Goal: Task Accomplishment & Management: Complete application form

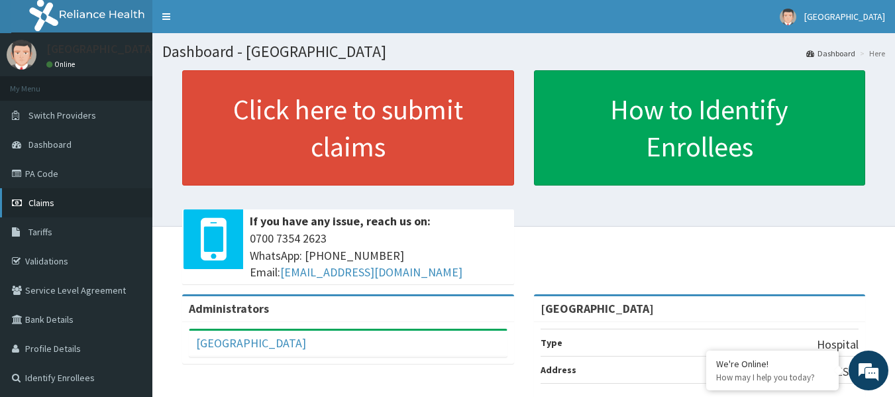
click at [56, 200] on link "Claims" at bounding box center [76, 202] width 152 height 29
click at [51, 181] on link "PA Code" at bounding box center [76, 173] width 152 height 29
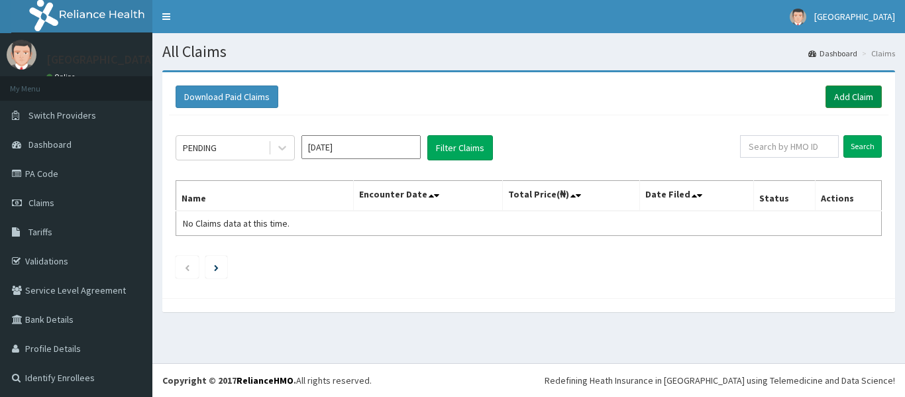
click at [836, 95] on link "Add Claim" at bounding box center [854, 96] width 56 height 23
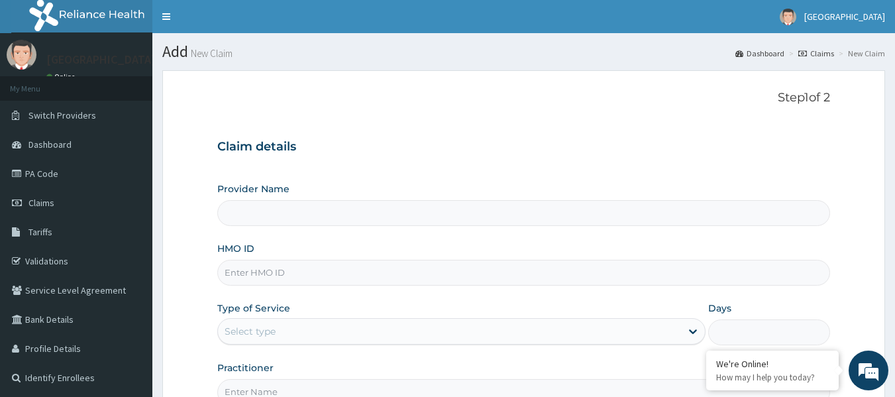
click at [270, 274] on input "HMO ID" at bounding box center [524, 273] width 614 height 26
paste input "NBP/10026/B"
type input "NBP/10026/B"
type input "[GEOGRAPHIC_DATA]"
type input "NBP/10026/B"
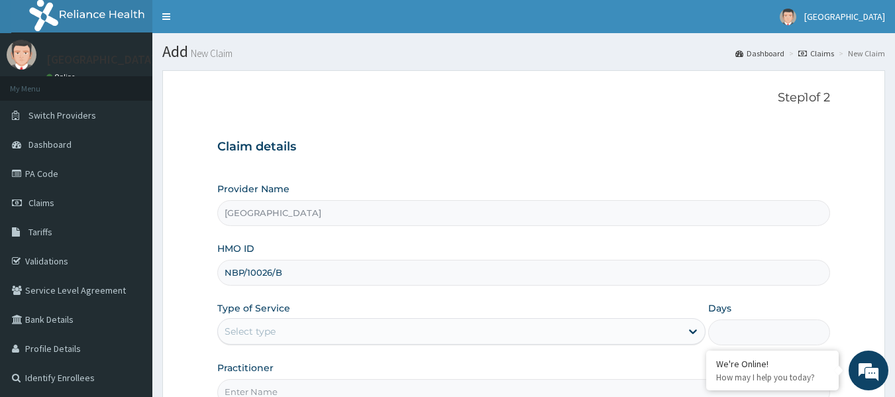
click at [274, 333] on div "Select type" at bounding box center [250, 331] width 51 height 13
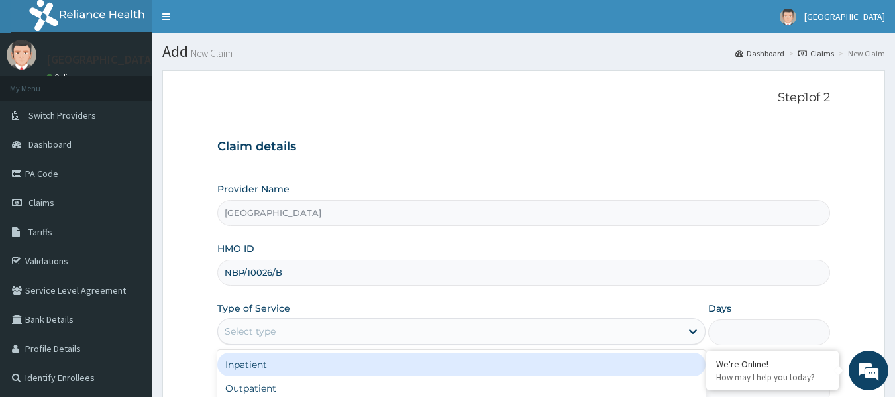
drag, startPoint x: 274, startPoint y: 333, endPoint x: 258, endPoint y: 332, distance: 15.9
click at [258, 332] on div "Select type" at bounding box center [250, 331] width 51 height 13
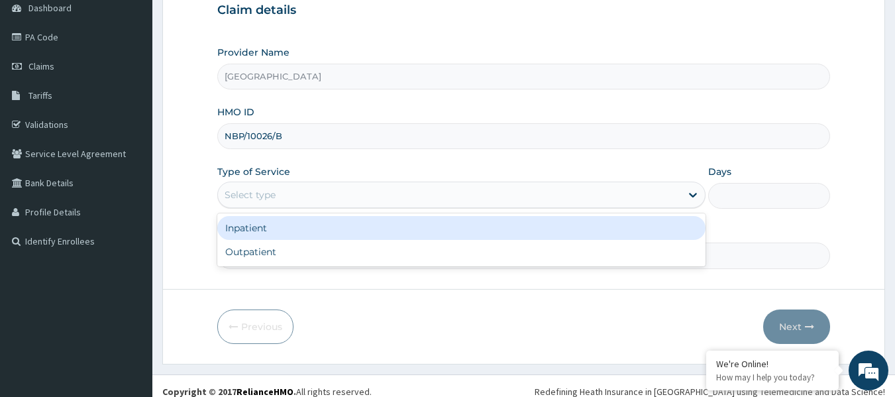
scroll to position [148, 0]
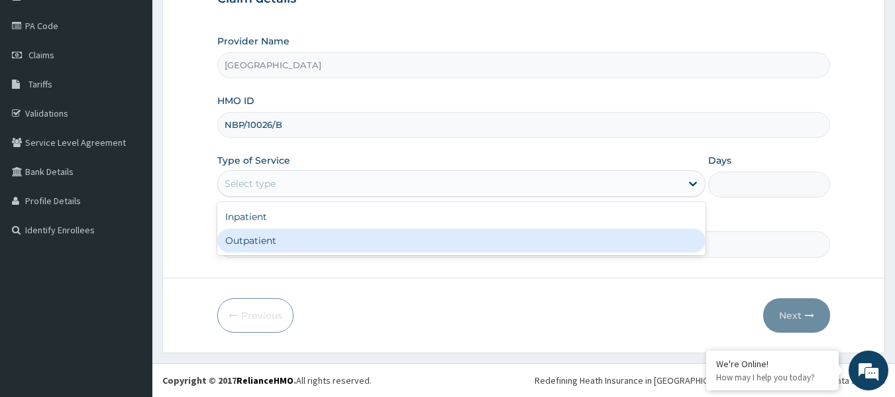
click at [285, 250] on div "Outpatient" at bounding box center [461, 241] width 488 height 24
type input "1"
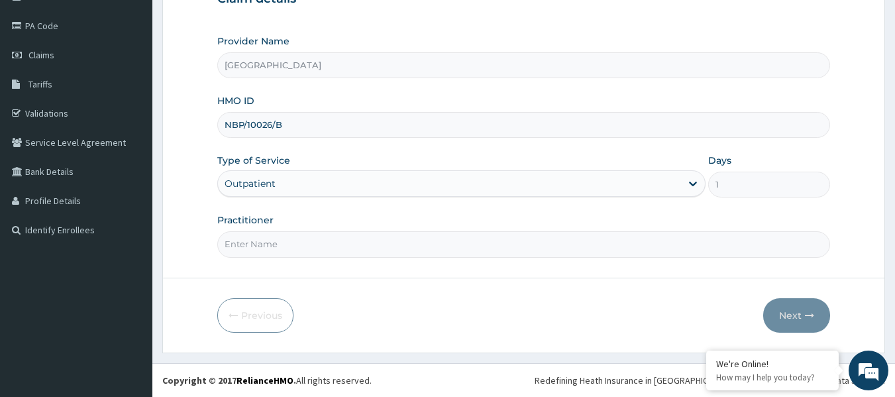
click at [284, 247] on input "Practitioner" at bounding box center [524, 244] width 614 height 26
paste input "IBRAHIM Amina"
type input "IBRAHIM Amina"
click at [799, 315] on button "Next" at bounding box center [796, 315] width 67 height 34
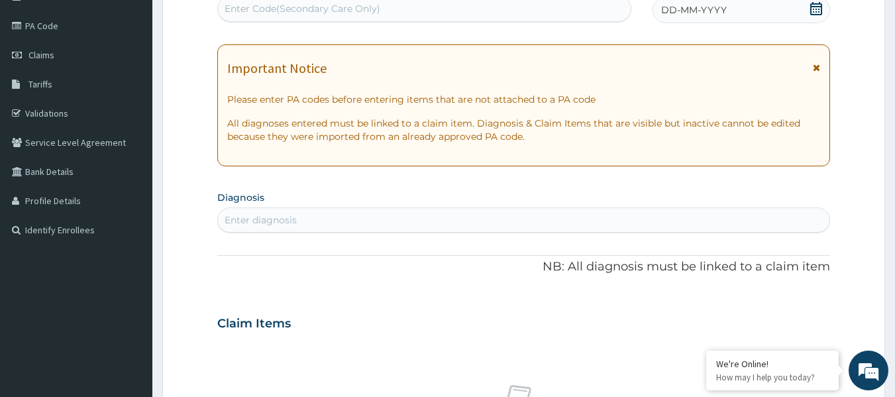
scroll to position [82, 0]
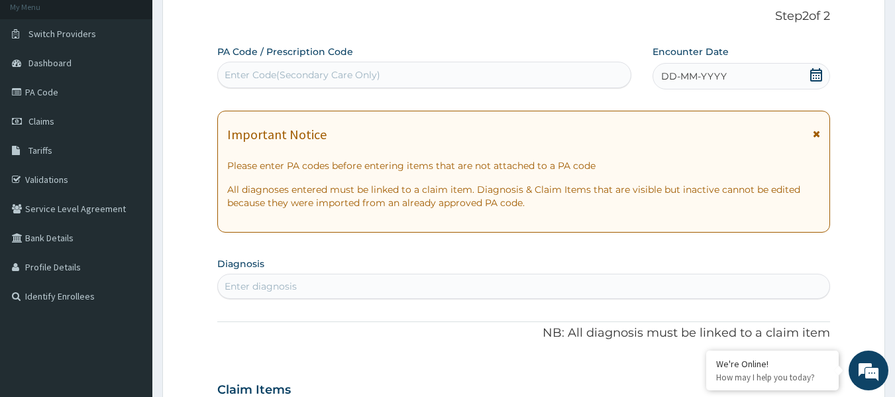
click at [268, 77] on div "Enter Code(Secondary Care Only)" at bounding box center [303, 74] width 156 height 13
paste input "PA/A19FEE"
type input "PA/A19FEE"
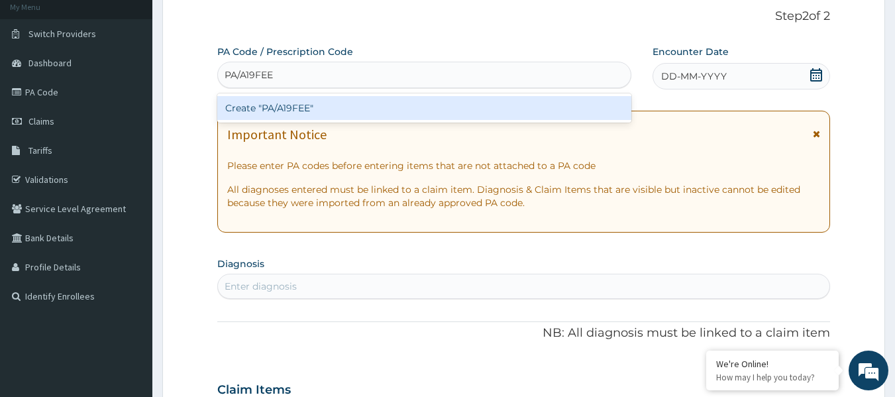
click at [334, 100] on div "Create "PA/A19FEE"" at bounding box center [424, 108] width 415 height 24
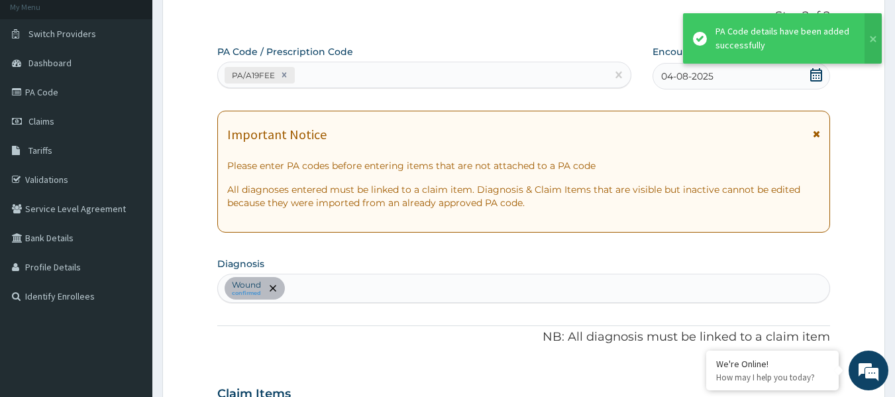
scroll to position [399, 0]
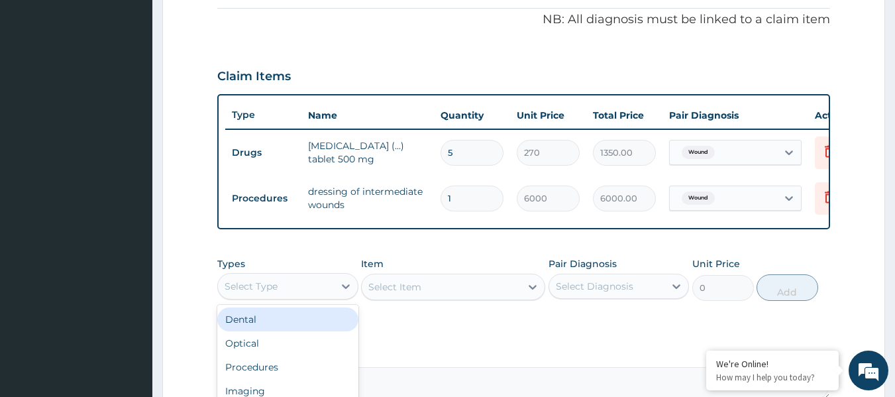
click at [324, 293] on div "Select Type" at bounding box center [276, 286] width 116 height 21
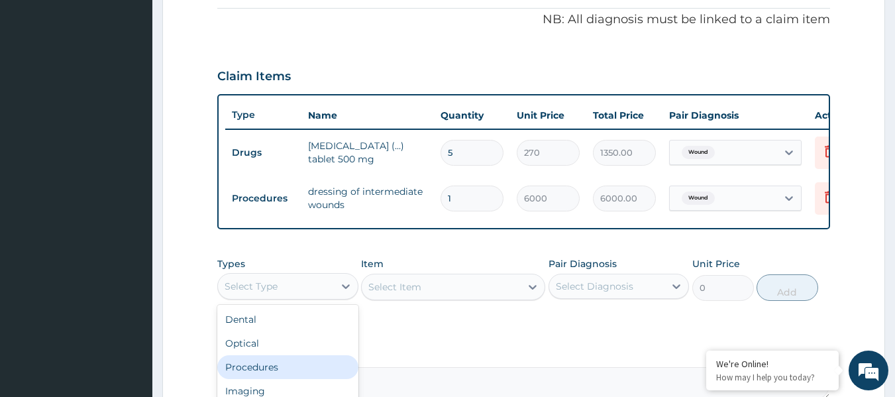
click at [235, 379] on div "Procedures" at bounding box center [287, 367] width 141 height 24
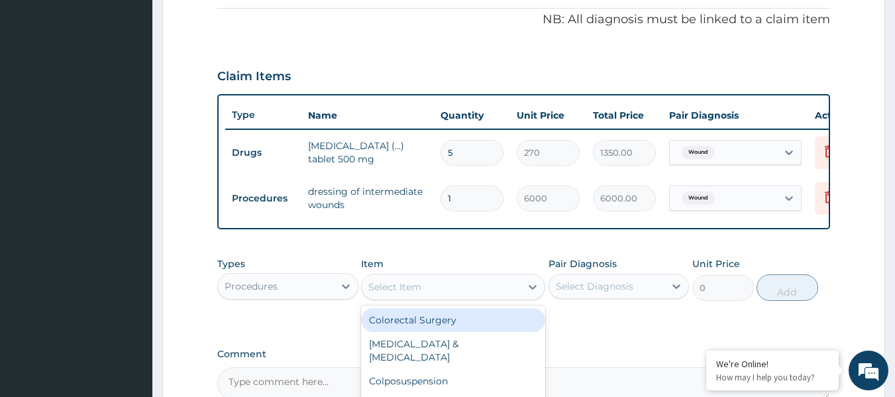
click at [508, 297] on div "Select Item" at bounding box center [441, 286] width 159 height 21
type input "off"
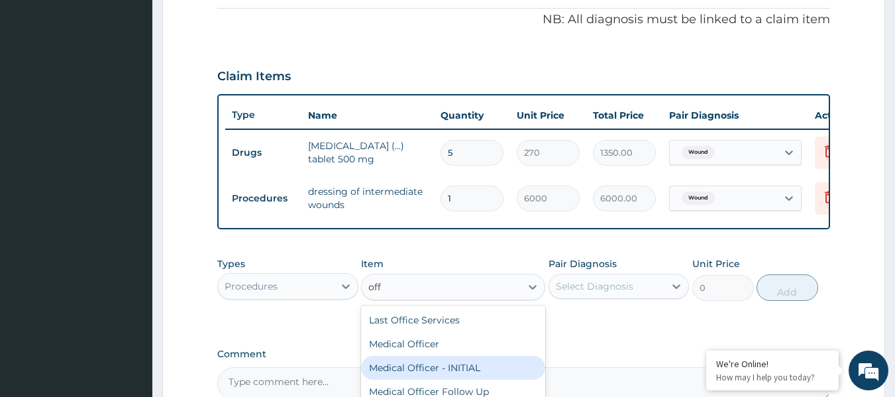
click at [439, 374] on div "Medical Officer - INITIAL" at bounding box center [453, 368] width 184 height 24
type input "9000"
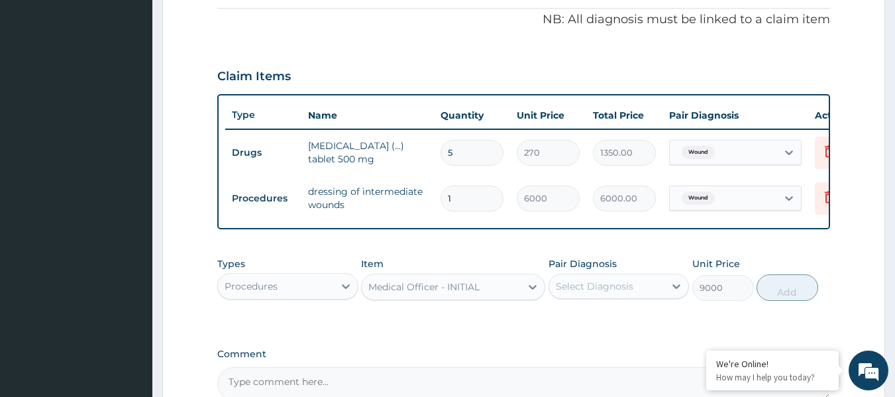
click at [584, 293] on div "Select Diagnosis" at bounding box center [595, 286] width 78 height 13
click at [582, 325] on label "Wound" at bounding box center [588, 318] width 35 height 13
checkbox input "true"
click at [794, 293] on button "Add" at bounding box center [788, 287] width 62 height 27
type input "0"
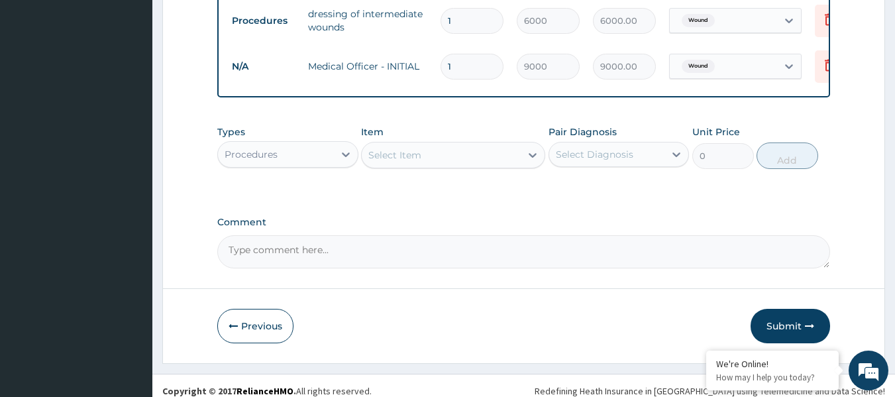
scroll to position [597, 0]
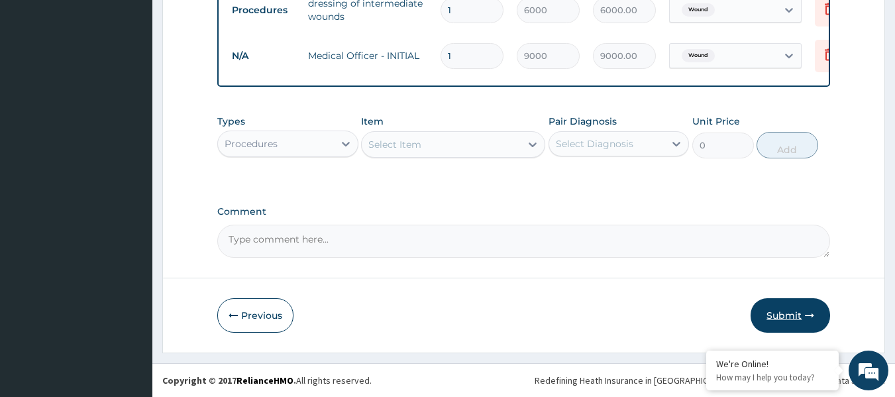
click at [783, 315] on button "Submit" at bounding box center [791, 315] width 80 height 34
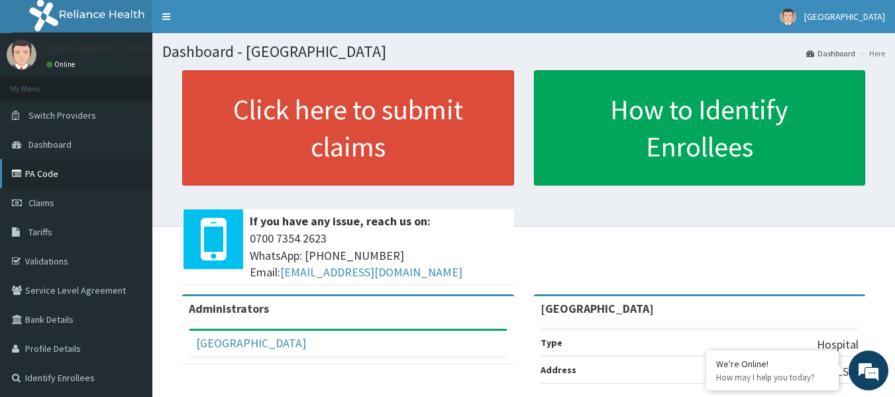
click at [53, 168] on link "PA Code" at bounding box center [76, 173] width 152 height 29
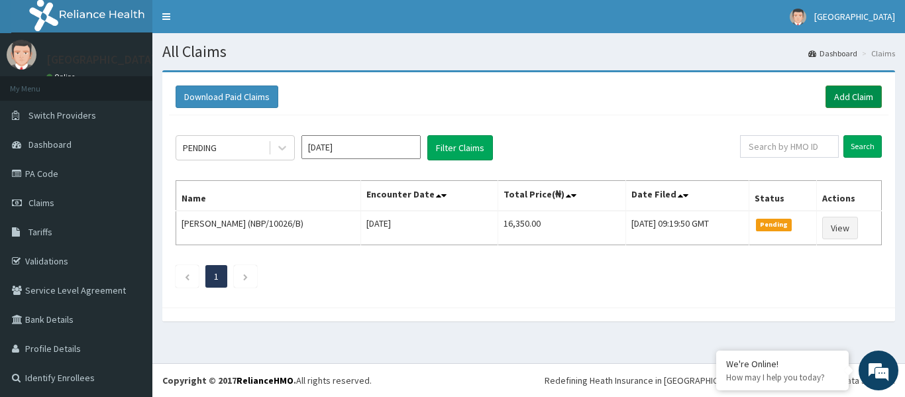
click at [839, 100] on link "Add Claim" at bounding box center [854, 96] width 56 height 23
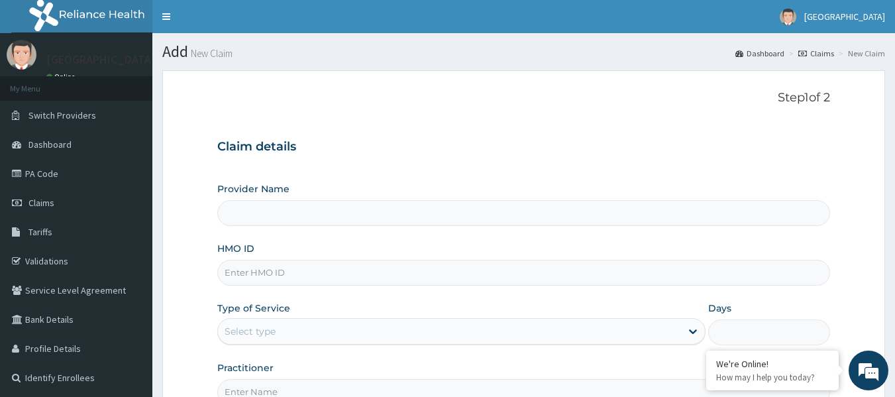
type input "[GEOGRAPHIC_DATA]"
click at [272, 279] on input "HMO ID" at bounding box center [524, 273] width 614 height 26
paste input "NBP/10026/B"
type input "NBP/10026/B"
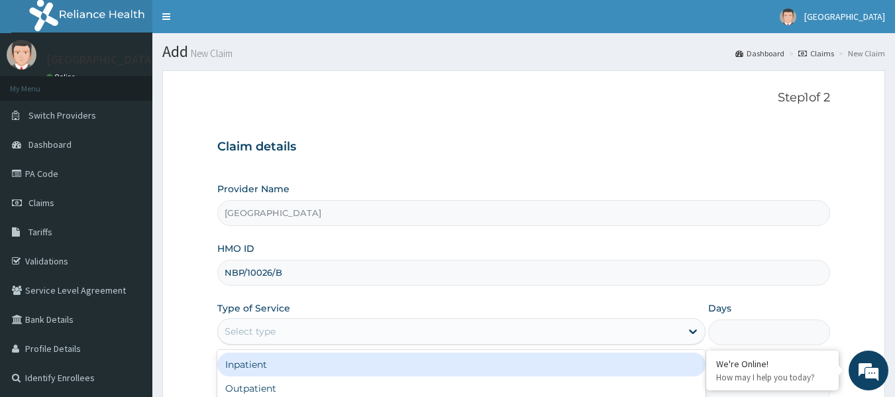
click at [275, 334] on div "Select type" at bounding box center [250, 331] width 51 height 13
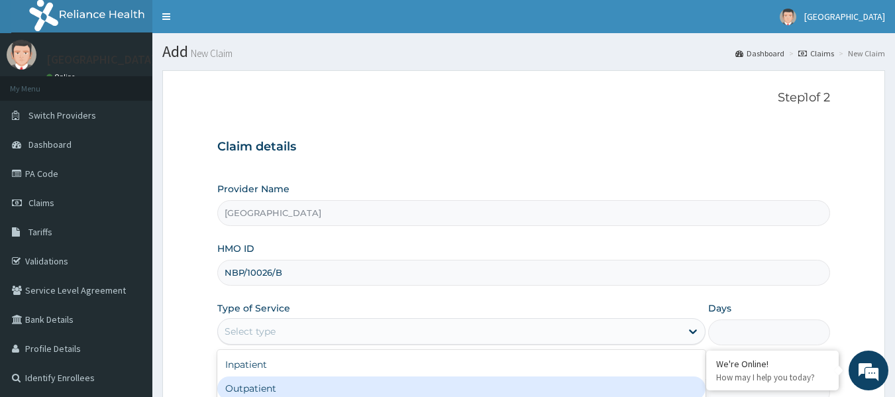
click at [245, 388] on div "Outpatient" at bounding box center [461, 388] width 488 height 24
type input "1"
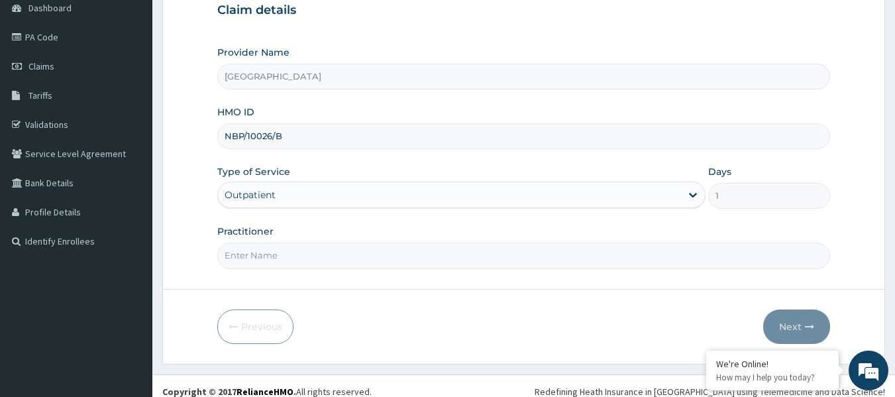
scroll to position [148, 0]
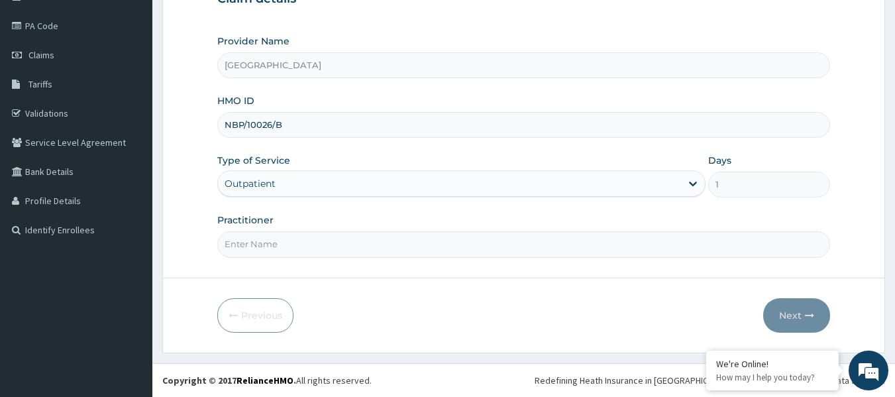
click at [245, 240] on input "Practitioner" at bounding box center [524, 244] width 614 height 26
type input "NWOSU Francis"
click at [793, 316] on button "Next" at bounding box center [796, 315] width 67 height 34
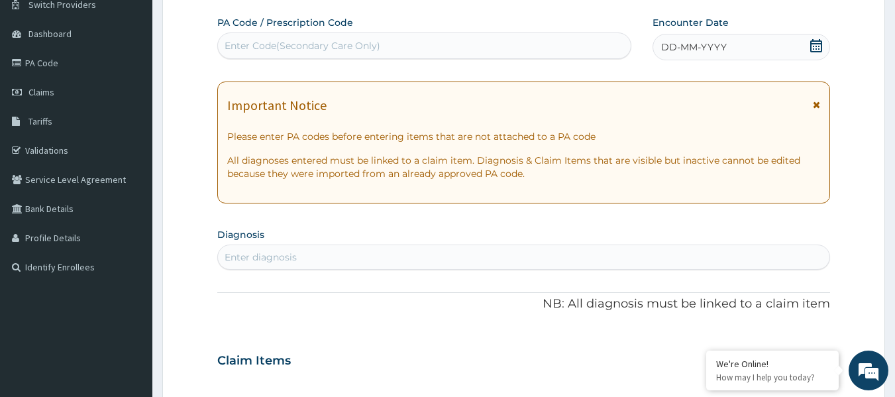
scroll to position [82, 0]
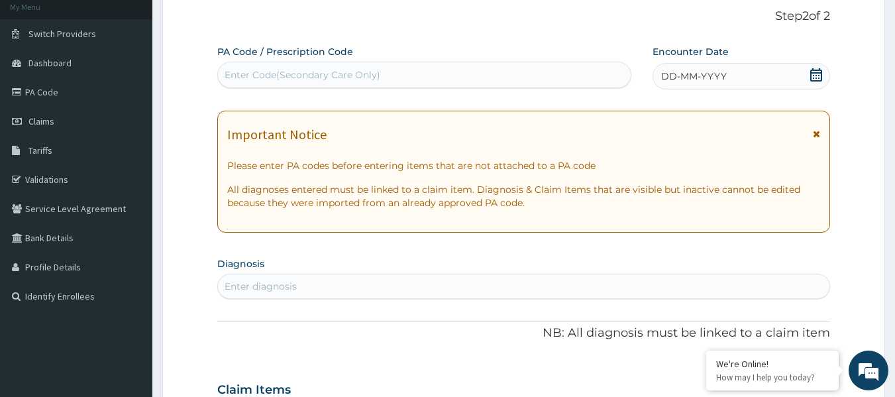
click at [288, 80] on div "Enter Code(Secondary Care Only)" at bounding box center [303, 74] width 156 height 13
paste input "PA/3B18EB"
type input "PA/3B18EB"
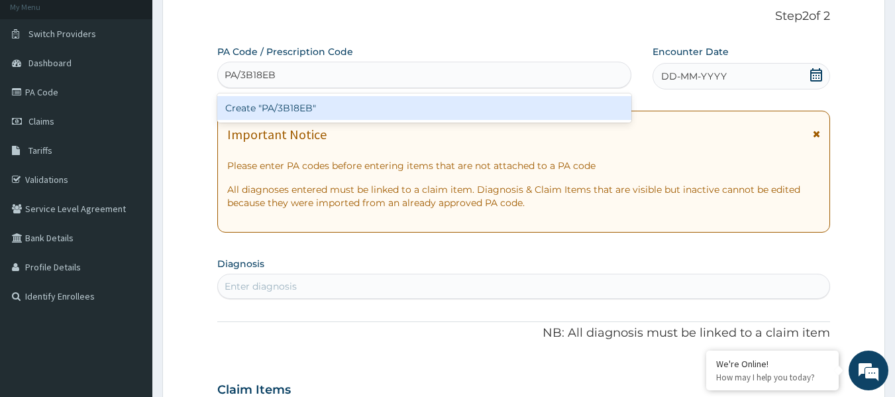
click at [315, 105] on div "Create "PA/3B18EB"" at bounding box center [424, 108] width 415 height 24
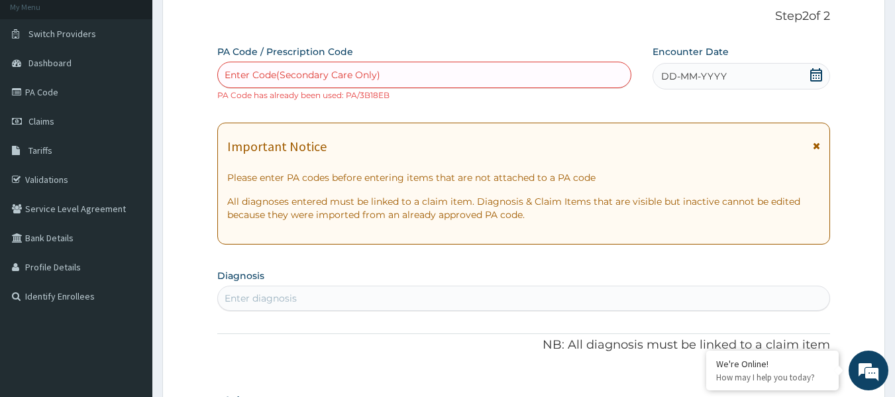
click at [312, 77] on div "Enter Code(Secondary Care Only)" at bounding box center [303, 74] width 156 height 13
paste input "PA/7B504D"
type input "PA/7B504D"
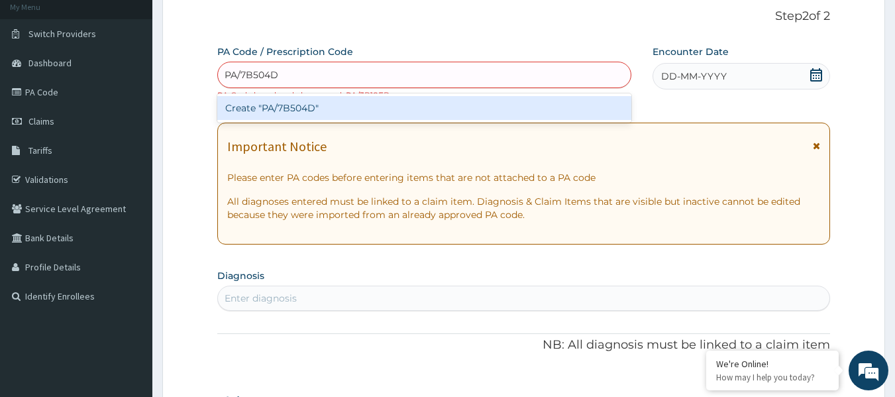
click at [325, 104] on div "Create "PA/7B504D"" at bounding box center [424, 108] width 415 height 24
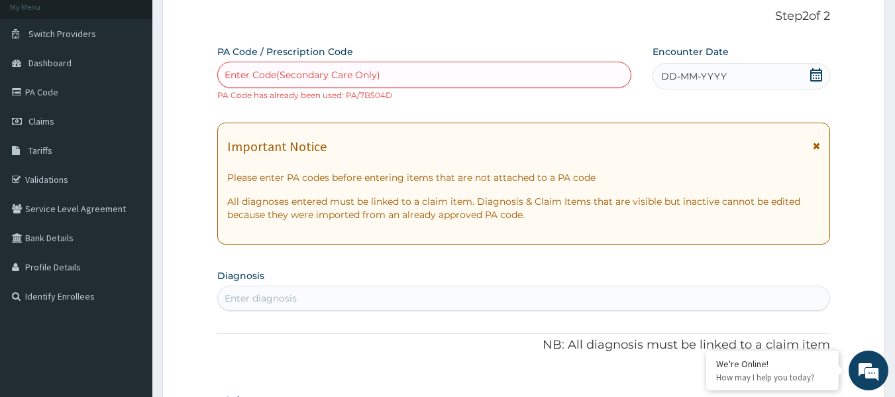
click at [307, 72] on div "Enter Code(Secondary Care Only)" at bounding box center [303, 74] width 156 height 13
paste input "PA/A2C49F"
type input "PA/A2C49F"
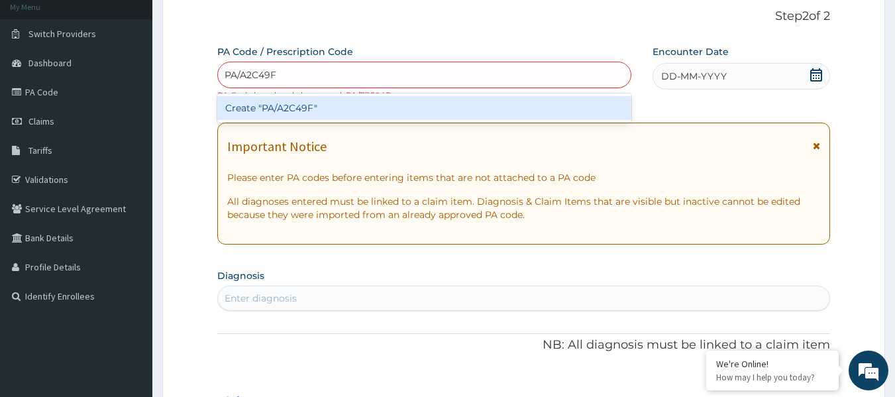
click at [315, 111] on div "Create "PA/A2C49F"" at bounding box center [424, 108] width 415 height 24
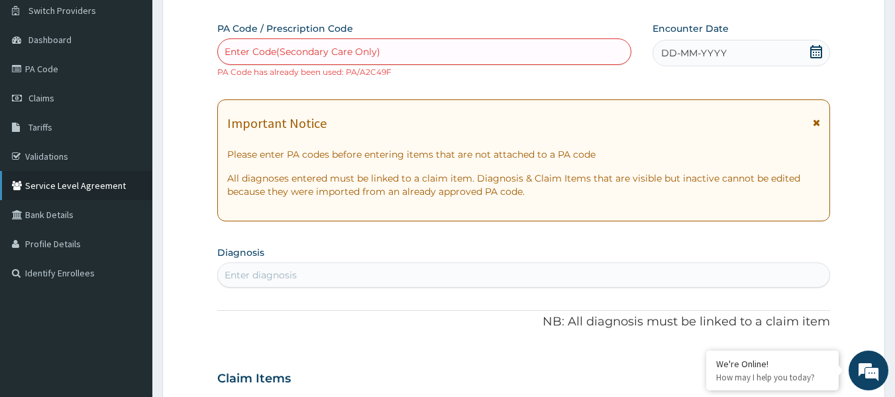
scroll to position [66, 0]
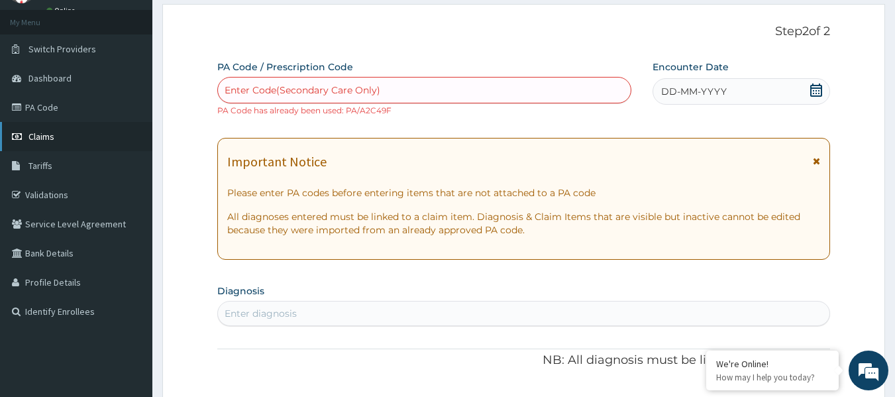
click at [40, 139] on span "Claims" at bounding box center [41, 137] width 26 height 12
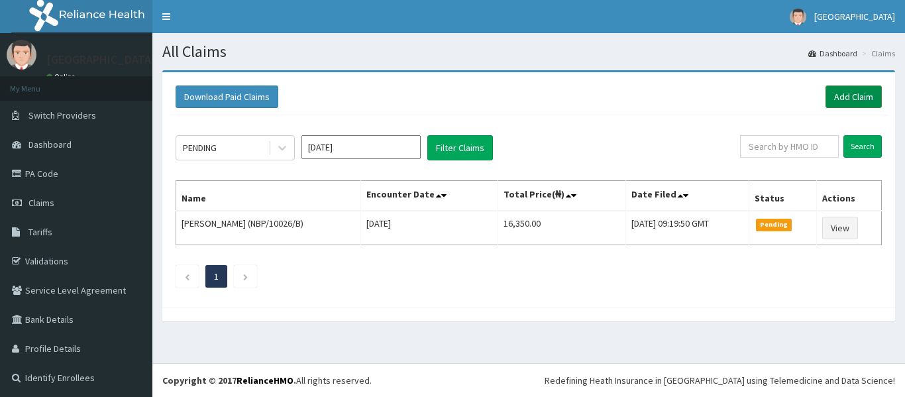
click at [832, 97] on link "Add Claim" at bounding box center [854, 96] width 56 height 23
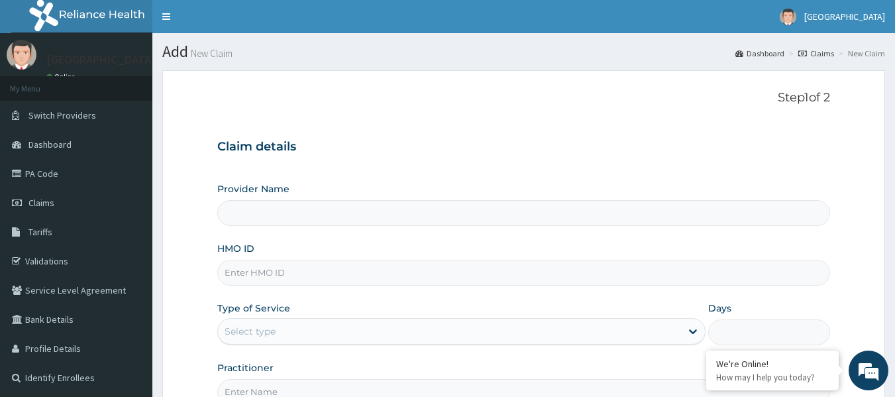
click at [281, 277] on input "HMO ID" at bounding box center [524, 273] width 614 height 26
type input "[GEOGRAPHIC_DATA]"
paste input "HNL/10064/A"
type input "HNL/10064/A"
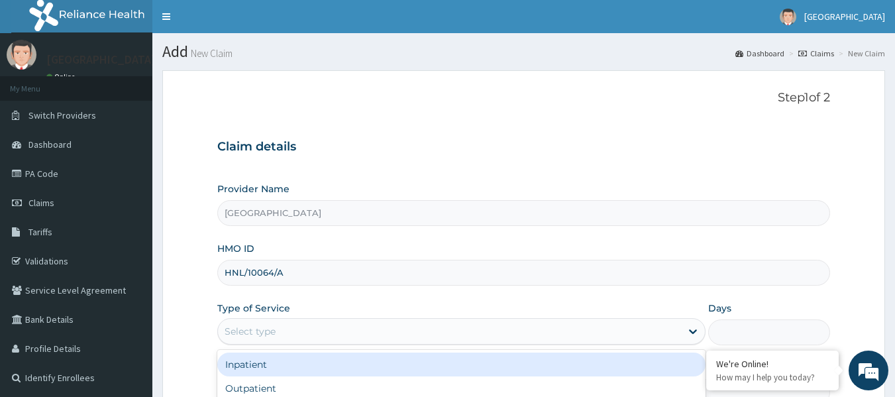
click at [291, 335] on div "Select type" at bounding box center [449, 331] width 463 height 21
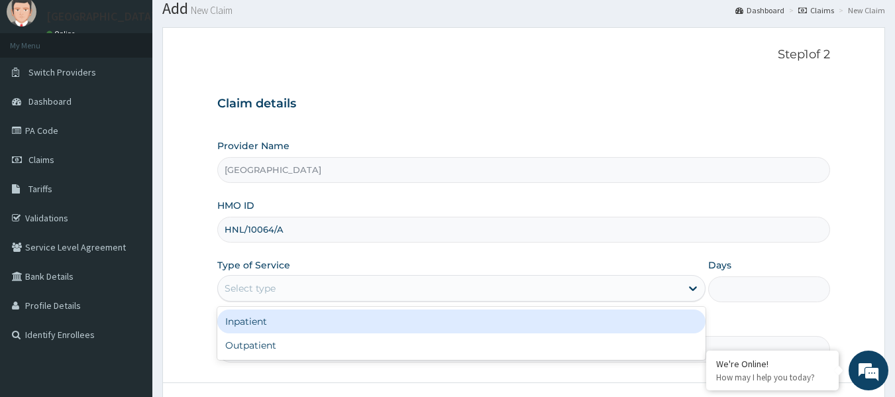
scroll to position [66, 0]
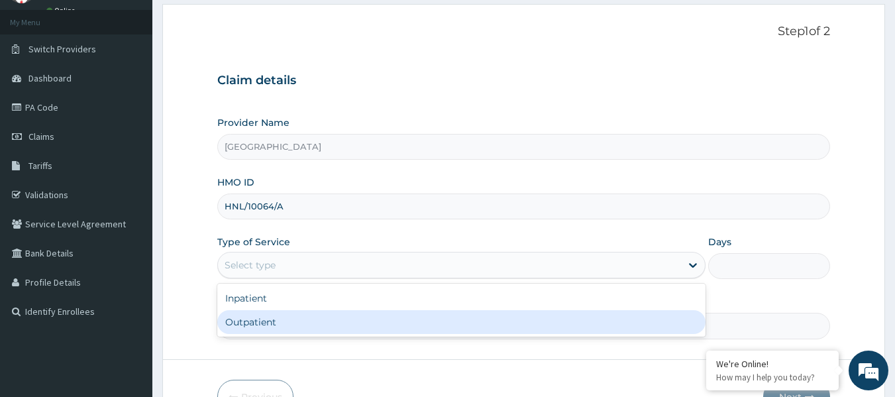
click at [289, 319] on div "Outpatient" at bounding box center [461, 322] width 488 height 24
type input "1"
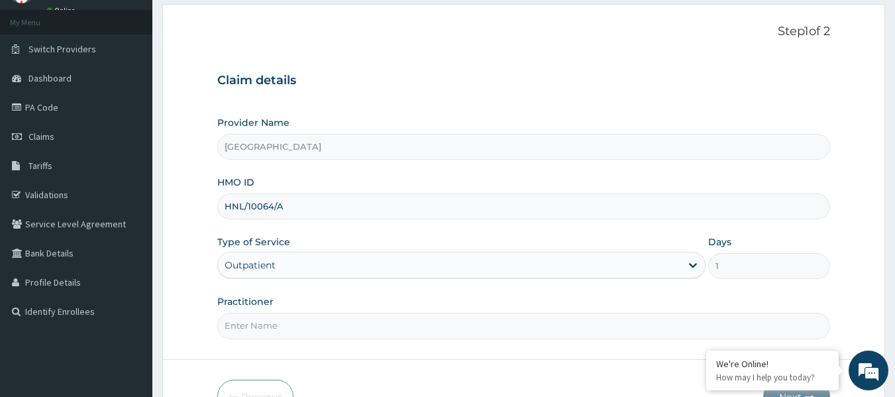
scroll to position [0, 0]
click at [244, 325] on input "Practitioner" at bounding box center [524, 326] width 614 height 26
paste input "IBRAHIM Amina"
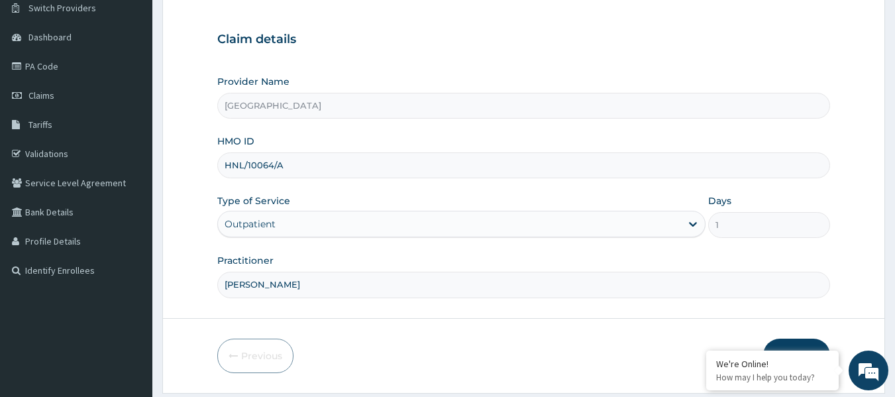
scroll to position [148, 0]
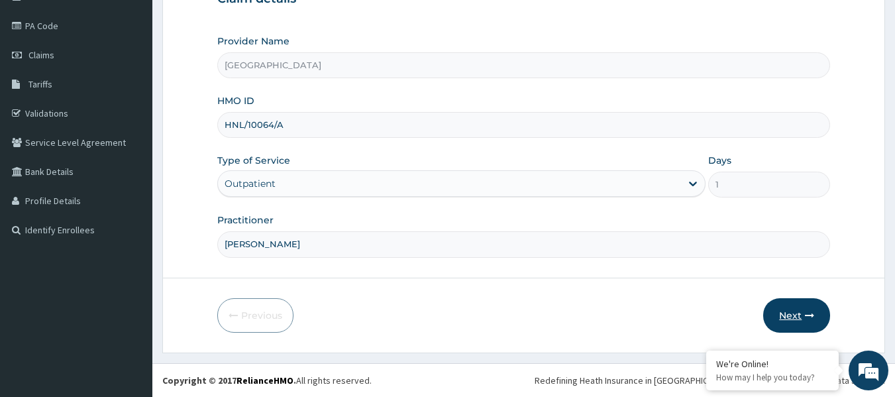
type input "IBRAHIM Amina"
click at [785, 317] on button "Next" at bounding box center [796, 315] width 67 height 34
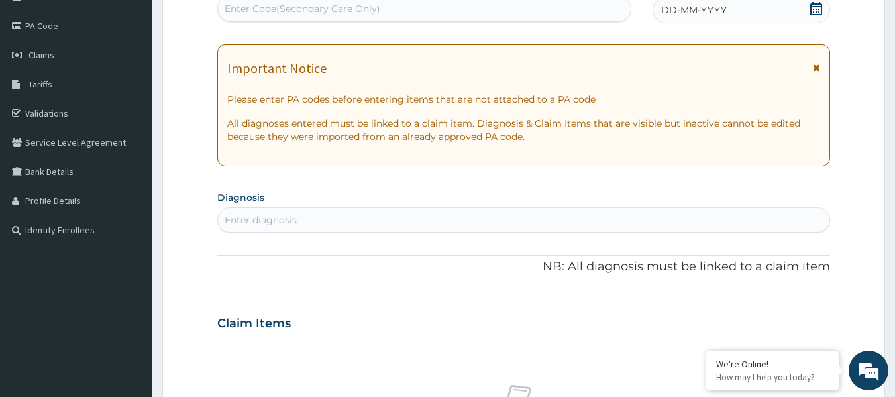
click at [271, 12] on div "Enter Code(Secondary Care Only)" at bounding box center [303, 8] width 156 height 13
paste input "PA/39F4DC"
type input "PA/39F4DC"
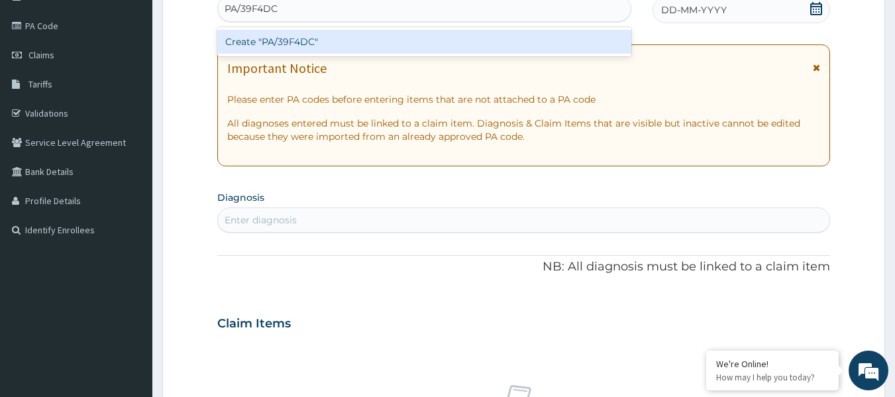
click at [278, 42] on div "Create "PA/39F4DC"" at bounding box center [424, 42] width 415 height 24
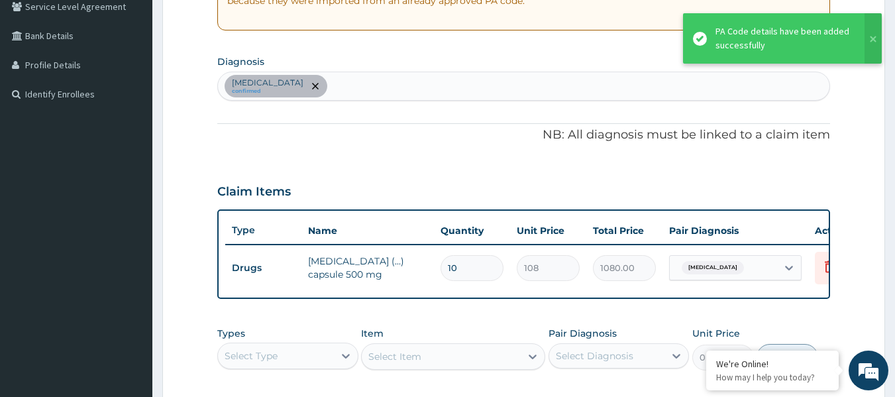
scroll to position [300, 0]
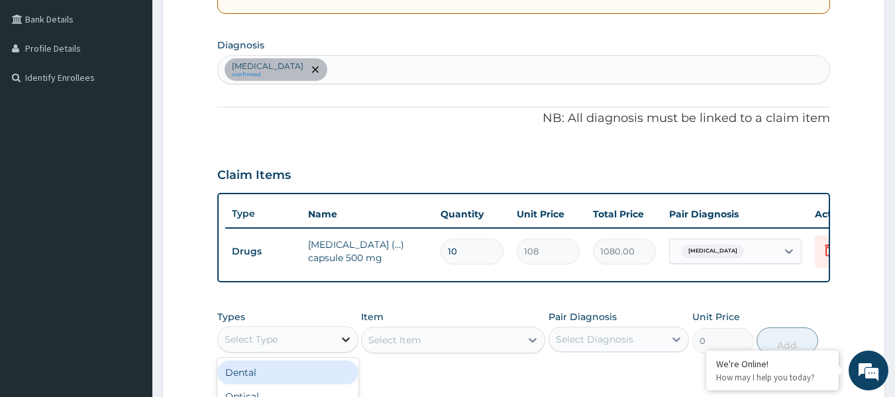
click at [339, 346] on icon at bounding box center [345, 339] width 13 height 13
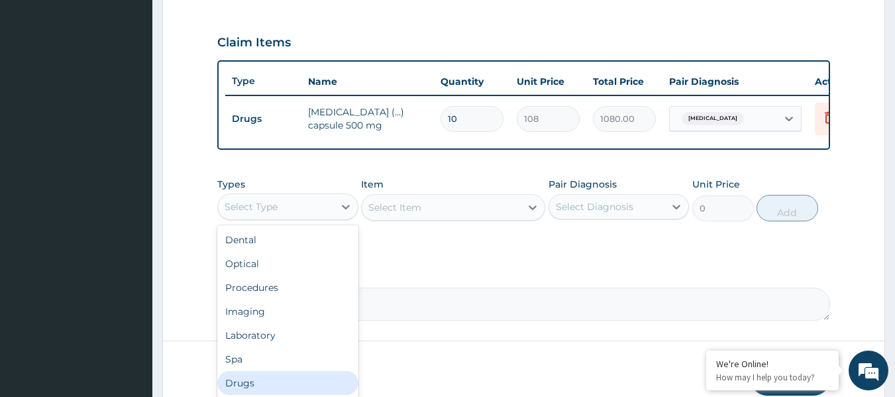
scroll to position [45, 0]
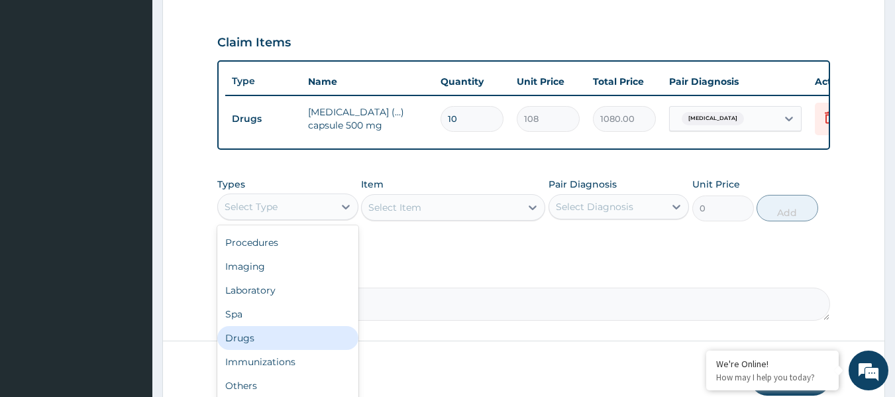
drag, startPoint x: 270, startPoint y: 347, endPoint x: 292, endPoint y: 323, distance: 32.4
click at [270, 346] on div "Drugs" at bounding box center [287, 338] width 141 height 24
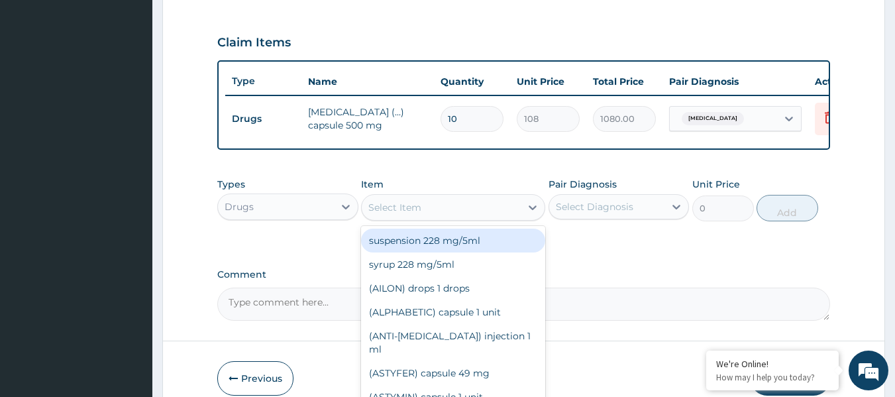
click at [503, 217] on div "Select Item" at bounding box center [441, 207] width 159 height 21
paste input "Paracetamol"
type input "Paracetamol"
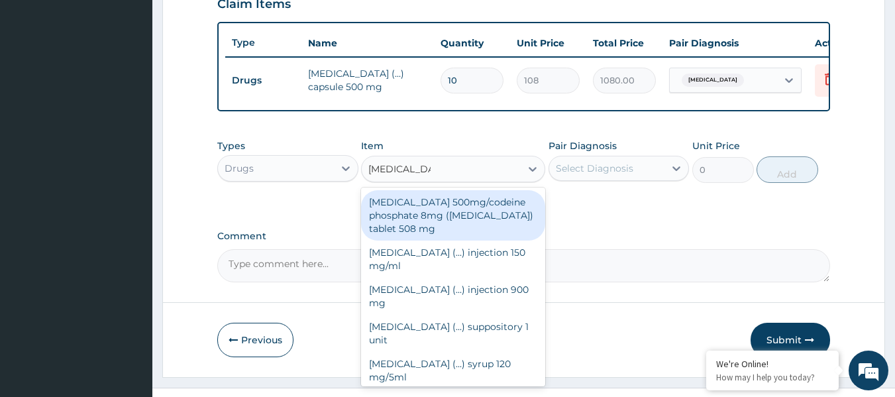
scroll to position [506, 0]
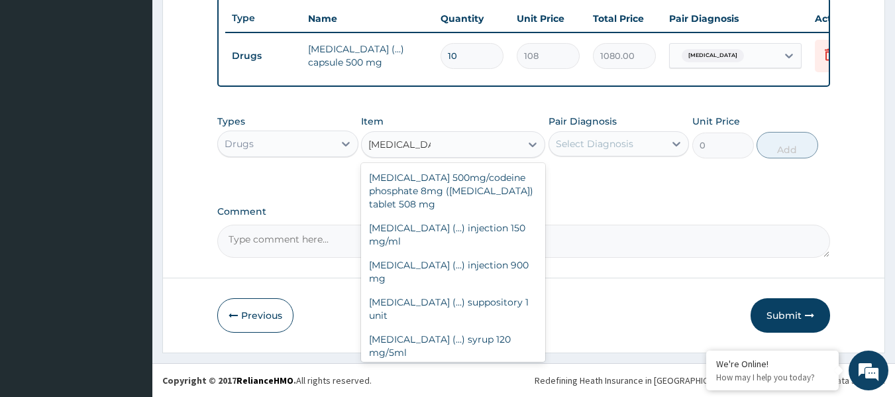
click at [475, 364] on div "Paracetamol (...) tablet 500 mg" at bounding box center [453, 376] width 184 height 24
type input "31.5"
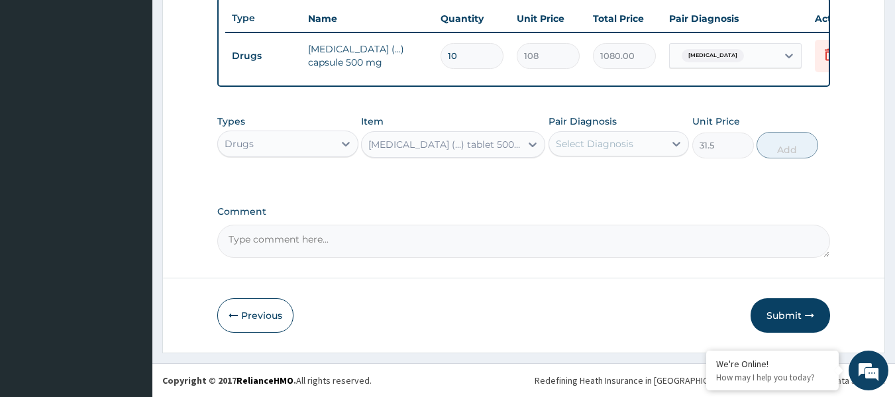
click at [584, 150] on div "Select Diagnosis" at bounding box center [595, 143] width 78 height 13
click at [591, 183] on label "Upper respiratory infection" at bounding box center [612, 176] width 82 height 13
checkbox input "true"
click at [775, 148] on button "Add" at bounding box center [788, 145] width 62 height 27
type input "0"
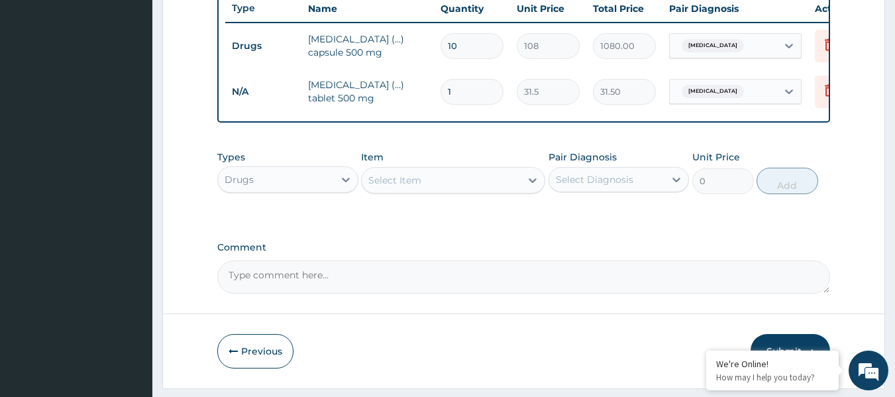
type input "18"
type input "567.00"
type input "18"
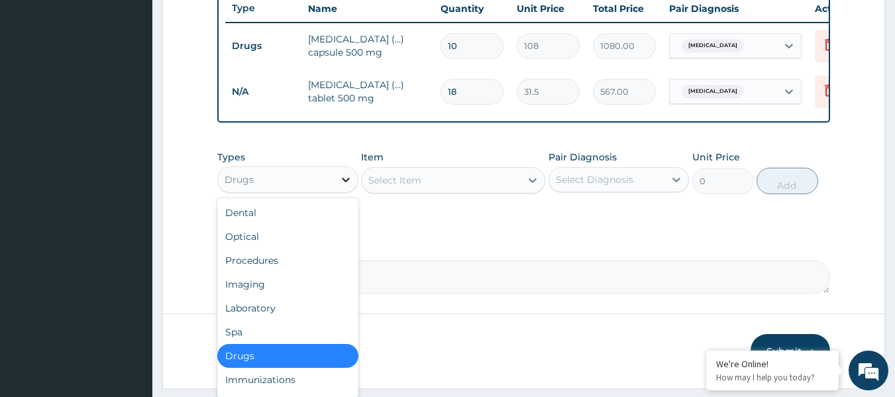
click at [337, 192] on div at bounding box center [346, 180] width 24 height 24
click at [266, 270] on div "Procedures" at bounding box center [287, 260] width 141 height 24
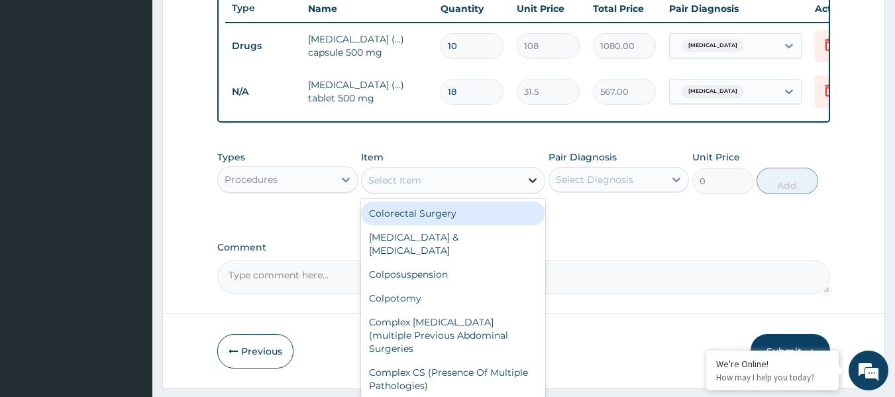
click at [521, 192] on div at bounding box center [533, 180] width 24 height 24
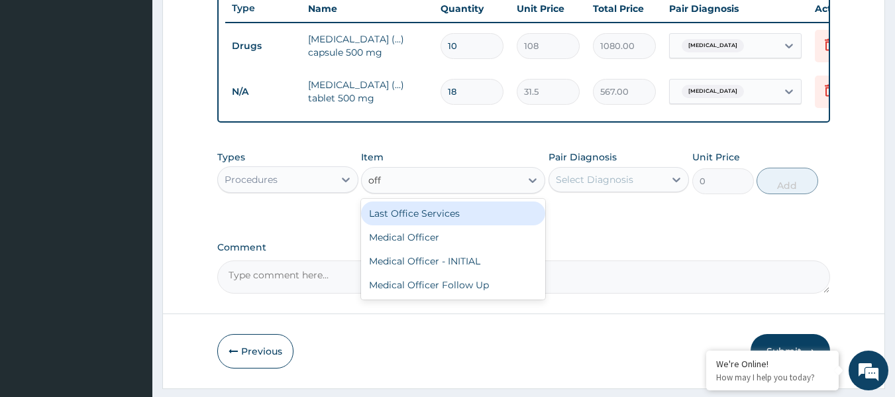
type input "offi"
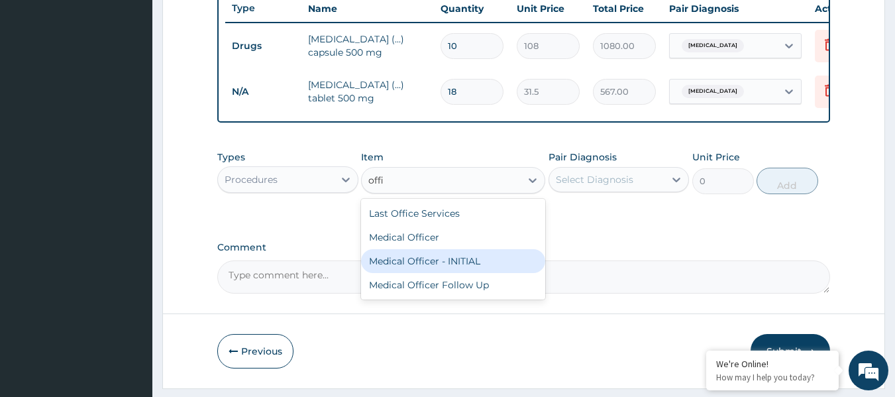
click at [490, 270] on div "Medical Officer - INITIAL" at bounding box center [453, 261] width 184 height 24
type input "9000"
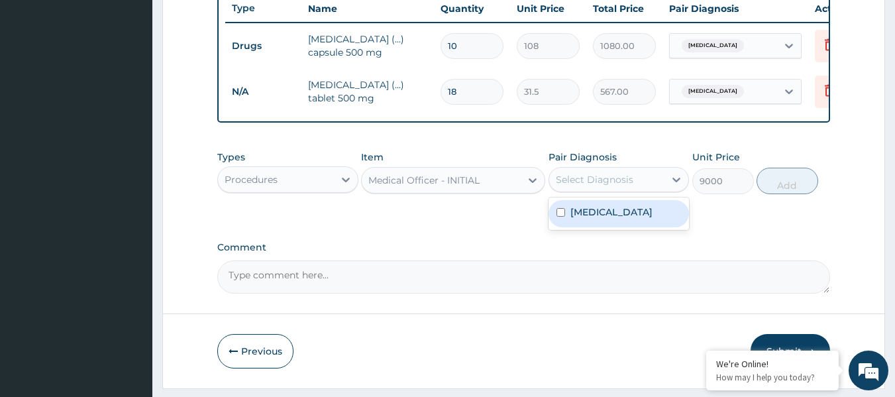
click at [638, 188] on div "Select Diagnosis" at bounding box center [607, 179] width 116 height 21
drag, startPoint x: 620, startPoint y: 231, endPoint x: 738, endPoint y: 197, distance: 122.7
click at [619, 219] on label "Upper respiratory infection" at bounding box center [612, 211] width 82 height 13
checkbox input "true"
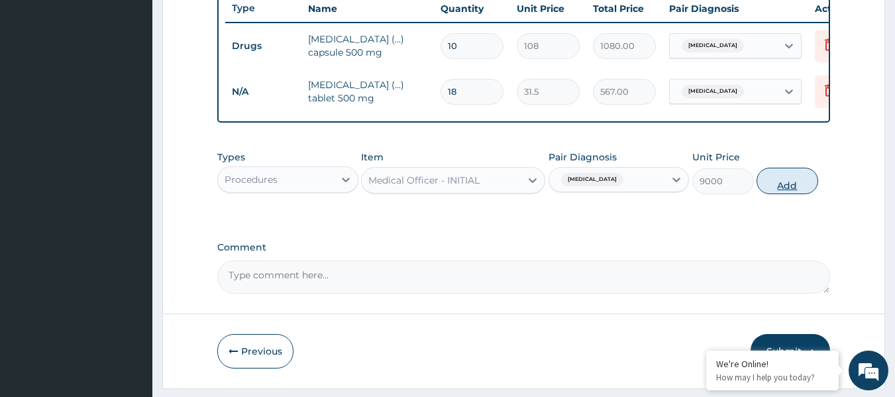
click at [796, 187] on button "Add" at bounding box center [788, 181] width 62 height 27
type input "0"
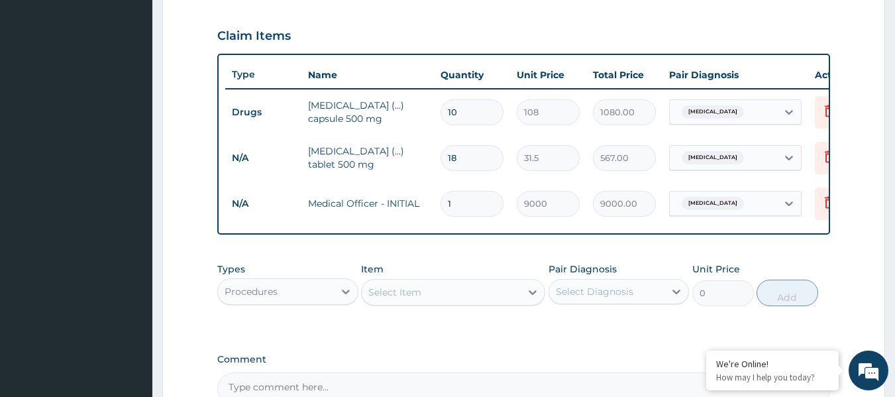
scroll to position [597, 0]
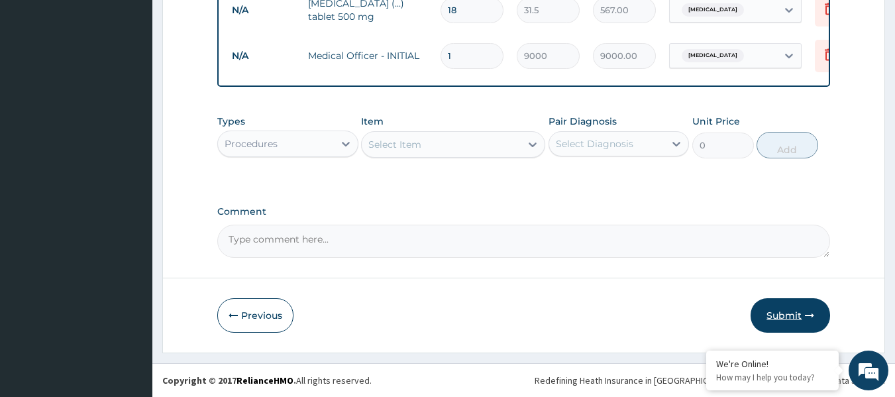
click at [795, 316] on button "Submit" at bounding box center [791, 315] width 80 height 34
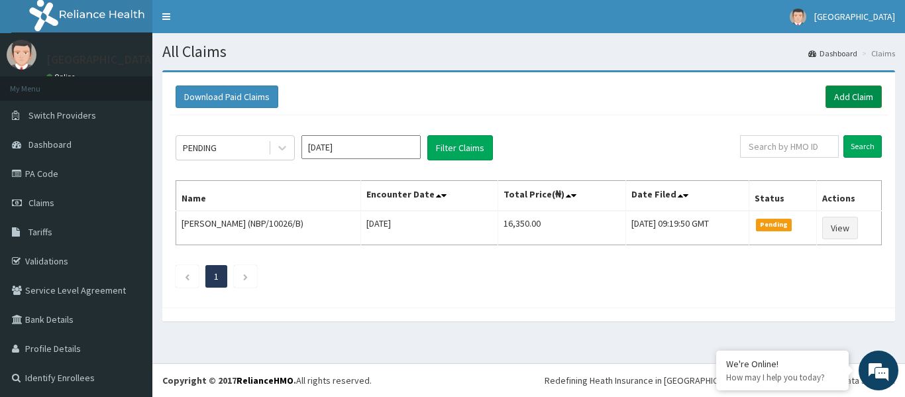
click at [832, 97] on link "Add Claim" at bounding box center [854, 96] width 56 height 23
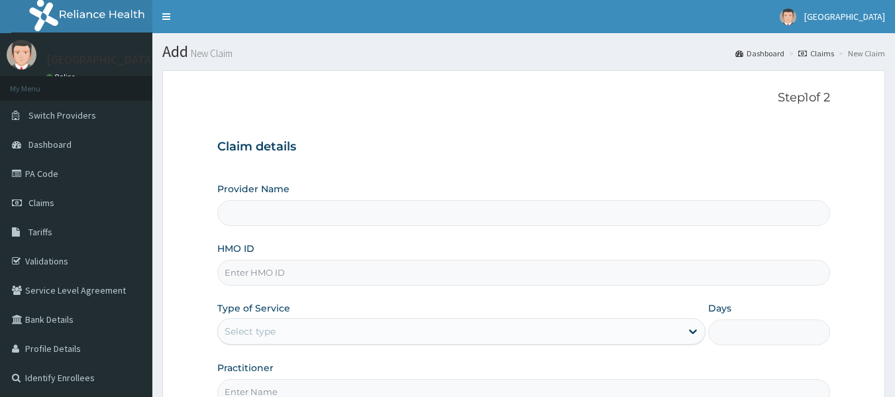
click at [261, 268] on input "HMO ID" at bounding box center [524, 273] width 614 height 26
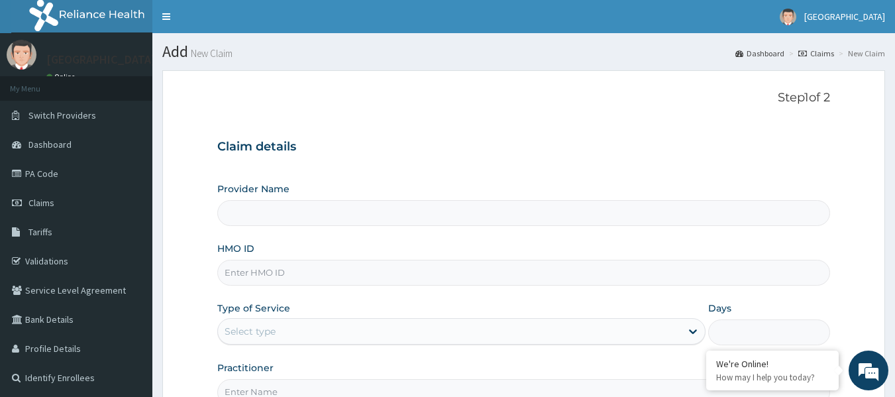
type input "[GEOGRAPHIC_DATA]"
paste input "RSJ/10125/D"
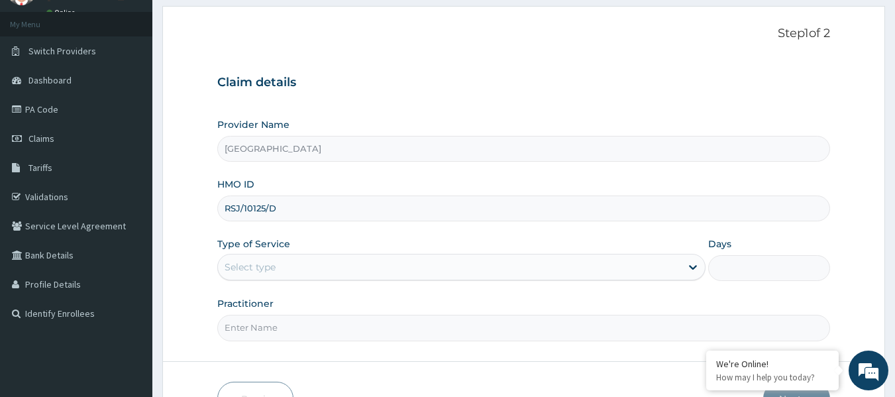
scroll to position [148, 0]
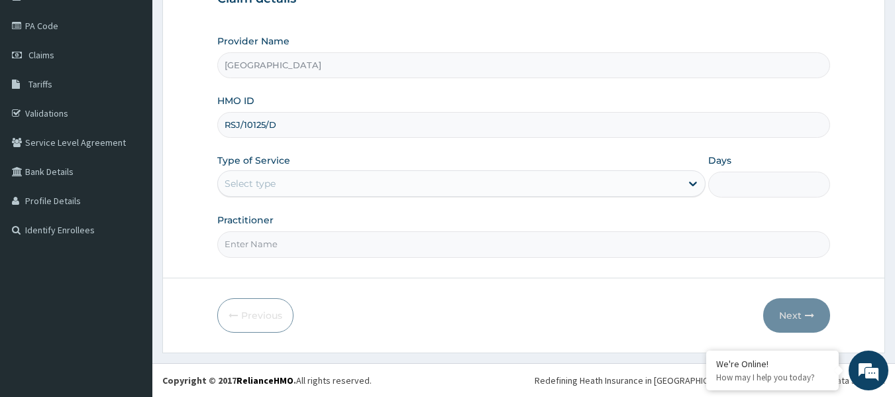
type input "RSJ/10125/D"
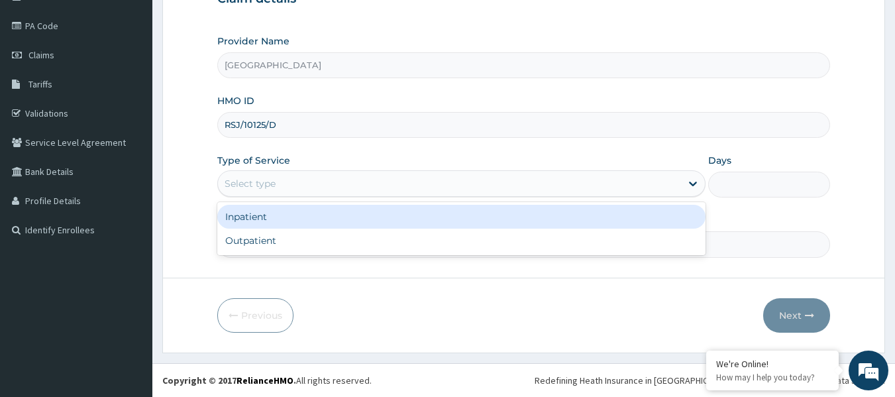
click at [312, 177] on div "Select type" at bounding box center [449, 183] width 463 height 21
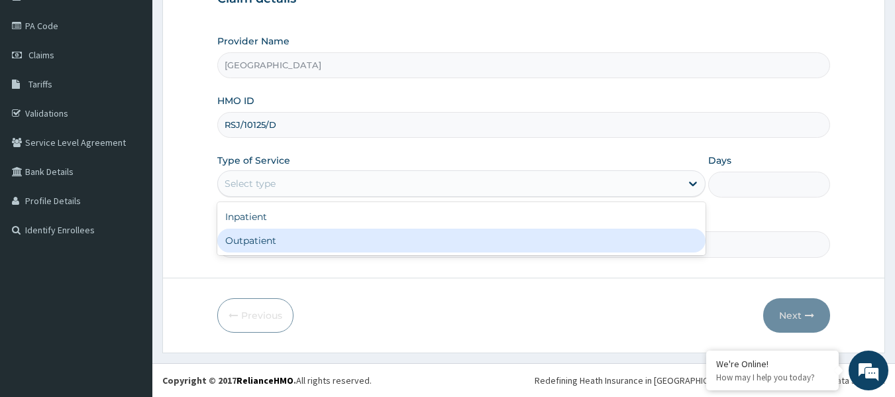
click at [264, 240] on div "Outpatient" at bounding box center [461, 241] width 488 height 24
type input "1"
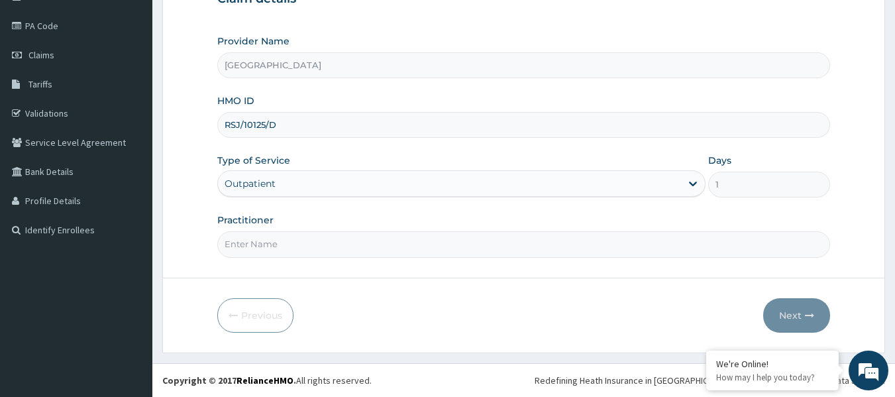
click at [264, 240] on input "Practitioner" at bounding box center [524, 244] width 614 height 26
type input "IYAWE Efosa"
click at [803, 315] on button "Next" at bounding box center [796, 315] width 67 height 34
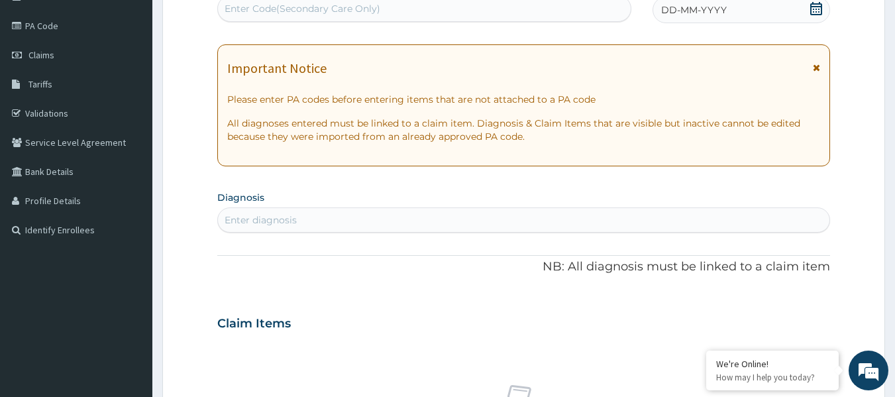
scroll to position [0, 0]
click at [286, 11] on div "Enter Code(Secondary Care Only)" at bounding box center [303, 8] width 156 height 13
paste input "PA/716C7A"
type input "PA/716C7A"
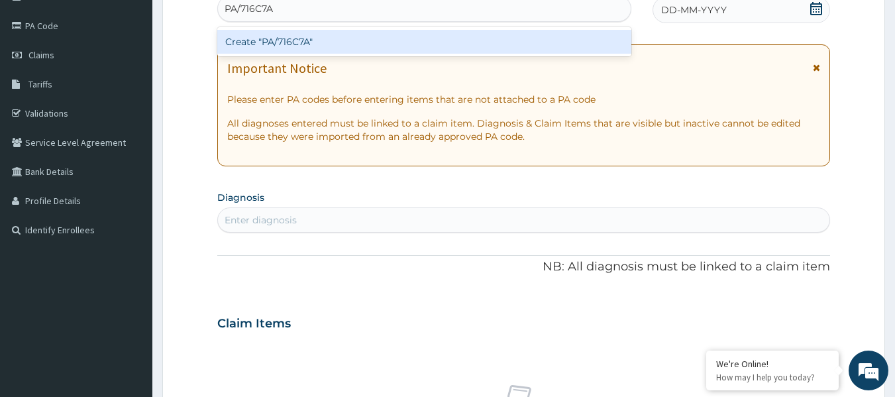
click at [298, 45] on div "Create "PA/716C7A"" at bounding box center [424, 42] width 415 height 24
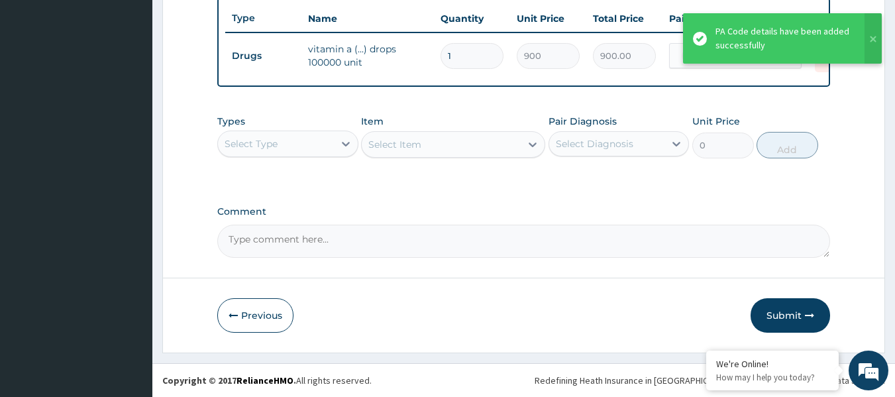
scroll to position [506, 0]
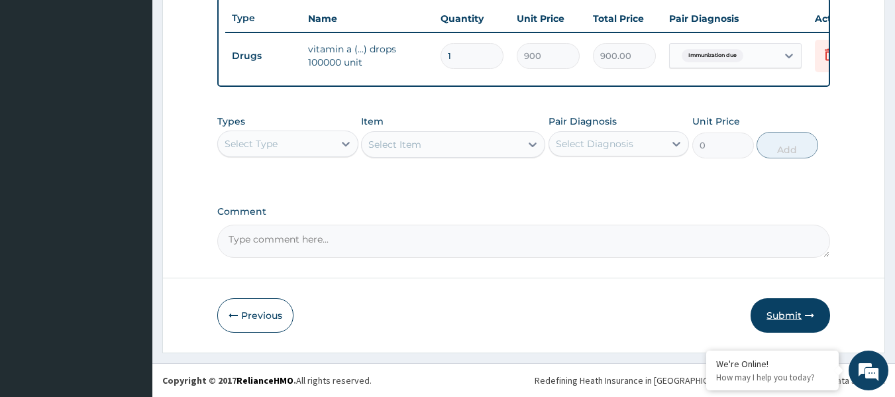
click at [783, 317] on button "Submit" at bounding box center [791, 315] width 80 height 34
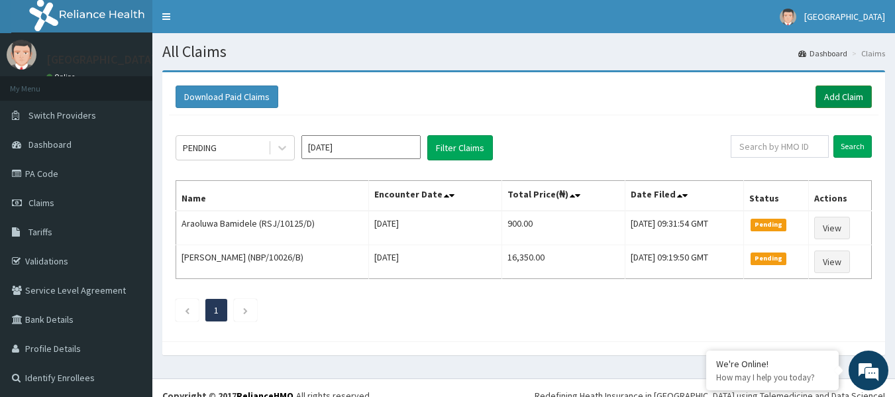
click at [851, 93] on link "Add Claim" at bounding box center [844, 96] width 56 height 23
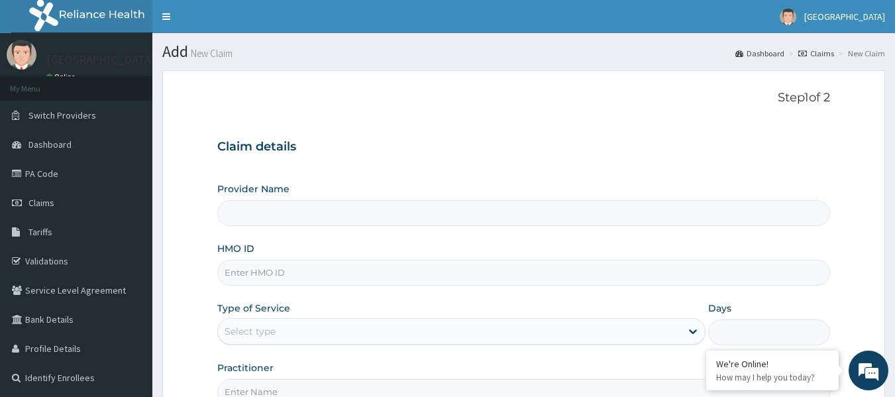
click at [277, 270] on input "HMO ID" at bounding box center [524, 273] width 614 height 26
paste input "ADX/10061/A"
type input "ADX/10061/A"
type input "[GEOGRAPHIC_DATA]"
type input "ADX/10061/A"
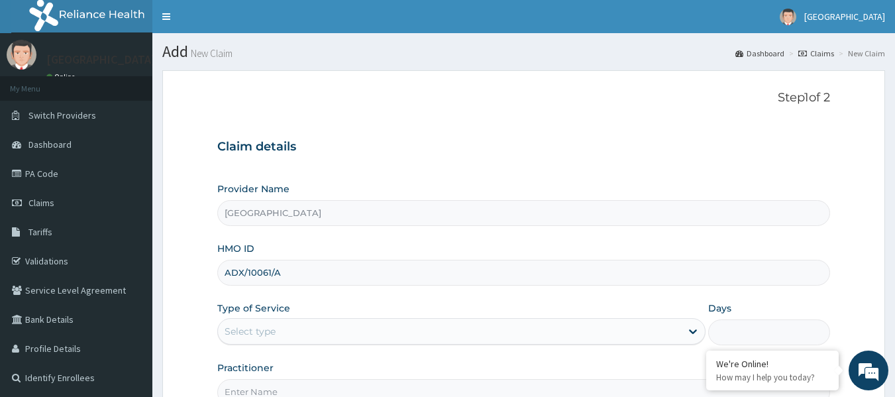
click at [311, 339] on div "Select type" at bounding box center [449, 331] width 463 height 21
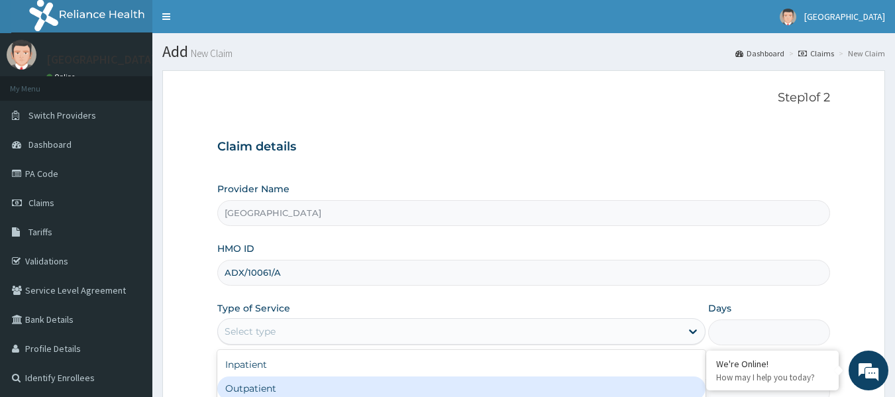
click at [320, 384] on div "Outpatient" at bounding box center [461, 388] width 488 height 24
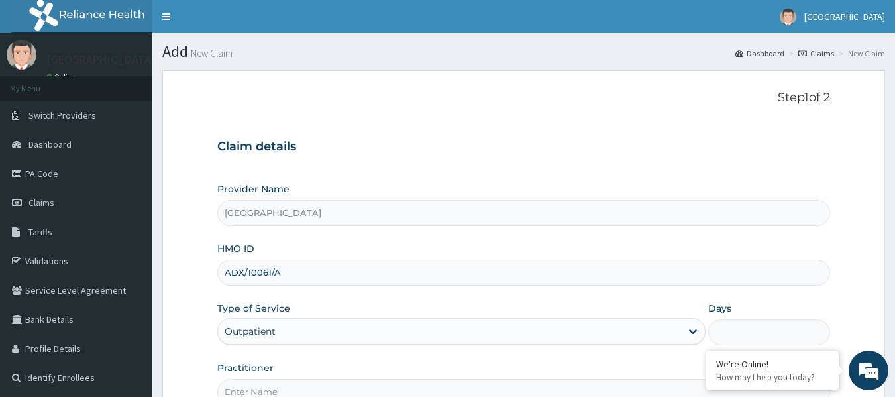
type input "1"
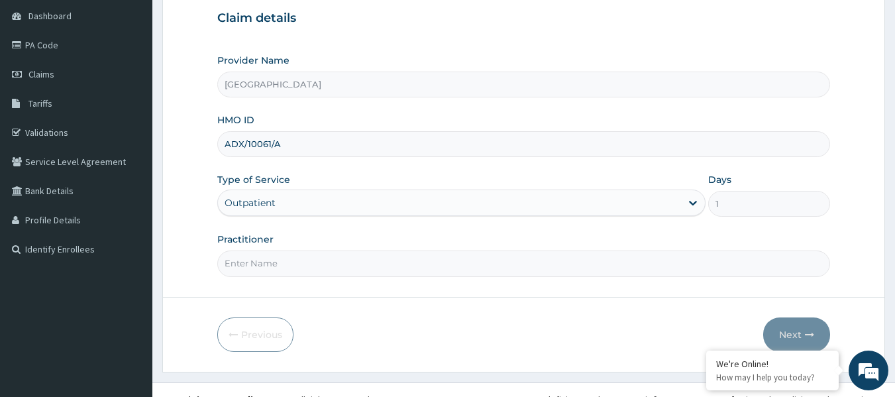
scroll to position [148, 0]
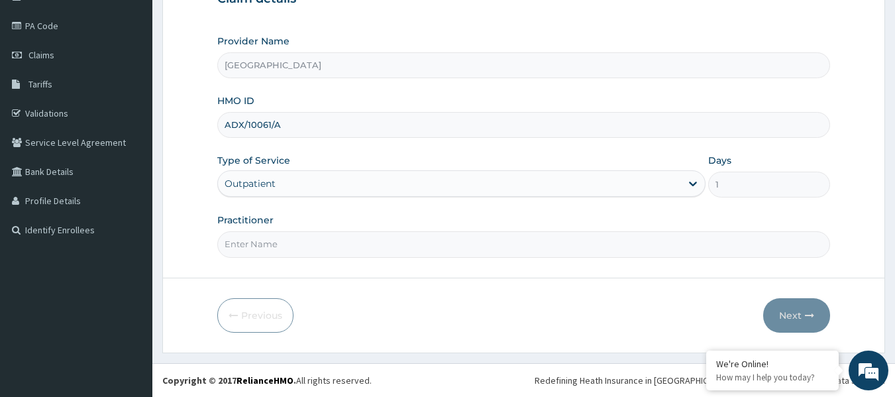
click at [251, 245] on input "Practitioner" at bounding box center [524, 244] width 614 height 26
paste input "[PERSON_NAME]"
type input "[PERSON_NAME]"
click at [791, 306] on button "Next" at bounding box center [796, 315] width 67 height 34
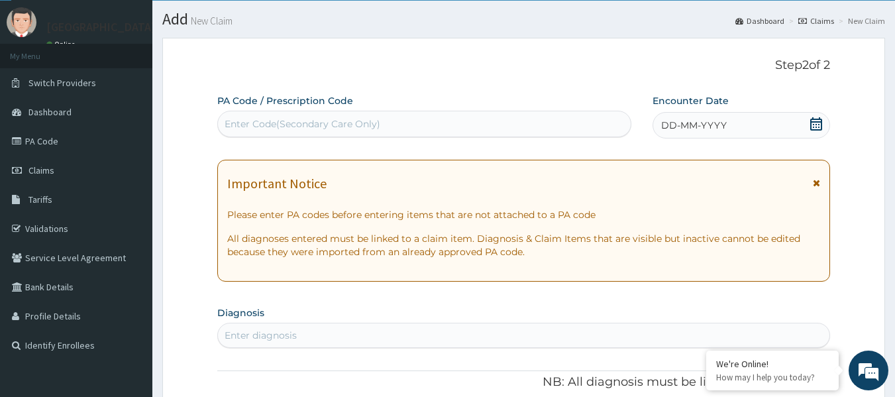
scroll to position [15, 0]
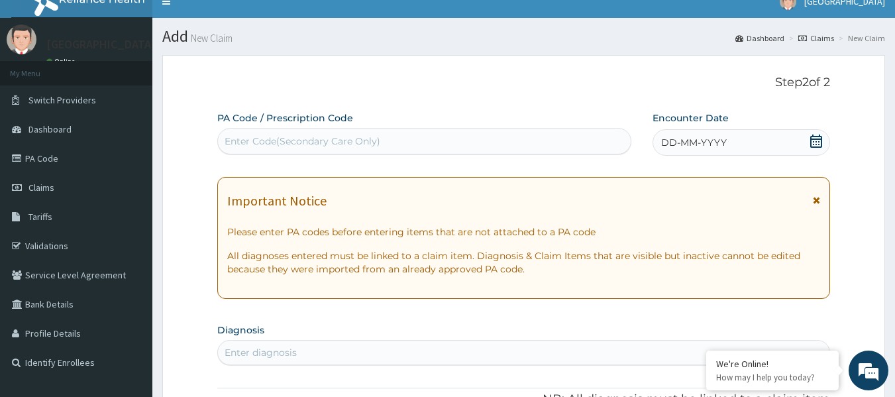
click at [278, 144] on div "Enter Code(Secondary Care Only)" at bounding box center [303, 141] width 156 height 13
paste input "PA/55657E"
type input "PA/55657E"
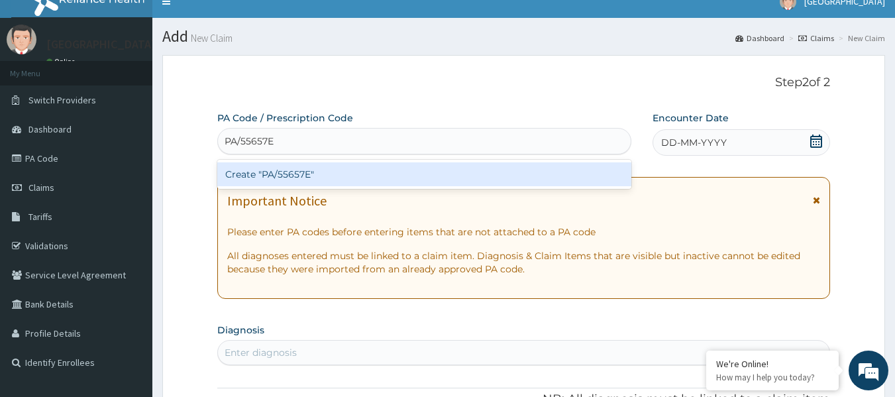
click at [286, 172] on div "Create "PA/55657E"" at bounding box center [424, 174] width 415 height 24
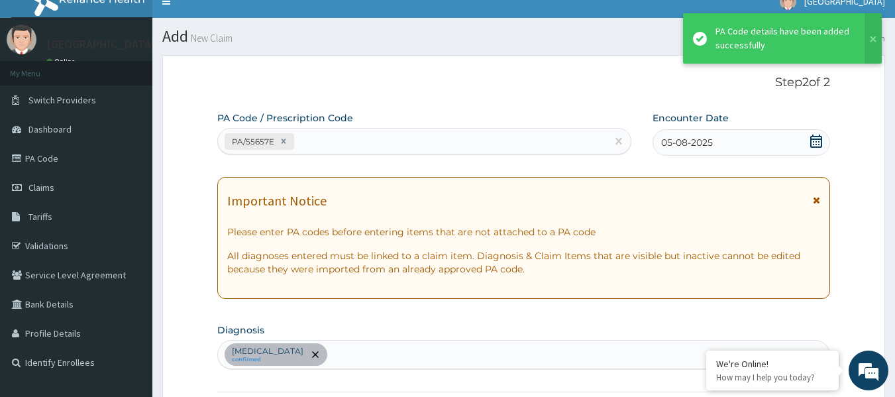
scroll to position [498, 0]
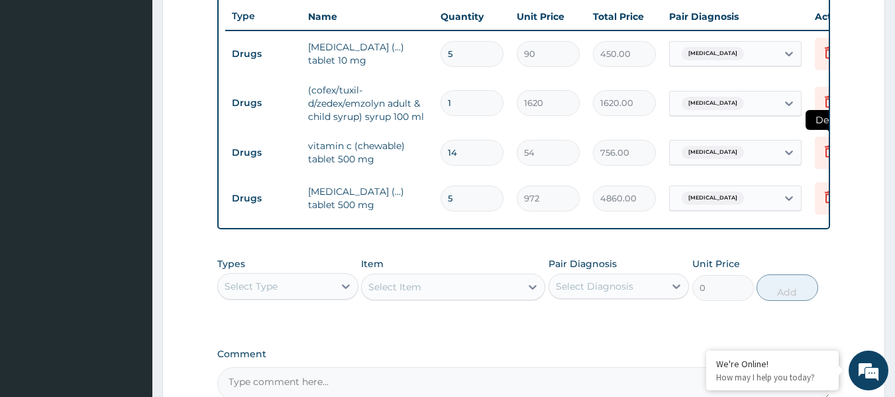
click at [825, 155] on icon at bounding box center [830, 151] width 16 height 16
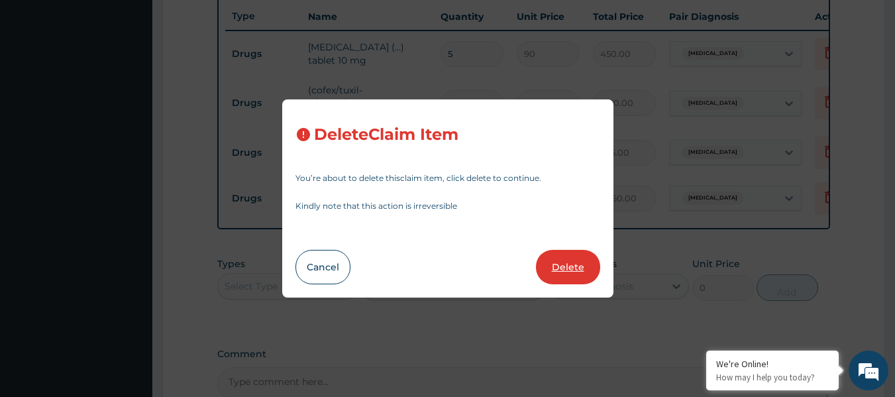
click at [565, 266] on button "Delete" at bounding box center [568, 267] width 64 height 34
type input "5"
type input "972"
type input "4860.00"
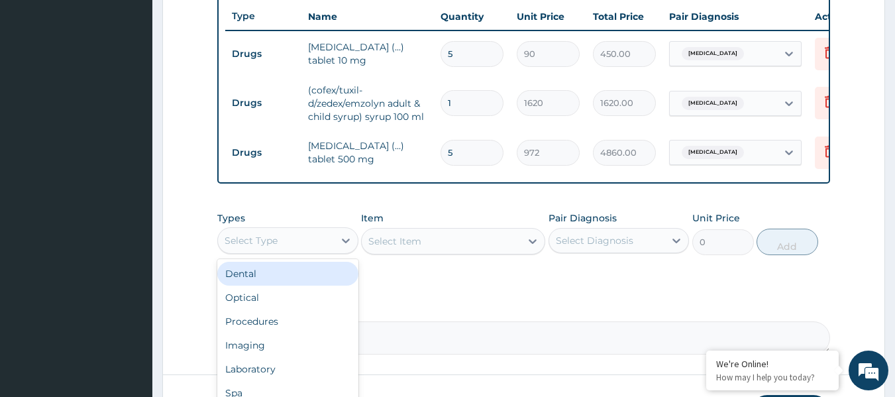
click at [329, 247] on div "Select Type" at bounding box center [276, 240] width 116 height 21
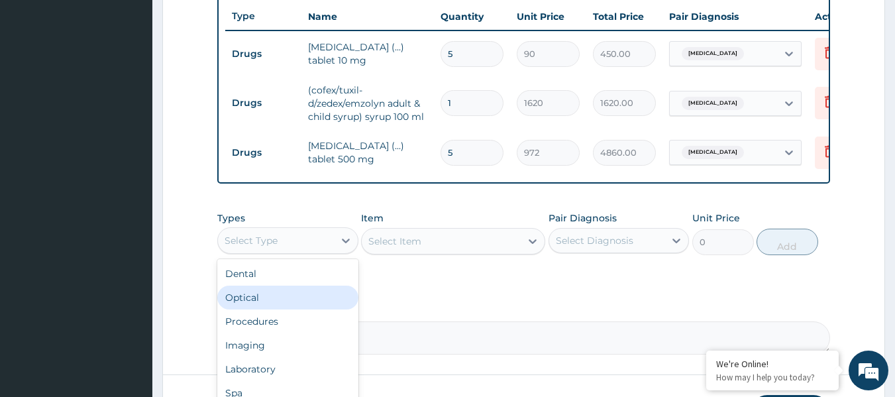
scroll to position [564, 0]
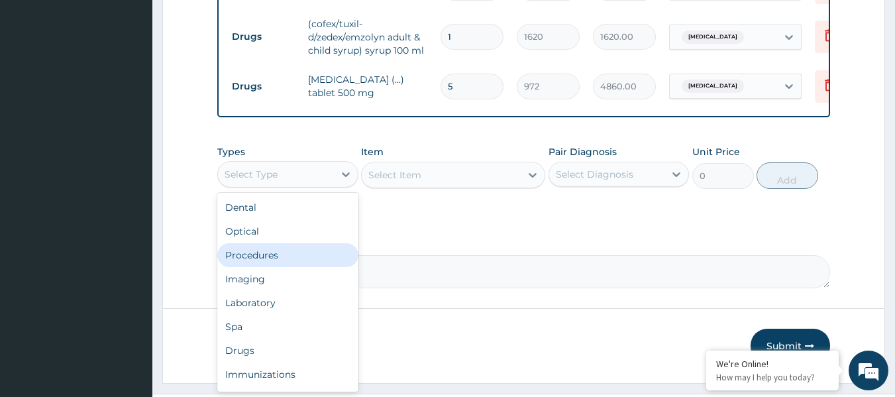
click at [296, 264] on div "Procedures" at bounding box center [287, 255] width 141 height 24
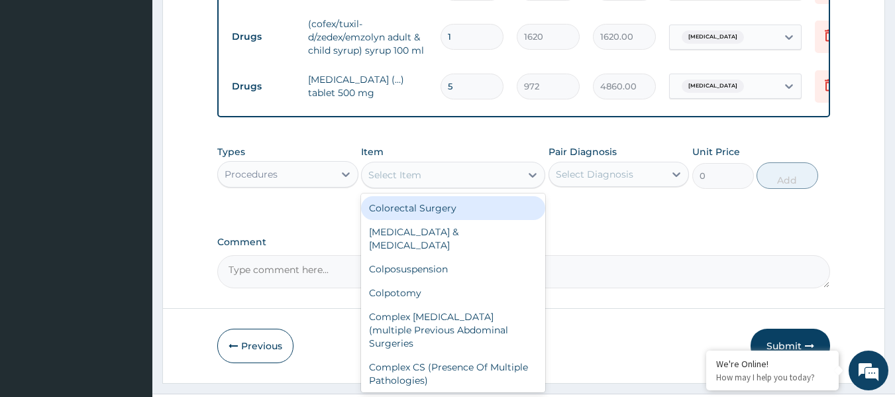
click at [512, 185] on div "Select Item" at bounding box center [441, 174] width 159 height 21
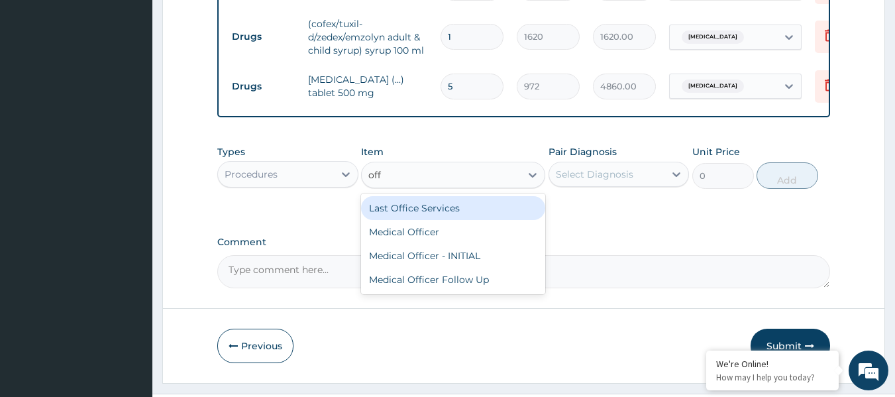
type input "offi"
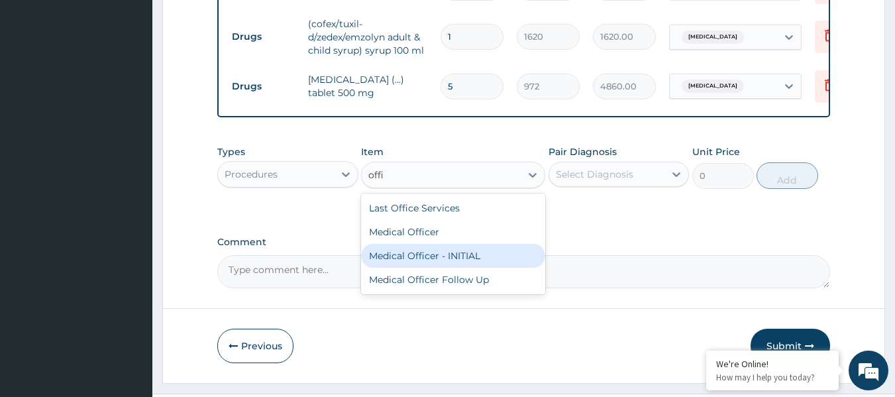
click at [461, 265] on div "Medical Officer - INITIAL" at bounding box center [453, 256] width 184 height 24
type input "9000"
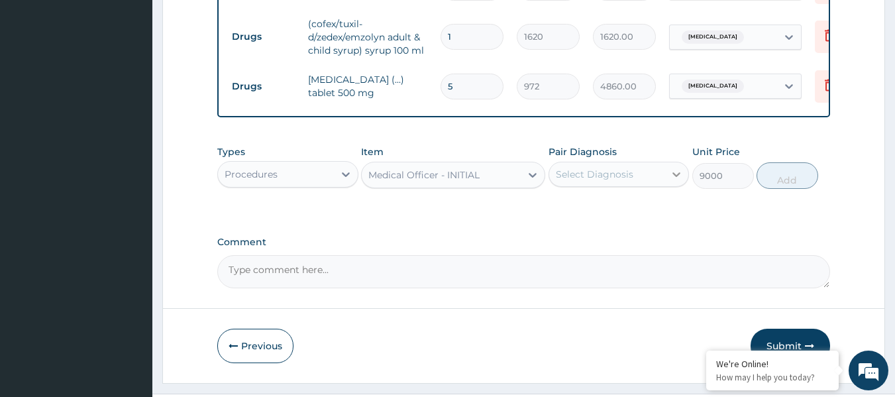
click at [670, 179] on icon at bounding box center [676, 174] width 13 height 13
click at [636, 213] on label "[MEDICAL_DATA]" at bounding box center [612, 206] width 82 height 13
checkbox input "true"
click at [787, 189] on button "Add" at bounding box center [788, 175] width 62 height 27
type input "0"
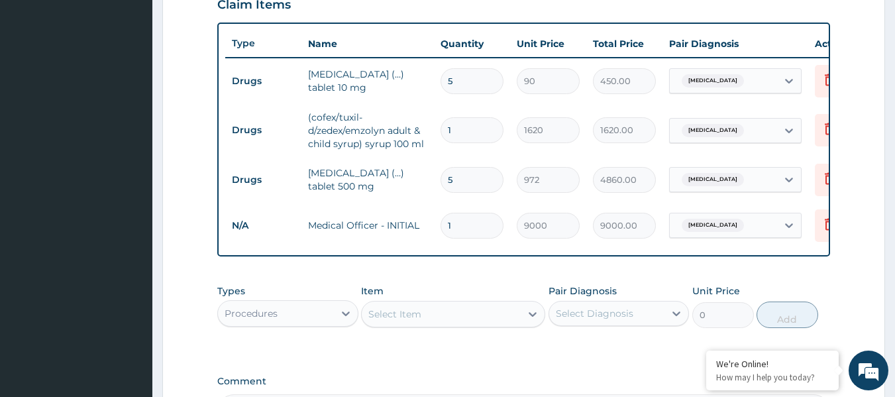
scroll to position [431, 0]
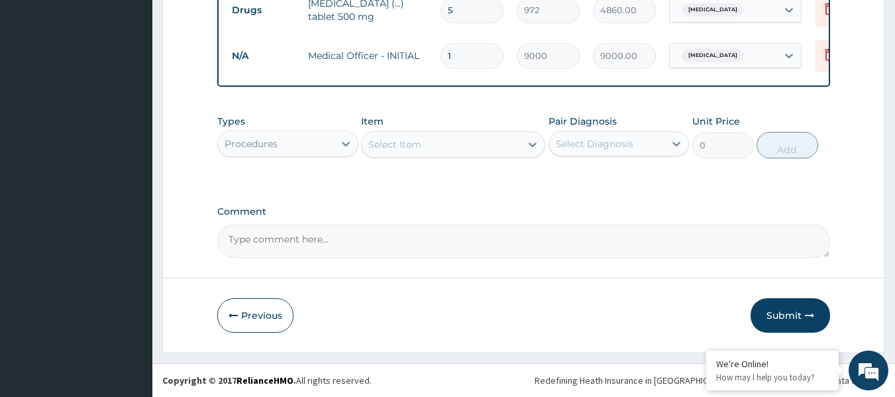
drag, startPoint x: 789, startPoint y: 320, endPoint x: 761, endPoint y: 314, distance: 28.5
click at [787, 320] on button "Submit" at bounding box center [791, 315] width 80 height 34
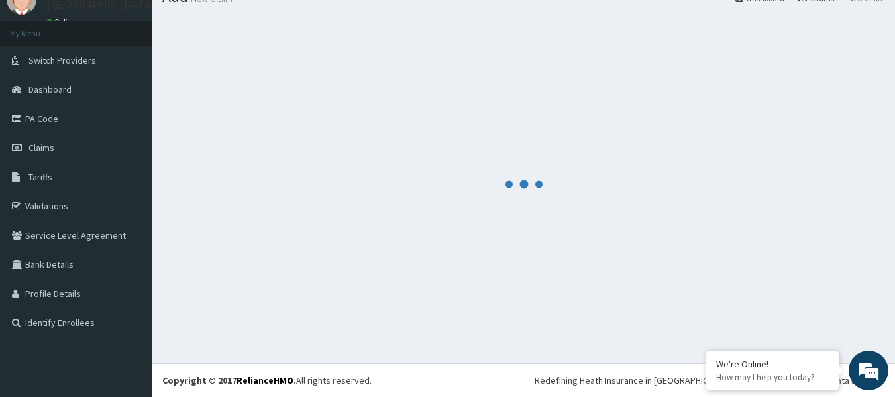
scroll to position [650, 0]
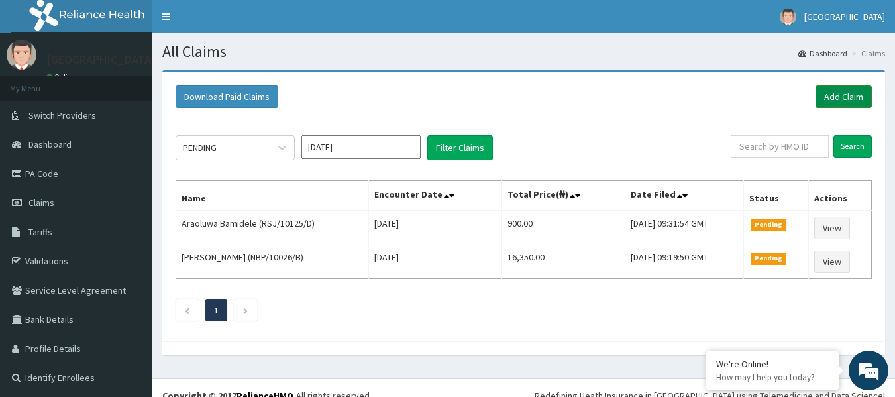
click at [831, 90] on link "Add Claim" at bounding box center [844, 96] width 56 height 23
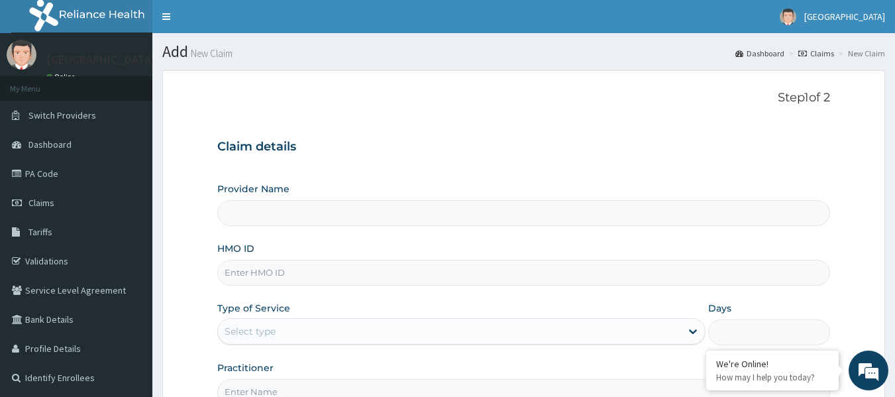
click at [299, 269] on input "HMO ID" at bounding box center [524, 273] width 614 height 26
type input "[GEOGRAPHIC_DATA]"
paste input "[DEMOGRAPHIC_DATA]/10558/A"
type input "[DEMOGRAPHIC_DATA]/10558/A"
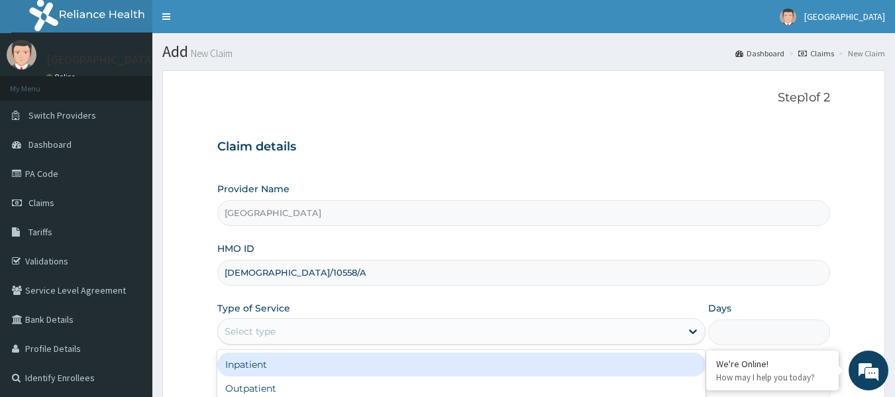
click at [294, 336] on div "Select type" at bounding box center [449, 331] width 463 height 21
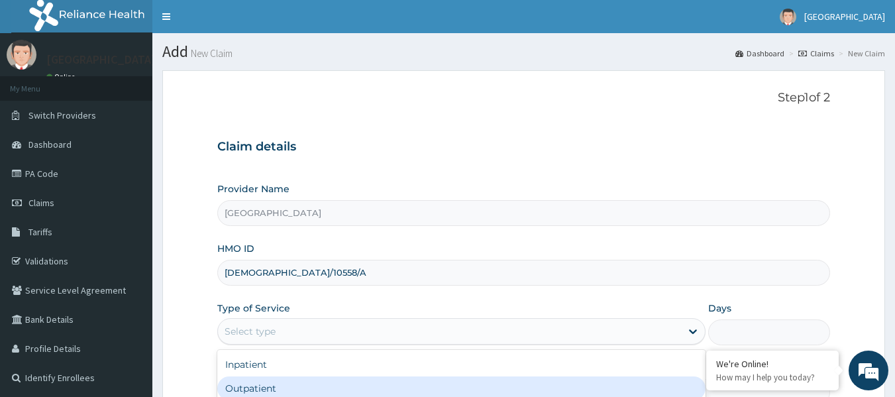
click at [243, 385] on div "Outpatient" at bounding box center [461, 388] width 488 height 24
type input "1"
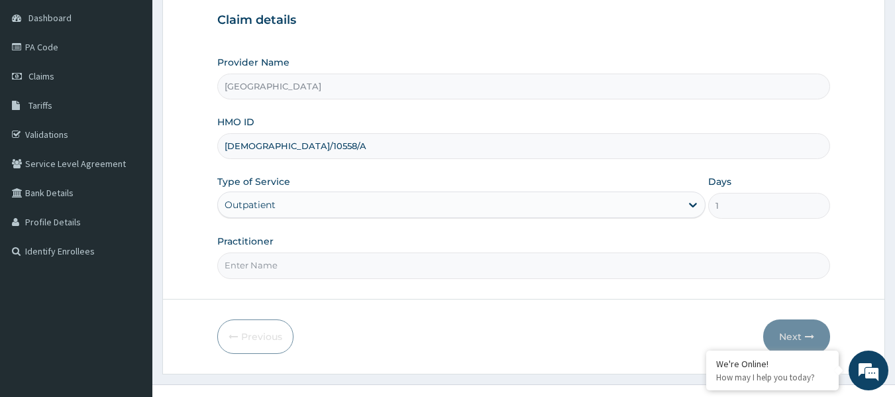
scroll to position [133, 0]
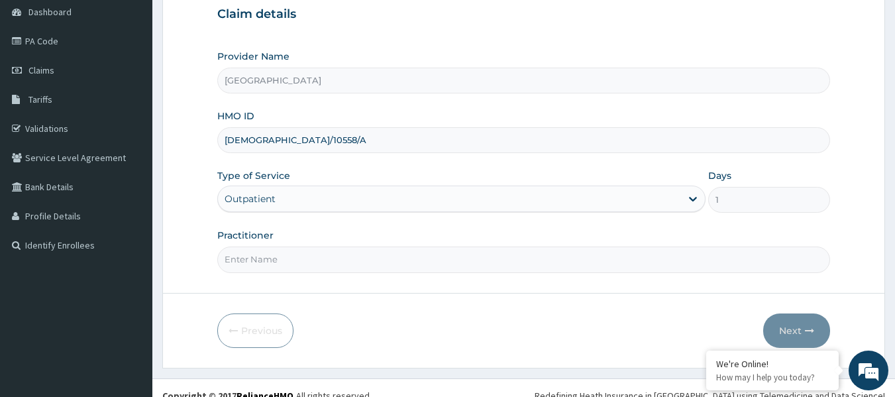
click at [289, 266] on input "Practitioner" at bounding box center [524, 260] width 614 height 26
paste input "LATEEF Adeboye"
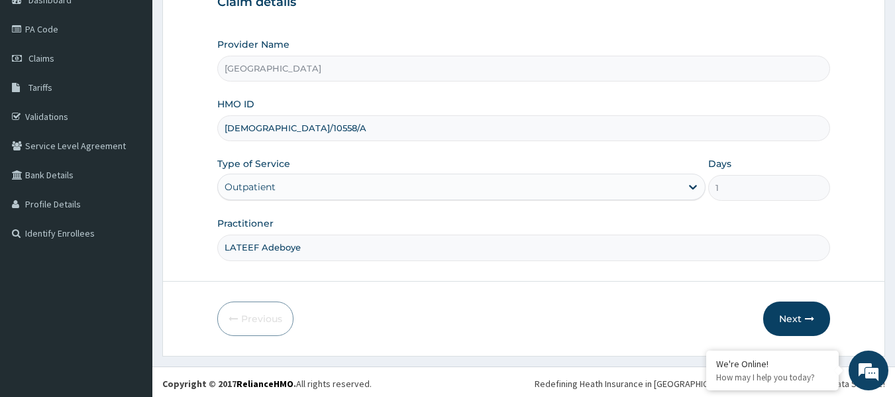
scroll to position [148, 0]
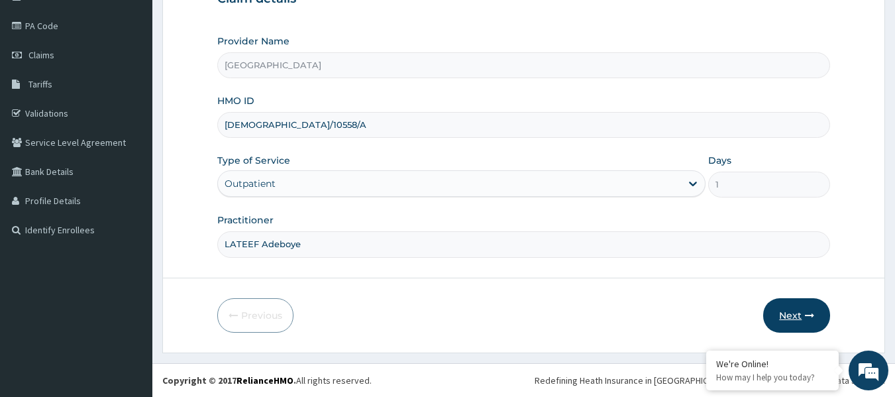
type input "LATEEF Adeboye"
drag, startPoint x: 794, startPoint y: 301, endPoint x: 791, endPoint y: 308, distance: 7.8
click at [791, 308] on button "Next" at bounding box center [796, 315] width 67 height 34
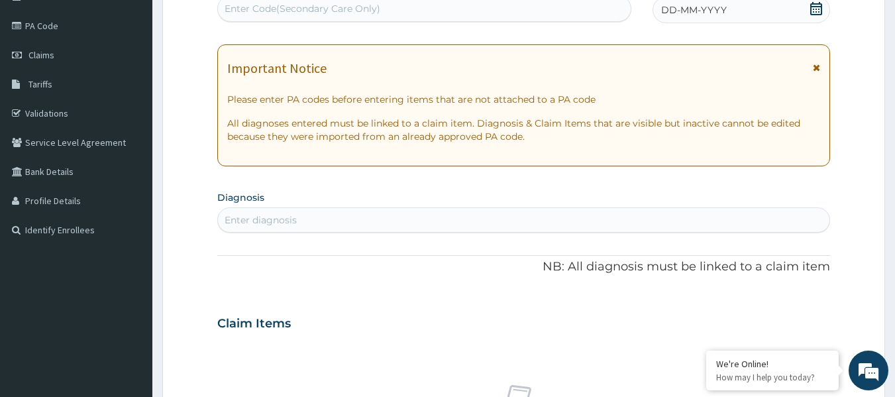
click at [818, 11] on icon at bounding box center [816, 8] width 13 height 13
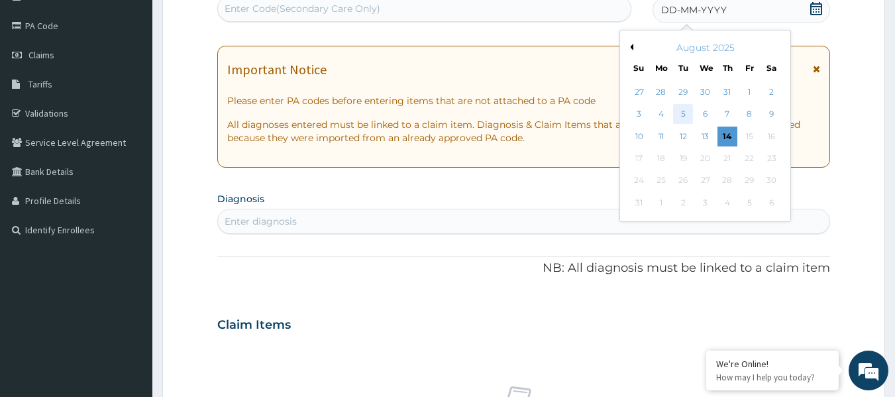
click at [683, 115] on div "5" at bounding box center [684, 115] width 20 height 20
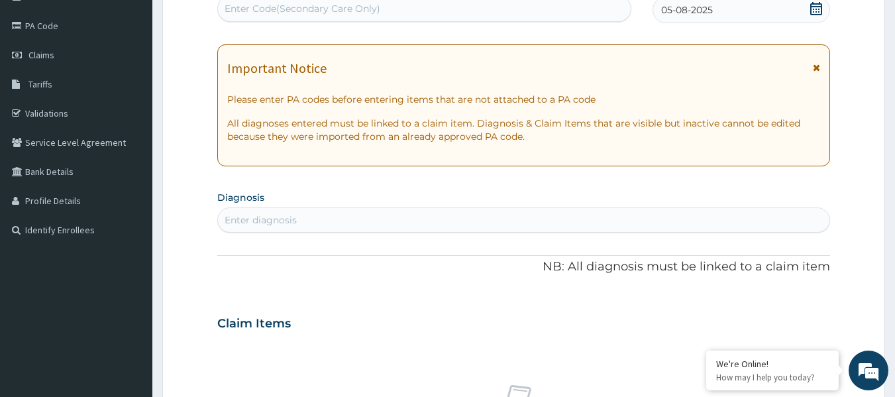
click at [287, 219] on div "Enter diagnosis" at bounding box center [261, 219] width 72 height 13
type input "malaria"
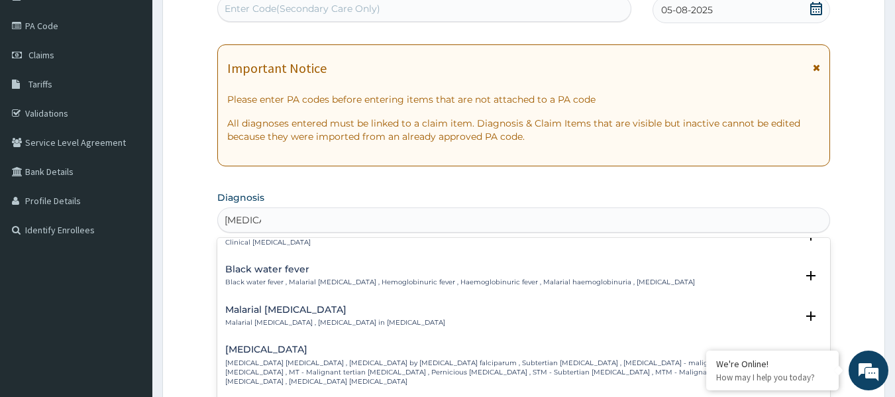
scroll to position [464, 0]
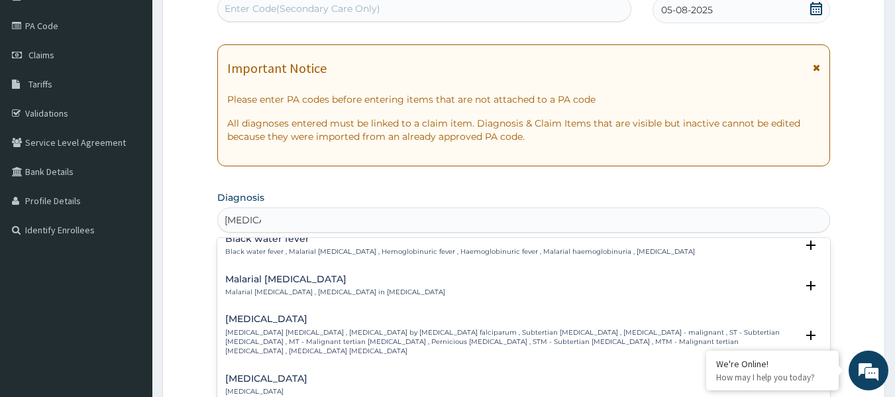
click at [250, 328] on p "Falciparum malaria , Malignant tertian malaria , Malaria by Plasmodium falcipar…" at bounding box center [511, 342] width 572 height 28
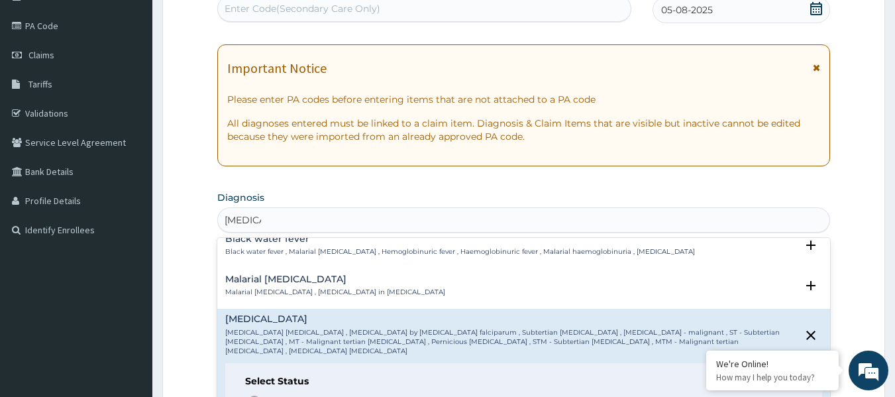
scroll to position [530, 0]
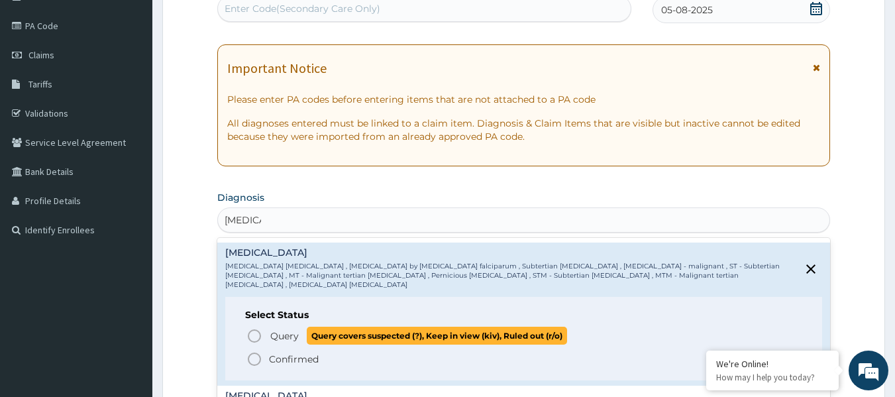
click at [254, 328] on icon "status option query" at bounding box center [255, 336] width 16 height 16
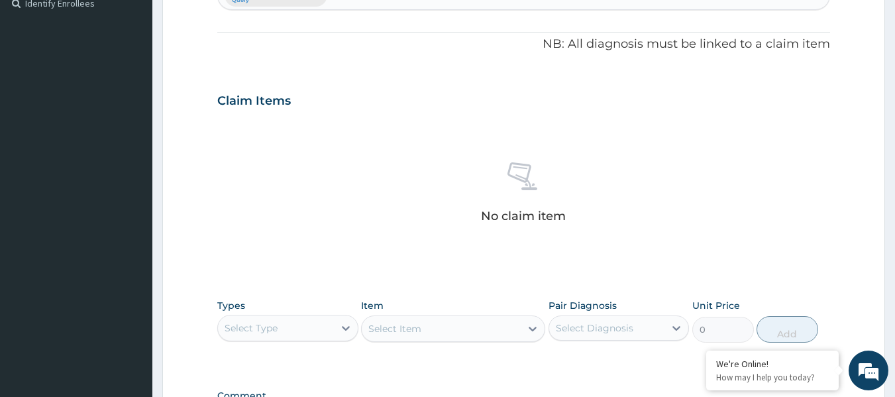
scroll to position [413, 0]
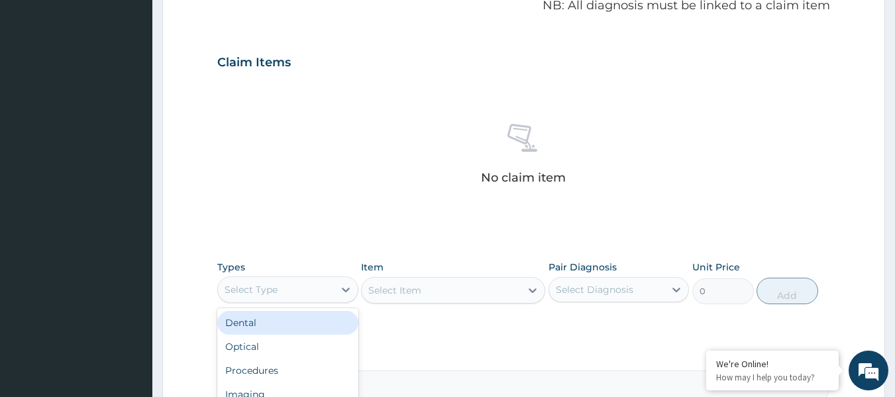
click at [329, 280] on div "Select Type" at bounding box center [276, 289] width 116 height 21
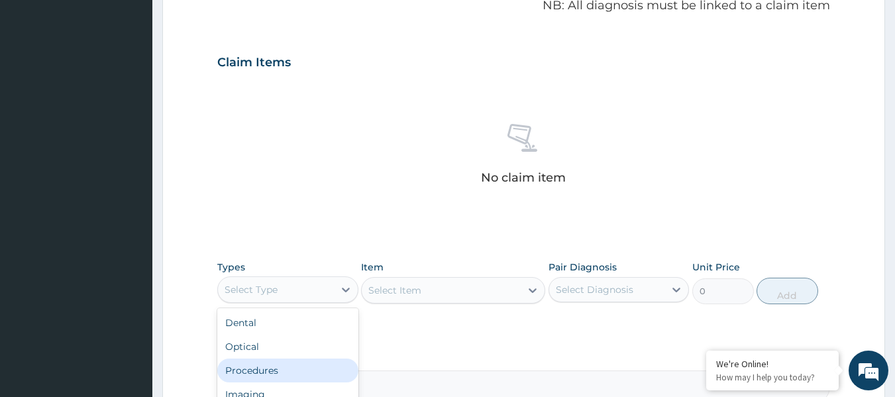
click at [287, 367] on div "Procedures" at bounding box center [287, 370] width 141 height 24
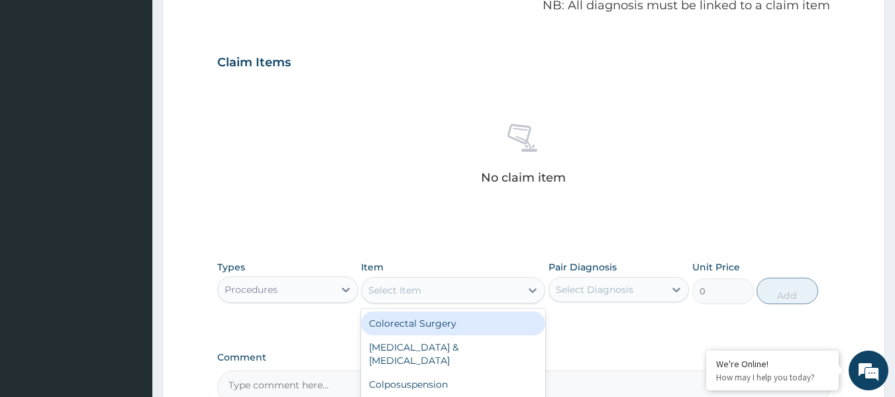
click at [533, 286] on icon at bounding box center [532, 290] width 13 height 13
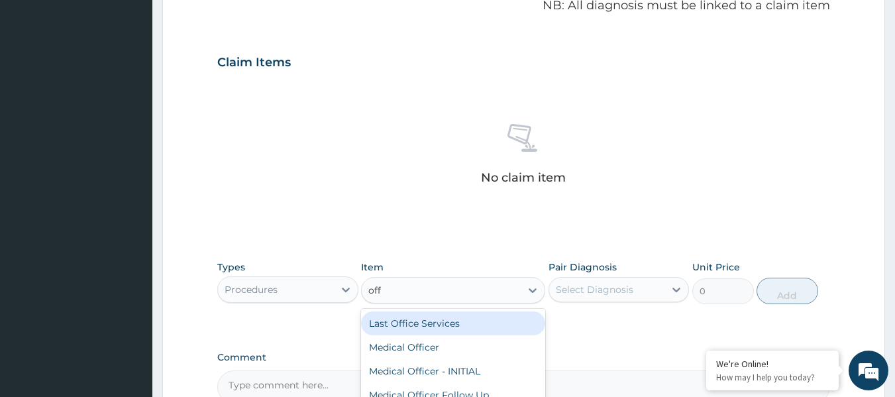
type input "offi"
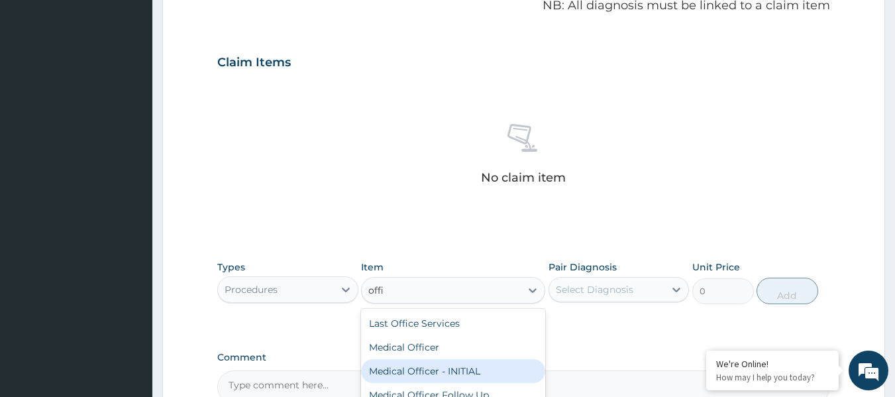
click at [444, 369] on div "Medical Officer - INITIAL" at bounding box center [453, 371] width 184 height 24
type input "9000"
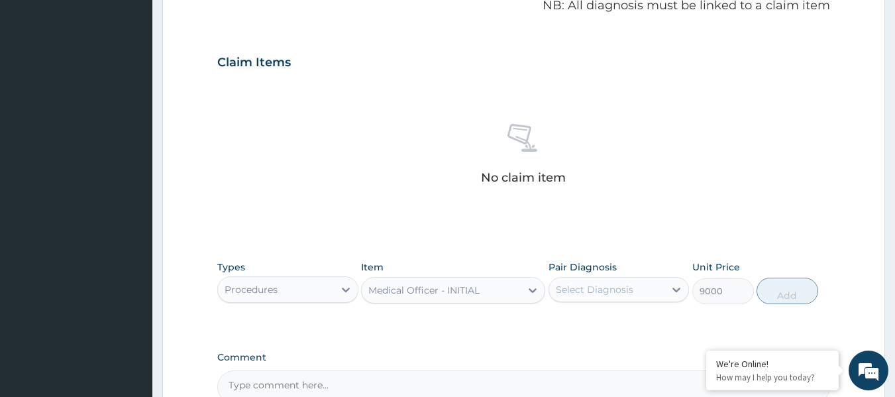
click at [662, 287] on div "Select Diagnosis" at bounding box center [607, 289] width 116 height 21
click at [636, 321] on label "Falciparum malaria" at bounding box center [612, 321] width 82 height 13
checkbox input "true"
click at [781, 289] on button "Add" at bounding box center [788, 291] width 62 height 27
type input "0"
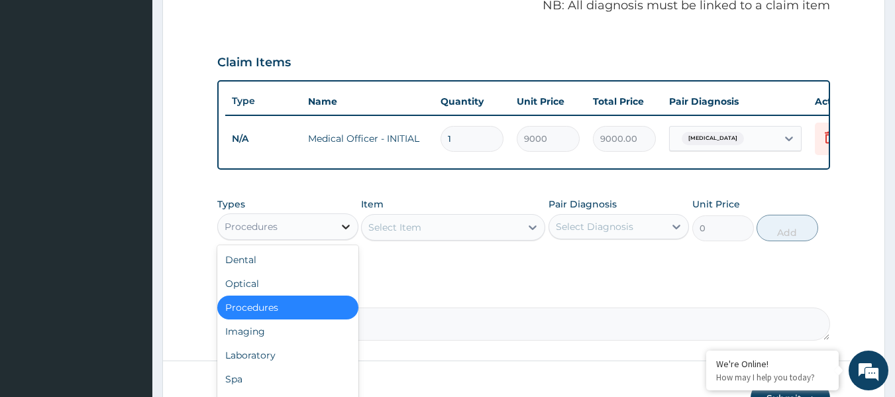
click at [335, 233] on div at bounding box center [346, 227] width 24 height 24
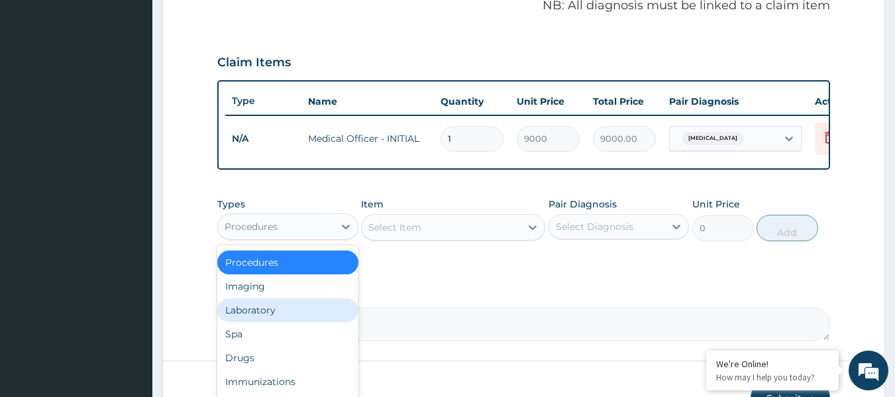
click at [256, 313] on div "Laboratory" at bounding box center [287, 310] width 141 height 24
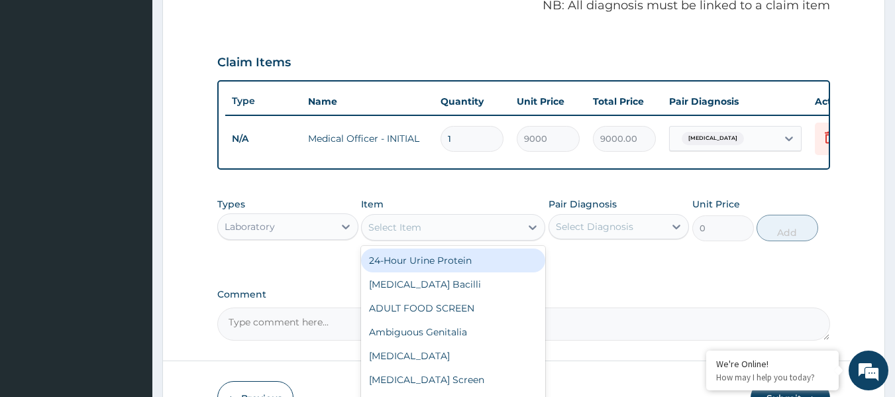
click at [488, 238] on div "Select Item" at bounding box center [441, 227] width 159 height 21
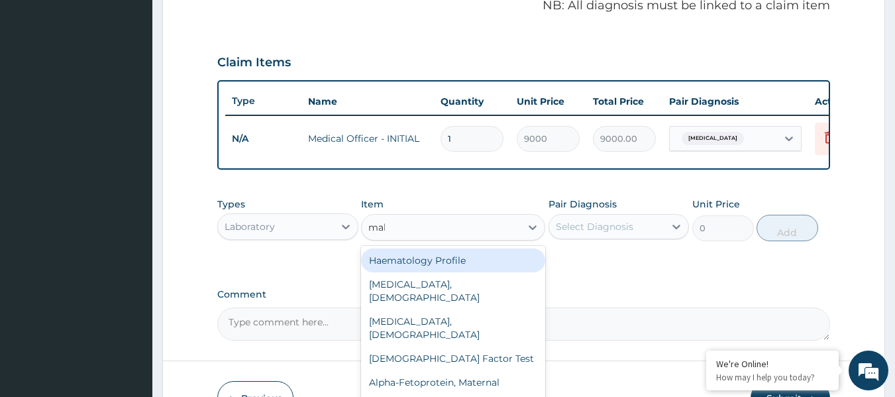
type input "mala"
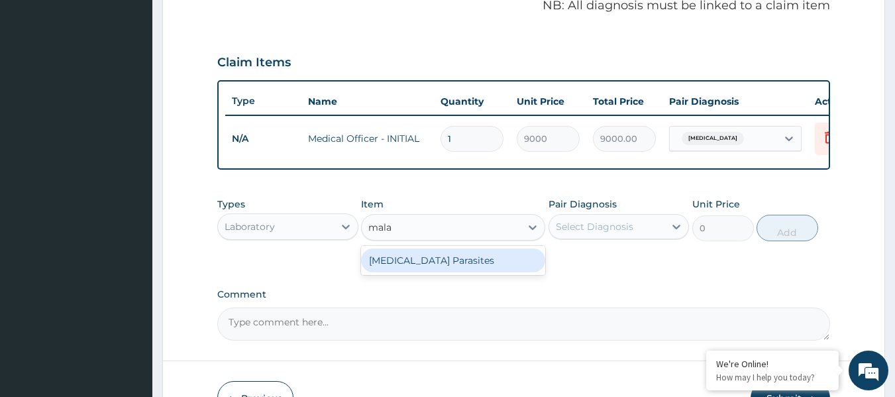
click at [484, 272] on div "Malaria Parasites" at bounding box center [453, 260] width 184 height 24
type input "4200"
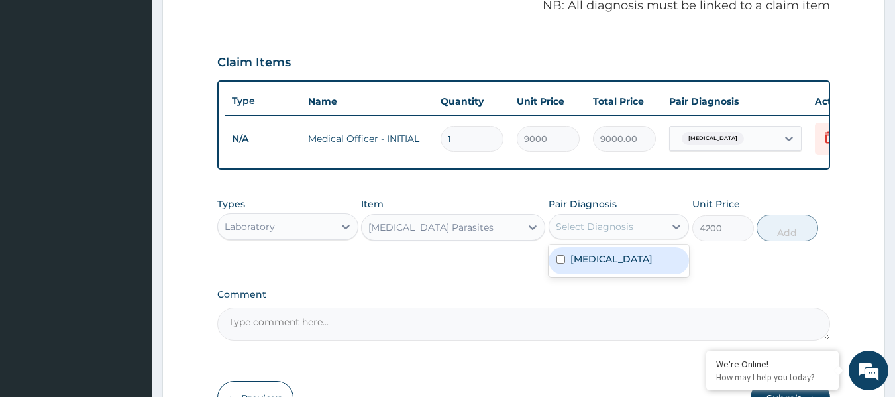
click at [616, 233] on div "Select Diagnosis" at bounding box center [595, 226] width 78 height 13
click at [604, 266] on label "Falciparum malaria" at bounding box center [612, 258] width 82 height 13
checkbox input "true"
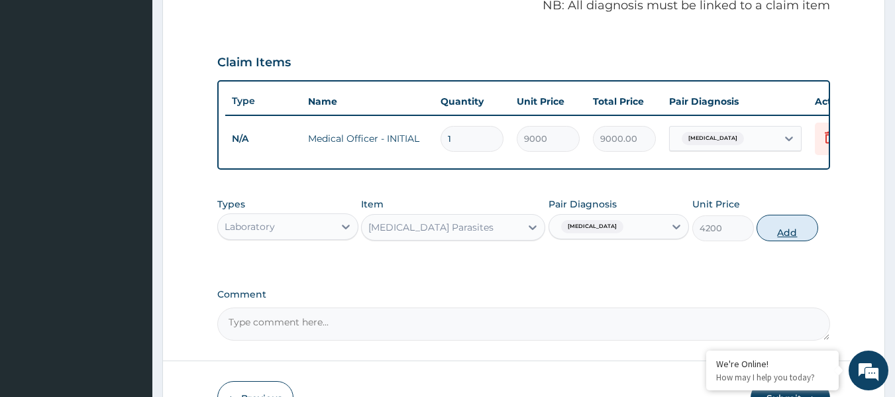
click at [793, 241] on button "Add" at bounding box center [788, 228] width 62 height 27
type input "0"
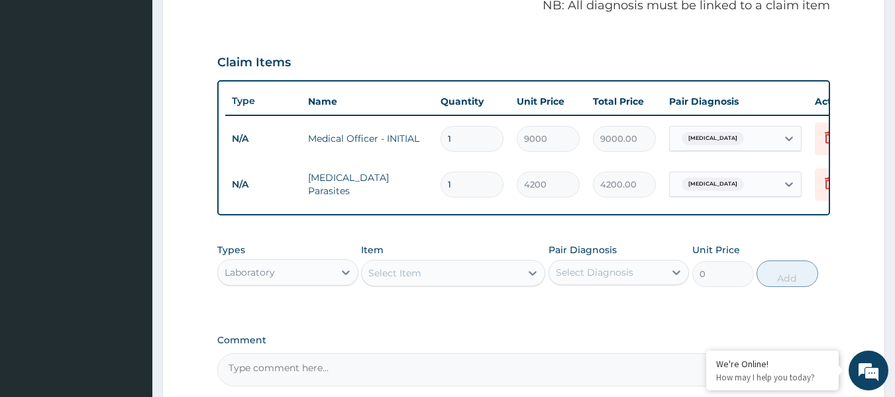
click at [444, 252] on div "Item Select Item" at bounding box center [453, 265] width 184 height 44
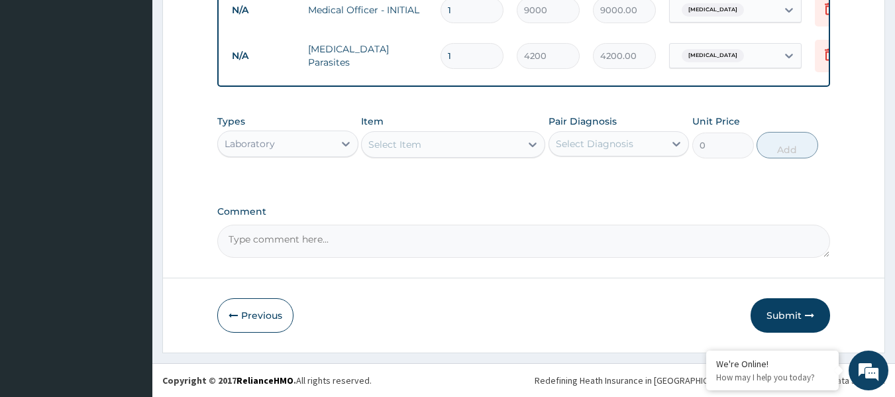
scroll to position [551, 0]
click at [789, 317] on button "Submit" at bounding box center [791, 315] width 80 height 34
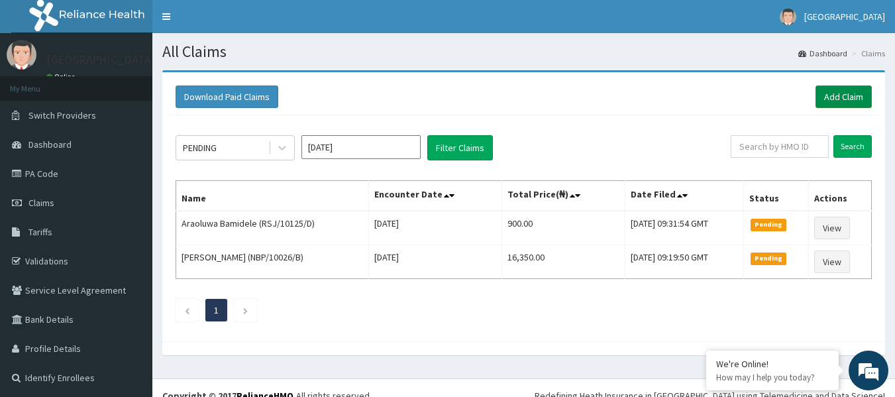
click at [851, 103] on link "Add Claim" at bounding box center [844, 96] width 56 height 23
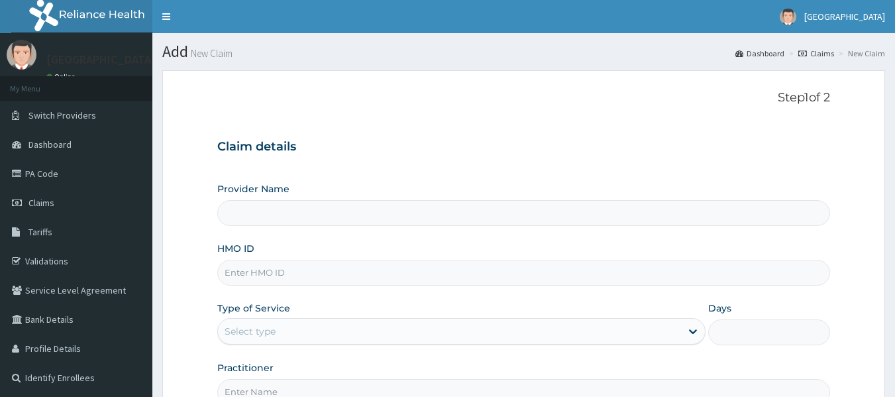
click at [257, 273] on input "HMO ID" at bounding box center [524, 273] width 614 height 26
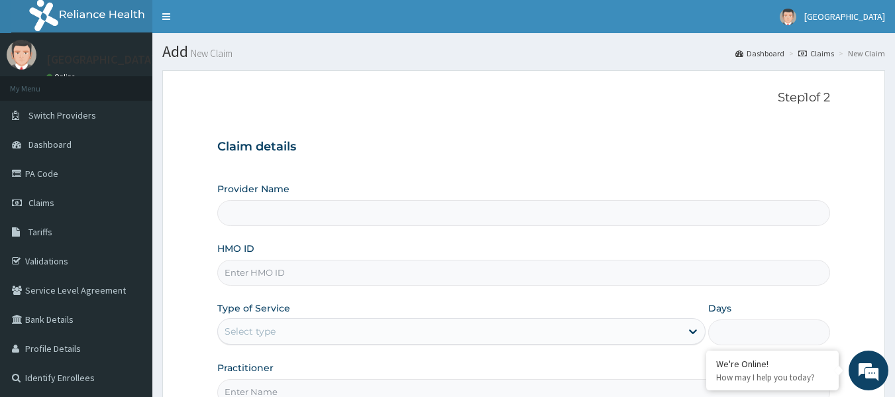
paste input "PRI/10072/A"
type input "PRI/10072/A"
type input "[GEOGRAPHIC_DATA]"
type input "PRI/10072/A"
click at [286, 332] on div "Select type" at bounding box center [449, 331] width 463 height 21
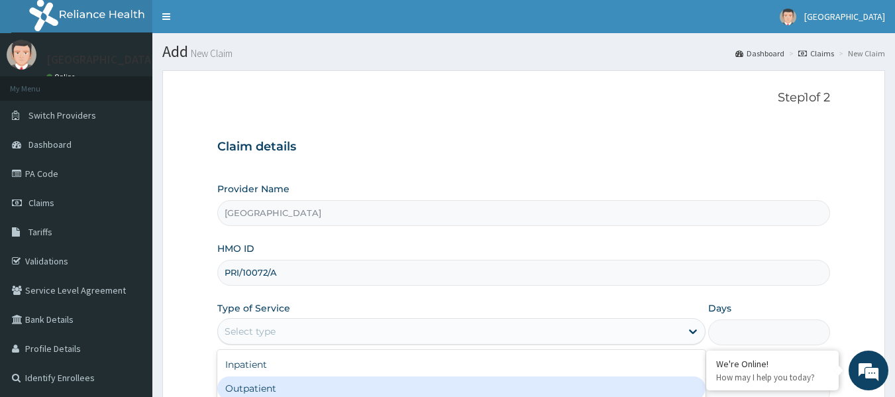
click at [257, 386] on div "Outpatient" at bounding box center [461, 388] width 488 height 24
type input "1"
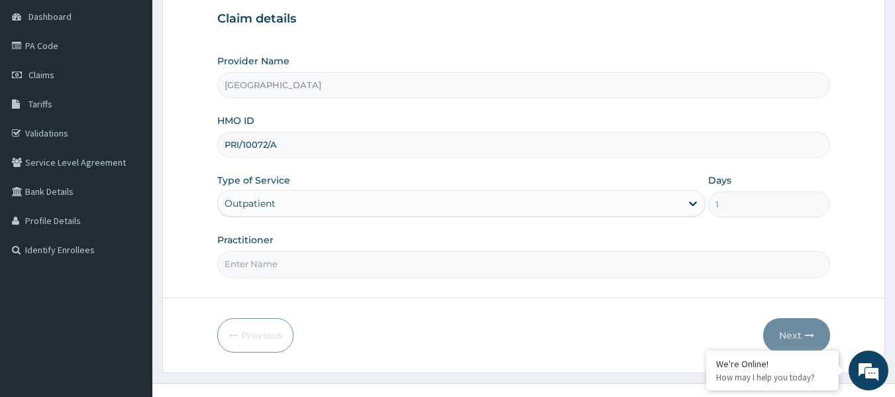
scroll to position [133, 0]
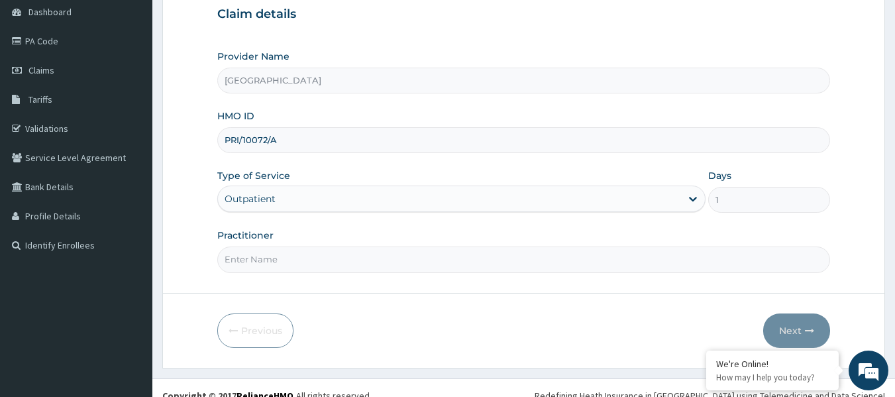
click at [317, 251] on input "Practitioner" at bounding box center [524, 260] width 614 height 26
paste input "[PERSON_NAME]"
type input "[PERSON_NAME]"
click at [775, 328] on button "Next" at bounding box center [796, 330] width 67 height 34
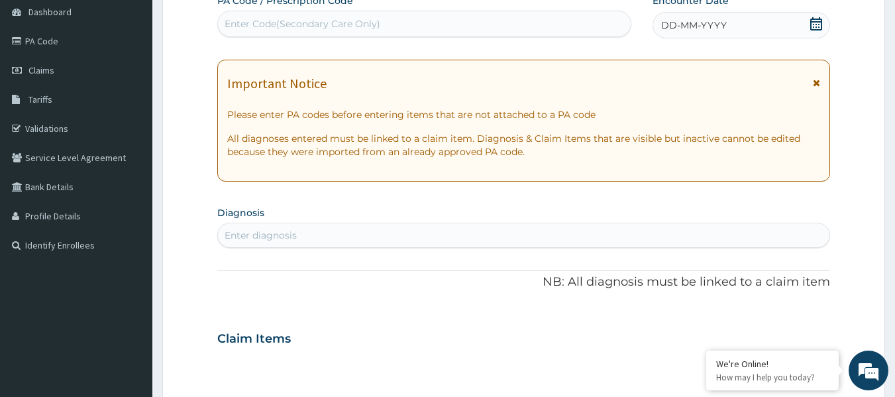
click at [262, 18] on div "Enter Code(Secondary Care Only)" at bounding box center [303, 23] width 156 height 13
paste input "PA/0D48EF"
type input "PA/0D48EF"
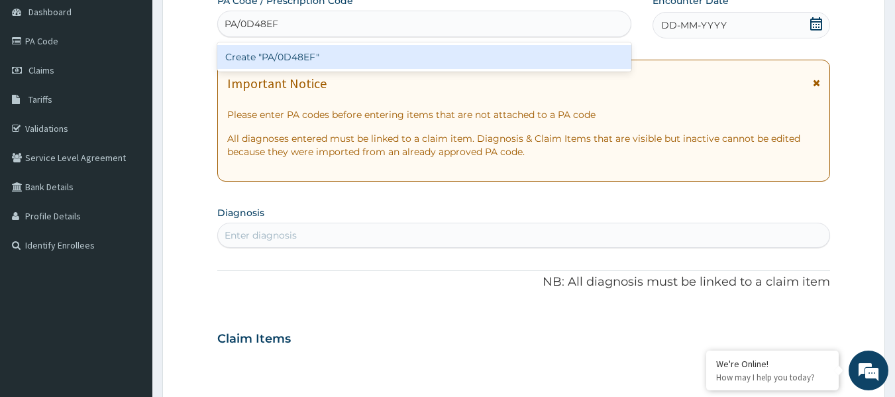
click at [315, 52] on div "Create "PA/0D48EF"" at bounding box center [424, 57] width 415 height 24
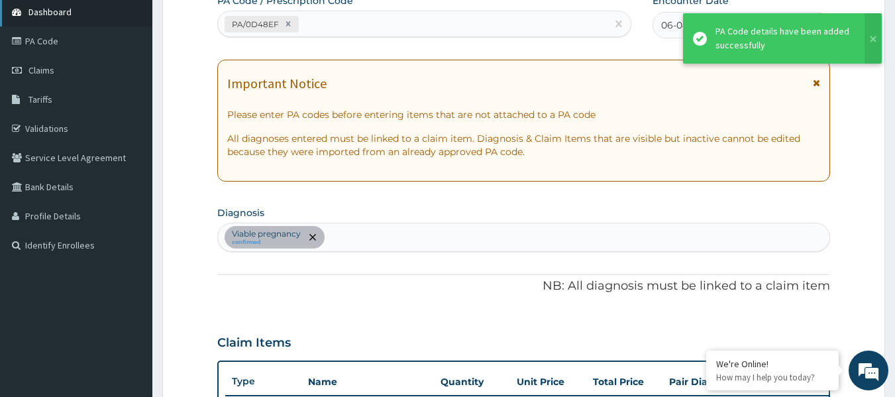
scroll to position [445, 0]
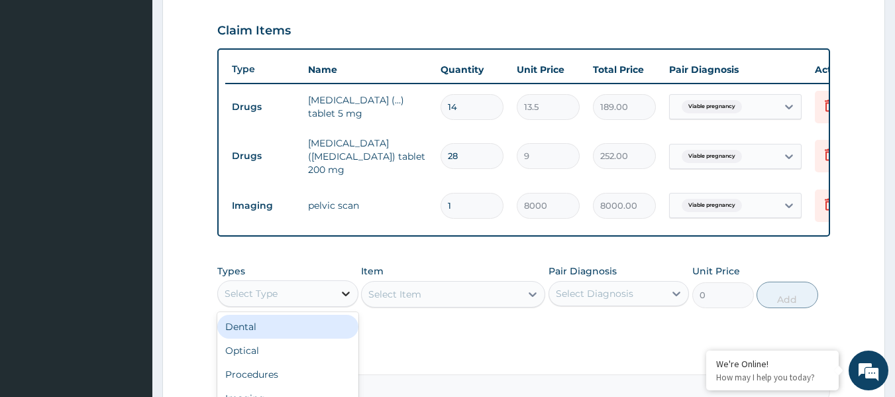
click at [350, 292] on icon at bounding box center [345, 293] width 13 height 13
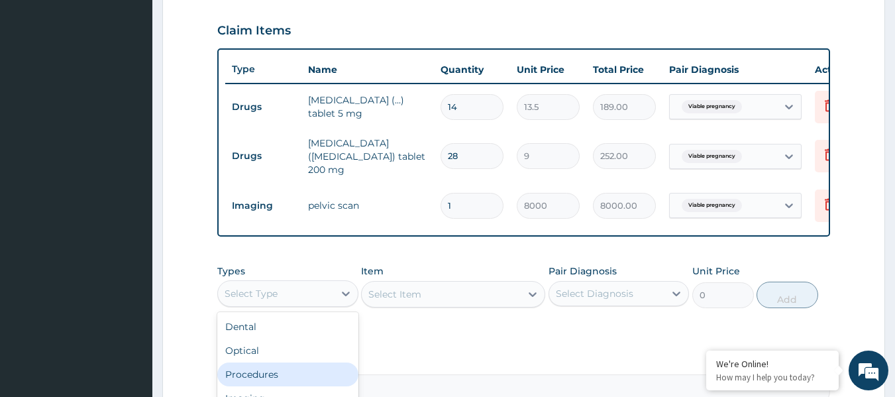
drag, startPoint x: 286, startPoint y: 372, endPoint x: 275, endPoint y: 319, distance: 54.2
click at [286, 372] on div "Procedures" at bounding box center [287, 374] width 141 height 24
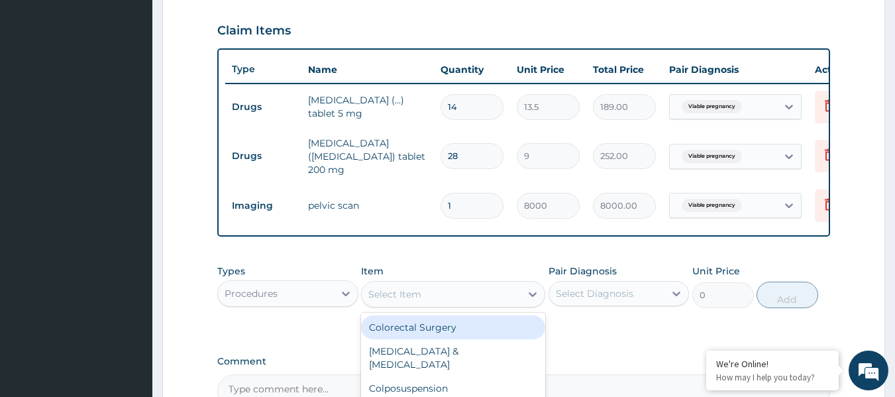
click at [520, 296] on div "Select Item" at bounding box center [441, 294] width 159 height 21
type input "offi"
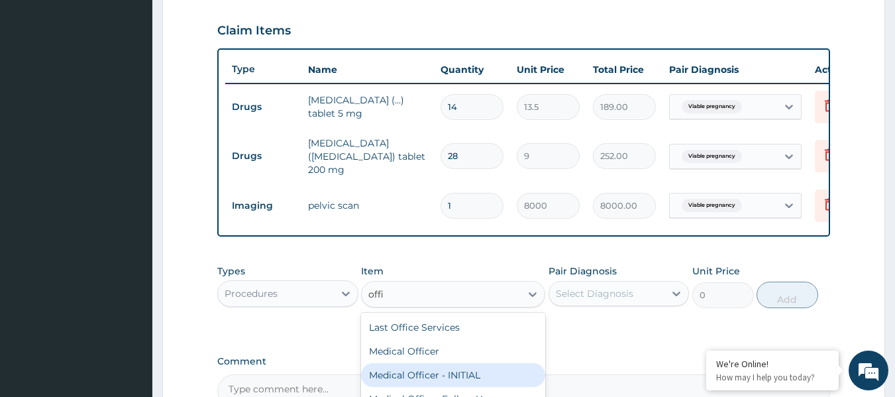
click at [436, 382] on div "Medical Officer - INITIAL" at bounding box center [453, 375] width 184 height 24
type input "9000"
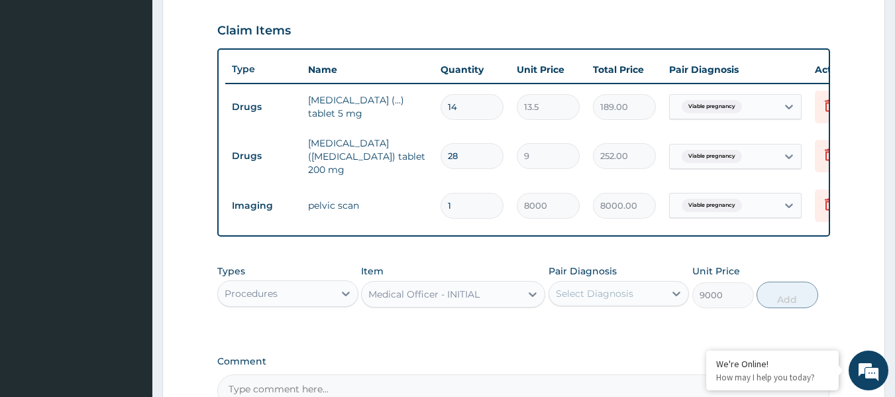
click at [624, 290] on div "Select Diagnosis" at bounding box center [595, 293] width 78 height 13
click at [617, 329] on label "Viable pregnancy" at bounding box center [613, 325] width 85 height 13
checkbox input "true"
click at [781, 294] on button "Add" at bounding box center [788, 295] width 62 height 27
type input "0"
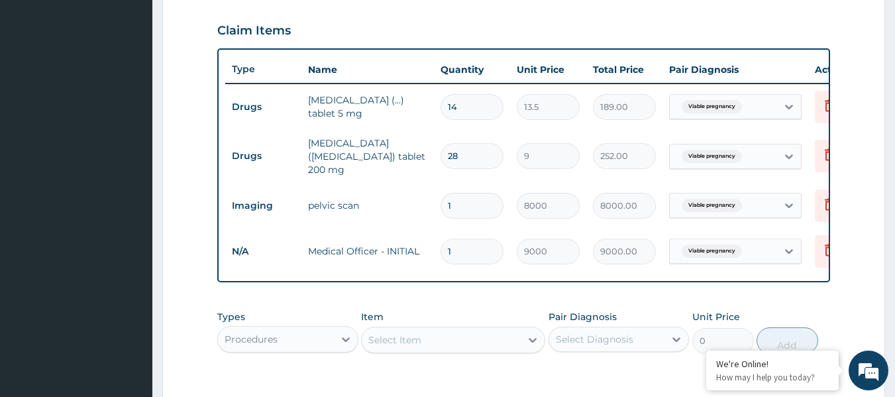
click at [190, 274] on form "Step 2 of 2 PA Code / Prescription Code PA/0D48EF Encounter Date 06-08-2025 Imp…" at bounding box center [523, 87] width 723 height 922
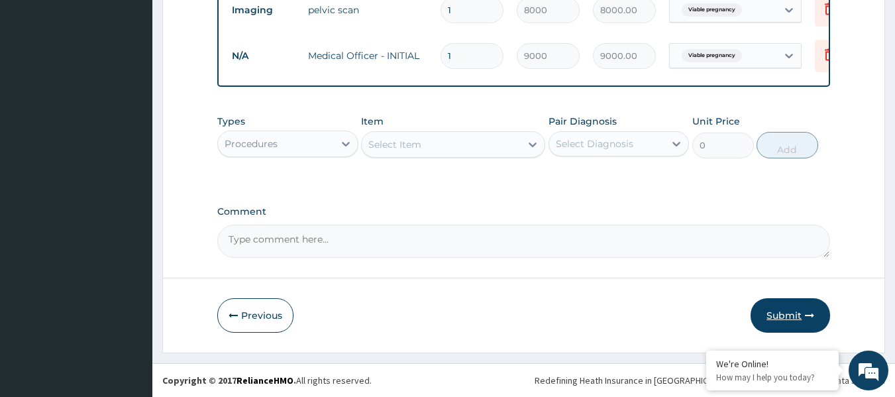
click at [797, 313] on button "Submit" at bounding box center [791, 315] width 80 height 34
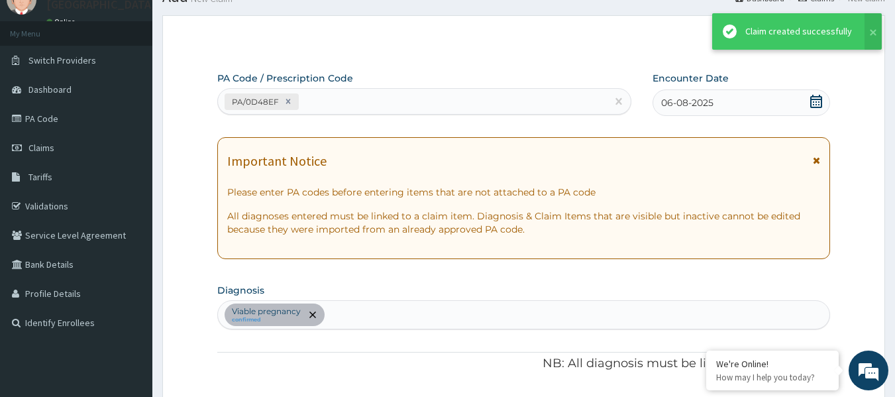
scroll to position [643, 0]
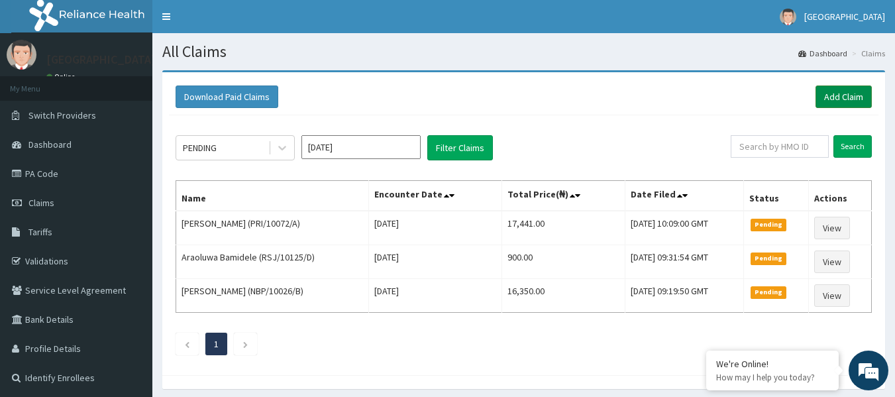
click at [854, 96] on link "Add Claim" at bounding box center [844, 96] width 56 height 23
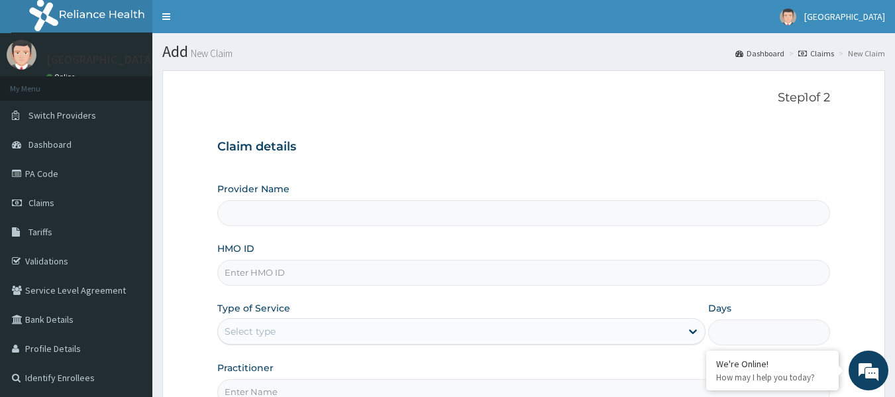
click at [263, 273] on input "HMO ID" at bounding box center [524, 273] width 614 height 26
paste input "PRI/10072/A"
type input "PRI/10072/A"
type input "[GEOGRAPHIC_DATA]"
type input "PRI/10072/A"
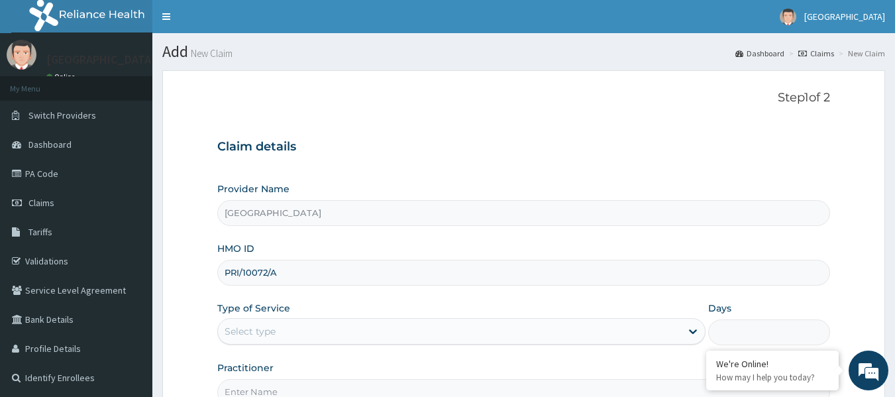
click at [298, 327] on div "Select type" at bounding box center [449, 331] width 463 height 21
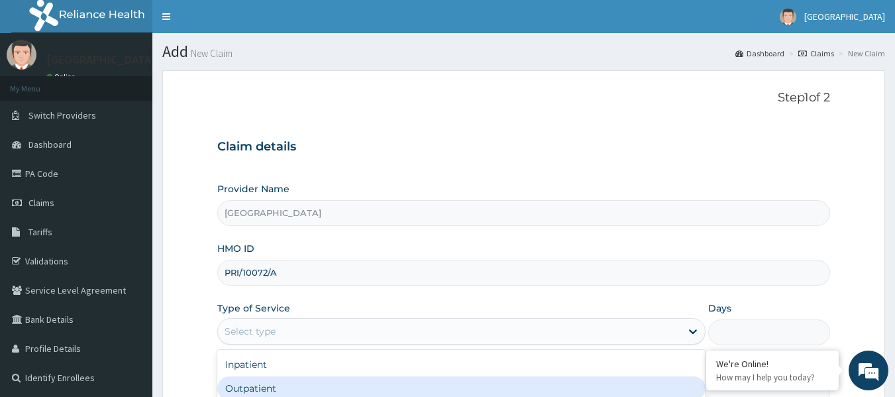
click at [265, 390] on div "Outpatient" at bounding box center [461, 388] width 488 height 24
type input "1"
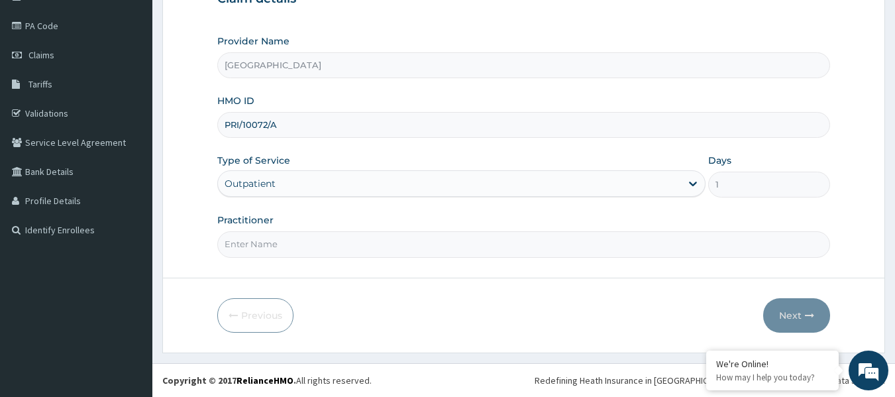
click at [267, 243] on input "Practitioner" at bounding box center [524, 244] width 614 height 26
paste input "[PERSON_NAME]"
type input "[PERSON_NAME]"
click at [794, 315] on button "Next" at bounding box center [796, 315] width 67 height 34
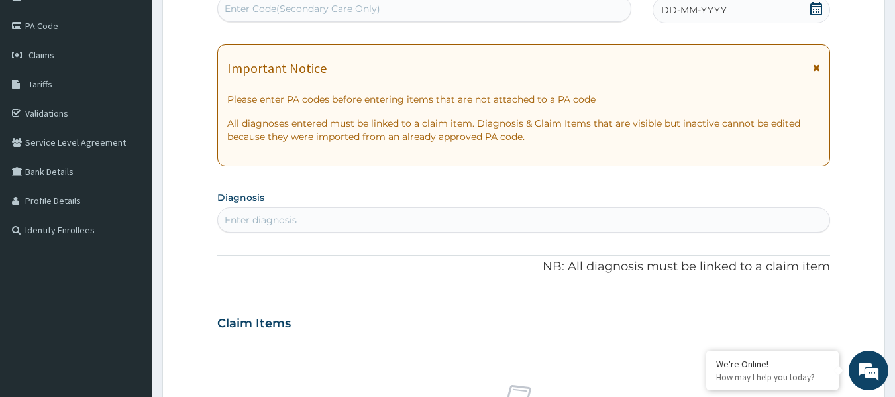
click at [317, 7] on div "Enter Code(Secondary Care Only)" at bounding box center [303, 8] width 156 height 13
paste input "PA/BE6457"
type input "PA/BE6457"
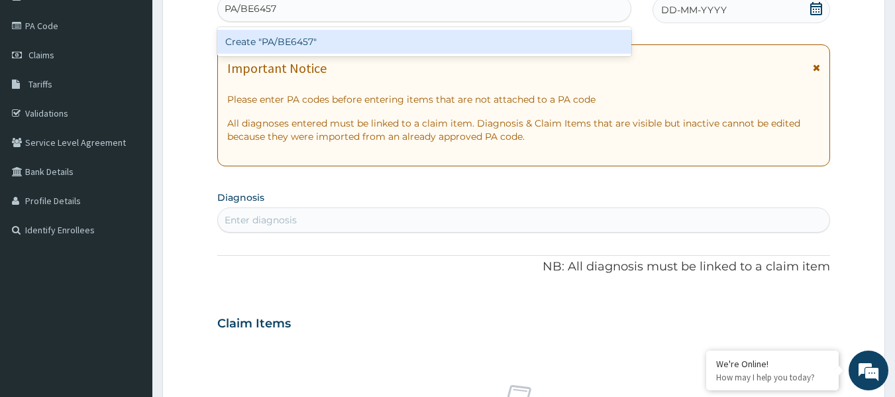
click at [327, 41] on div "Create "PA/BE6457"" at bounding box center [424, 42] width 415 height 24
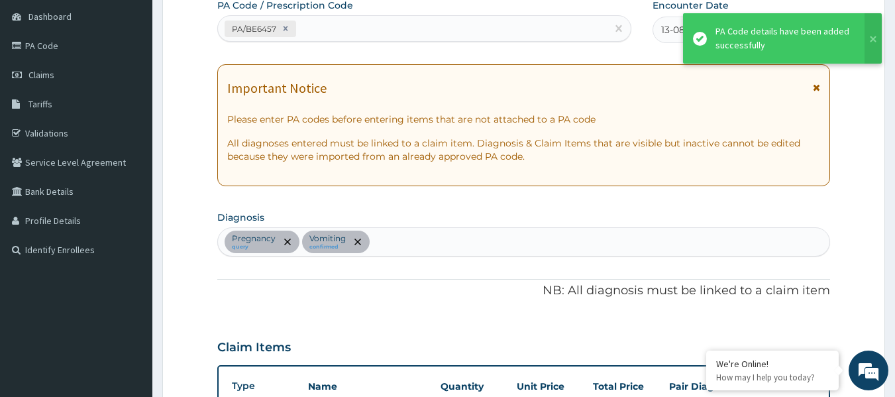
scroll to position [117, 0]
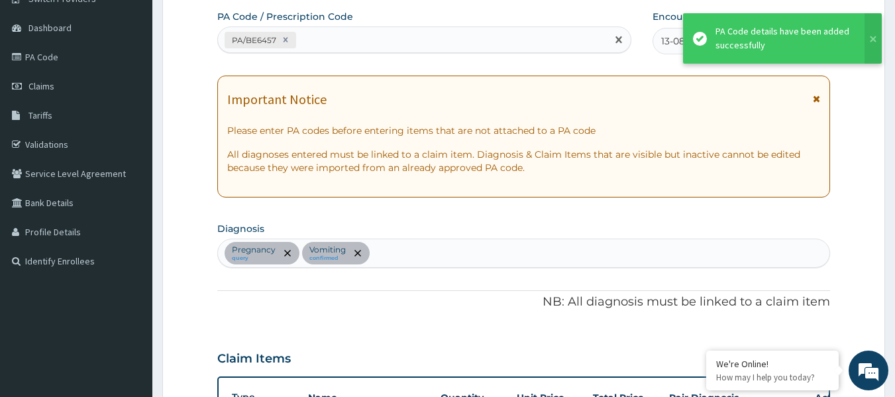
click at [352, 36] on div "PA/BE6457" at bounding box center [413, 40] width 390 height 22
paste input "PA/821E1D"
type input "PA/821E1D"
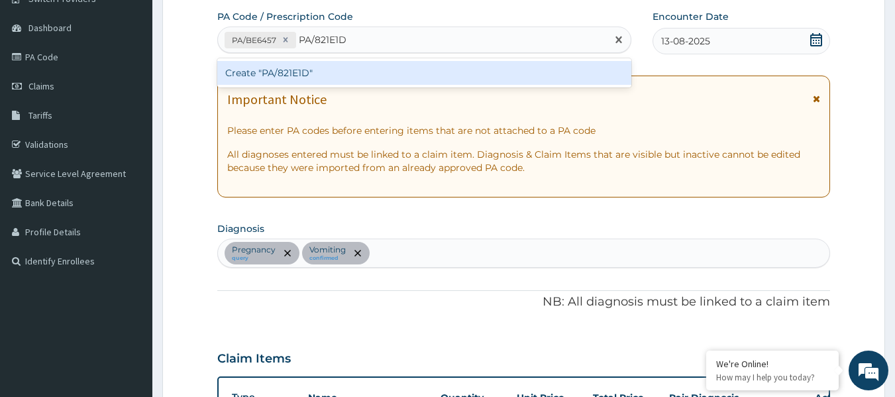
click at [341, 71] on div "Create "PA/821E1D"" at bounding box center [424, 73] width 415 height 24
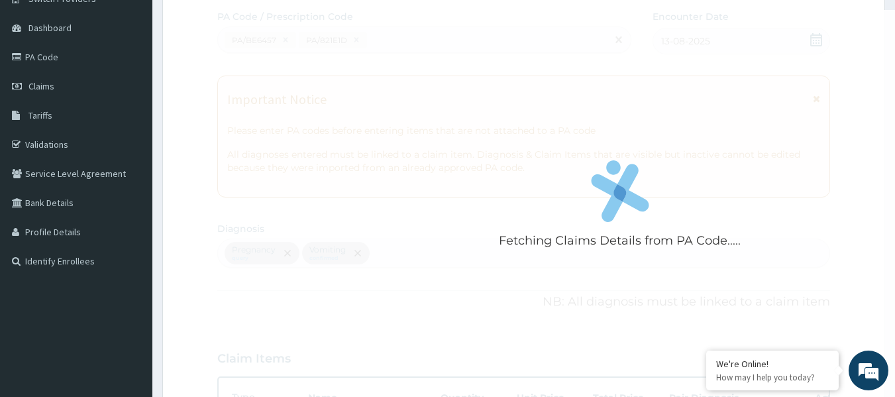
scroll to position [501, 0]
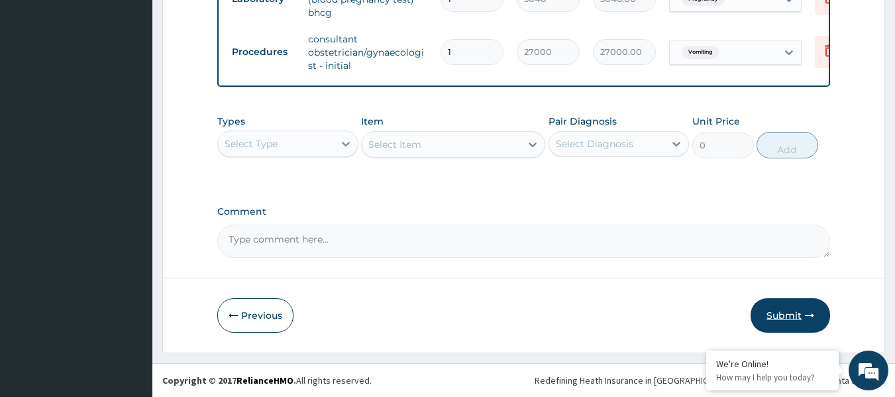
click at [790, 309] on button "Submit" at bounding box center [791, 315] width 80 height 34
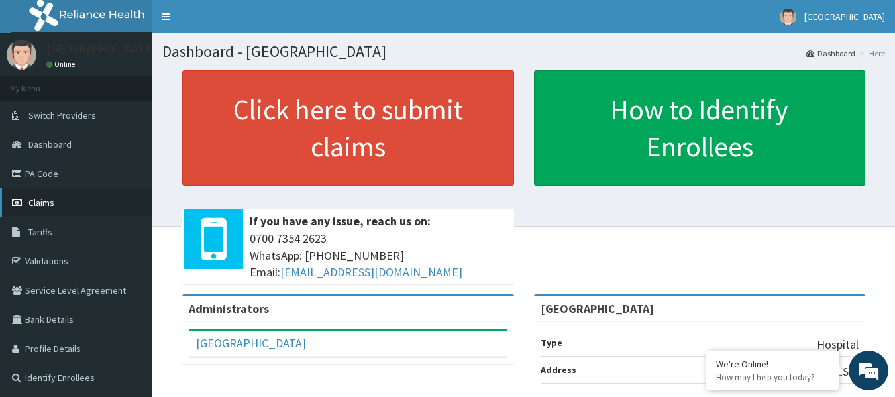
click at [47, 197] on span "Claims" at bounding box center [41, 203] width 26 height 12
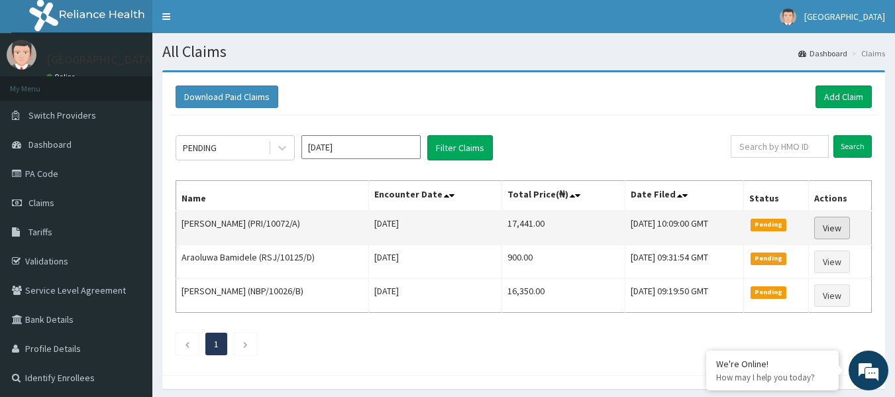
click at [840, 227] on link "View" at bounding box center [832, 228] width 36 height 23
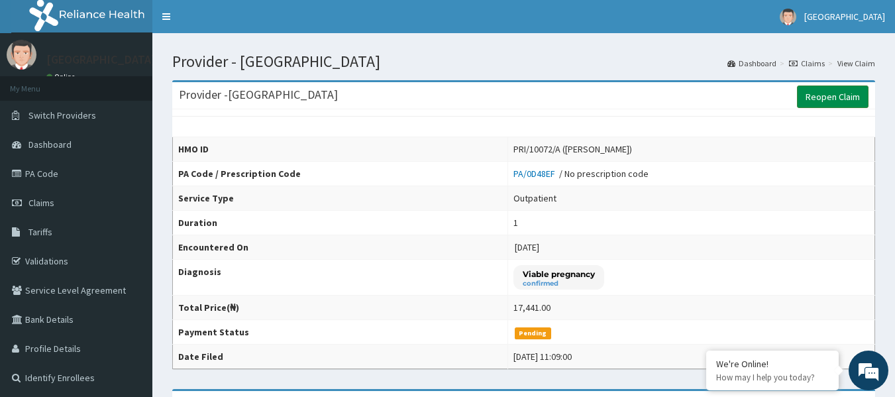
click at [830, 99] on link "Reopen Claim" at bounding box center [833, 96] width 72 height 23
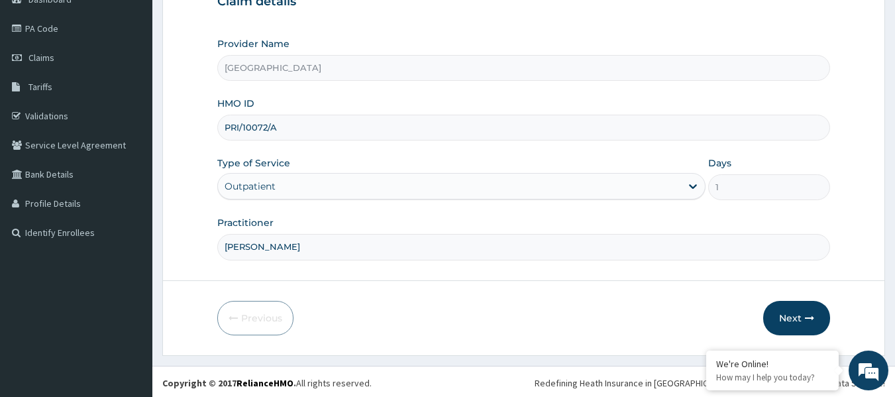
scroll to position [148, 0]
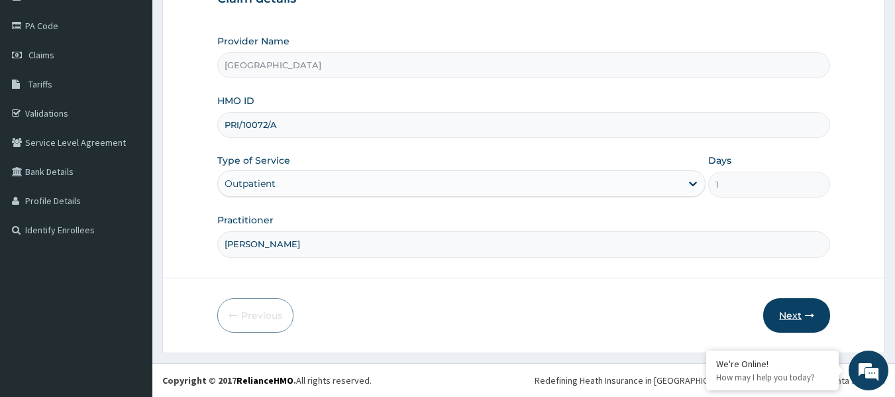
click at [801, 309] on button "Next" at bounding box center [796, 315] width 67 height 34
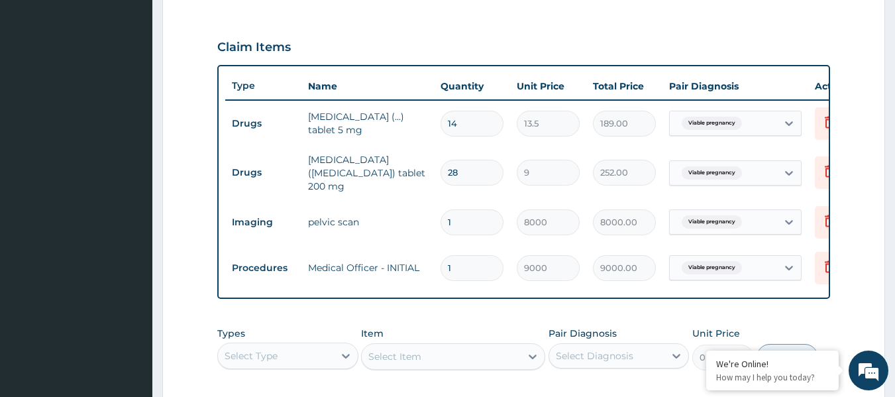
scroll to position [479, 0]
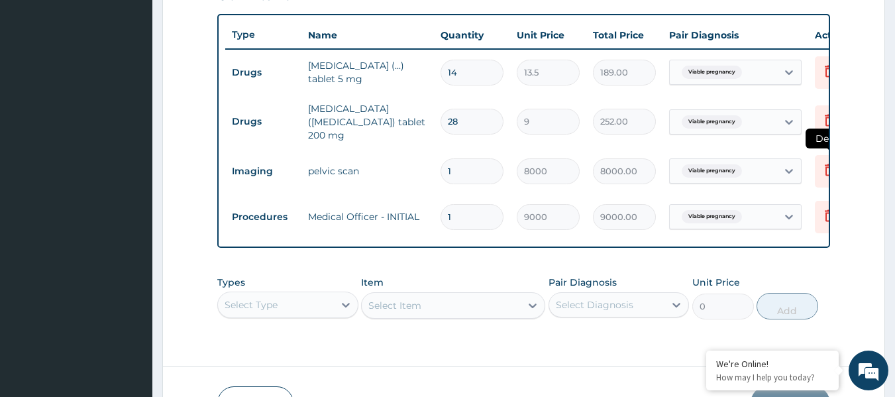
click at [826, 164] on icon at bounding box center [829, 170] width 9 height 12
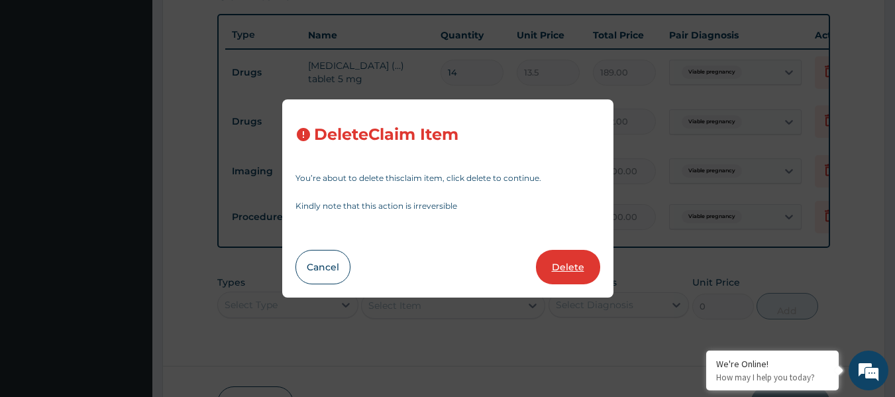
scroll to position [0, 0]
click at [565, 268] on button "Delete" at bounding box center [568, 267] width 64 height 34
type input "9000"
type input "9000.00"
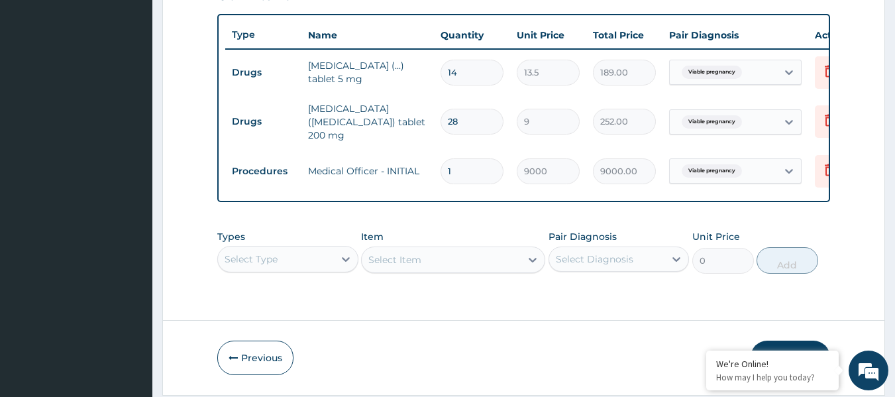
scroll to position [524, 0]
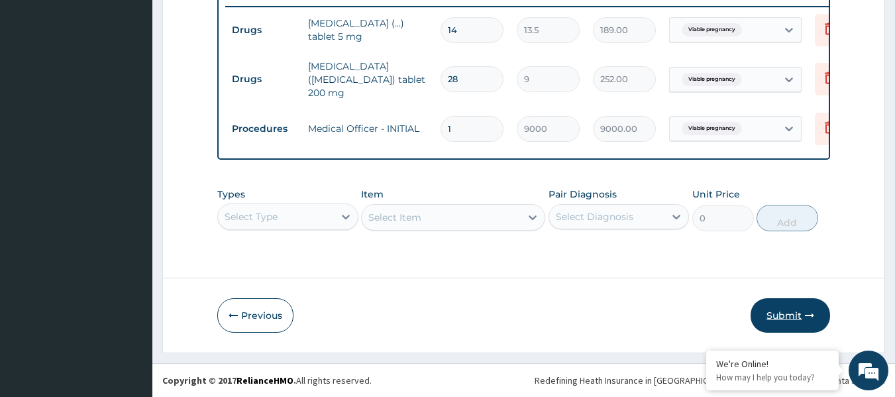
click at [783, 315] on button "Submit" at bounding box center [791, 315] width 80 height 34
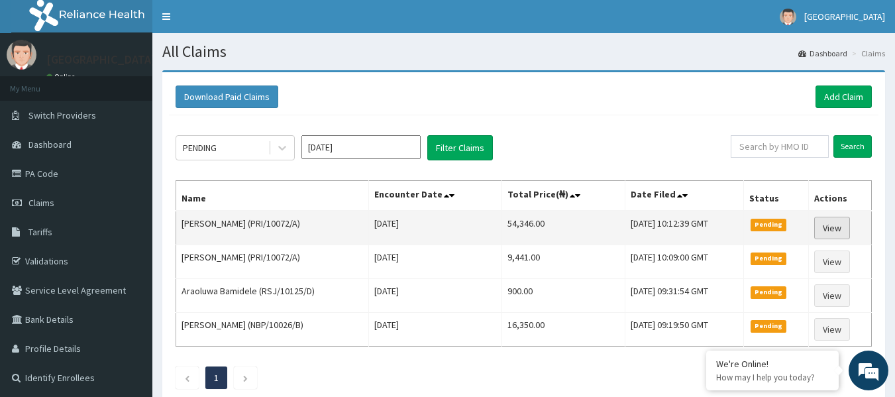
click at [842, 228] on link "View" at bounding box center [832, 228] width 36 height 23
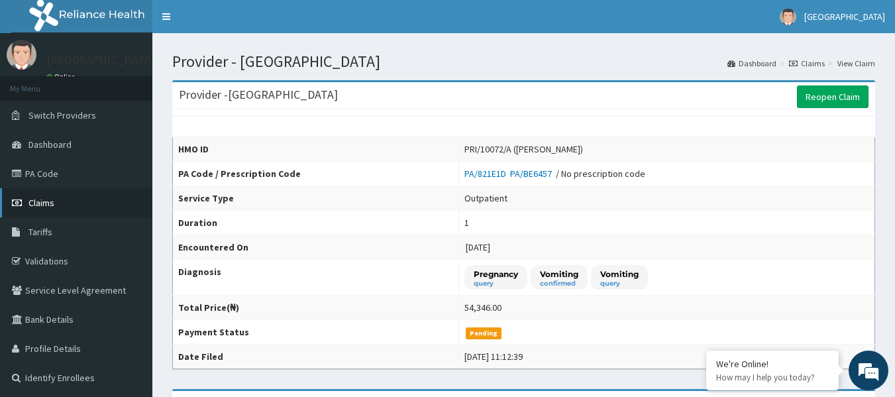
click at [48, 206] on span "Claims" at bounding box center [41, 203] width 26 height 12
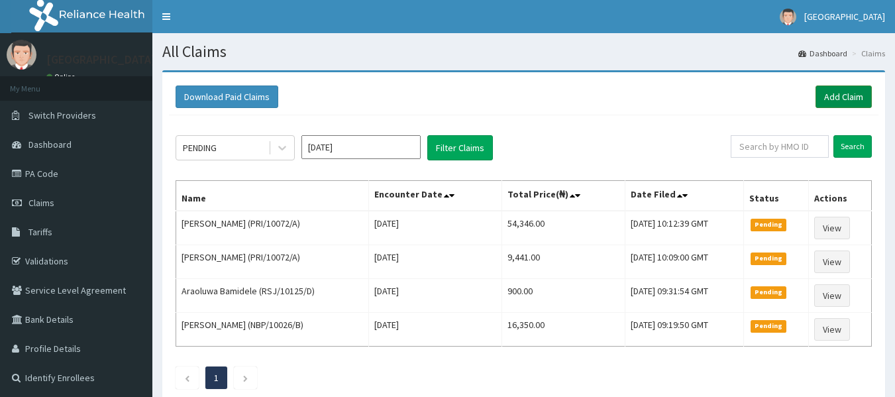
click at [855, 99] on link "Add Claim" at bounding box center [844, 96] width 56 height 23
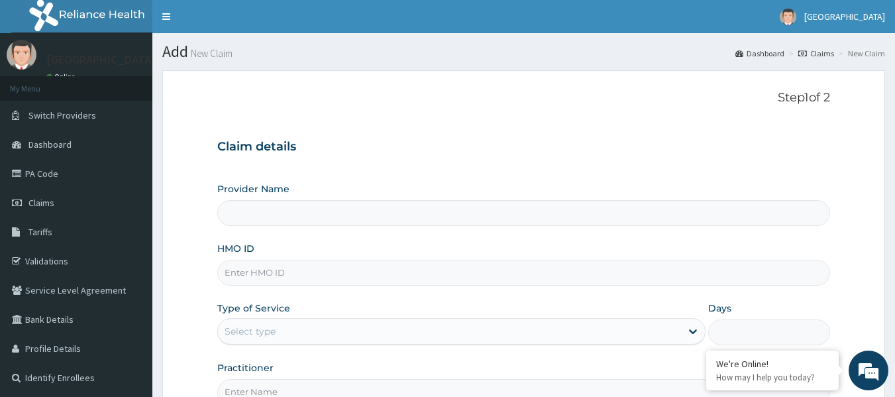
drag, startPoint x: 271, startPoint y: 272, endPoint x: 265, endPoint y: 264, distance: 10.5
click at [270, 270] on input "HMO ID" at bounding box center [524, 273] width 614 height 26
paste input "TDP/10543/A"
type input "TDP/10543/A"
type input "[GEOGRAPHIC_DATA]"
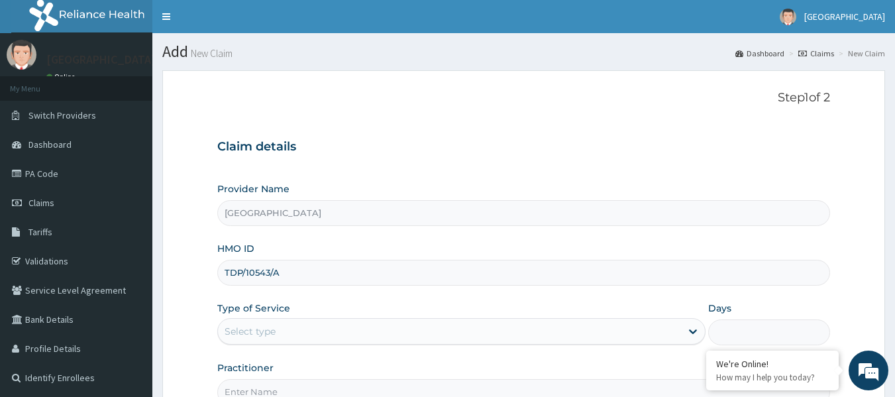
type input "TDP/10543/A"
click at [286, 335] on div "Select type" at bounding box center [449, 331] width 463 height 21
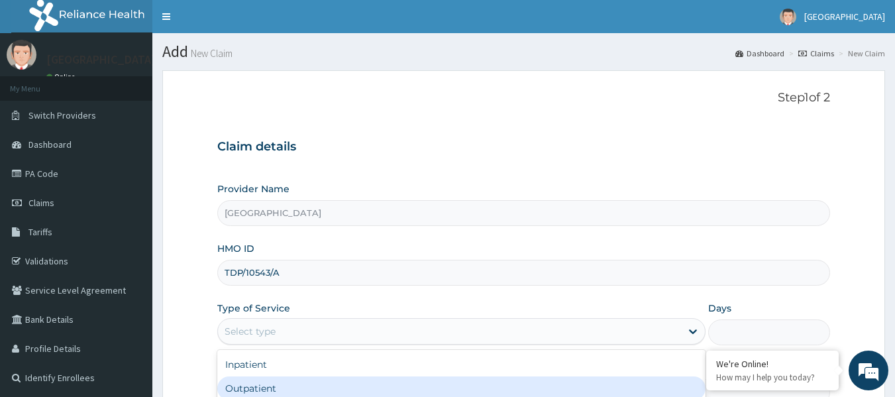
click at [262, 386] on div "Outpatient" at bounding box center [461, 388] width 488 height 24
type input "1"
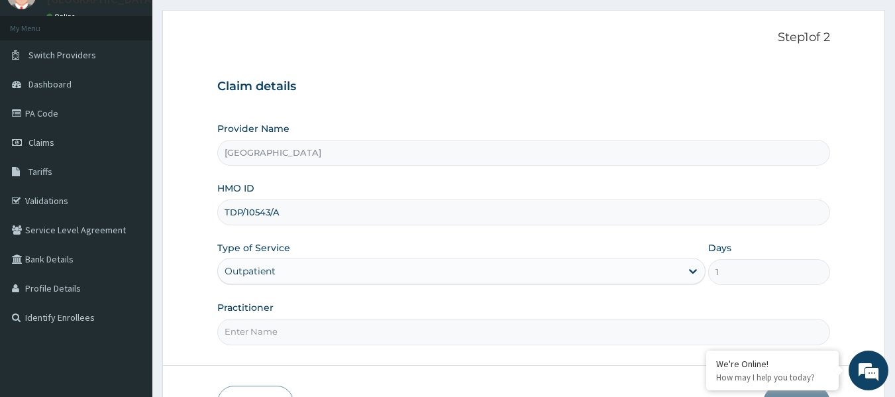
scroll to position [133, 0]
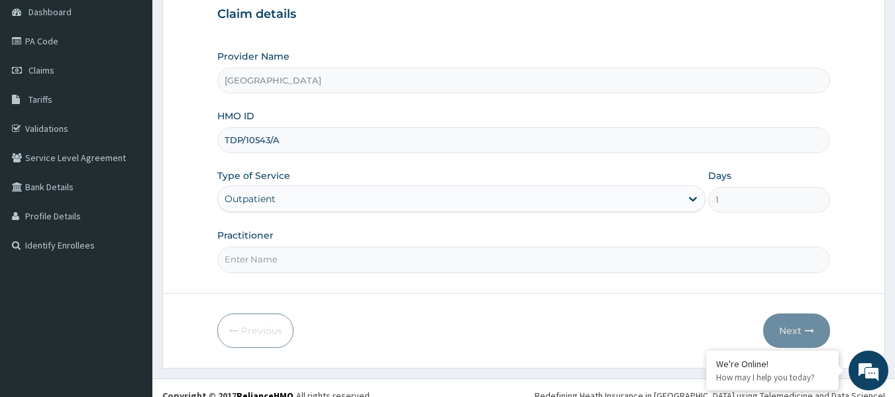
click at [260, 254] on input "Practitioner" at bounding box center [524, 260] width 614 height 26
paste input "[PERSON_NAME]"
type input "[PERSON_NAME]"
click at [792, 326] on button "Next" at bounding box center [796, 330] width 67 height 34
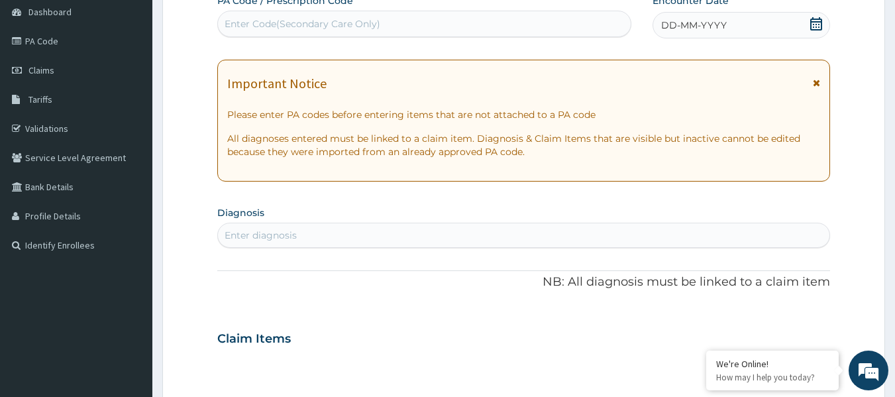
click at [253, 27] on div "Enter Code(Secondary Care Only)" at bounding box center [303, 23] width 156 height 13
paste input "PA/5D5EDB"
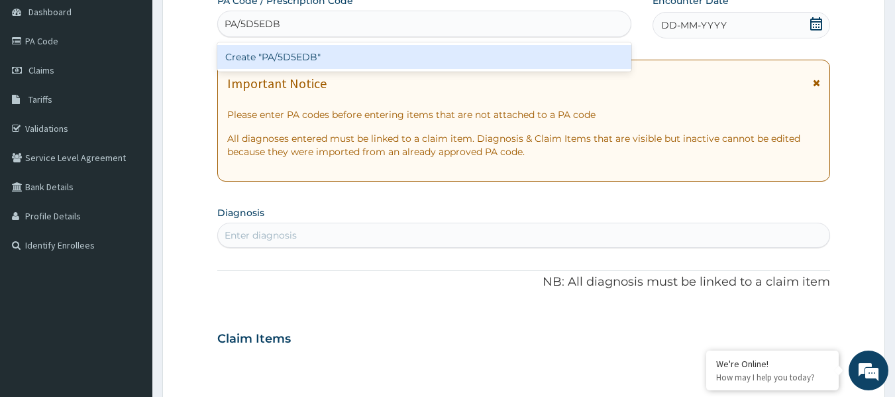
type input "PA/5D5EDB"
click at [261, 62] on div "Create "PA/5D5EDB"" at bounding box center [424, 57] width 415 height 24
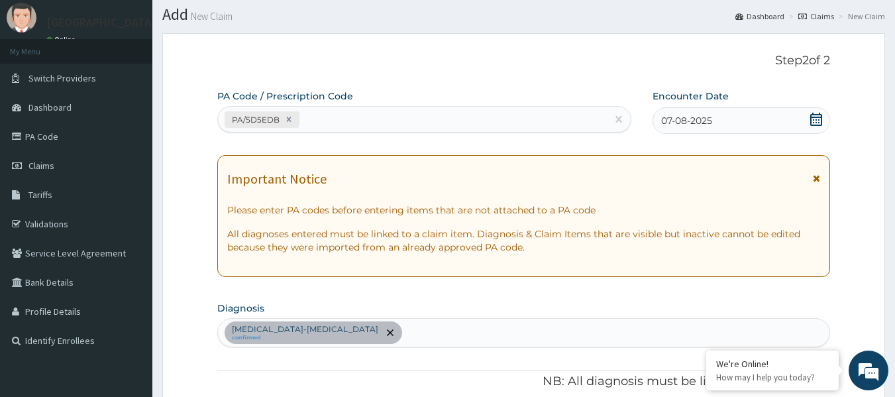
scroll to position [22, 0]
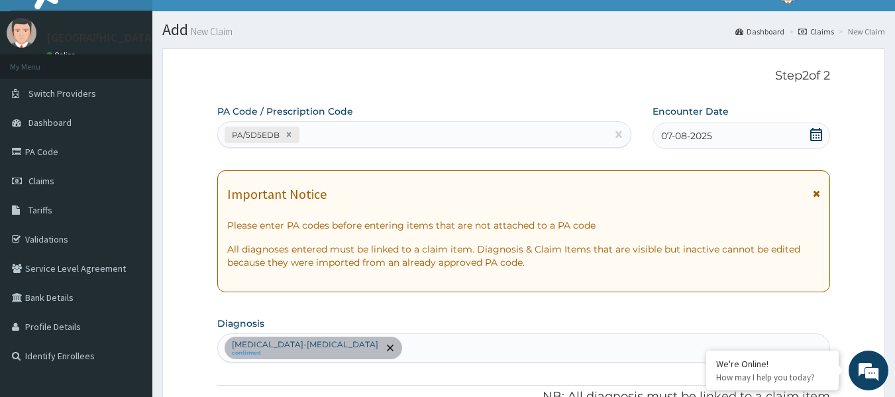
click at [325, 130] on div "PA/5D5EDB" at bounding box center [413, 135] width 390 height 22
paste input "PA/DC7EF6"
type input "PA/DC7EF6"
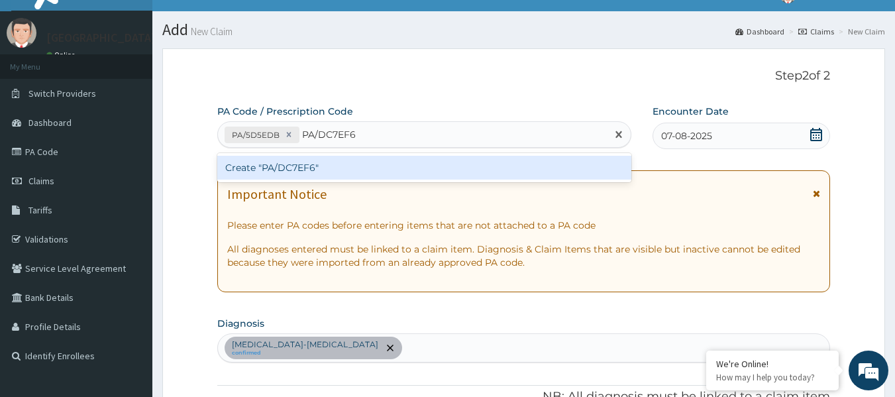
click at [301, 164] on div "Create "PA/DC7EF6"" at bounding box center [424, 168] width 415 height 24
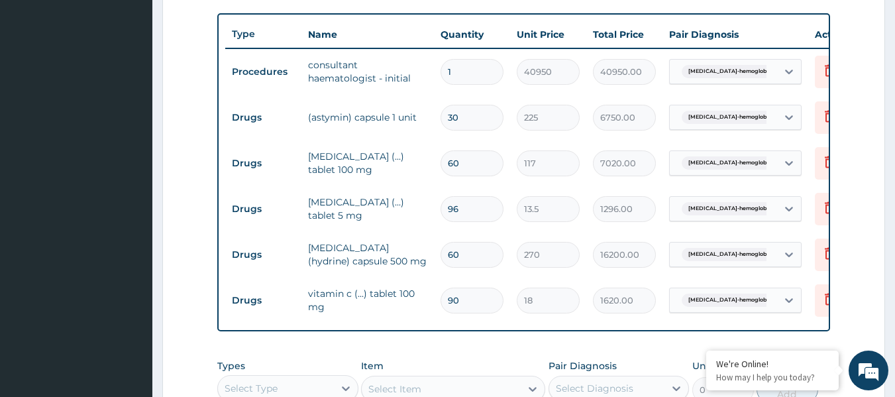
scroll to position [449, 0]
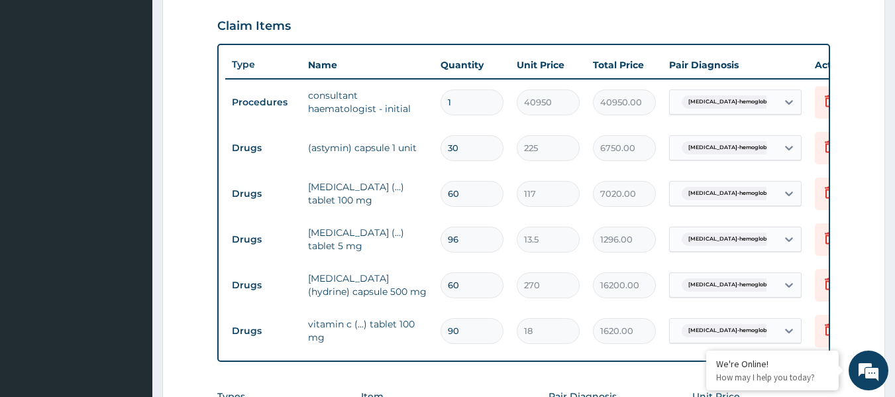
click at [469, 240] on input "96" at bounding box center [472, 240] width 63 height 26
type input "9"
type input "121.50"
type input "90"
type input "1215.00"
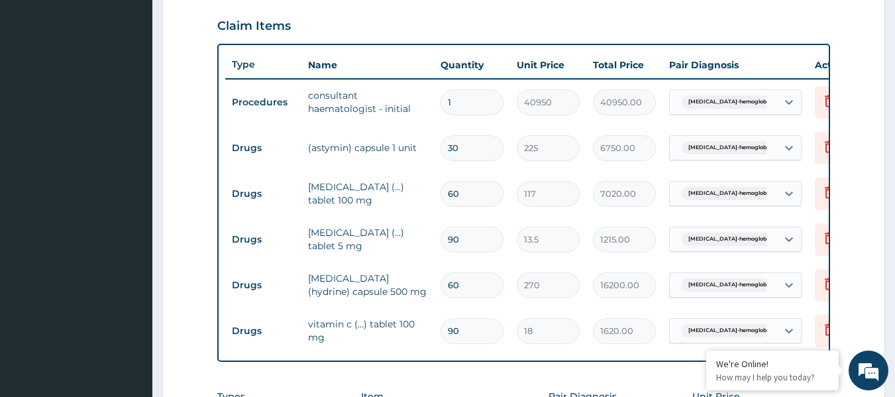
type input "90"
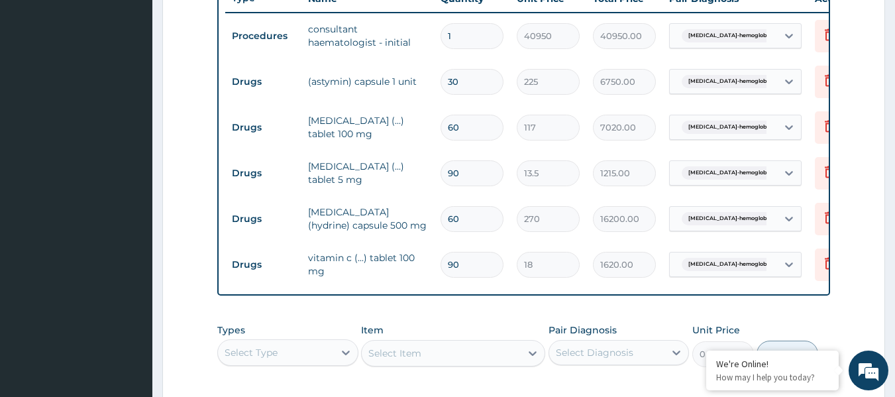
click at [410, 285] on tr "Drugs vitamin c (...) tablet 100 mg 90 18 1620.00 Sickle cell-hemoglobin D dise…" at bounding box center [549, 265] width 649 height 46
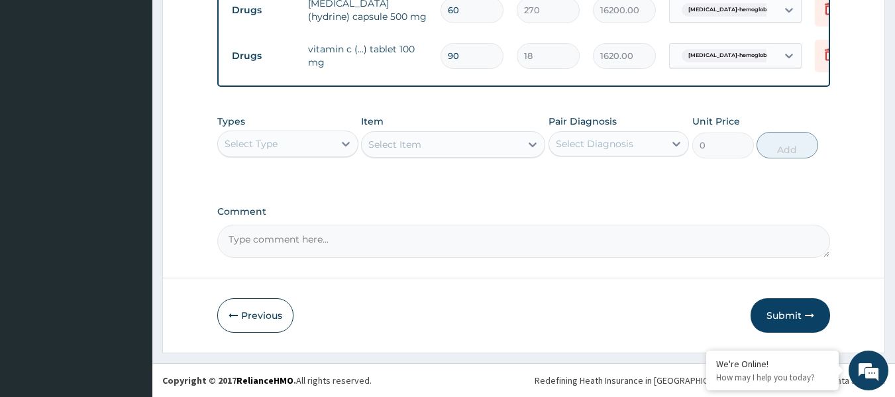
scroll to position [734, 0]
click at [789, 316] on button "Submit" at bounding box center [791, 315] width 80 height 34
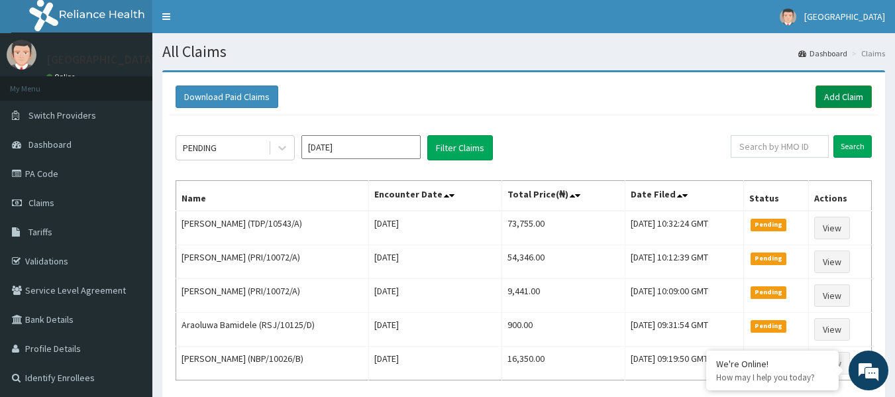
click at [855, 90] on link "Add Claim" at bounding box center [844, 96] width 56 height 23
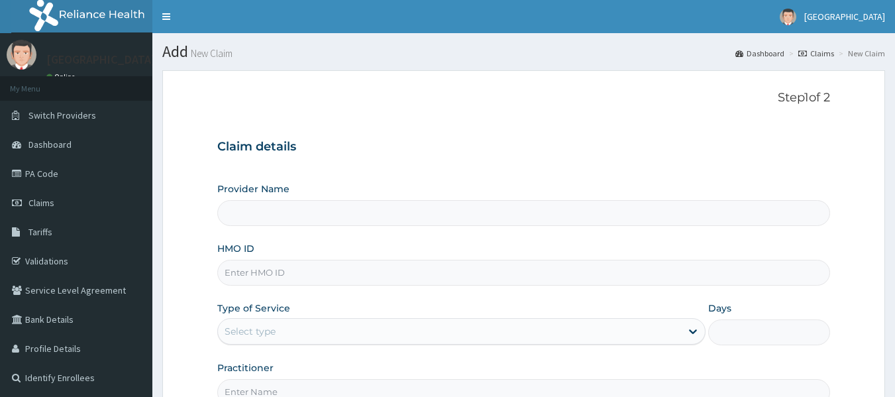
click at [262, 272] on input "HMO ID" at bounding box center [524, 273] width 614 height 26
paste input "NBP/10026/B"
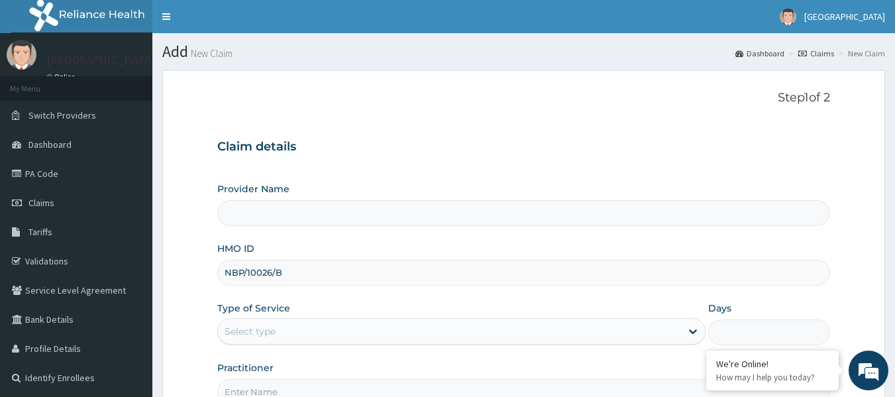
type input "NBP/10026/B"
type input "[GEOGRAPHIC_DATA]"
type input "NBP/10026/B"
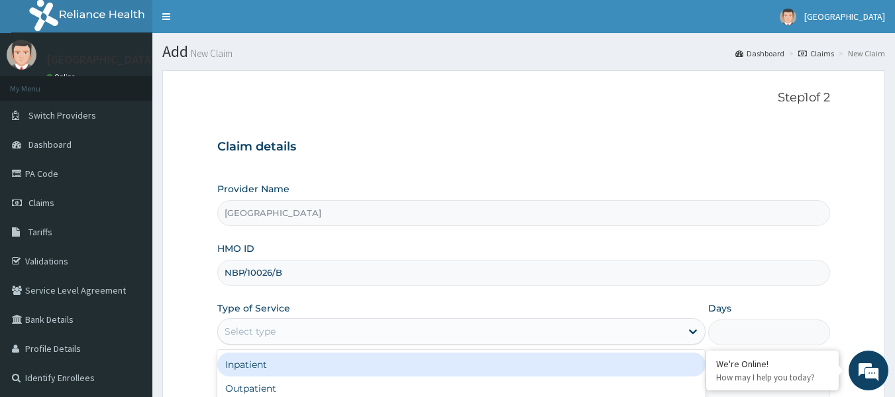
click at [280, 327] on div "Select type" at bounding box center [449, 331] width 463 height 21
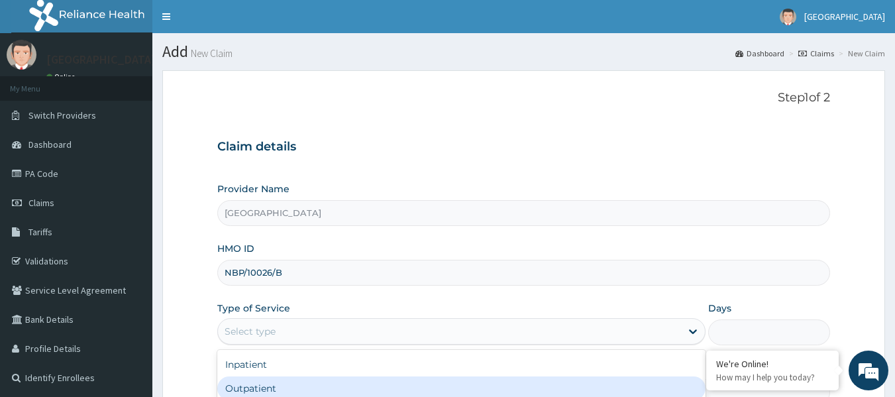
click at [258, 393] on div "Outpatient" at bounding box center [461, 388] width 488 height 24
type input "1"
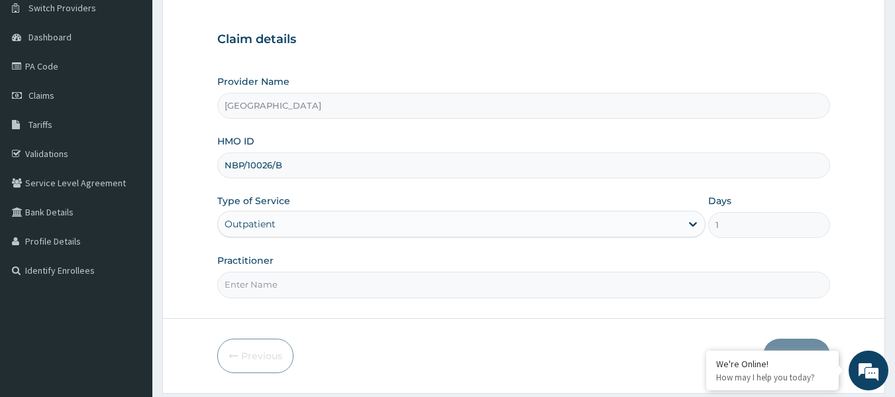
scroll to position [148, 0]
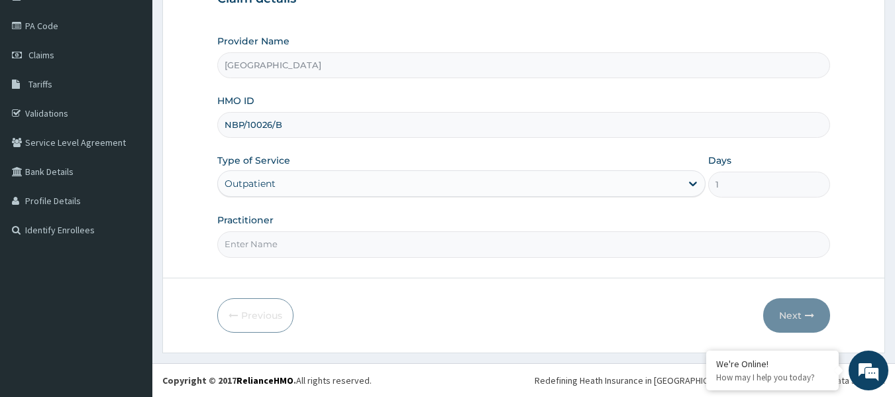
click at [247, 238] on input "Practitioner" at bounding box center [524, 244] width 614 height 26
type input "NWOSU Francis"
click at [797, 319] on button "Next" at bounding box center [796, 315] width 67 height 34
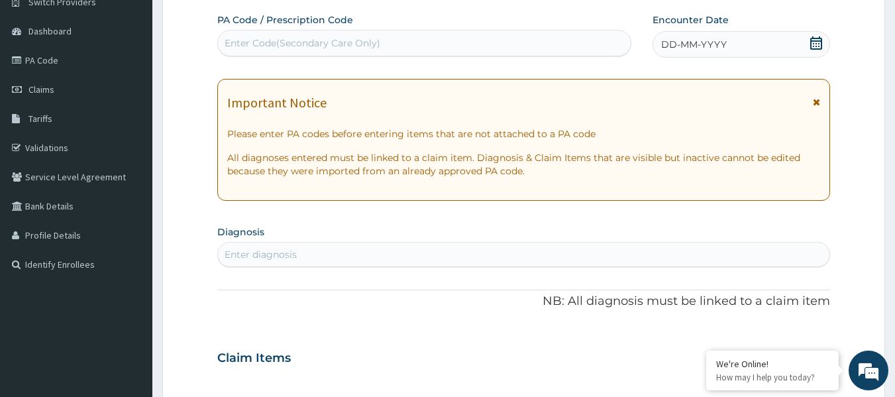
scroll to position [82, 0]
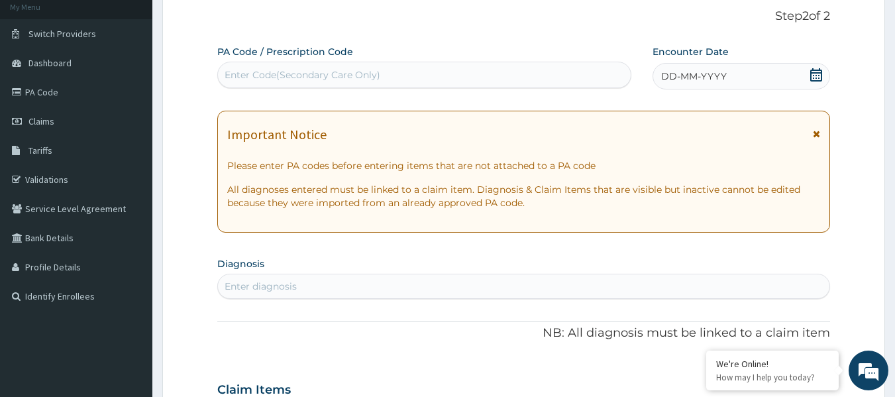
click at [278, 74] on div "Enter Code(Secondary Care Only)" at bounding box center [303, 74] width 156 height 13
paste input "PA/519EA2"
type input "PA/519EA2"
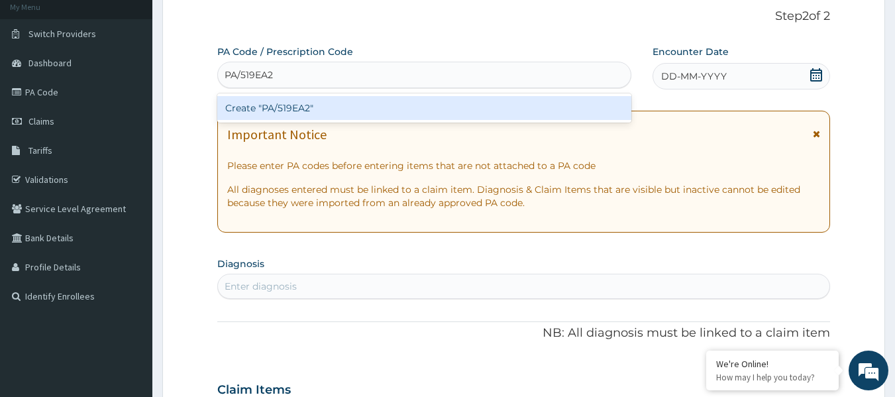
click at [301, 108] on div "Create "PA/519EA2"" at bounding box center [424, 108] width 415 height 24
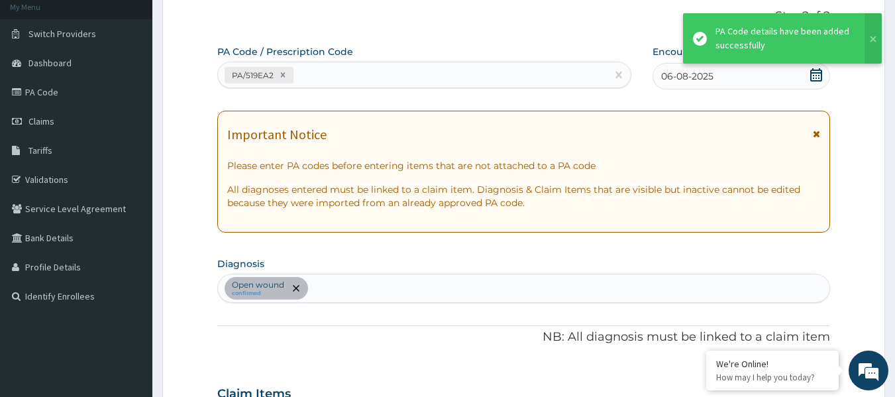
scroll to position [353, 0]
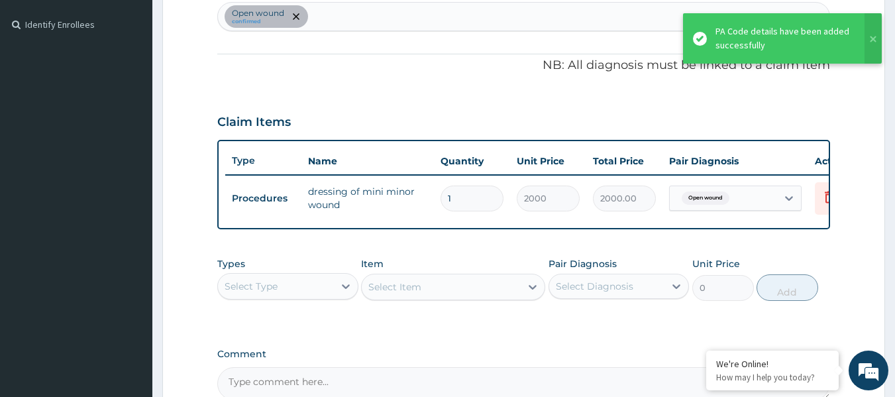
click at [425, 256] on div "PA Code / Prescription Code PA/519EA2 Encounter Date 06-08-2025 Important Notic…" at bounding box center [524, 86] width 614 height 627
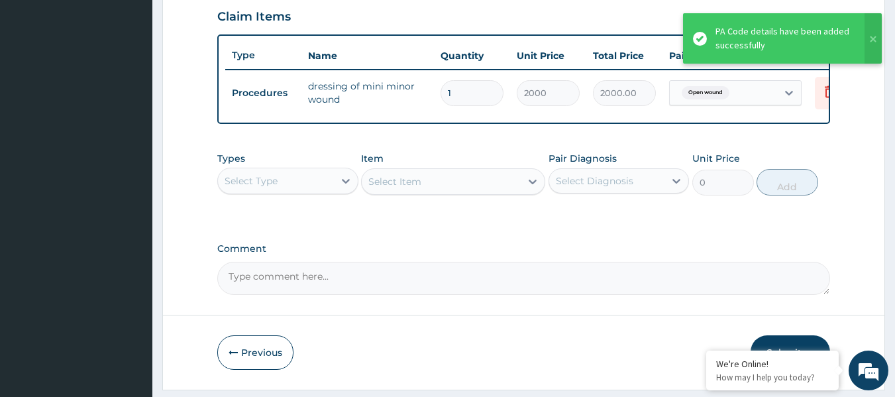
scroll to position [506, 0]
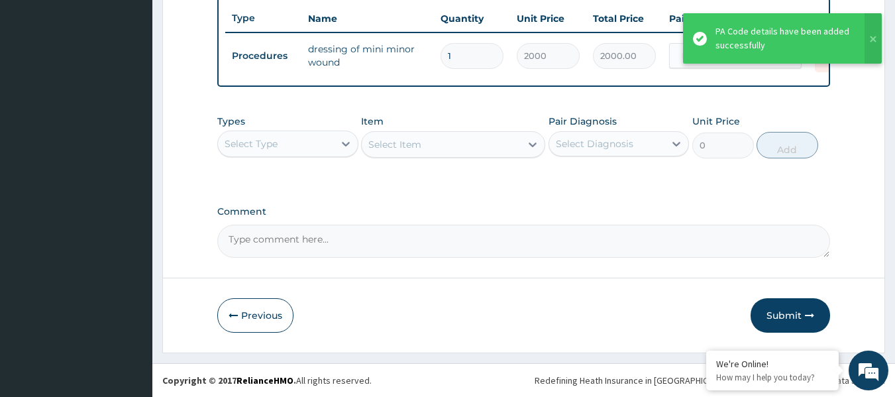
click at [785, 318] on button "Submit" at bounding box center [791, 315] width 80 height 34
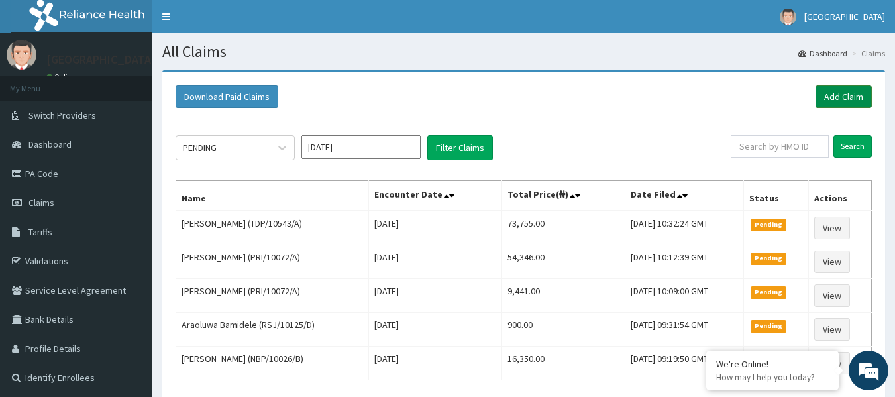
click at [838, 97] on link "Add Claim" at bounding box center [844, 96] width 56 height 23
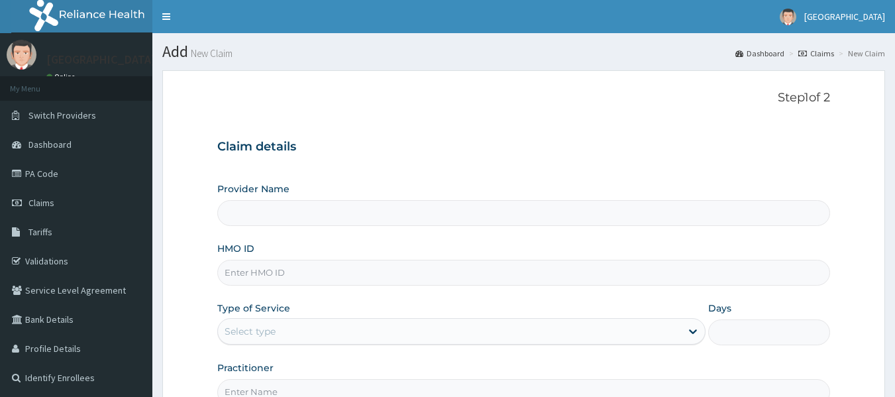
click at [300, 266] on input "HMO ID" at bounding box center [524, 273] width 614 height 26
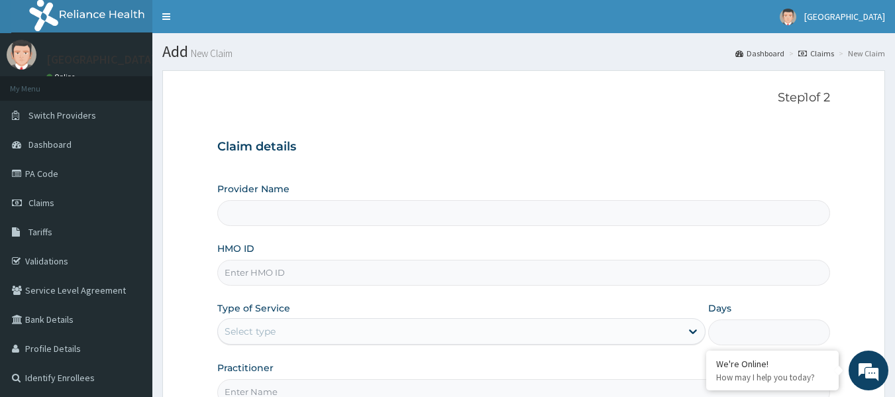
paste input "PRS/10039/E"
type input "PRS/10039/E"
type input "[GEOGRAPHIC_DATA]"
type input "PRS/10039/E"
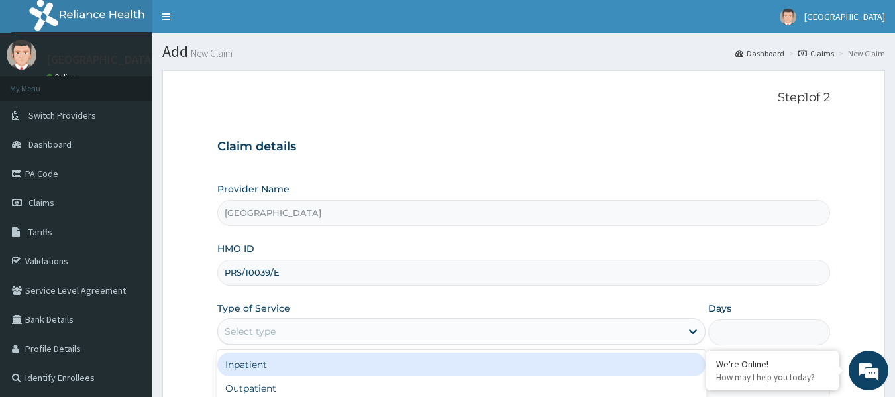
click at [281, 331] on div "Select type" at bounding box center [449, 331] width 463 height 21
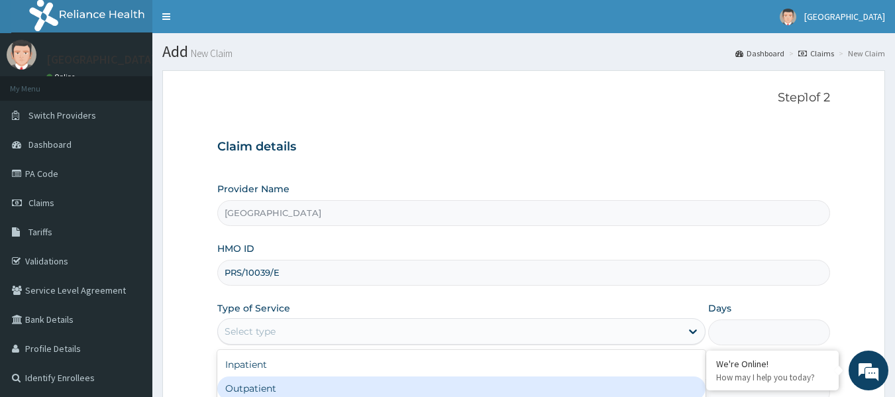
click at [256, 390] on div "Outpatient" at bounding box center [461, 388] width 488 height 24
type input "1"
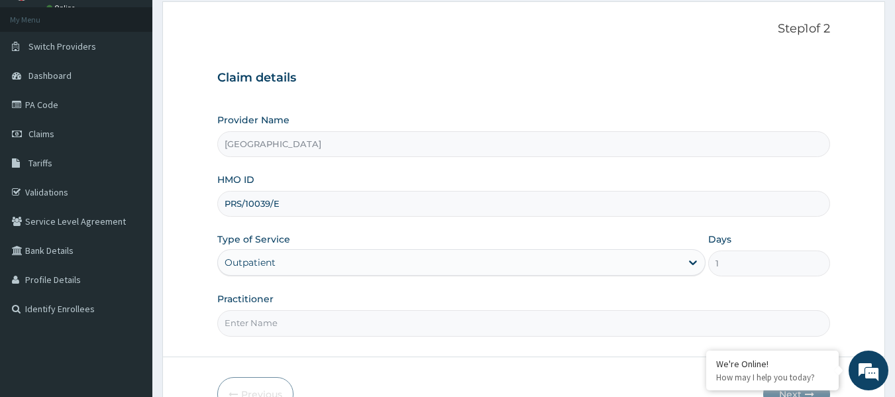
scroll to position [148, 0]
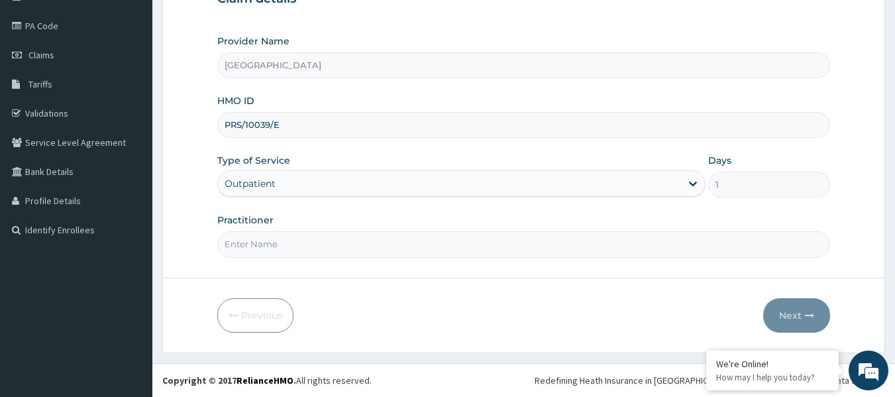
drag, startPoint x: 254, startPoint y: 245, endPoint x: 247, endPoint y: 236, distance: 11.3
click at [252, 241] on input "Practitioner" at bounding box center [524, 244] width 614 height 26
paste input "IYAWE Efosa"
type input "IYAWE Efosa"
click at [788, 317] on button "Next" at bounding box center [796, 315] width 67 height 34
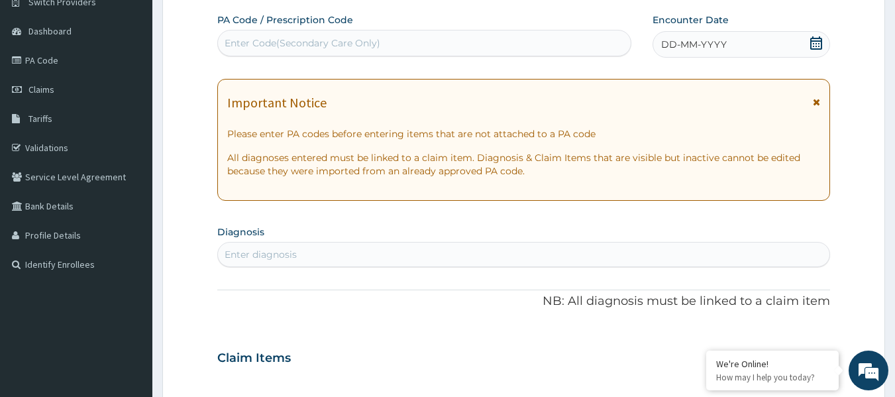
scroll to position [82, 0]
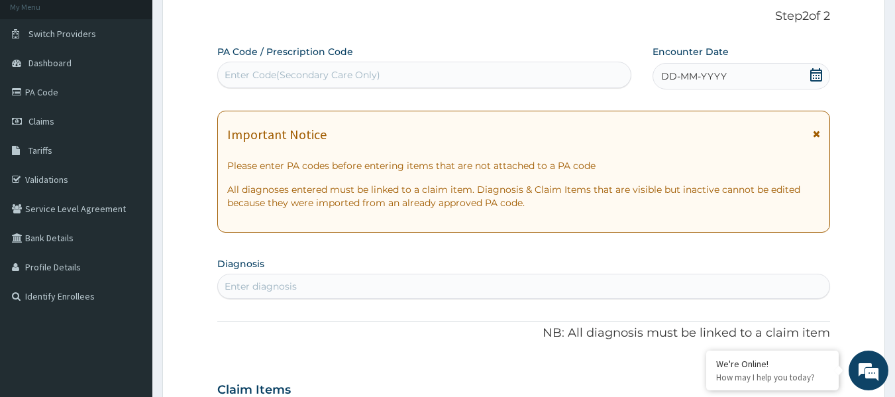
click at [272, 70] on div "Enter Code(Secondary Care Only)" at bounding box center [303, 74] width 156 height 13
paste input "PA/3CD077"
type input "PA/3CD077"
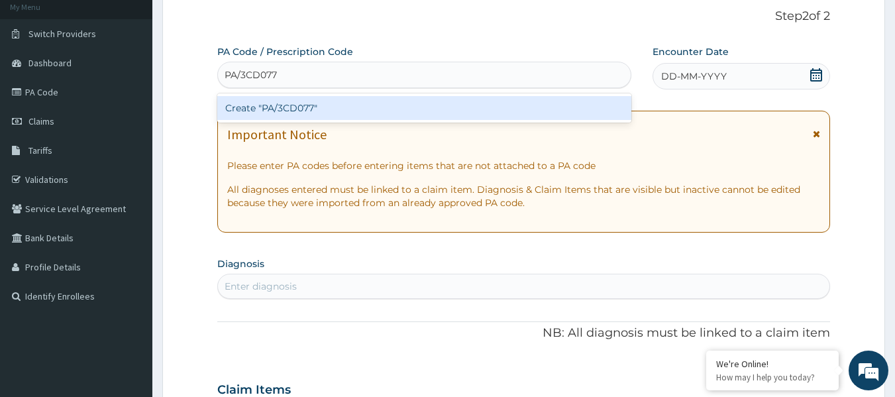
drag, startPoint x: 296, startPoint y: 106, endPoint x: 539, endPoint y: 0, distance: 265.3
click at [296, 103] on div "Create "PA/3CD077"" at bounding box center [424, 108] width 415 height 24
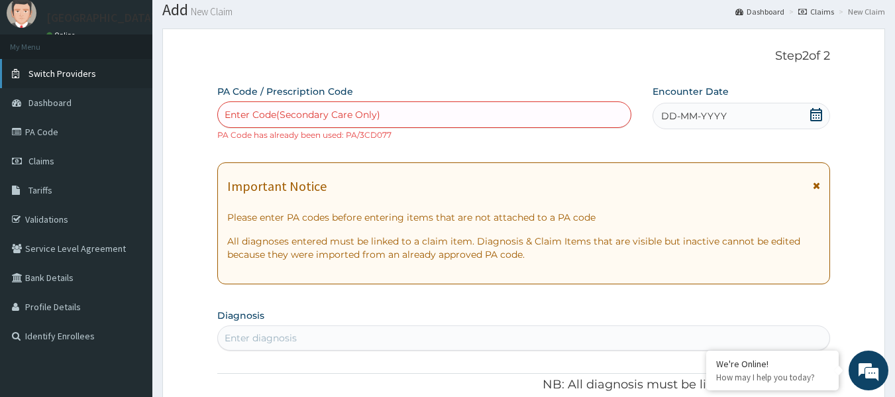
scroll to position [0, 0]
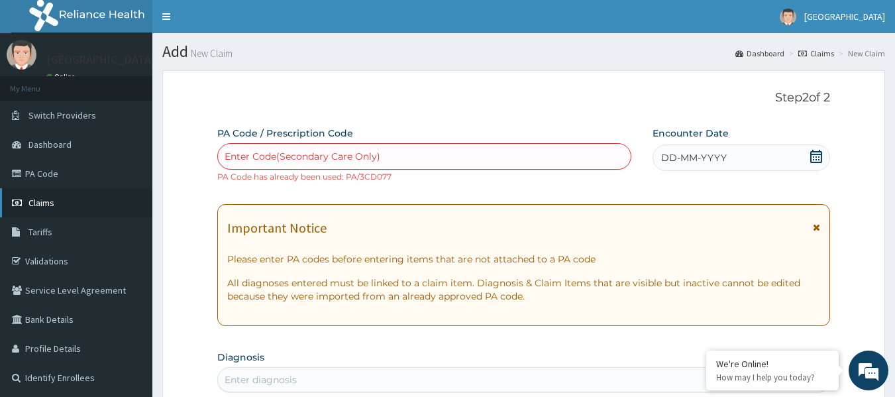
click at [47, 205] on span "Claims" at bounding box center [41, 203] width 26 height 12
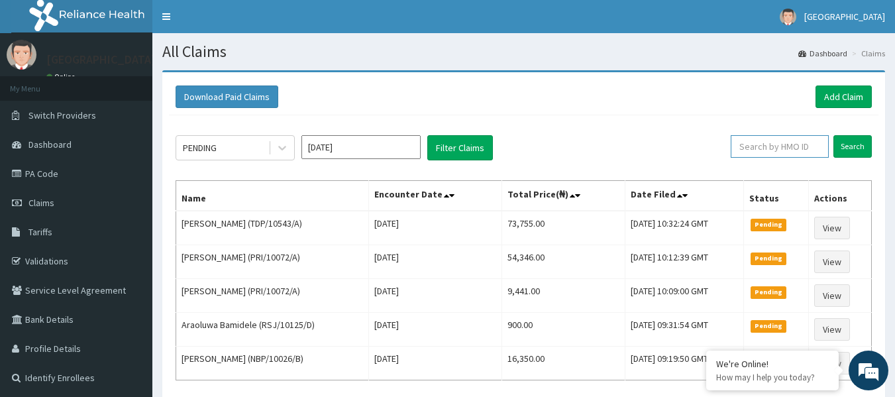
click at [779, 146] on input "text" at bounding box center [780, 146] width 98 height 23
paste input "PRS/10039/E"
type input "PRS/10039/E"
click at [846, 146] on input "Search" at bounding box center [853, 146] width 38 height 23
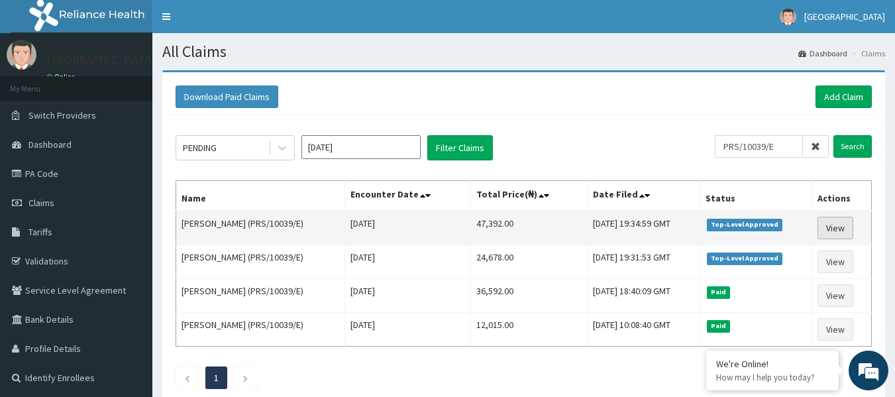
click at [833, 229] on link "View" at bounding box center [836, 228] width 36 height 23
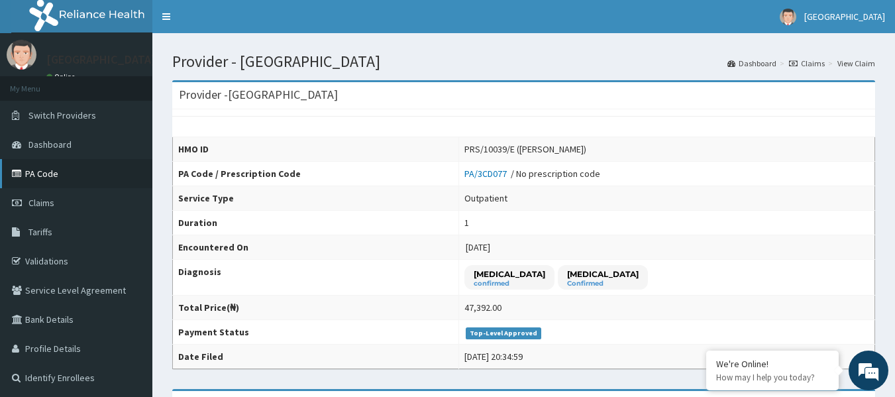
click at [64, 178] on link "PA Code" at bounding box center [76, 173] width 152 height 29
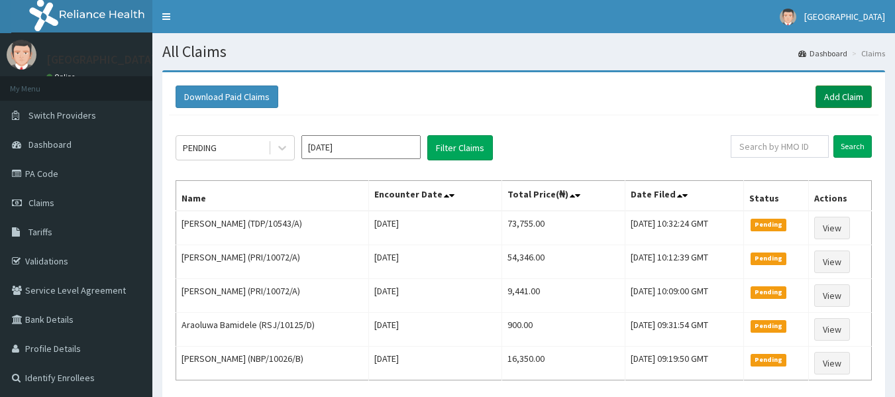
click at [832, 95] on link "Add Claim" at bounding box center [844, 96] width 56 height 23
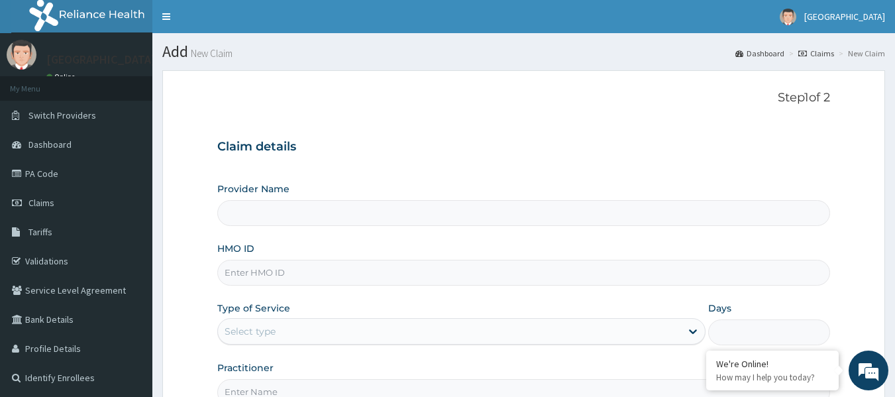
click at [277, 277] on input "HMO ID" at bounding box center [524, 273] width 614 height 26
paste input "ABP/10023/A"
type input "ABP/10023/A"
type input "[GEOGRAPHIC_DATA]"
type input "ABP/10023/A"
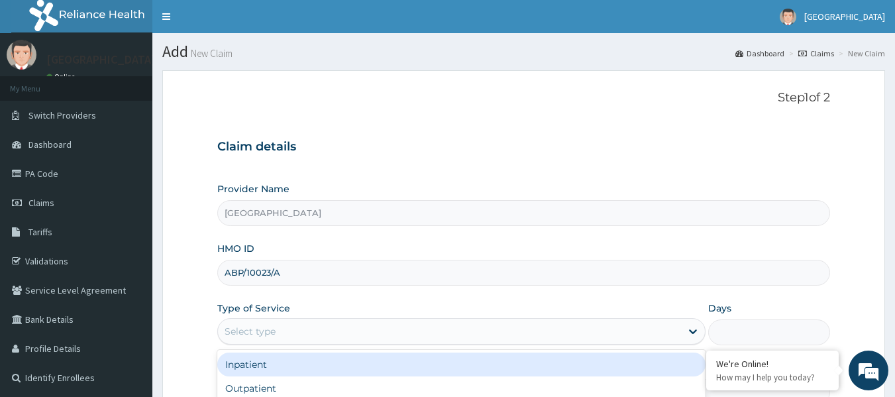
click at [288, 329] on div "Select type" at bounding box center [449, 331] width 463 height 21
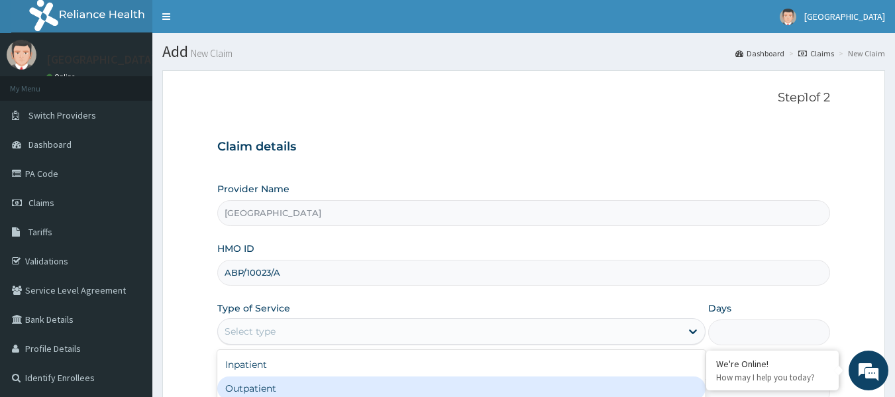
click at [247, 387] on div "Outpatient" at bounding box center [461, 388] width 488 height 24
type input "1"
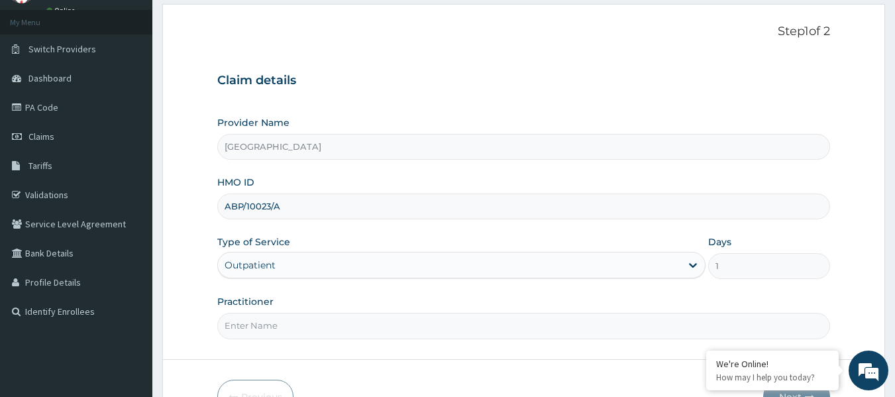
click at [263, 322] on input "Practitioner" at bounding box center [524, 326] width 614 height 26
paste input "IYAWE Efosa"
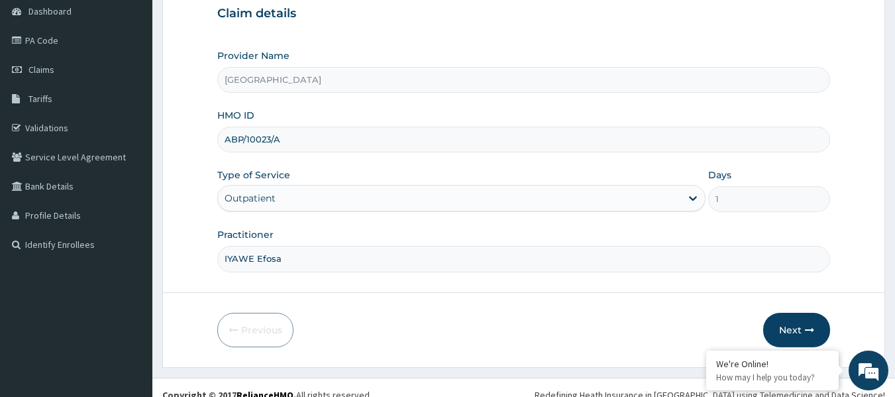
scroll to position [148, 0]
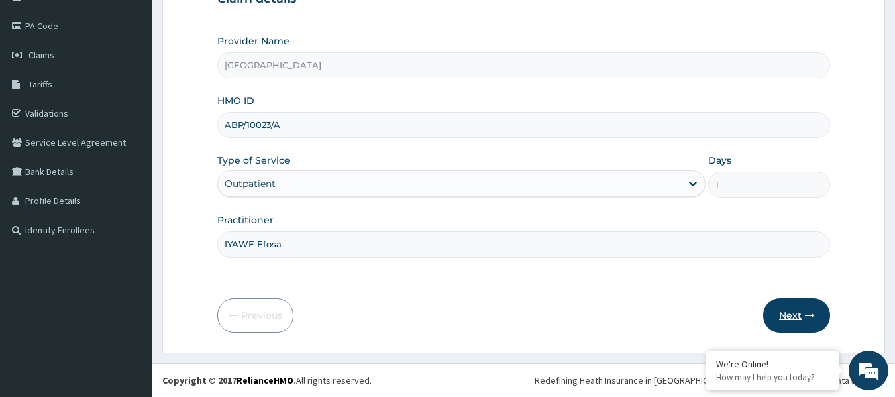
type input "IYAWE Efosa"
click at [792, 323] on button "Next" at bounding box center [796, 315] width 67 height 34
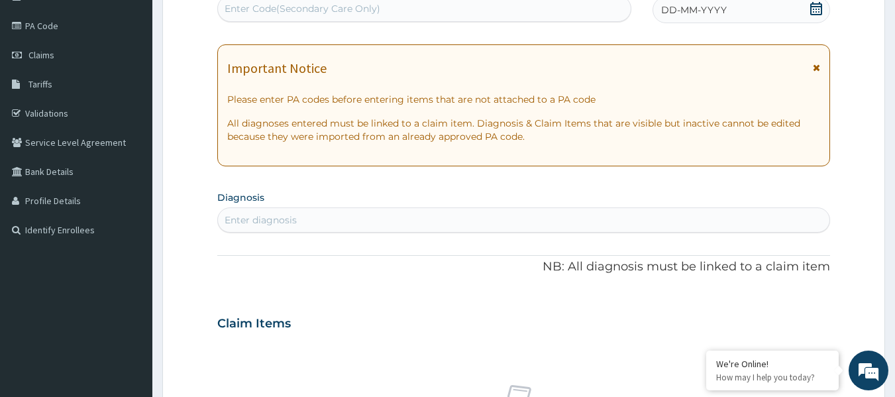
click at [278, 5] on div "Enter Code(Secondary Care Only)" at bounding box center [303, 8] width 156 height 13
paste input "PA/499059"
type input "PA/499059"
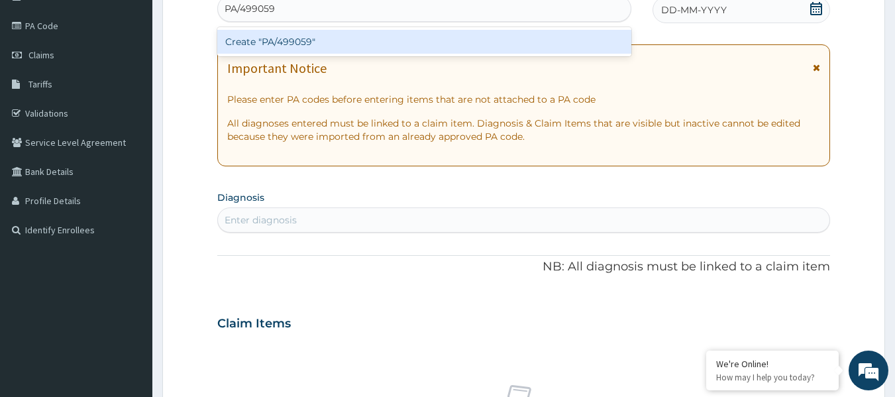
click at [292, 48] on div "Create "PA/499059"" at bounding box center [424, 42] width 415 height 24
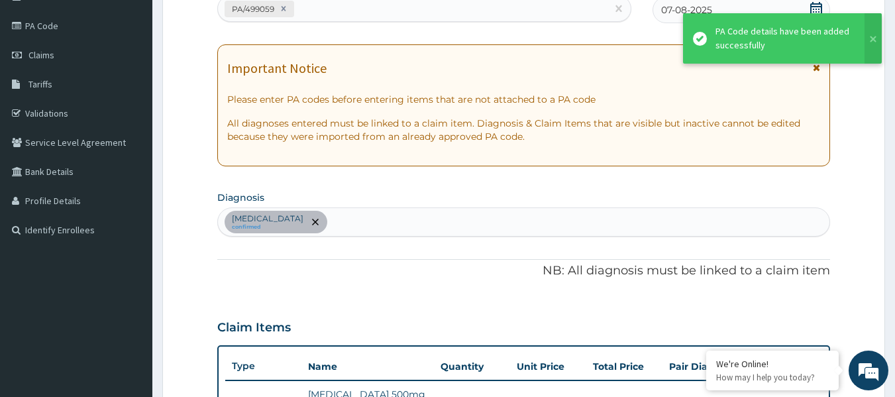
scroll to position [436, 0]
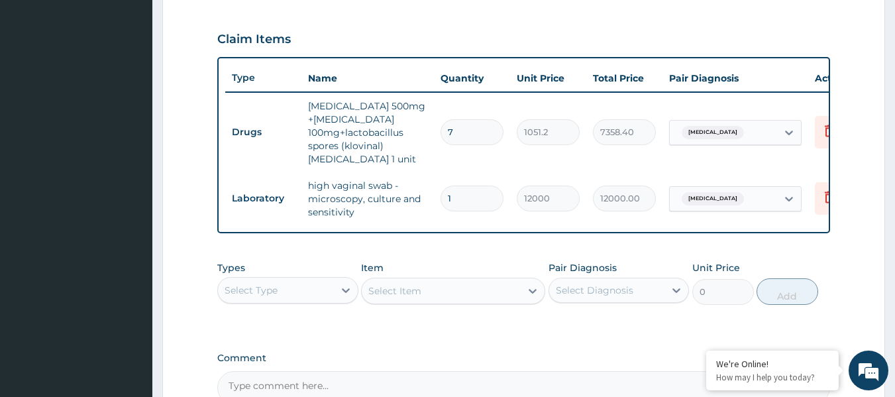
drag, startPoint x: 458, startPoint y: 137, endPoint x: 428, endPoint y: 125, distance: 32.4
click at [428, 125] on tr "Drugs metronidazole 500mg +clotrimazole 100mg+lactobacillus spores (klovinal) p…" at bounding box center [549, 133] width 649 height 80
type input "6"
type input "6307.20"
type input "6"
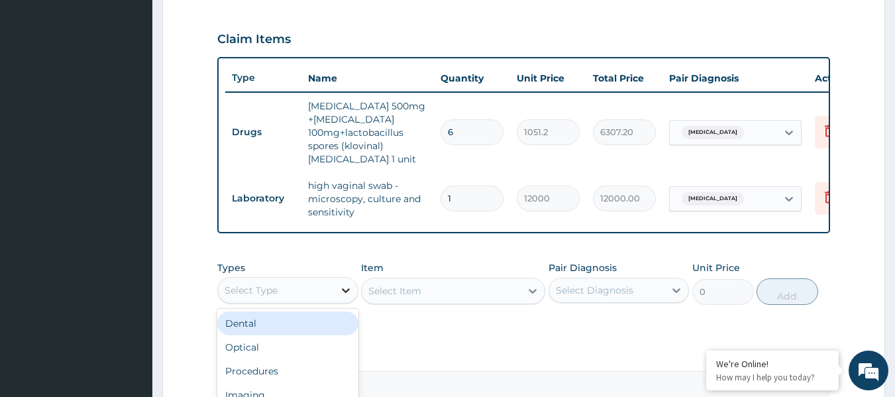
click at [335, 298] on div at bounding box center [346, 290] width 24 height 24
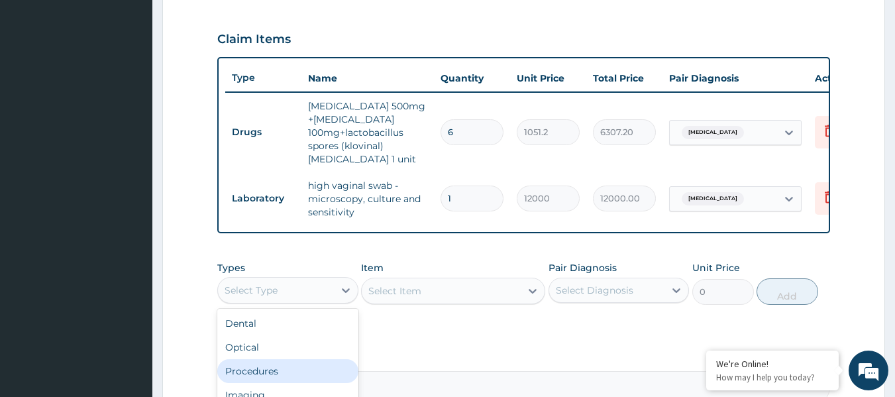
drag, startPoint x: 302, startPoint y: 376, endPoint x: 249, endPoint y: 262, distance: 125.1
click at [302, 376] on div "Procedures" at bounding box center [287, 371] width 141 height 24
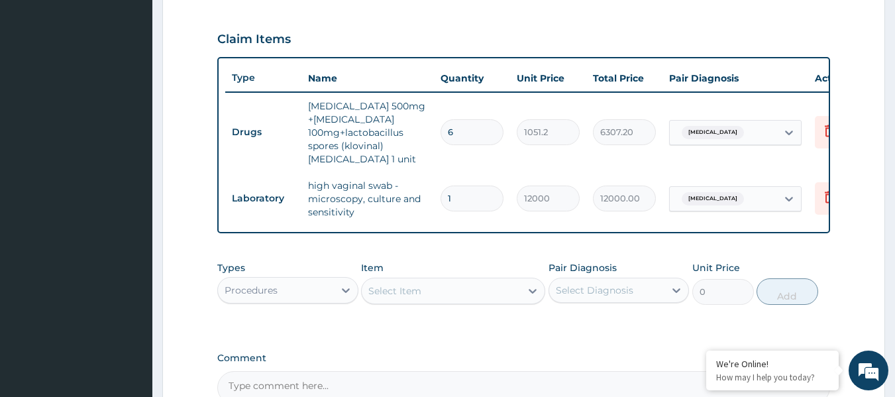
click at [500, 301] on div "Select Item" at bounding box center [453, 291] width 184 height 27
click at [504, 300] on div "Select Item" at bounding box center [441, 290] width 159 height 21
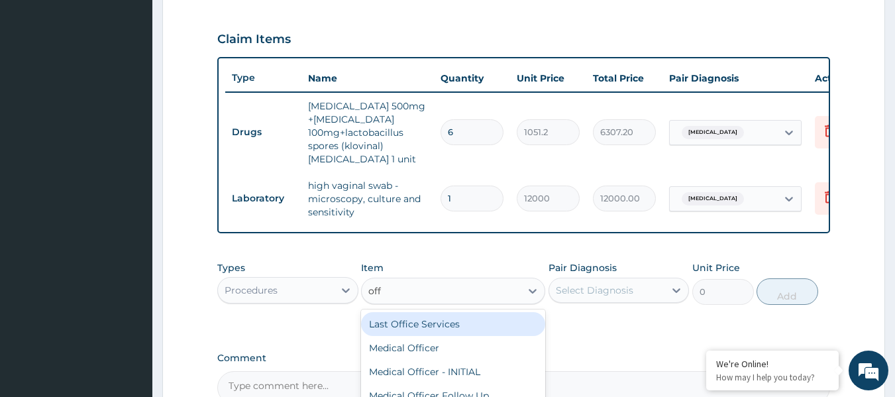
type input "offi"
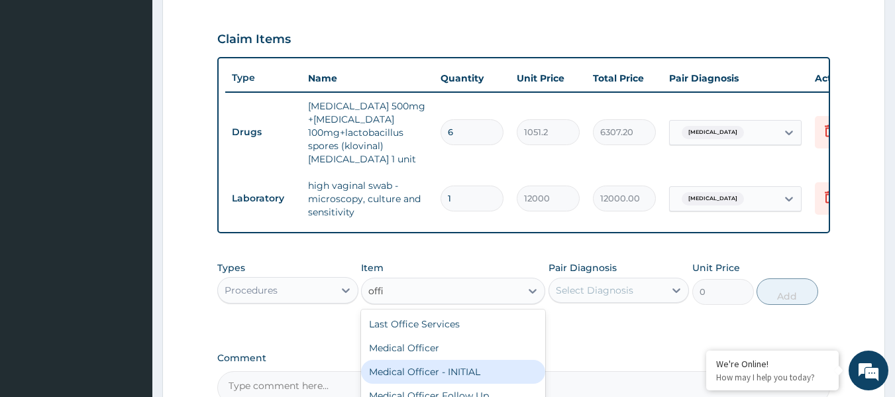
click at [435, 384] on div "Medical Officer - INITIAL" at bounding box center [453, 372] width 184 height 24
type input "9000"
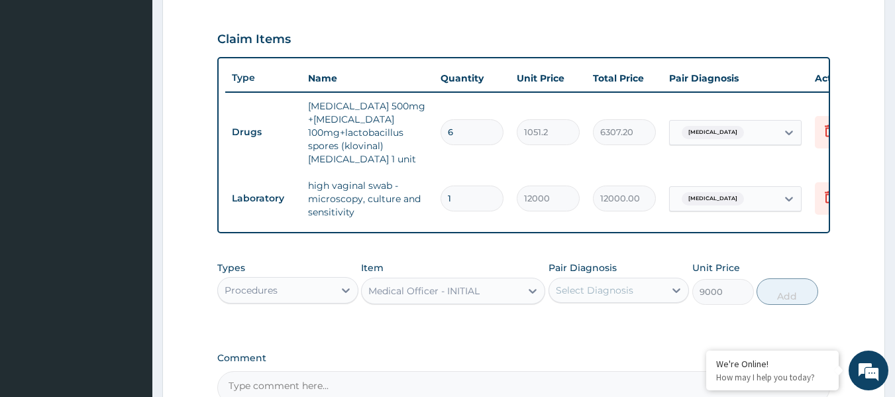
click at [624, 297] on div "Select Diagnosis" at bounding box center [595, 290] width 78 height 13
click at [608, 329] on label "Bacterial vaginosis" at bounding box center [612, 322] width 82 height 13
checkbox input "true"
click at [779, 305] on button "Add" at bounding box center [788, 291] width 62 height 27
type input "0"
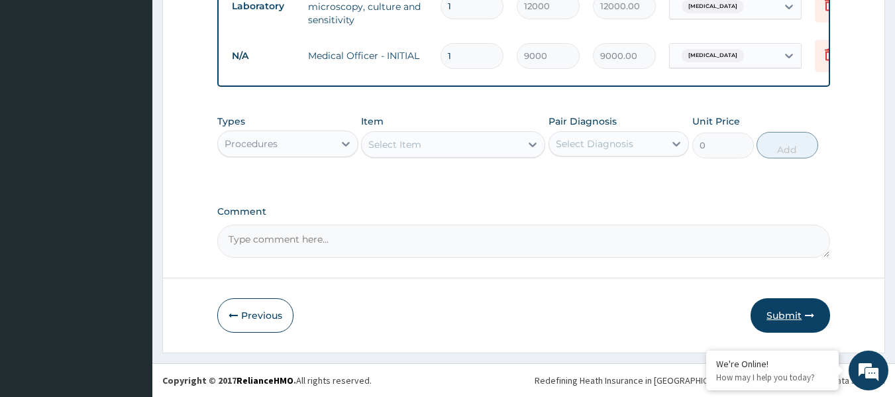
click at [786, 309] on button "Submit" at bounding box center [791, 315] width 80 height 34
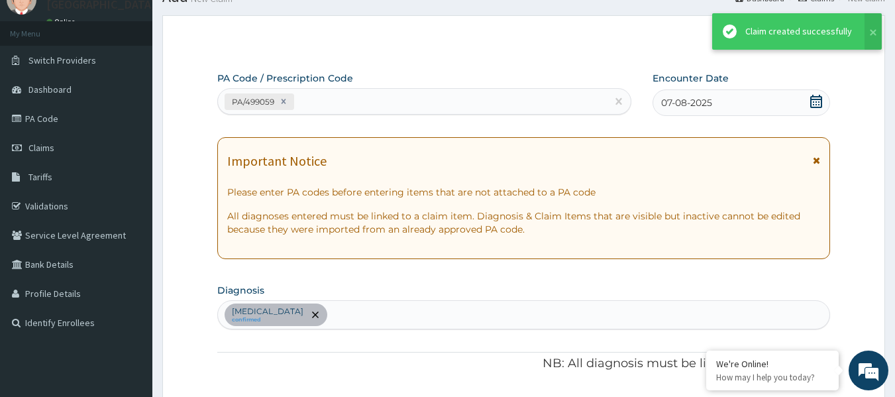
scroll to position [638, 0]
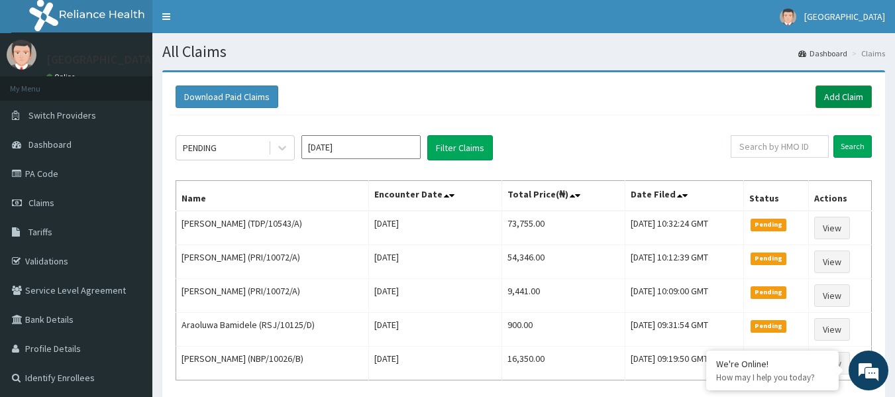
click at [852, 99] on link "Add Claim" at bounding box center [844, 96] width 56 height 23
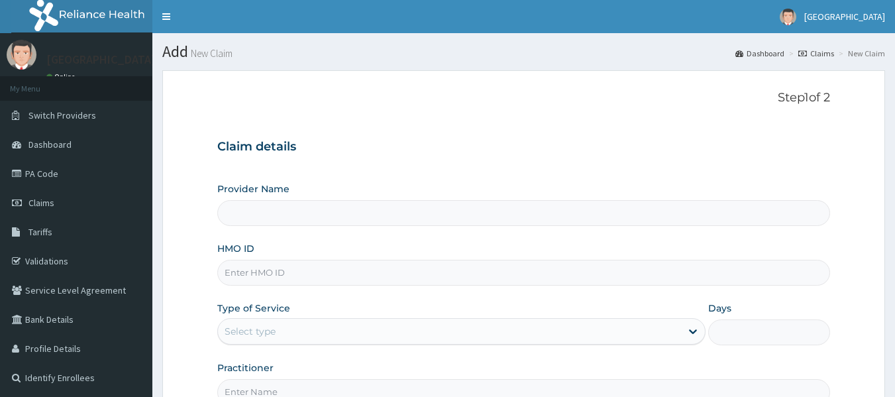
click at [281, 270] on input "HMO ID" at bounding box center [524, 273] width 614 height 26
paste input "ALS/10105/B"
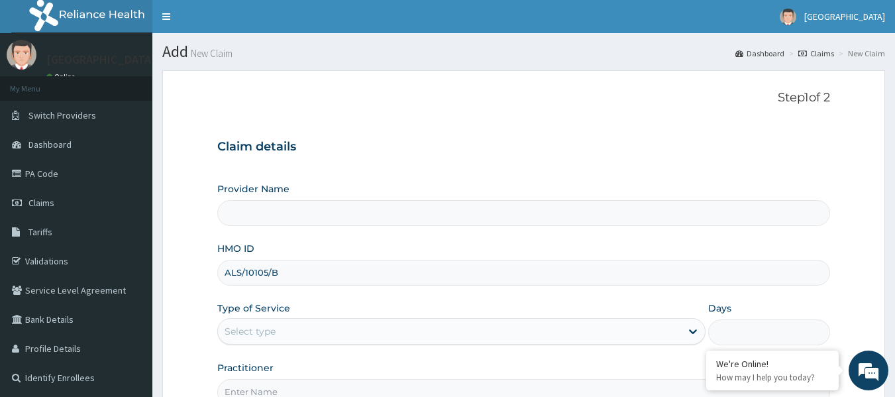
type input "ALS/10105/B"
type input "[GEOGRAPHIC_DATA]"
type input "ALS/10105/B"
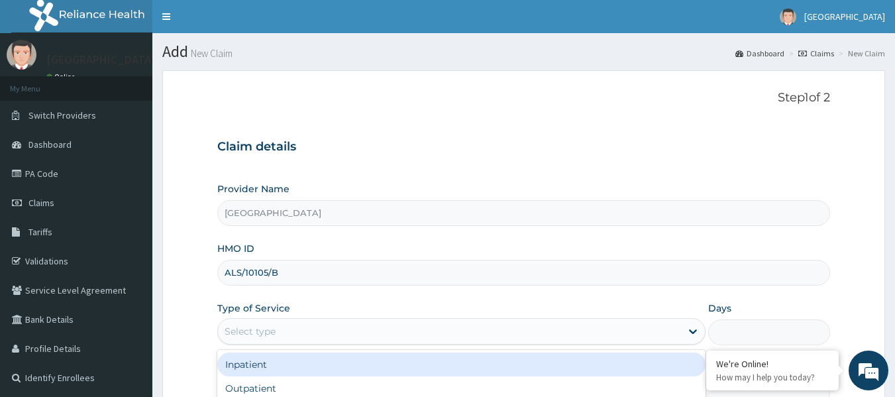
click at [272, 328] on div "Select type" at bounding box center [250, 331] width 51 height 13
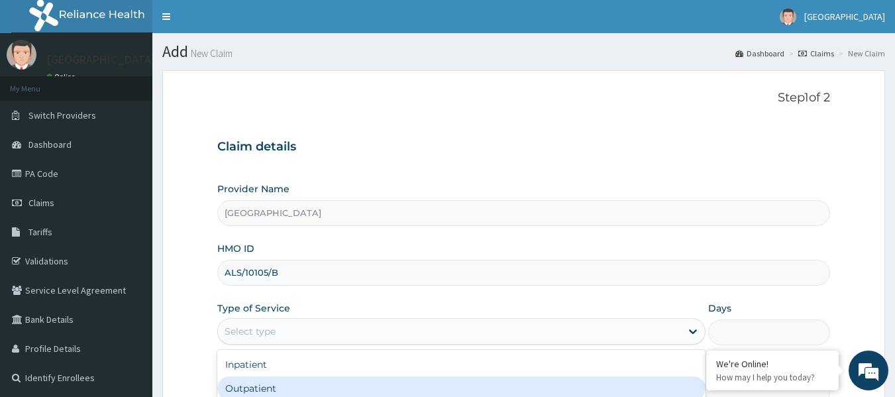
click at [263, 382] on div "Outpatient" at bounding box center [461, 388] width 488 height 24
type input "1"
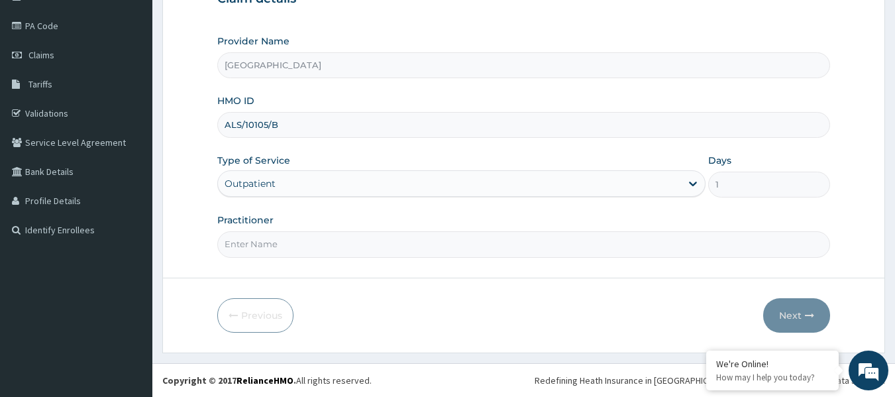
click at [292, 252] on input "Practitioner" at bounding box center [524, 244] width 614 height 26
paste input "IBRAHIM Amina"
type input "IBRAHIM Amina"
click at [785, 312] on button "Next" at bounding box center [796, 315] width 67 height 34
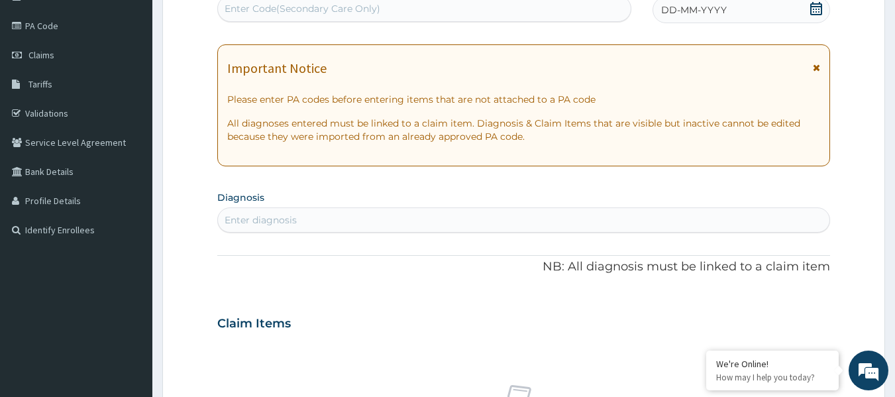
click at [282, 7] on div "Enter Code(Secondary Care Only)" at bounding box center [303, 8] width 156 height 13
paste input "PA/C8C25B"
type input "PA/C8C25B"
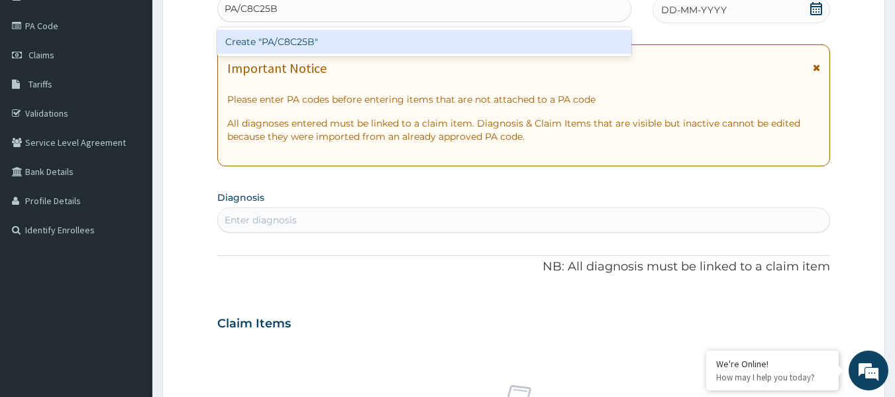
click at [286, 43] on div "Create "PA/C8C25B"" at bounding box center [424, 42] width 415 height 24
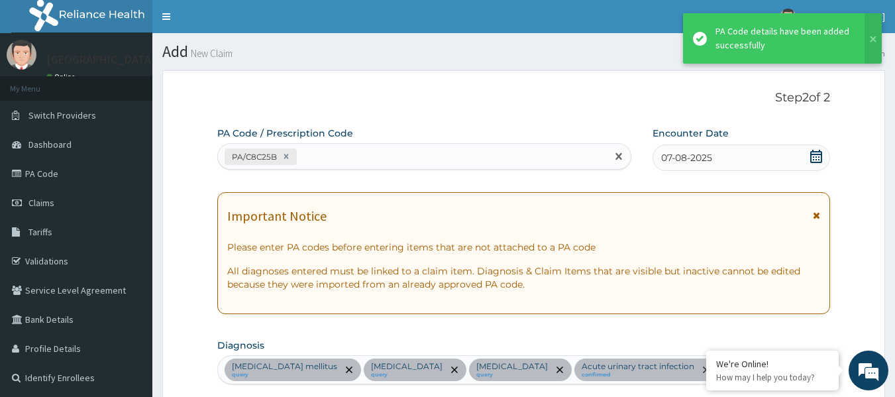
click at [344, 154] on div "PA/C8C25B" at bounding box center [413, 157] width 390 height 22
paste input "PA/1F2B2A"
type input "PA/1F2B2A"
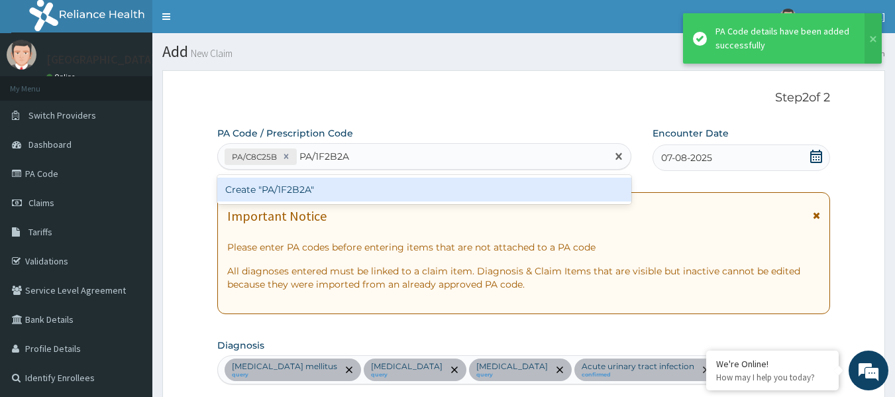
click at [317, 193] on div "Create "PA/1F2B2A"" at bounding box center [424, 190] width 415 height 24
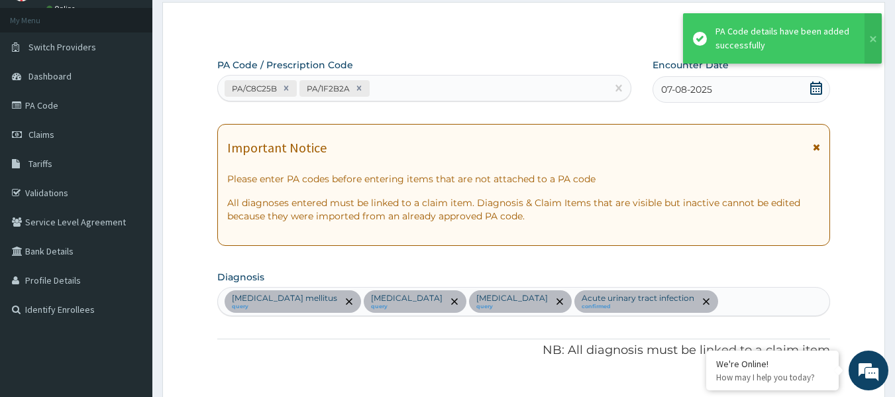
scroll to position [51, 0]
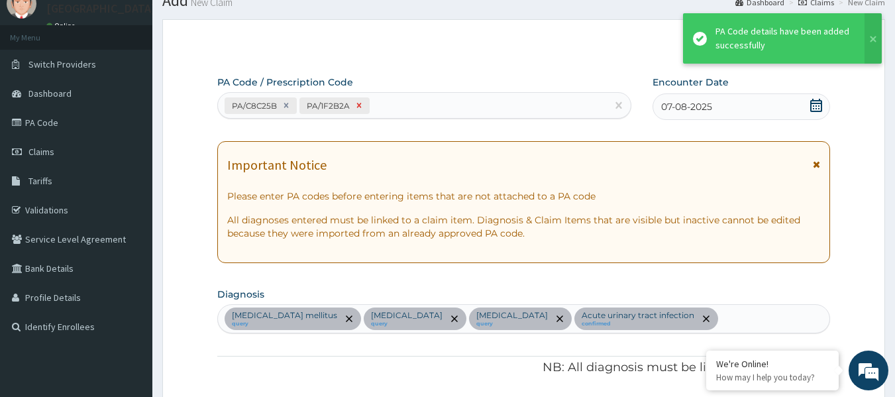
click at [358, 106] on icon at bounding box center [359, 105] width 5 height 5
type input "1"
type input "6000.00"
type input "1"
type input "15400.00"
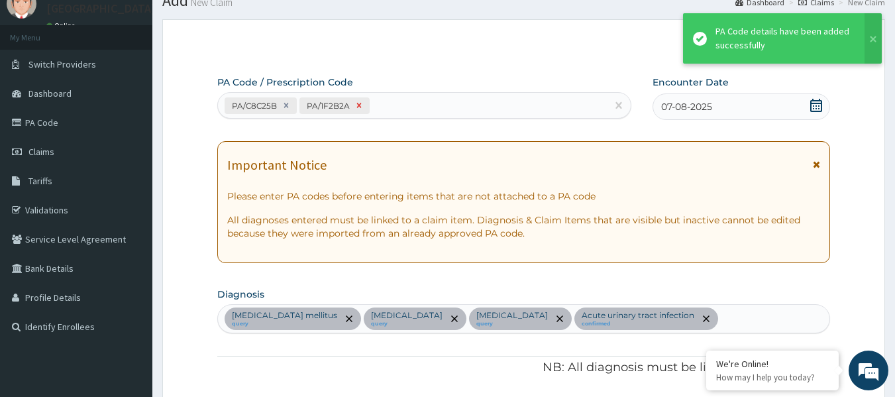
type input "1"
type input "12000.00"
type input "1"
type input "12000.00"
type input "1"
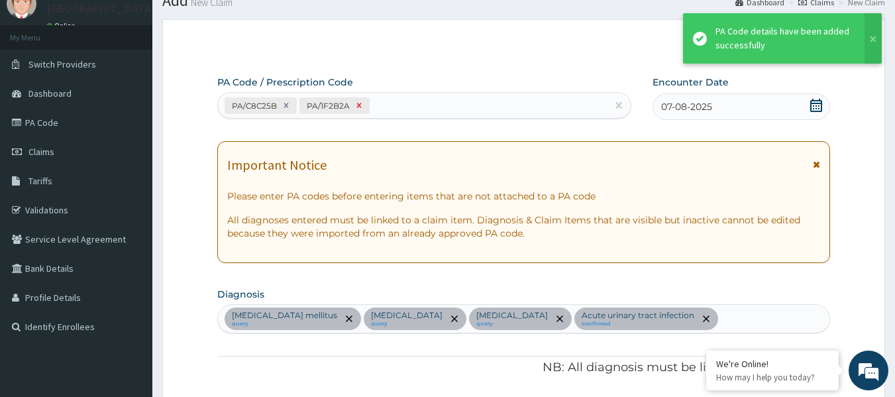
type input "13954.00"
type input "1"
type input "16300.00"
type input "1"
type input "15400.00"
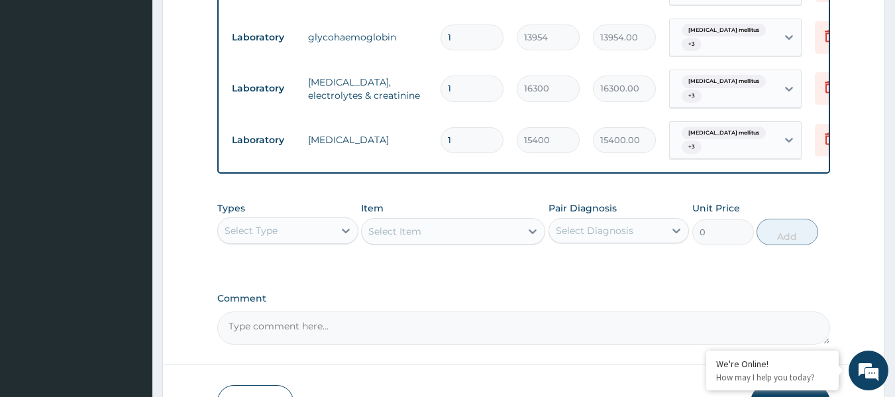
scroll to position [730, 0]
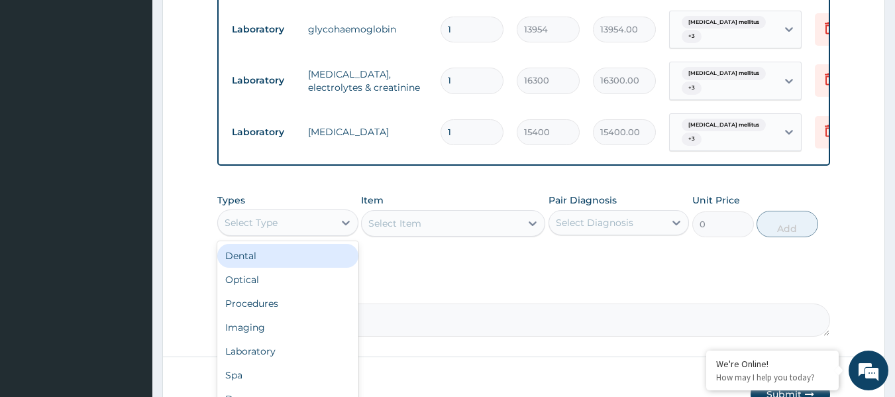
click at [313, 229] on div "Select Type" at bounding box center [276, 222] width 116 height 21
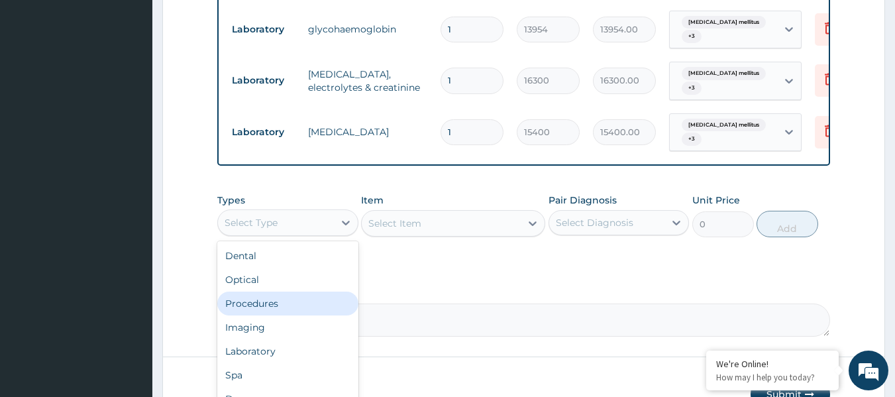
click at [262, 309] on div "Procedures" at bounding box center [287, 304] width 141 height 24
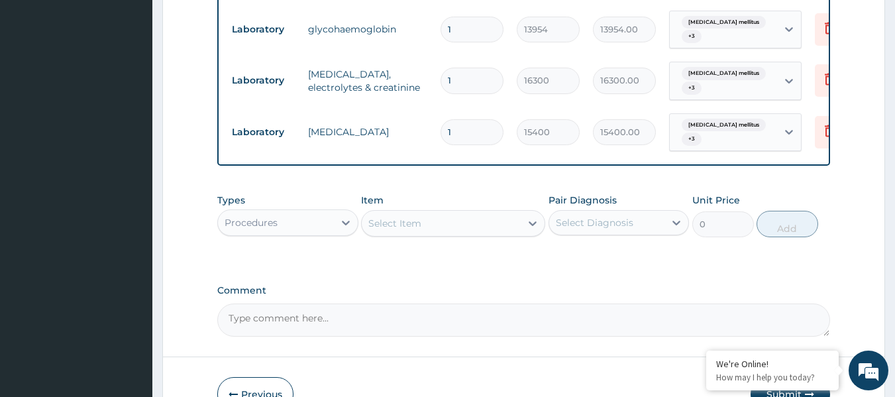
click at [493, 234] on div "Select Item" at bounding box center [441, 223] width 159 height 21
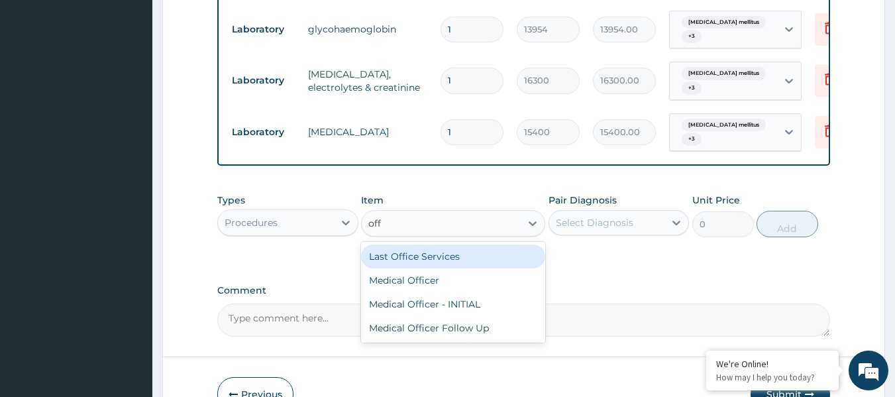
type input "offi"
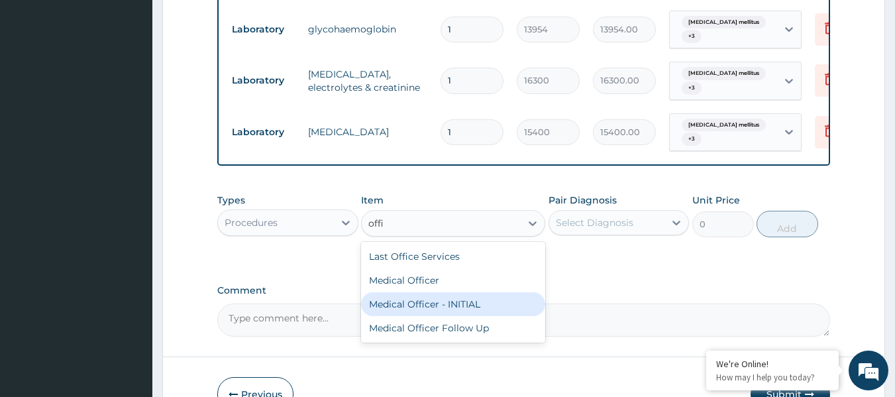
drag, startPoint x: 484, startPoint y: 319, endPoint x: 486, endPoint y: 307, distance: 12.7
click at [482, 316] on div "Medical Officer - INITIAL" at bounding box center [453, 304] width 184 height 24
type input "9000"
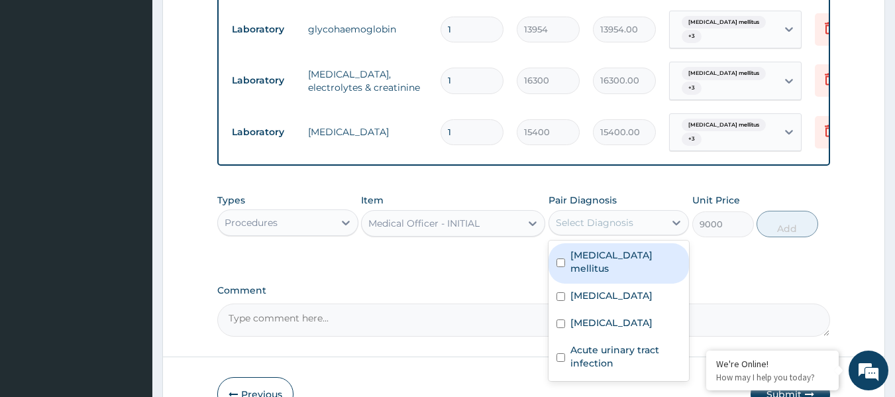
click at [579, 233] on div "Select Diagnosis" at bounding box center [607, 222] width 116 height 21
click at [594, 272] on label "Diabetes mellitus" at bounding box center [626, 261] width 111 height 27
checkbox input "true"
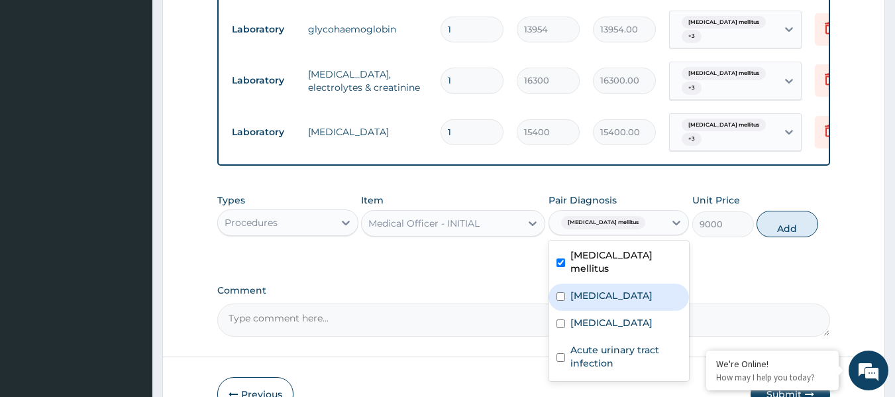
click at [585, 304] on div "Dyslipidemia" at bounding box center [619, 297] width 141 height 27
checkbox input "true"
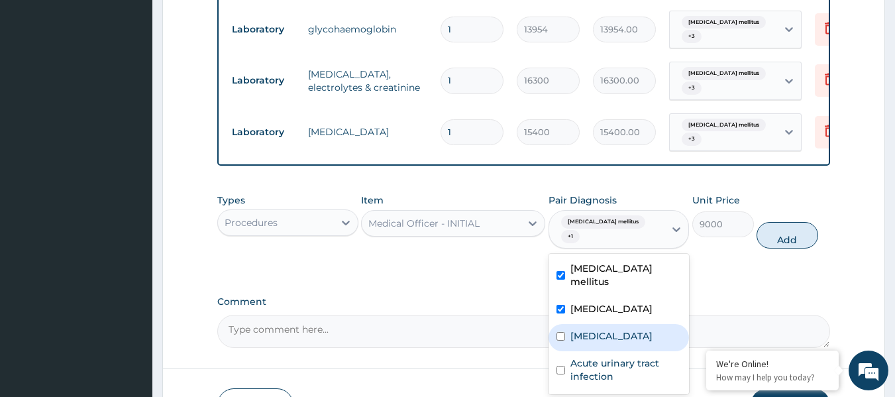
click at [583, 329] on label "Chest pain" at bounding box center [612, 335] width 82 height 13
checkbox input "true"
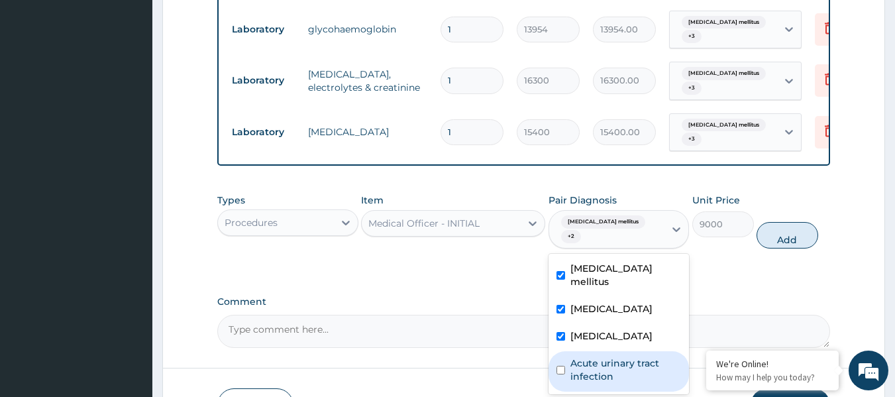
drag, startPoint x: 583, startPoint y: 358, endPoint x: 577, endPoint y: 353, distance: 8.0
click at [580, 358] on label "Acute urinary tract infection" at bounding box center [626, 370] width 111 height 27
checkbox input "true"
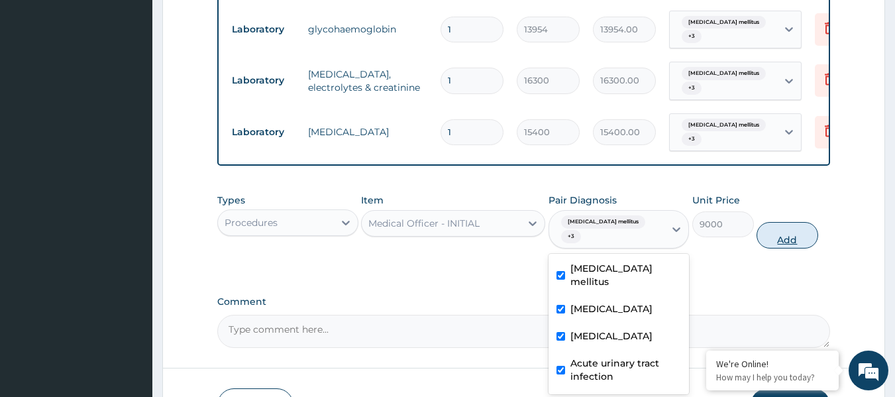
click at [765, 241] on button "Add" at bounding box center [788, 235] width 62 height 27
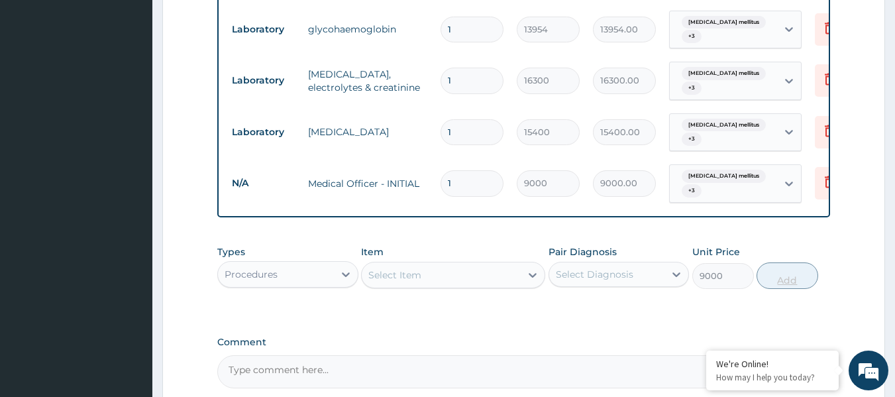
type input "0"
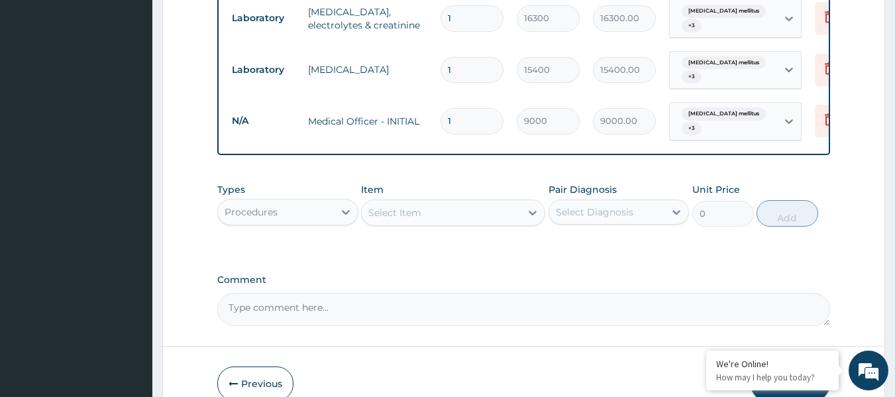
scroll to position [871, 0]
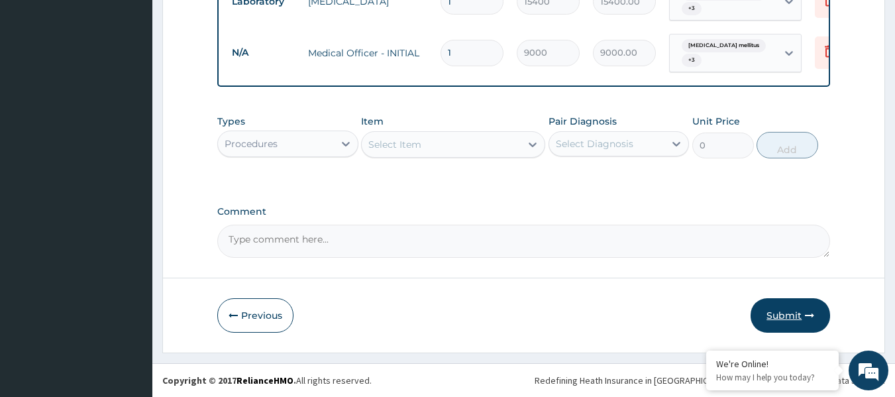
click at [795, 313] on button "Submit" at bounding box center [791, 315] width 80 height 34
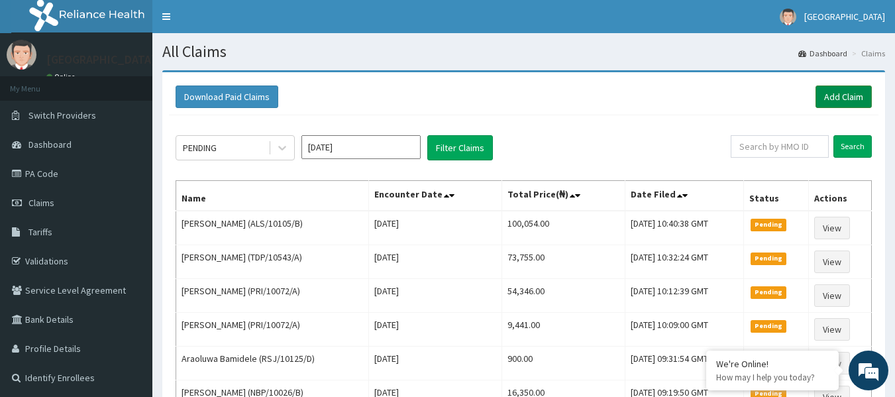
click at [853, 91] on link "Add Claim" at bounding box center [844, 96] width 56 height 23
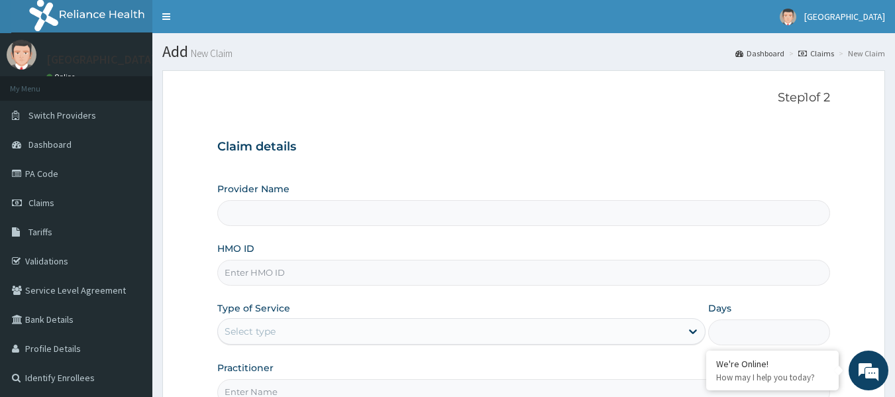
type input "[GEOGRAPHIC_DATA]"
click at [266, 268] on input "HMO ID" at bounding box center [524, 273] width 614 height 26
paste input "ALS/10105/A"
type input "ALS/10105/A"
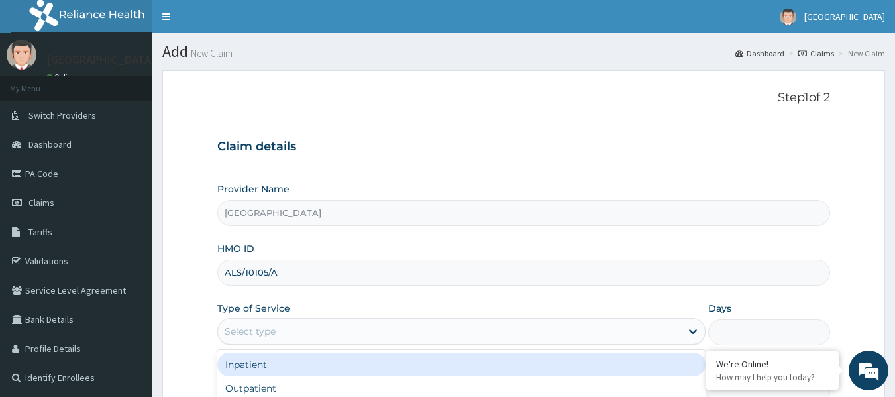
click at [266, 328] on div "Select type" at bounding box center [250, 331] width 51 height 13
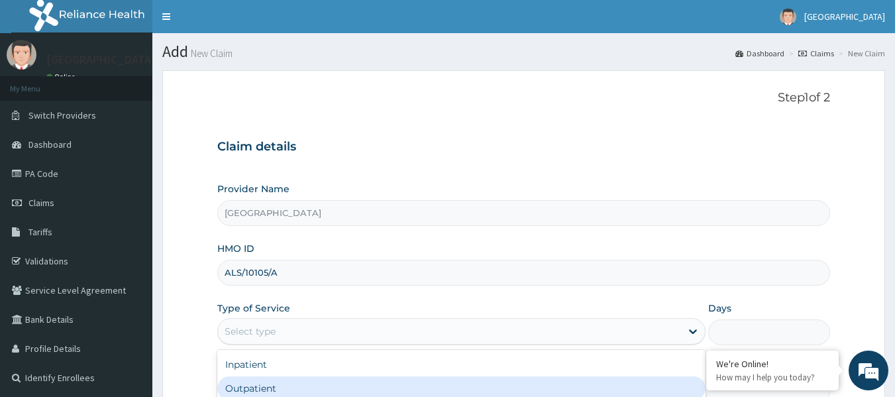
click at [245, 384] on div "Outpatient" at bounding box center [461, 388] width 488 height 24
type input "1"
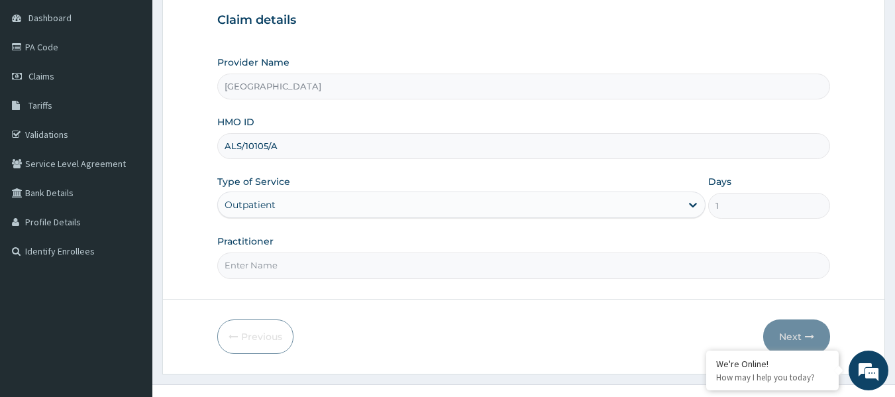
scroll to position [133, 0]
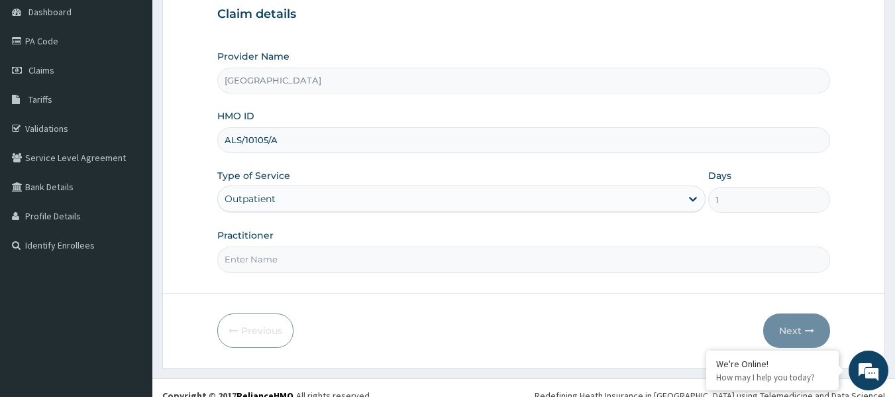
click at [318, 256] on input "Practitioner" at bounding box center [524, 260] width 614 height 26
paste input "IBRAHIM Amina"
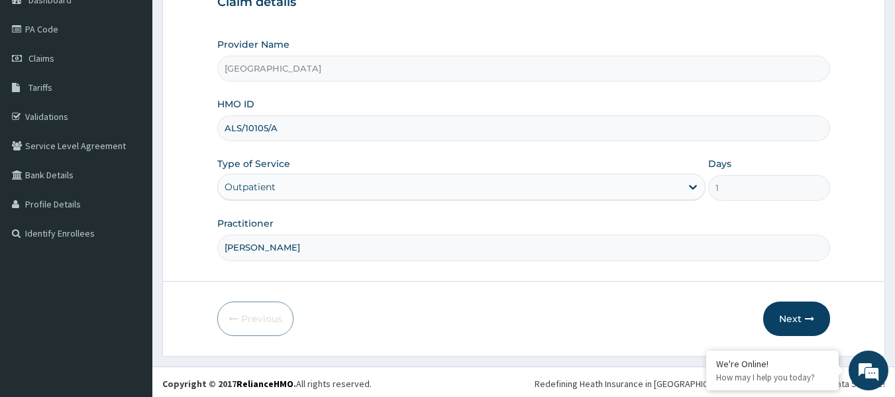
scroll to position [148, 0]
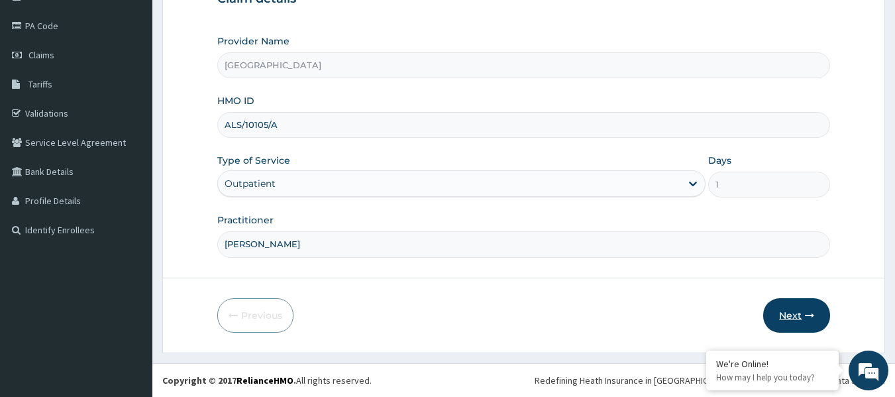
type input "IBRAHIM Amina"
click at [792, 313] on button "Next" at bounding box center [796, 315] width 67 height 34
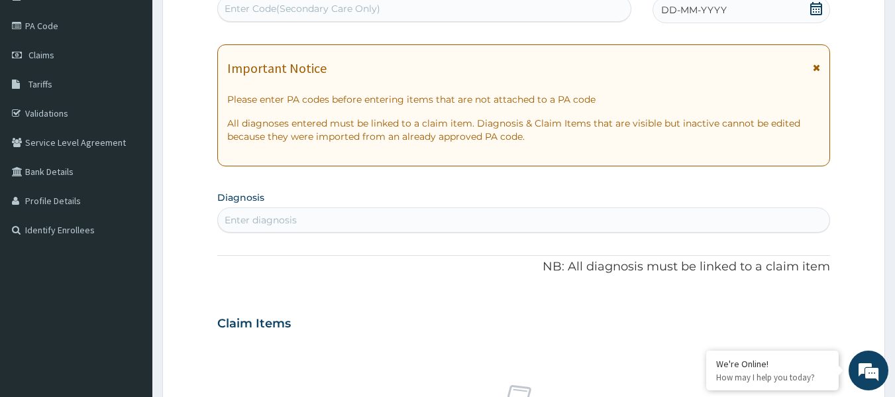
click at [242, 11] on div "Enter Code(Secondary Care Only)" at bounding box center [303, 8] width 156 height 13
paste input "PA/9B32C5"
type input "PA/9B32C5"
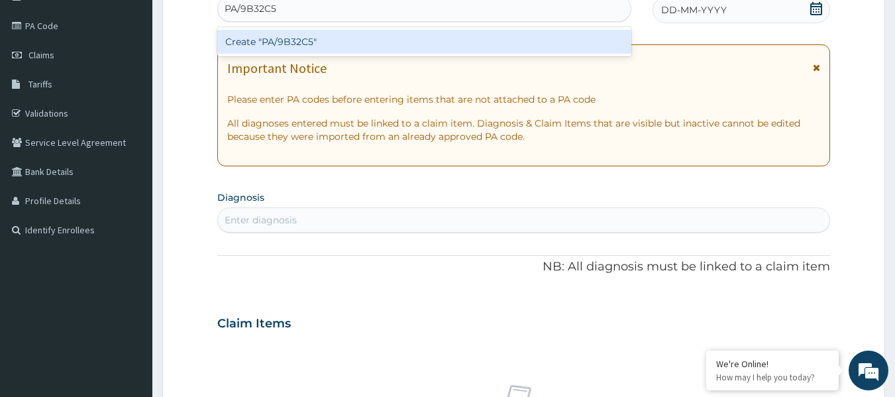
click at [284, 42] on div "Create "PA/9B32C5"" at bounding box center [424, 42] width 415 height 24
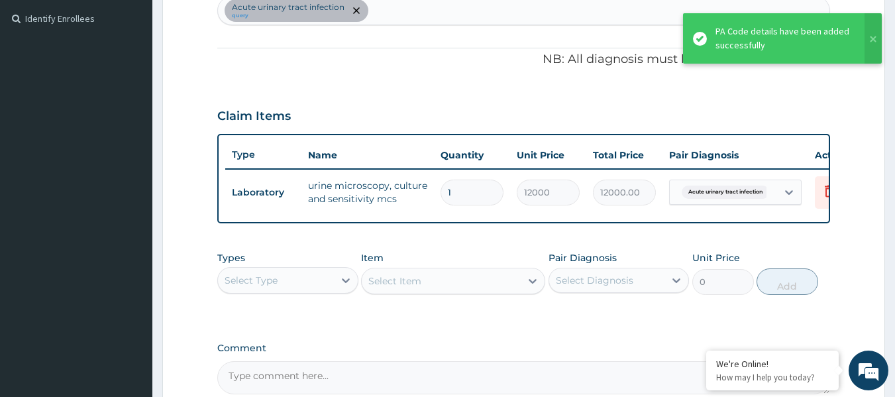
scroll to position [366, 0]
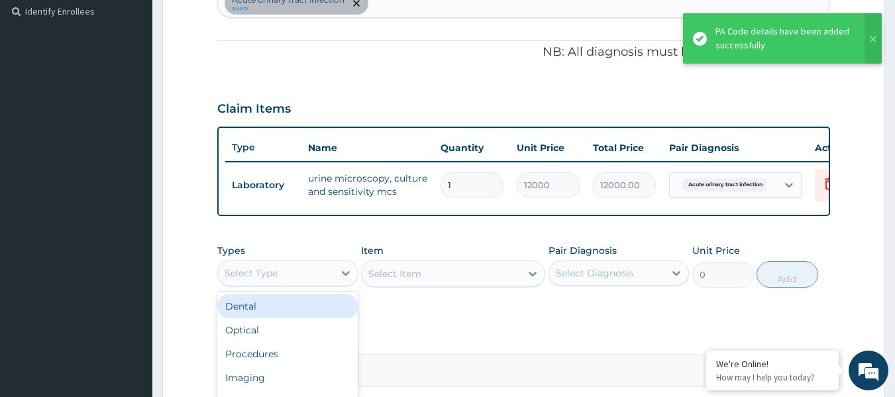
click at [330, 276] on div "Select Type" at bounding box center [276, 272] width 116 height 21
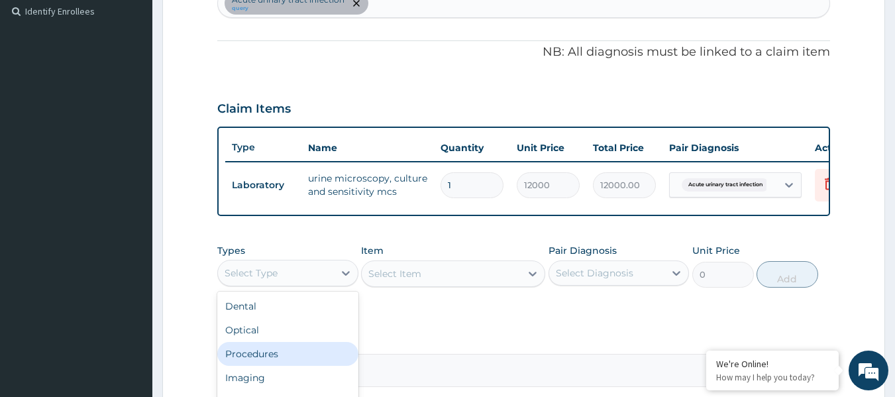
drag, startPoint x: 290, startPoint y: 366, endPoint x: 437, endPoint y: 305, distance: 159.2
click at [291, 365] on div "Procedures" at bounding box center [287, 354] width 141 height 24
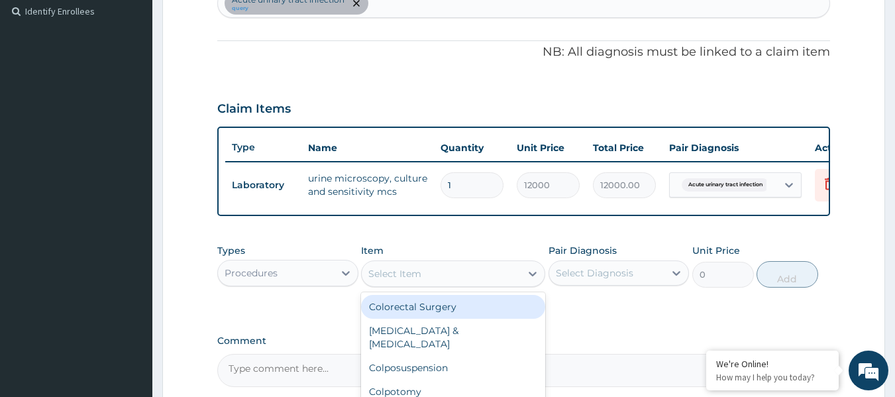
click at [508, 284] on div "Select Item" at bounding box center [441, 273] width 159 height 21
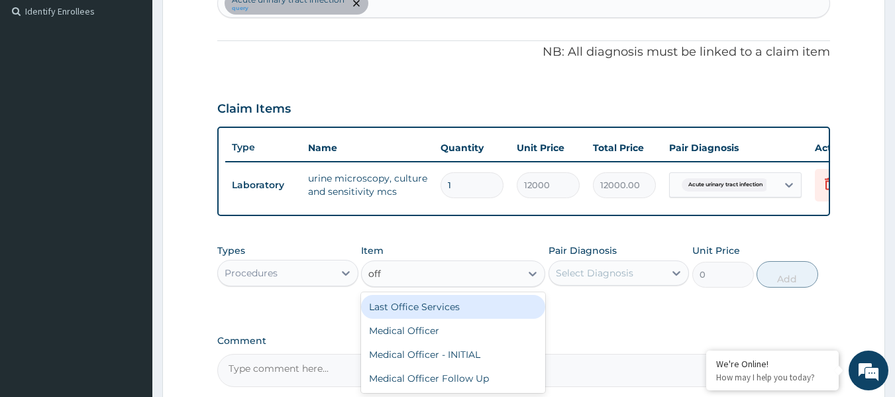
type input "offi"
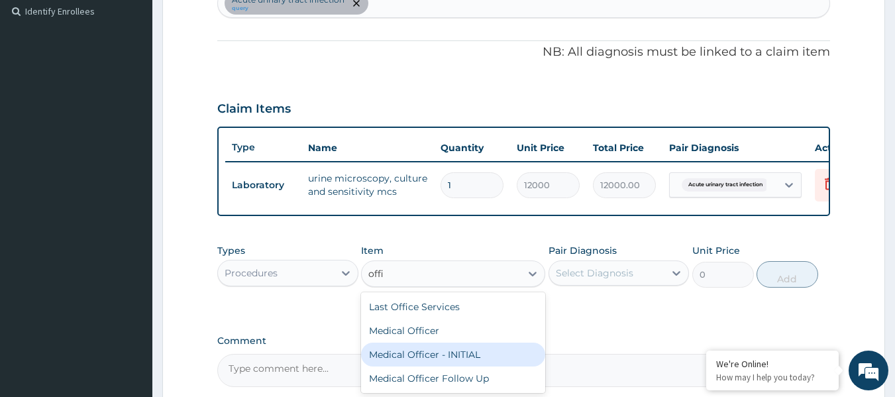
click at [465, 362] on div "Medical Officer - INITIAL" at bounding box center [453, 355] width 184 height 24
type input "9000"
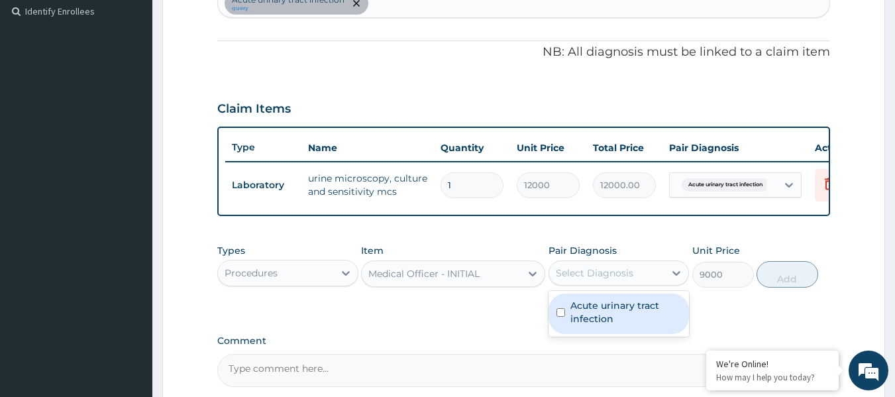
click at [600, 284] on div "Select Diagnosis" at bounding box center [607, 272] width 116 height 21
drag, startPoint x: 616, startPoint y: 316, endPoint x: 598, endPoint y: 311, distance: 18.5
click at [611, 316] on label "Acute urinary tract infection" at bounding box center [626, 312] width 111 height 27
checkbox input "true"
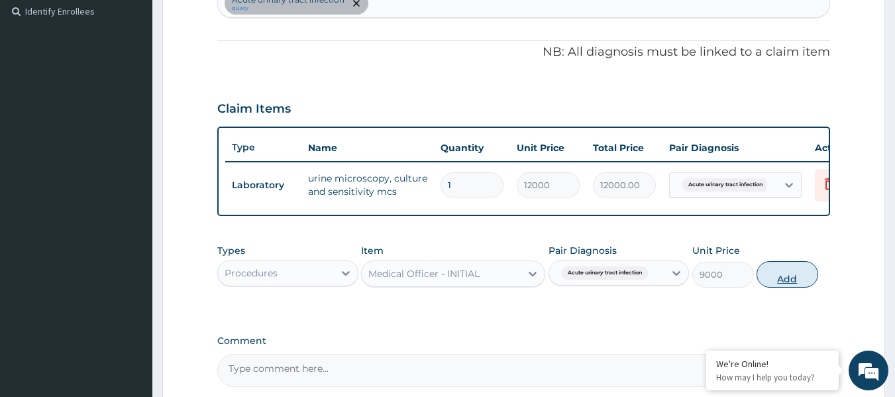
drag, startPoint x: 783, startPoint y: 290, endPoint x: 587, endPoint y: 291, distance: 196.2
click at [782, 288] on button "Add" at bounding box center [788, 274] width 62 height 27
type input "0"
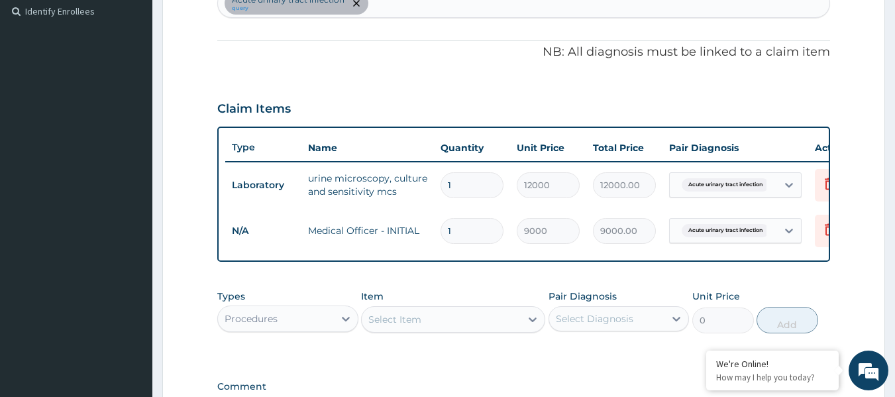
type input "0"
type input "0.00"
type input "1"
type input "9000.00"
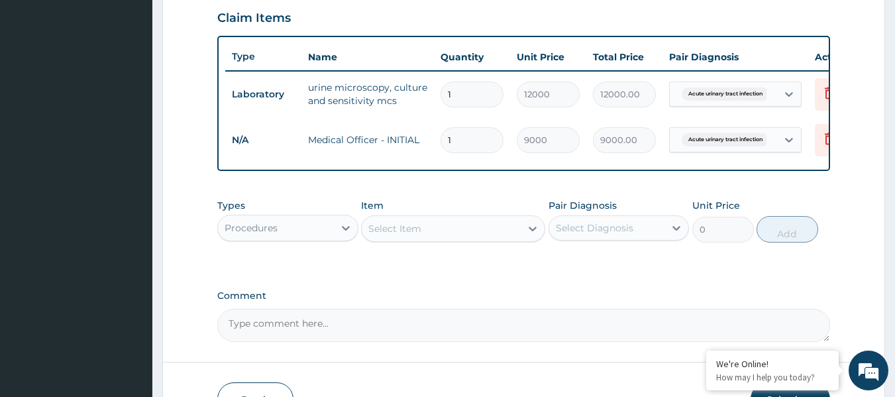
scroll to position [551, 0]
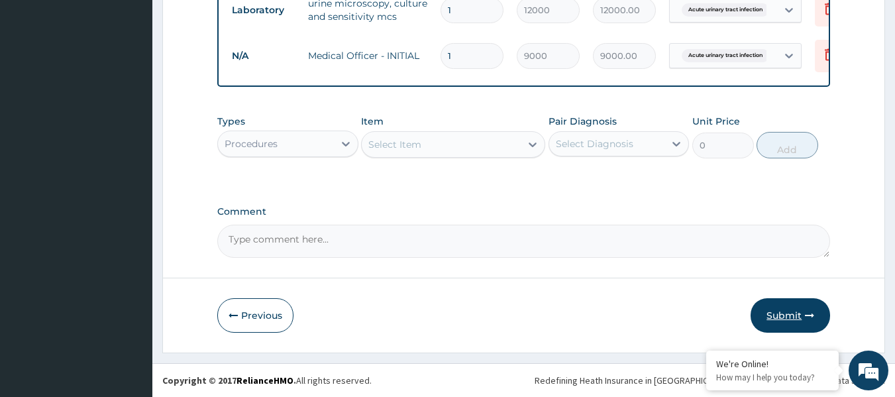
click at [779, 313] on button "Submit" at bounding box center [791, 315] width 80 height 34
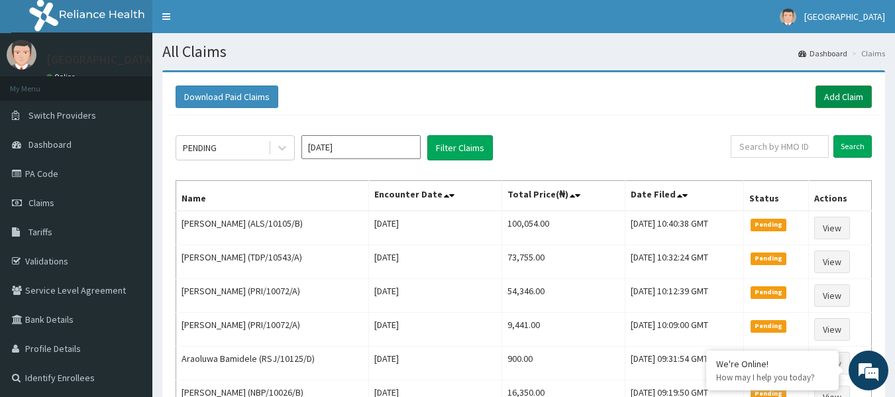
click at [830, 96] on link "Add Claim" at bounding box center [844, 96] width 56 height 23
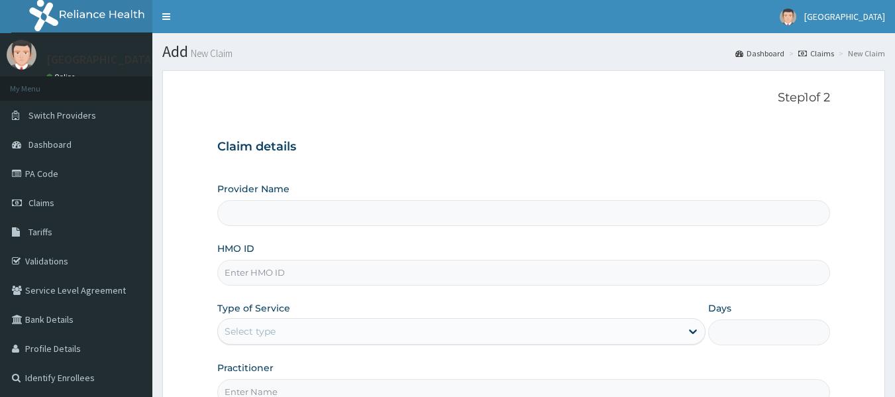
click at [276, 276] on input "HMO ID" at bounding box center [524, 273] width 614 height 26
paste input "PFN/10081/C"
type input "PFN/10081/C"
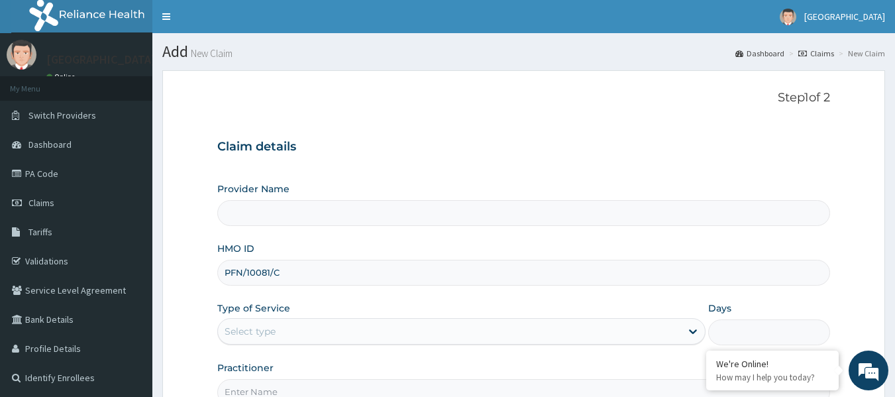
type input "[GEOGRAPHIC_DATA]"
type input "PFN/10081/C"
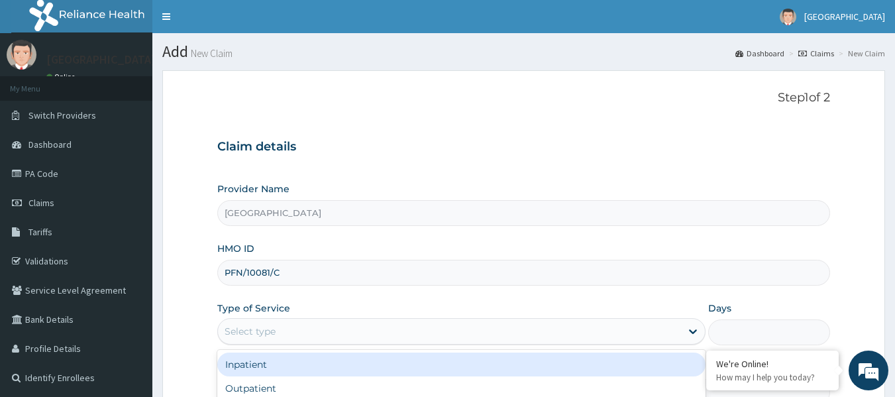
click at [307, 329] on div "Select type" at bounding box center [449, 331] width 463 height 21
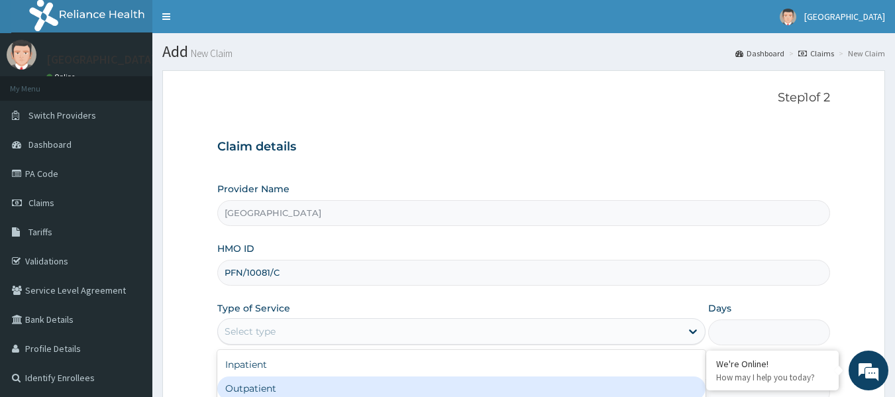
click at [260, 392] on div "Outpatient" at bounding box center [461, 388] width 488 height 24
type input "1"
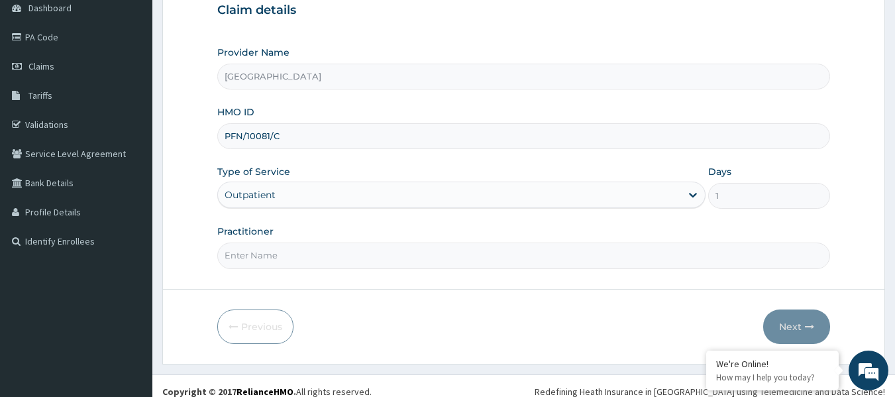
scroll to position [148, 0]
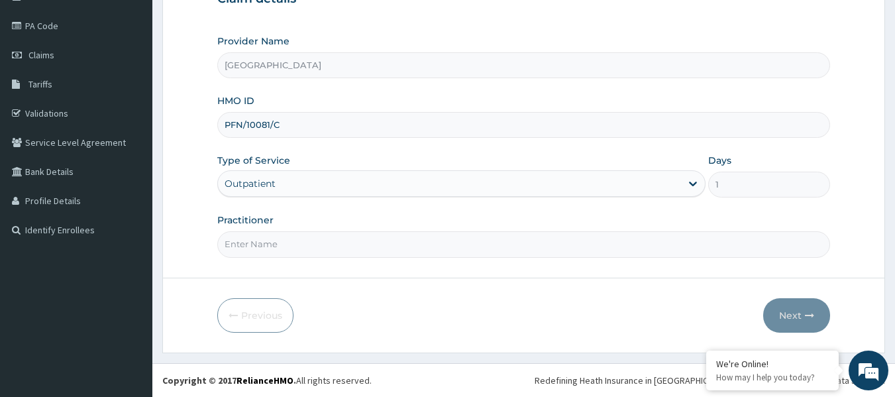
click at [303, 239] on input "Practitioner" at bounding box center [524, 244] width 614 height 26
paste input "ONWUEGBULE Chukwunnonso"
type input "ONWUEGBULE Chukwunnonso"
click at [800, 315] on button "Next" at bounding box center [796, 315] width 67 height 34
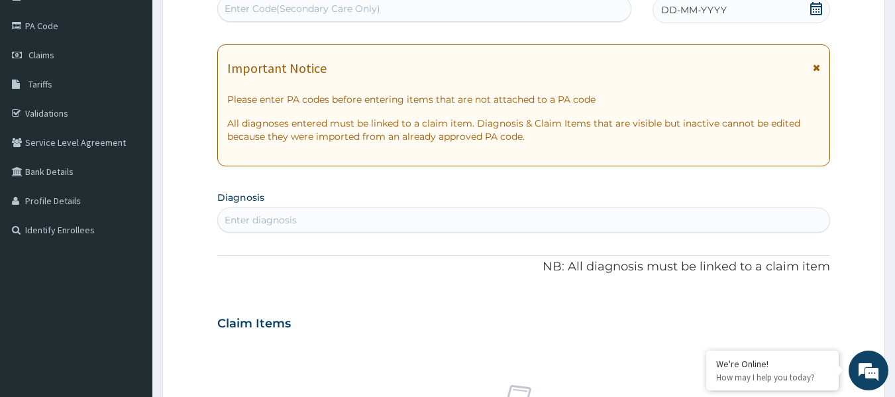
click at [270, 7] on div "Enter Code(Secondary Care Only)" at bounding box center [303, 8] width 156 height 13
paste input "PA/1DF64C"
type input "PA/1DF64C"
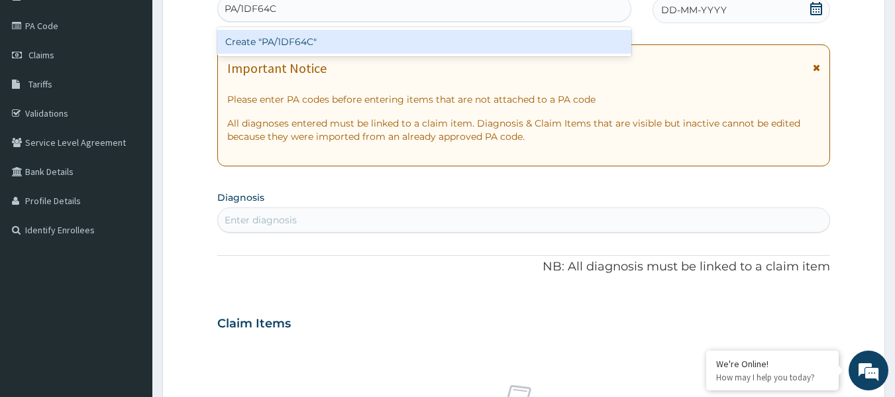
click at [277, 38] on div "Create "PA/1DF64C"" at bounding box center [424, 42] width 415 height 24
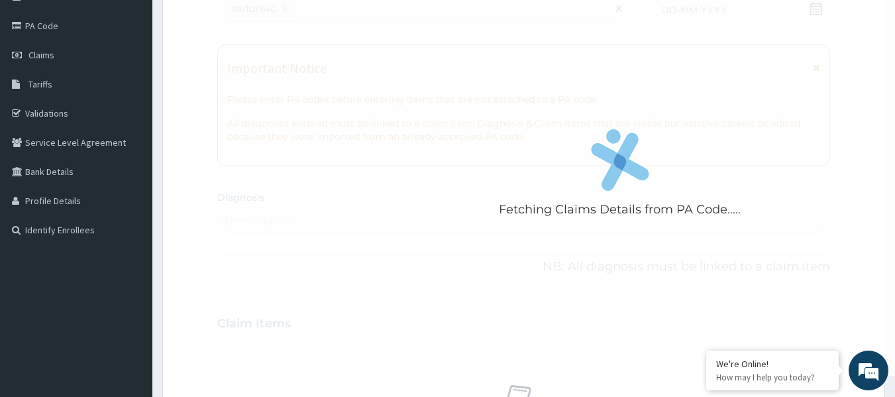
scroll to position [406, 0]
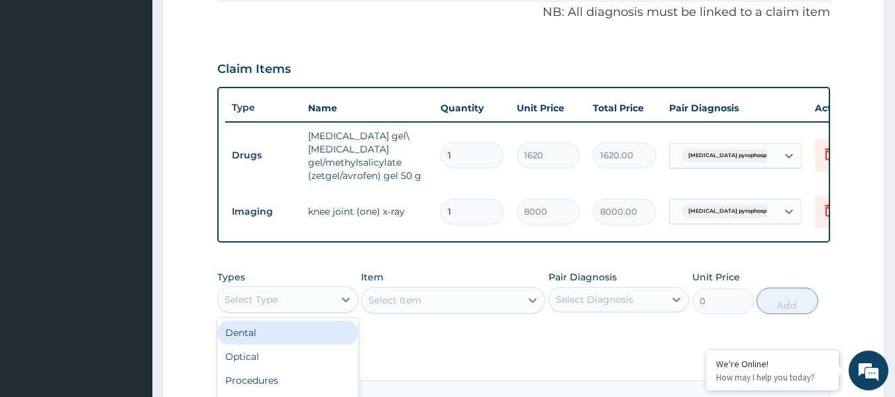
click at [332, 296] on div "Select Type" at bounding box center [276, 299] width 116 height 21
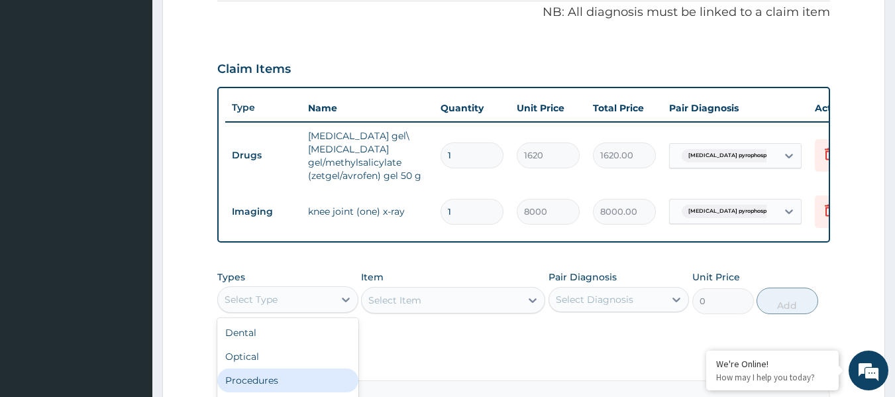
drag, startPoint x: 286, startPoint y: 374, endPoint x: 321, endPoint y: 346, distance: 44.7
click at [285, 374] on div "Procedures" at bounding box center [287, 380] width 141 height 24
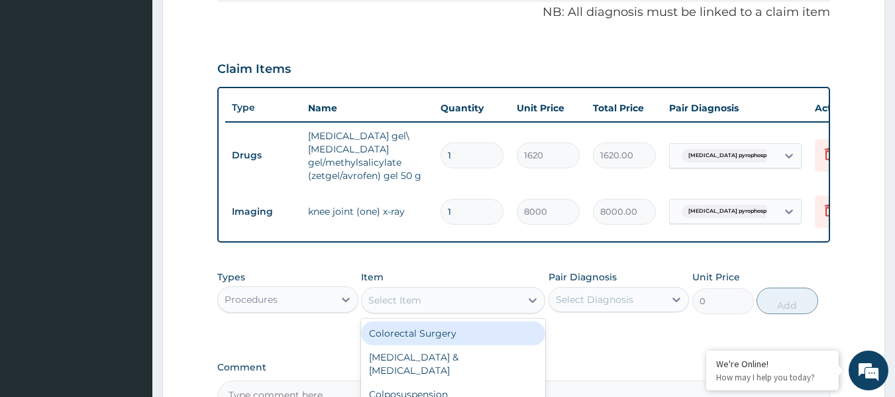
click at [498, 290] on div "Select Item" at bounding box center [441, 300] width 159 height 21
type input "offi"
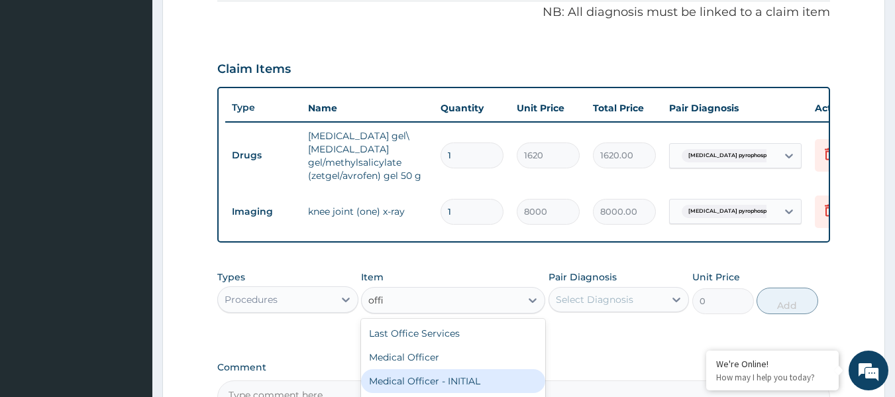
click at [468, 370] on div "Medical Officer - INITIAL" at bounding box center [453, 381] width 184 height 24
type input "9000"
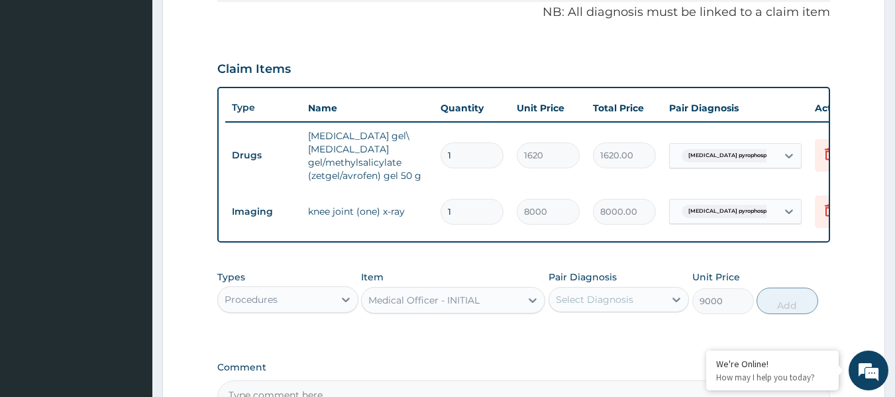
click at [620, 295] on div "Select Diagnosis" at bounding box center [595, 299] width 78 height 13
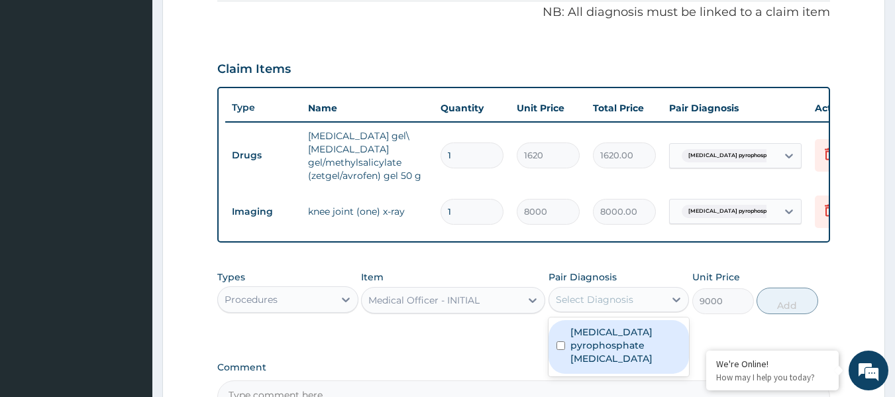
click at [607, 350] on div "[MEDICAL_DATA] pyrophosphate [MEDICAL_DATA]" at bounding box center [619, 346] width 141 height 59
click at [607, 348] on label "[MEDICAL_DATA] pyrophosphate [MEDICAL_DATA]" at bounding box center [626, 345] width 111 height 40
checkbox input "true"
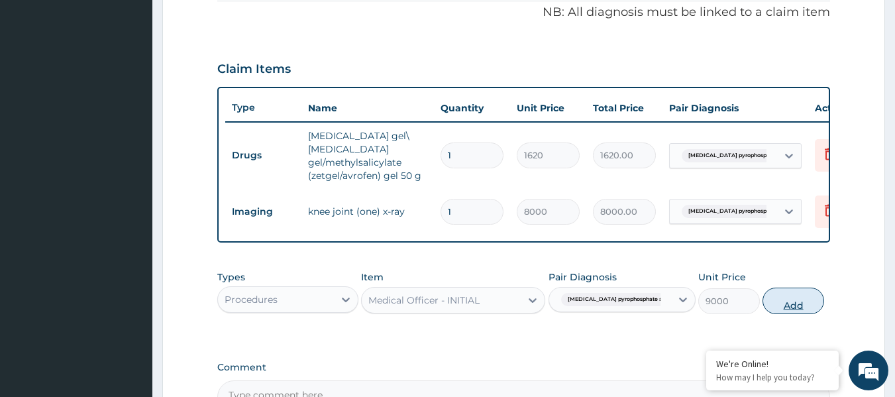
click at [790, 302] on button "Add" at bounding box center [794, 301] width 62 height 27
type input "0"
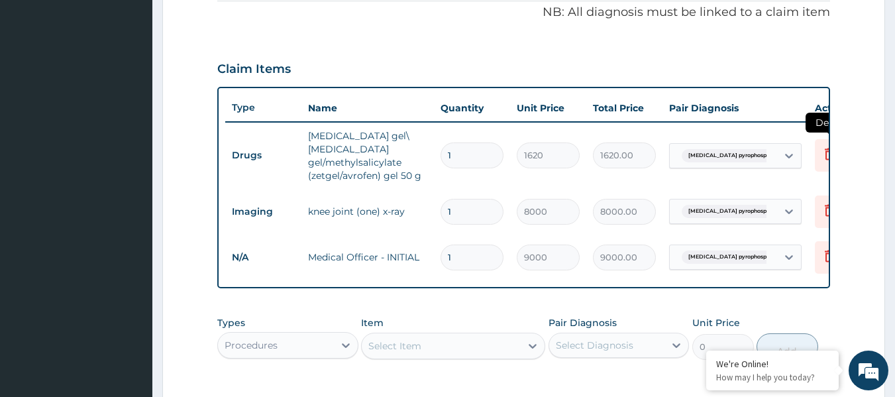
click at [824, 151] on icon at bounding box center [830, 154] width 16 height 16
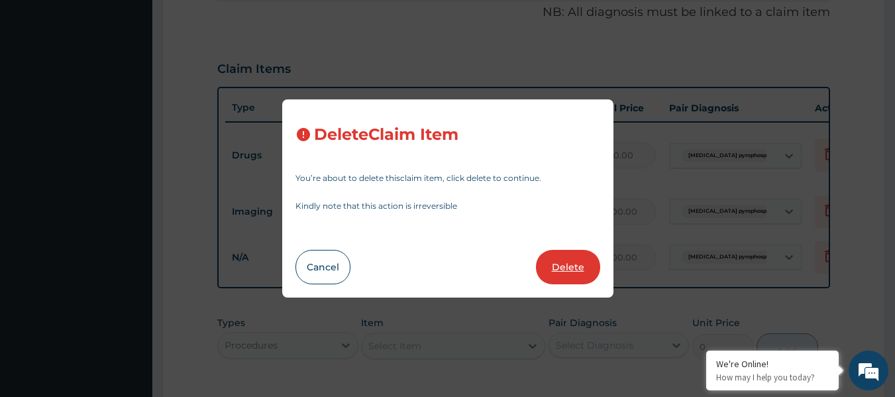
click at [574, 266] on button "Delete" at bounding box center [568, 267] width 64 height 34
type input "8000"
type input "8000.00"
type input "9000"
type input "9000.00"
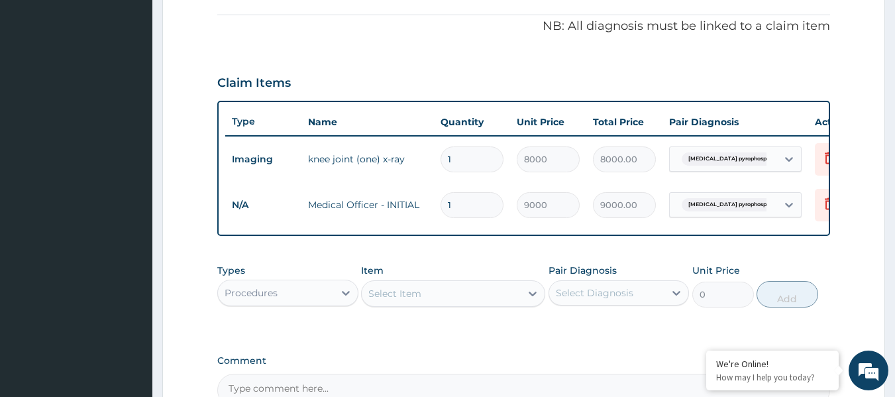
scroll to position [551, 0]
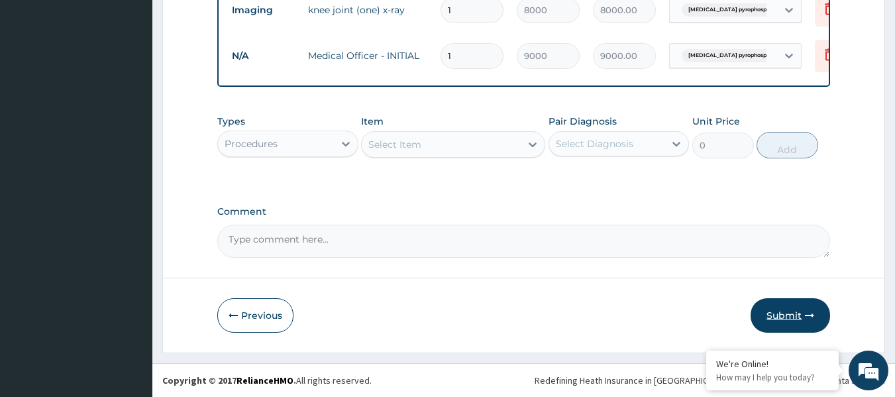
click at [779, 311] on button "Submit" at bounding box center [791, 315] width 80 height 34
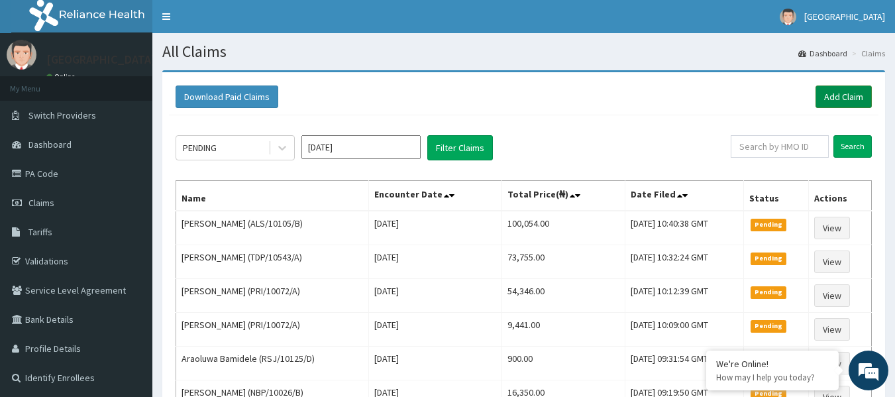
click at [842, 93] on link "Add Claim" at bounding box center [844, 96] width 56 height 23
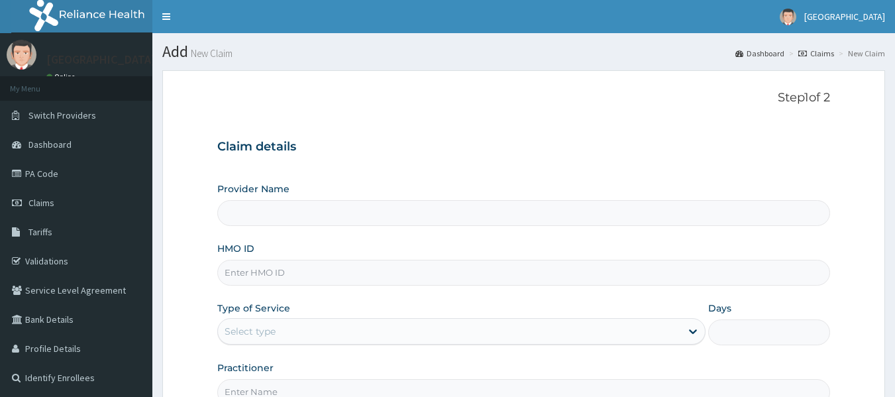
click at [272, 275] on input "HMO ID" at bounding box center [524, 273] width 614 height 26
paste input "PFN/10081/E"
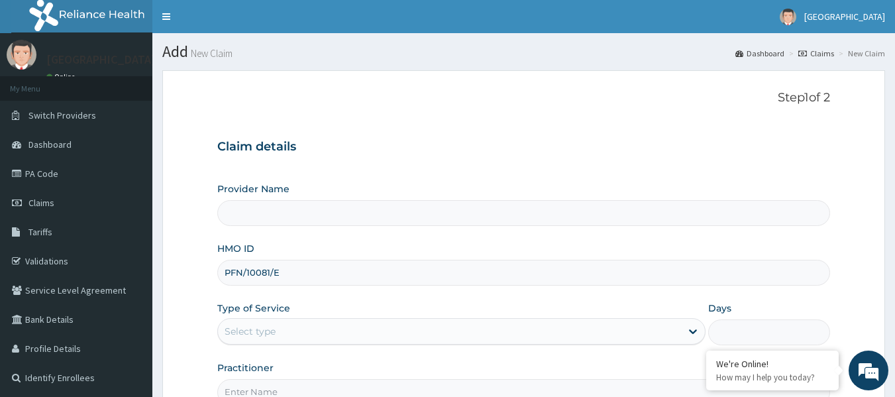
type input "PFN/10081/E"
type input "[GEOGRAPHIC_DATA]"
type input "PFN/10081/E"
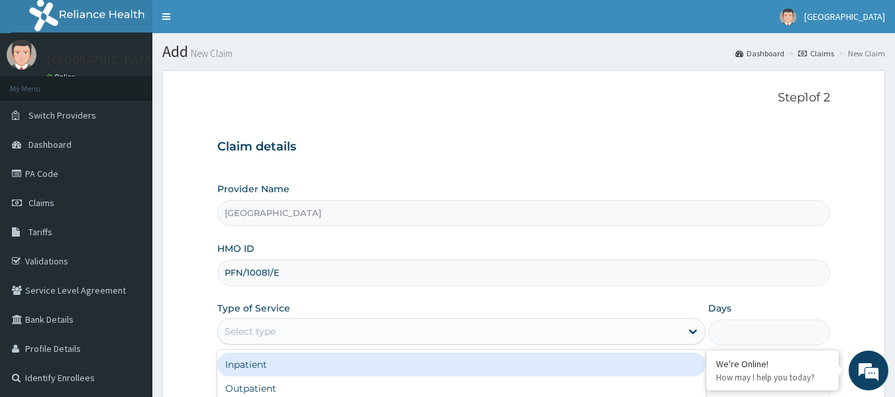
click at [322, 326] on div "Select type" at bounding box center [449, 331] width 463 height 21
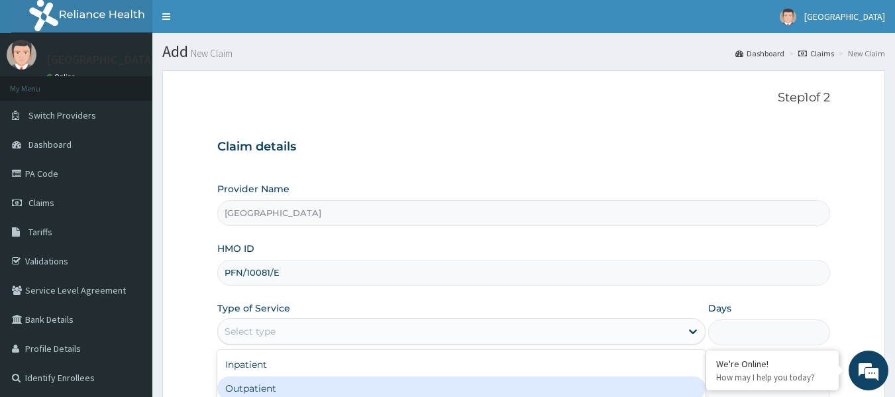
drag, startPoint x: 282, startPoint y: 386, endPoint x: 369, endPoint y: 300, distance: 121.8
click at [284, 382] on div "Outpatient" at bounding box center [461, 388] width 488 height 24
type input "1"
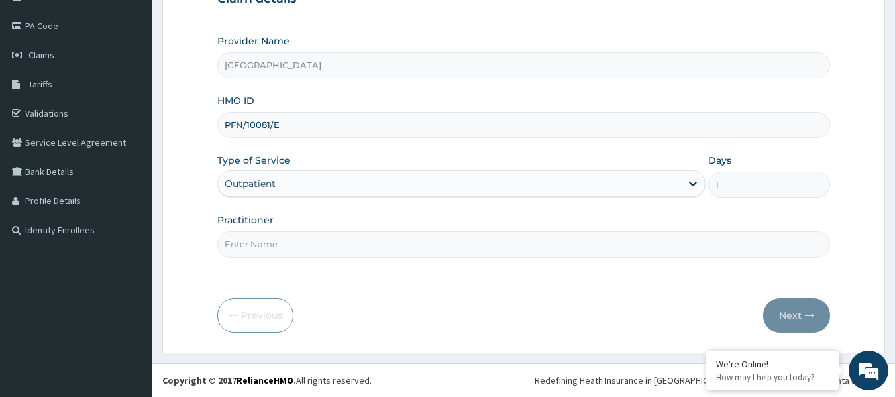
click at [273, 243] on input "Practitioner" at bounding box center [524, 244] width 614 height 26
paste input "ONWUEGBULE Chukwunnonso"
type input "ONWUEGBULE Chukwunnonso"
click at [784, 311] on button "Next" at bounding box center [796, 315] width 67 height 34
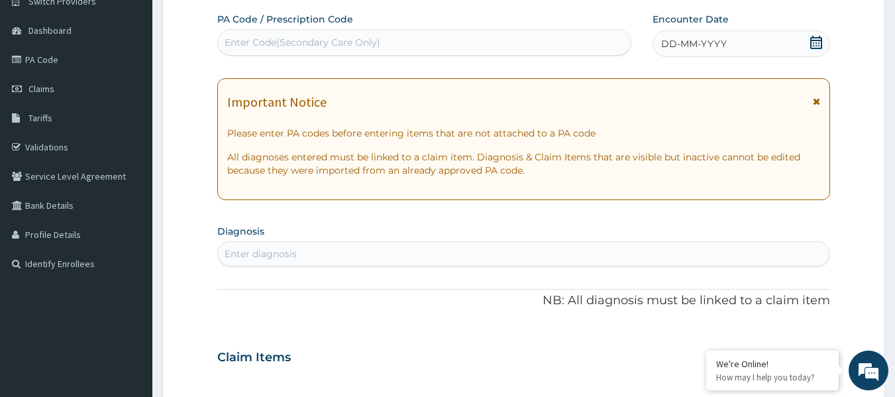
scroll to position [82, 0]
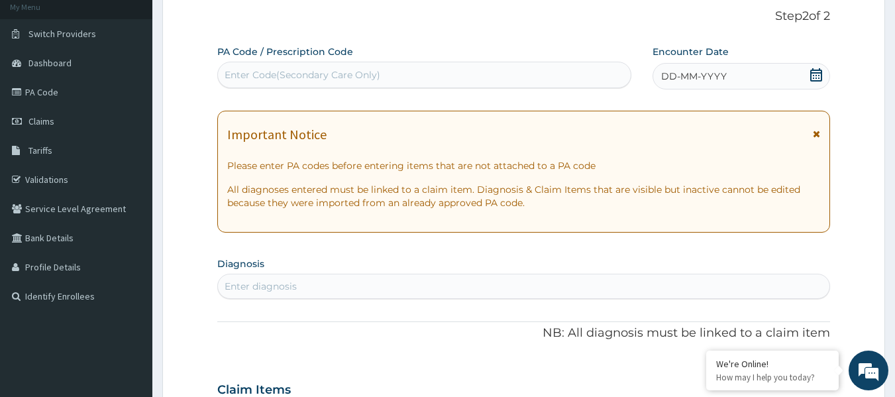
click at [313, 74] on div "Enter Code(Secondary Care Only)" at bounding box center [303, 74] width 156 height 13
paste input "PA/A06567"
type input "PA/A06567"
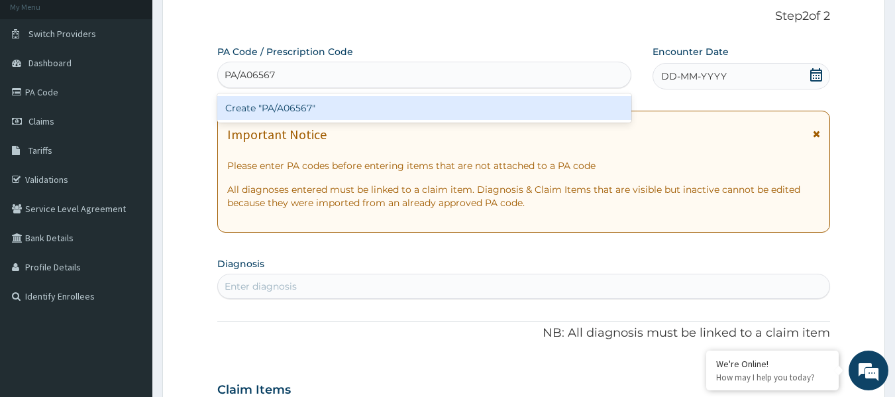
click at [307, 109] on div "Create "PA/A06567"" at bounding box center [424, 108] width 415 height 24
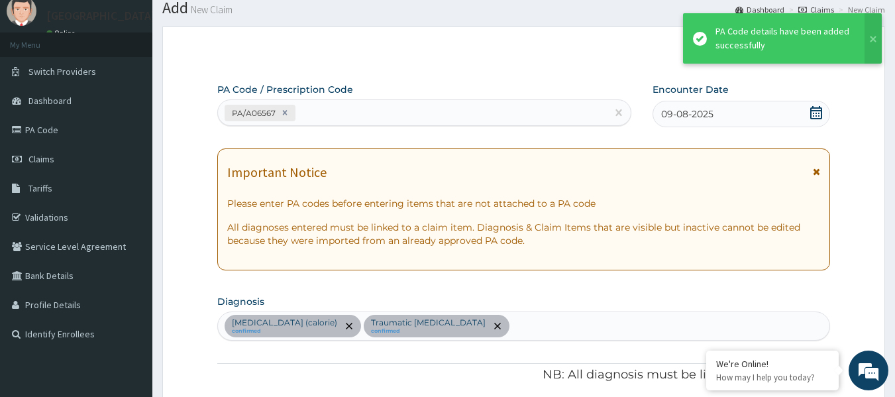
scroll to position [0, 0]
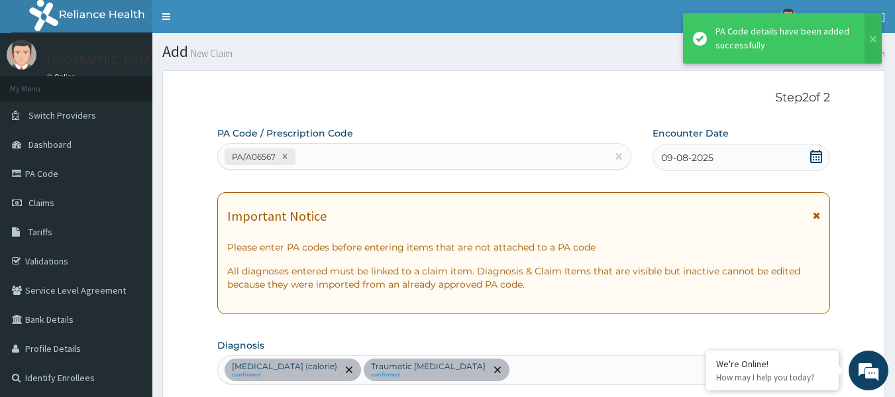
click at [321, 154] on div "PA/A06567" at bounding box center [413, 157] width 390 height 22
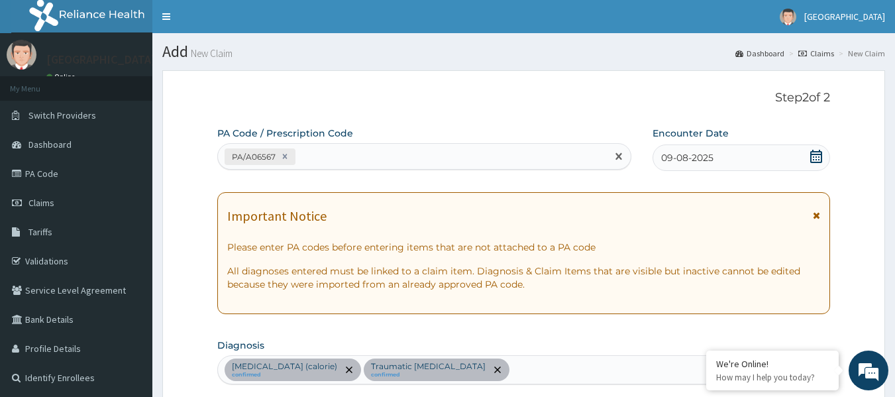
paste input "PA/CBF354"
type input "PA/CBF354"
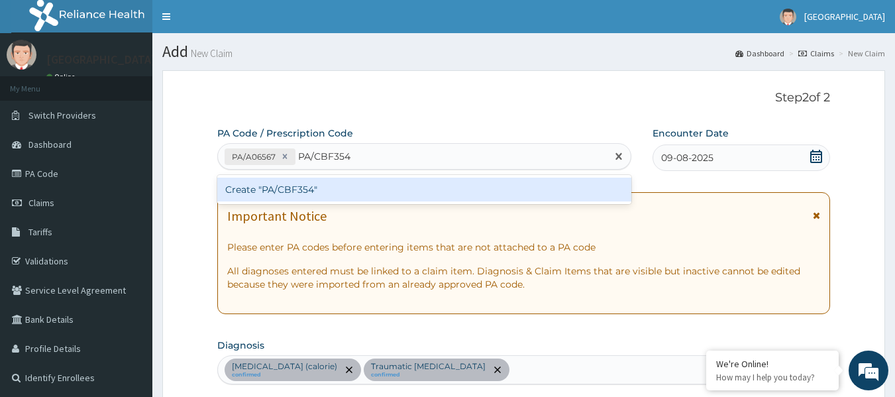
click at [317, 195] on div "Create "PA/CBF354"" at bounding box center [424, 190] width 415 height 24
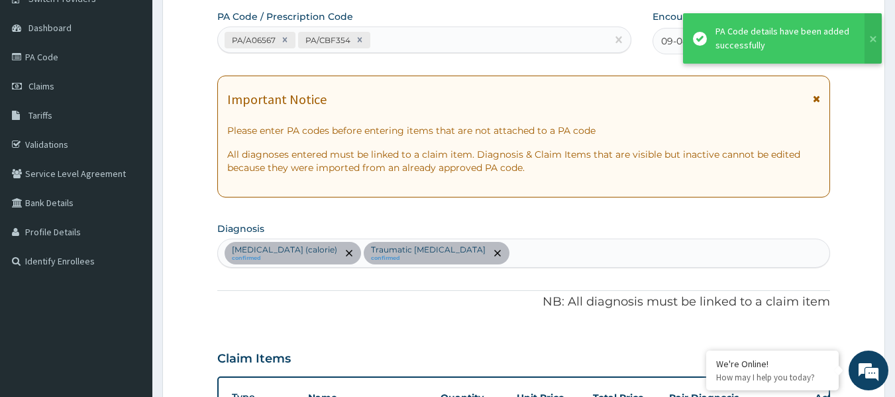
scroll to position [113, 0]
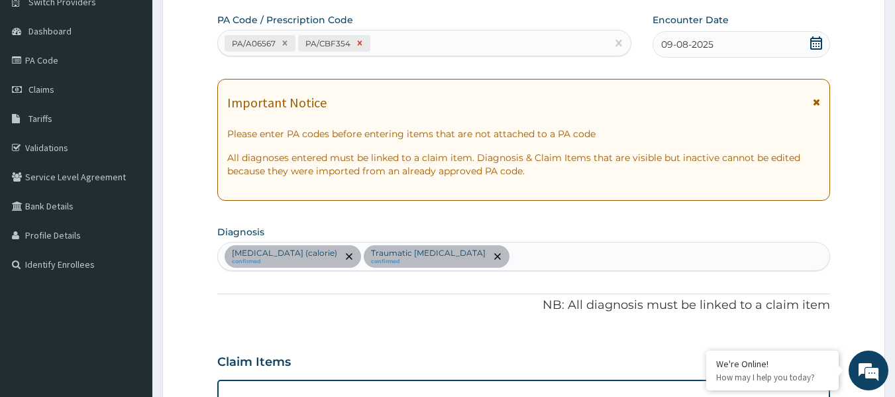
click at [359, 41] on icon at bounding box center [359, 42] width 9 height 9
type input "10"
type input "3780.00"
type input "1"
type input "360.00"
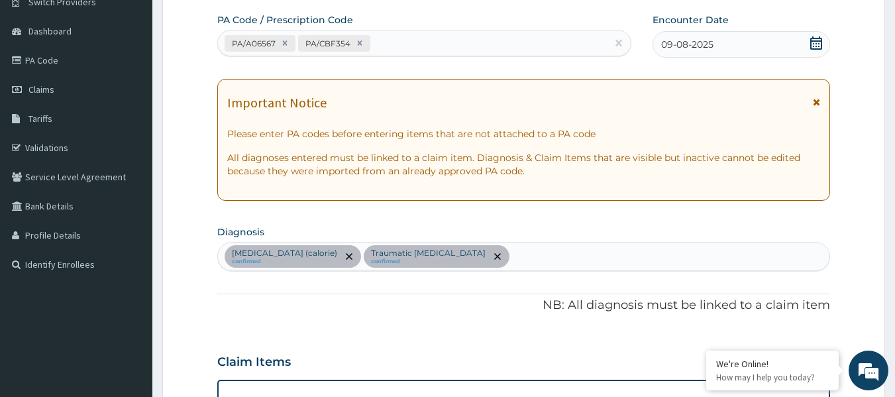
type input "1"
type input "12000.00"
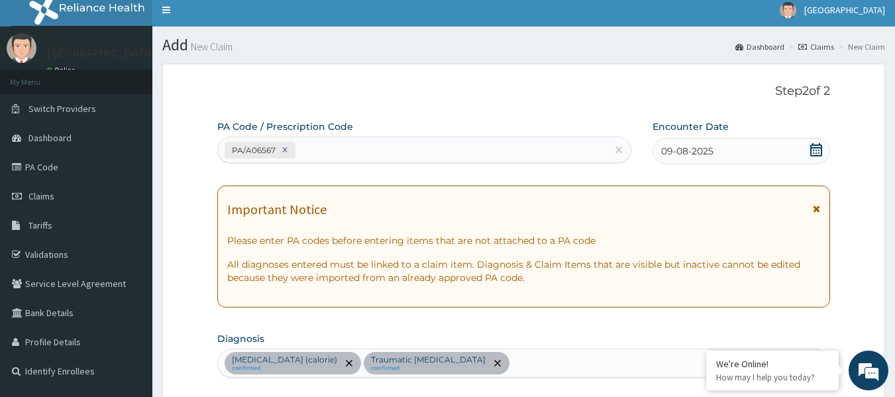
scroll to position [0, 0]
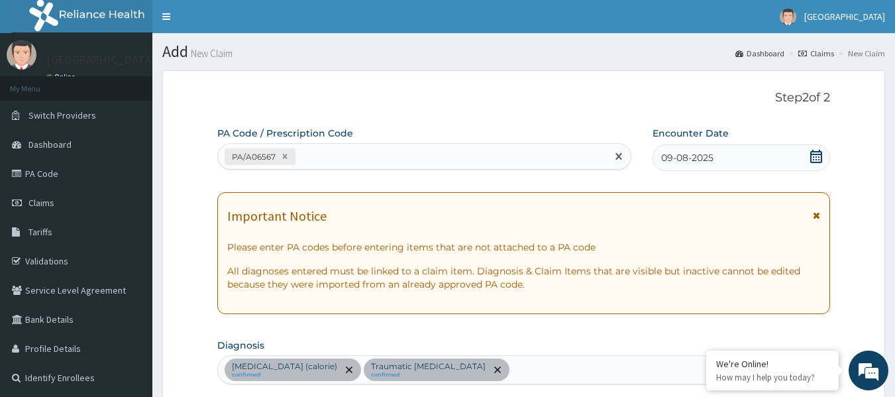
click at [324, 150] on div "PA/A06567" at bounding box center [413, 157] width 390 height 22
paste input "PA/FB2666"
type input "PA/FB2666"
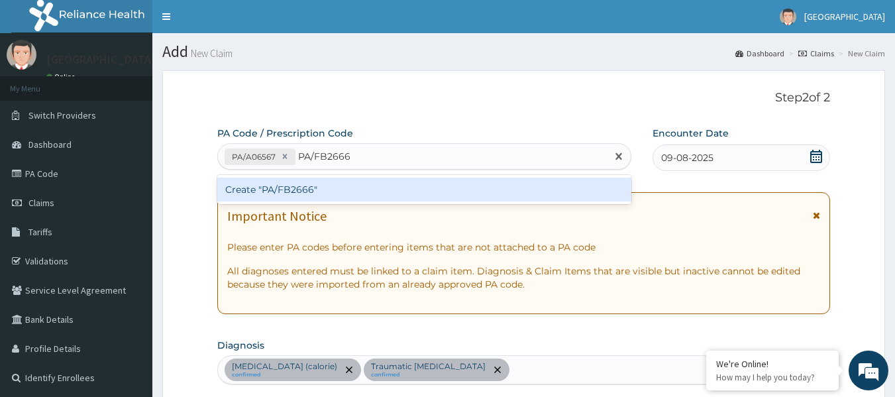
click at [323, 190] on div "Create "PA/FB2666"" at bounding box center [424, 190] width 415 height 24
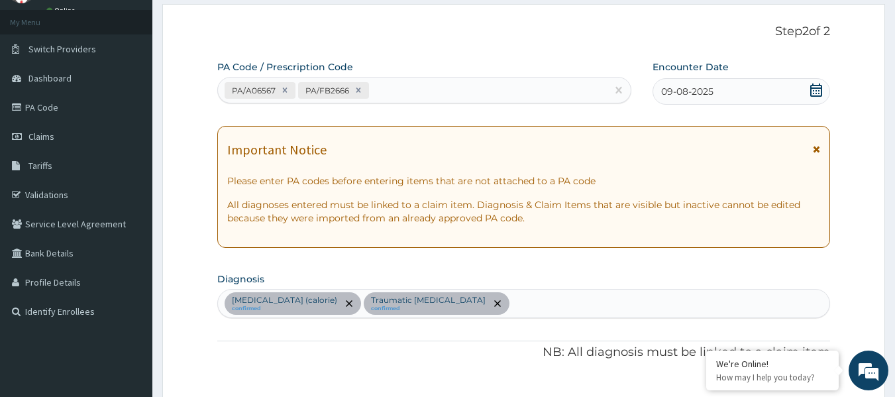
scroll to position [61, 0]
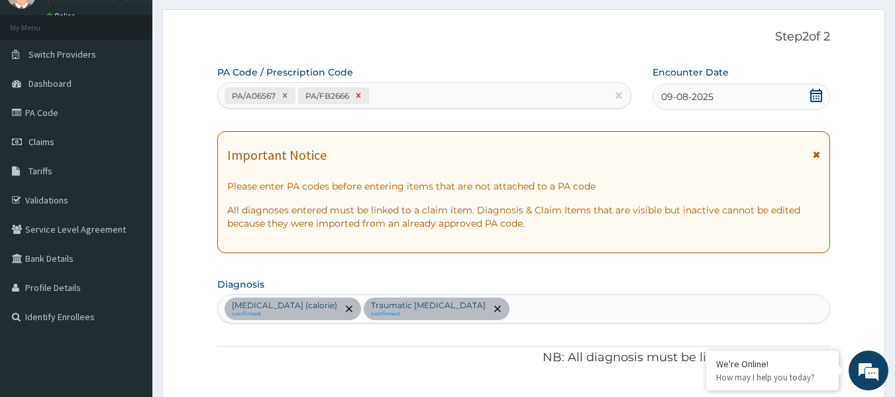
click at [355, 93] on icon at bounding box center [358, 95] width 9 height 9
type input "10"
type input "3780.00"
type input "1"
type input "360.00"
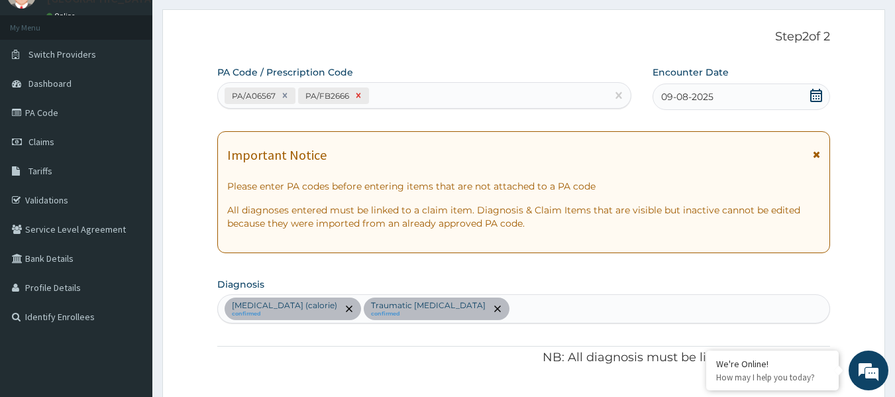
type input "1"
type input "12000.00"
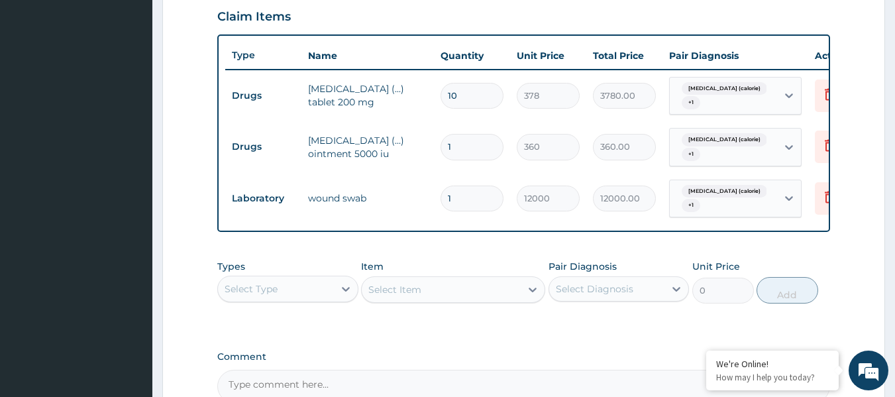
click at [300, 300] on div "Select Type" at bounding box center [276, 288] width 116 height 21
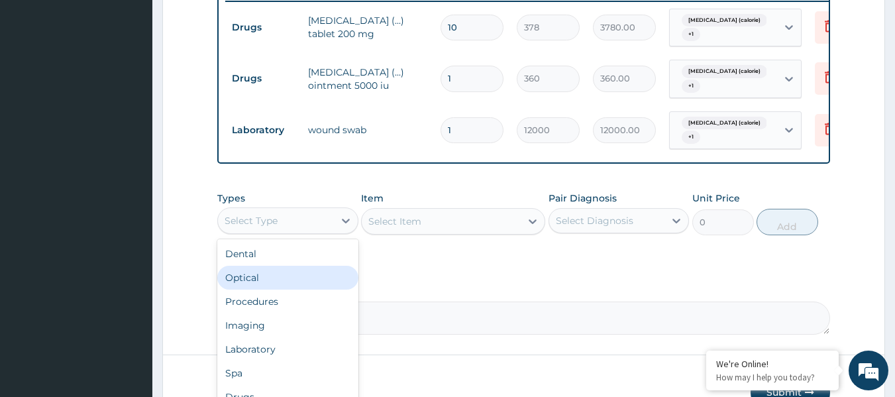
scroll to position [591, 0]
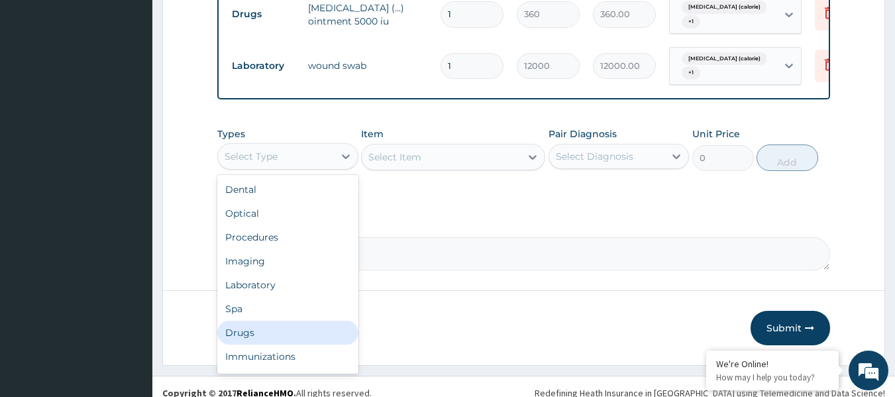
click at [274, 338] on div "Drugs" at bounding box center [287, 333] width 141 height 24
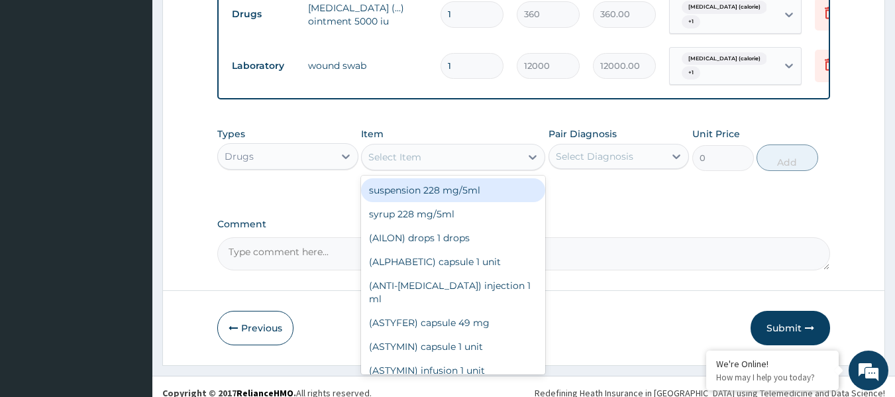
click at [519, 163] on div "Select Item" at bounding box center [441, 156] width 159 height 21
paste input "Ibuprofen"
type input "Ibuprofen"
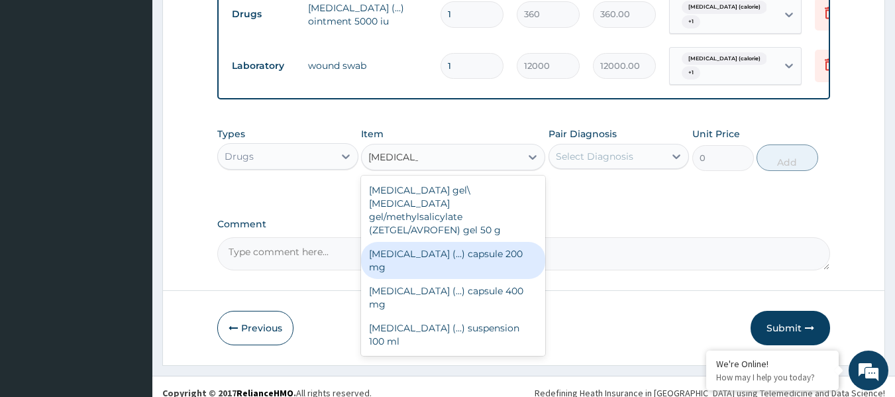
click at [488, 249] on div "Ibuprofen (...) capsule 200 mg" at bounding box center [453, 260] width 184 height 37
type input "108"
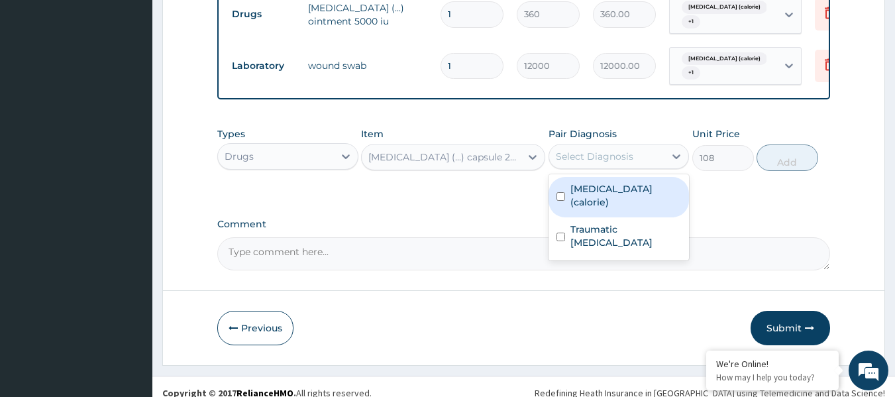
click at [603, 163] on div "Select Diagnosis" at bounding box center [595, 156] width 78 height 13
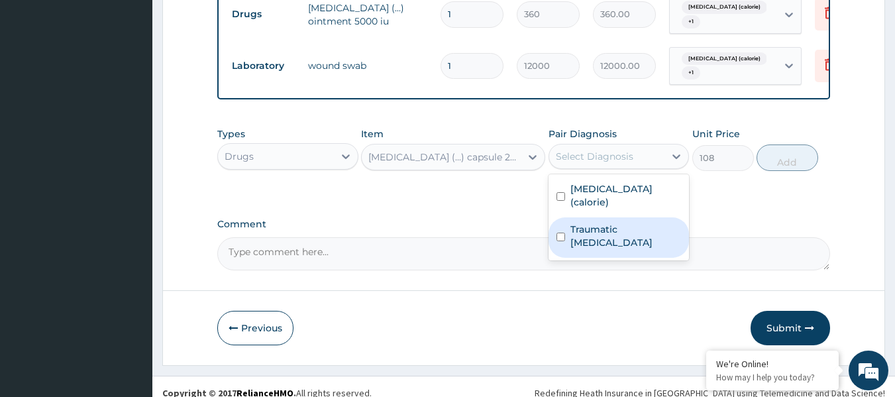
click at [596, 234] on div "Traumatic leg ulcer" at bounding box center [619, 237] width 141 height 40
checkbox input "true"
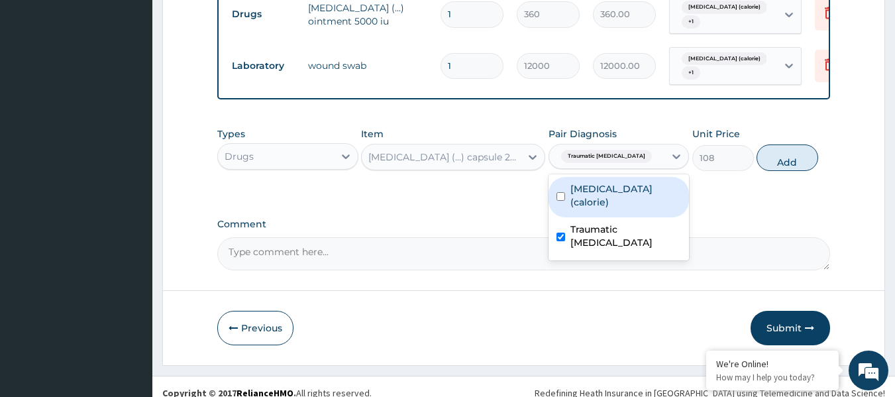
click at [598, 202] on label "Malnutrition (calorie)" at bounding box center [626, 195] width 111 height 27
checkbox input "true"
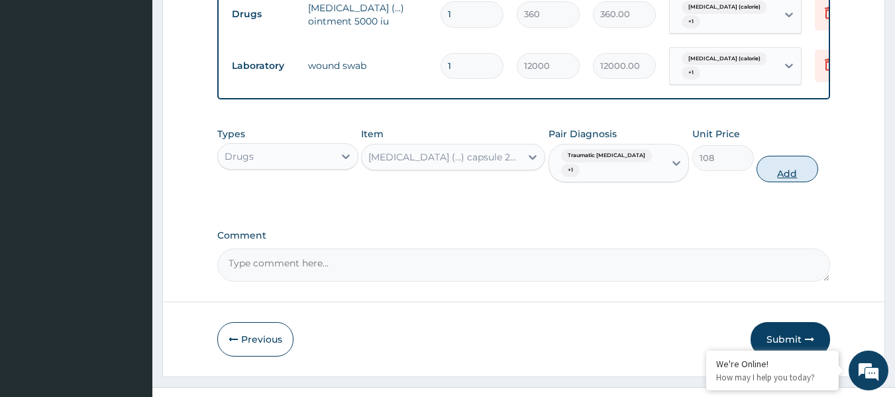
click at [797, 168] on button "Add" at bounding box center [788, 169] width 62 height 27
type input "0"
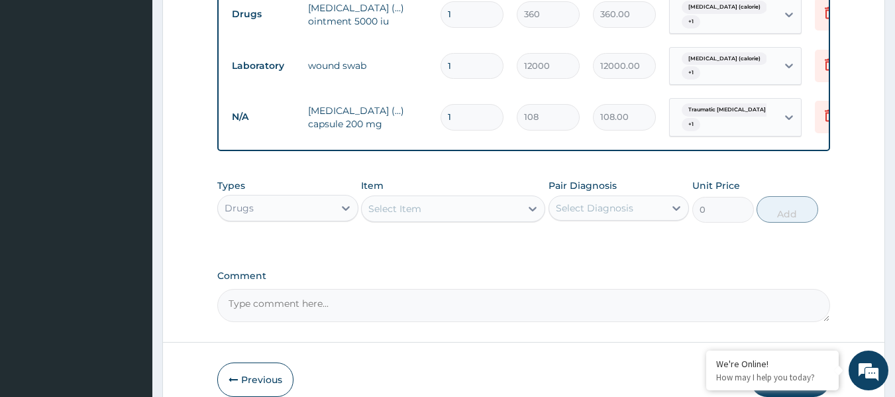
drag, startPoint x: 491, startPoint y: 119, endPoint x: 438, endPoint y: 113, distance: 53.3
click at [438, 113] on td "1" at bounding box center [472, 116] width 76 height 39
type input "6"
type input "648.00"
type input "6"
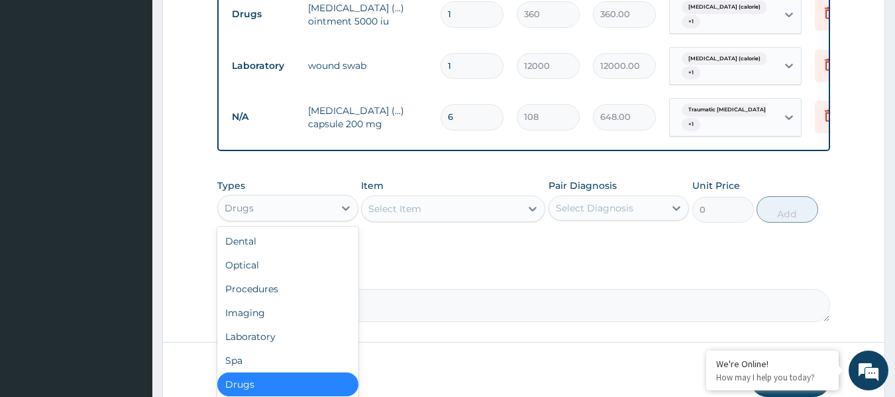
click at [313, 215] on div "Drugs" at bounding box center [276, 207] width 116 height 21
click at [282, 295] on div "Procedures" at bounding box center [287, 289] width 141 height 24
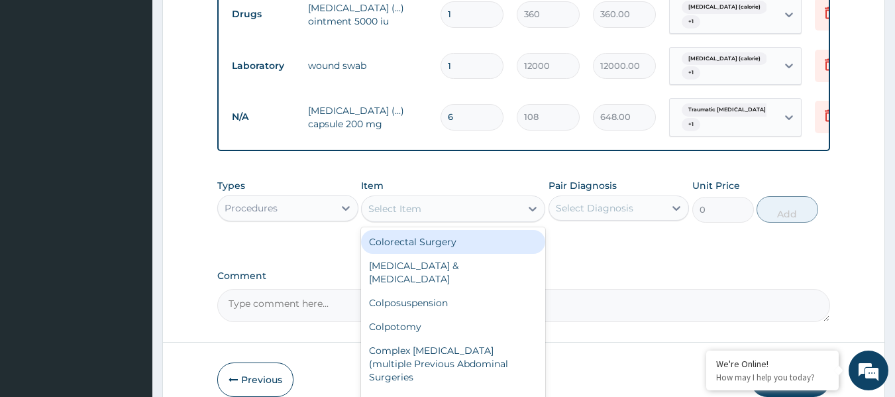
click at [517, 215] on div "Select Item" at bounding box center [441, 208] width 159 height 21
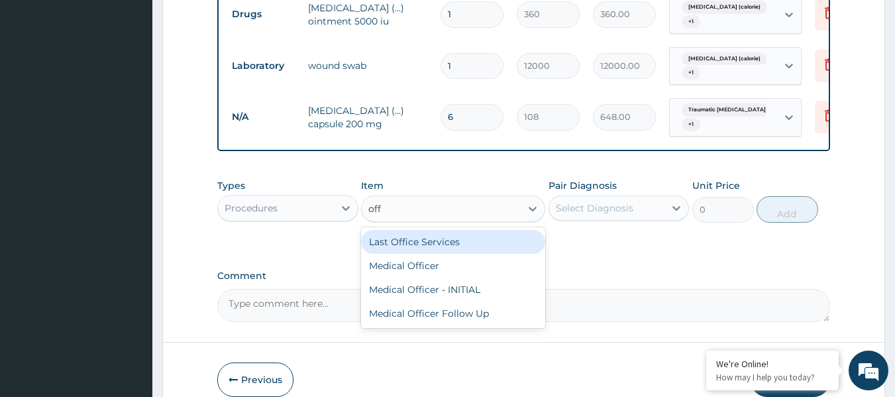
type input "offi"
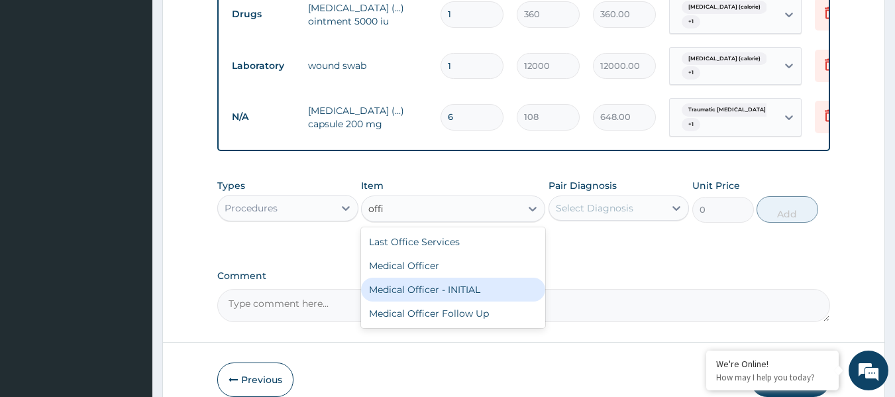
drag, startPoint x: 443, startPoint y: 304, endPoint x: 667, endPoint y: 247, distance: 231.3
click at [445, 302] on div "Medical Officer - INITIAL" at bounding box center [453, 290] width 184 height 24
type input "9000"
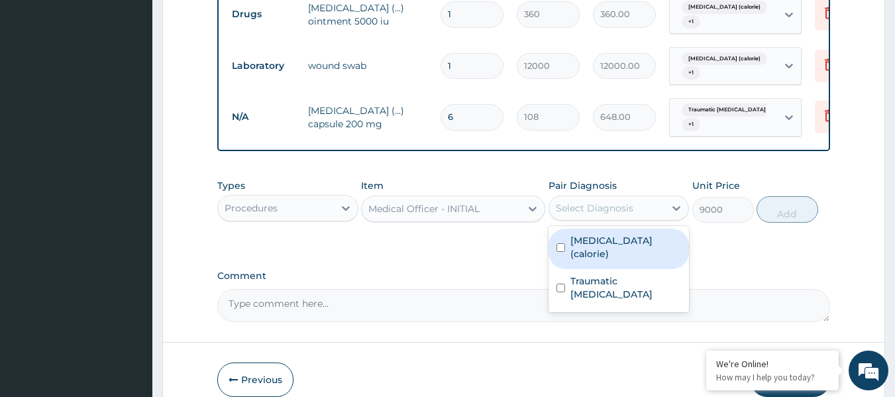
drag, startPoint x: 661, startPoint y: 213, endPoint x: 648, endPoint y: 264, distance: 52.1
click at [663, 213] on div "Select Diagnosis" at bounding box center [607, 207] width 116 height 21
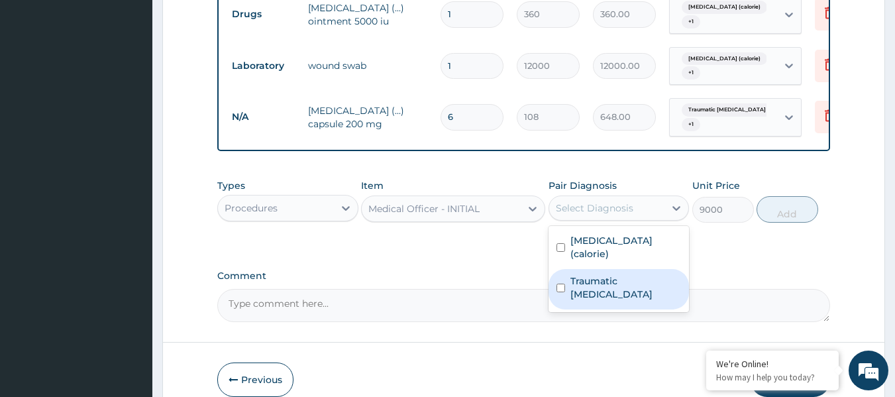
click at [645, 269] on div "Traumatic leg ulcer" at bounding box center [619, 289] width 141 height 40
checkbox input "true"
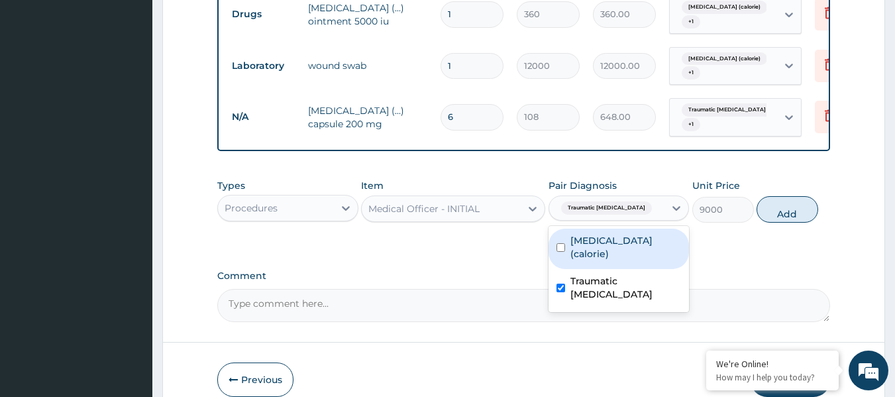
click at [650, 252] on label "Malnutrition (calorie)" at bounding box center [626, 247] width 111 height 27
checkbox input "true"
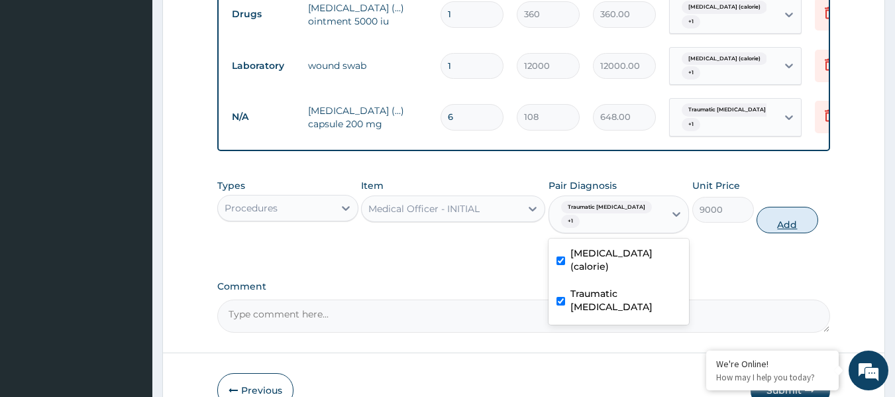
click at [775, 222] on button "Add" at bounding box center [788, 220] width 62 height 27
type input "0"
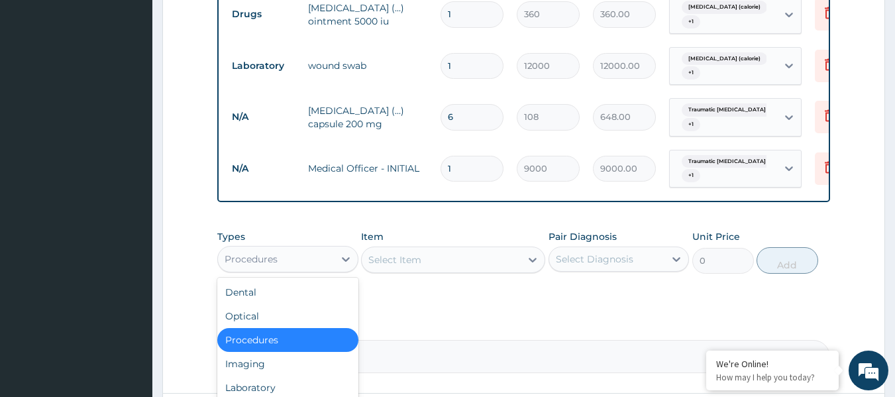
click at [316, 270] on div "Procedures" at bounding box center [276, 258] width 116 height 21
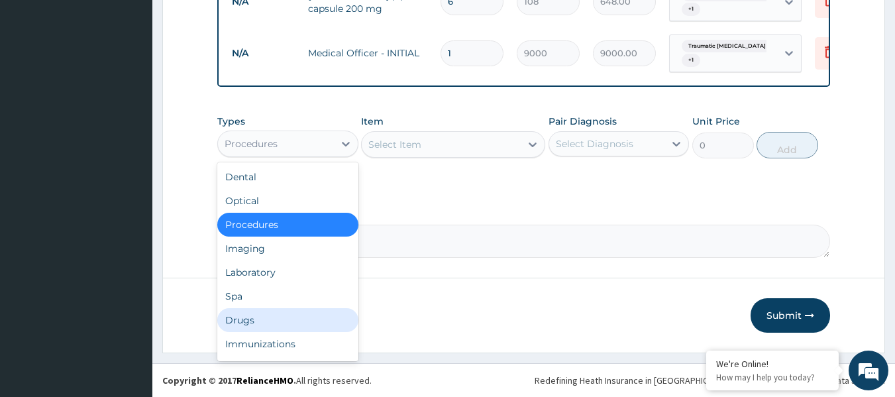
scroll to position [716, 0]
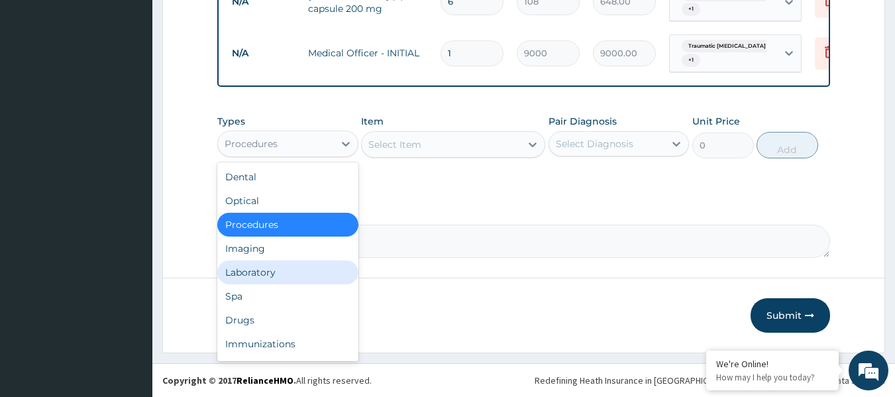
click at [272, 273] on div "Laboratory" at bounding box center [287, 272] width 141 height 24
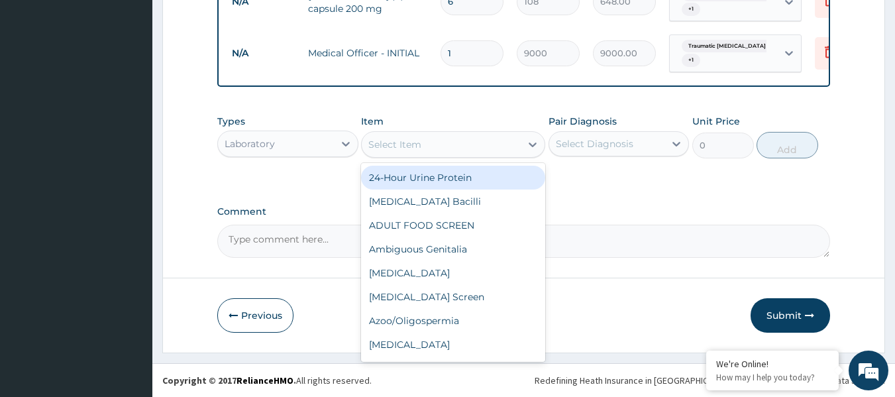
click at [490, 150] on div "Select Item" at bounding box center [441, 144] width 159 height 21
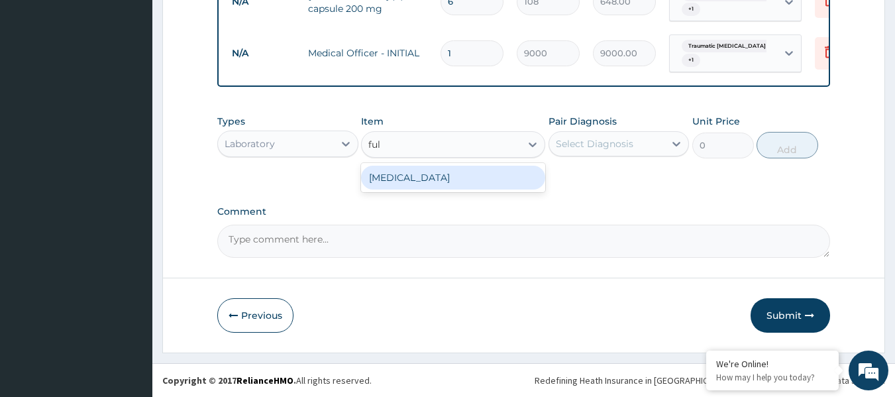
type input "full"
click at [474, 181] on div "Full Blood Count" at bounding box center [453, 178] width 184 height 24
type input "13573"
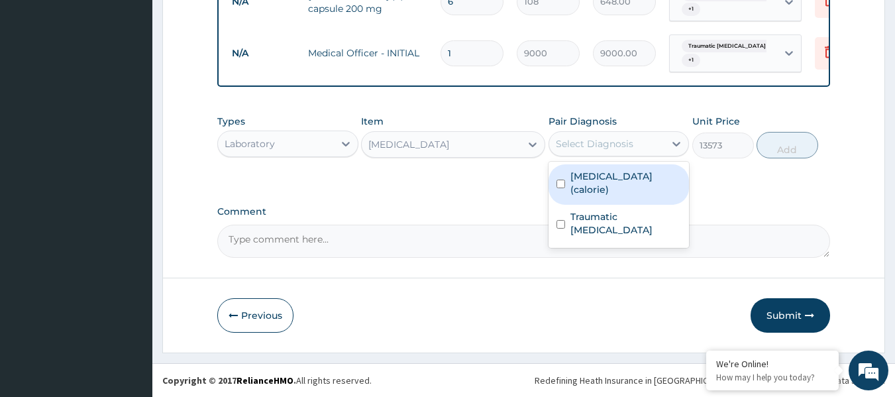
click at [662, 147] on div "Select Diagnosis" at bounding box center [607, 143] width 116 height 21
click at [637, 181] on label "Malnutrition (calorie)" at bounding box center [626, 183] width 111 height 27
checkbox input "true"
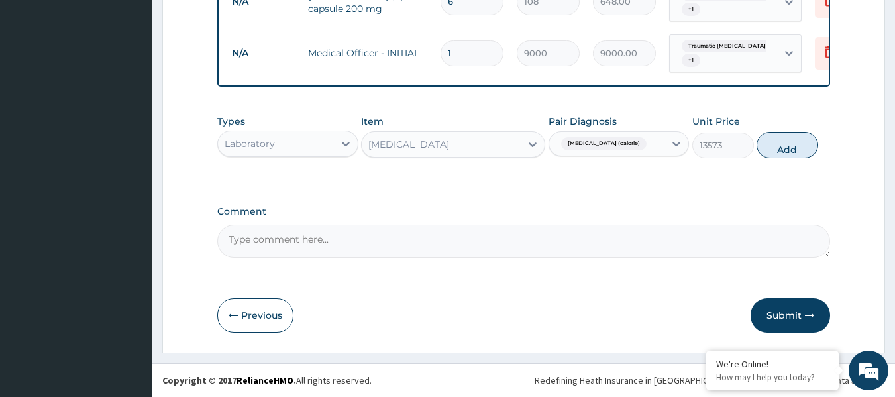
click at [792, 148] on button "Add" at bounding box center [788, 145] width 62 height 27
type input "0"
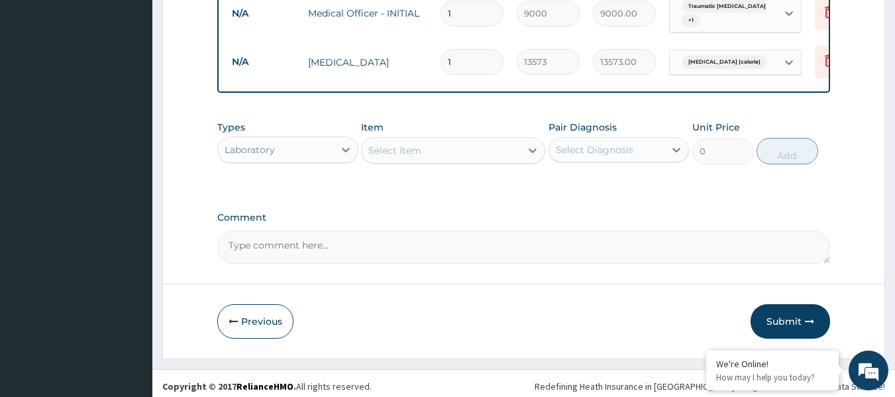
scroll to position [762, 0]
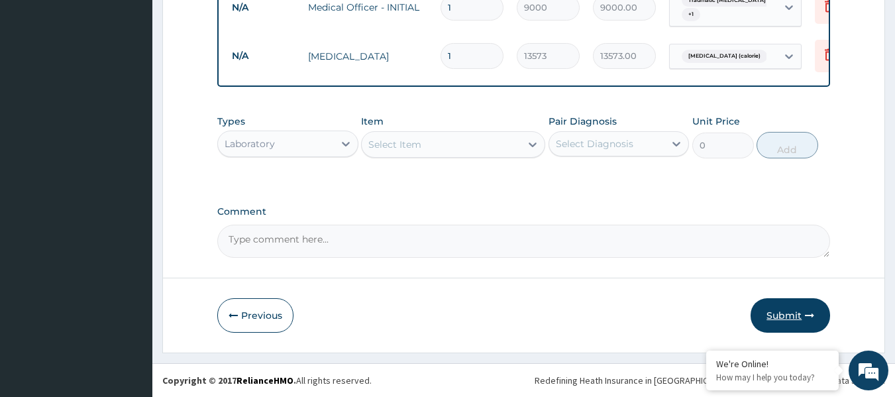
click at [777, 309] on button "Submit" at bounding box center [791, 315] width 80 height 34
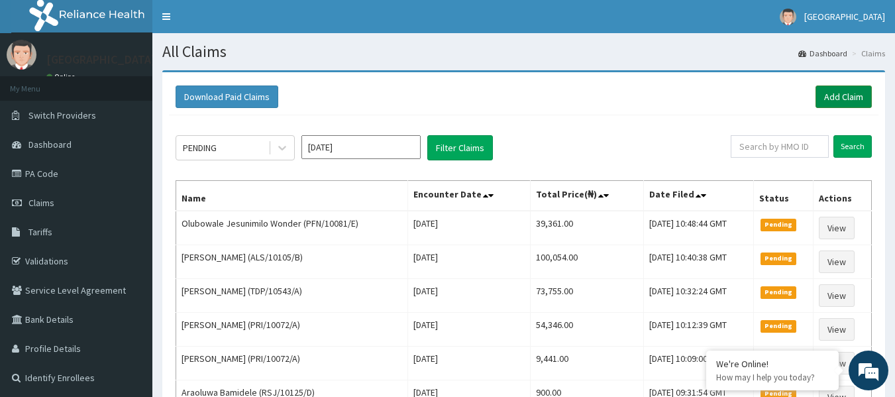
click at [851, 95] on link "Add Claim" at bounding box center [844, 96] width 56 height 23
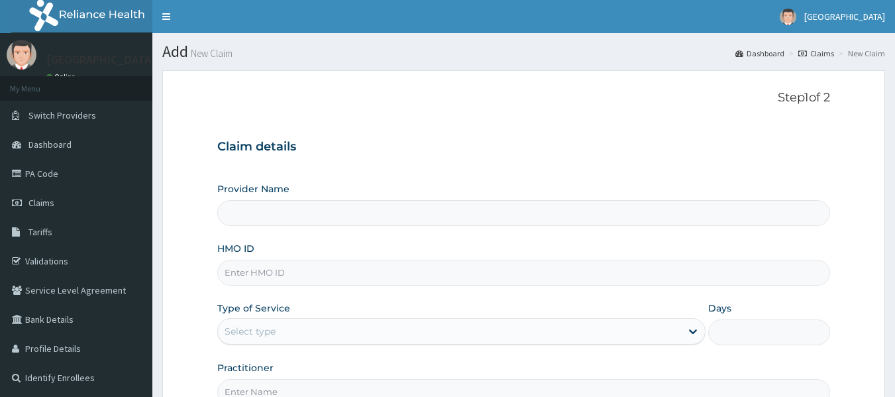
click at [268, 274] on input "HMO ID" at bounding box center [524, 273] width 614 height 26
paste input "PFN/10081/E"
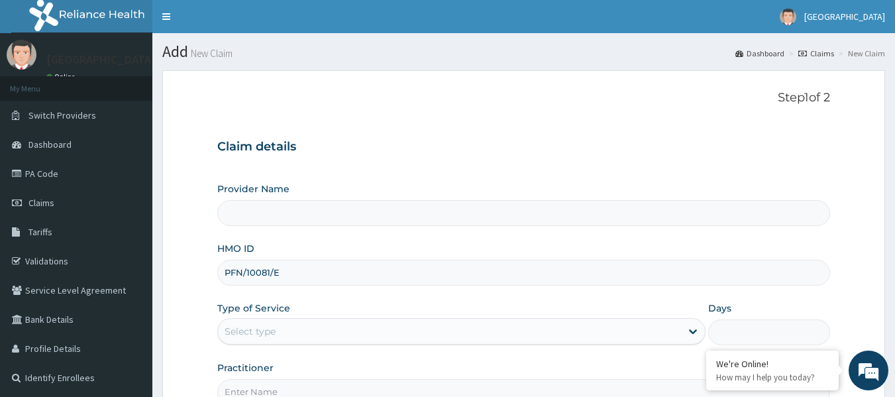
type input "PFN/10081/E"
type input "[GEOGRAPHIC_DATA]"
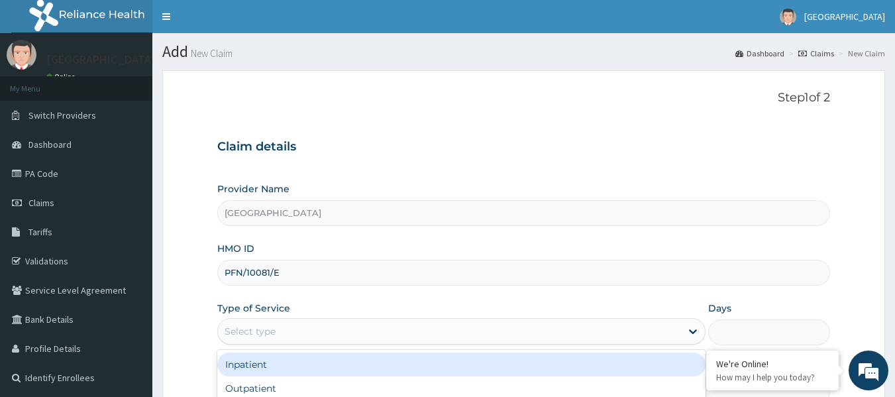
click at [278, 332] on div "Select type" at bounding box center [449, 331] width 463 height 21
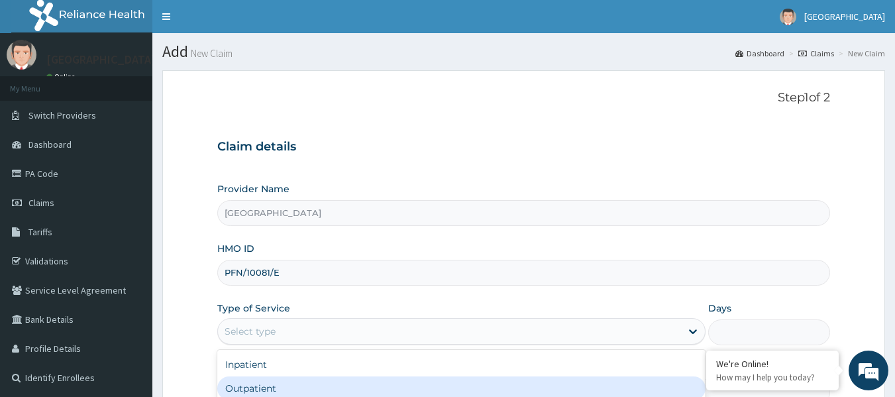
click at [268, 386] on div "Outpatient" at bounding box center [461, 388] width 488 height 24
type input "1"
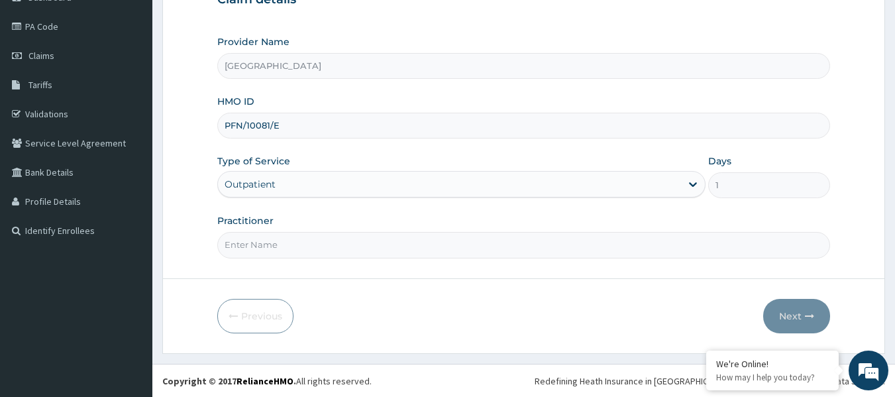
scroll to position [148, 0]
click at [296, 248] on input "Practitioner" at bounding box center [524, 244] width 614 height 26
paste input "ADEEYO Mary"
type input "ADEEYO Mary"
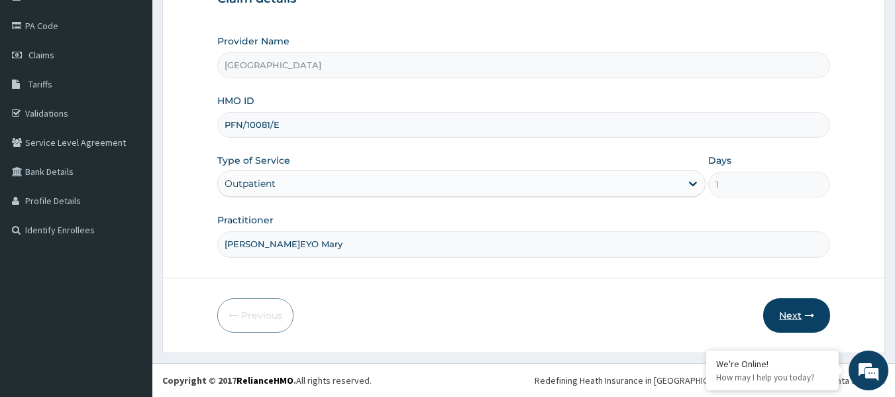
click at [787, 313] on button "Next" at bounding box center [796, 315] width 67 height 34
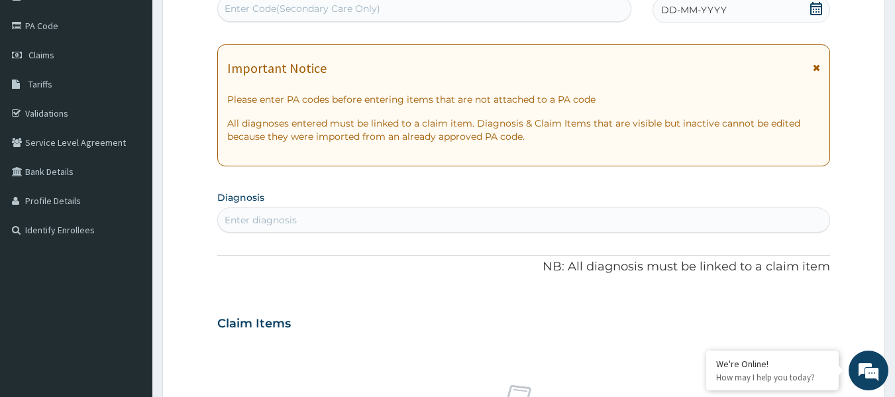
click at [282, 7] on div "Enter Code(Secondary Care Only)" at bounding box center [303, 8] width 156 height 13
paste input "PA/4DDEDF"
type input "PA/4DDEDF"
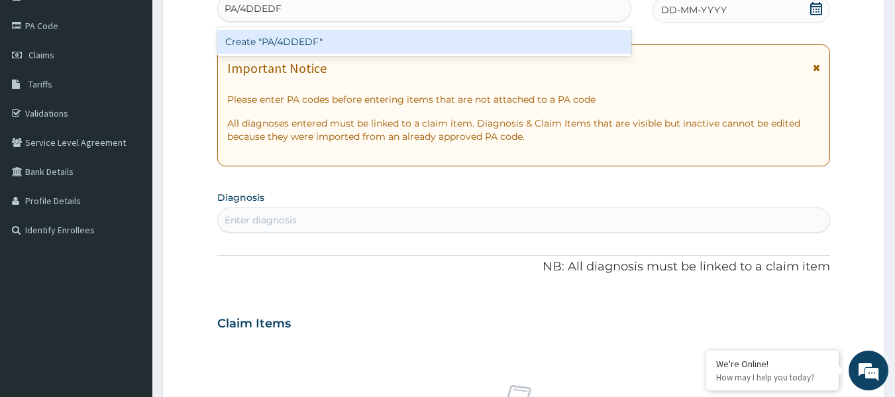
click at [284, 38] on div "Create "PA/4DDEDF"" at bounding box center [424, 42] width 415 height 24
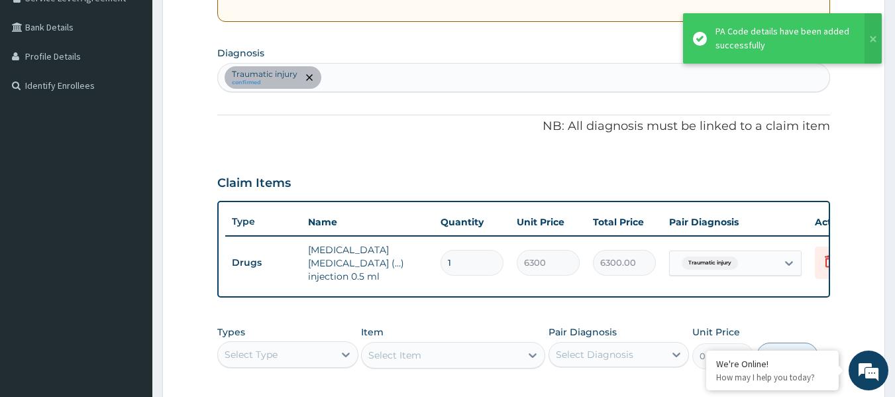
scroll to position [300, 0]
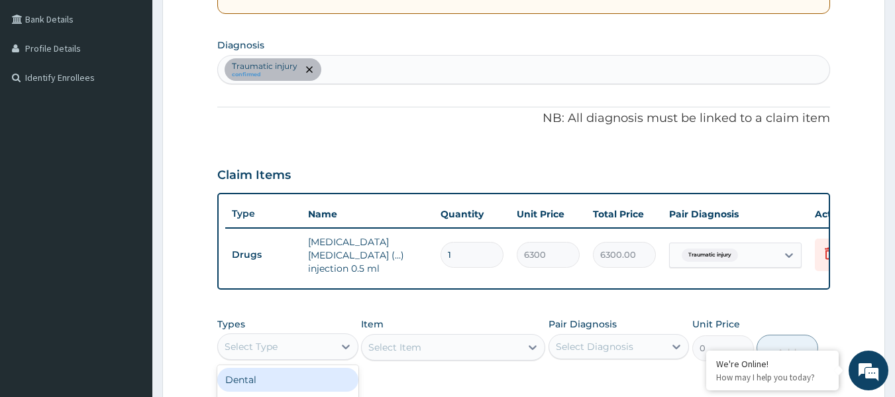
click at [298, 341] on div "Select Type" at bounding box center [276, 346] width 116 height 21
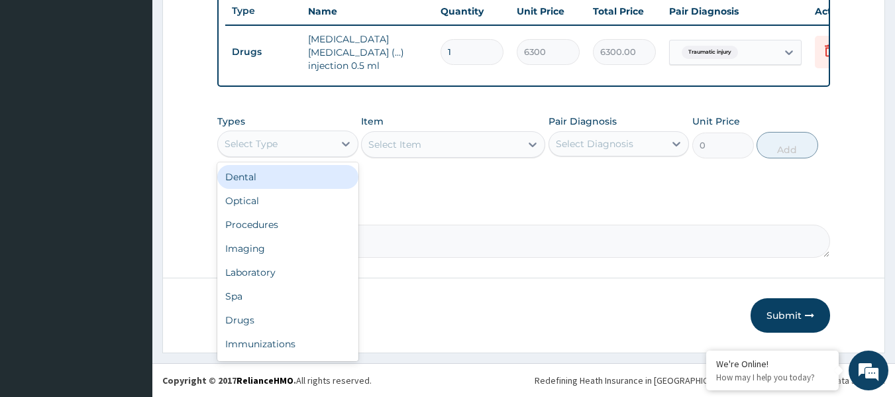
scroll to position [506, 0]
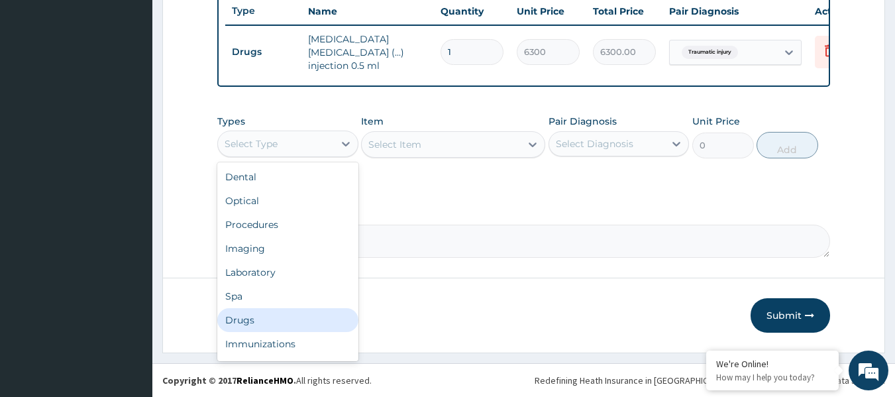
click at [262, 319] on div "Drugs" at bounding box center [287, 320] width 141 height 24
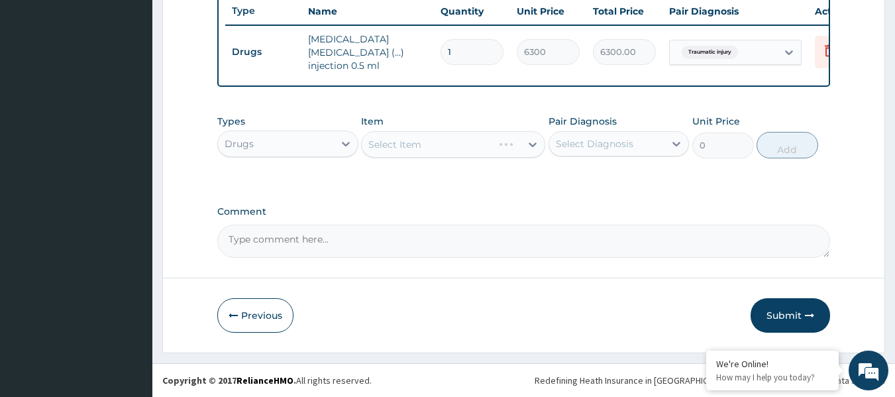
click at [466, 146] on div "Select Item" at bounding box center [453, 144] width 184 height 27
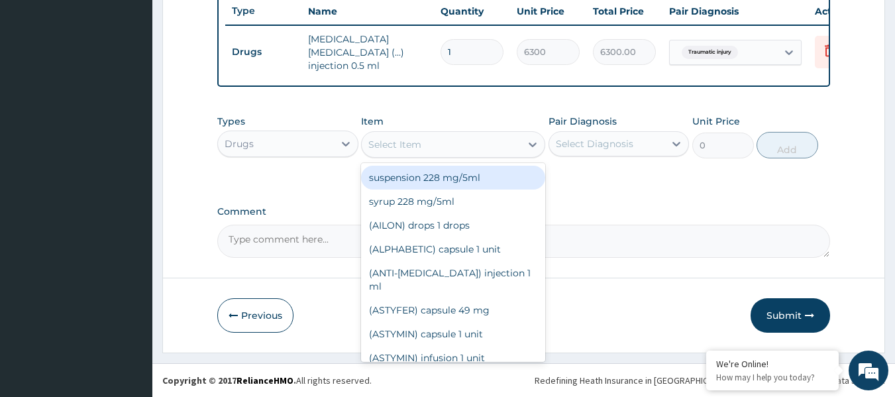
click at [485, 144] on div "Select Item" at bounding box center [441, 144] width 159 height 21
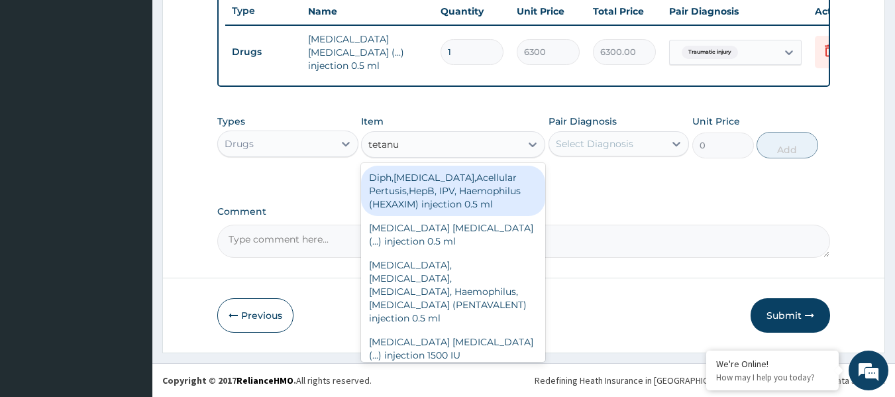
type input "tetanus"
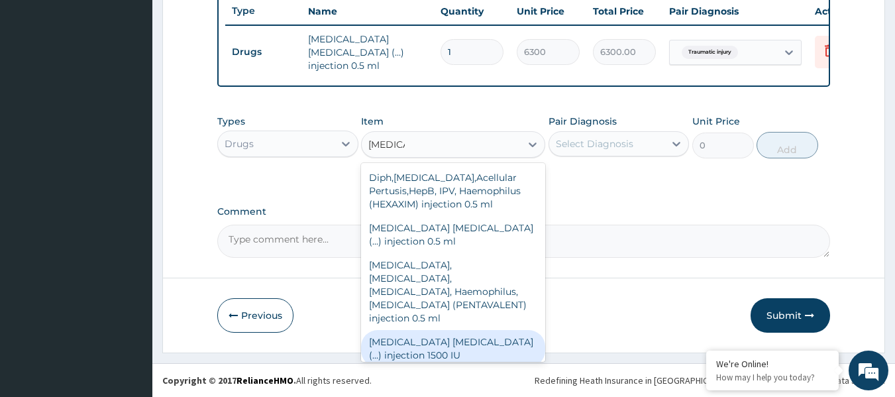
scroll to position [19, 0]
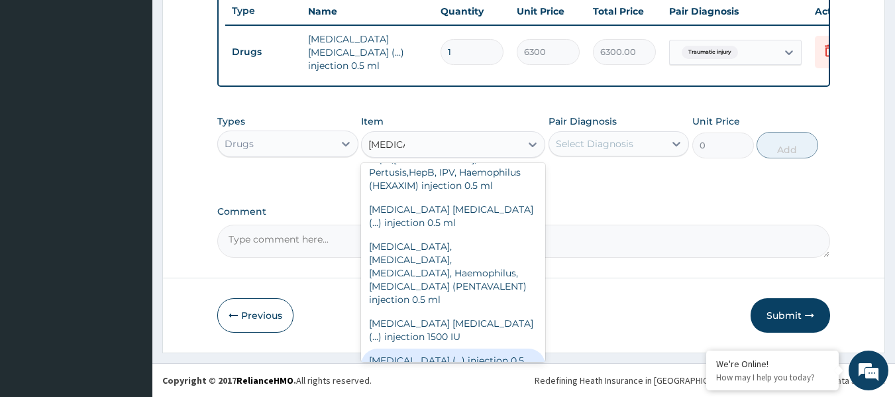
click at [449, 349] on div "Tetanus Toxoid (...) injection 0.5 mg" at bounding box center [453, 367] width 184 height 37
type input "2430"
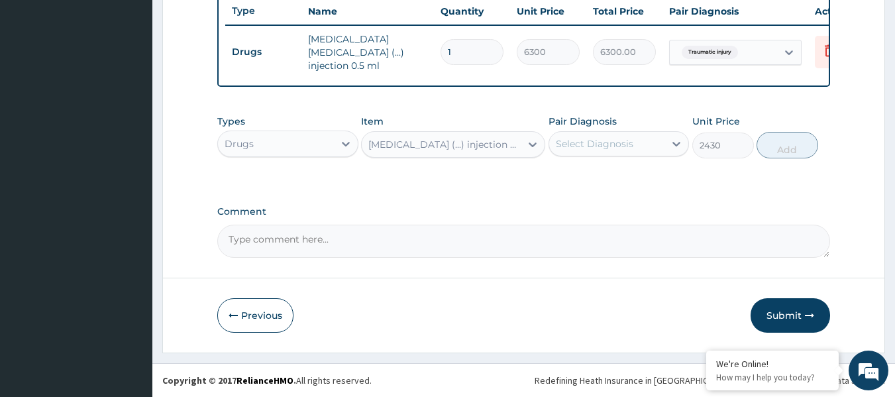
click at [610, 150] on div "Select Diagnosis" at bounding box center [595, 143] width 78 height 13
click at [611, 174] on label "Traumatic injury" at bounding box center [609, 176] width 77 height 13
checkbox input "true"
click at [785, 147] on button "Add" at bounding box center [788, 145] width 62 height 27
type input "0"
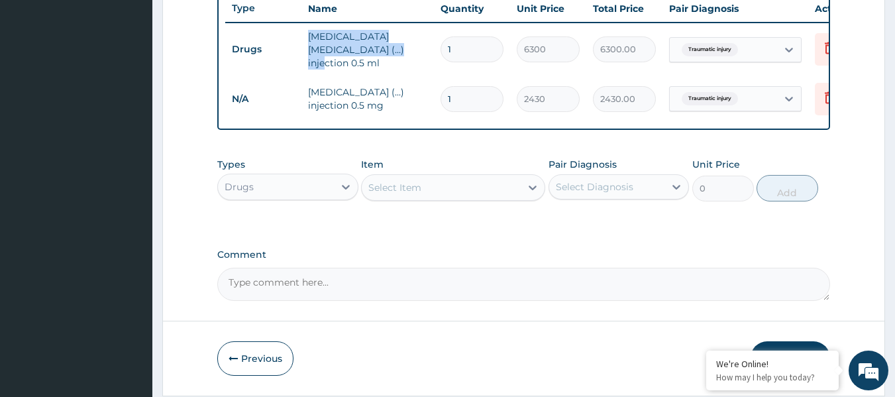
drag, startPoint x: 309, startPoint y: 34, endPoint x: 378, endPoint y: 61, distance: 73.2
click at [374, 61] on td "diphtheria tetanus toxoid (...) injection 0.5 ml" at bounding box center [368, 49] width 133 height 53
click at [334, 32] on td "diphtheria tetanus toxoid (...) injection 0.5 ml" at bounding box center [368, 49] width 133 height 53
drag, startPoint x: 309, startPoint y: 38, endPoint x: 396, endPoint y: 56, distance: 88.6
click at [396, 56] on td "diphtheria tetanus toxoid (...) injection 0.5 ml" at bounding box center [368, 49] width 133 height 53
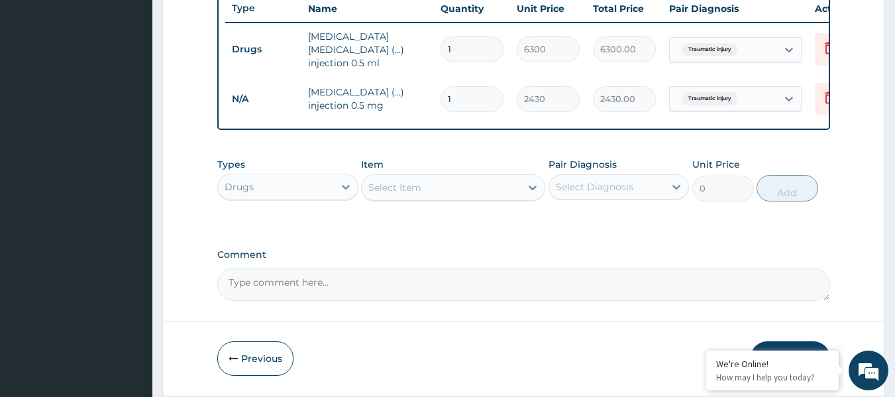
click at [335, 276] on textarea "Comment" at bounding box center [524, 284] width 614 height 33
paste textarea "diphtheria tetanus toxoid (...) injection 0.5 ml"
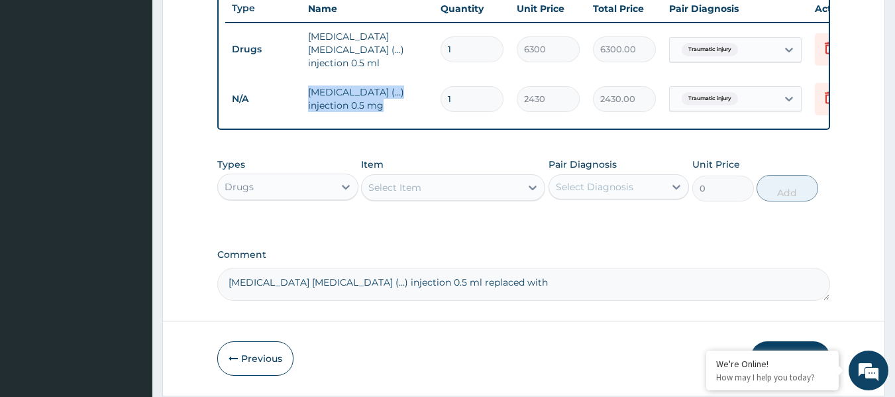
drag, startPoint x: 329, startPoint y: 91, endPoint x: 408, endPoint y: 105, distance: 80.7
click at [408, 105] on td "Tetanus Toxoid (...) injection 0.5 mg" at bounding box center [368, 99] width 133 height 40
copy td "Tetanus Toxoid (...) injection 0.5 mg"
click at [517, 285] on textarea "diphtheria tetanus toxoid (...) injection 0.5 ml replaced with" at bounding box center [524, 284] width 614 height 33
paste textarea "Tetanus Toxoid (...) injection 0.5 mg"
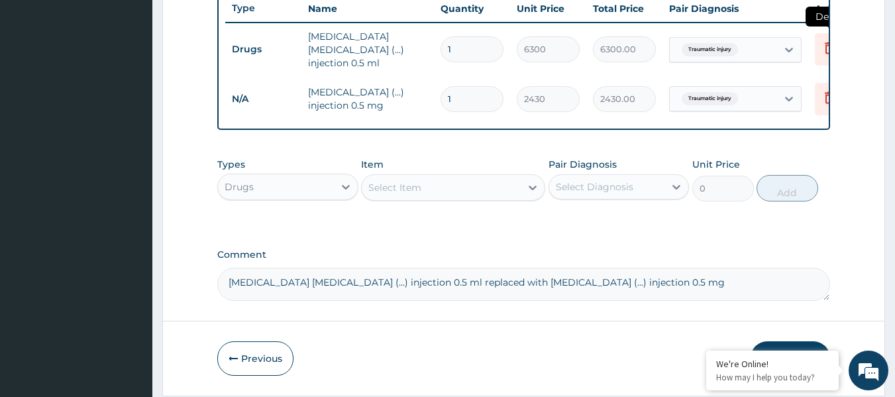
type textarea "diphtheria tetanus toxoid (...) injection 0.5 ml replaced with Tetanus Toxoid (…"
click at [824, 47] on icon at bounding box center [830, 48] width 16 height 16
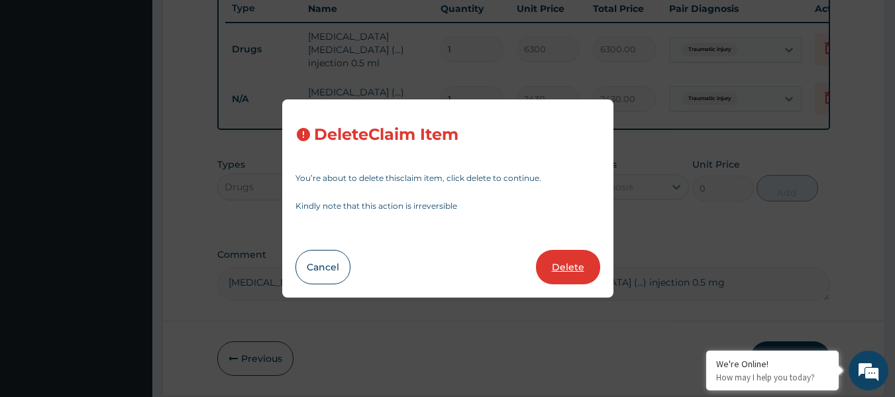
click at [564, 265] on button "Delete" at bounding box center [568, 267] width 64 height 34
type input "2430"
type input "2430.00"
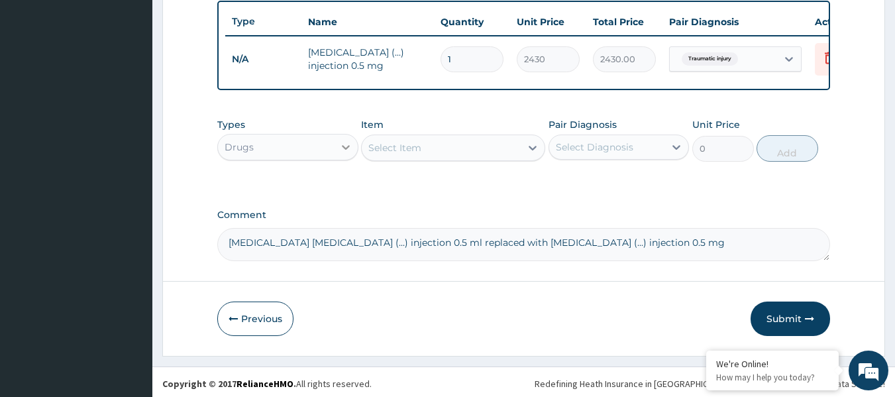
scroll to position [506, 0]
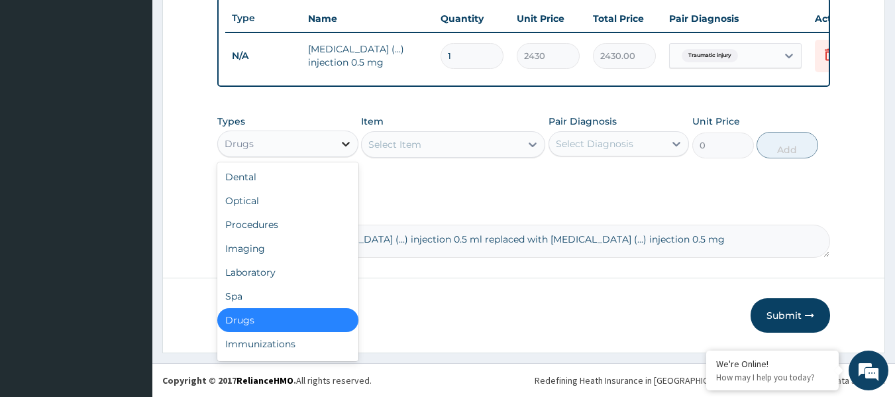
click at [348, 143] on icon at bounding box center [346, 144] width 8 height 5
click at [285, 230] on div "Procedures" at bounding box center [287, 225] width 141 height 24
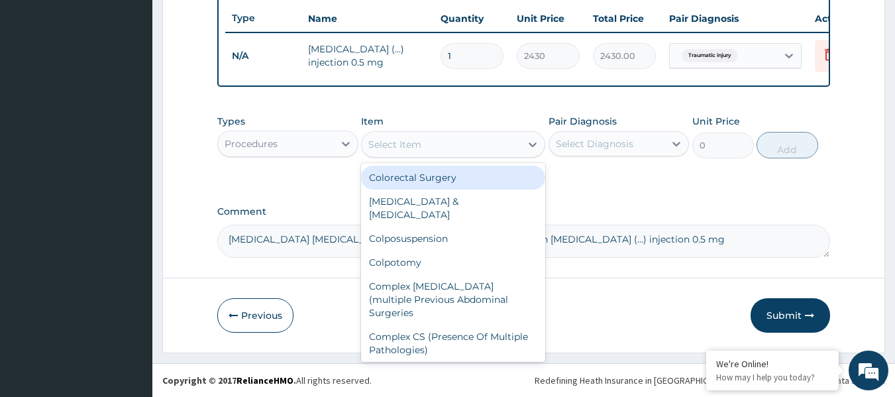
click at [518, 150] on div "Select Item" at bounding box center [441, 144] width 159 height 21
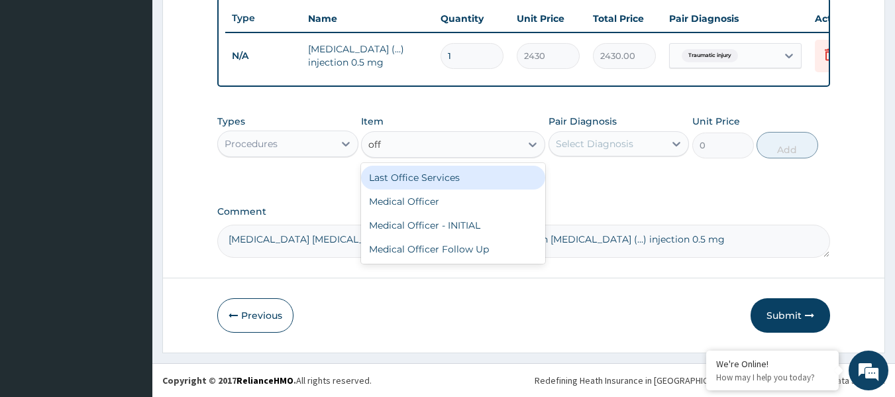
type input "offi"
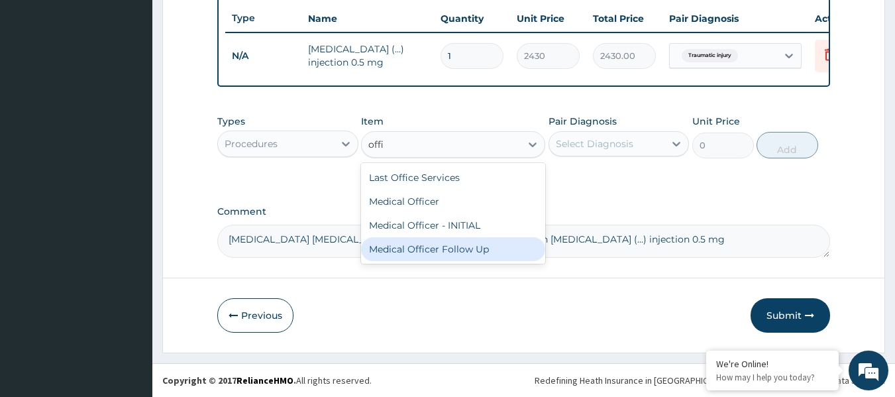
click at [463, 243] on div "Medical Officer Follow Up" at bounding box center [453, 249] width 184 height 24
type input "4500"
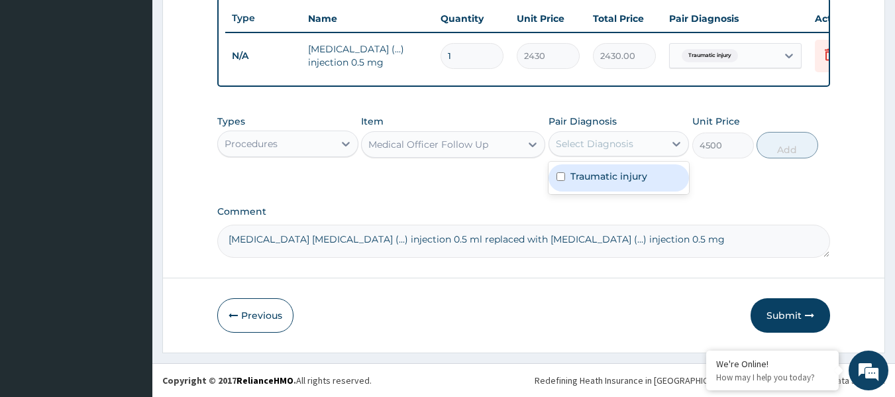
click at [606, 144] on div "Select Diagnosis" at bounding box center [595, 143] width 78 height 13
click at [607, 185] on div "Traumatic injury" at bounding box center [619, 177] width 141 height 27
checkbox input "true"
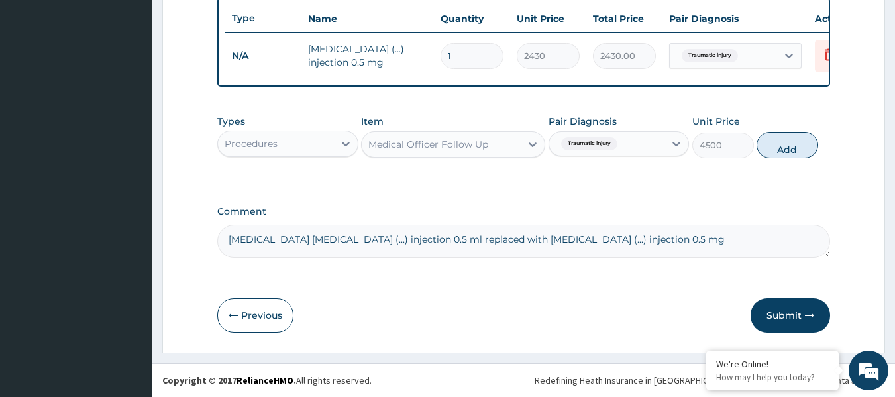
click at [791, 146] on button "Add" at bounding box center [788, 145] width 62 height 27
type input "0"
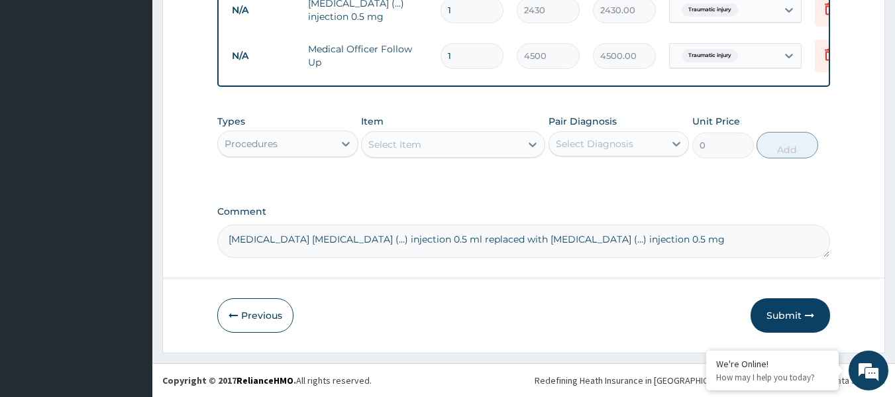
scroll to position [551, 0]
click at [632, 206] on label "Comment" at bounding box center [524, 211] width 614 height 11
click at [632, 225] on textarea "diphtheria tetanus toxoid (...) injection 0.5 ml replaced with Tetanus Toxoid (…" at bounding box center [524, 241] width 614 height 33
click at [786, 315] on button "Submit" at bounding box center [791, 315] width 80 height 34
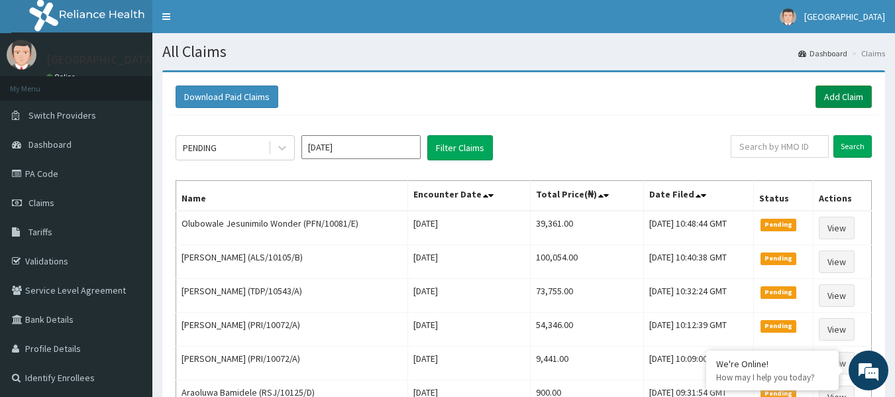
click at [848, 93] on link "Add Claim" at bounding box center [844, 96] width 56 height 23
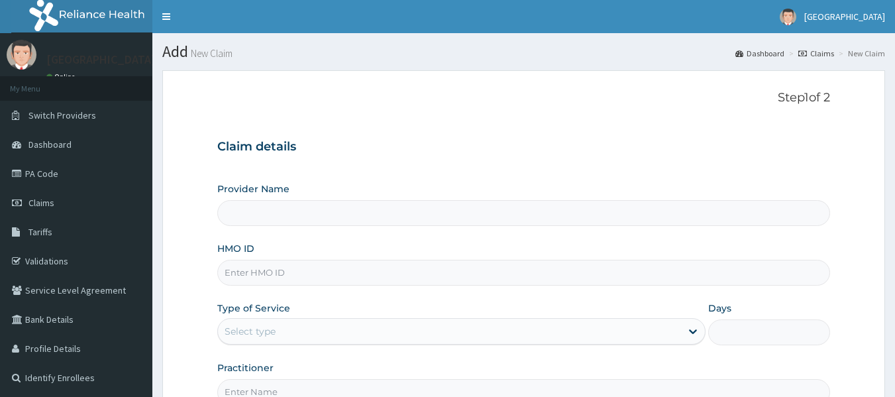
click at [264, 277] on input "HMO ID" at bounding box center [524, 273] width 614 height 26
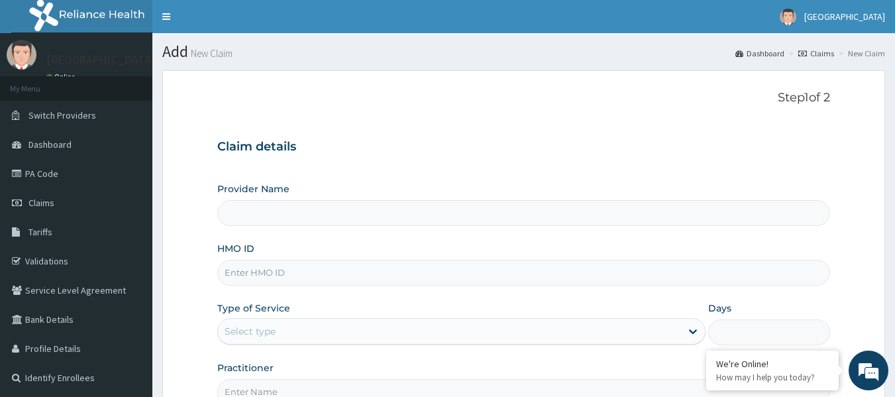
paste input "PRS/10060/B"
type input "PRS/10060/B"
type input "[GEOGRAPHIC_DATA]"
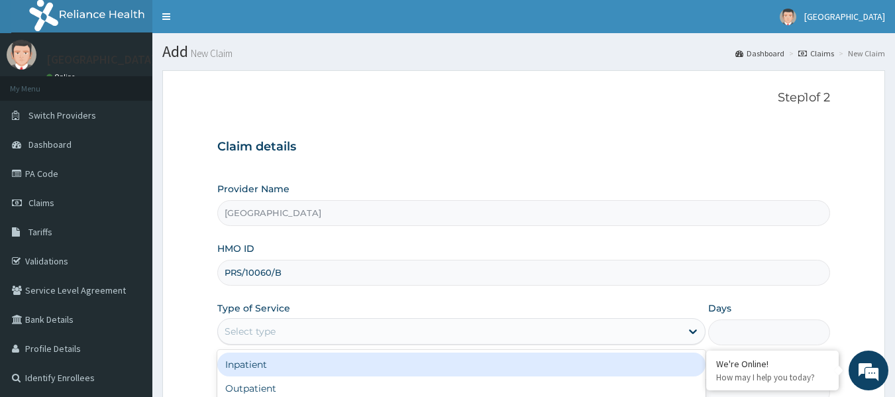
drag, startPoint x: 288, startPoint y: 331, endPoint x: 280, endPoint y: 342, distance: 13.4
click at [288, 331] on div "Select type" at bounding box center [449, 331] width 463 height 21
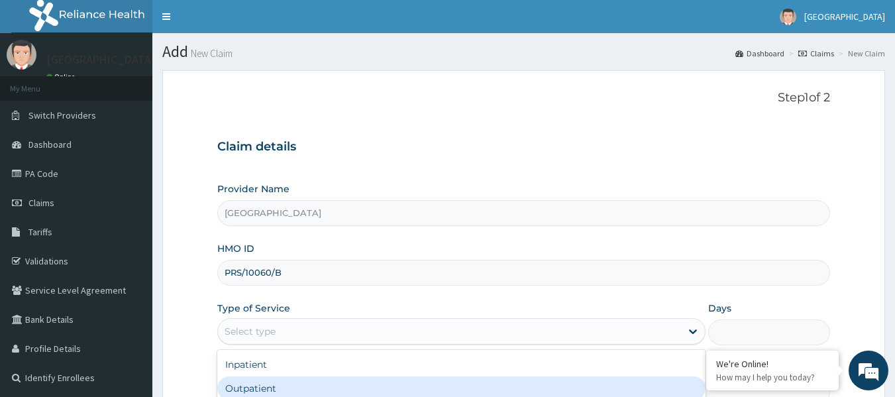
click at [252, 390] on div "Outpatient" at bounding box center [461, 388] width 488 height 24
type input "1"
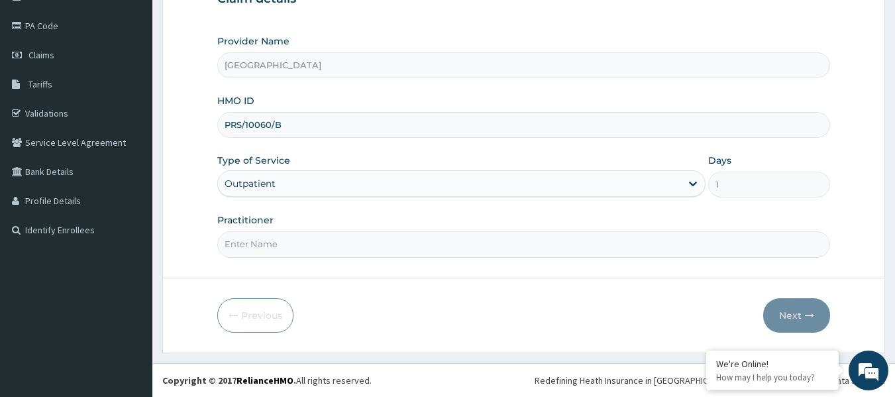
click at [281, 242] on input "Practitioner" at bounding box center [524, 244] width 614 height 26
paste input "USIM Amarachi"
type input "USIM Amarachi"
click at [788, 318] on button "Next" at bounding box center [796, 315] width 67 height 34
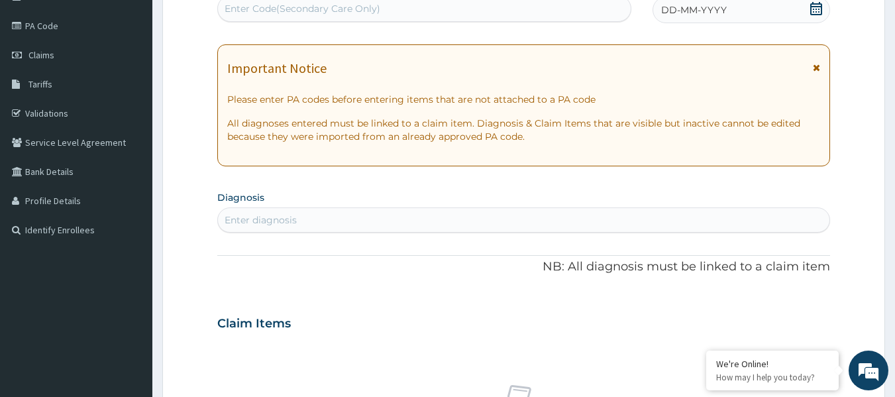
scroll to position [82, 0]
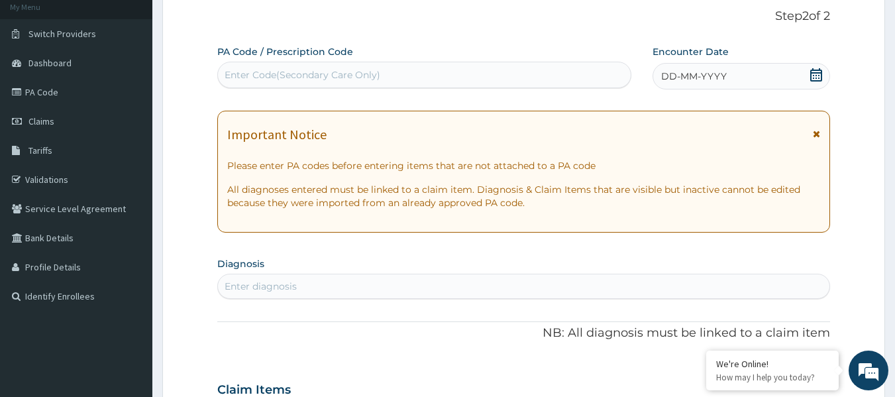
click at [813, 71] on icon at bounding box center [816, 74] width 13 height 13
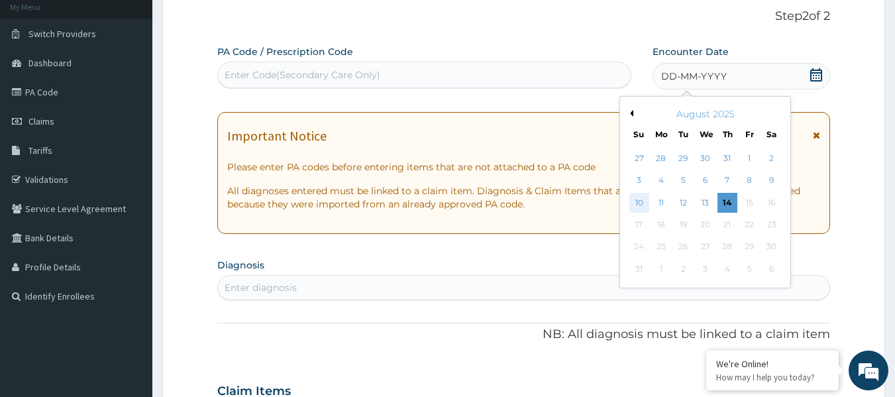
click at [643, 200] on div "10" at bounding box center [640, 203] width 20 height 20
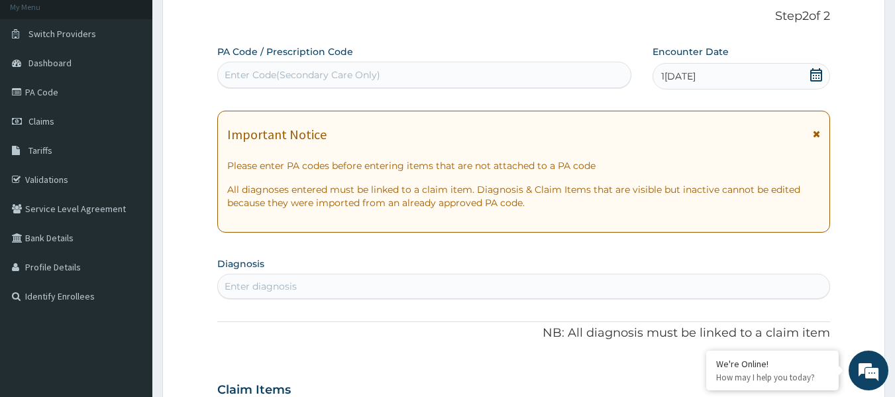
drag, startPoint x: 292, startPoint y: 286, endPoint x: 126, endPoint y: 7, distance: 324.8
click at [292, 284] on div "Enter diagnosis" at bounding box center [261, 286] width 72 height 13
type input "malaria"
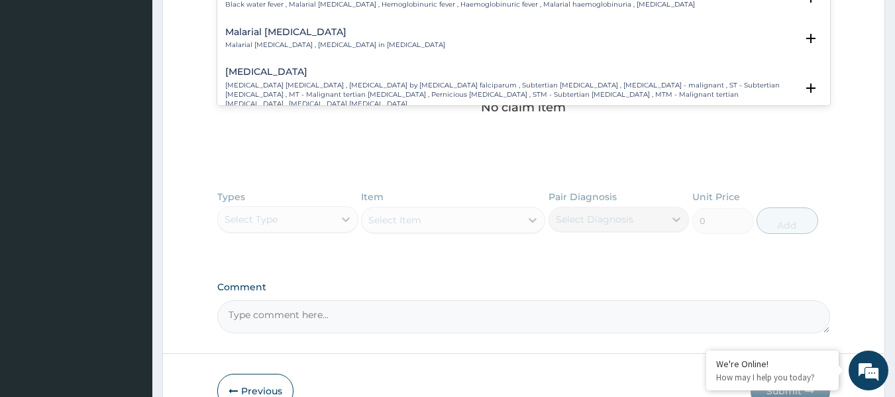
scroll to position [398, 0]
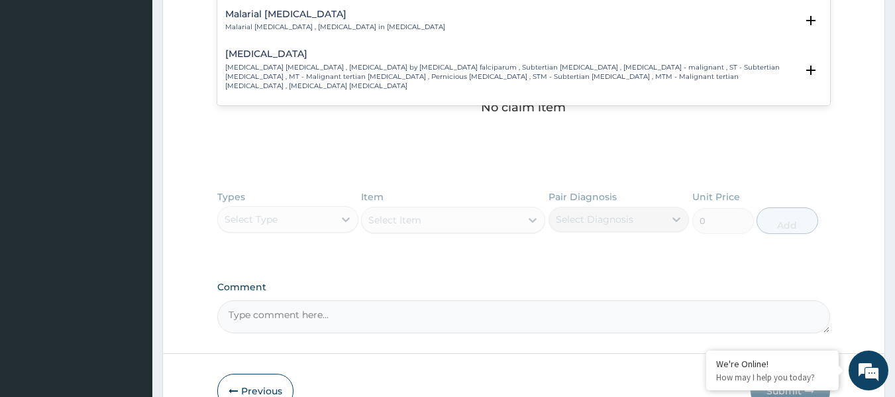
click at [262, 63] on p "Falciparum malaria , Malignant tertian malaria , Malaria by Plasmodium falcipar…" at bounding box center [511, 77] width 572 height 28
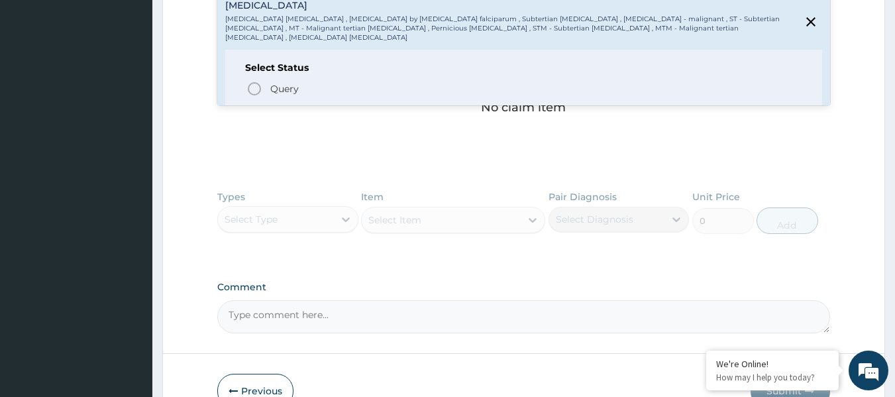
scroll to position [464, 0]
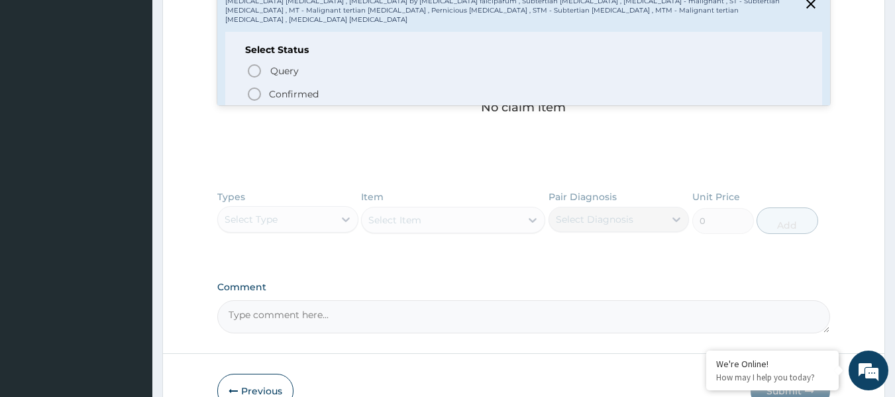
click at [256, 86] on icon "status option filled" at bounding box center [255, 94] width 16 height 16
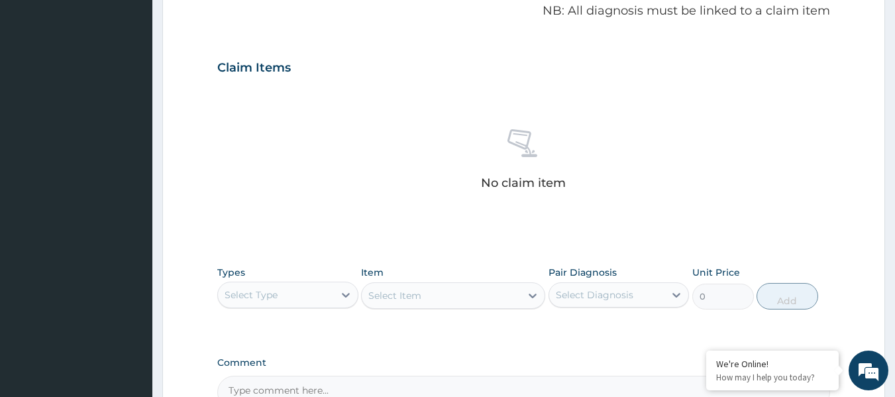
scroll to position [280, 0]
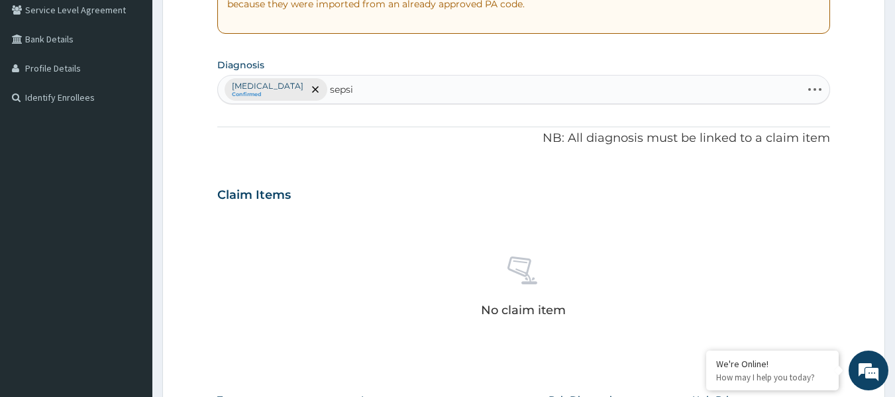
type input "sepsis"
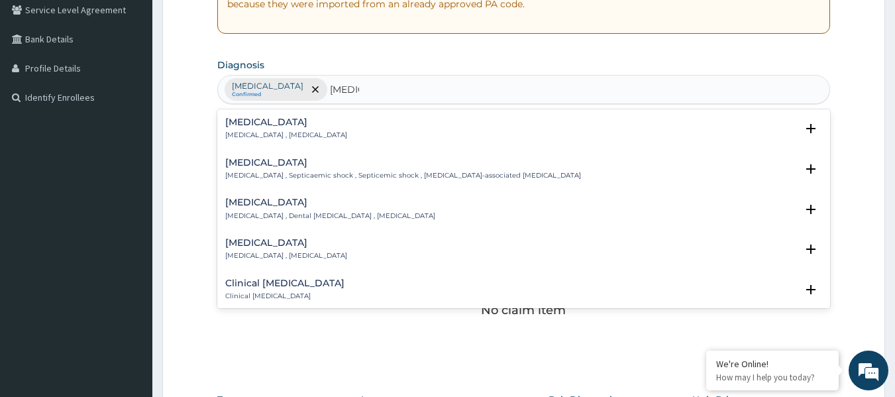
click at [280, 124] on h4 "Sepsis" at bounding box center [286, 122] width 122 height 10
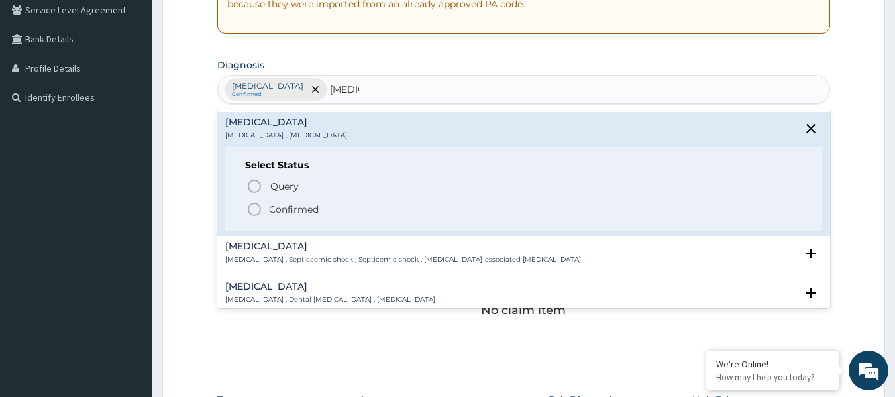
click at [254, 209] on icon "status option filled" at bounding box center [255, 209] width 16 height 16
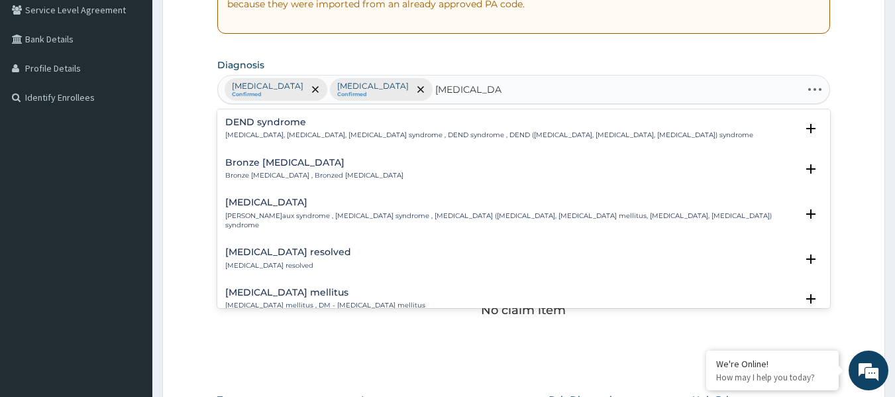
type input "diabetes mellit"
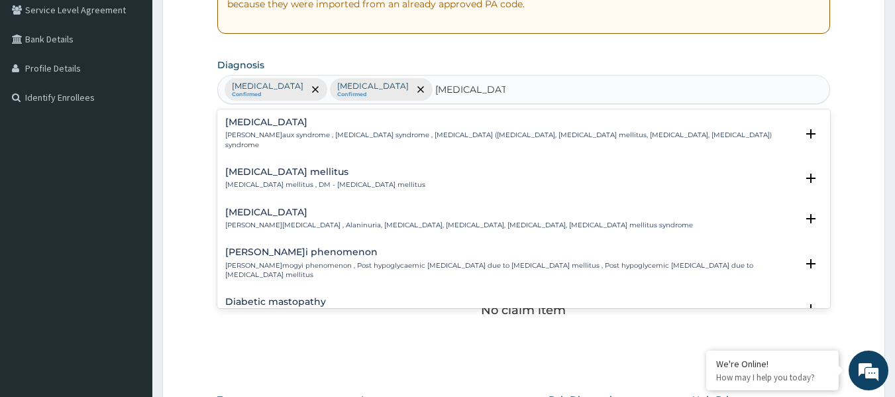
click at [296, 180] on p "Diabetes mellitus , DM - Diabetes mellitus" at bounding box center [325, 184] width 200 height 9
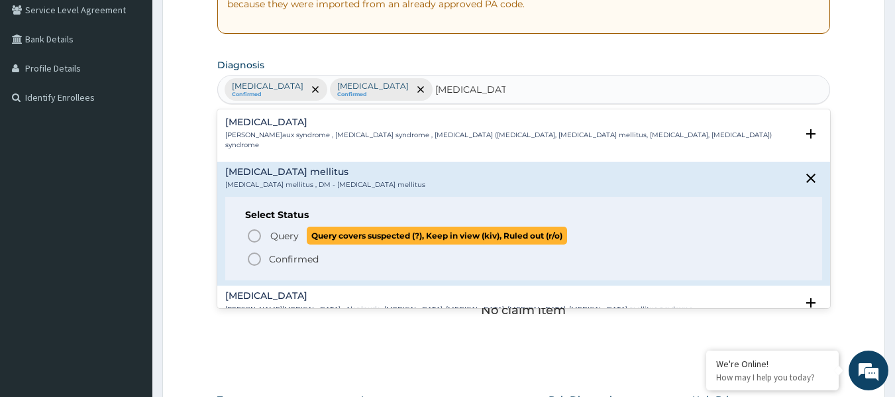
click at [254, 228] on icon "status option query" at bounding box center [255, 236] width 16 height 16
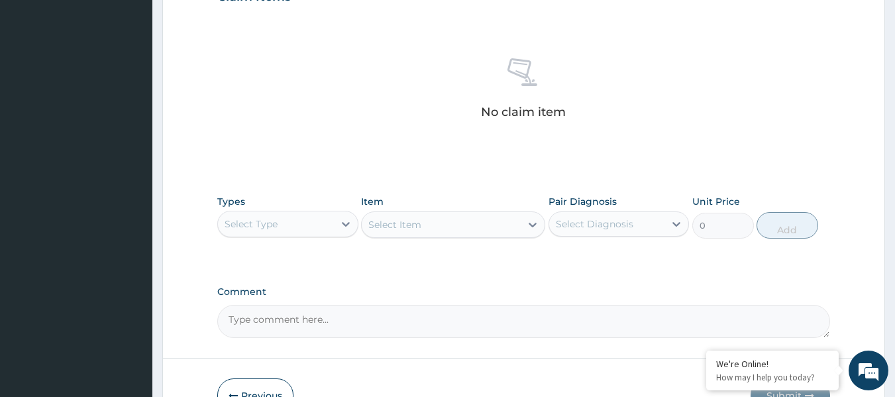
scroll to position [479, 0]
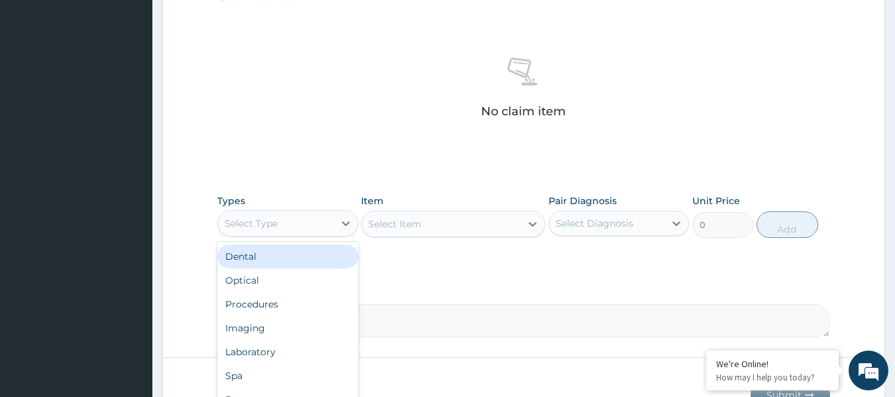
click at [324, 218] on div "Select Type" at bounding box center [276, 223] width 116 height 21
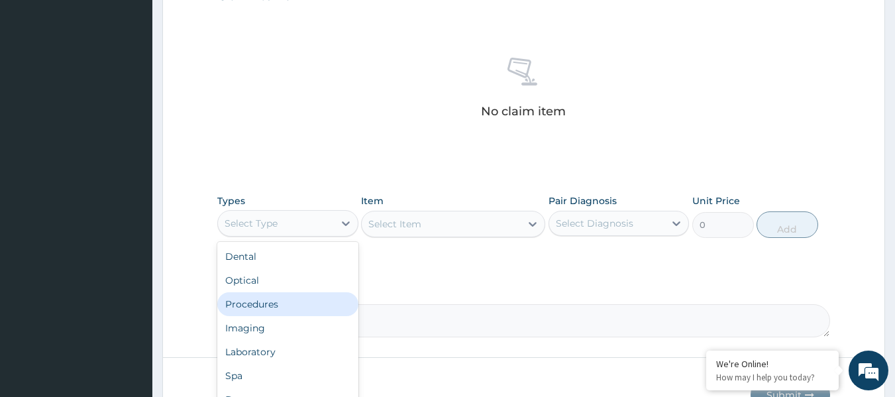
click at [292, 300] on div "Procedures" at bounding box center [287, 304] width 141 height 24
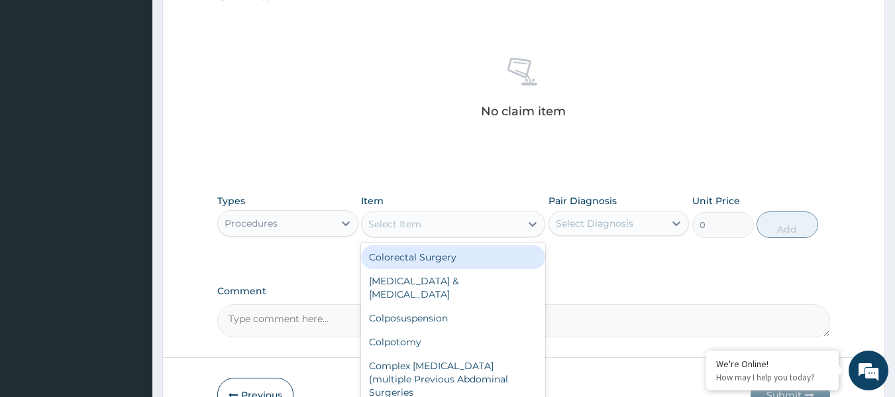
click at [514, 225] on div "Select Item" at bounding box center [441, 223] width 159 height 21
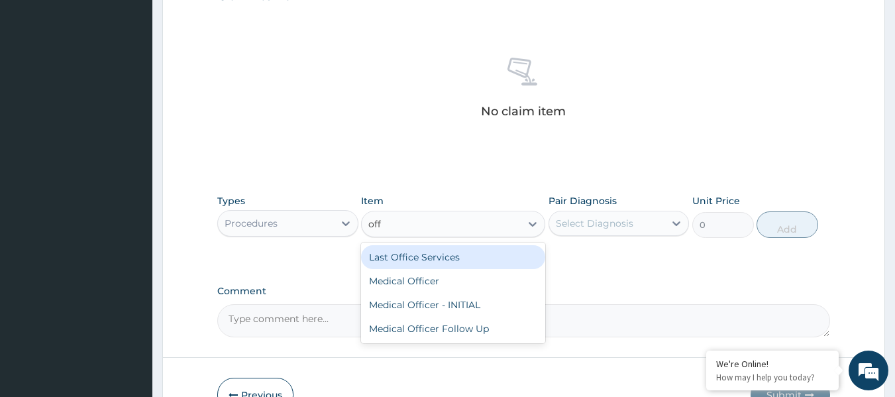
type input "offi"
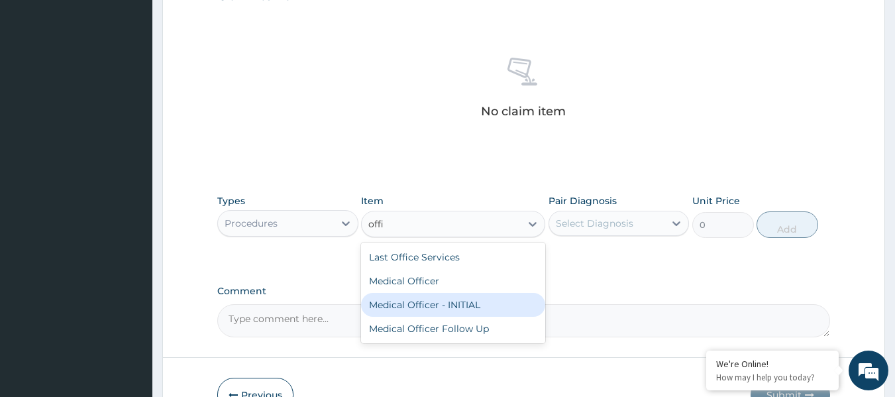
drag, startPoint x: 479, startPoint y: 304, endPoint x: 527, endPoint y: 256, distance: 68.4
click at [487, 293] on div "Medical Officer - INITIAL" at bounding box center [453, 305] width 184 height 24
type input "9000"
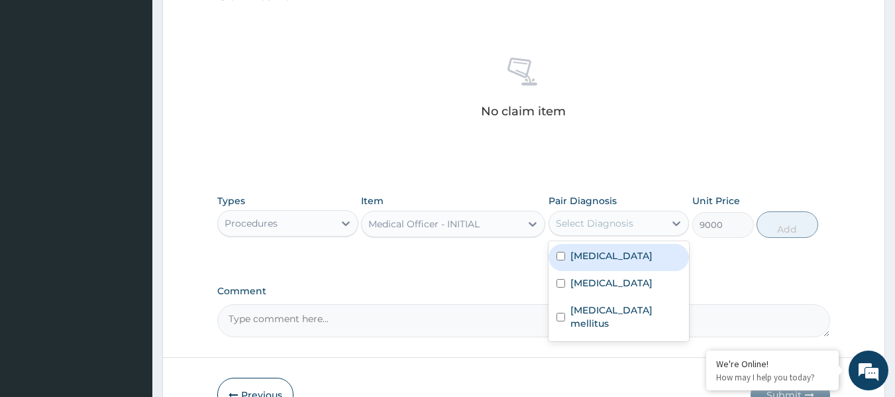
click at [578, 225] on div "Select Diagnosis" at bounding box center [595, 223] width 78 height 13
drag, startPoint x: 573, startPoint y: 263, endPoint x: 573, endPoint y: 270, distance: 7.3
click at [572, 264] on div "Falciparum malaria" at bounding box center [619, 257] width 141 height 27
checkbox input "true"
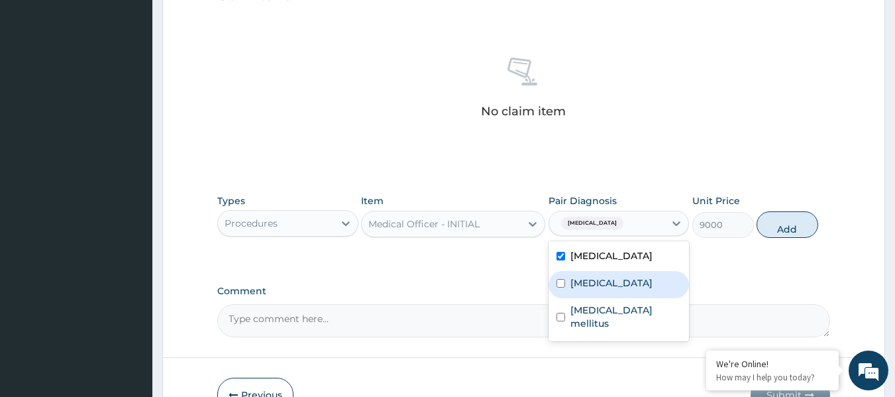
click at [575, 279] on label "Sepsis" at bounding box center [612, 282] width 82 height 13
checkbox input "true"
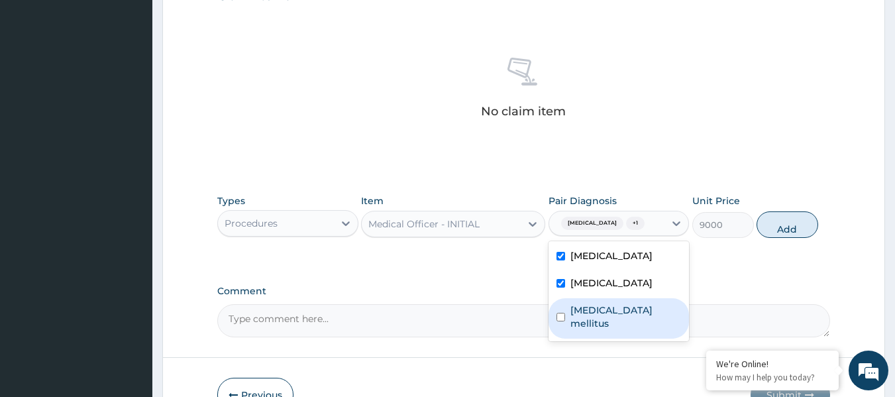
click at [580, 308] on label "Diabetes mellitus" at bounding box center [626, 316] width 111 height 27
checkbox input "true"
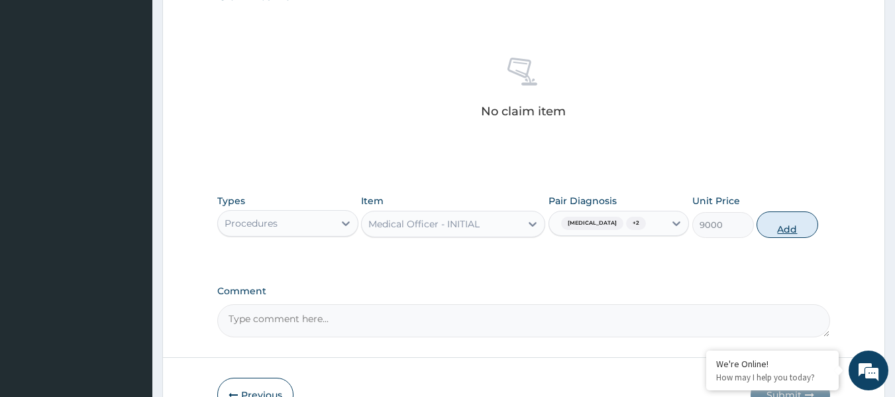
click at [775, 221] on button "Add" at bounding box center [788, 224] width 62 height 27
type input "0"
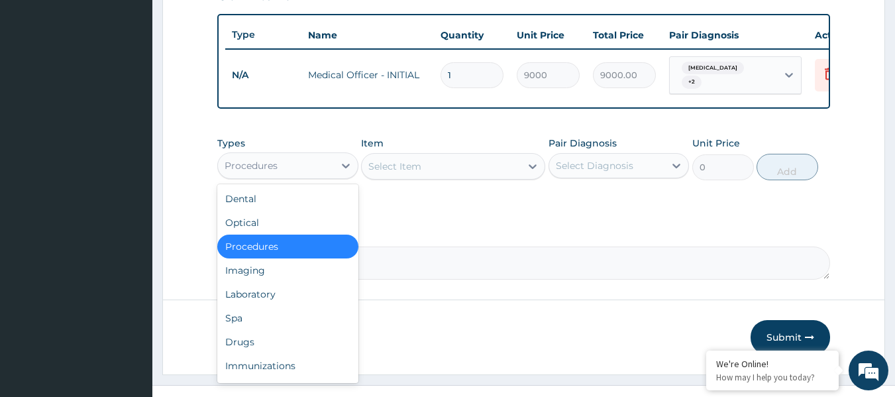
click at [292, 176] on div "Procedures" at bounding box center [276, 165] width 116 height 21
click at [276, 306] on div "Laboratory" at bounding box center [287, 294] width 141 height 24
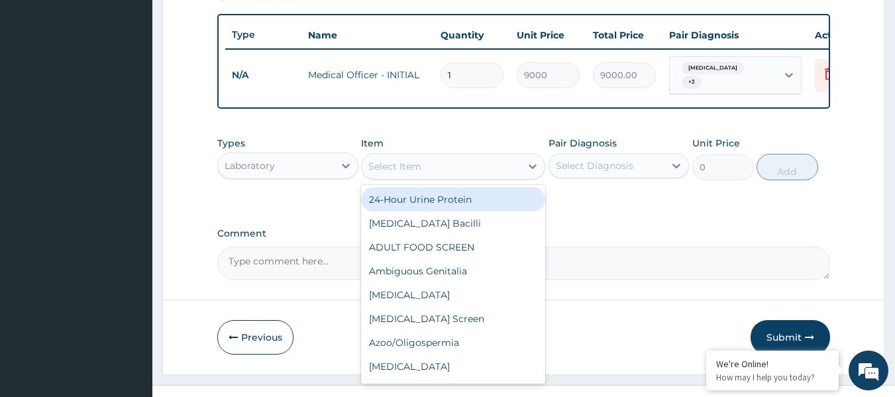
click at [497, 177] on div "Select Item" at bounding box center [441, 166] width 159 height 21
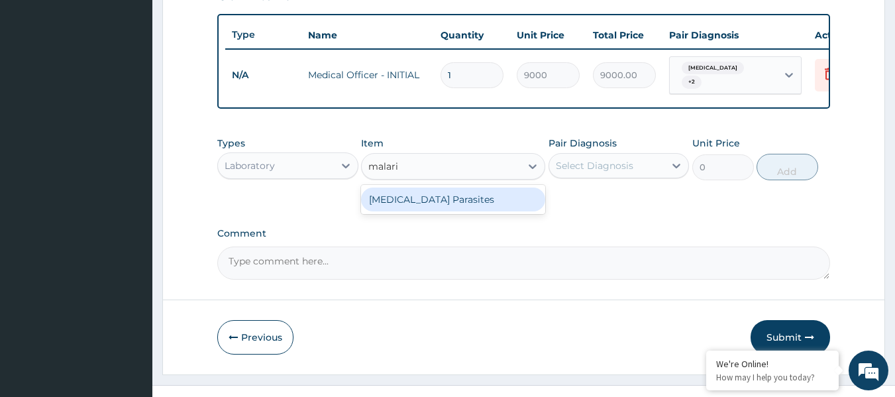
type input "[MEDICAL_DATA]"
drag, startPoint x: 496, startPoint y: 213, endPoint x: 526, endPoint y: 196, distance: 34.4
click at [495, 211] on div "[MEDICAL_DATA] Parasites" at bounding box center [453, 200] width 184 height 24
type input "4200"
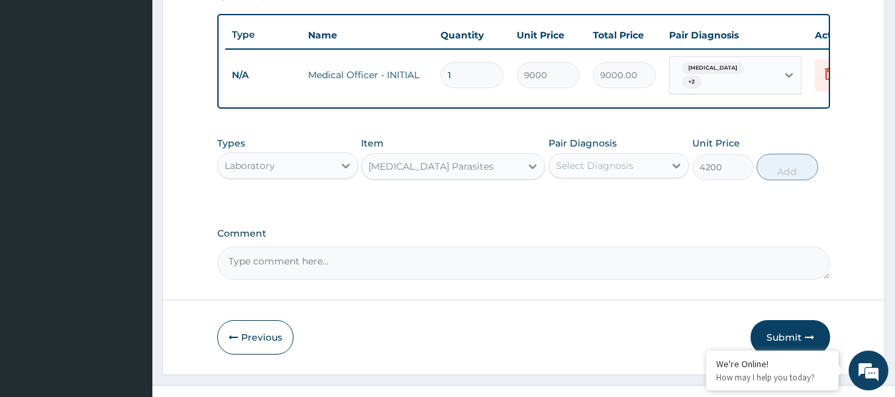
click at [580, 172] on div "Select Diagnosis" at bounding box center [595, 165] width 78 height 13
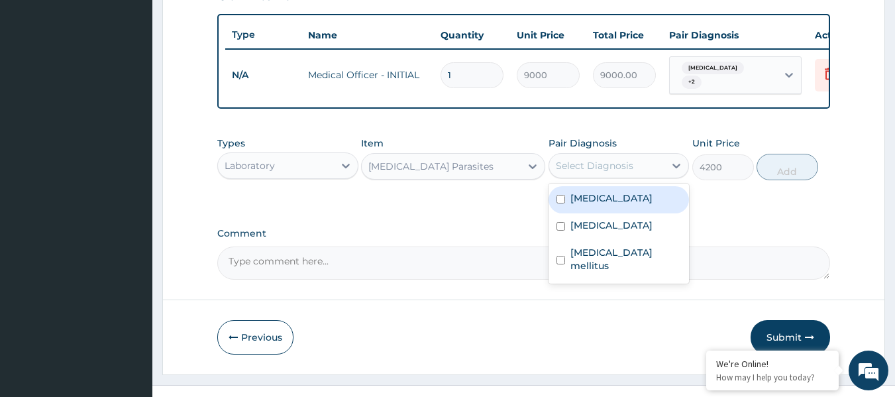
click at [594, 205] on label "[MEDICAL_DATA]" at bounding box center [612, 198] width 82 height 13
checkbox input "true"
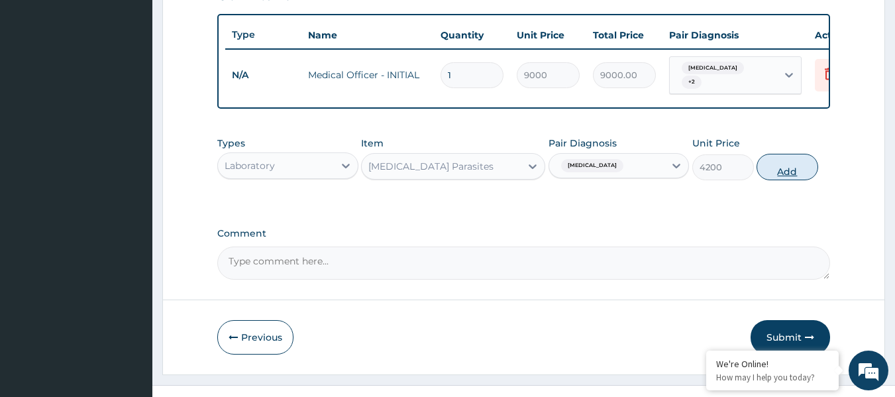
click at [776, 178] on button "Add" at bounding box center [788, 167] width 62 height 27
type input "0"
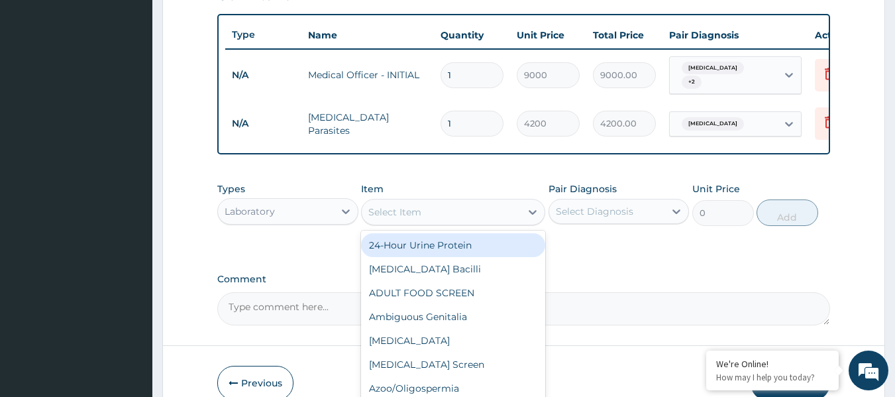
click at [441, 221] on div "Select Item" at bounding box center [441, 211] width 159 height 21
type input "full"
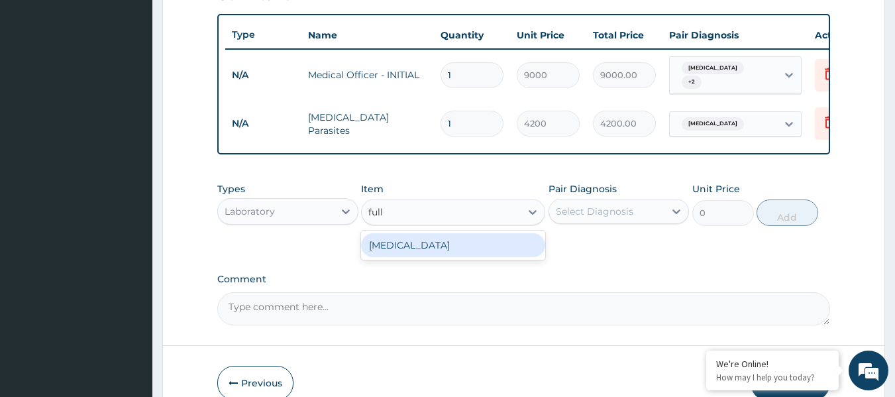
drag, startPoint x: 455, startPoint y: 263, endPoint x: 566, endPoint y: 241, distance: 112.9
click at [453, 257] on div "[MEDICAL_DATA]" at bounding box center [453, 245] width 184 height 24
type input "13573"
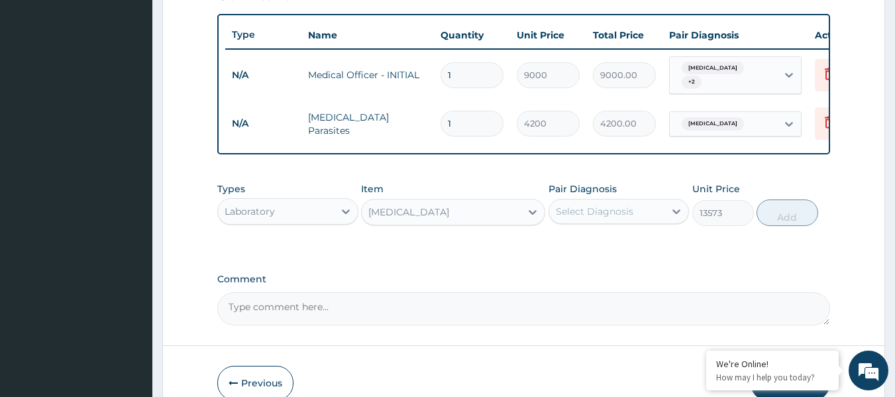
click at [589, 218] on div "Select Diagnosis" at bounding box center [595, 211] width 78 height 13
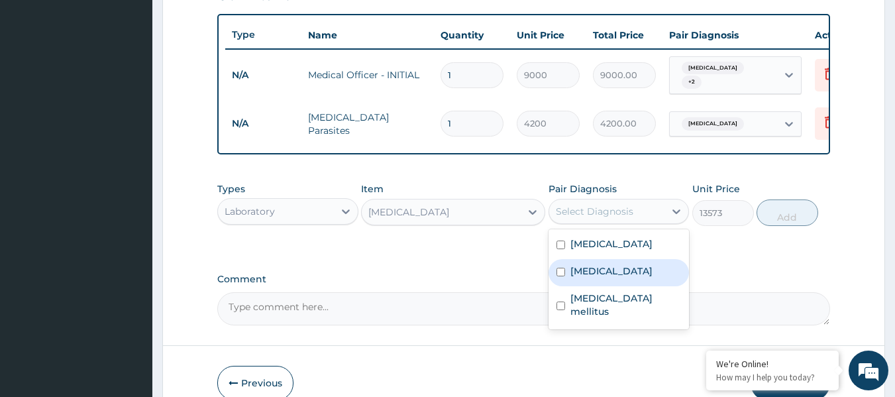
drag, startPoint x: 588, startPoint y: 282, endPoint x: 698, endPoint y: 235, distance: 119.6
click at [588, 278] on label "Sepsis" at bounding box center [612, 270] width 82 height 13
checkbox input "true"
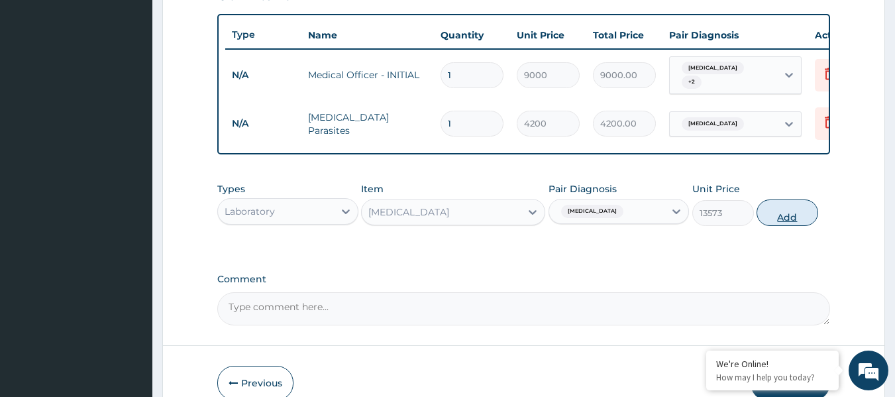
click at [782, 219] on button "Add" at bounding box center [788, 212] width 62 height 27
type input "0"
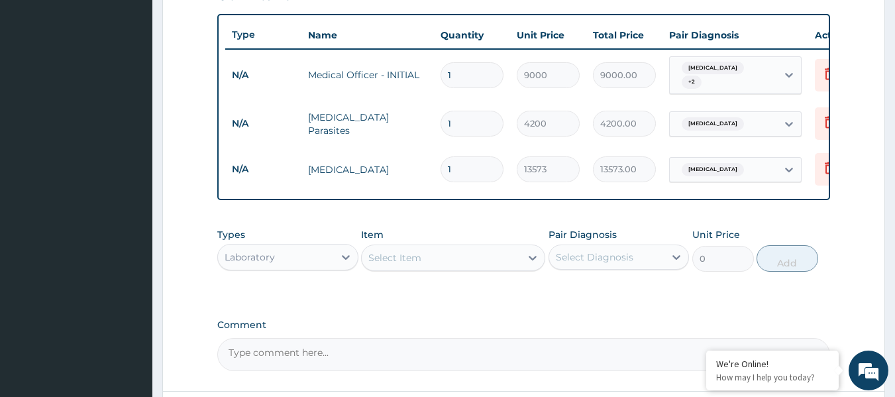
click at [312, 268] on div "Laboratory" at bounding box center [276, 257] width 116 height 21
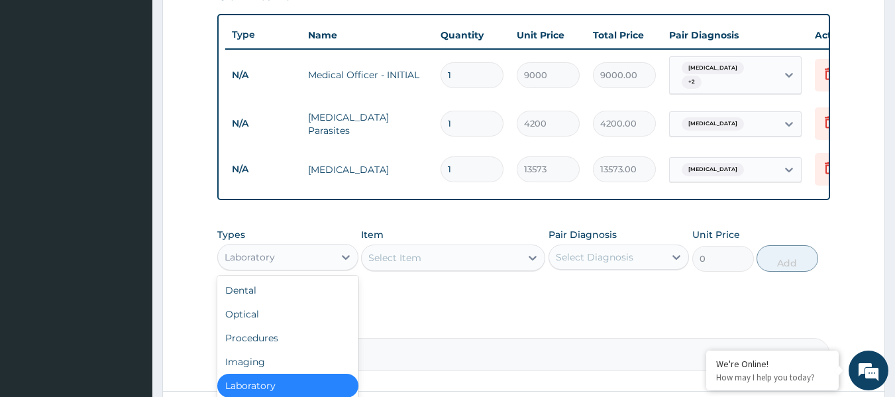
click at [431, 266] on div "Select Item" at bounding box center [441, 257] width 159 height 21
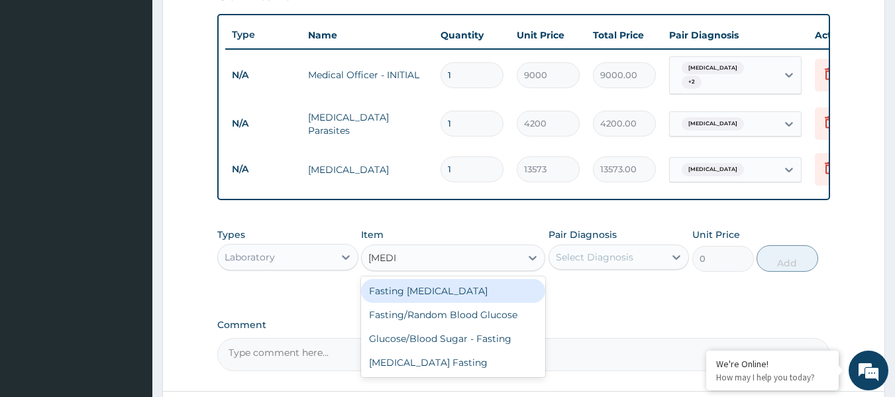
type input "fasting"
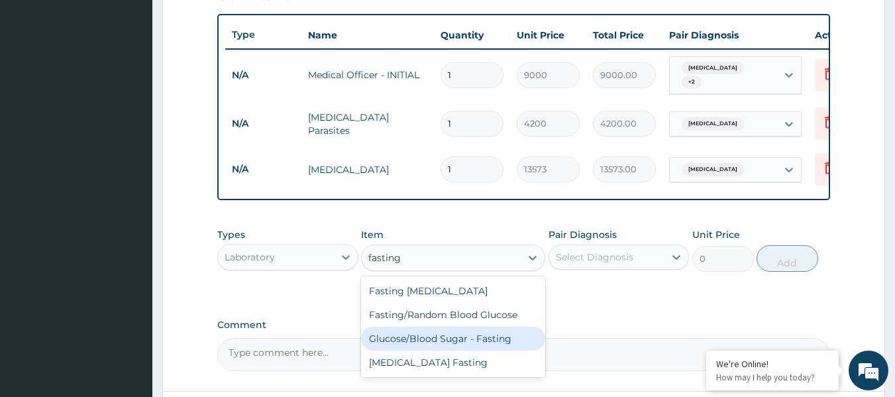
click at [476, 343] on div "Glucose/Blood Sugar - Fasting" at bounding box center [453, 339] width 184 height 24
type input "6000"
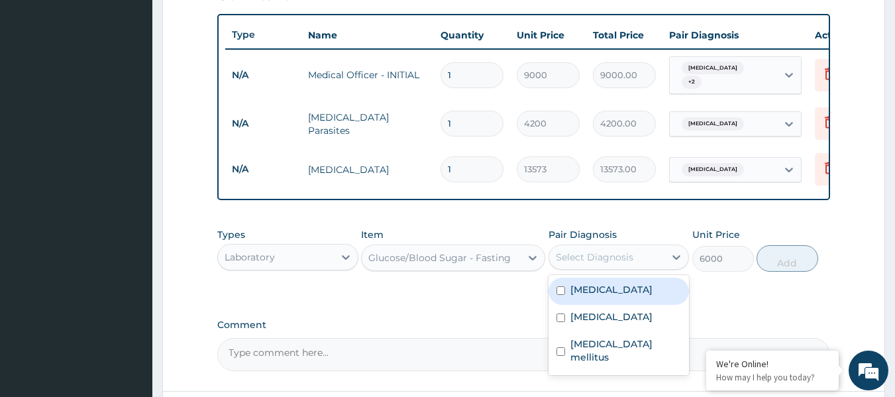
click at [622, 264] on div "Select Diagnosis" at bounding box center [595, 256] width 78 height 13
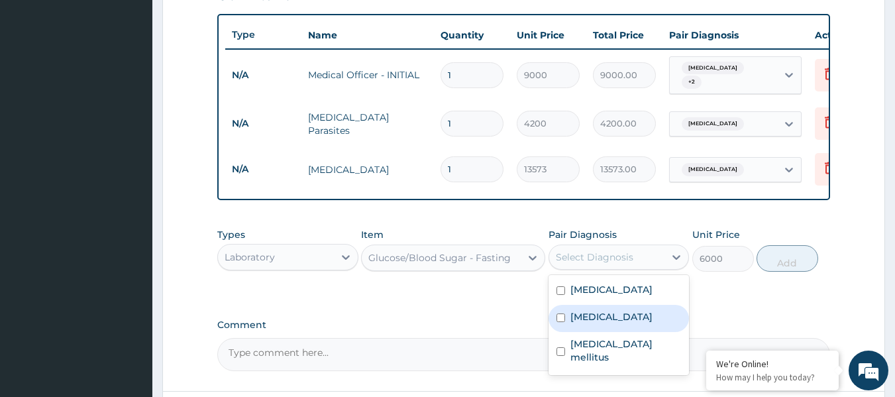
click at [608, 327] on div "Sepsis" at bounding box center [619, 318] width 141 height 27
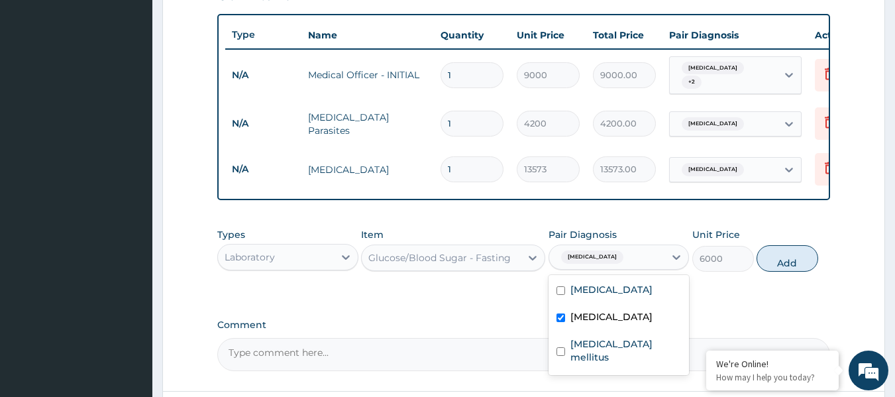
checkbox input "true"
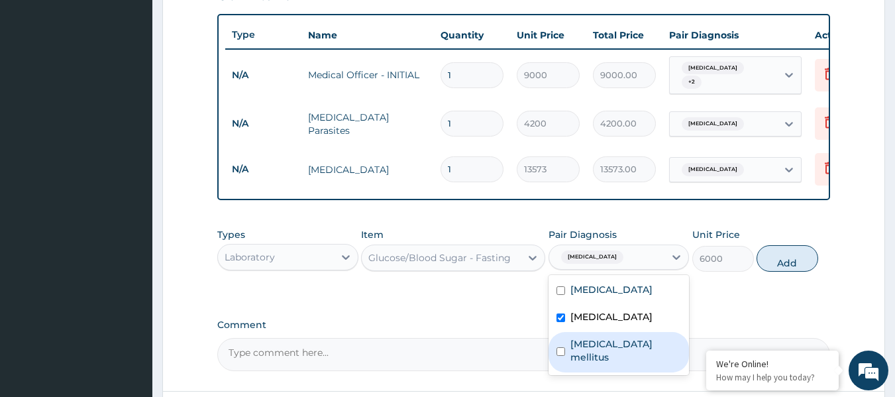
click at [594, 353] on label "Diabetes mellitus" at bounding box center [626, 350] width 111 height 27
checkbox input "true"
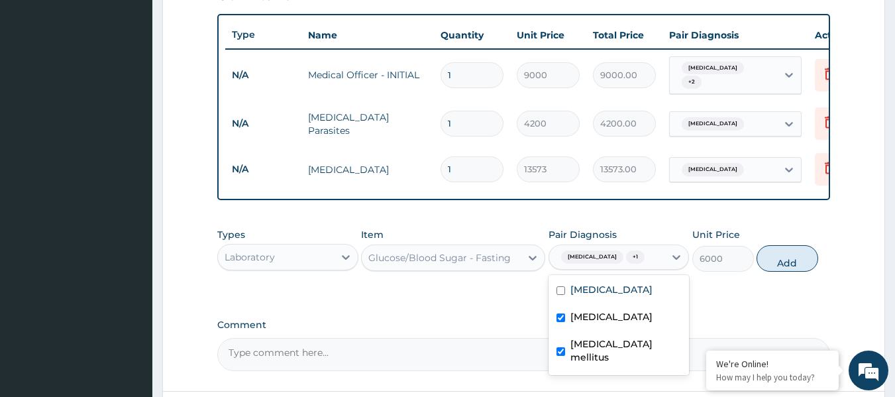
click at [592, 323] on label "Sepsis" at bounding box center [612, 316] width 82 height 13
checkbox input "false"
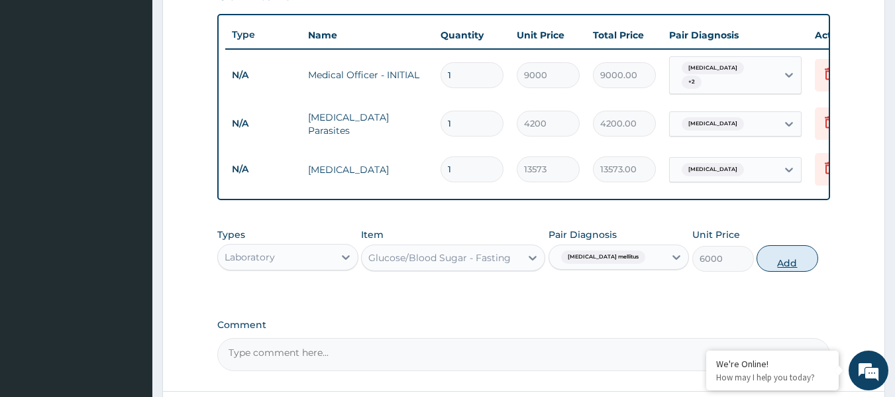
click at [775, 268] on button "Add" at bounding box center [788, 258] width 62 height 27
type input "0"
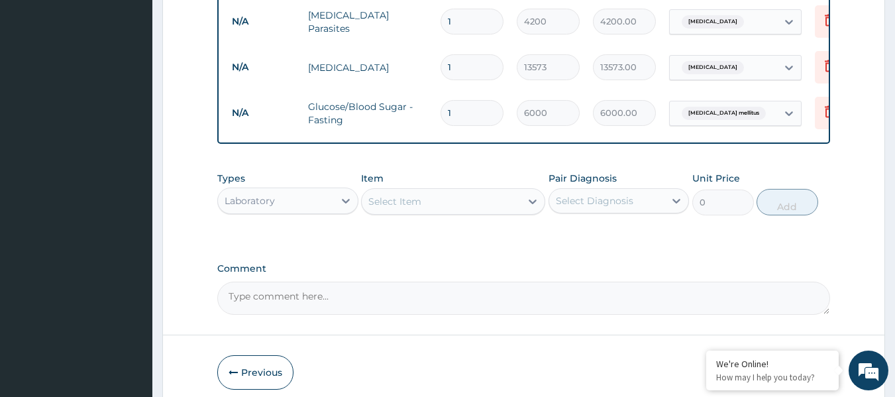
scroll to position [612, 0]
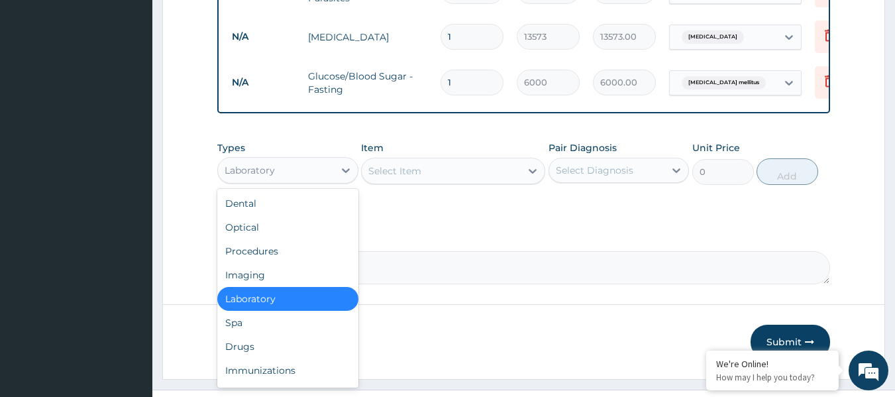
drag, startPoint x: 300, startPoint y: 175, endPoint x: 301, endPoint y: 207, distance: 31.8
click at [301, 176] on div "Laboratory" at bounding box center [276, 170] width 116 height 21
click at [264, 358] on div "Drugs" at bounding box center [287, 347] width 141 height 24
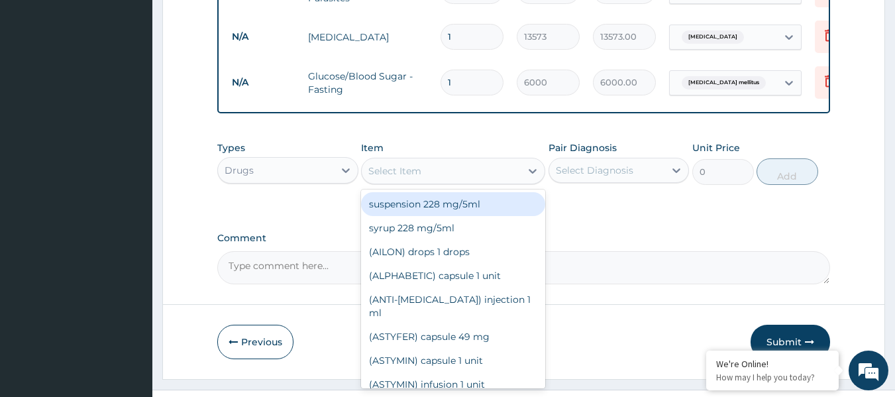
click at [465, 178] on div "Select Item" at bounding box center [441, 170] width 159 height 21
paste input "Artemether"
type input "Artemether"
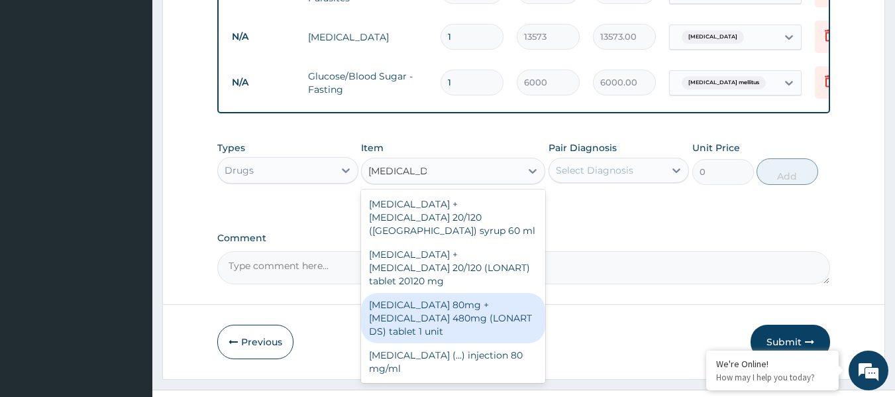
click at [472, 301] on div "Artemether 80mg + Lumefantrine 480mg (LONART DS) tablet 1 unit" at bounding box center [453, 318] width 184 height 50
type input "783"
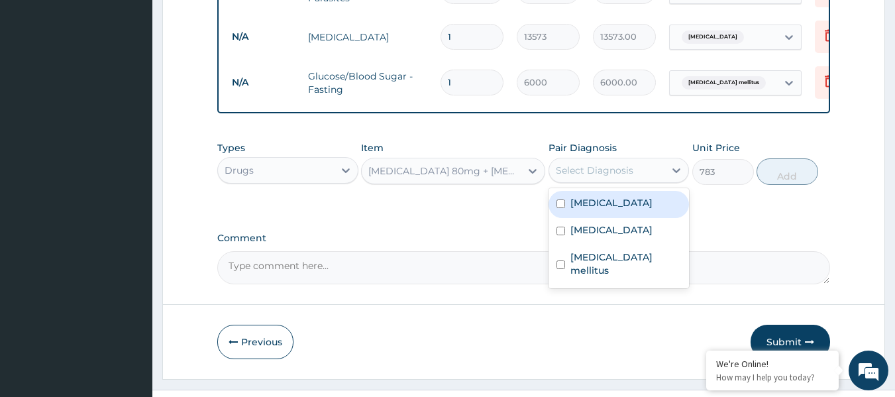
click at [586, 177] on div "Select Diagnosis" at bounding box center [595, 170] width 78 height 13
click at [599, 209] on label "[MEDICAL_DATA]" at bounding box center [612, 202] width 82 height 13
checkbox input "true"
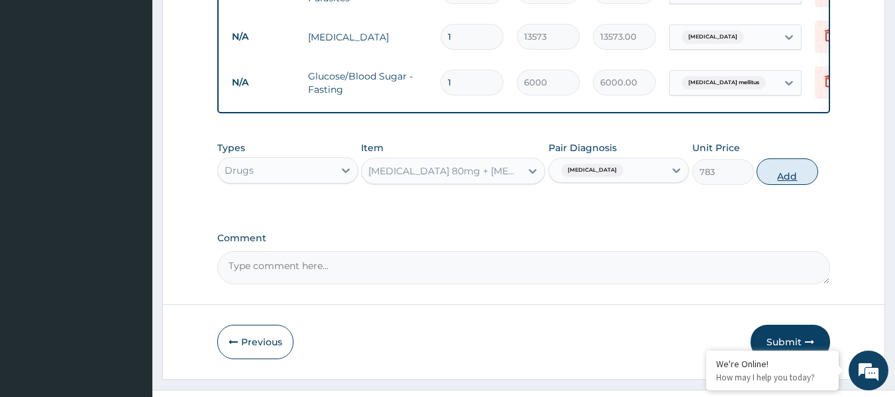
drag, startPoint x: 784, startPoint y: 177, endPoint x: 547, endPoint y: 166, distance: 236.8
click at [777, 177] on button "Add" at bounding box center [788, 171] width 62 height 27
type input "0"
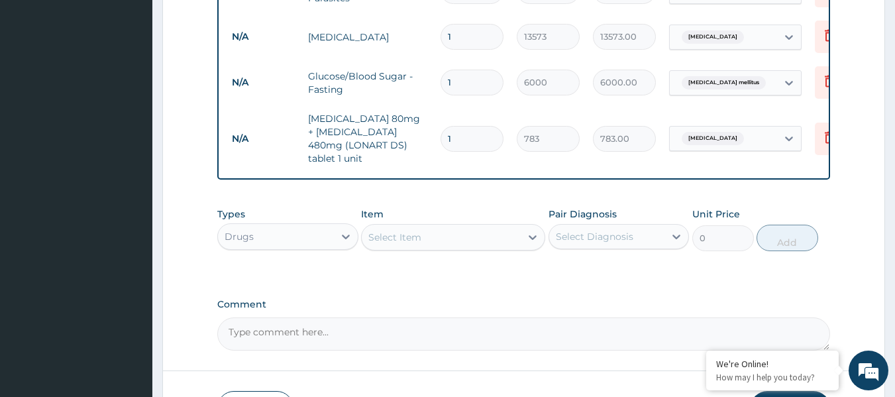
drag, startPoint x: 478, startPoint y: 131, endPoint x: 410, endPoint y: 136, distance: 68.5
click at [410, 136] on tr "N/A Artemether 80mg + Lumefantrine 480mg (LONART DS) tablet 1 unit 1 783 783.00…" at bounding box center [549, 138] width 649 height 66
type input "6"
type input "4698.00"
type input "6"
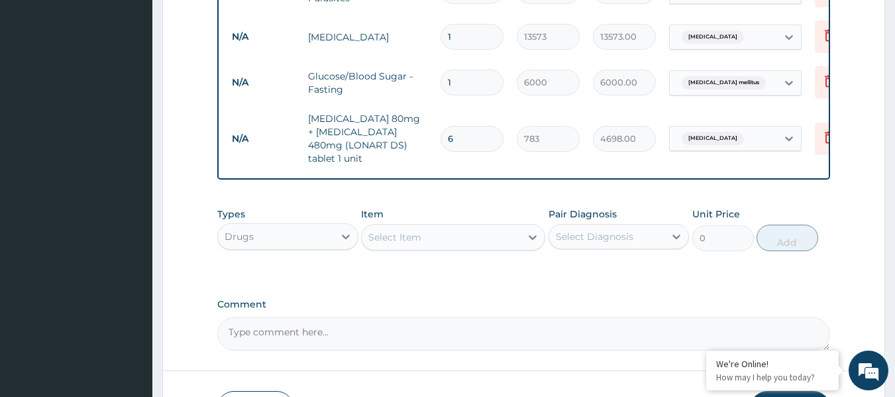
click at [483, 233] on div "Select Item" at bounding box center [441, 237] width 159 height 21
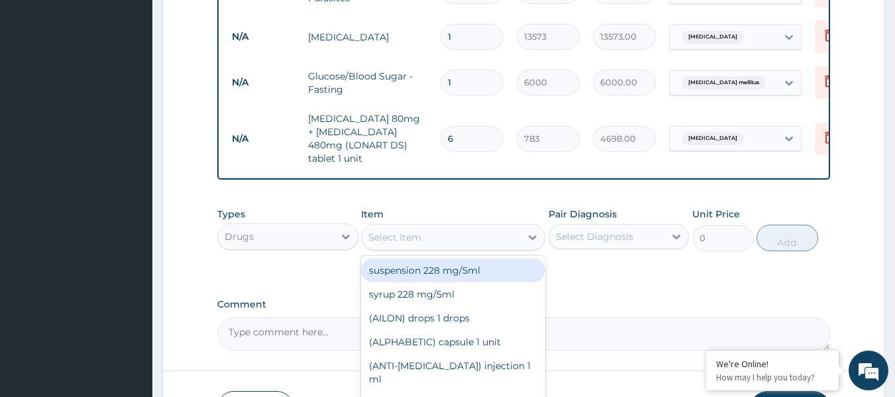
paste input "[MEDICAL_DATA]"
type input "[MEDICAL_DATA]"
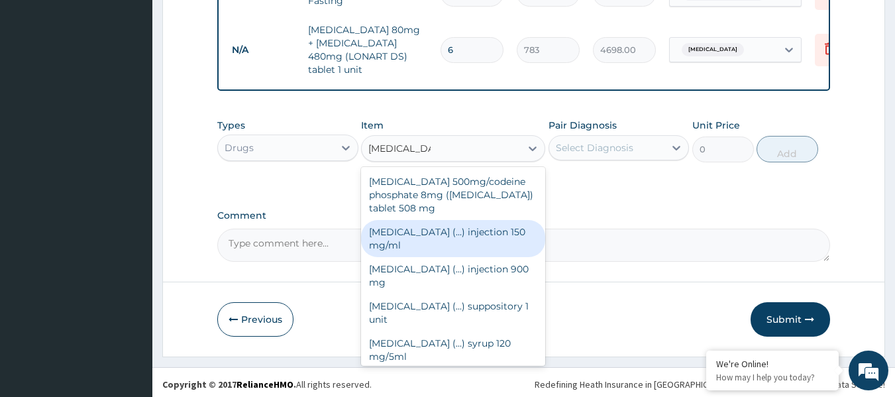
scroll to position [701, 0]
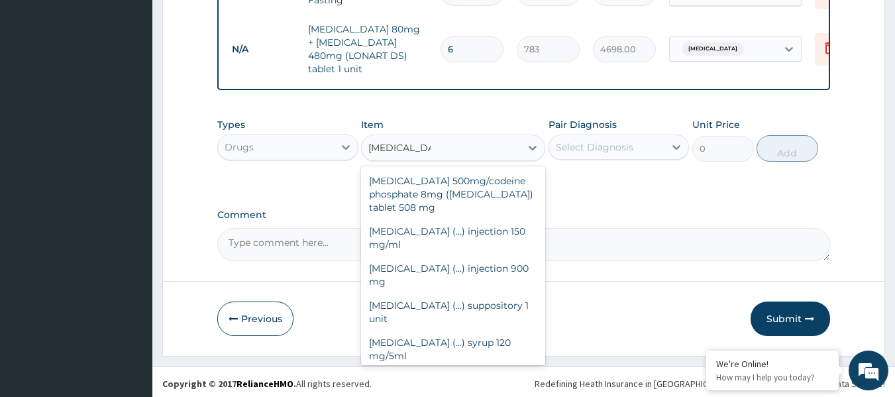
click at [471, 368] on div "Paracetamol (...) tablet 500 mg" at bounding box center [453, 380] width 184 height 24
type input "31.5"
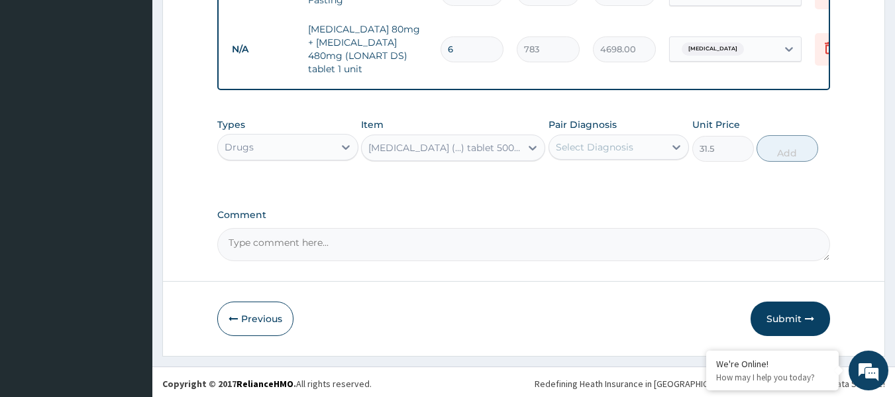
click at [602, 143] on div "Select Diagnosis" at bounding box center [595, 146] width 78 height 13
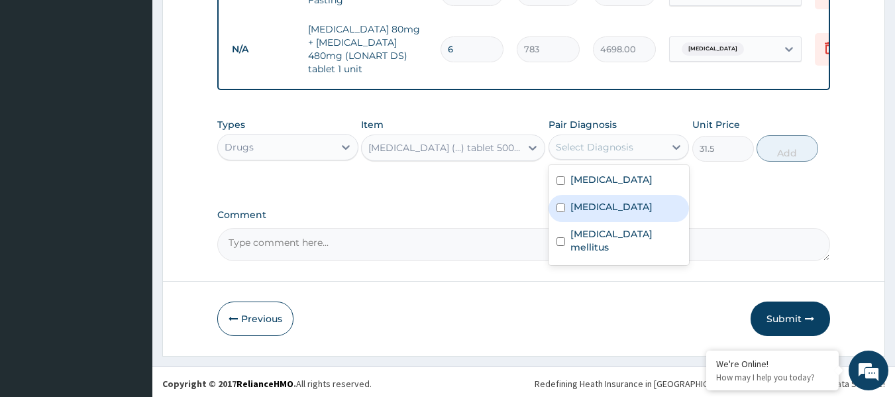
drag, startPoint x: 592, startPoint y: 199, endPoint x: 596, endPoint y: 184, distance: 16.6
click at [591, 200] on label "[MEDICAL_DATA]" at bounding box center [612, 206] width 82 height 13
checkbox input "true"
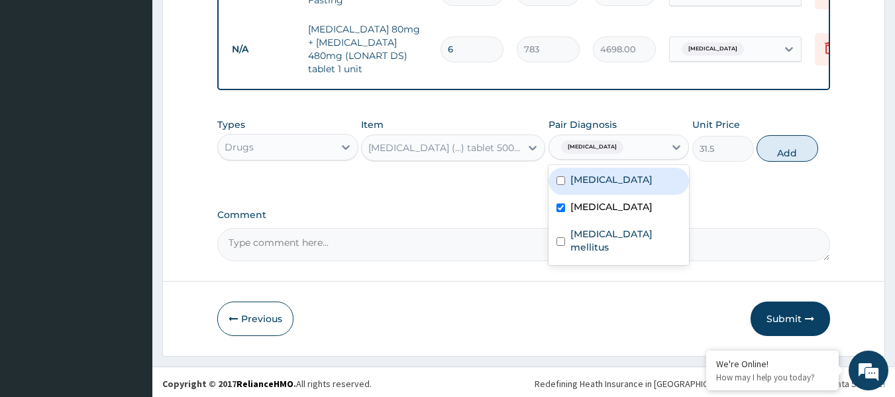
click at [596, 182] on label "[MEDICAL_DATA]" at bounding box center [612, 179] width 82 height 13
checkbox input "true"
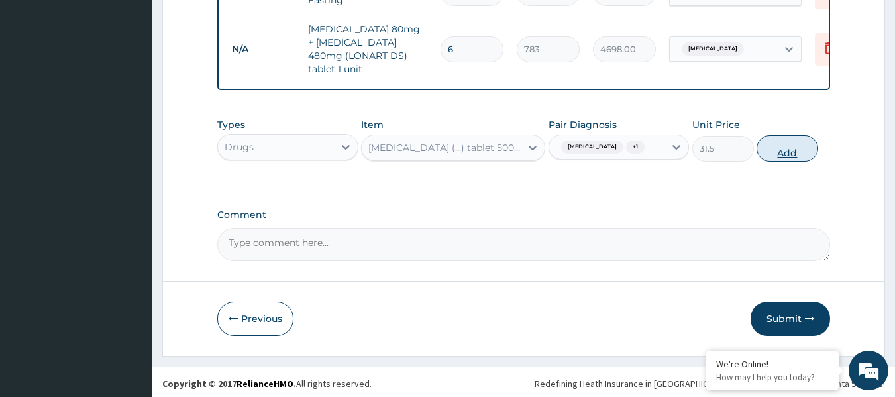
click at [787, 145] on button "Add" at bounding box center [788, 148] width 62 height 27
type input "0"
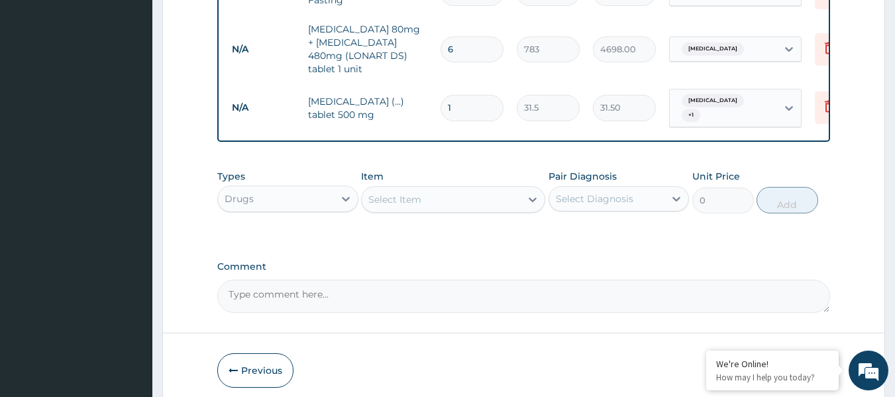
type input "18"
type input "567.00"
type input "18"
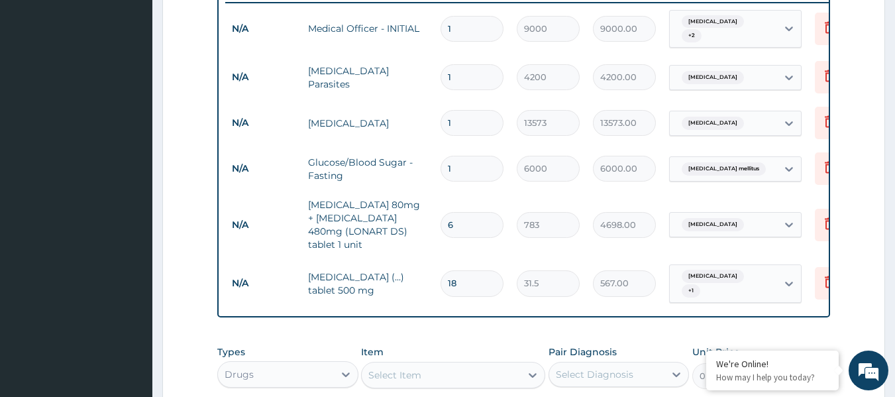
scroll to position [502, 0]
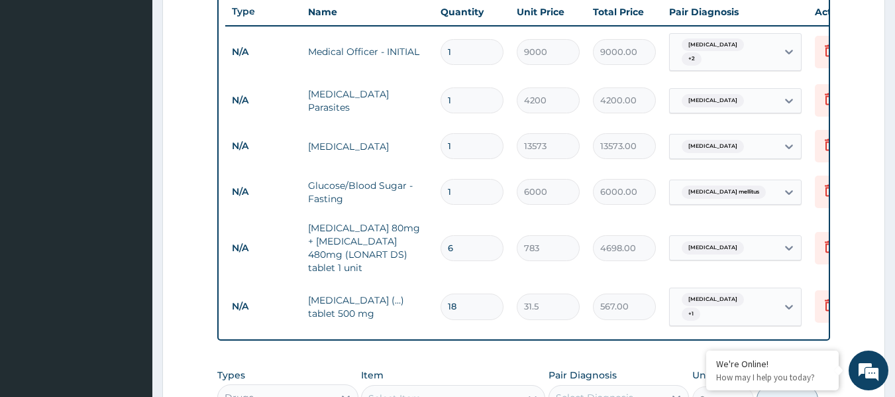
click at [401, 344] on div "PA Code / Prescription Code Enter Code(Secondary Care Only) Encounter Date 10-0…" at bounding box center [524, 67] width 614 height 887
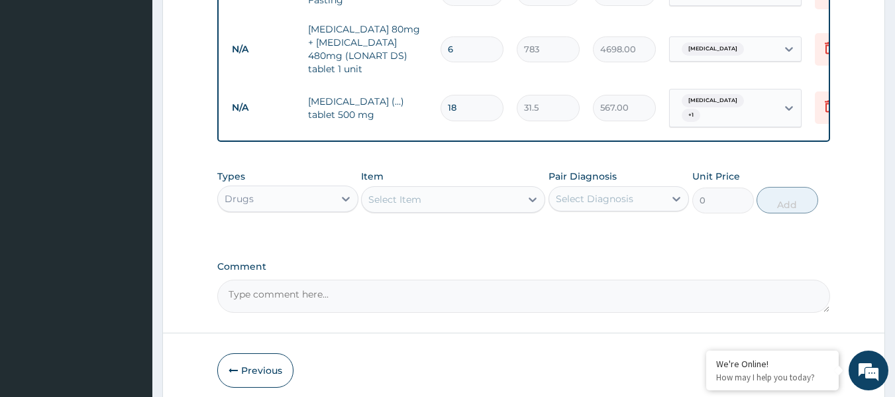
scroll to position [747, 0]
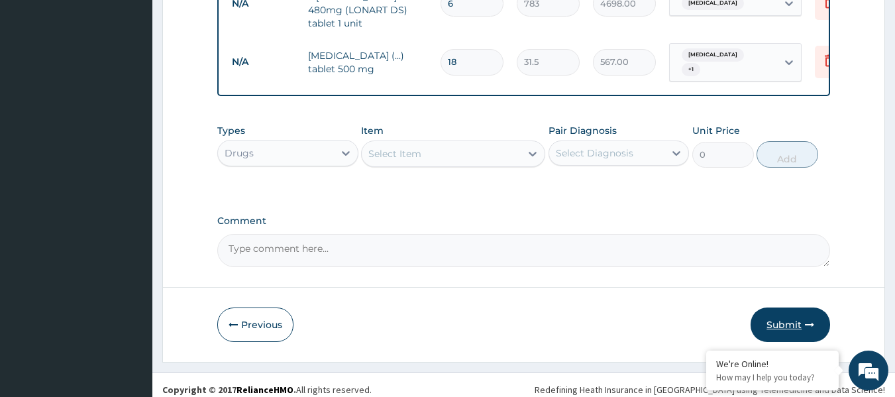
click at [789, 312] on button "Submit" at bounding box center [791, 324] width 80 height 34
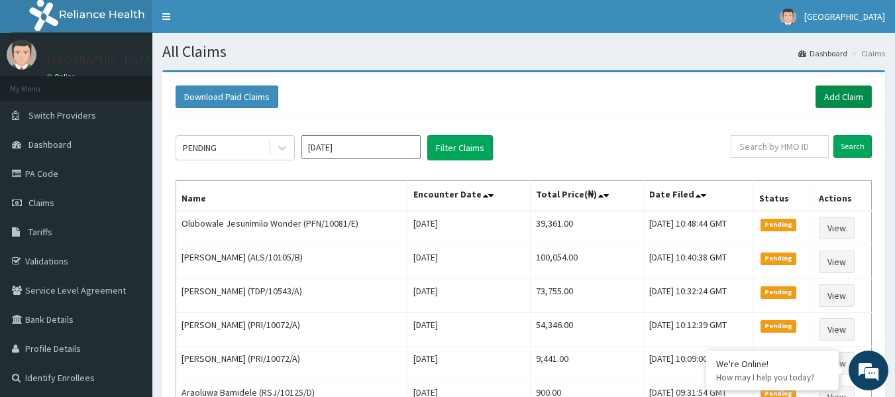
click at [846, 99] on link "Add Claim" at bounding box center [844, 96] width 56 height 23
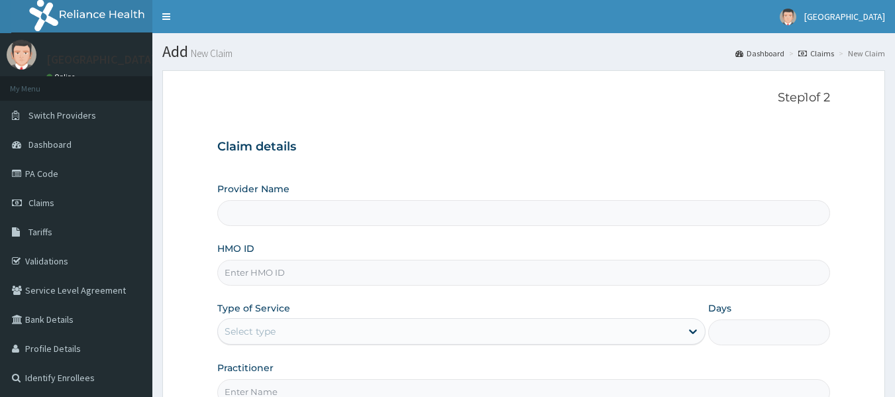
click at [279, 273] on input "HMO ID" at bounding box center [524, 273] width 614 height 26
paste input "NBP/10030/A"
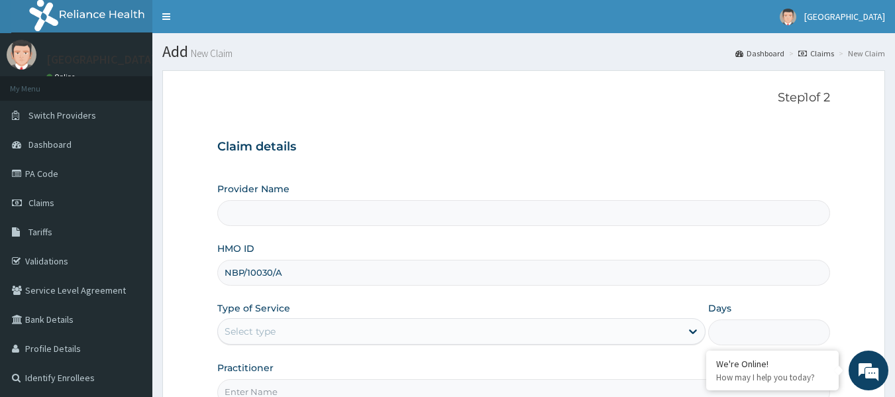
type input "NBP/10030/A"
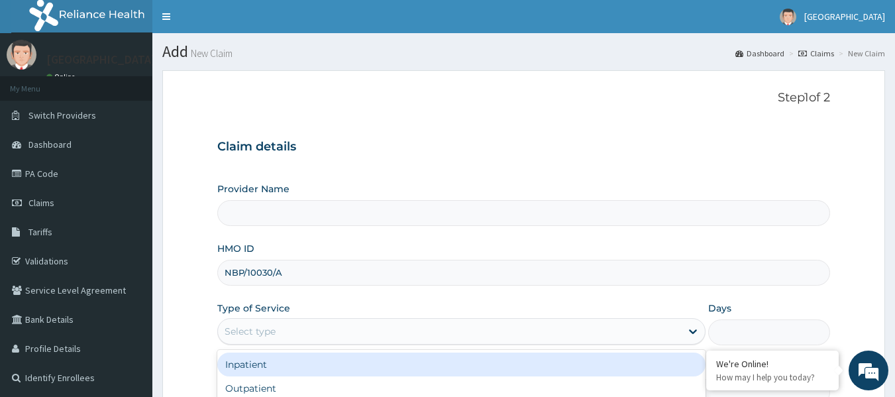
click at [283, 323] on div "Select type" at bounding box center [449, 331] width 463 height 21
type input "[GEOGRAPHIC_DATA]"
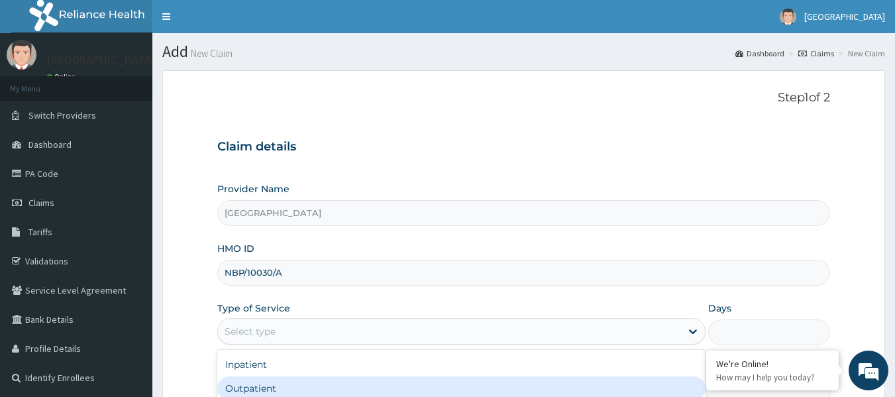
drag, startPoint x: 262, startPoint y: 388, endPoint x: 257, endPoint y: 342, distance: 46.0
click at [261, 387] on div "Outpatient" at bounding box center [461, 388] width 488 height 24
type input "1"
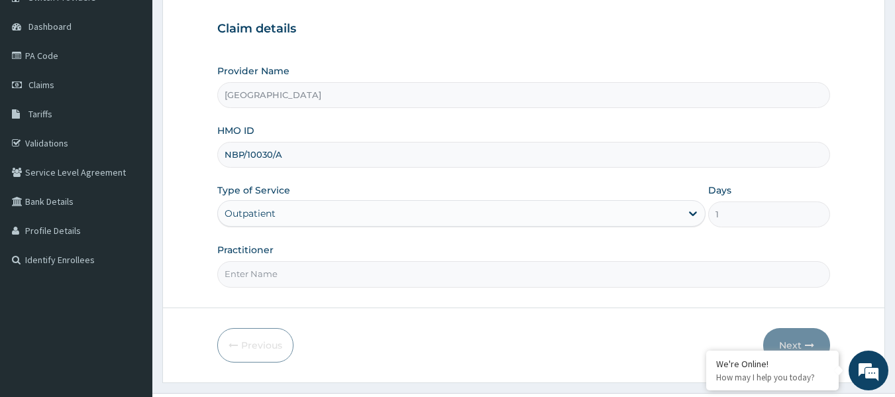
scroll to position [148, 0]
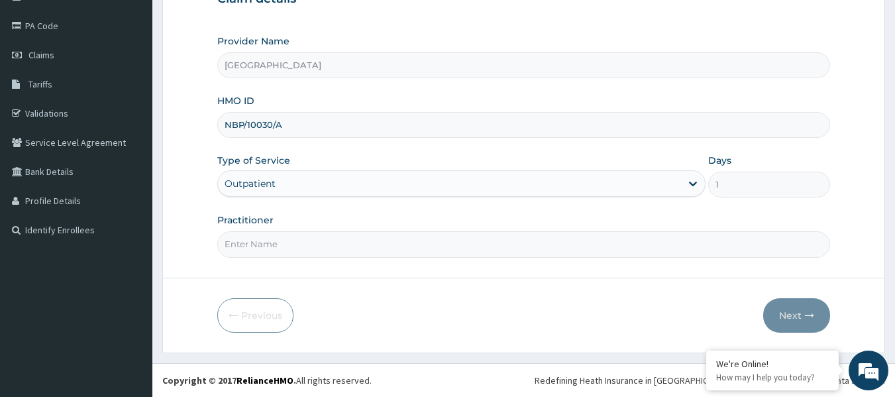
click at [287, 247] on input "Practitioner" at bounding box center [524, 244] width 614 height 26
paste input "IBRAHIM Amina"
type input "IBRAHIM Amina"
click at [791, 317] on button "Next" at bounding box center [796, 315] width 67 height 34
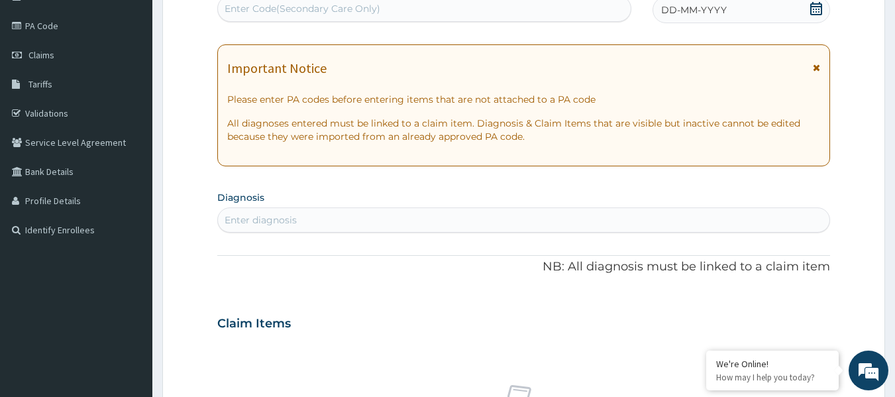
click at [257, 1] on div "Enter Code(Secondary Care Only)" at bounding box center [424, 8] width 413 height 21
paste input "PA/6FC9B6"
type input "PA/6FC9B6"
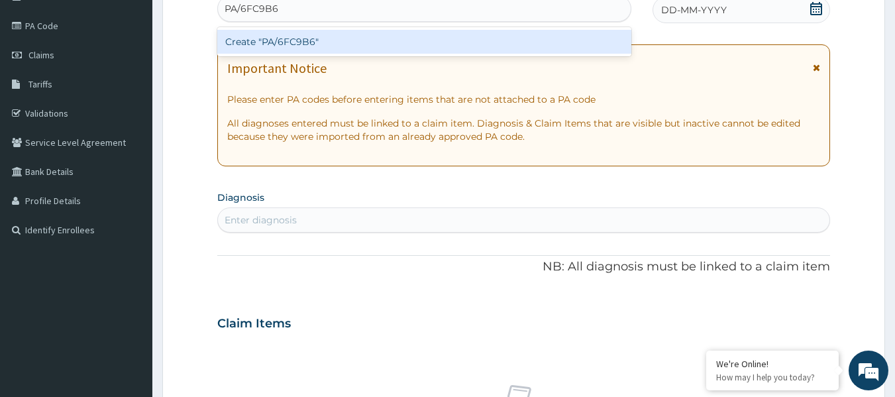
click at [283, 46] on div "Create "PA/6FC9B6"" at bounding box center [424, 42] width 415 height 24
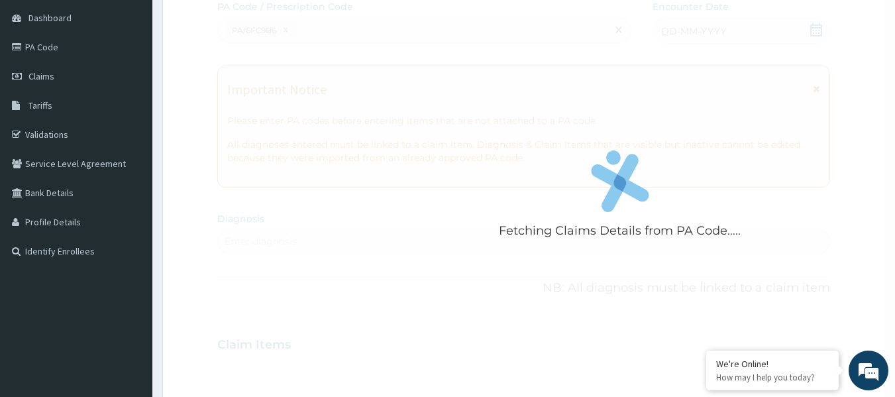
scroll to position [0, 0]
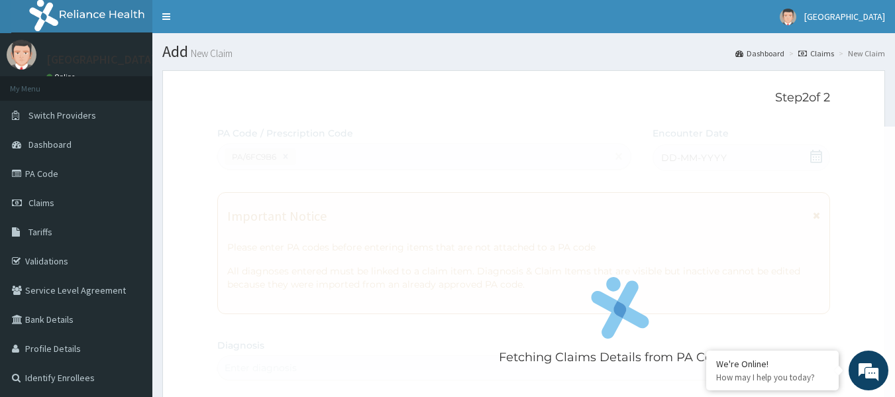
click at [524, 243] on div "Fetching Claims Details from PA Code....." at bounding box center [620, 325] width 806 height 397
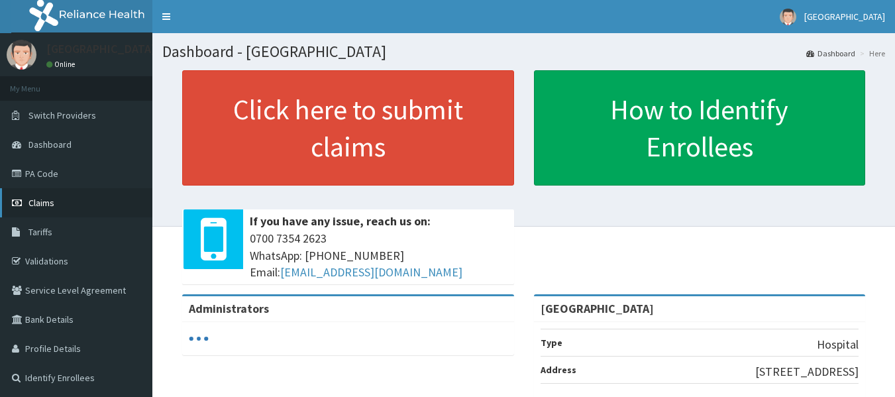
click at [58, 206] on link "Claims" at bounding box center [76, 202] width 152 height 29
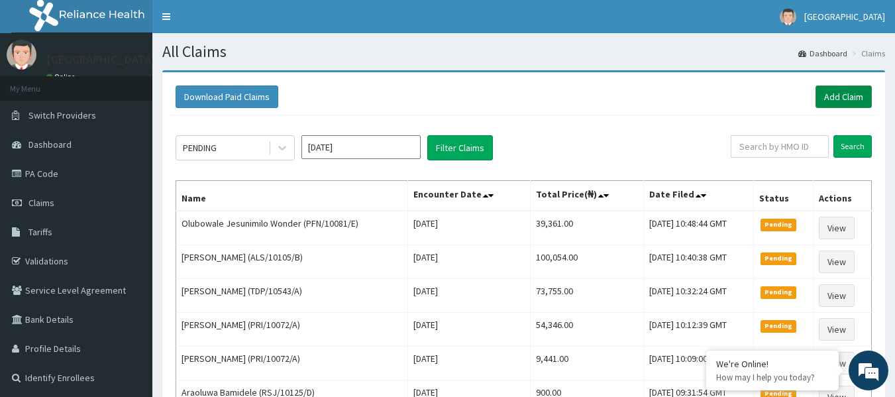
click at [839, 98] on link "Add Claim" at bounding box center [844, 96] width 56 height 23
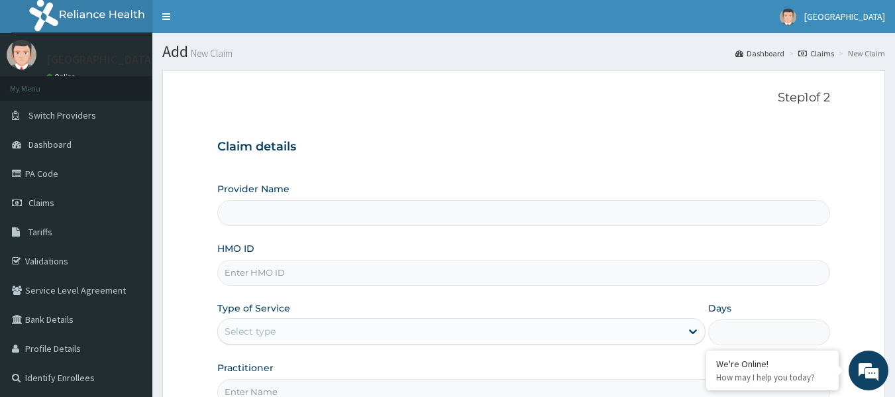
click at [259, 279] on input "HMO ID" at bounding box center [524, 273] width 614 height 26
paste input "NBP/10030/A"
type input "NBP/10030/A"
type input "[GEOGRAPHIC_DATA]"
type input "NBP/10030/A"
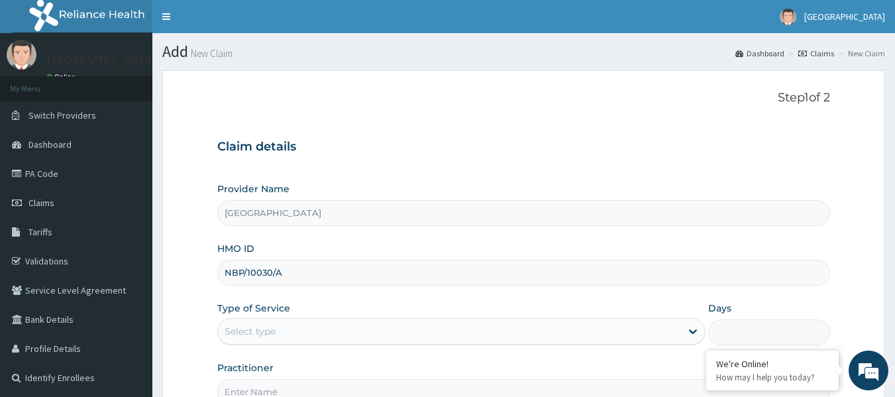
click at [272, 334] on div "Select type" at bounding box center [250, 331] width 51 height 13
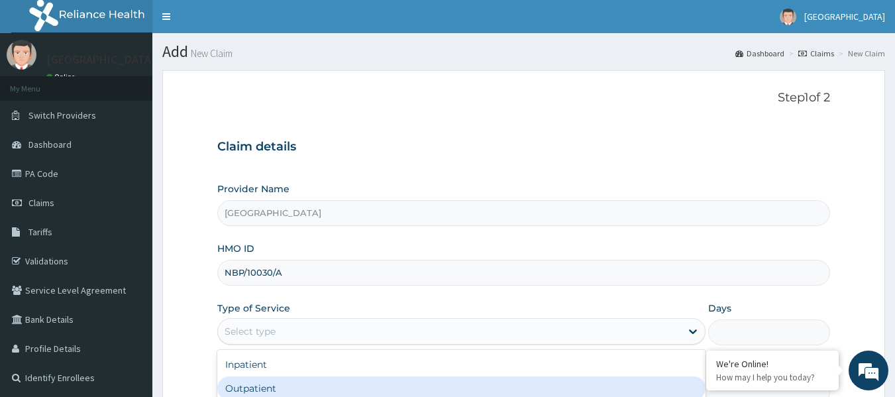
click at [247, 393] on div "Outpatient" at bounding box center [461, 388] width 488 height 24
type input "1"
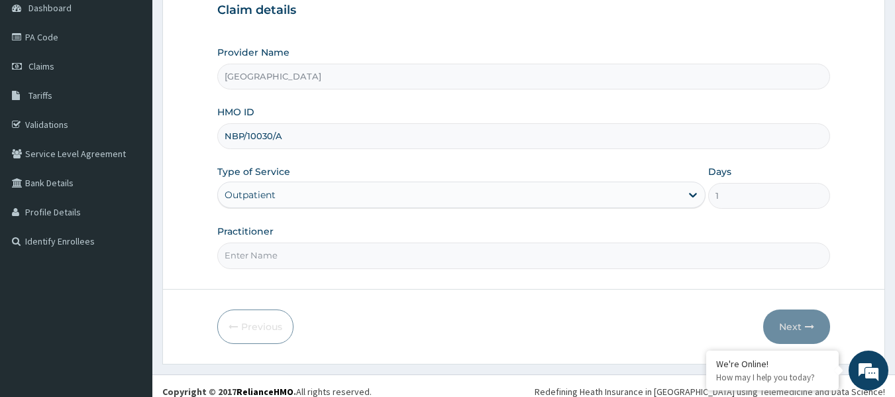
scroll to position [148, 0]
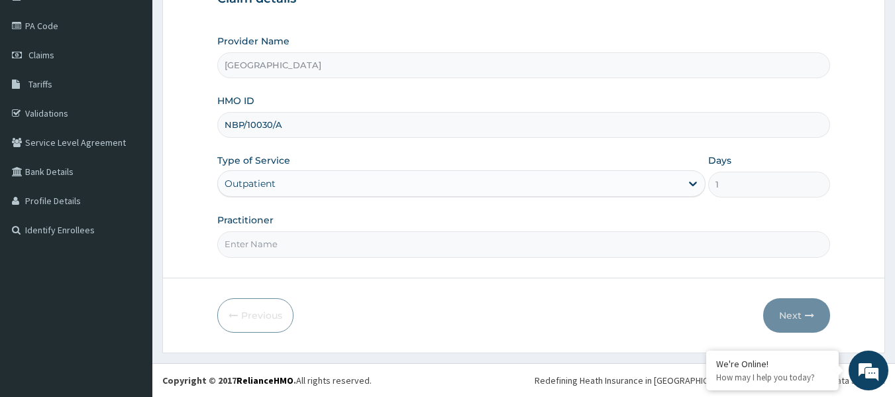
click at [239, 250] on input "Practitioner" at bounding box center [524, 244] width 614 height 26
paste input "IBRAHIM Amina"
type input "IBRAHIM Amina"
click at [791, 319] on button "Next" at bounding box center [796, 315] width 67 height 34
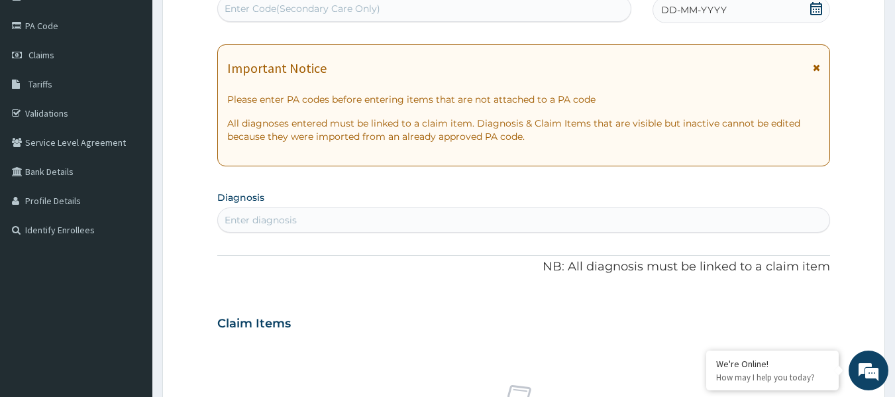
scroll to position [0, 0]
click at [314, 9] on div "Enter Code(Secondary Care Only)" at bounding box center [303, 8] width 156 height 13
paste input "PA/6FC9B6"
type input "PA/6FC9B6"
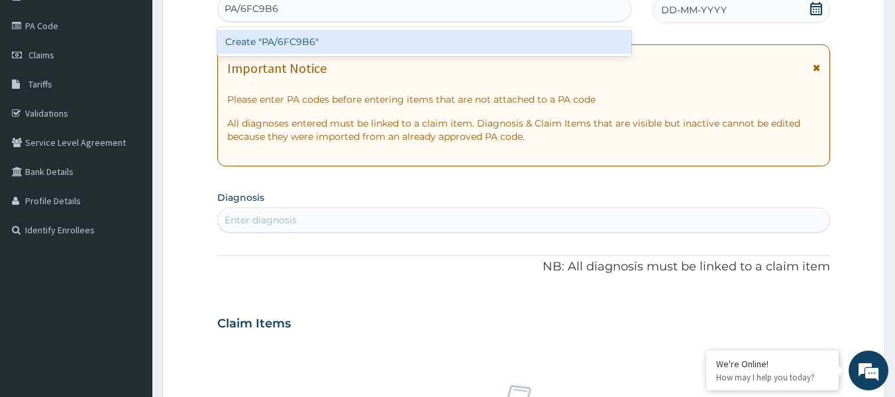
click at [313, 46] on div "Create "PA/6FC9B6"" at bounding box center [424, 42] width 415 height 24
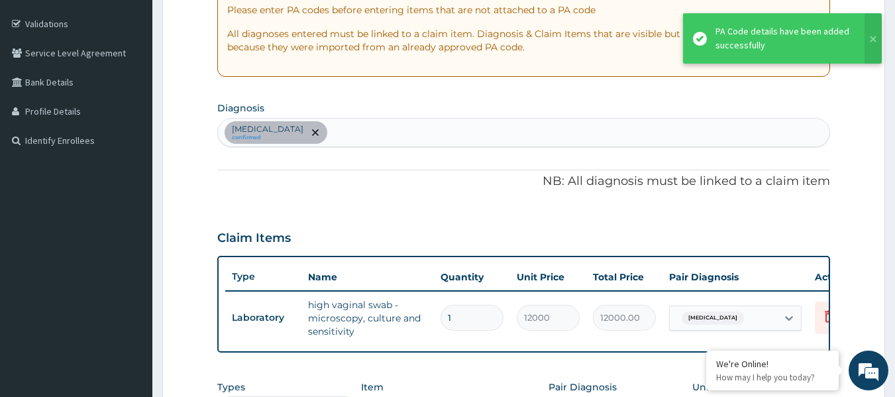
scroll to position [303, 0]
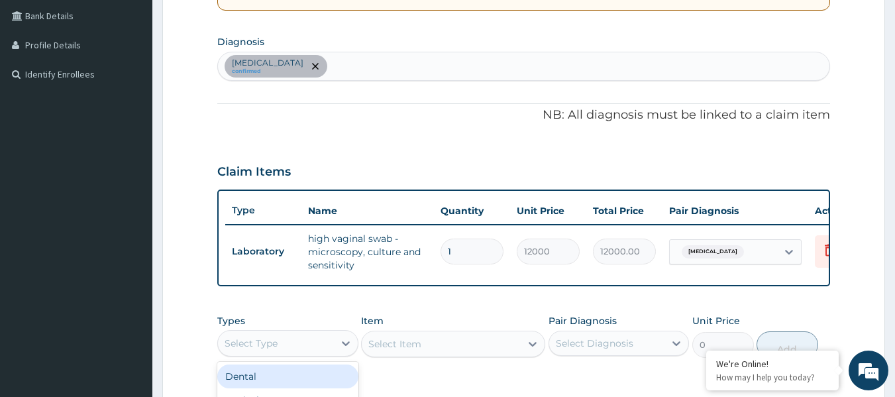
drag, startPoint x: 309, startPoint y: 358, endPoint x: 322, endPoint y: 345, distance: 18.8
click at [309, 354] on div "Select Type" at bounding box center [276, 343] width 116 height 21
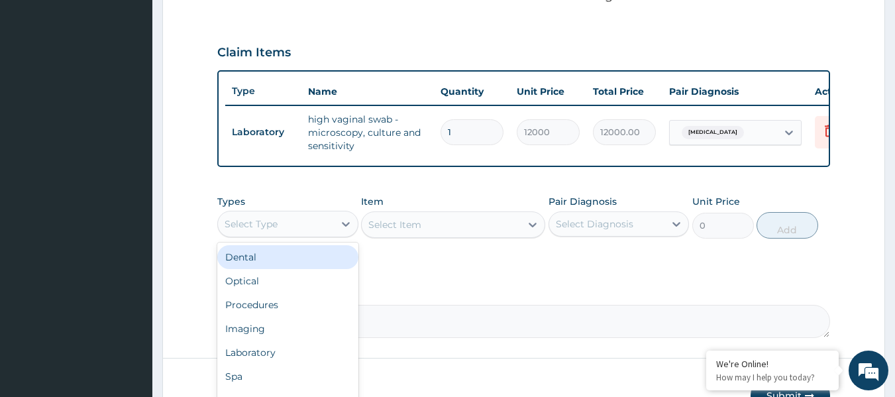
scroll to position [436, 0]
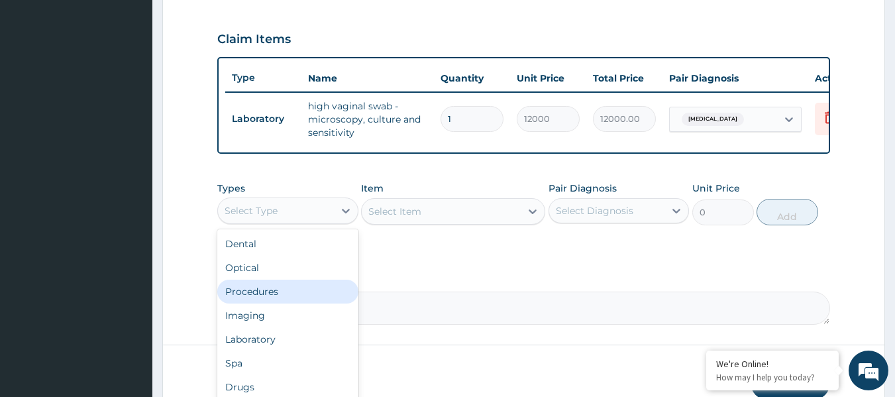
click at [293, 303] on div "Procedures" at bounding box center [287, 292] width 141 height 24
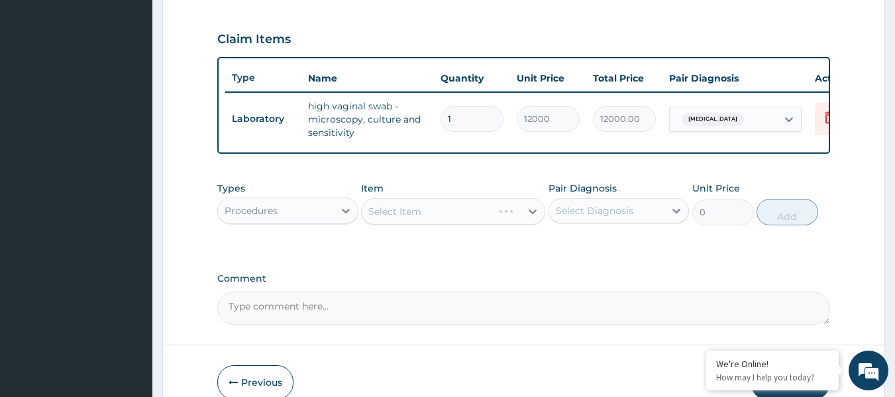
click at [514, 218] on div "Select Item" at bounding box center [453, 211] width 184 height 27
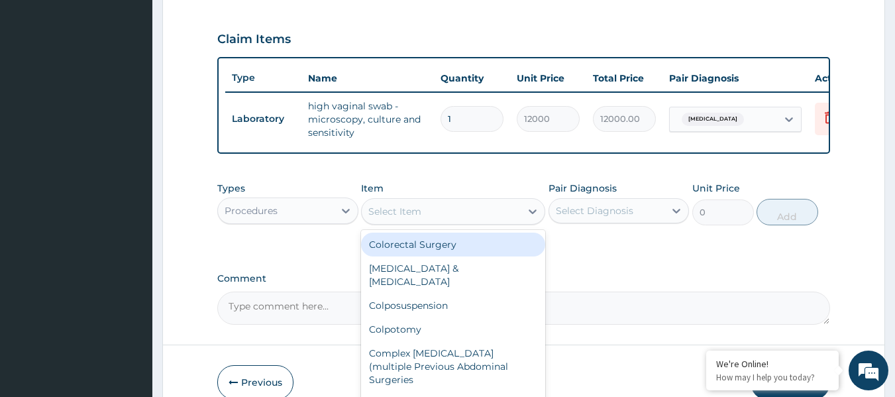
click at [514, 222] on div "Select Item" at bounding box center [441, 211] width 159 height 21
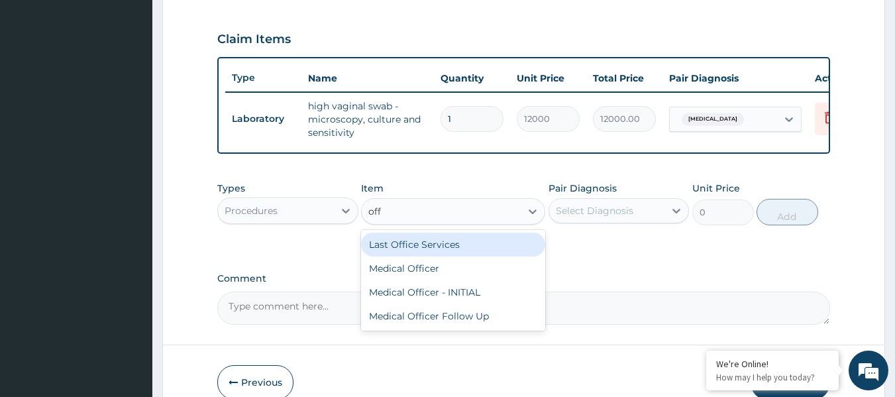
type input "offi"
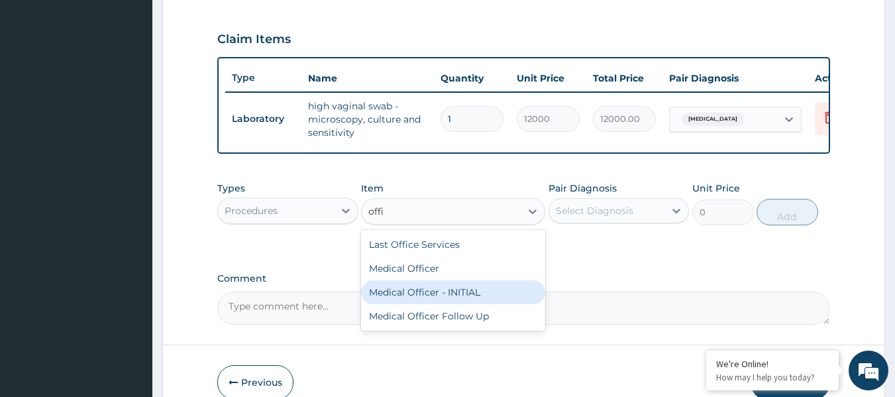
click at [498, 299] on div "Medical Officer - INITIAL" at bounding box center [453, 292] width 184 height 24
type input "9000"
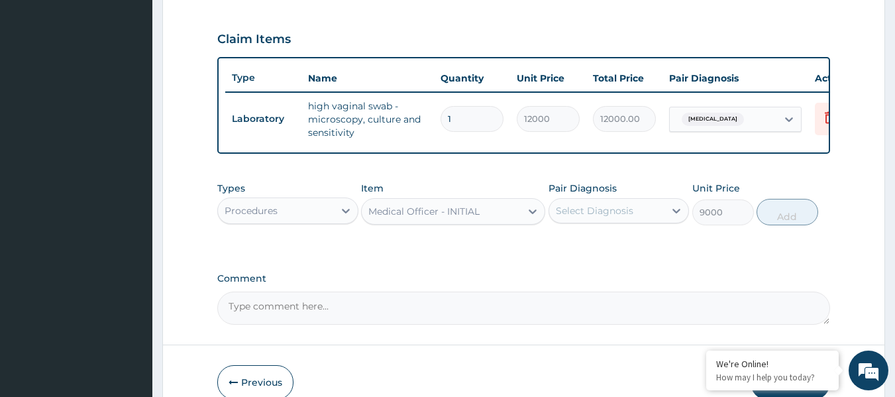
click at [599, 212] on div "Select Diagnosis" at bounding box center [607, 210] width 116 height 21
click at [598, 250] on label "Vaginitis" at bounding box center [612, 243] width 82 height 13
checkbox input "true"
drag, startPoint x: 778, startPoint y: 226, endPoint x: 765, endPoint y: 225, distance: 12.7
click at [775, 225] on button "Add" at bounding box center [788, 212] width 62 height 27
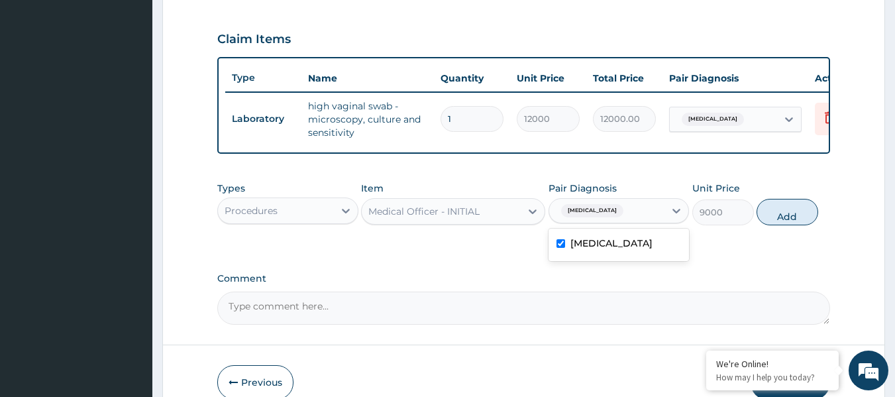
type input "0"
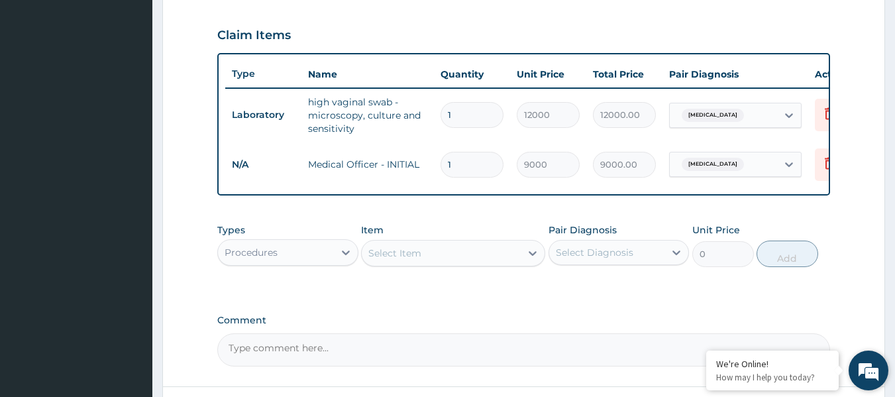
scroll to position [559, 0]
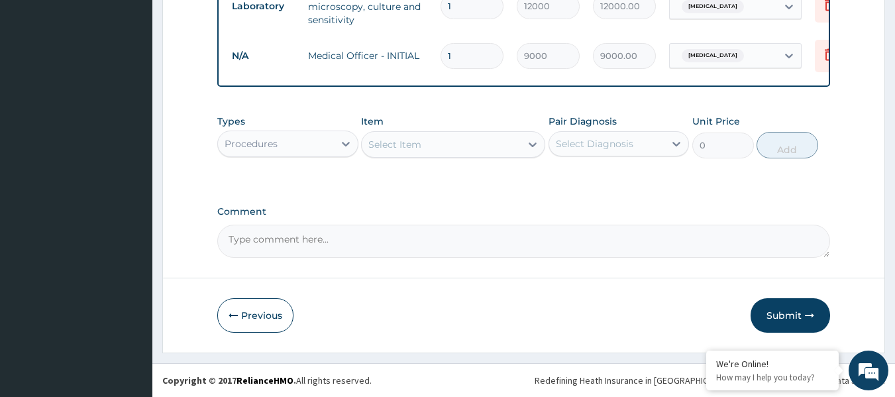
click at [784, 314] on button "Submit" at bounding box center [791, 315] width 80 height 34
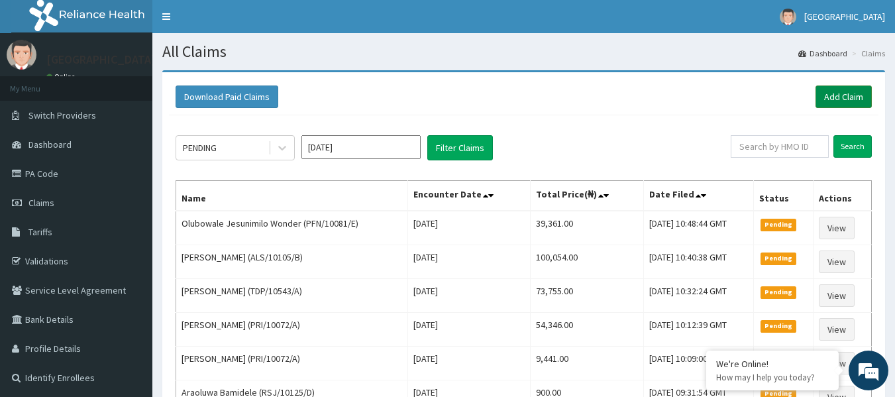
click at [860, 93] on link "Add Claim" at bounding box center [844, 96] width 56 height 23
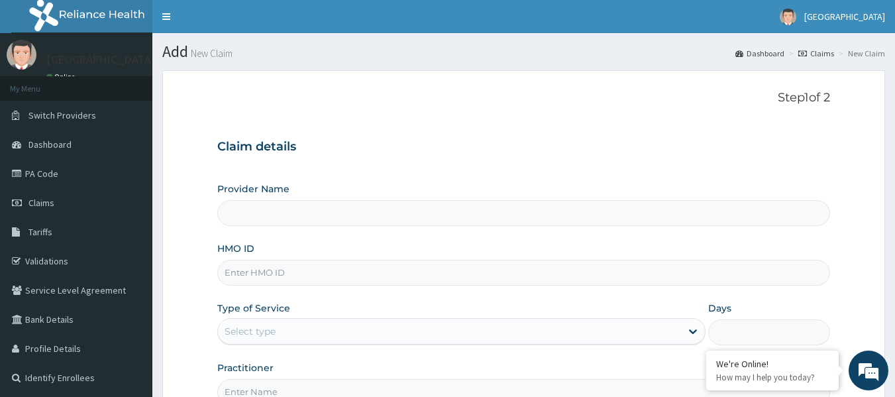
click at [260, 276] on input "HMO ID" at bounding box center [524, 273] width 614 height 26
paste input "RBN/10192/A"
type input "RBN/10192/A"
type input "[GEOGRAPHIC_DATA]"
type input "RBN/10192/A"
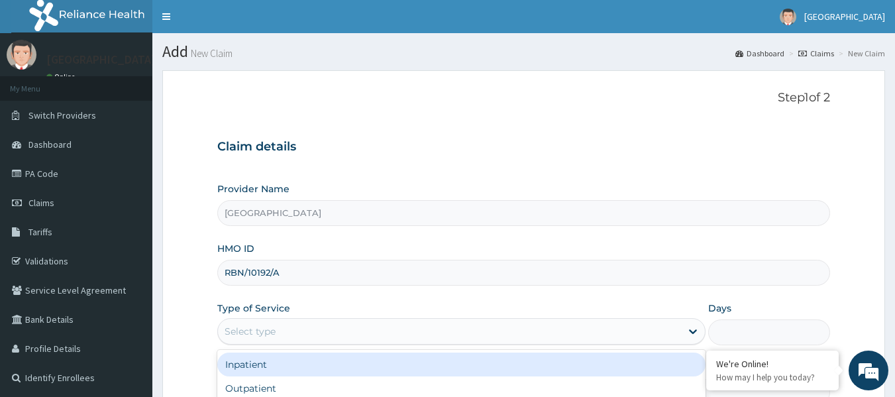
click at [269, 327] on div "Select type" at bounding box center [250, 331] width 51 height 13
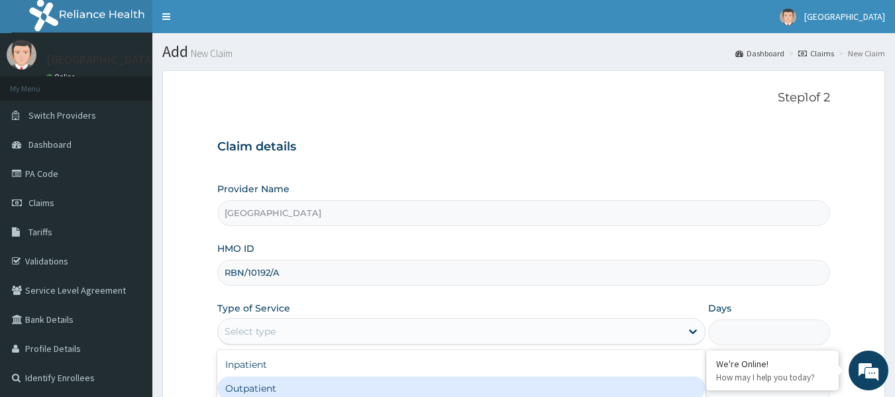
click at [246, 390] on div "Outpatient" at bounding box center [461, 388] width 488 height 24
type input "1"
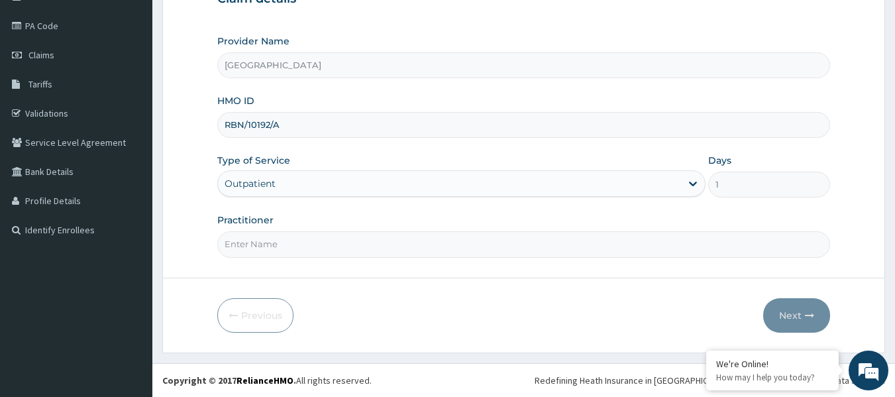
click at [260, 247] on input "Practitioner" at bounding box center [524, 244] width 614 height 26
paste input "IYAWE Efosa"
type input "IYAWE Efosa"
click at [786, 313] on button "Next" at bounding box center [796, 315] width 67 height 34
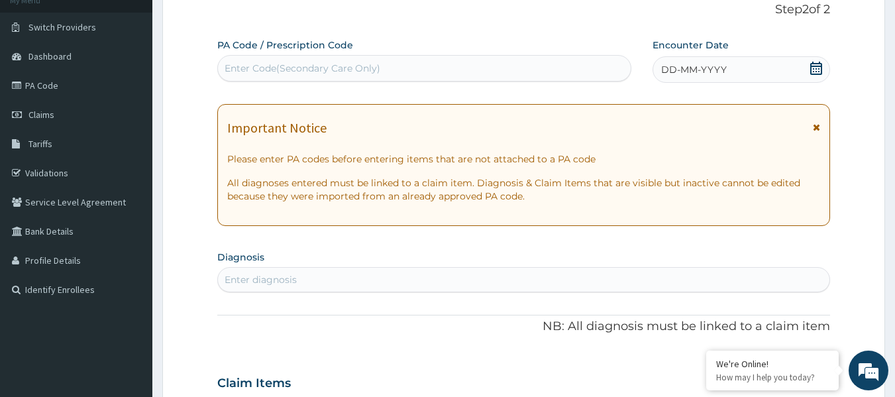
scroll to position [15, 0]
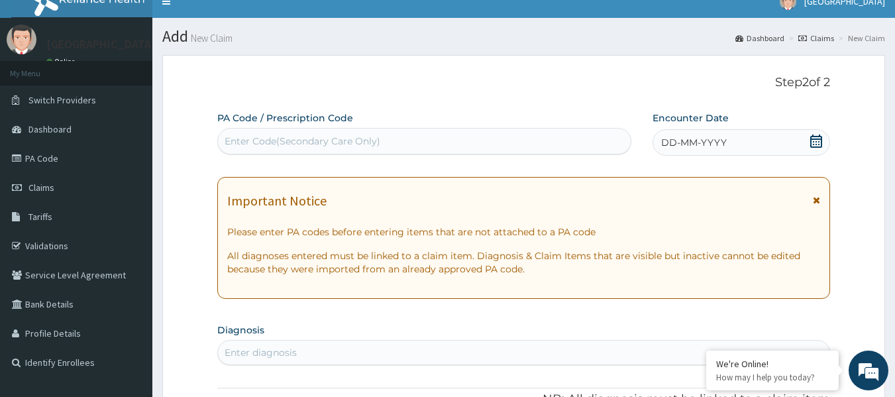
click at [818, 142] on icon at bounding box center [816, 141] width 13 height 13
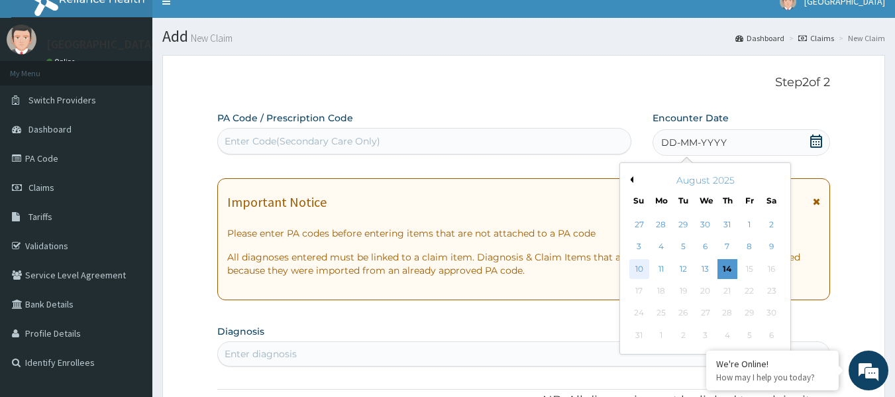
click at [637, 269] on div "10" at bounding box center [640, 269] width 20 height 20
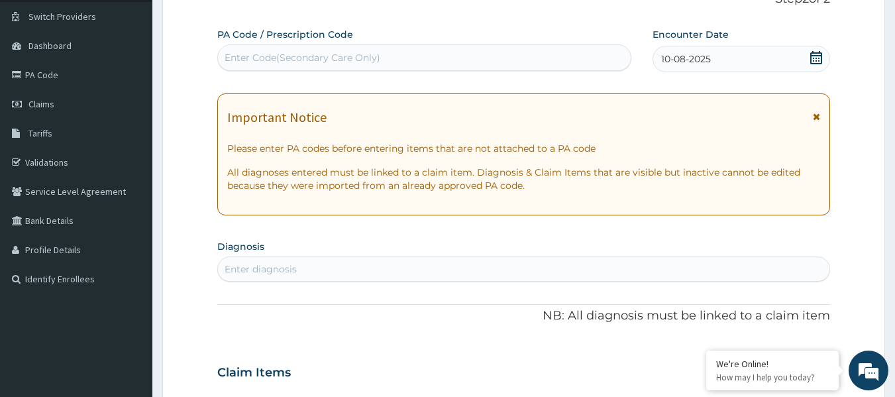
scroll to position [280, 0]
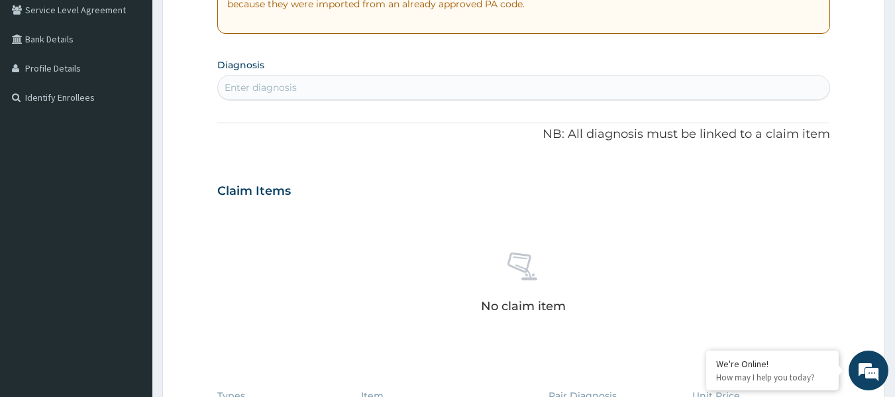
click at [299, 91] on div "Enter diagnosis" at bounding box center [524, 87] width 612 height 21
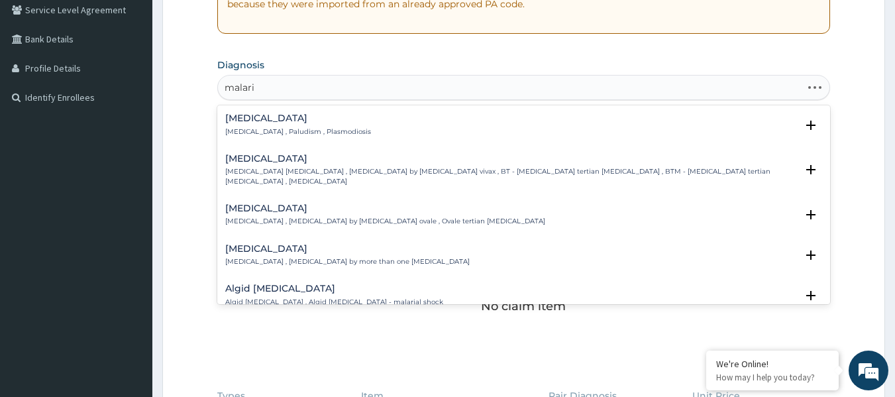
type input "malaria"
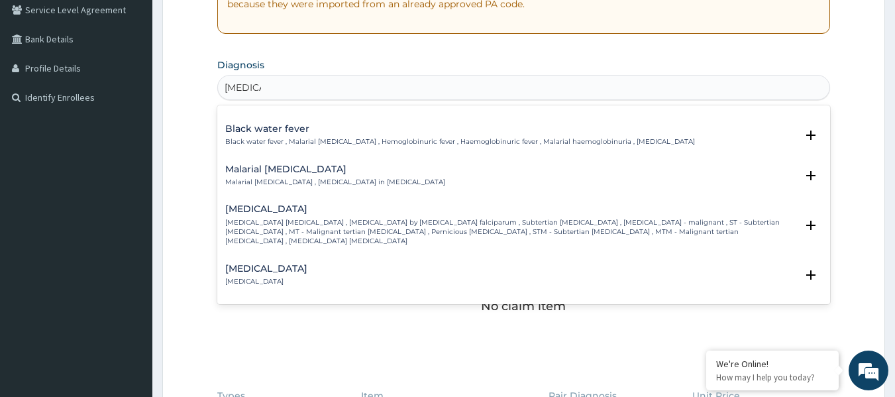
scroll to position [464, 0]
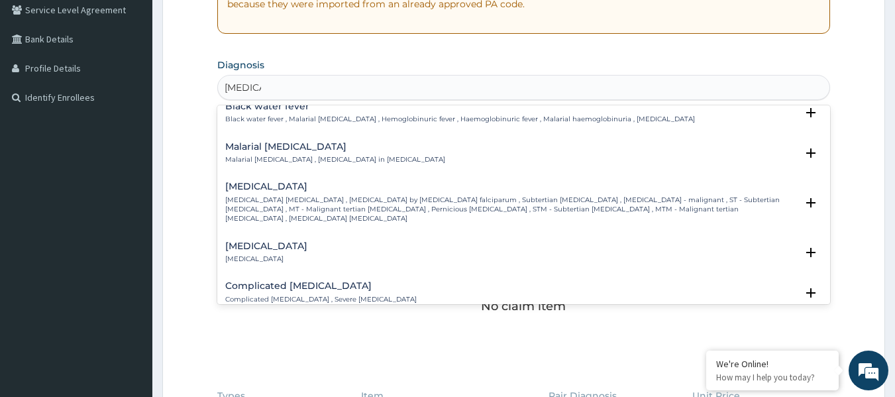
click at [292, 197] on p "Falciparum malaria , Malignant tertian malaria , Malaria by Plasmodium falcipar…" at bounding box center [511, 209] width 572 height 28
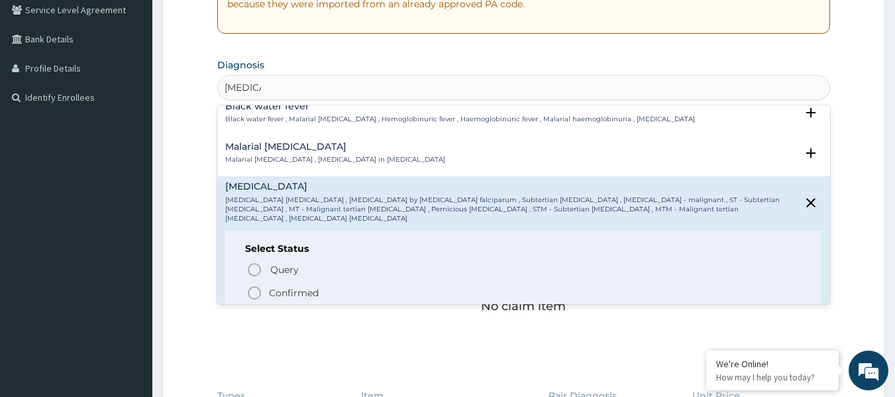
click at [258, 285] on icon "status option filled" at bounding box center [255, 293] width 16 height 16
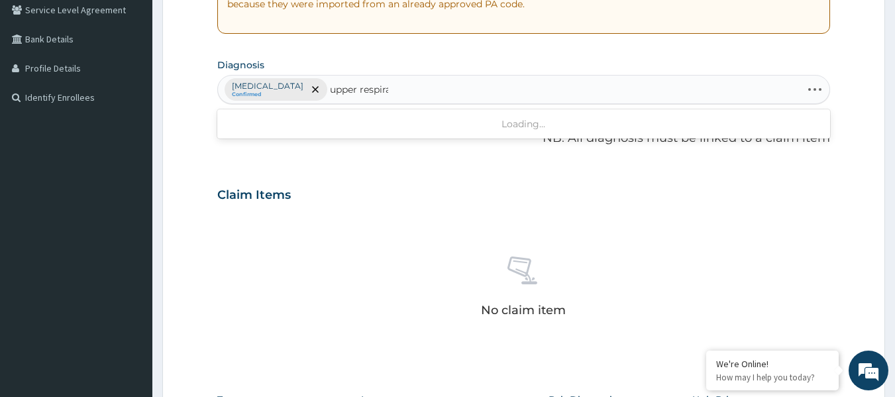
type input "upper respirat"
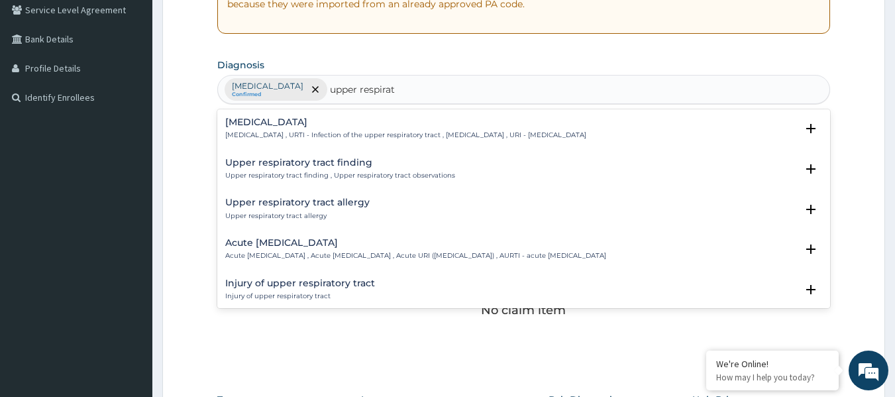
click at [290, 137] on p "Upper respiratory infection , URTI - Infection of the upper respiratory tract ,…" at bounding box center [405, 135] width 361 height 9
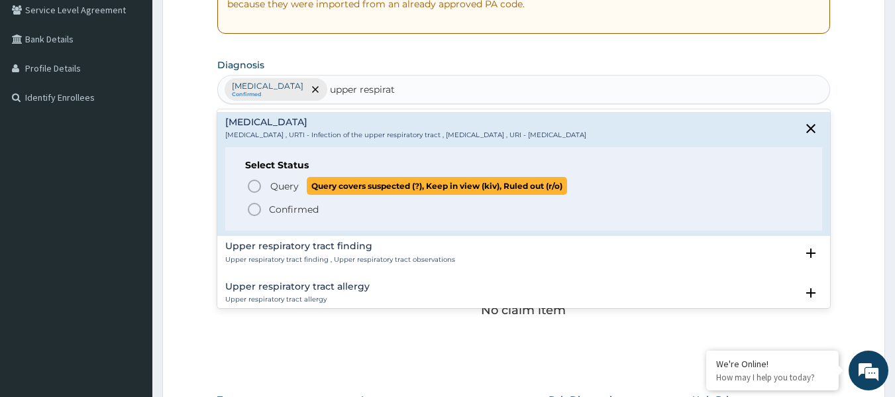
click at [254, 187] on icon "status option query" at bounding box center [255, 186] width 16 height 16
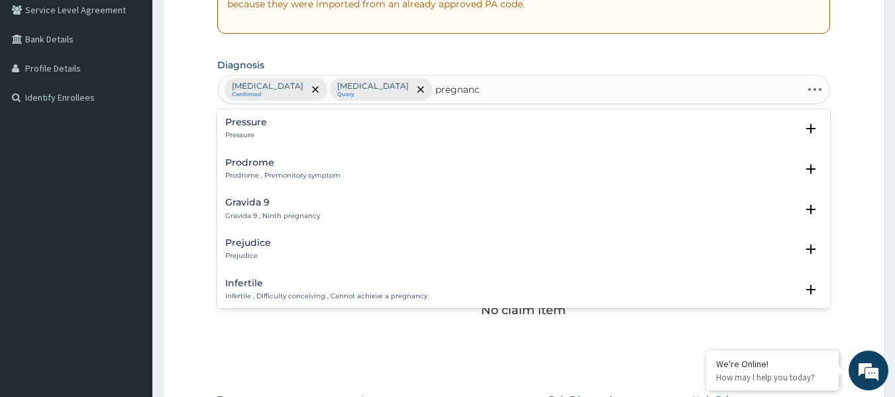
type input "pregnancy"
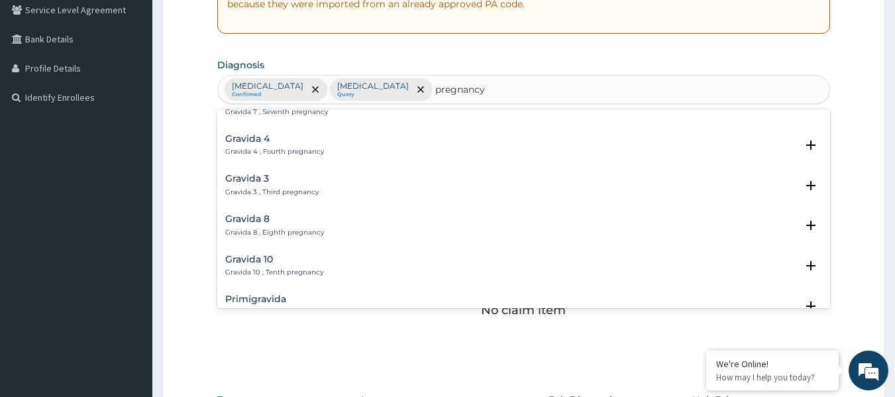
scroll to position [199, 0]
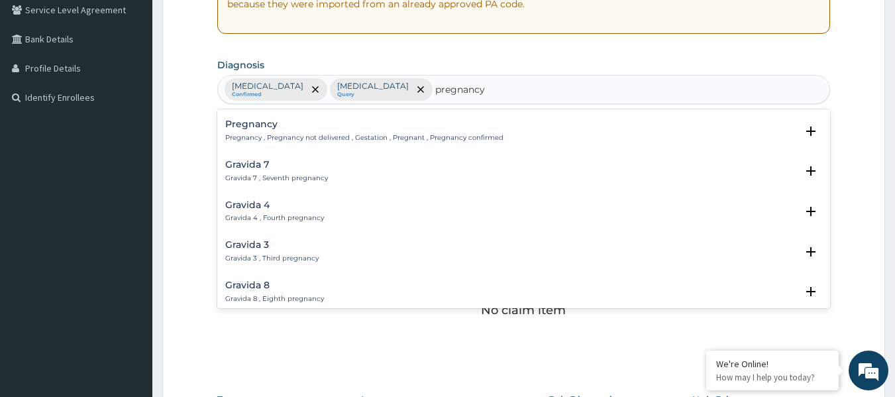
click at [263, 125] on h4 "Pregnancy" at bounding box center [364, 124] width 278 height 10
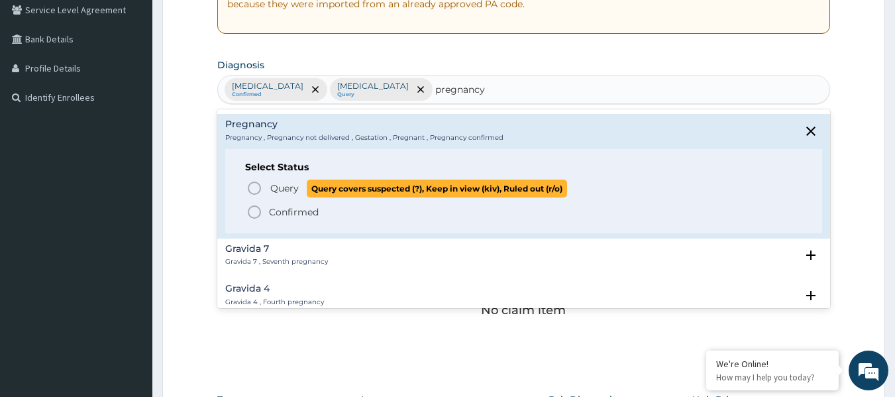
click at [254, 188] on icon "status option query" at bounding box center [255, 188] width 16 height 16
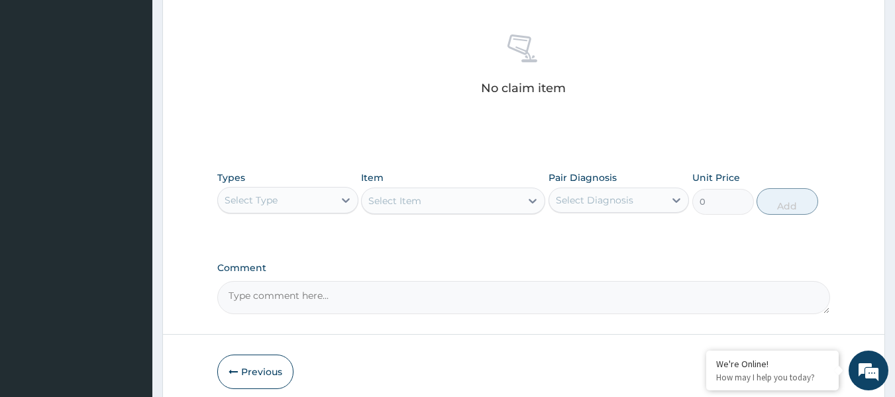
scroll to position [545, 0]
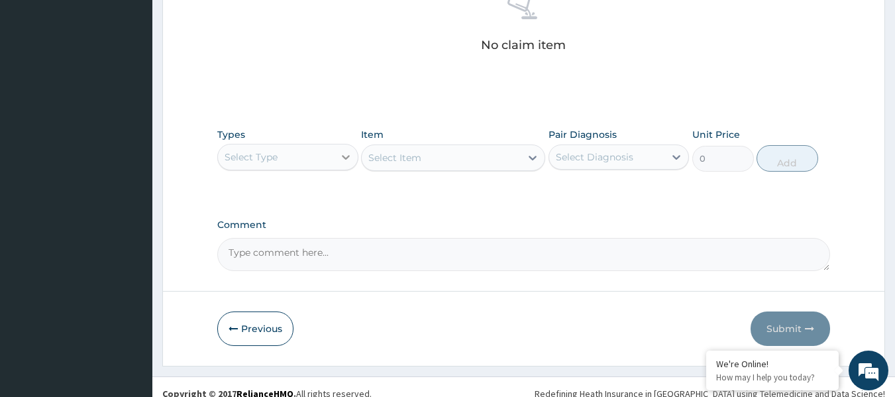
click at [335, 151] on div at bounding box center [346, 157] width 24 height 24
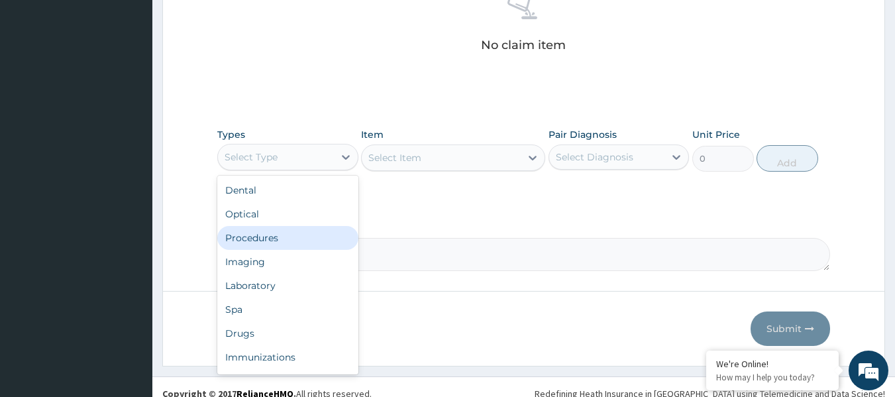
drag, startPoint x: 324, startPoint y: 246, endPoint x: 398, endPoint y: 183, distance: 97.3
click at [320, 243] on div "Procedures" at bounding box center [287, 238] width 141 height 24
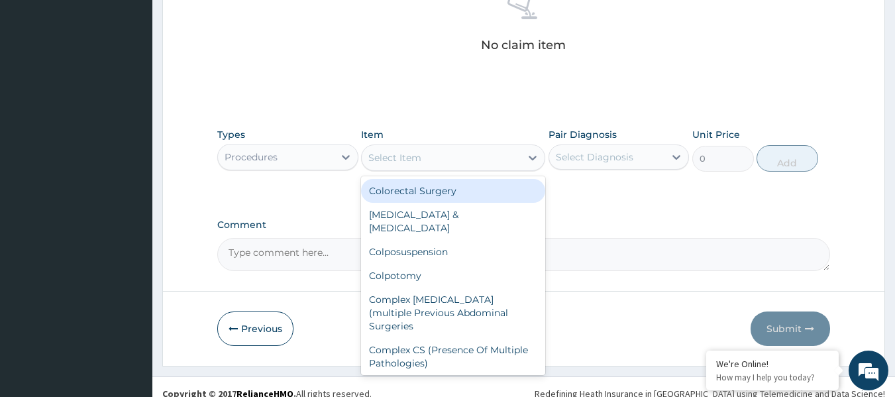
click at [513, 158] on div "Select Item" at bounding box center [441, 157] width 159 height 21
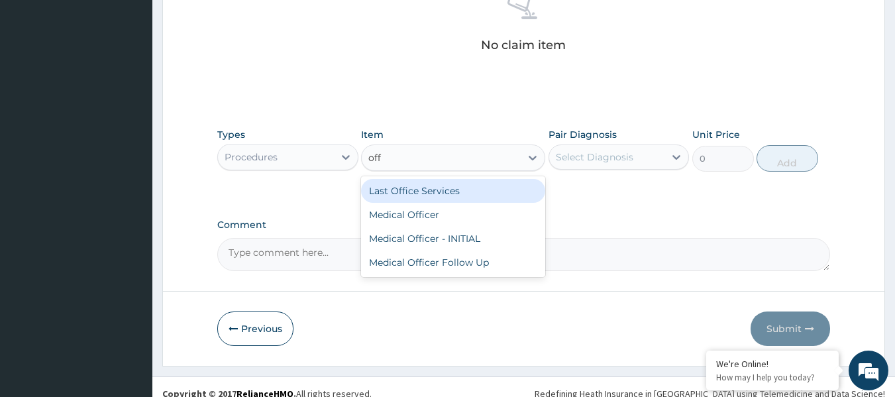
type input "offi"
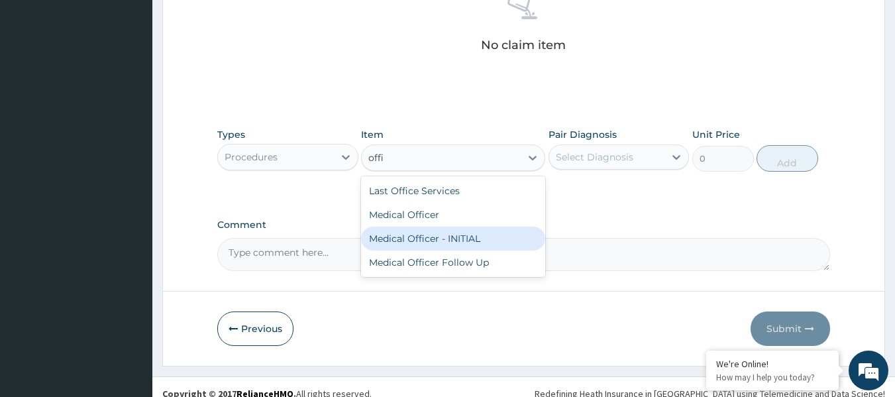
click at [481, 239] on div "Medical Officer - INITIAL" at bounding box center [453, 239] width 184 height 24
type input "9000"
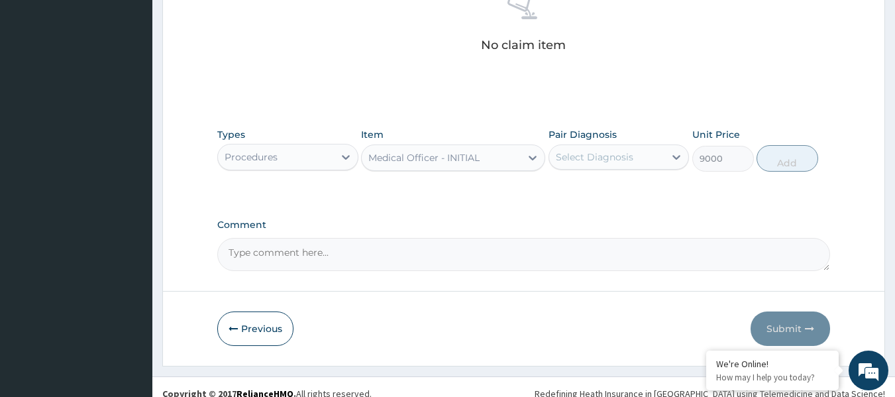
click at [645, 154] on div "Select Diagnosis" at bounding box center [607, 156] width 116 height 21
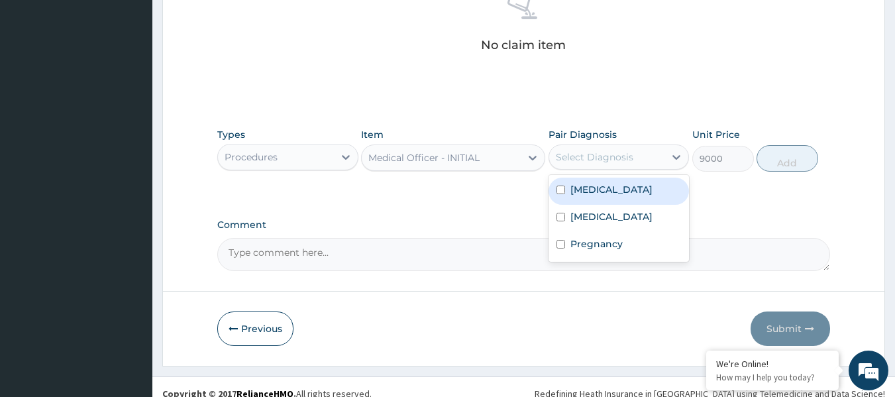
click at [614, 199] on div "Falciparum malaria" at bounding box center [619, 191] width 141 height 27
checkbox input "true"
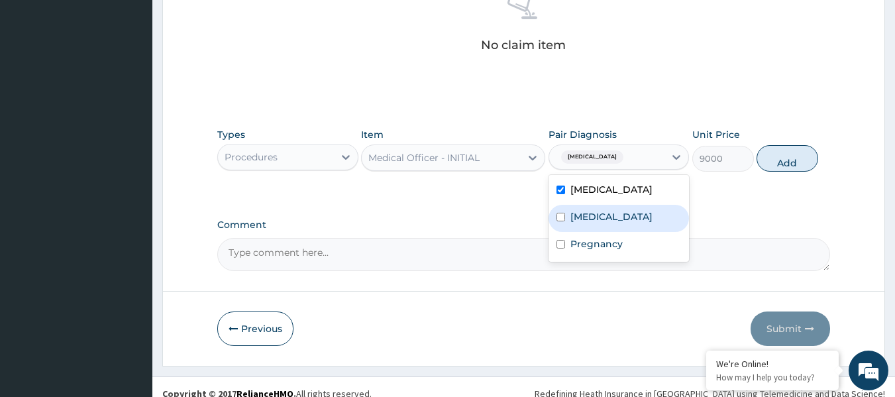
drag, startPoint x: 623, startPoint y: 219, endPoint x: 613, endPoint y: 248, distance: 31.4
click at [623, 222] on label "Upper respiratory infection" at bounding box center [612, 216] width 82 height 13
checkbox input "true"
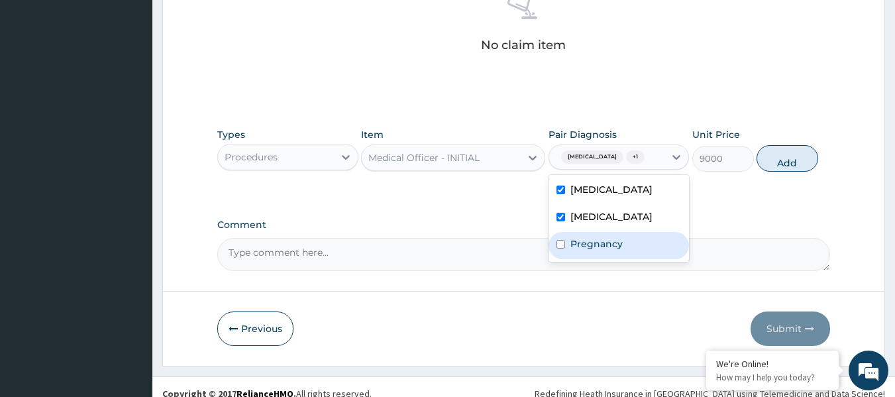
click at [605, 250] on label "Pregnancy" at bounding box center [597, 243] width 52 height 13
checkbox input "true"
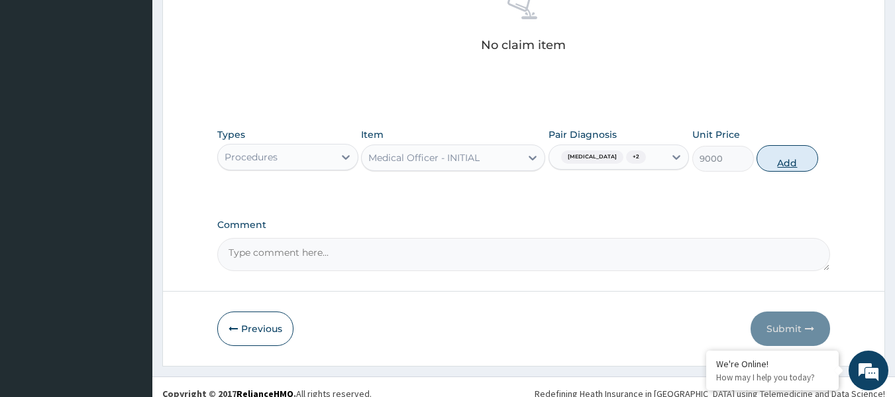
click at [780, 157] on button "Add" at bounding box center [788, 158] width 62 height 27
type input "0"
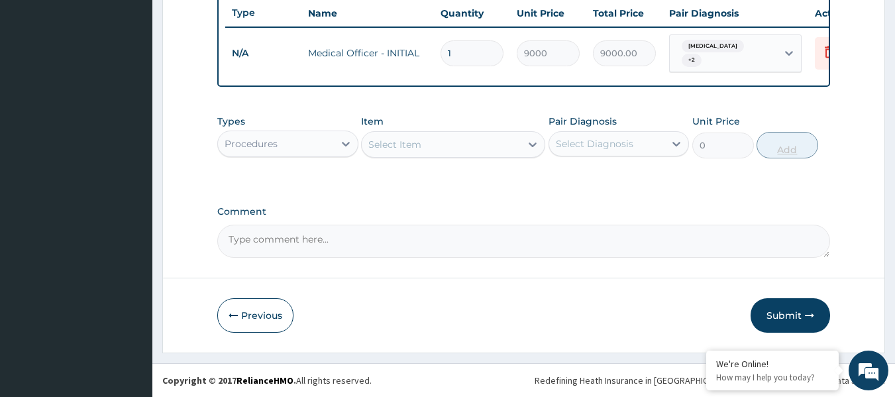
scroll to position [511, 0]
click at [300, 136] on div "Procedures" at bounding box center [276, 143] width 116 height 21
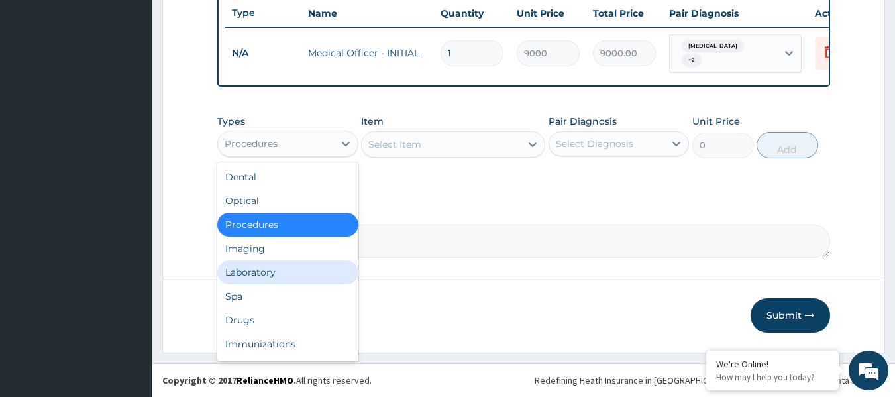
click at [309, 264] on div "Laboratory" at bounding box center [287, 272] width 141 height 24
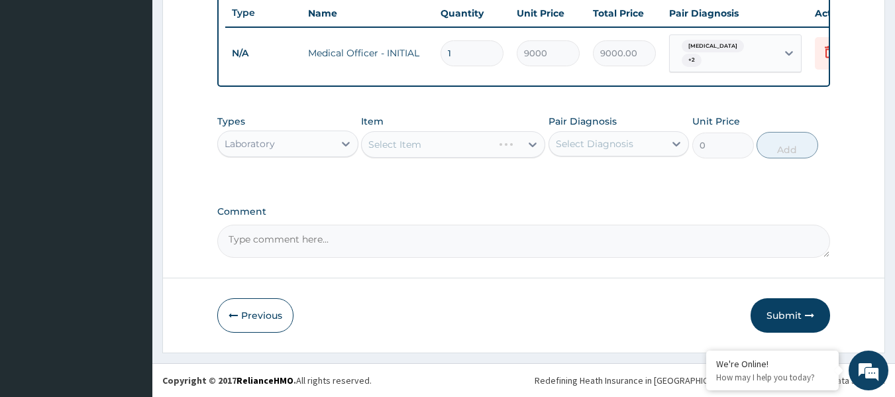
click at [506, 144] on div "Select Item" at bounding box center [453, 144] width 184 height 27
click at [525, 146] on div at bounding box center [533, 145] width 24 height 24
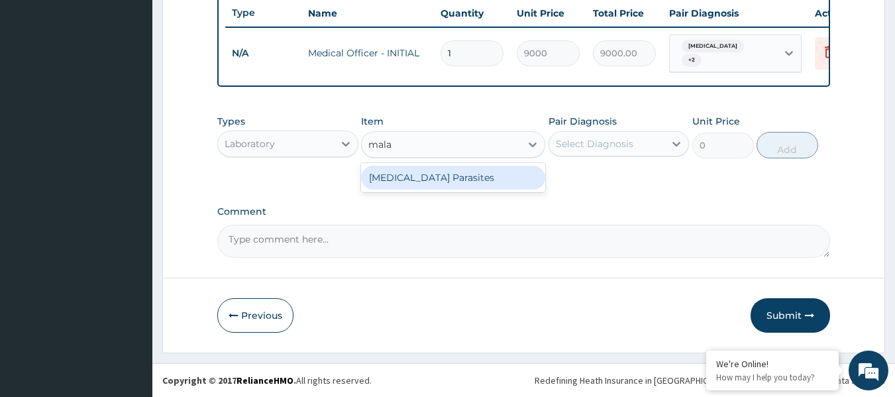
type input "malar"
click at [485, 187] on div "Malaria Parasites" at bounding box center [453, 178] width 184 height 24
type input "4200"
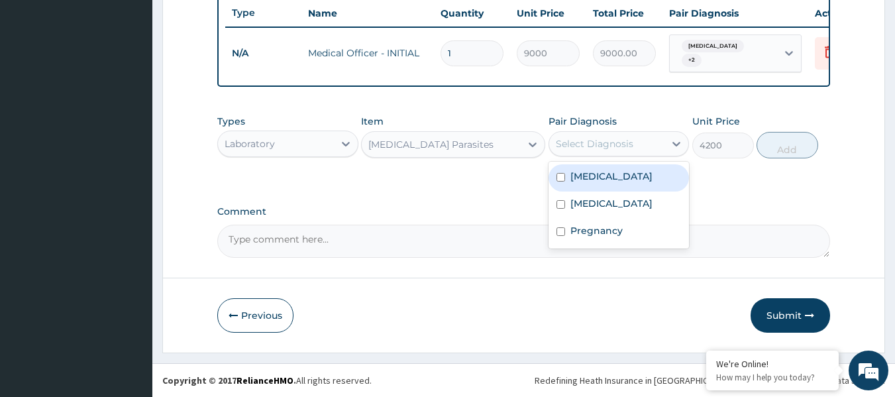
click at [626, 137] on div "Select Diagnosis" at bounding box center [595, 143] width 78 height 13
click at [619, 171] on label "Falciparum malaria" at bounding box center [612, 176] width 82 height 13
checkbox input "true"
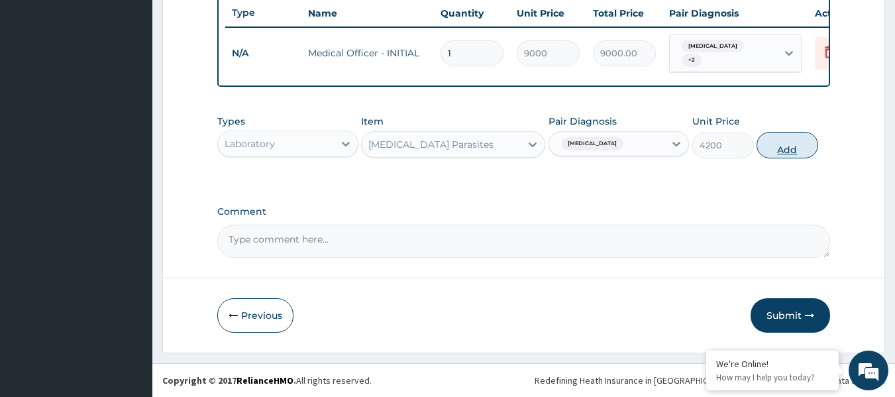
click at [771, 150] on button "Add" at bounding box center [788, 145] width 62 height 27
type input "0"
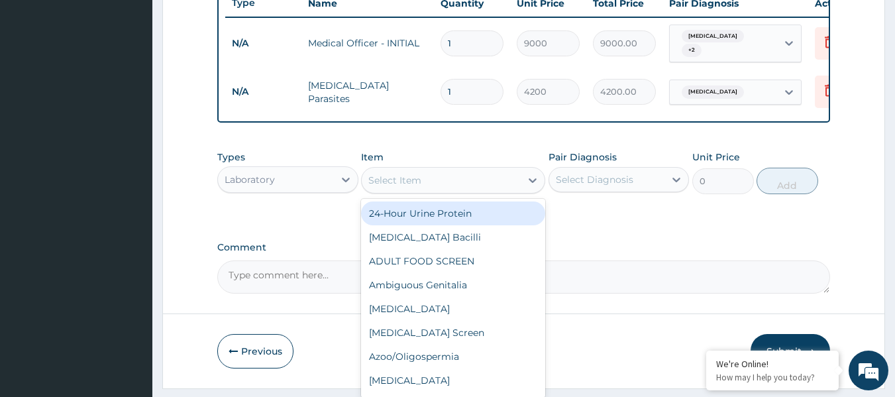
click at [474, 191] on div "Select Item" at bounding box center [441, 180] width 159 height 21
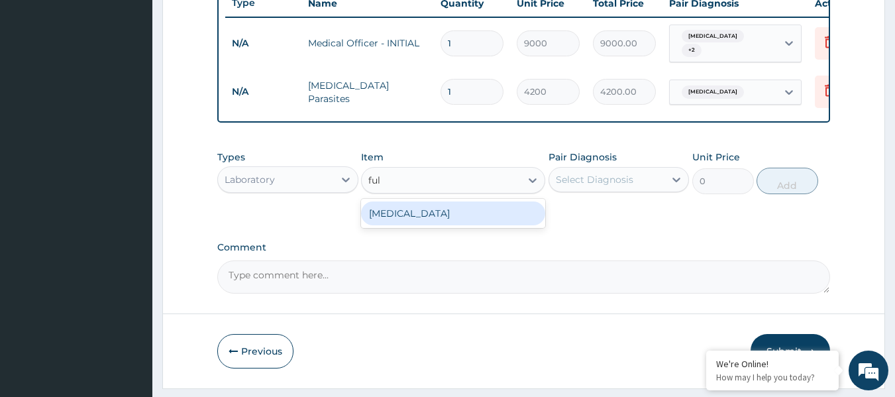
type input "full"
click at [447, 225] on div "Full Blood Count" at bounding box center [453, 213] width 184 height 24
type input "13573"
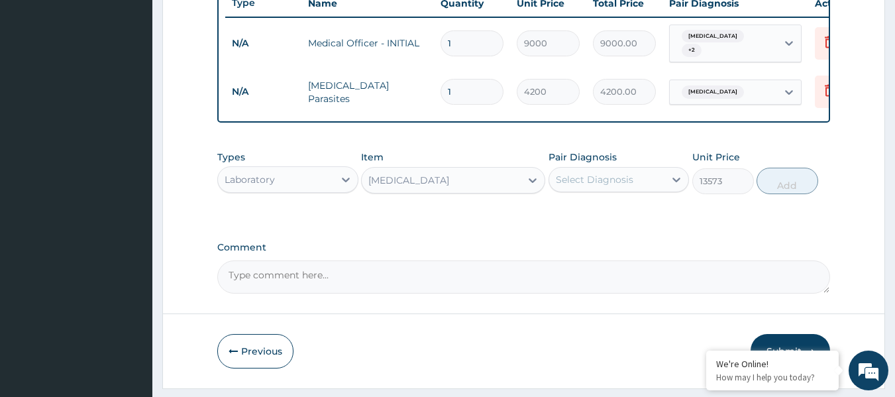
click at [589, 186] on div "Select Diagnosis" at bounding box center [595, 179] width 78 height 13
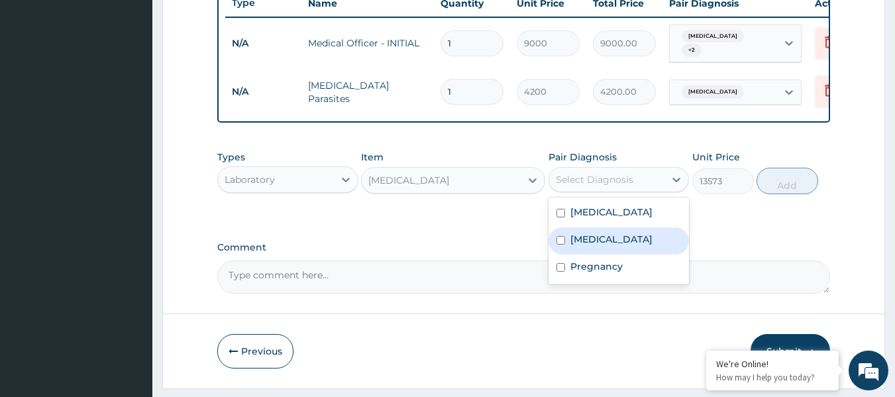
click at [601, 246] on label "Upper respiratory infection" at bounding box center [612, 239] width 82 height 13
checkbox input "true"
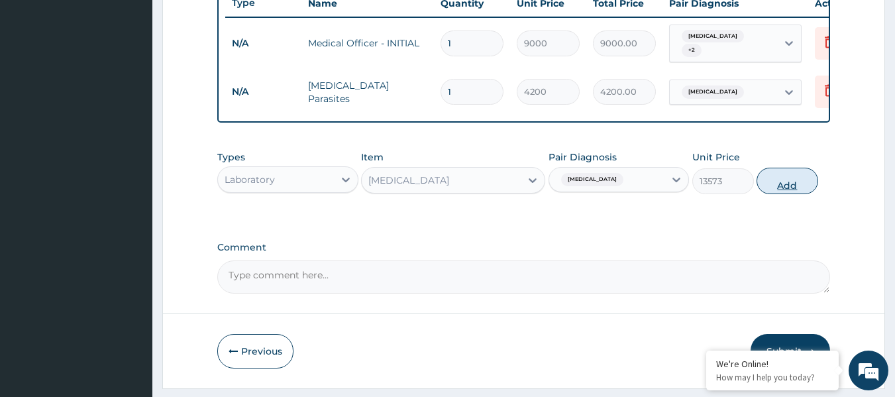
click at [765, 189] on button "Add" at bounding box center [788, 181] width 62 height 27
type input "0"
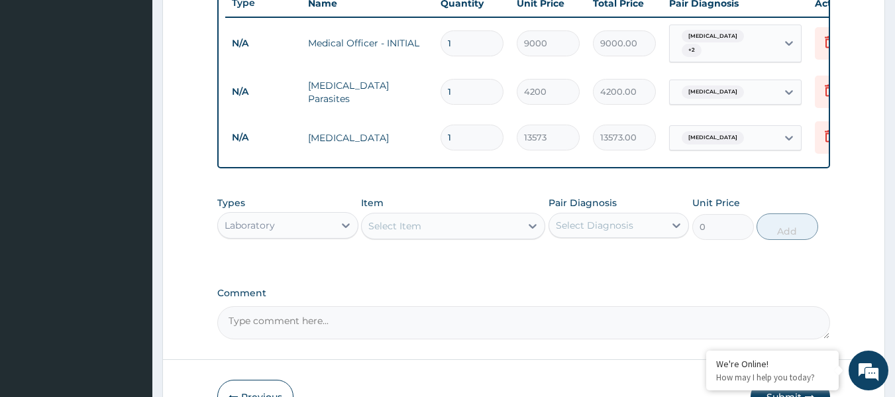
click at [463, 233] on div "Select Item" at bounding box center [441, 225] width 159 height 21
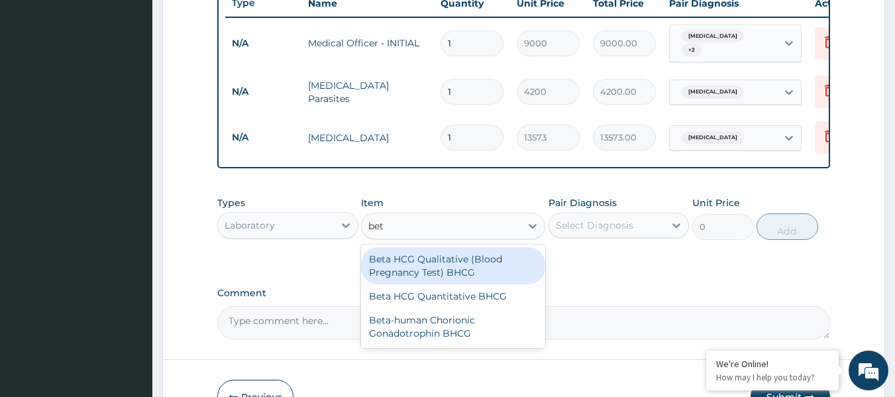
type input "beta"
click at [470, 281] on div "Beta HCG Qualitative (Blood Pregnancy Test) BHCG" at bounding box center [453, 265] width 184 height 37
type input "3046"
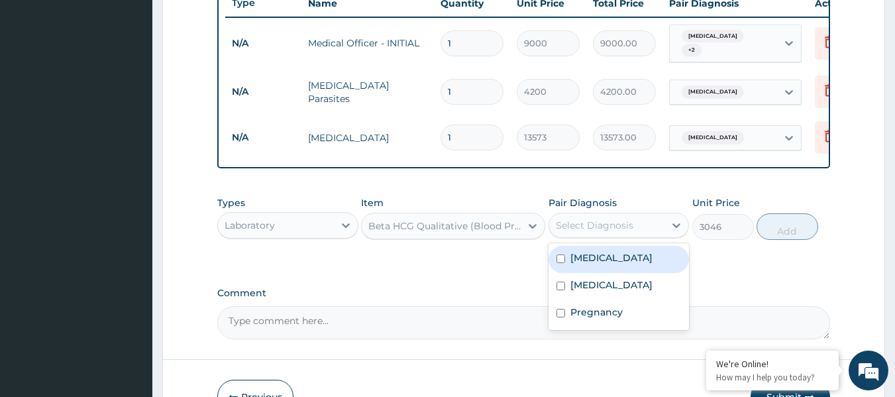
click at [594, 232] on div "Select Diagnosis" at bounding box center [595, 225] width 78 height 13
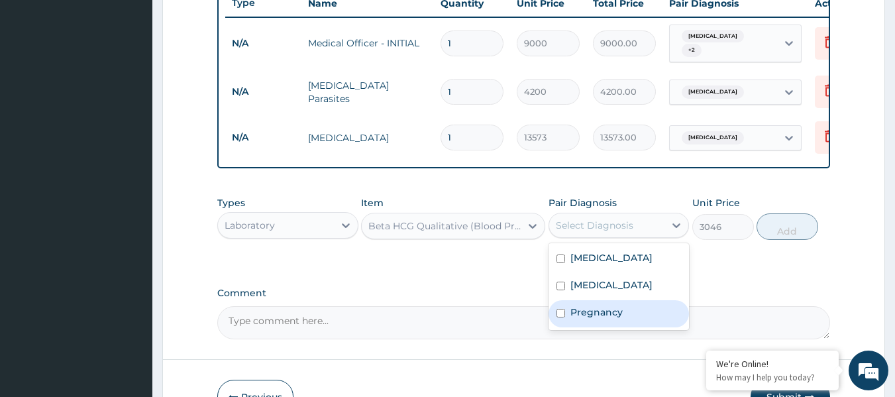
drag, startPoint x: 591, startPoint y: 339, endPoint x: 650, endPoint y: 288, distance: 78.0
click at [589, 319] on label "Pregnancy" at bounding box center [597, 311] width 52 height 13
checkbox input "true"
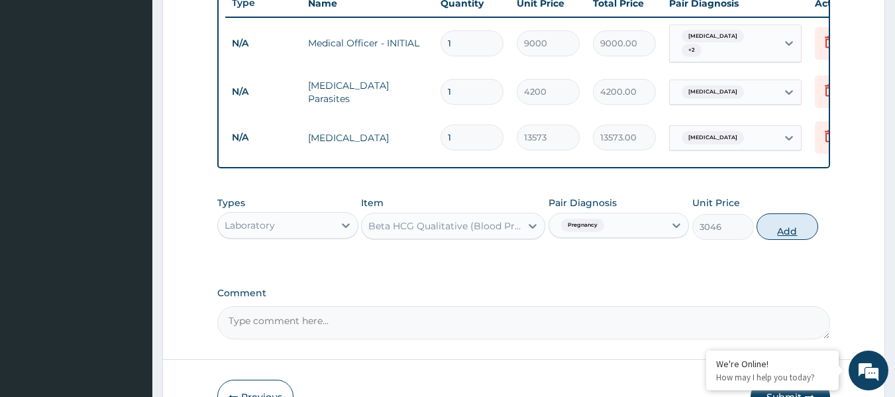
click at [781, 239] on button "Add" at bounding box center [788, 226] width 62 height 27
type input "0"
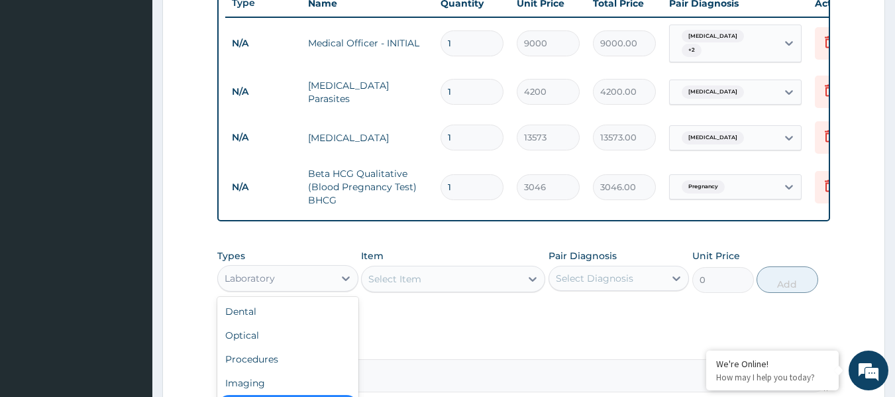
click at [330, 289] on div "Laboratory" at bounding box center [276, 278] width 116 height 21
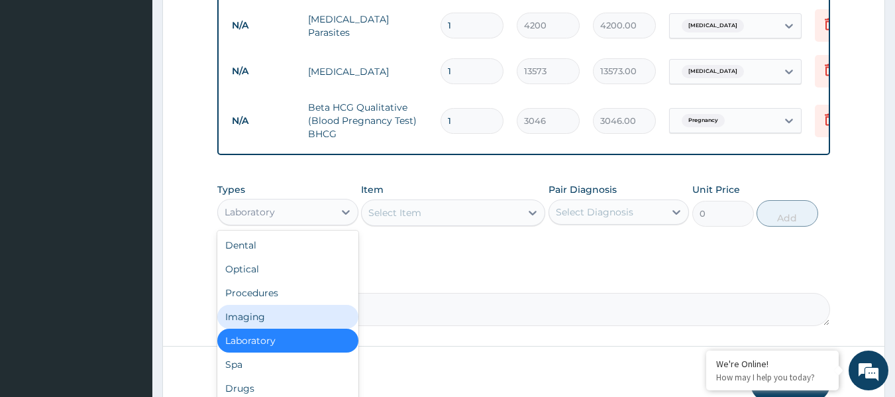
scroll to position [45, 0]
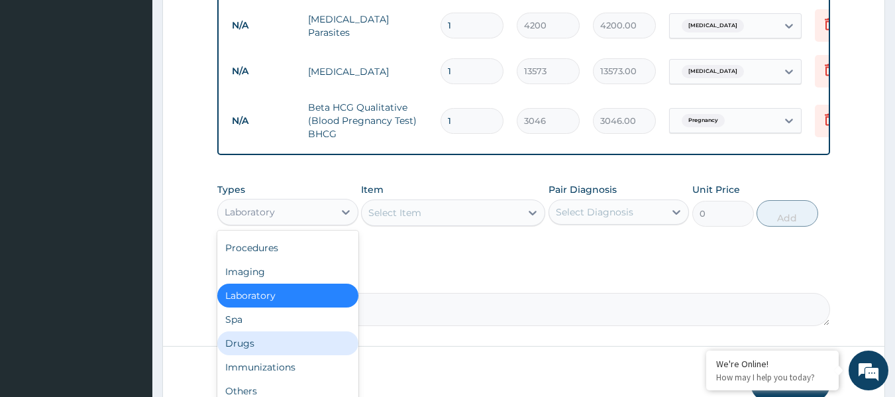
click at [303, 343] on div "Drugs" at bounding box center [287, 343] width 141 height 24
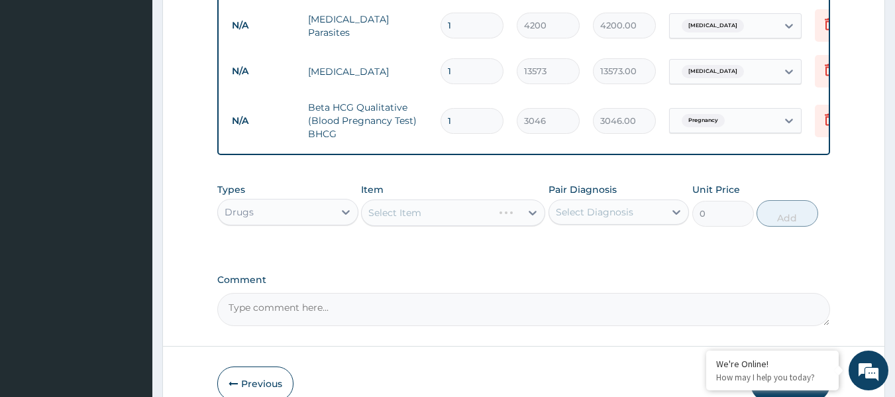
click at [499, 221] on div "Select Item" at bounding box center [453, 212] width 184 height 27
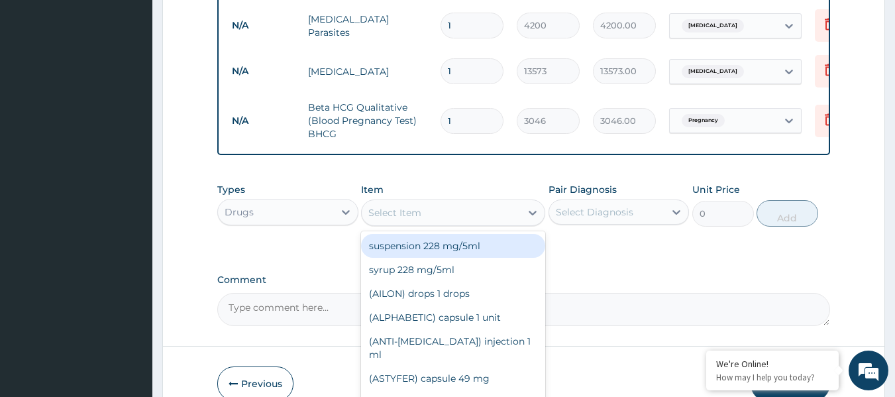
click at [516, 223] on div "Select Item" at bounding box center [441, 212] width 159 height 21
paste input "[MEDICAL_DATA]"
type input "[MEDICAL_DATA]"
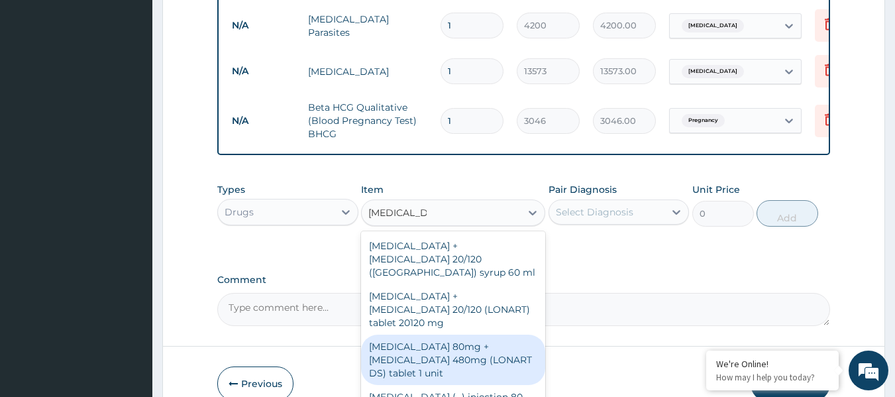
drag, startPoint x: 484, startPoint y: 331, endPoint x: 505, endPoint y: 303, distance: 34.6
click at [479, 335] on div "[MEDICAL_DATA] 80mg + [MEDICAL_DATA] 480mg (LONART DS) tablet 1 unit" at bounding box center [453, 360] width 184 height 50
type input "783"
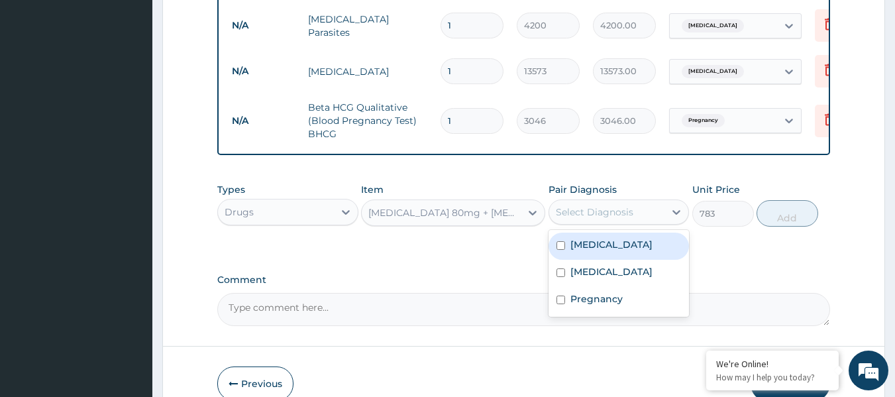
click at [650, 211] on div "Select Diagnosis" at bounding box center [607, 211] width 116 height 21
drag, startPoint x: 634, startPoint y: 258, endPoint x: 681, endPoint y: 236, distance: 52.2
click at [634, 251] on label "[MEDICAL_DATA]" at bounding box center [612, 244] width 82 height 13
checkbox input "true"
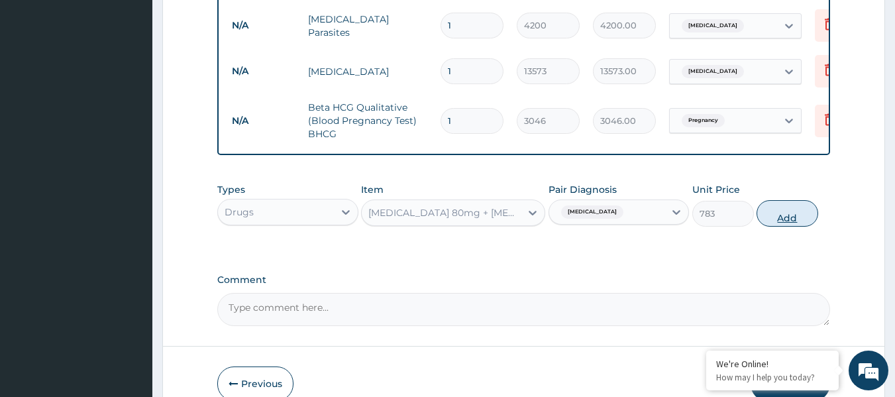
click at [773, 227] on button "Add" at bounding box center [788, 213] width 62 height 27
type input "0"
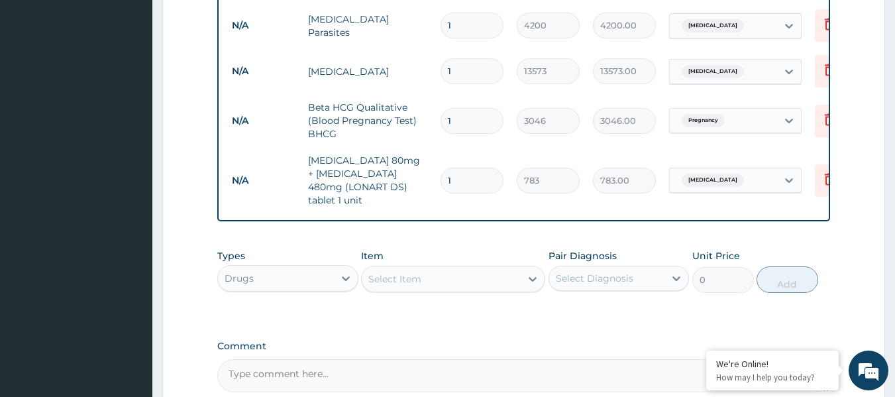
click at [357, 174] on tr "N/A [MEDICAL_DATA] 80mg + [MEDICAL_DATA] 480mg (LONART DS) tablet 1 unit 1 783 …" at bounding box center [549, 180] width 649 height 66
type input "6"
type input "4698.00"
type input "6"
click at [435, 274] on div "Select Item" at bounding box center [441, 278] width 159 height 21
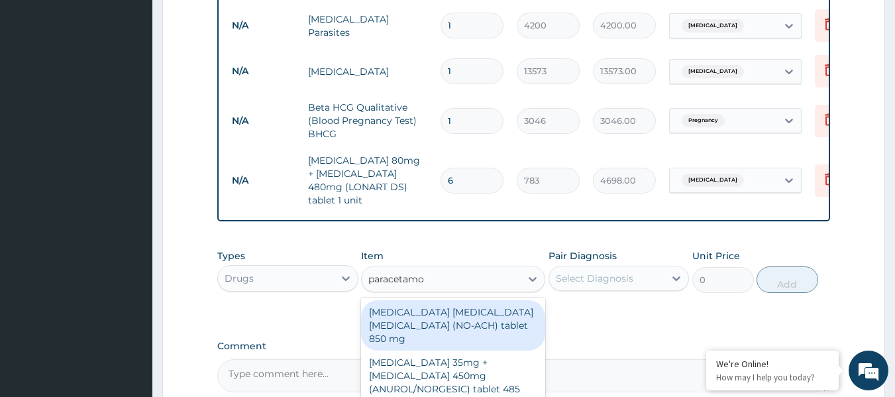
type input "paracetamol"
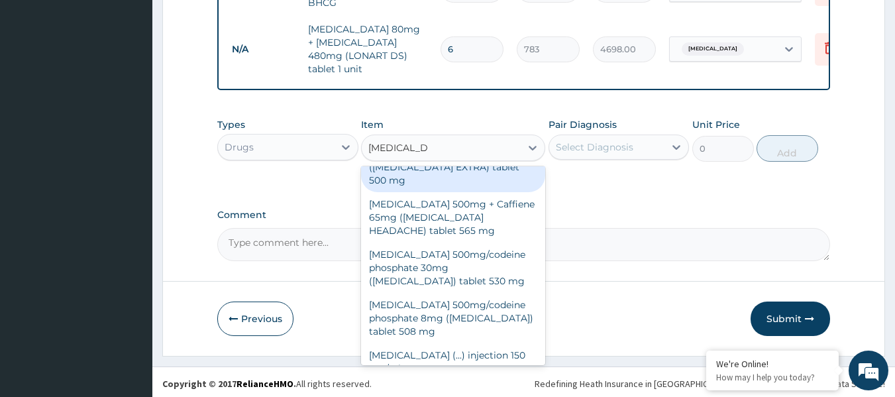
scroll to position [265, 0]
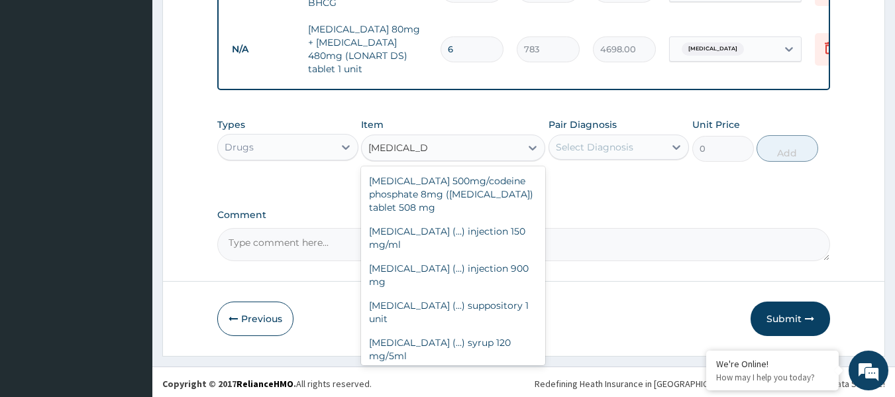
click at [455, 368] on div "[MEDICAL_DATA] (...) tablet 500 mg" at bounding box center [453, 380] width 184 height 24
type input "31.5"
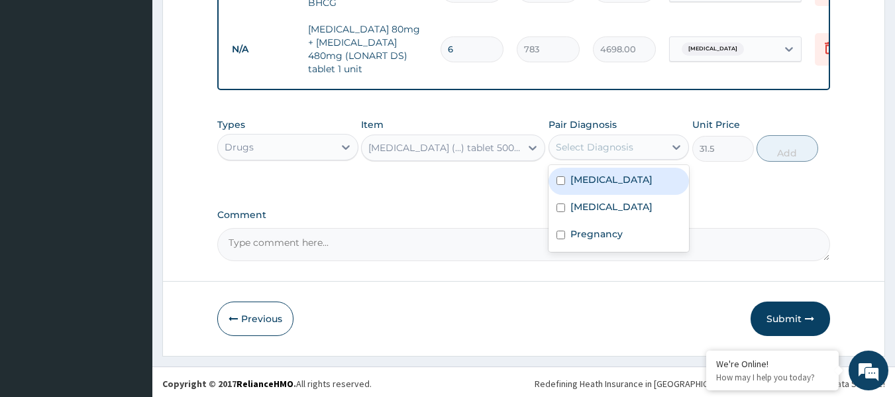
click at [622, 148] on div "Select Diagnosis" at bounding box center [595, 146] width 78 height 13
click at [615, 179] on label "[MEDICAL_DATA]" at bounding box center [612, 179] width 82 height 13
checkbox input "true"
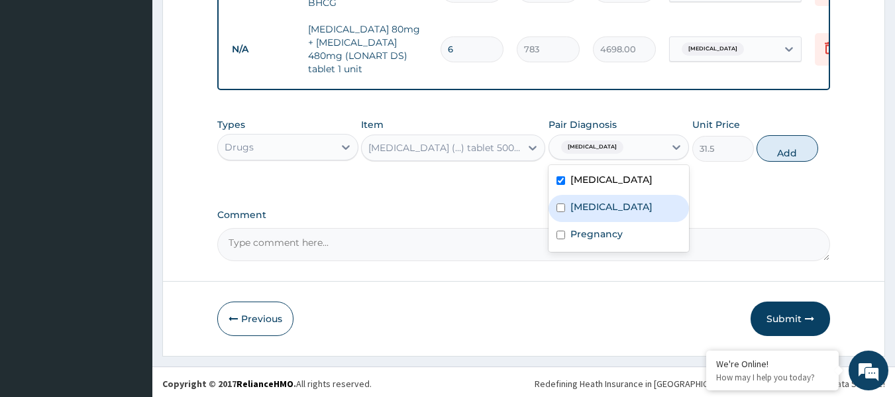
click at [612, 200] on label "Upper respiratory infection" at bounding box center [612, 206] width 82 height 13
checkbox input "true"
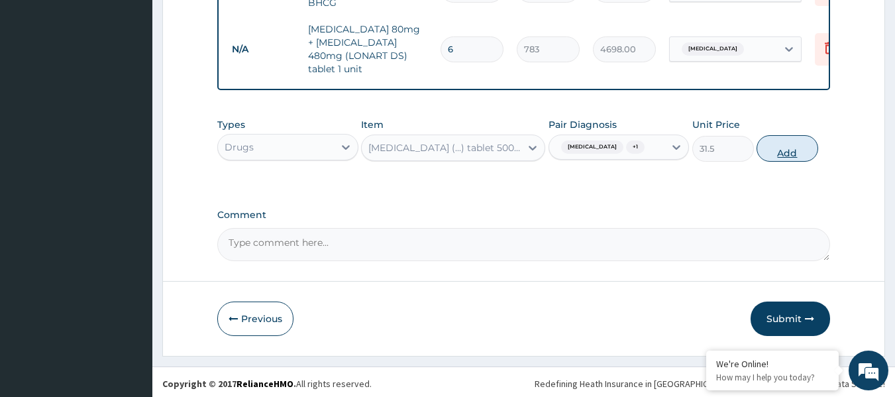
click at [799, 150] on button "Add" at bounding box center [788, 148] width 62 height 27
type input "0"
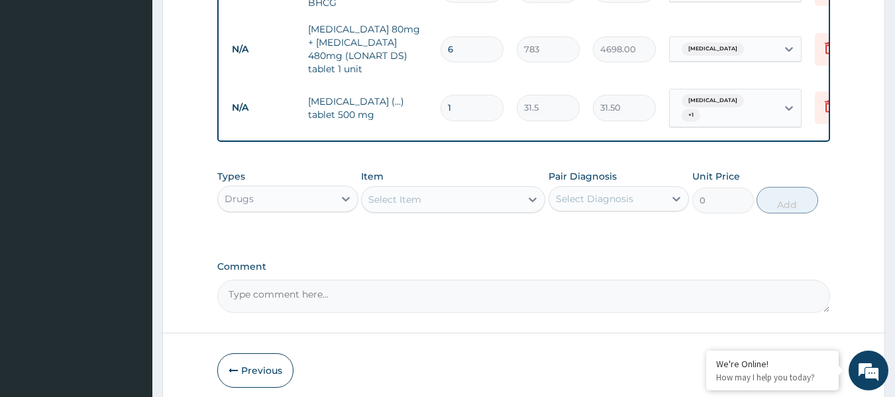
type input "18"
type input "567.00"
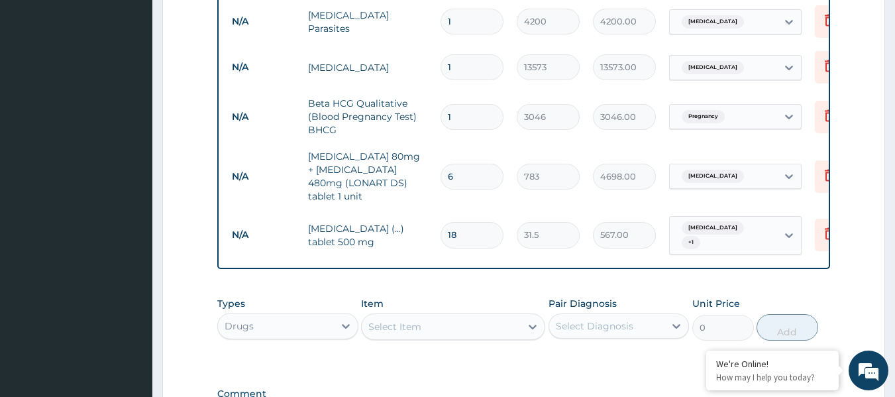
scroll to position [576, 0]
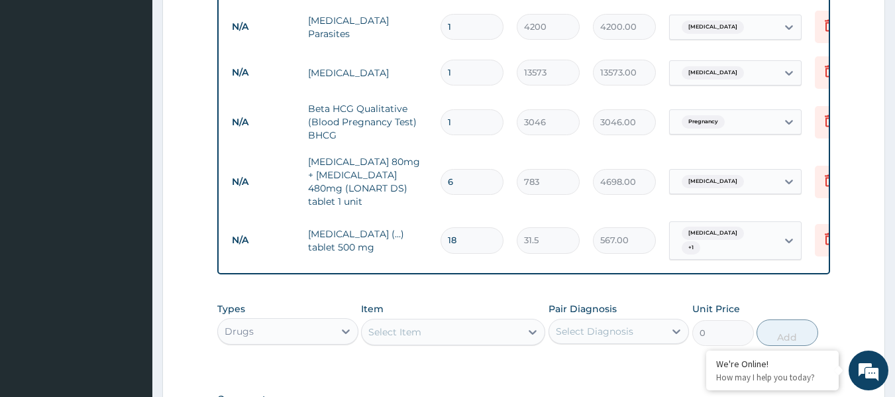
type input "18"
click at [295, 200] on tr "N/A Artemether 80mg + Lumefantrine 480mg (LONART DS) tablet 1 unit 6 783 4698.0…" at bounding box center [549, 181] width 649 height 66
drag, startPoint x: 333, startPoint y: 232, endPoint x: 325, endPoint y: 217, distance: 16.9
click at [327, 223] on td "[MEDICAL_DATA] (...) tablet 500 mg" at bounding box center [368, 241] width 133 height 40
click at [319, 225] on td "[MEDICAL_DATA] (...) tablet 500 mg" at bounding box center [368, 241] width 133 height 40
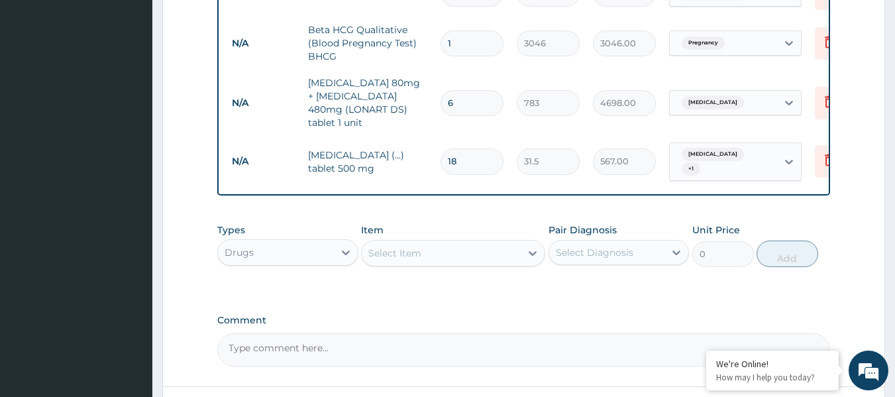
scroll to position [760, 0]
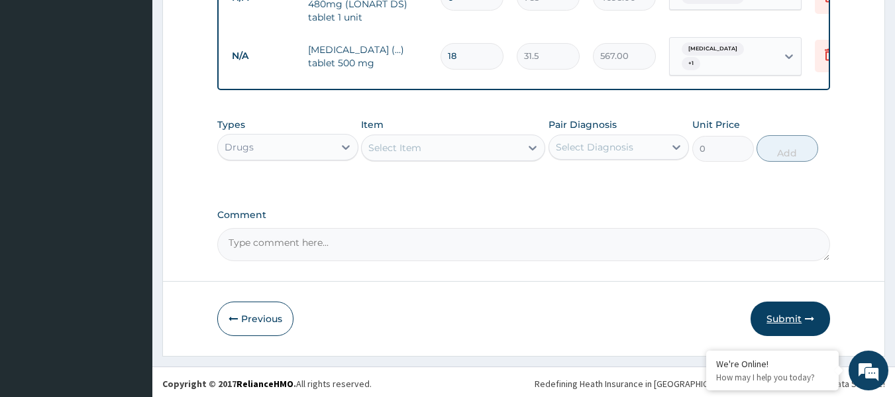
click at [793, 315] on button "Submit" at bounding box center [791, 319] width 80 height 34
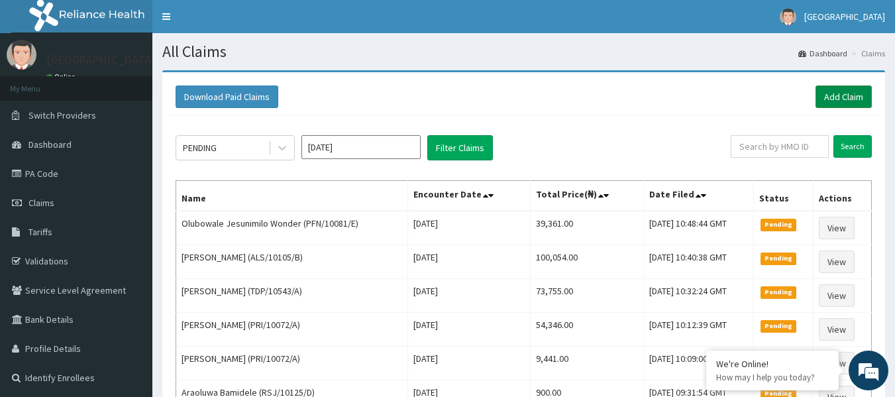
click at [857, 87] on link "Add Claim" at bounding box center [844, 96] width 56 height 23
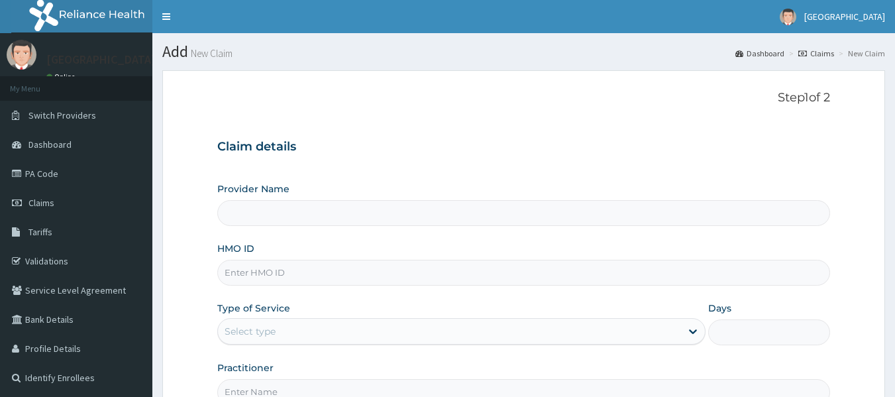
click at [288, 270] on input "HMO ID" at bounding box center [524, 273] width 614 height 26
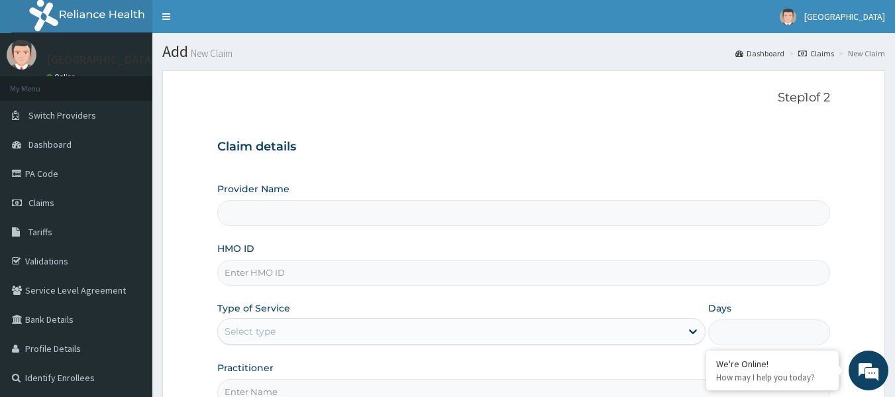
paste input "NES/10048/A"
type input "NES/10048/A"
type input "[GEOGRAPHIC_DATA]"
type input "NES/10048/A"
click at [280, 330] on div "Select type" at bounding box center [449, 331] width 463 height 21
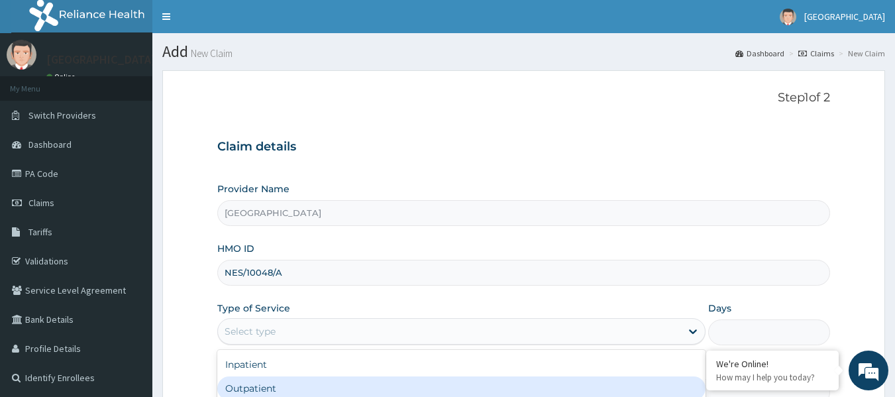
click at [267, 396] on div "Outpatient" at bounding box center [461, 388] width 488 height 24
type input "1"
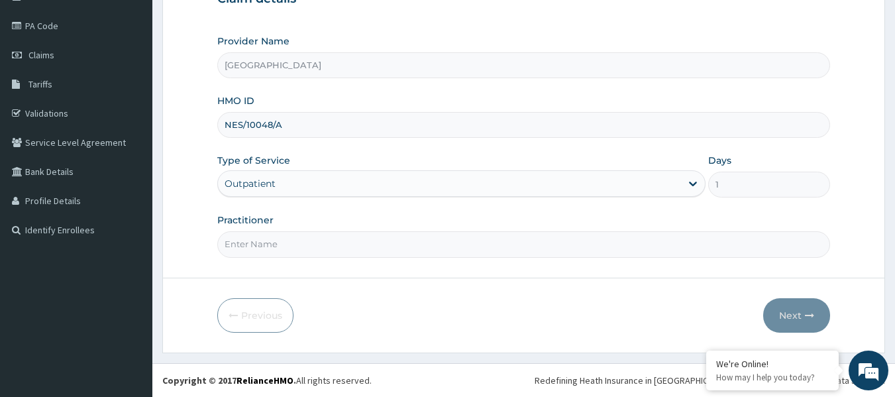
click at [254, 245] on input "Practitioner" at bounding box center [524, 244] width 614 height 26
paste input "[PERSON_NAME]"
type input "[PERSON_NAME]"
click at [799, 313] on button "Next" at bounding box center [796, 315] width 67 height 34
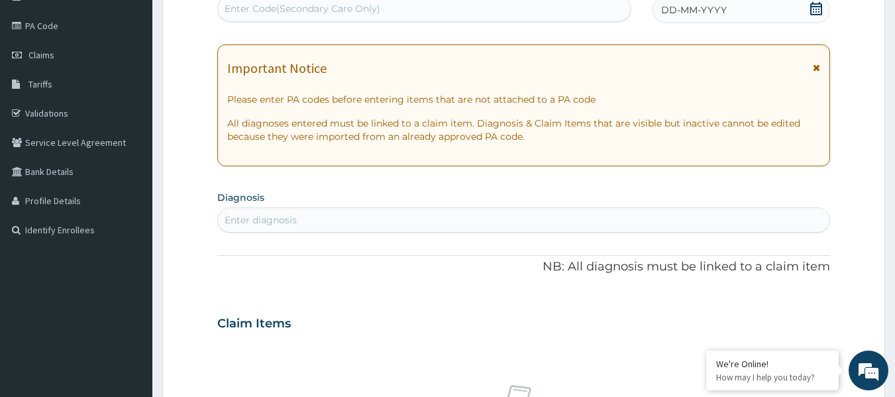
scroll to position [82, 0]
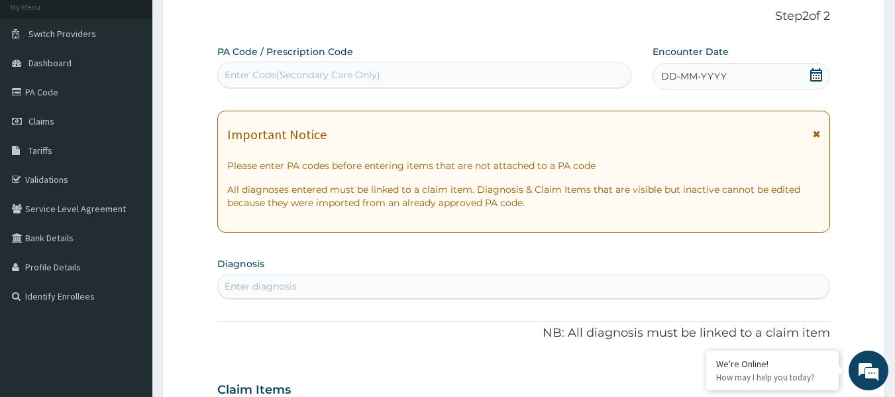
click at [305, 79] on div "Enter Code(Secondary Care Only)" at bounding box center [303, 74] width 156 height 13
paste input "PA/9BEFB7"
type input "PA/9BEFB7"
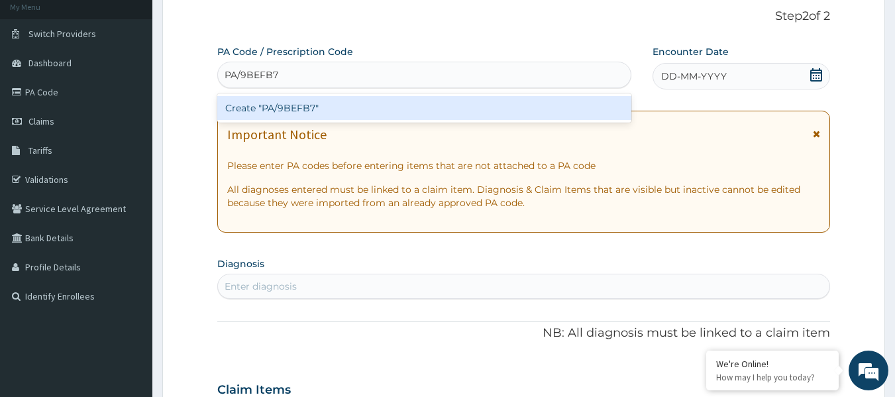
click at [298, 109] on div "Create "PA/9BEFB7"" at bounding box center [424, 108] width 415 height 24
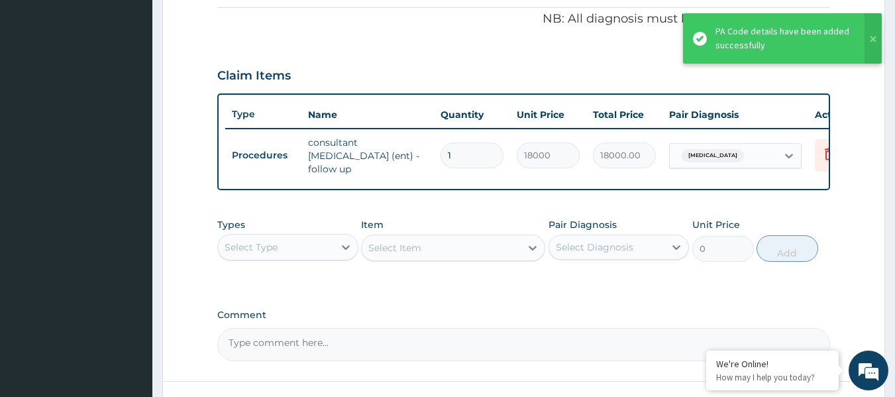
scroll to position [423, 0]
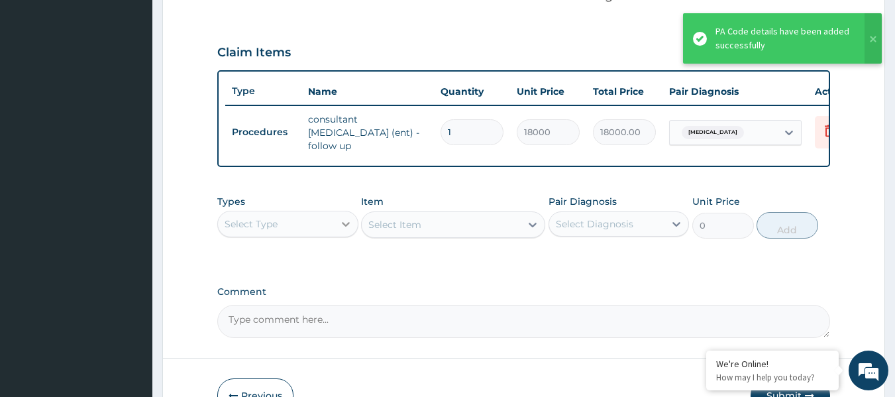
click at [343, 223] on div at bounding box center [346, 224] width 24 height 24
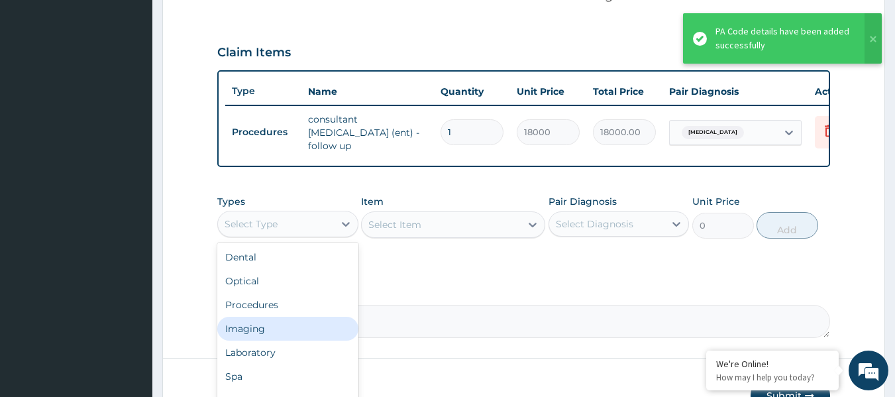
scroll to position [45, 0]
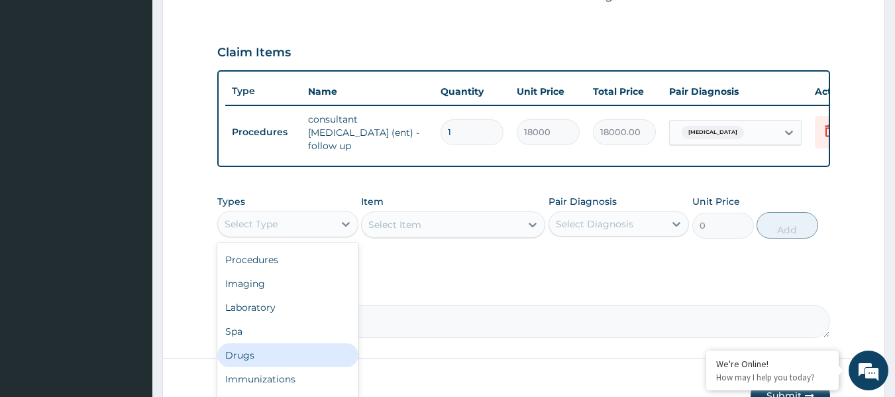
drag, startPoint x: 268, startPoint y: 362, endPoint x: 241, endPoint y: 225, distance: 140.5
click at [265, 360] on div "Drugs" at bounding box center [287, 355] width 141 height 24
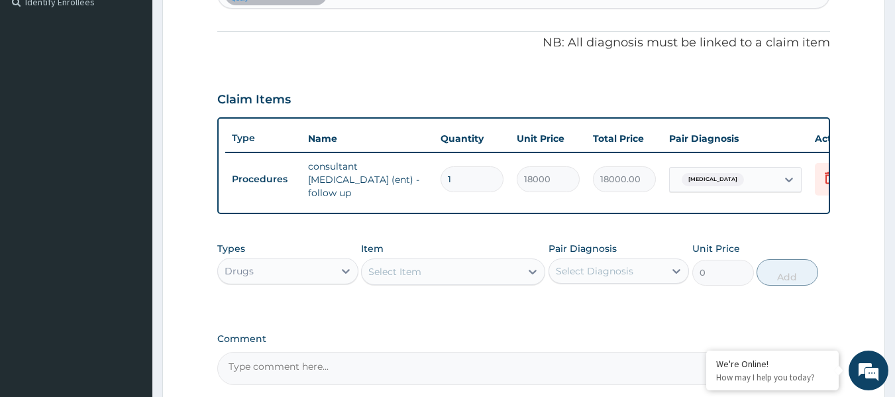
scroll to position [423, 0]
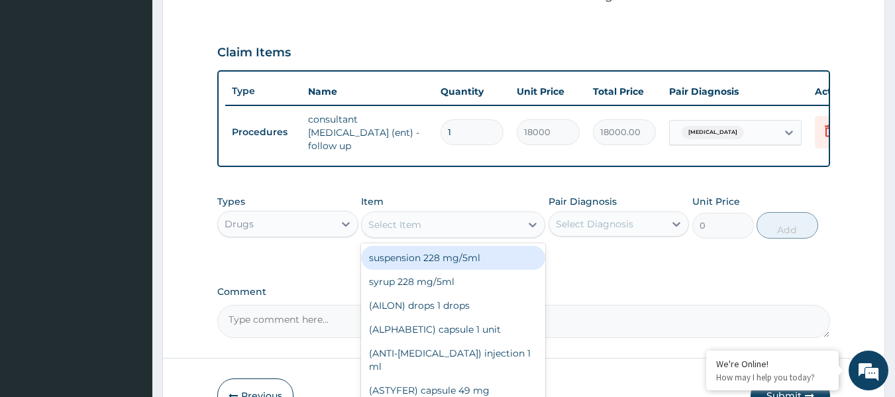
click at [491, 232] on div "Select Item" at bounding box center [441, 224] width 159 height 21
paste input "Levofloxacin"
type input "Levofloxacin"
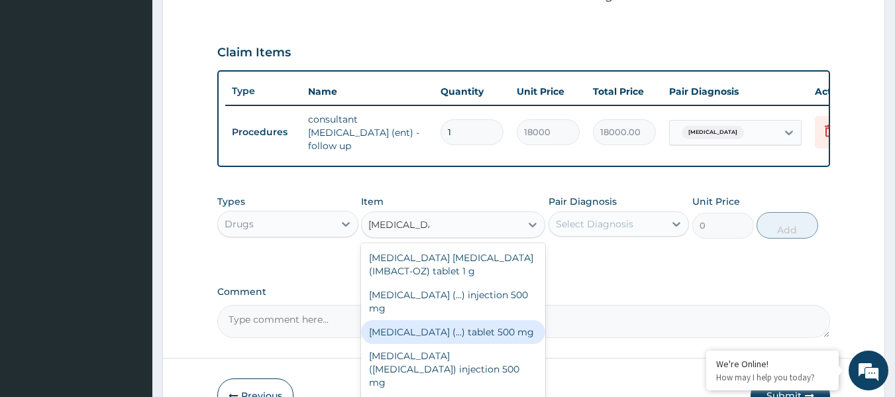
click at [480, 332] on div "[MEDICAL_DATA] (...) tablet 500 mg" at bounding box center [453, 332] width 184 height 24
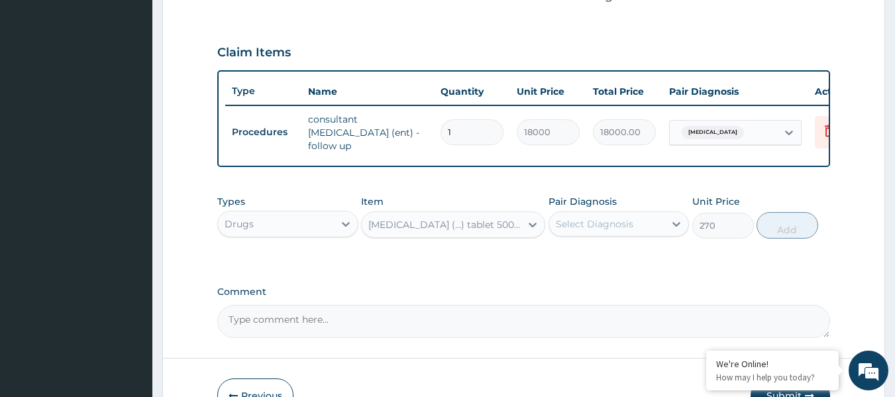
type input "270"
click at [589, 231] on div "Select Diagnosis" at bounding box center [595, 223] width 78 height 13
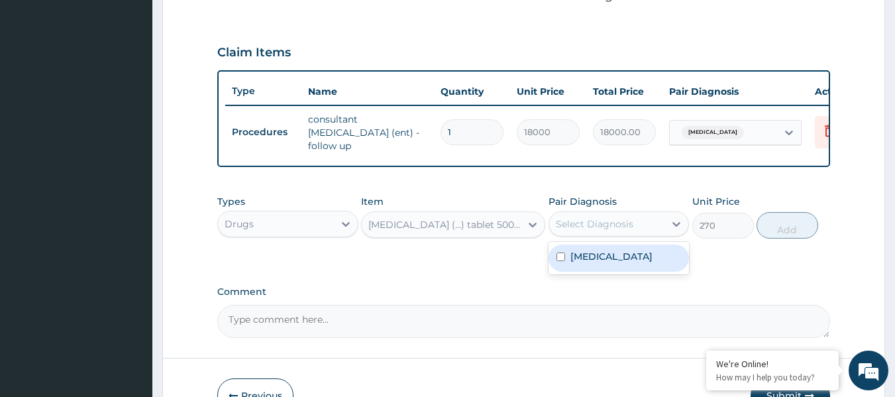
click at [594, 263] on label "Otomycosis" at bounding box center [612, 256] width 82 height 13
checkbox input "true"
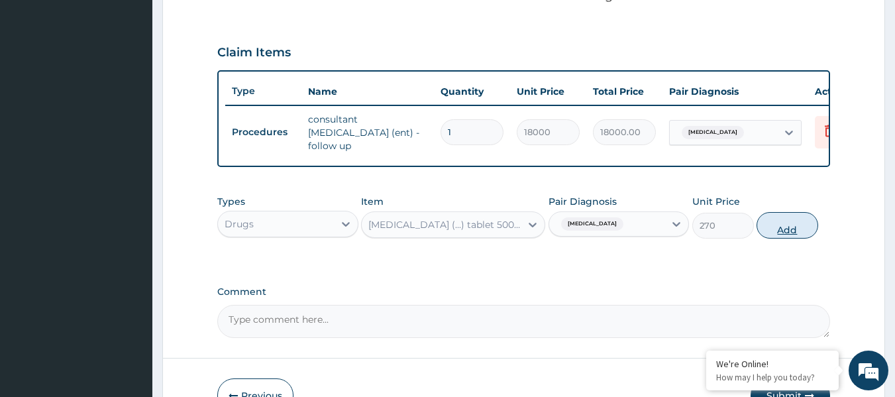
click at [804, 235] on button "Add" at bounding box center [788, 225] width 62 height 27
type input "0"
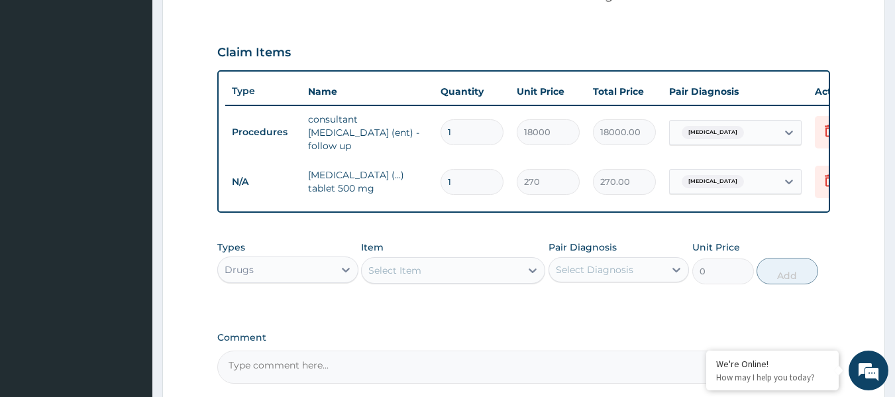
drag, startPoint x: 471, startPoint y: 188, endPoint x: 376, endPoint y: 178, distance: 95.2
click at [376, 178] on tr "N/A Levofloxacin (...) tablet 500 mg 1 270 270.00 Otomycosis Delete" at bounding box center [549, 182] width 649 height 46
type input "5"
type input "1350.00"
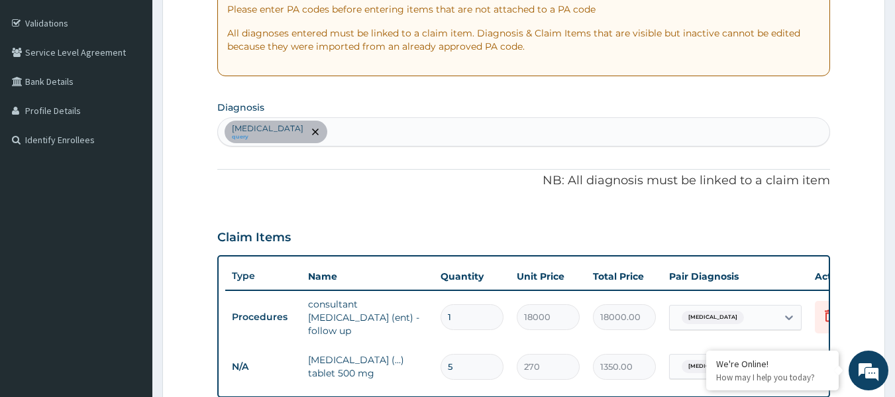
scroll to position [224, 0]
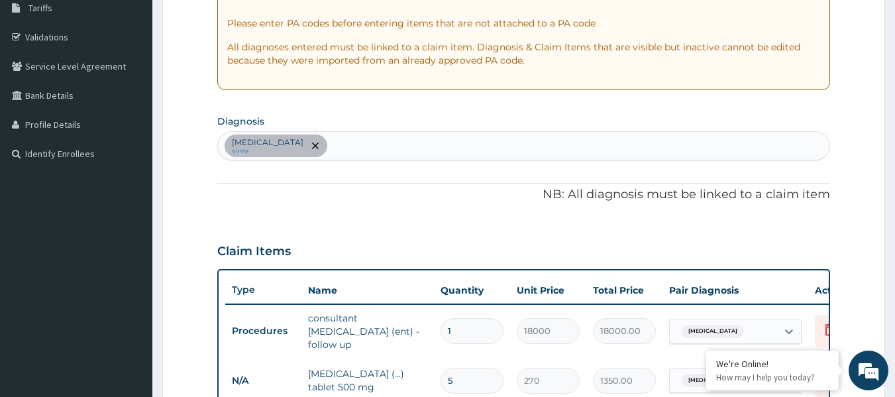
type input "5"
click at [339, 148] on div "Otomycosis query" at bounding box center [524, 146] width 612 height 28
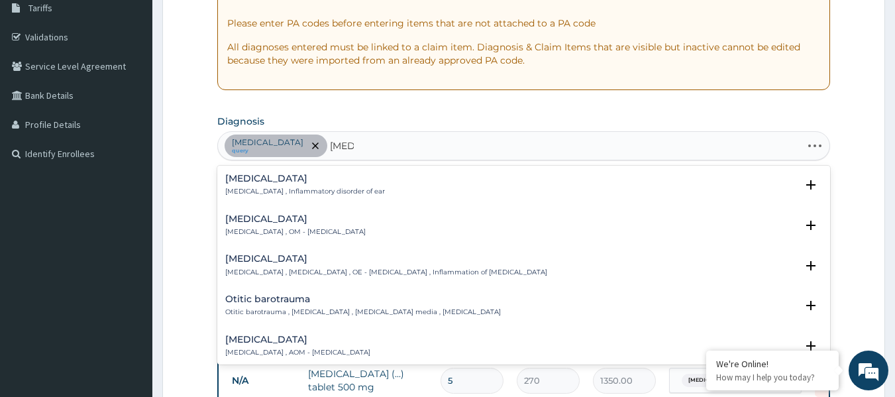
type input "otitis"
click at [257, 264] on div "Otitis externa Swimmer's ear , Otitis externa , OE - Otitis externa , Inflammat…" at bounding box center [386, 265] width 322 height 23
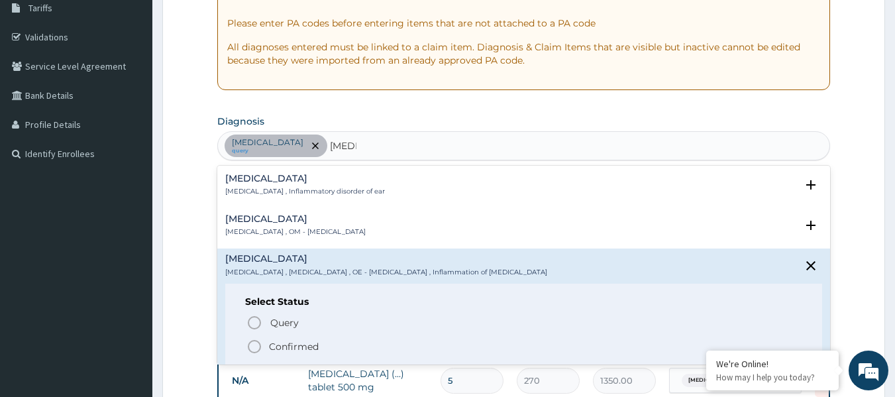
drag, startPoint x: 252, startPoint y: 345, endPoint x: 245, endPoint y: 323, distance: 23.7
click at [252, 344] on icon "status option filled" at bounding box center [255, 347] width 16 height 16
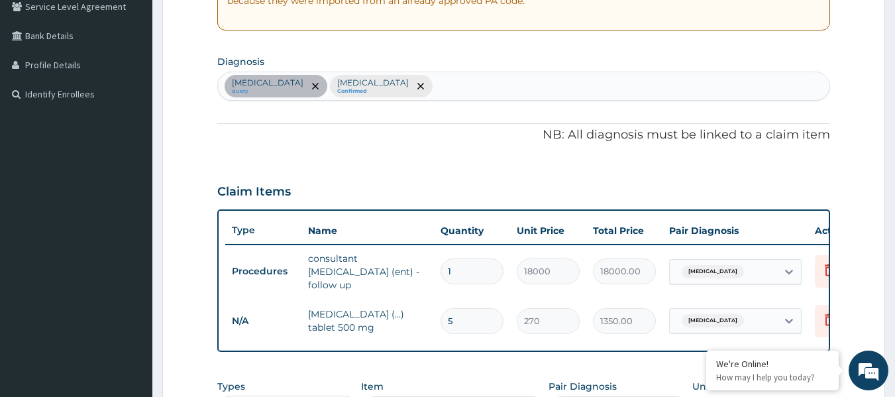
scroll to position [555, 0]
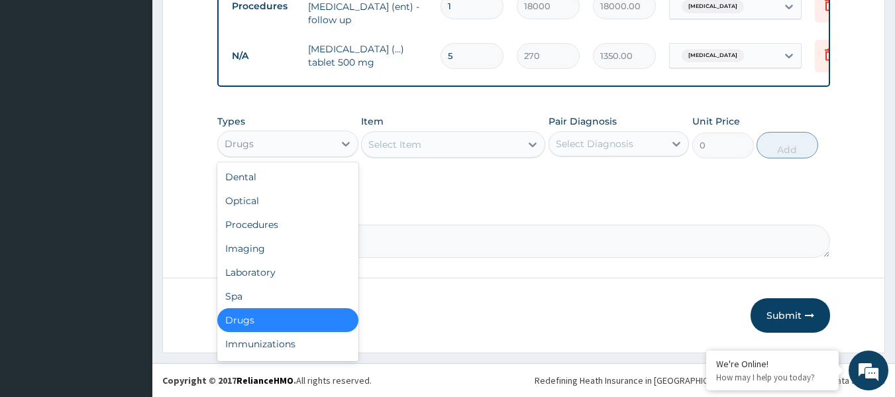
click at [282, 149] on div "Drugs" at bounding box center [276, 143] width 116 height 21
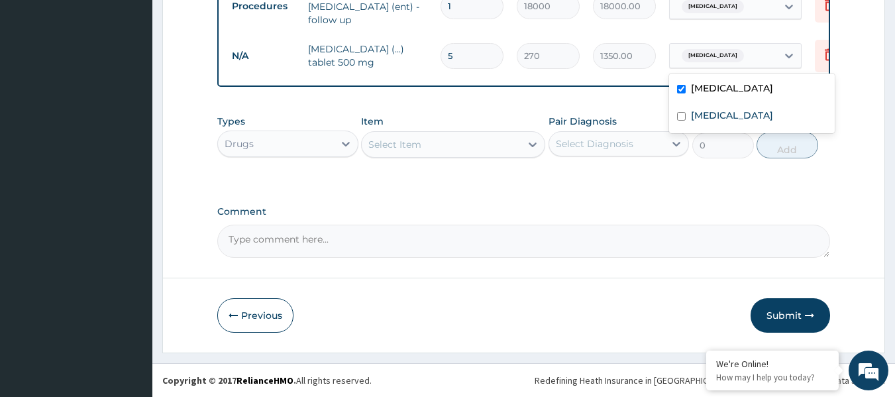
click at [712, 49] on span "Otomycosis" at bounding box center [713, 55] width 62 height 13
drag, startPoint x: 738, startPoint y: 110, endPoint x: 504, endPoint y: 123, distance: 234.3
click at [736, 110] on label "Otitis externa" at bounding box center [732, 115] width 82 height 13
checkbox input "true"
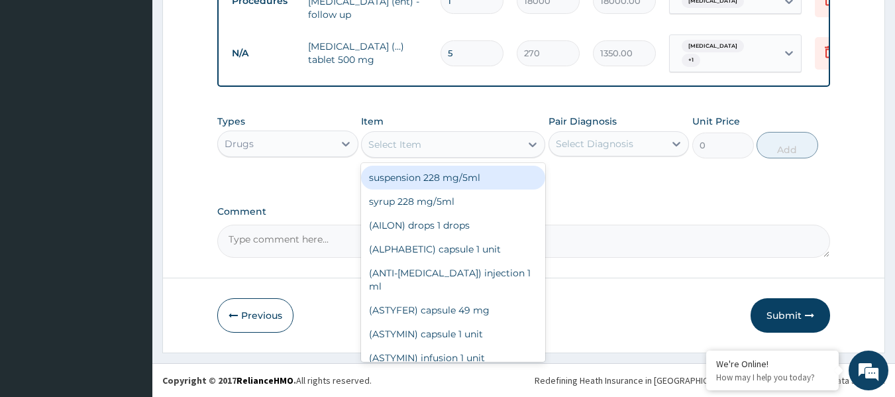
click at [459, 138] on div "Select Item" at bounding box center [441, 144] width 159 height 21
paste input "Ciprofloxacin"
type input "Ciprofloxacin"
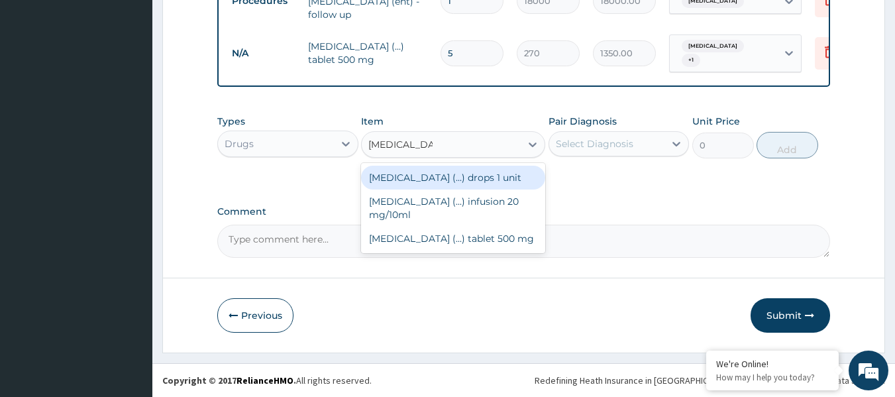
click at [467, 184] on div "Ciprofloxacin (...) drops 1 unit" at bounding box center [453, 178] width 184 height 24
type input "1800"
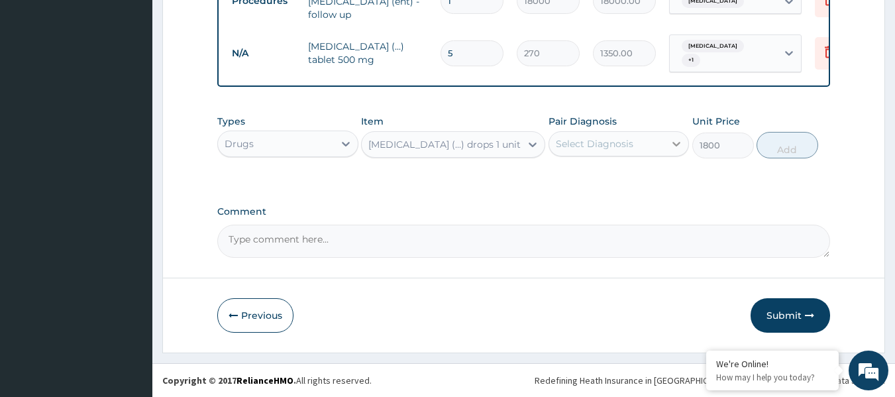
drag, startPoint x: 685, startPoint y: 138, endPoint x: 677, endPoint y: 145, distance: 11.3
click at [684, 140] on div at bounding box center [677, 144] width 24 height 24
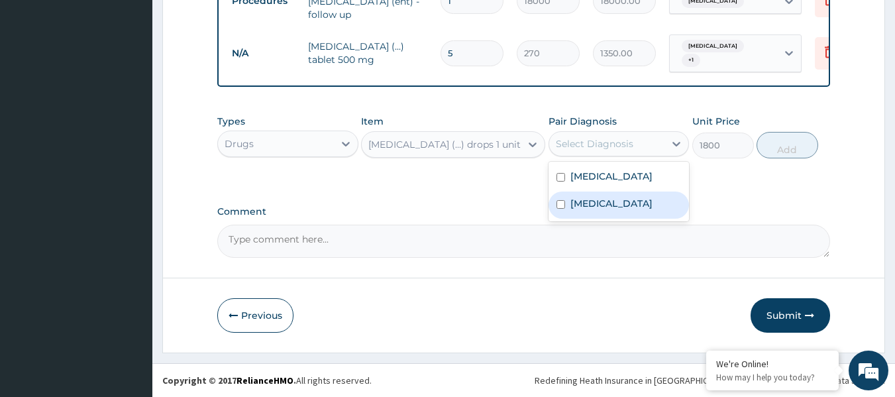
drag, startPoint x: 618, startPoint y: 209, endPoint x: 626, endPoint y: 186, distance: 25.1
click at [622, 202] on label "Otitis externa" at bounding box center [612, 203] width 82 height 13
checkbox input "true"
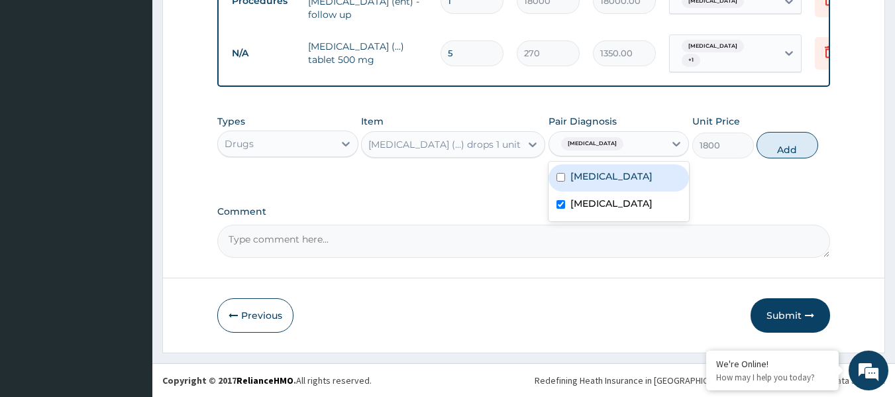
drag, startPoint x: 626, startPoint y: 182, endPoint x: 691, endPoint y: 160, distance: 68.9
click at [628, 179] on div "Otomycosis" at bounding box center [619, 177] width 141 height 27
checkbox input "true"
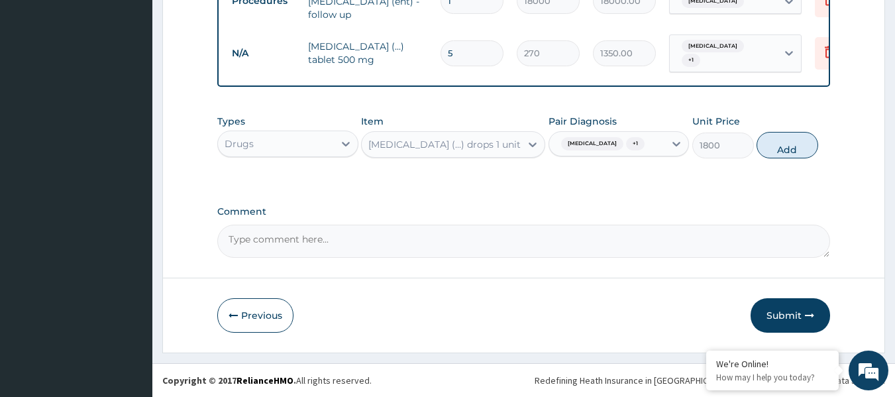
drag, startPoint x: 765, startPoint y: 150, endPoint x: 753, endPoint y: 146, distance: 12.6
click at [765, 148] on button "Add" at bounding box center [788, 145] width 62 height 27
type input "0"
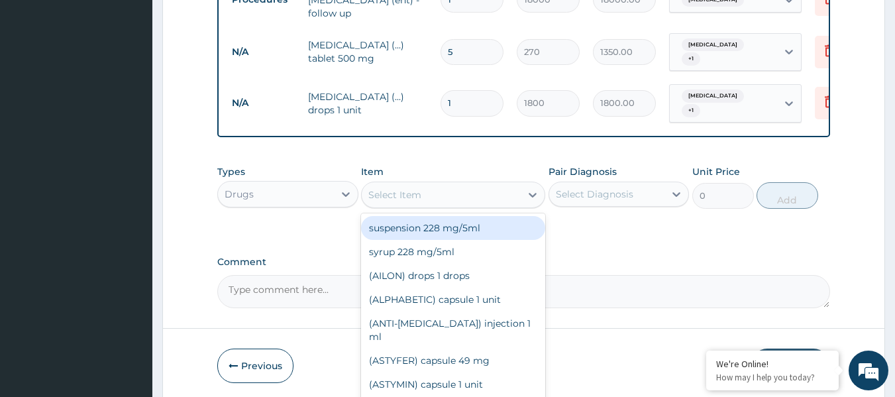
click at [424, 192] on div "Select Item" at bounding box center [441, 194] width 159 height 21
paste input "Betamethasone"
type input "Betamethasone"
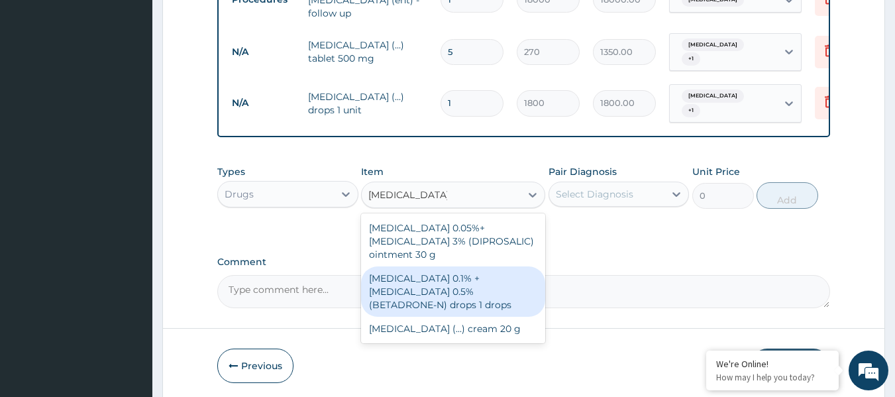
click at [477, 284] on div "[MEDICAL_DATA] 0.1% + [MEDICAL_DATA] 0.5% (BETADRONE-N) drops 1 drops" at bounding box center [453, 291] width 184 height 50
type input "2070"
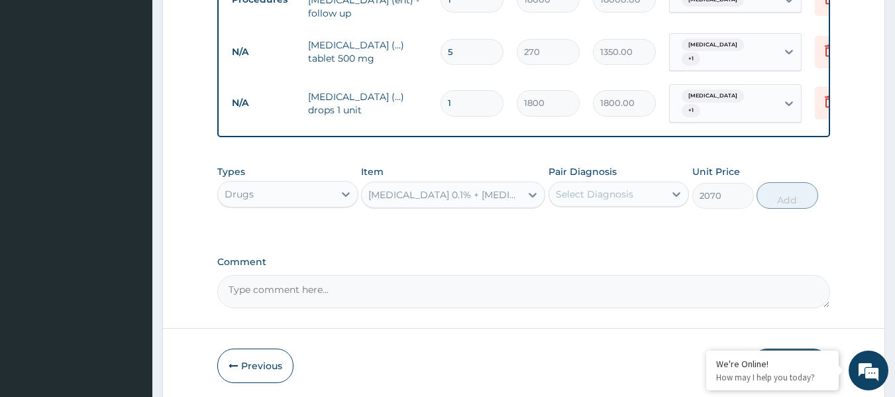
click at [613, 184] on div "Select Diagnosis" at bounding box center [607, 194] width 116 height 21
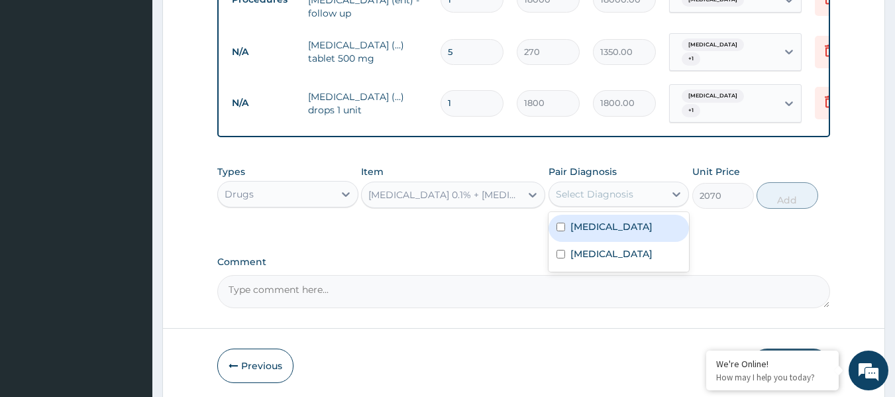
click at [616, 237] on div "Otomycosis" at bounding box center [619, 228] width 141 height 27
checkbox input "true"
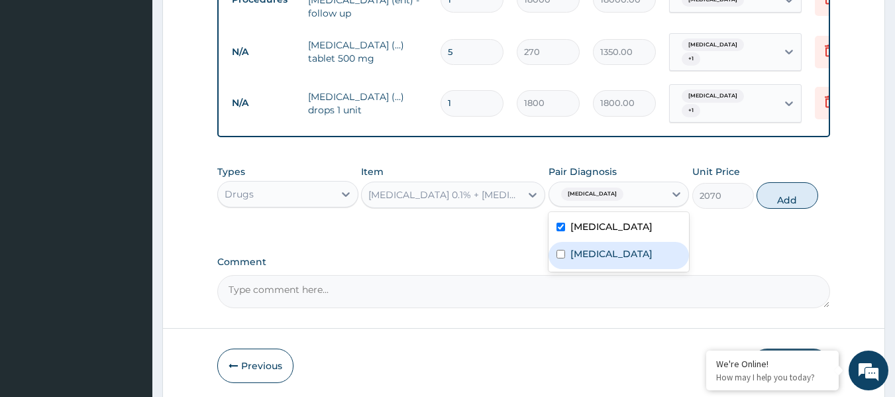
click at [619, 247] on label "Otitis externa" at bounding box center [612, 253] width 82 height 13
checkbox input "true"
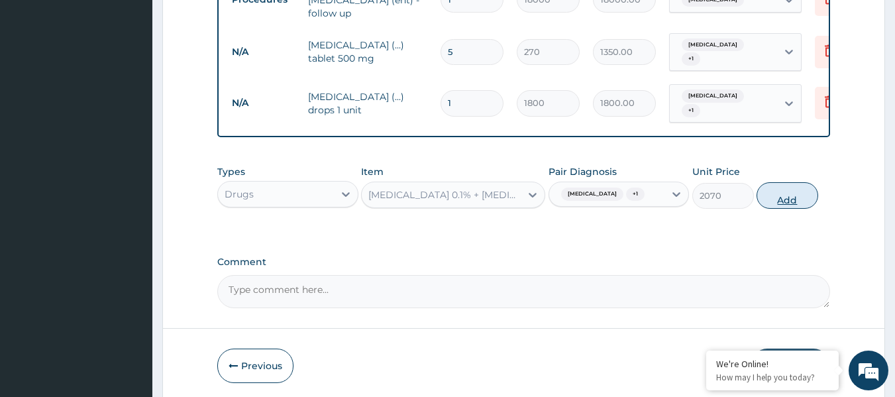
click at [782, 203] on button "Add" at bounding box center [788, 195] width 62 height 27
type input "0"
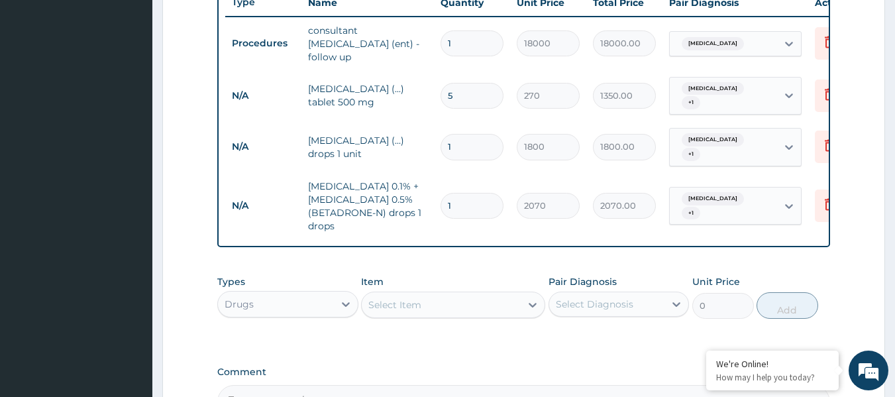
scroll to position [423, 0]
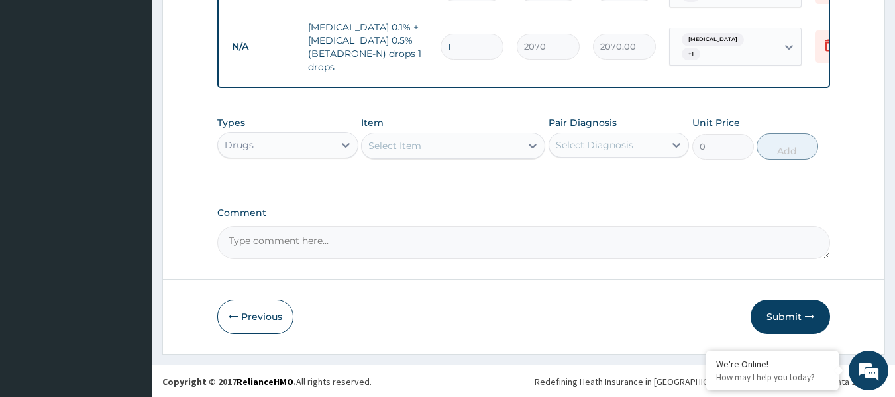
click at [786, 312] on button "Submit" at bounding box center [791, 317] width 80 height 34
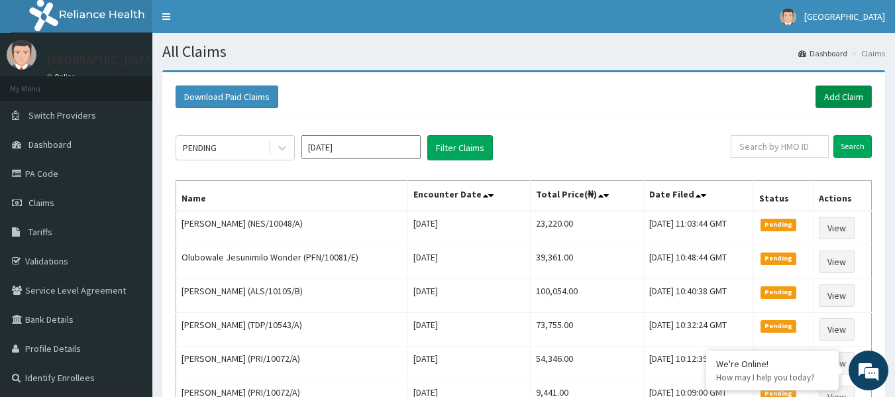
click at [855, 98] on link "Add Claim" at bounding box center [844, 96] width 56 height 23
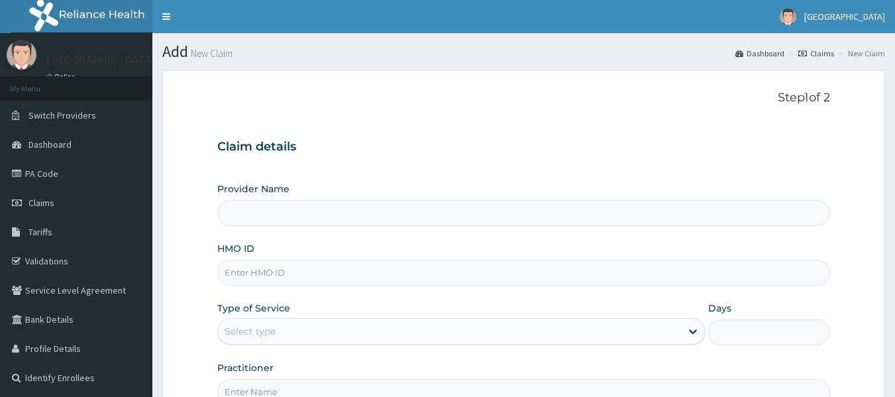
click at [277, 273] on input "HMO ID" at bounding box center [524, 273] width 614 height 26
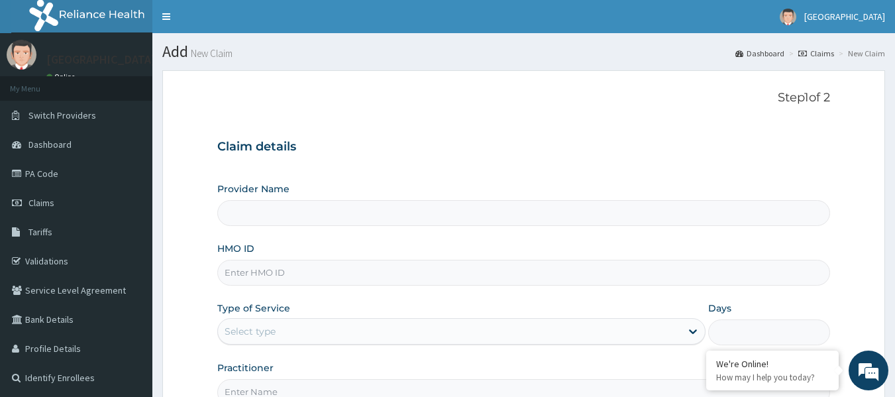
paste input "ABP/10307/A"
type input "ABP/10307/A"
type input "[GEOGRAPHIC_DATA]"
type input "ABP/10307/A"
click at [333, 335] on div "Select type" at bounding box center [449, 331] width 463 height 21
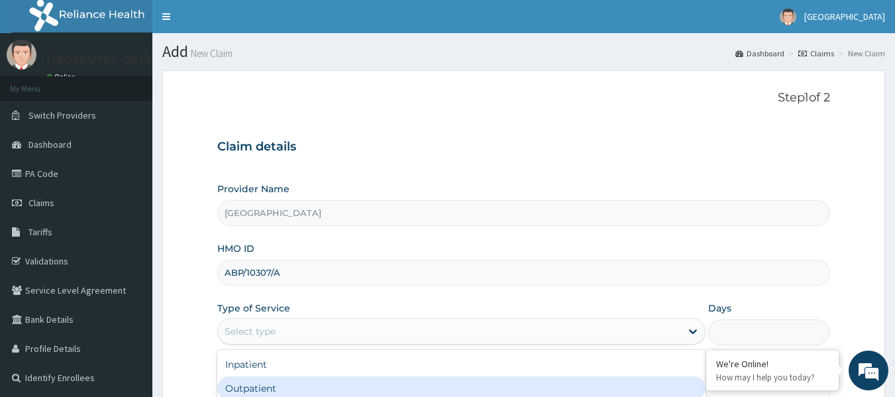
click at [282, 386] on div "Outpatient" at bounding box center [461, 388] width 488 height 24
type input "1"
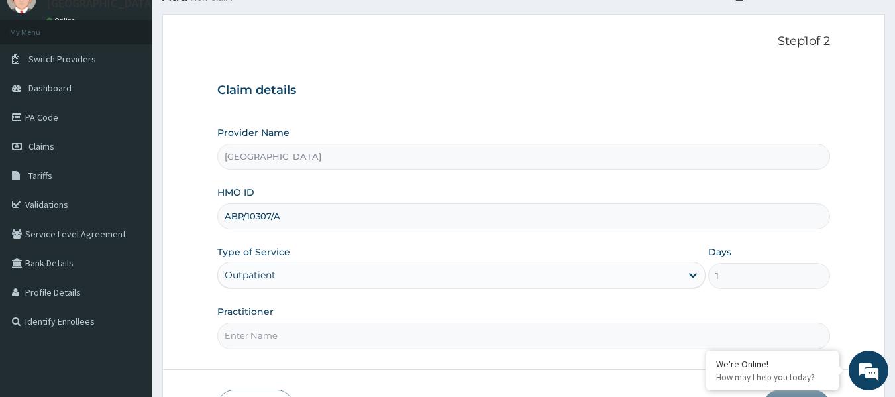
scroll to position [133, 0]
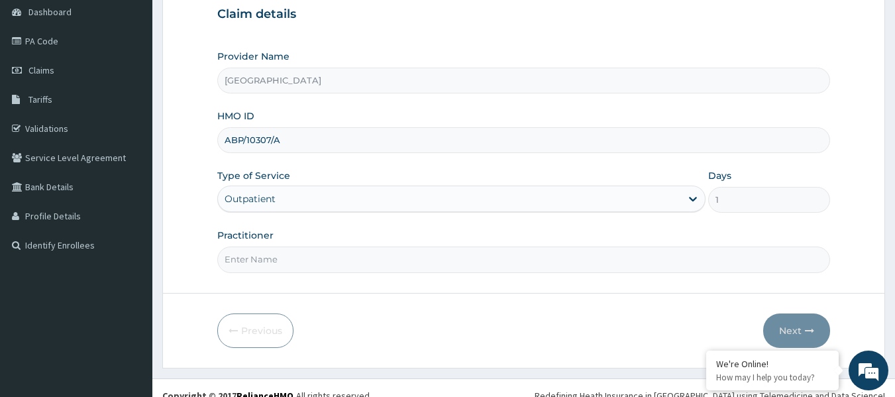
click at [333, 264] on input "Practitioner" at bounding box center [524, 260] width 614 height 26
click at [264, 260] on input "Practitioner" at bounding box center [524, 260] width 614 height 26
paste input "[PERSON_NAME]"
type input "[PERSON_NAME]"
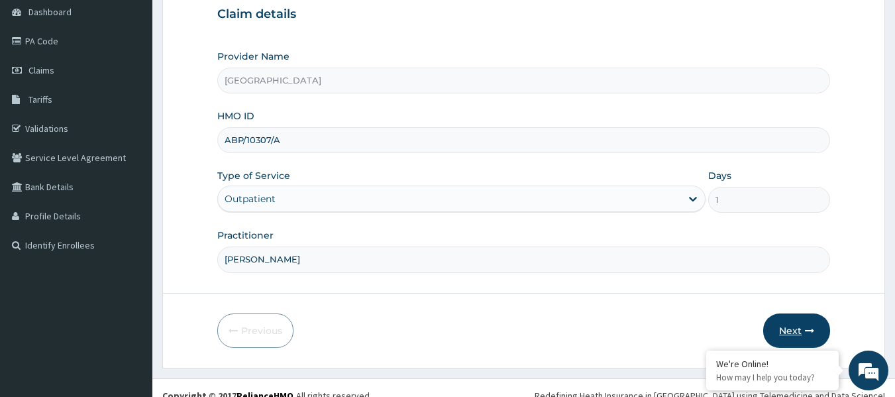
click at [790, 328] on button "Next" at bounding box center [796, 330] width 67 height 34
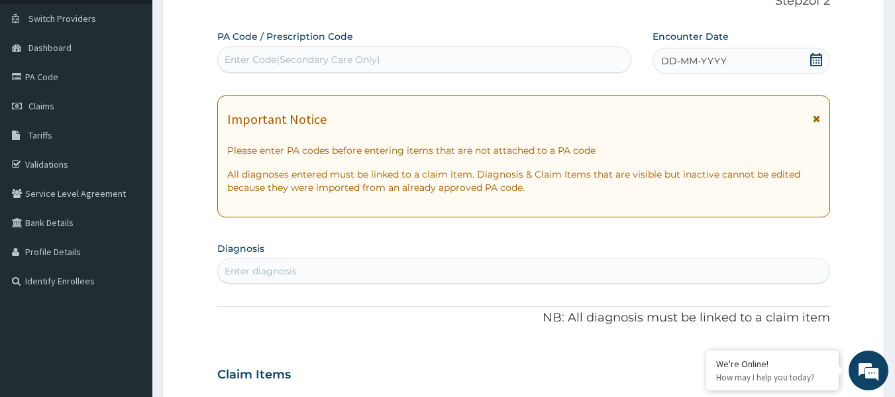
scroll to position [66, 0]
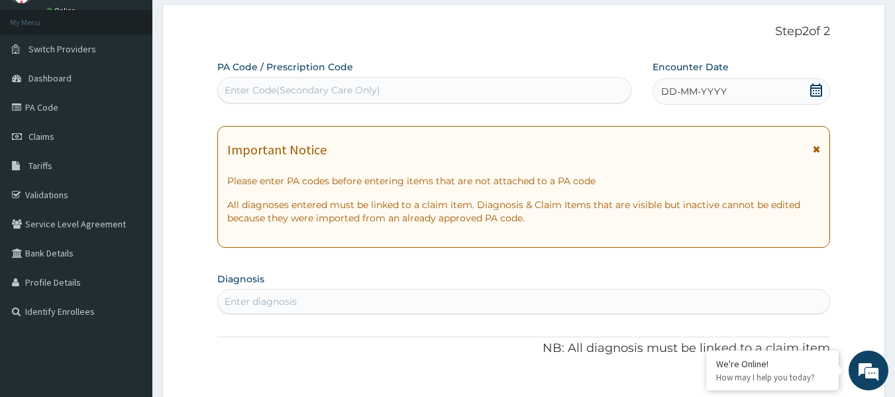
click at [310, 87] on div "Enter Code(Secondary Care Only)" at bounding box center [303, 89] width 156 height 13
paste input "PA/F74FCB"
type input "PA/F74FCB"
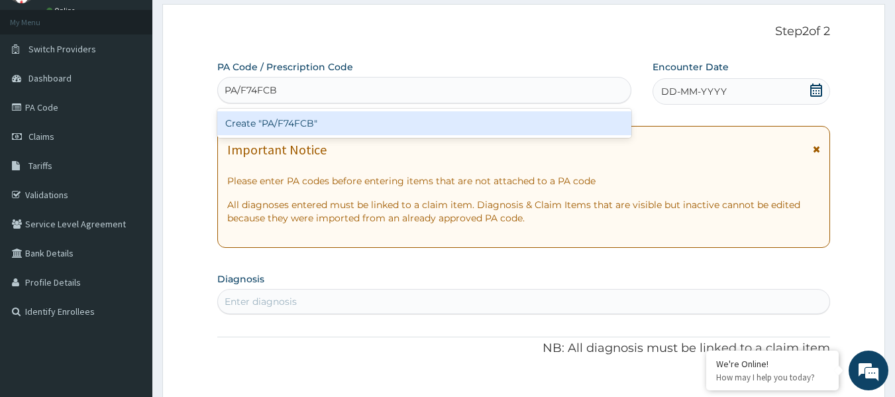
click at [322, 123] on div "Create "PA/F74FCB"" at bounding box center [424, 123] width 415 height 24
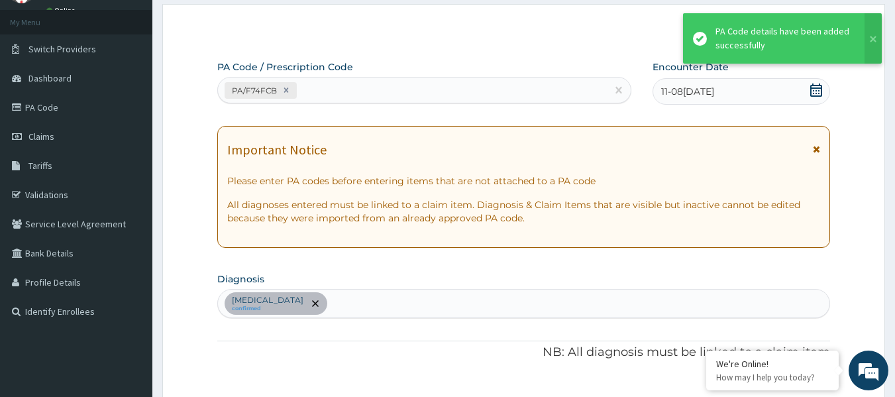
scroll to position [370, 0]
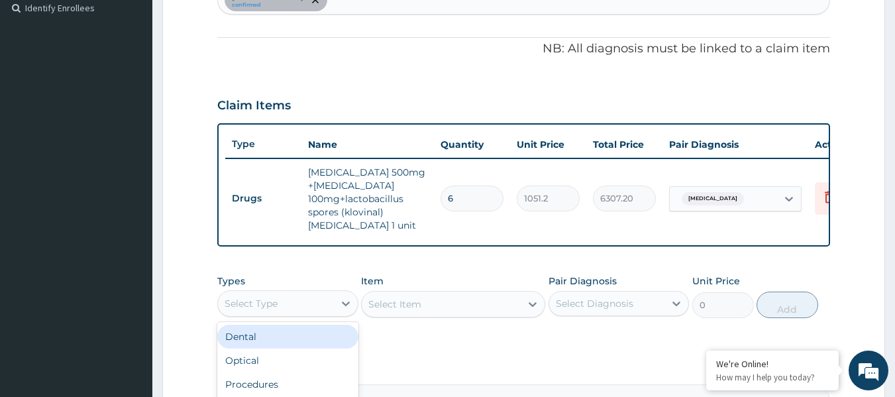
click at [333, 311] on div "Select Type" at bounding box center [276, 303] width 116 height 21
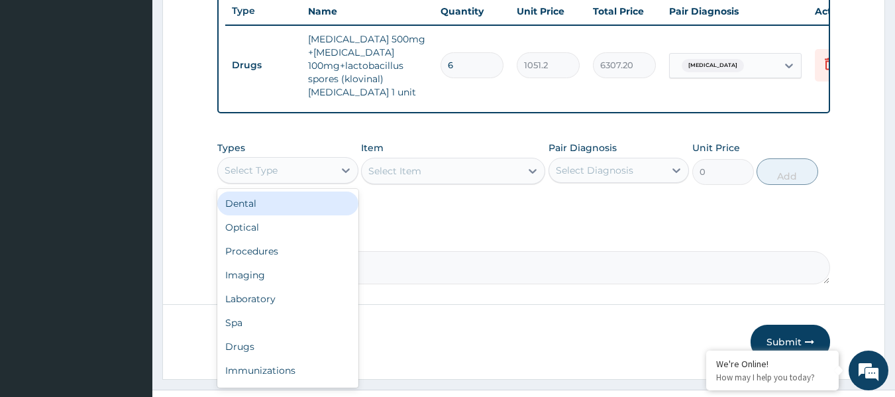
scroll to position [539, 0]
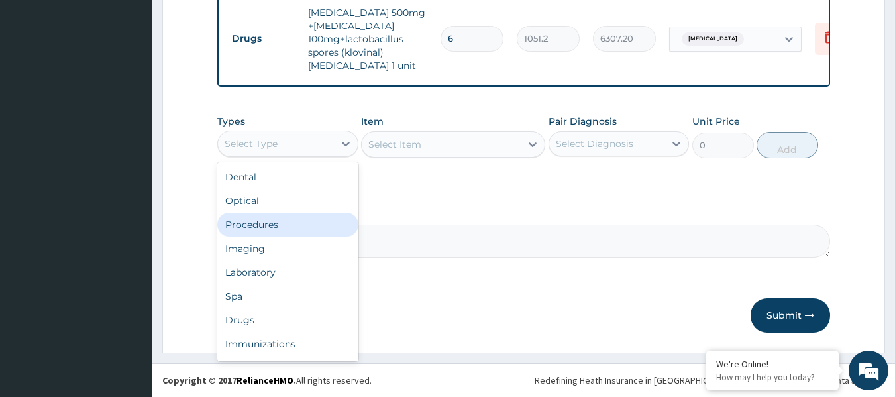
click at [270, 225] on div "Procedures" at bounding box center [287, 225] width 141 height 24
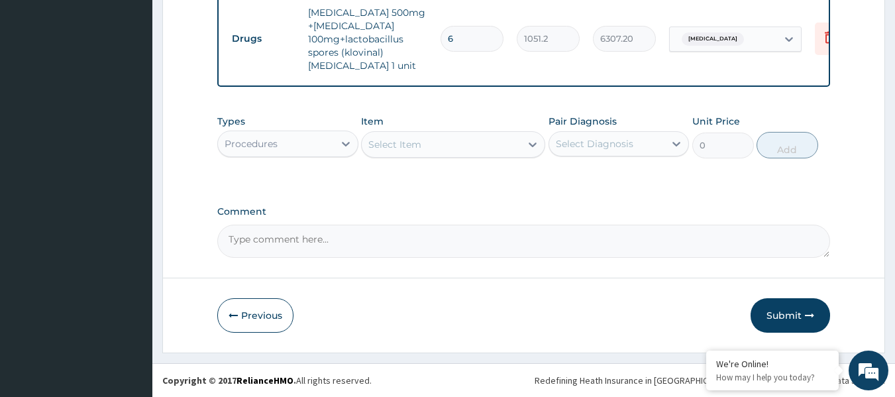
click at [502, 145] on div "Select Item" at bounding box center [441, 144] width 159 height 21
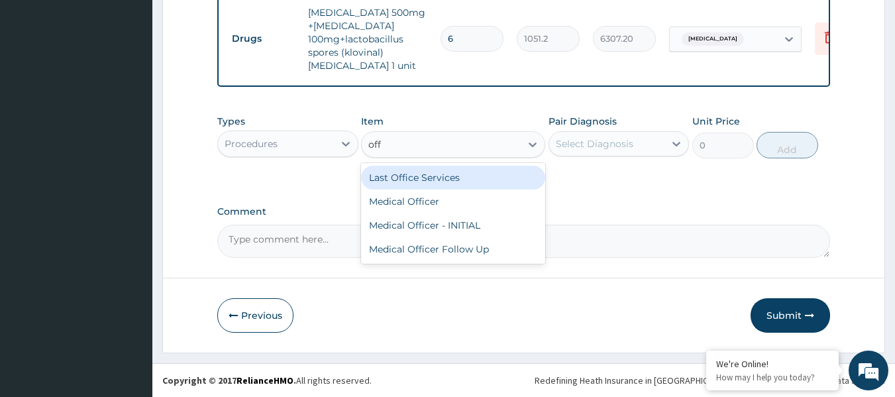
type input "offi"
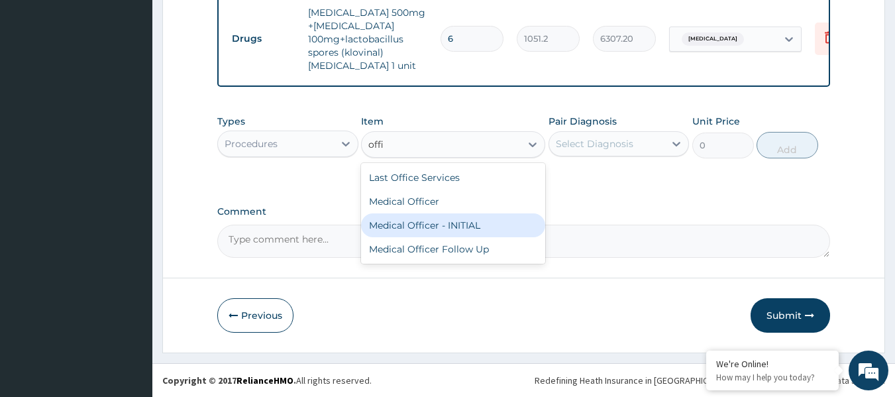
drag, startPoint x: 488, startPoint y: 229, endPoint x: 491, endPoint y: 212, distance: 16.9
click at [486, 229] on div "Medical Officer - INITIAL" at bounding box center [453, 225] width 184 height 24
type input "9000"
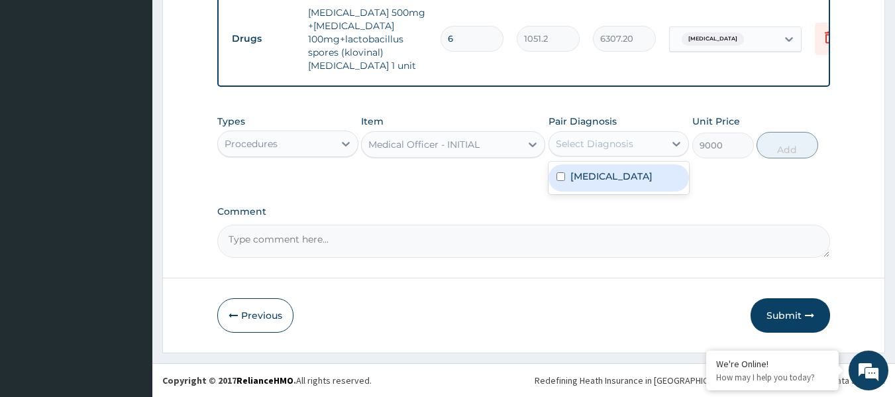
click at [605, 140] on div "Select Diagnosis" at bounding box center [595, 143] width 78 height 13
click at [602, 178] on label "[MEDICAL_DATA]" at bounding box center [612, 176] width 82 height 13
checkbox input "true"
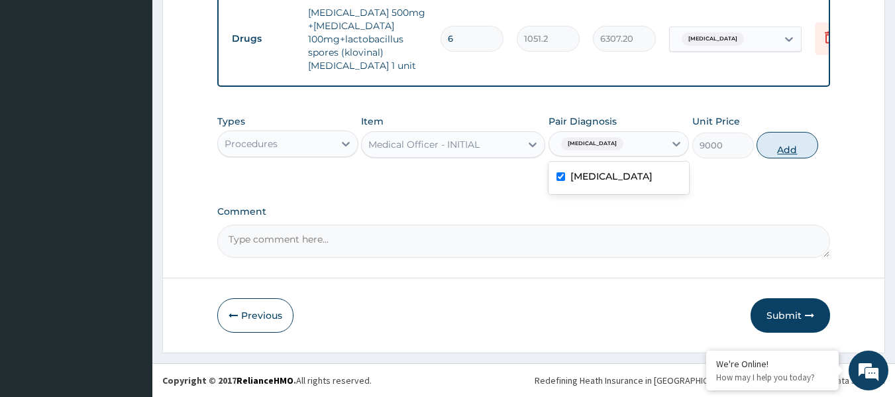
click at [786, 148] on button "Add" at bounding box center [788, 145] width 62 height 27
type input "0"
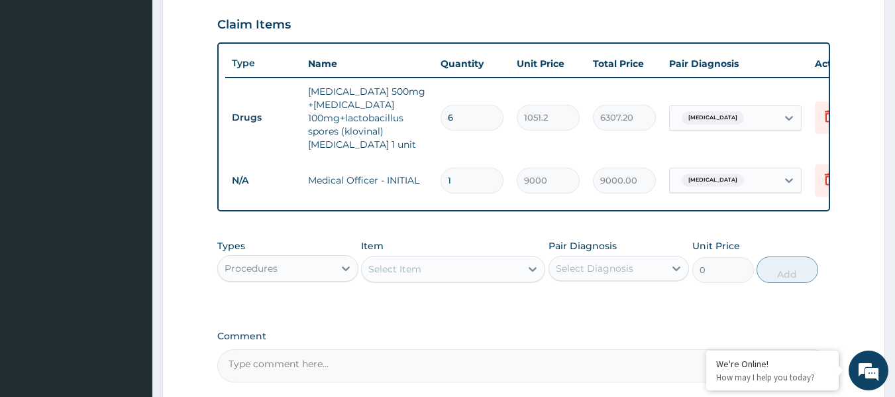
scroll to position [341, 0]
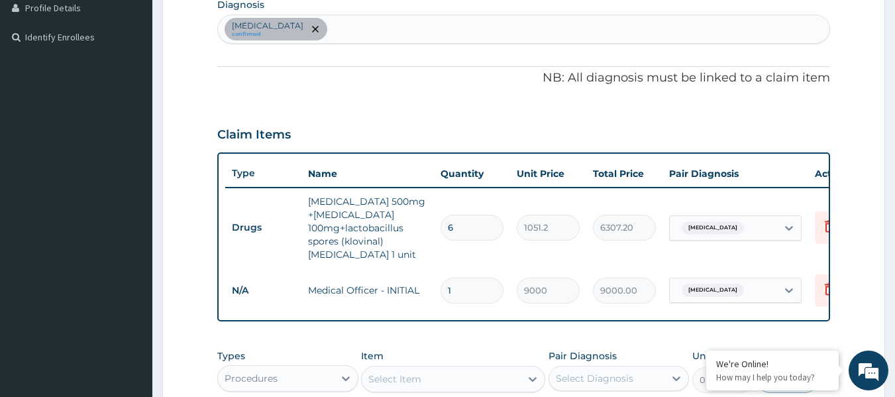
drag, startPoint x: 340, startPoint y: 31, endPoint x: 340, endPoint y: 24, distance: 7.3
click at [340, 30] on div "[MEDICAL_DATA] confirmed" at bounding box center [524, 29] width 612 height 28
type input "[MEDICAL_DATA]"
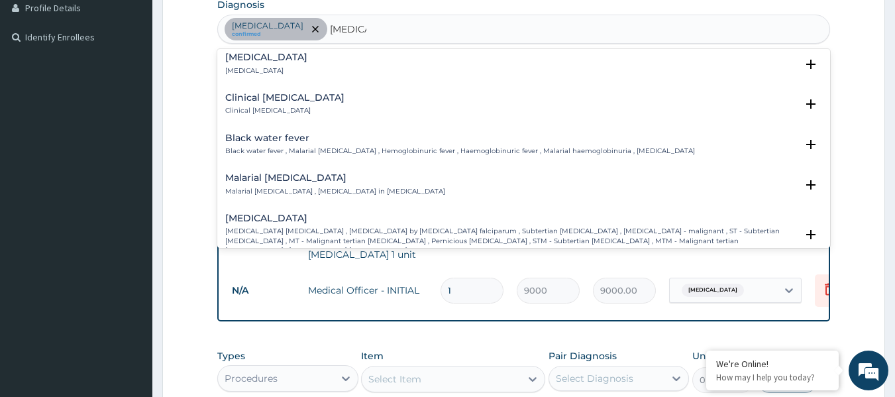
scroll to position [398, 0]
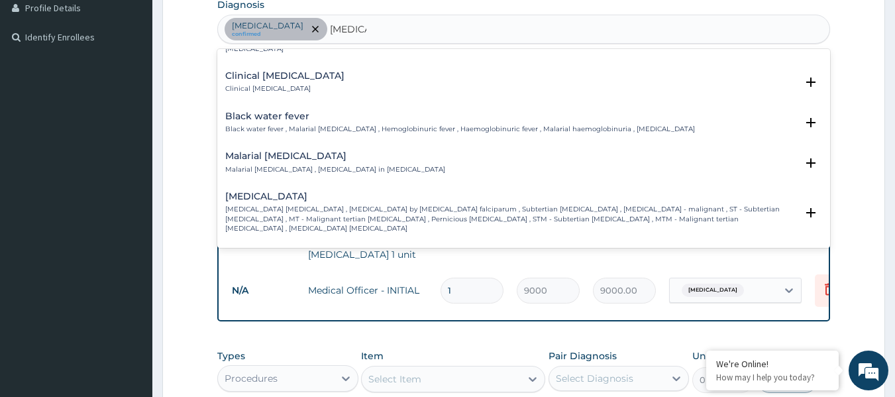
click at [298, 193] on div "[MEDICAL_DATA] [MEDICAL_DATA] [MEDICAL_DATA] , [MEDICAL_DATA] by [MEDICAL_DATA]…" at bounding box center [511, 213] width 572 height 42
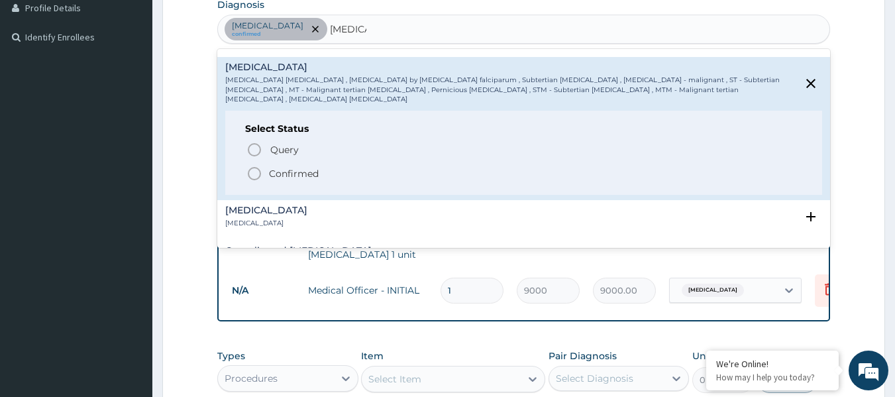
scroll to position [530, 0]
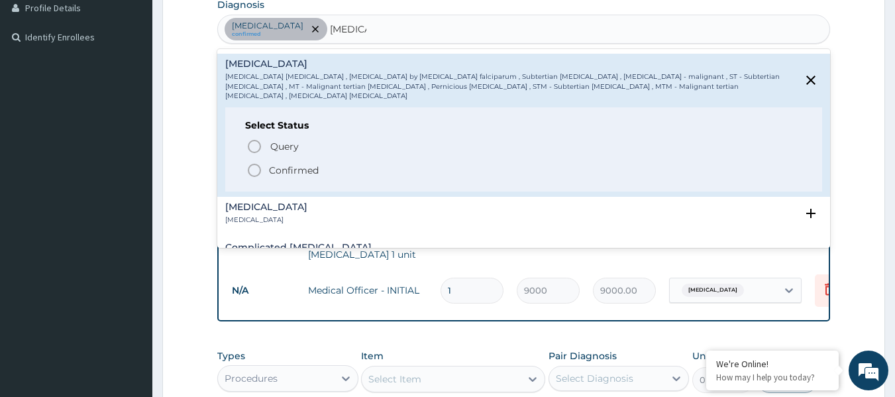
click at [256, 162] on icon "status option filled" at bounding box center [255, 170] width 16 height 16
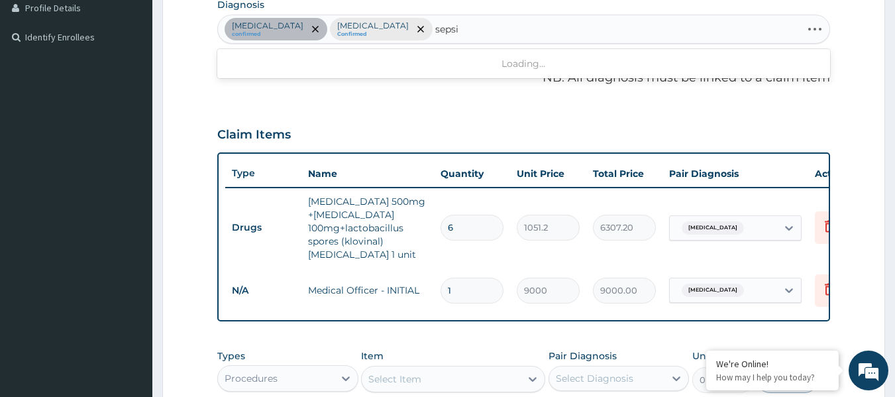
type input "[MEDICAL_DATA]"
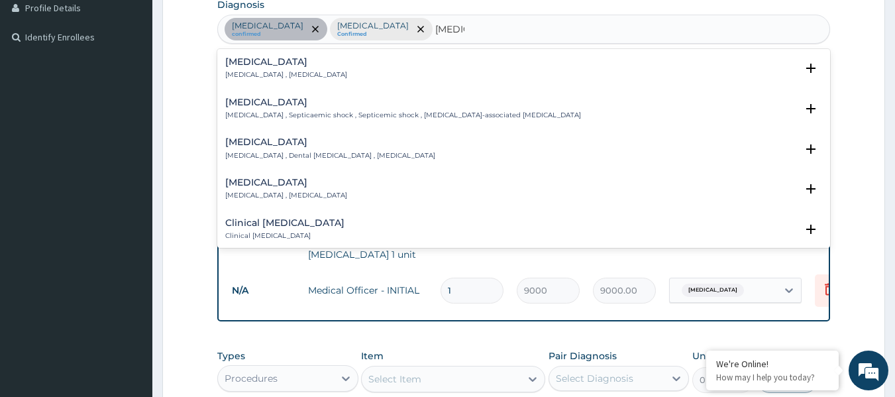
click at [244, 72] on p "[MEDICAL_DATA] , [MEDICAL_DATA]" at bounding box center [286, 74] width 122 height 9
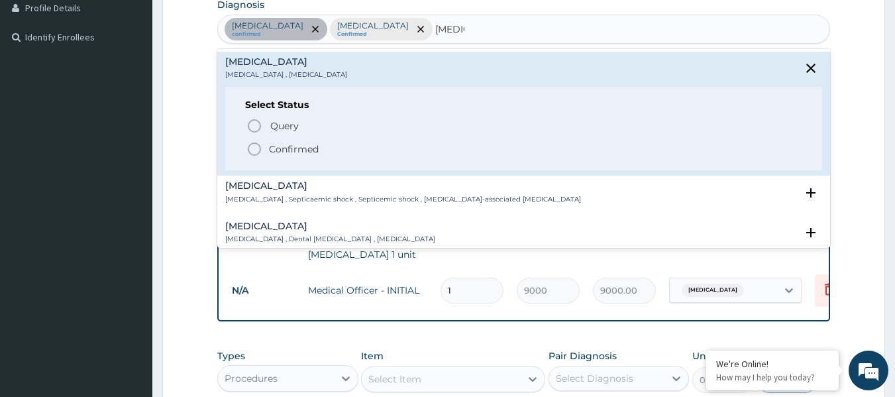
click at [254, 150] on icon "status option filled" at bounding box center [255, 149] width 16 height 16
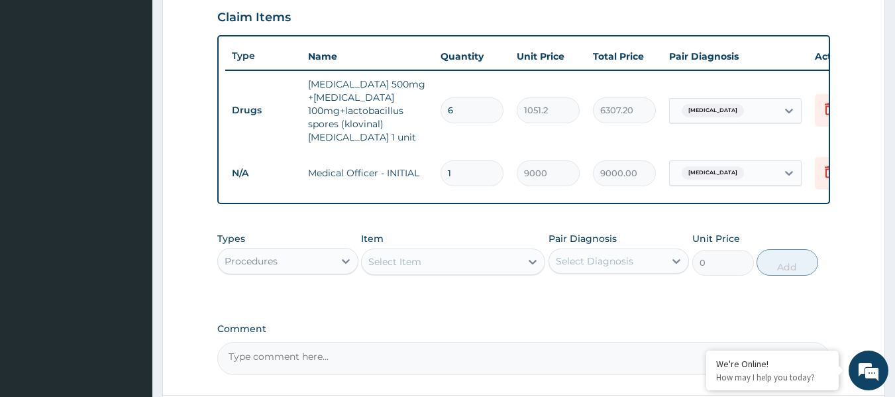
scroll to position [539, 0]
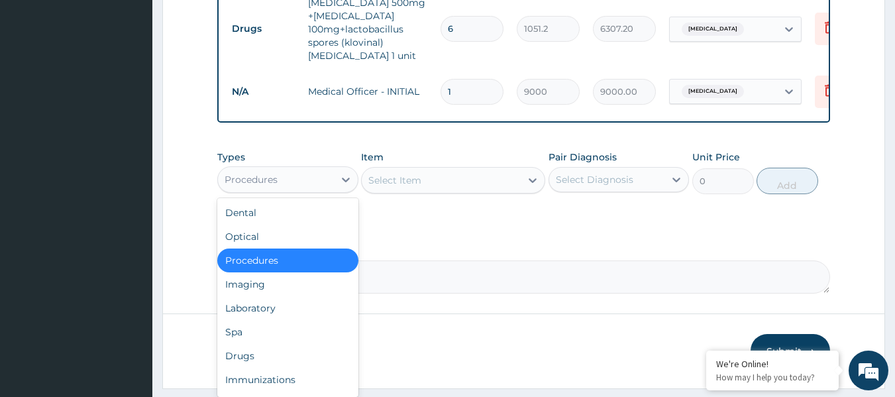
click at [317, 189] on div "Procedures" at bounding box center [276, 179] width 116 height 21
click at [268, 316] on div "Laboratory" at bounding box center [287, 308] width 141 height 24
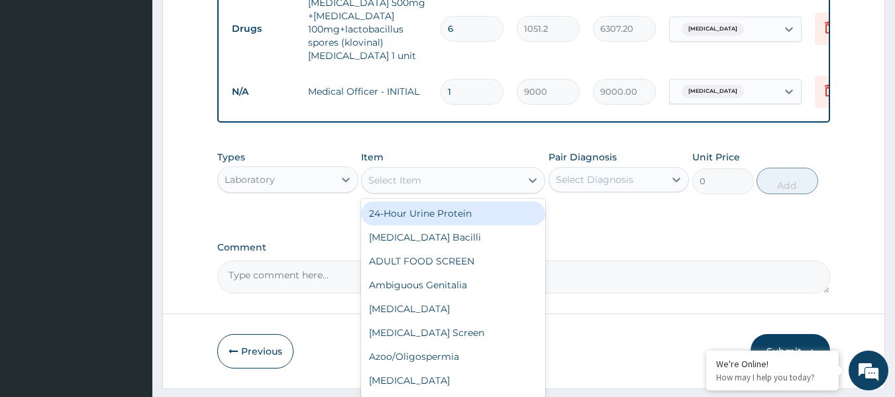
click at [496, 191] on div "Select Item" at bounding box center [441, 180] width 159 height 21
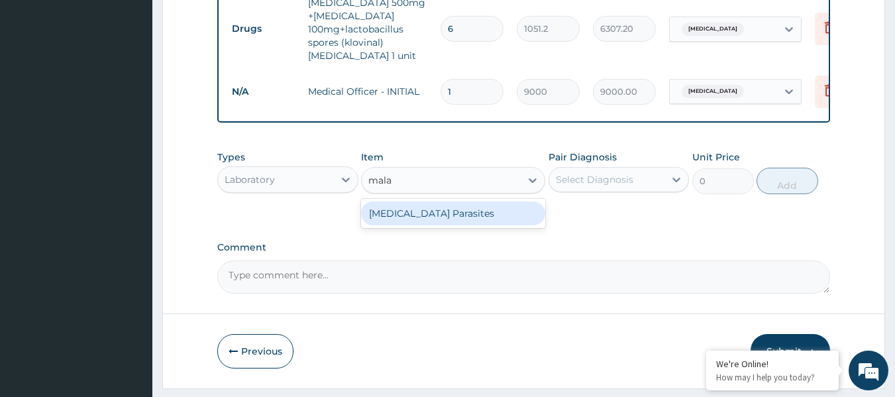
type input "malar"
click at [454, 225] on div "[MEDICAL_DATA] Parasites" at bounding box center [453, 213] width 184 height 24
type input "4200"
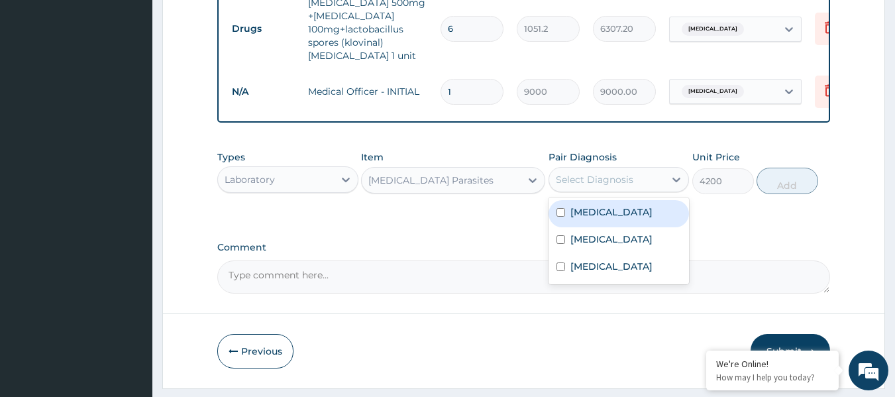
click at [646, 187] on div "Select Diagnosis" at bounding box center [607, 179] width 116 height 21
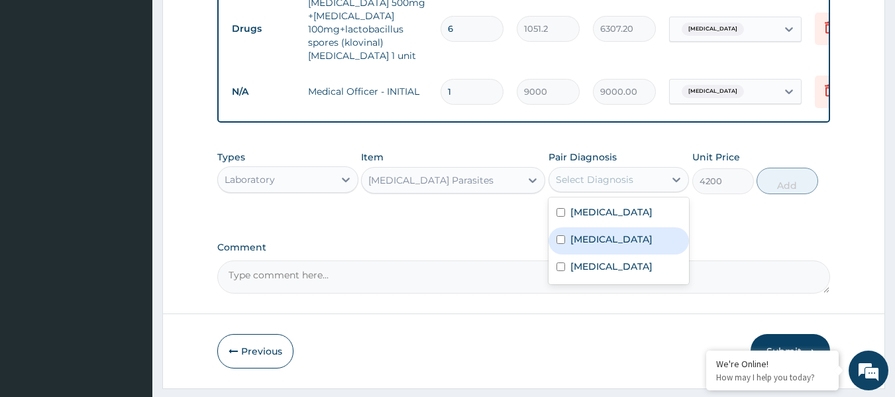
drag, startPoint x: 627, startPoint y: 252, endPoint x: 677, endPoint y: 232, distance: 53.5
click at [625, 246] on label "[MEDICAL_DATA]" at bounding box center [612, 239] width 82 height 13
checkbox input "true"
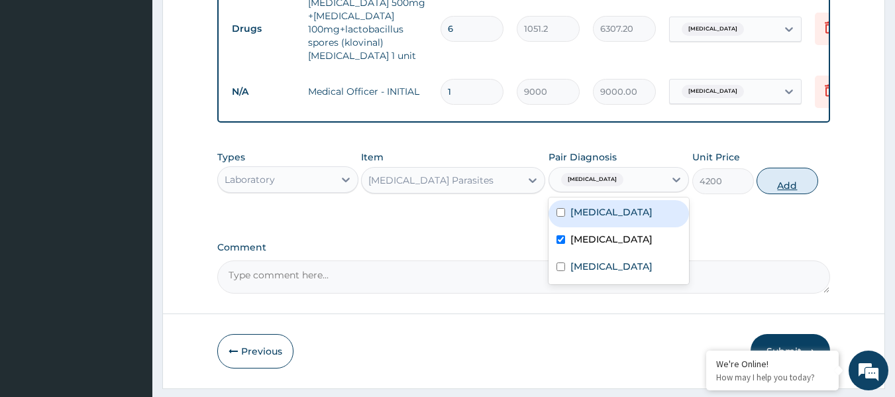
click at [787, 194] on button "Add" at bounding box center [788, 181] width 62 height 27
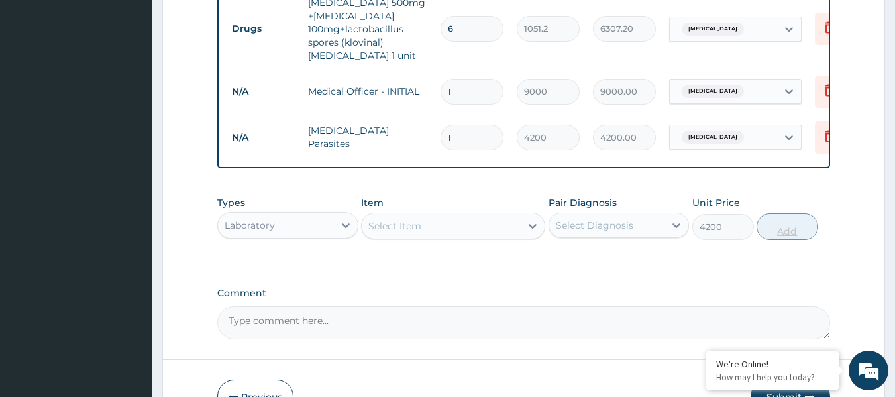
type input "0"
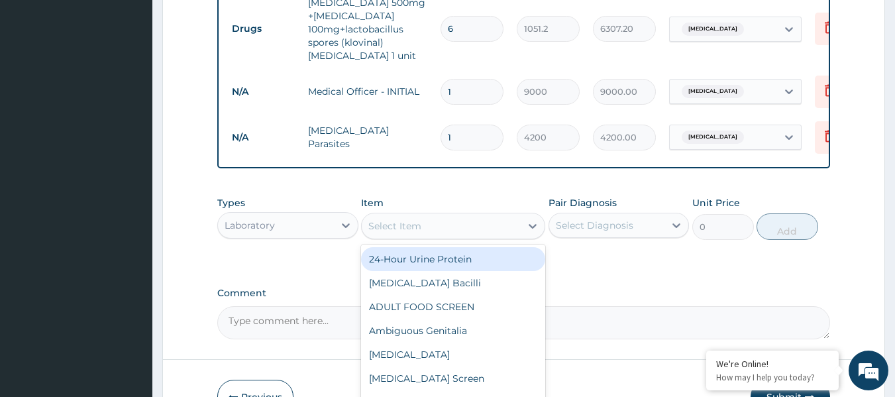
click at [474, 237] on div "Select Item" at bounding box center [441, 225] width 159 height 21
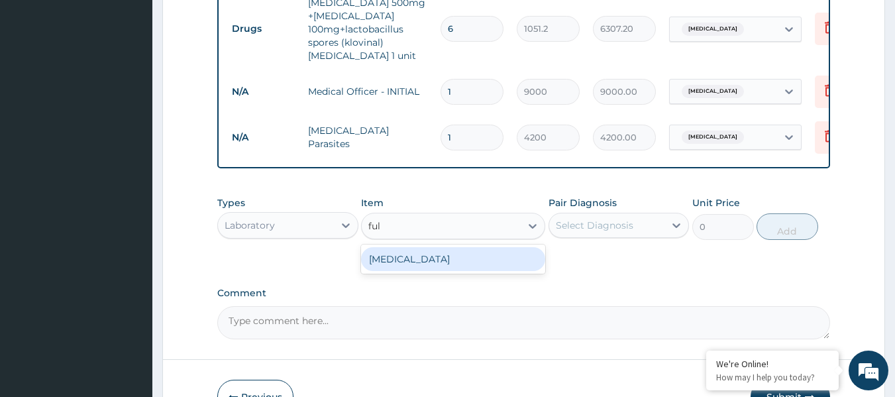
type input "full"
click at [470, 269] on div "[MEDICAL_DATA]" at bounding box center [453, 259] width 184 height 24
type input "13573"
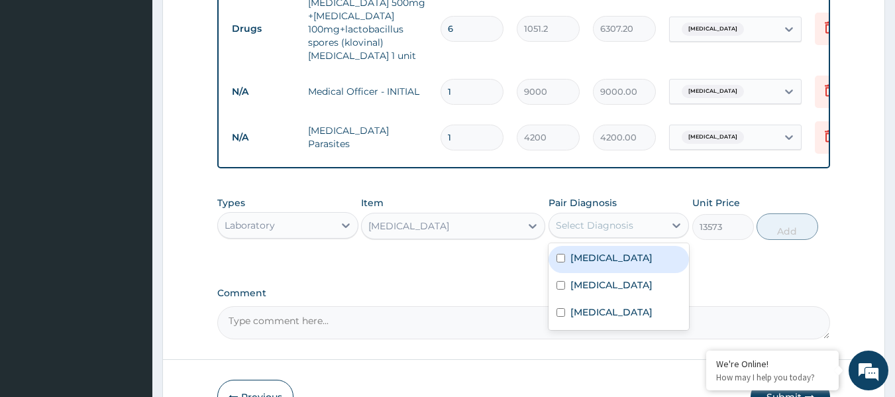
drag, startPoint x: 608, startPoint y: 236, endPoint x: 610, endPoint y: 250, distance: 14.7
click at [609, 232] on div "Select Diagnosis" at bounding box center [595, 225] width 78 height 13
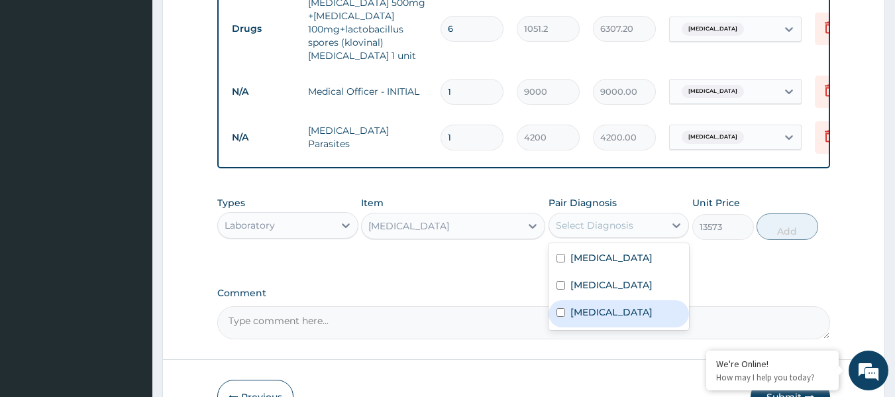
click at [601, 321] on div "[MEDICAL_DATA]" at bounding box center [619, 313] width 141 height 27
checkbox input "true"
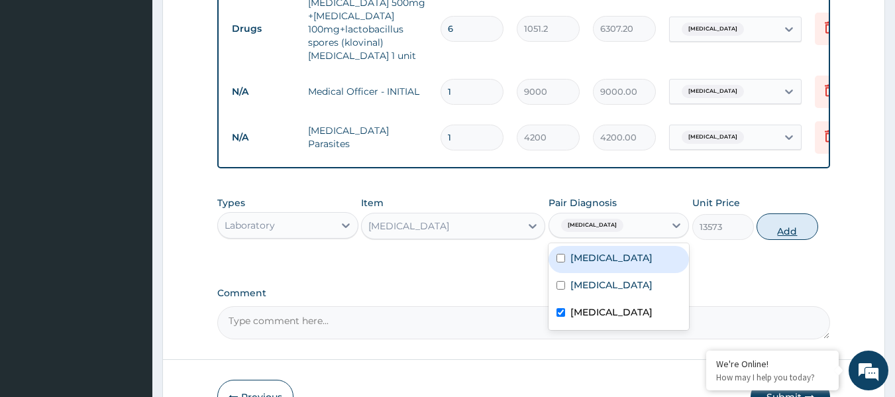
click at [777, 235] on button "Add" at bounding box center [788, 226] width 62 height 27
type input "0"
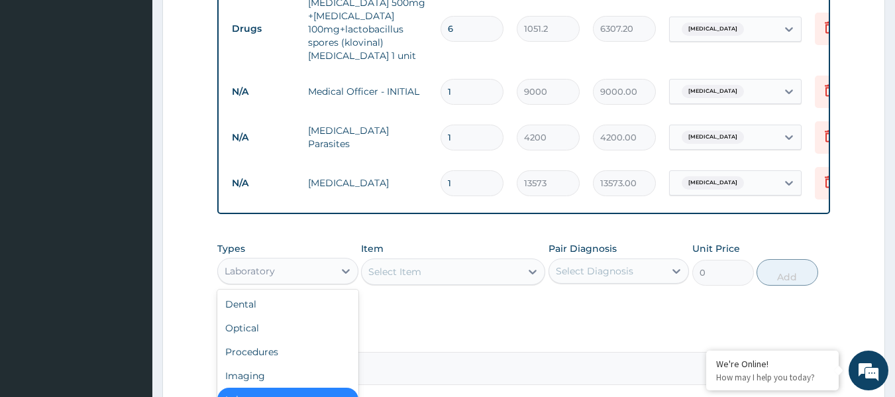
click at [319, 282] on div "Laboratory" at bounding box center [276, 270] width 116 height 21
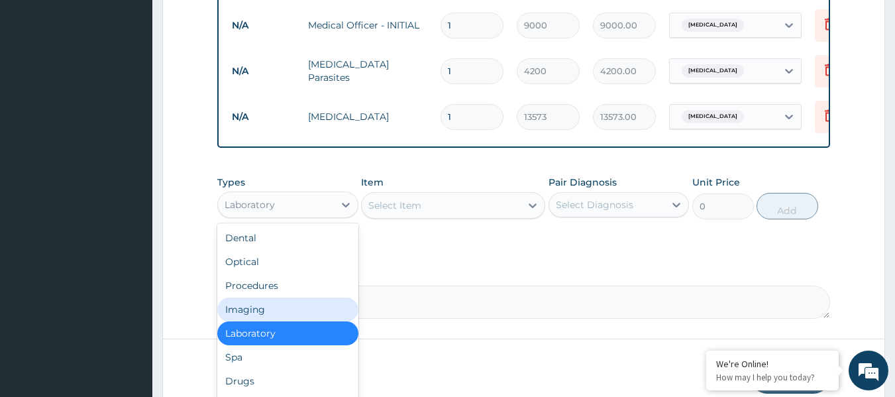
scroll to position [45, 0]
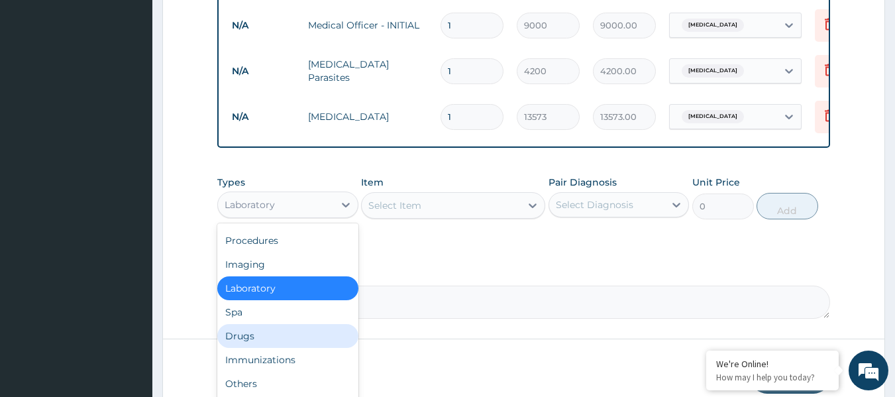
click at [274, 343] on div "Drugs" at bounding box center [287, 336] width 141 height 24
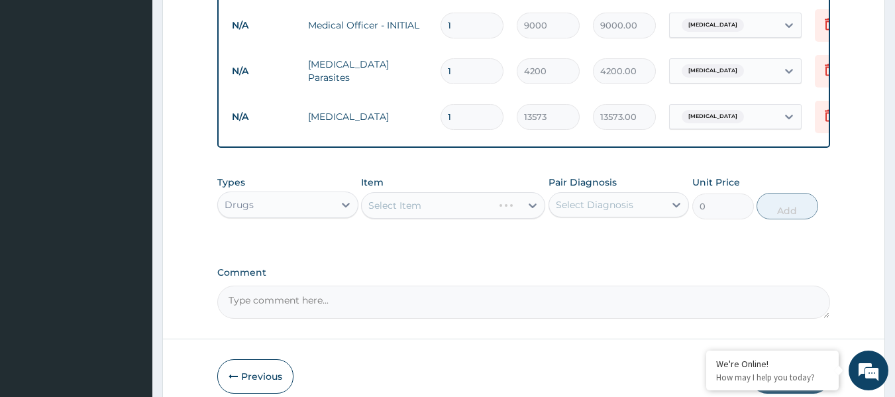
click at [516, 218] on div "Select Item" at bounding box center [453, 205] width 184 height 27
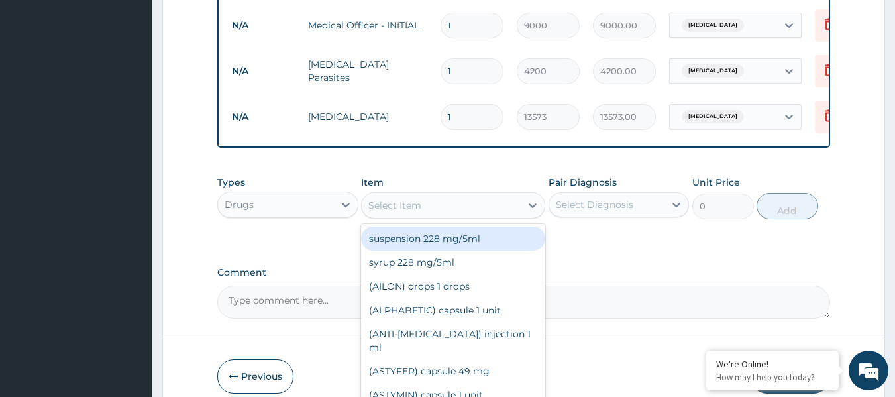
click at [501, 210] on div "Select Item" at bounding box center [441, 205] width 159 height 21
paste input "[MEDICAL_DATA]"
type input "[MEDICAL_DATA]"
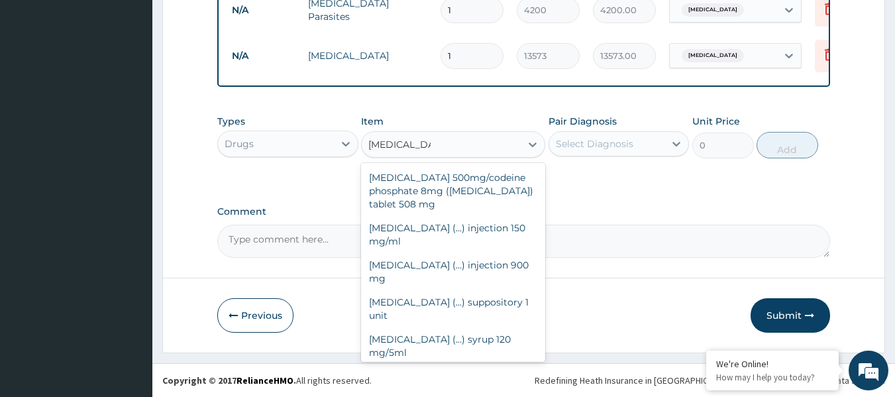
scroll to position [677, 0]
click at [496, 364] on div "[MEDICAL_DATA] (...) tablet 500 mg" at bounding box center [453, 376] width 184 height 24
type input "31.5"
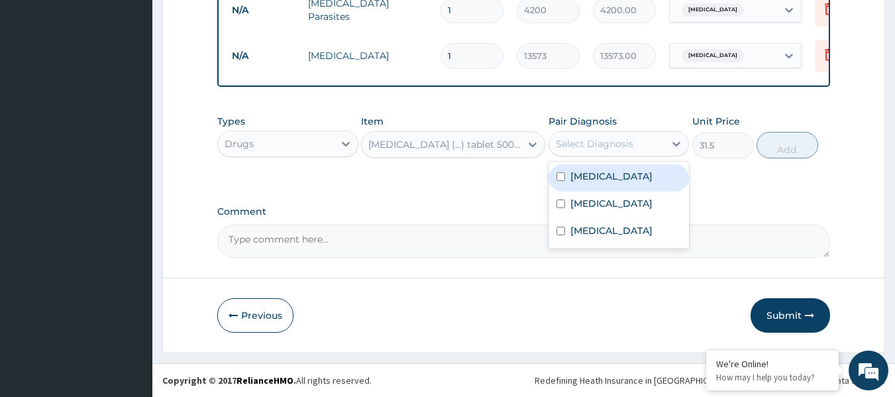
click at [630, 150] on div "Select Diagnosis" at bounding box center [607, 143] width 116 height 21
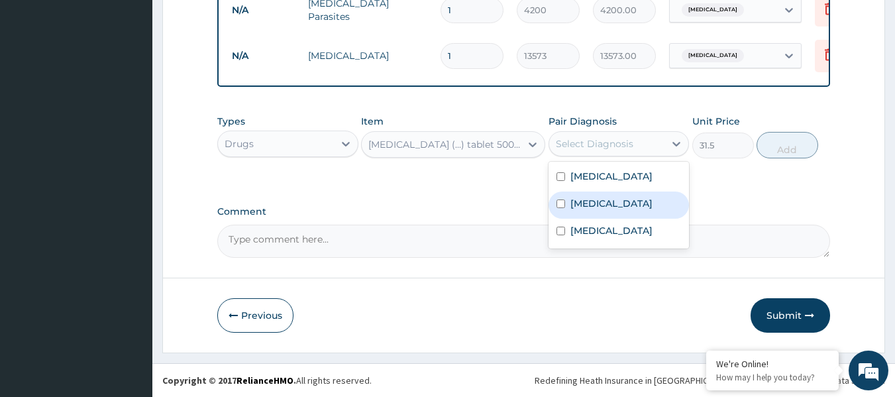
click at [614, 207] on label "[MEDICAL_DATA]" at bounding box center [612, 203] width 82 height 13
checkbox input "true"
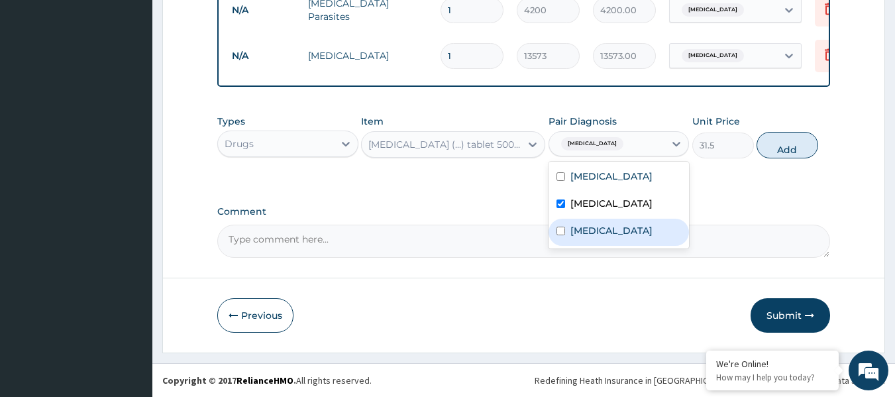
click at [599, 227] on label "[MEDICAL_DATA]" at bounding box center [612, 230] width 82 height 13
checkbox input "true"
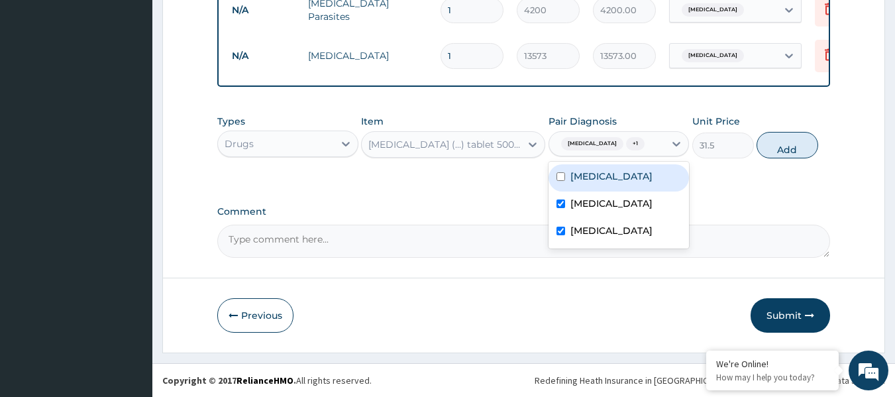
click at [606, 174] on label "[MEDICAL_DATA]" at bounding box center [612, 176] width 82 height 13
checkbox input "true"
click at [778, 144] on button "Add" at bounding box center [788, 145] width 62 height 27
type input "0"
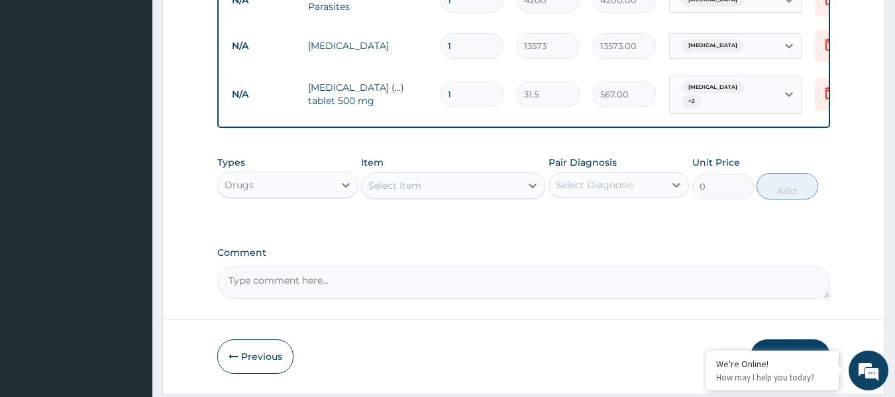
type input "18"
type input "567.00"
type input "18"
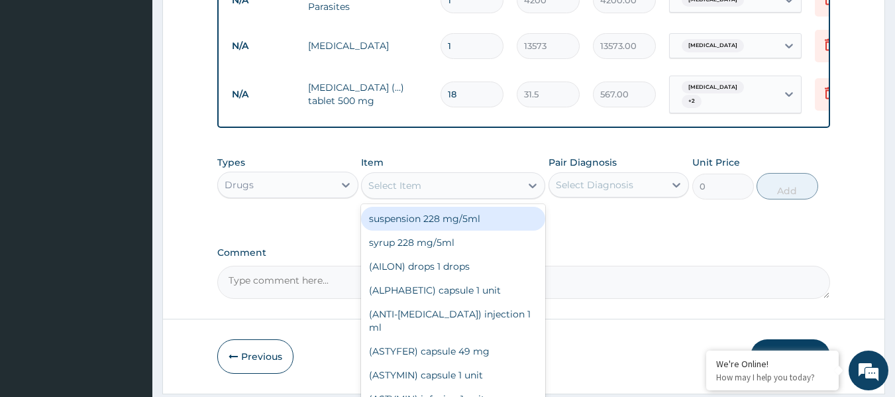
click at [482, 191] on div "Select Item" at bounding box center [441, 185] width 159 height 21
paste input "[MEDICAL_DATA]"
type input "[MEDICAL_DATA]"
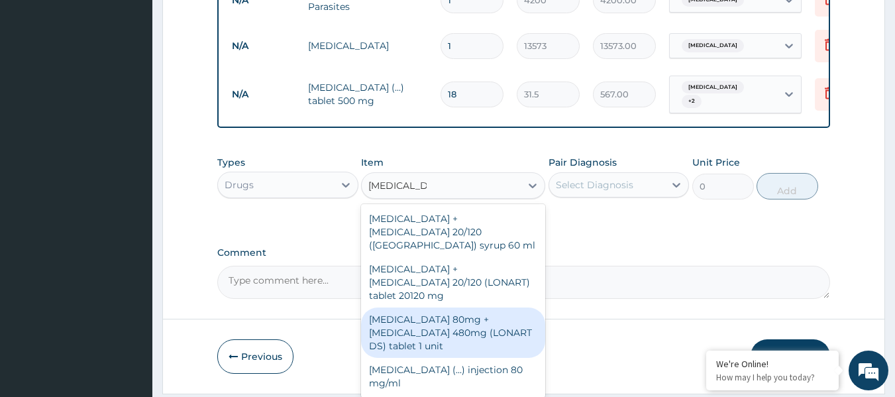
click at [460, 310] on div "[MEDICAL_DATA] 80mg + [MEDICAL_DATA] 480mg (LONART DS) tablet 1 unit" at bounding box center [453, 332] width 184 height 50
type input "783"
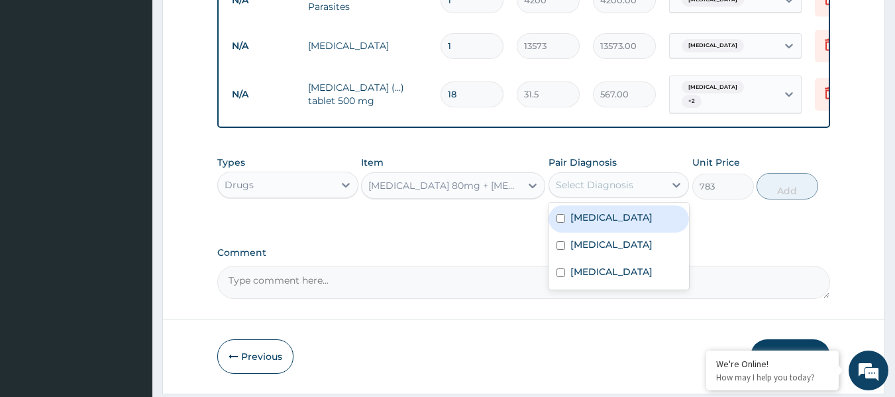
click at [649, 195] on div "Select Diagnosis" at bounding box center [607, 184] width 116 height 21
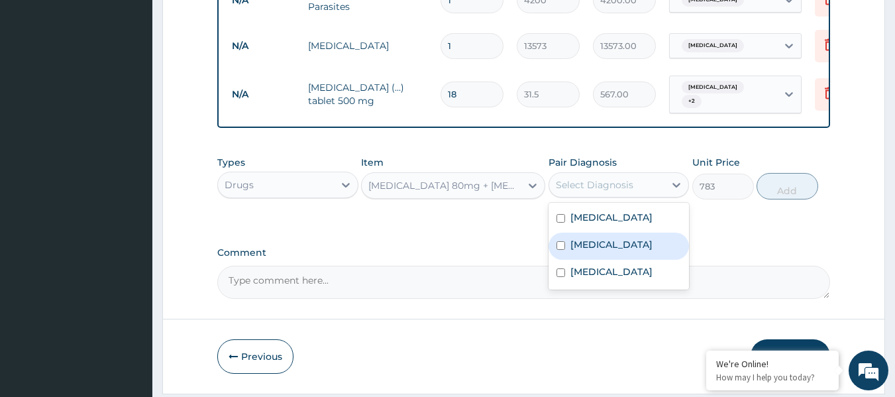
click at [600, 251] on label "[MEDICAL_DATA]" at bounding box center [612, 244] width 82 height 13
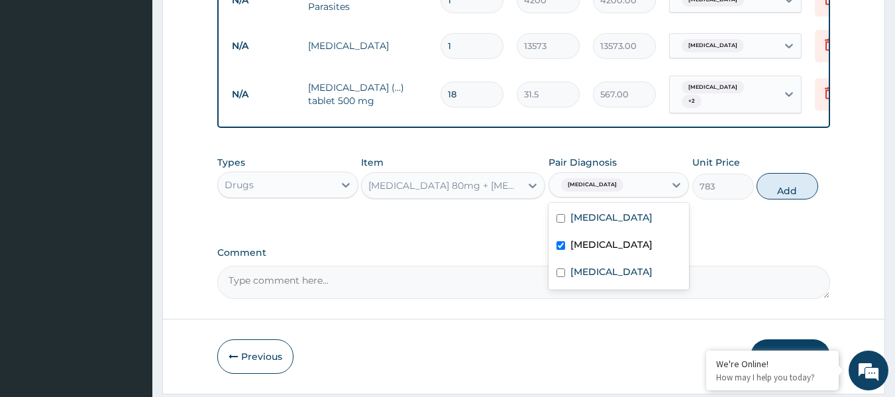
checkbox input "true"
click at [784, 199] on button "Add" at bounding box center [788, 186] width 62 height 27
type input "0"
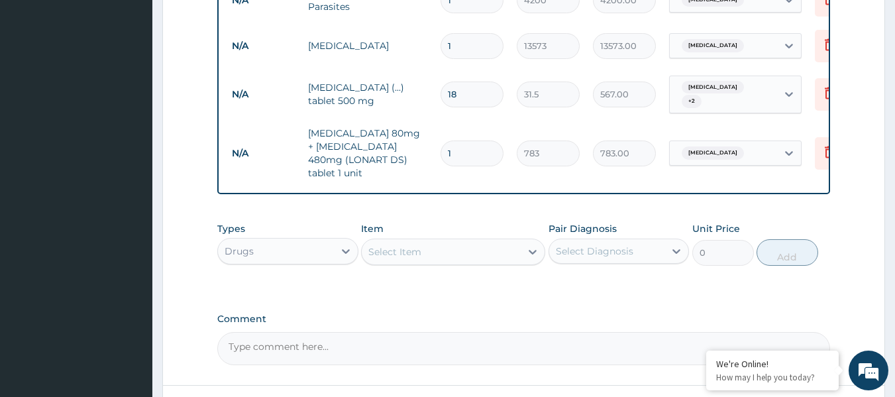
drag, startPoint x: 474, startPoint y: 142, endPoint x: 429, endPoint y: 147, distance: 46.0
click at [429, 147] on tr "N/A [MEDICAL_DATA] 80mg + [MEDICAL_DATA] 480mg (LONART DS) tablet 1 unit 1 783 …" at bounding box center [549, 153] width 649 height 66
type input "6"
type input "4698.00"
type input "6"
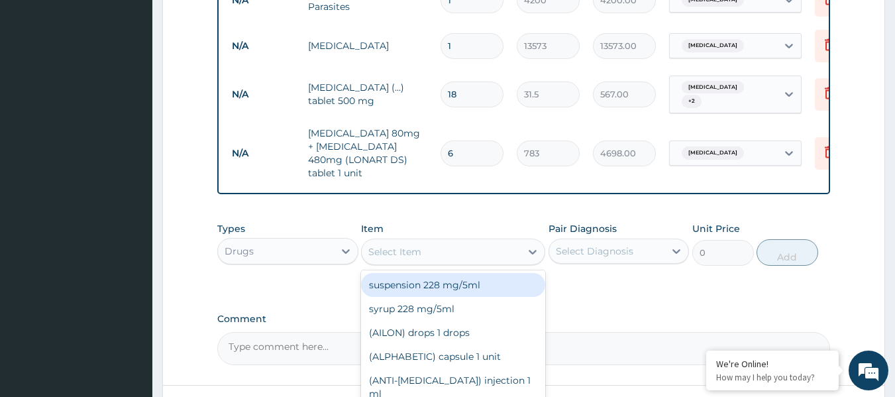
click at [454, 250] on div "Select Item" at bounding box center [441, 251] width 159 height 21
paste input "Arteether"
type input "Arteether"
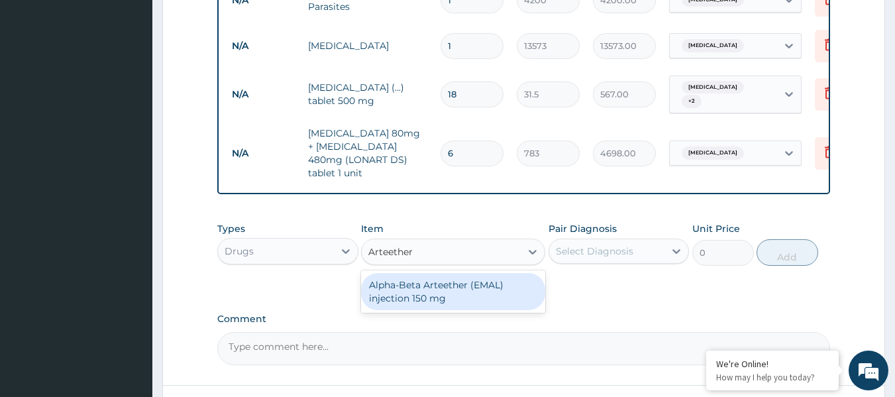
click at [488, 285] on div "Alpha-Beta Arteether (EMAL) injection 150 mg" at bounding box center [453, 291] width 184 height 37
type input "2112.003"
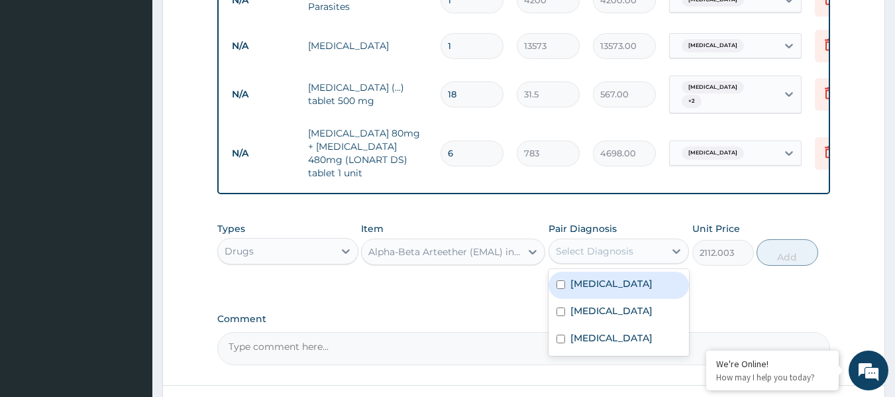
click at [613, 247] on div "Select Diagnosis" at bounding box center [595, 251] width 78 height 13
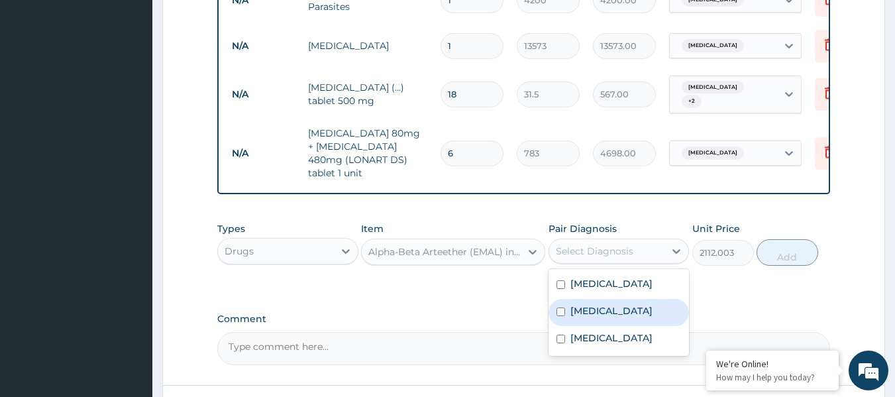
click at [603, 309] on label "[MEDICAL_DATA]" at bounding box center [612, 310] width 82 height 13
checkbox input "true"
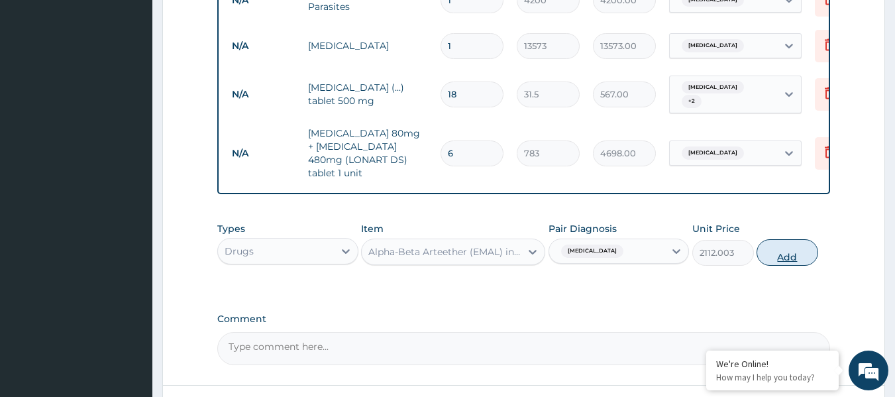
click at [785, 250] on button "Add" at bounding box center [788, 252] width 62 height 27
type input "0"
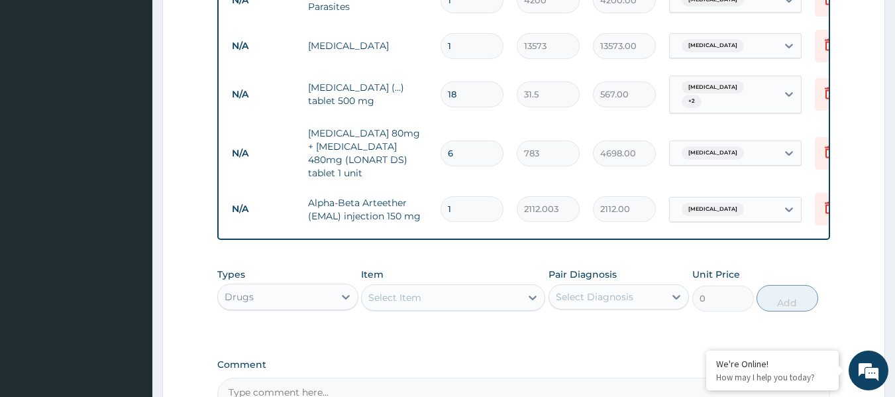
drag, startPoint x: 471, startPoint y: 193, endPoint x: 400, endPoint y: 190, distance: 71.6
click at [408, 191] on tr "N/A Alpha-Beta Arteether (EMAL) injection 150 mg 1 2112.003 2112.00 [MEDICAL_DA…" at bounding box center [549, 209] width 649 height 46
type input "3"
type input "6336.01"
type input "3"
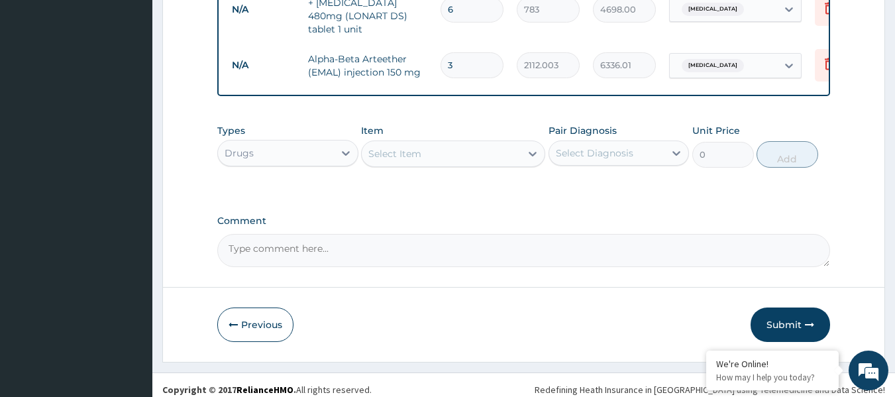
scroll to position [826, 0]
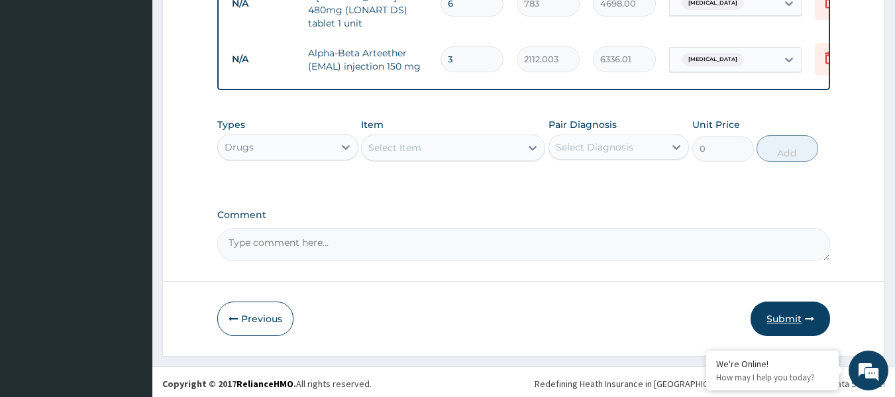
drag, startPoint x: 792, startPoint y: 319, endPoint x: 790, endPoint y: 306, distance: 12.7
click at [792, 317] on button "Submit" at bounding box center [791, 319] width 80 height 34
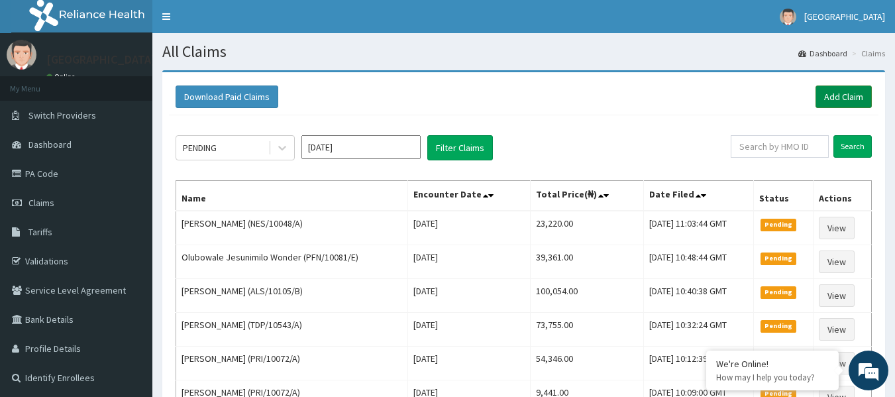
click at [846, 89] on link "Add Claim" at bounding box center [844, 96] width 56 height 23
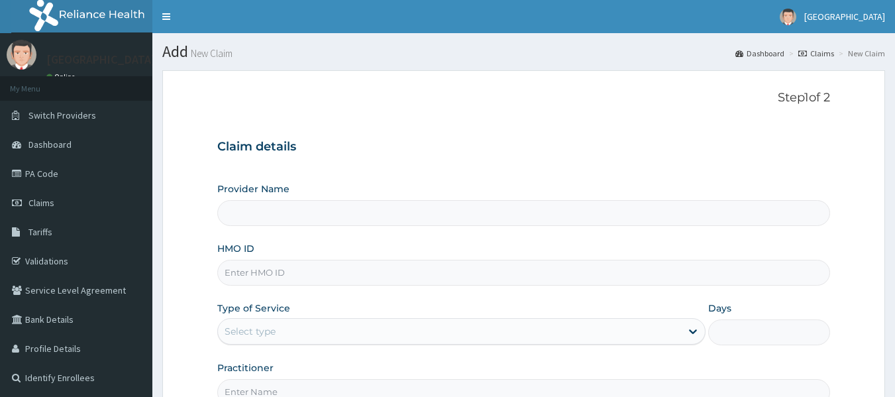
click at [294, 274] on input "HMO ID" at bounding box center [524, 273] width 614 height 26
paste input "JBN/10202/A"
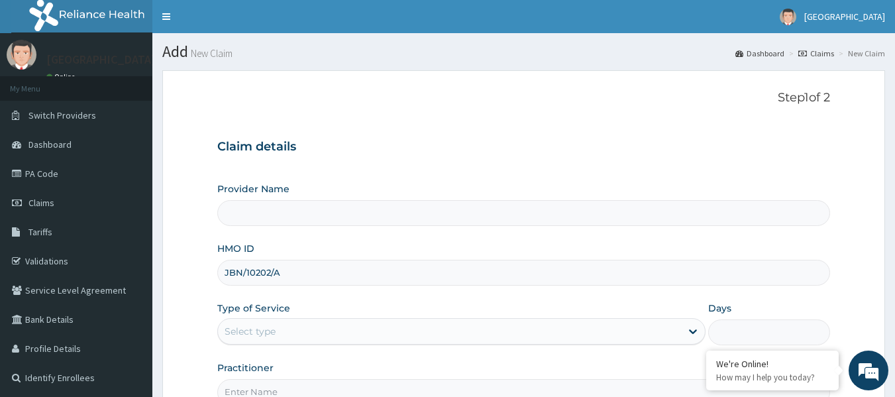
type input "JBN/10202/A"
type input "[GEOGRAPHIC_DATA]"
type input "JBN/10202/A"
click at [299, 332] on div "Select type" at bounding box center [449, 331] width 463 height 21
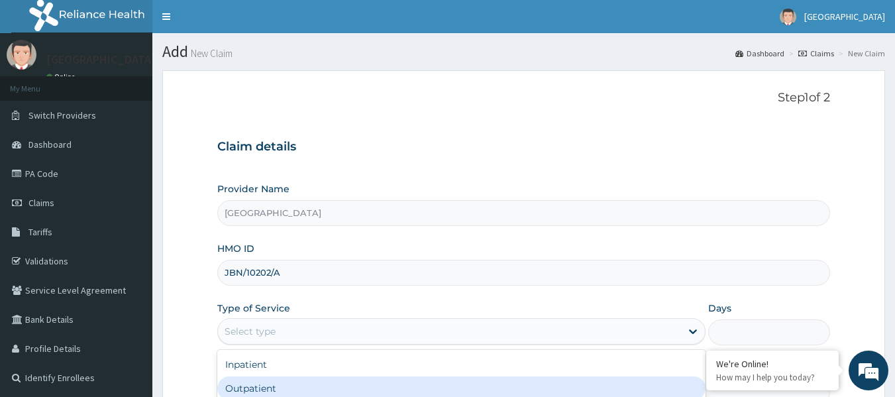
click at [258, 390] on div "Outpatient" at bounding box center [461, 388] width 488 height 24
type input "1"
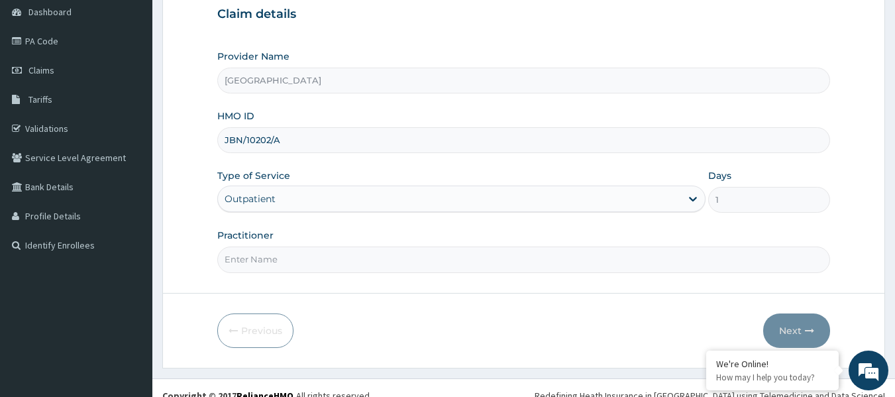
click at [295, 262] on input "Practitioner" at bounding box center [524, 260] width 614 height 26
type input "NWOSU Francis"
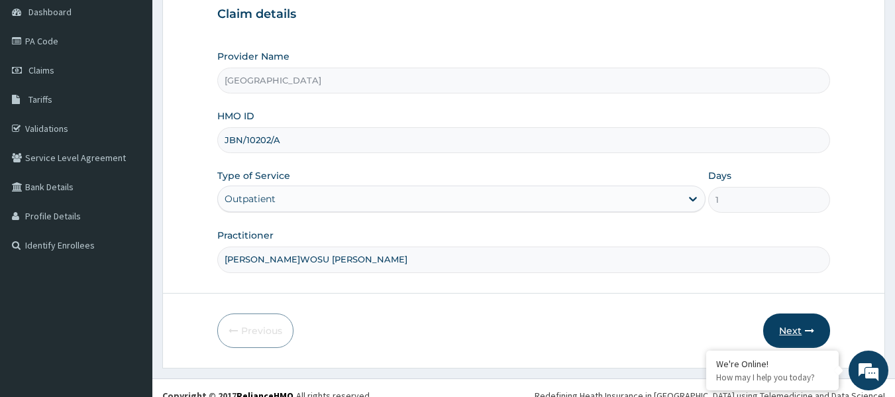
drag, startPoint x: 781, startPoint y: 323, endPoint x: 779, endPoint y: 316, distance: 7.4
click at [779, 316] on button "Next" at bounding box center [796, 330] width 67 height 34
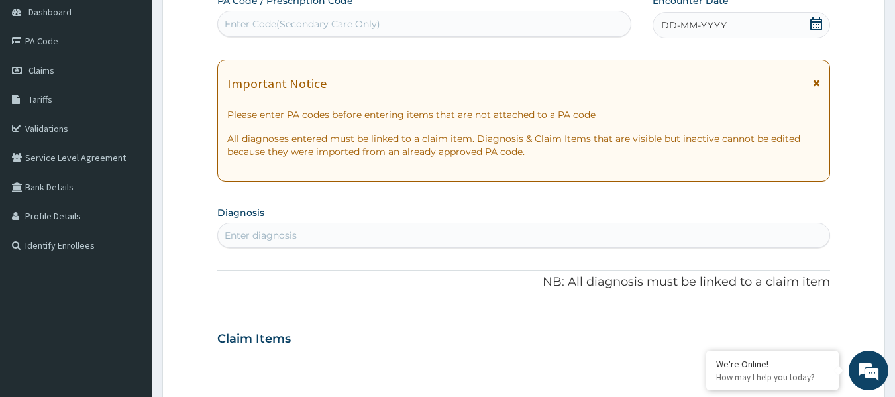
click at [295, 26] on div "Enter Code(Secondary Care Only)" at bounding box center [303, 23] width 156 height 13
paste input "PA/450F6E"
type input "PA/450F6E"
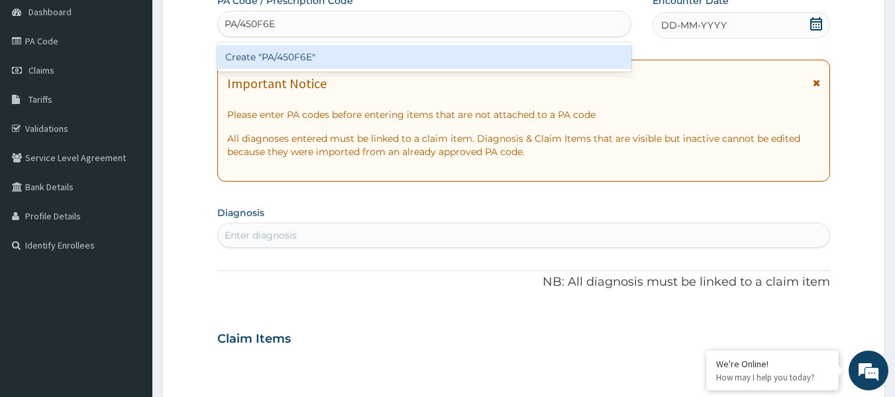
click at [300, 62] on div "Create "PA/450F6E"" at bounding box center [424, 57] width 415 height 24
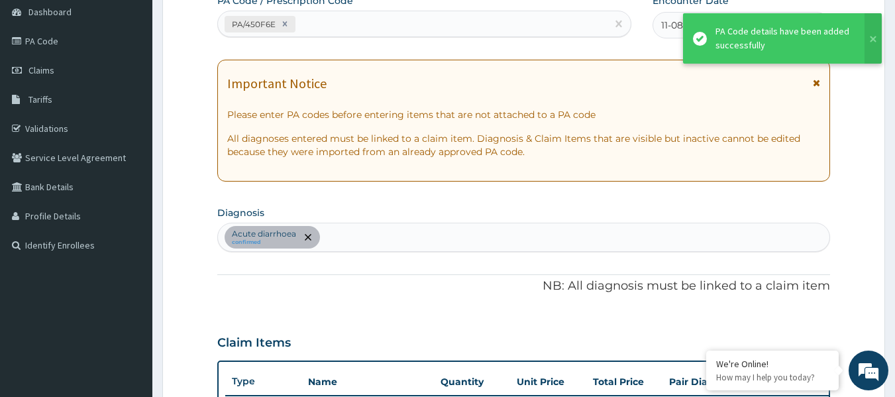
scroll to position [353, 0]
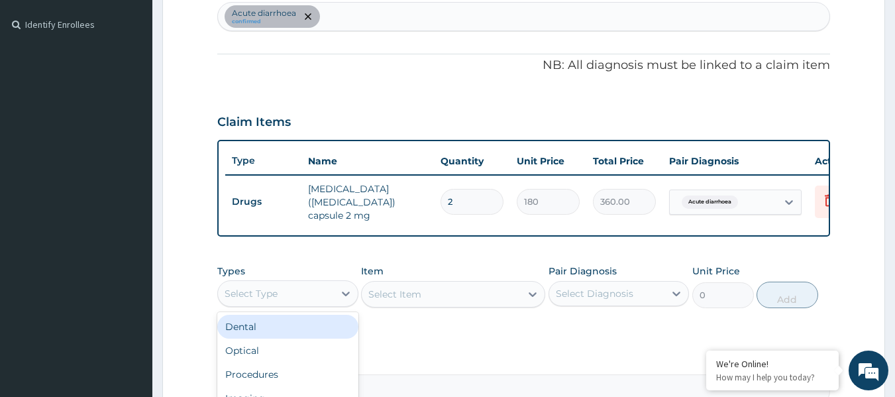
click at [298, 291] on div "Select Type" at bounding box center [276, 293] width 116 height 21
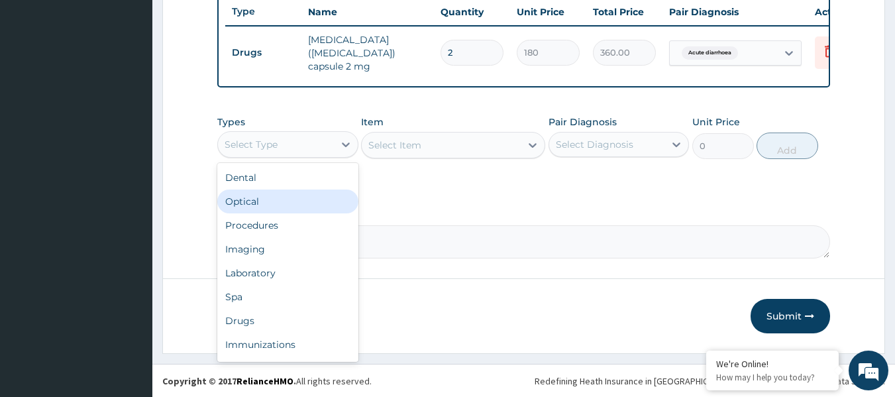
scroll to position [506, 0]
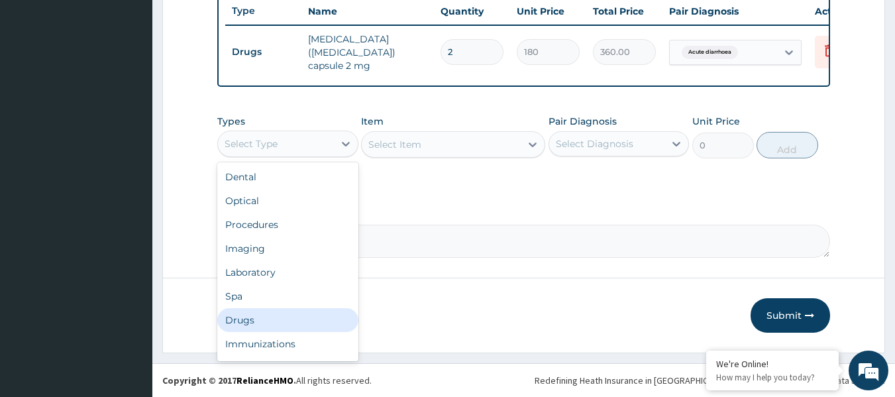
click at [253, 322] on div "Drugs" at bounding box center [287, 320] width 141 height 24
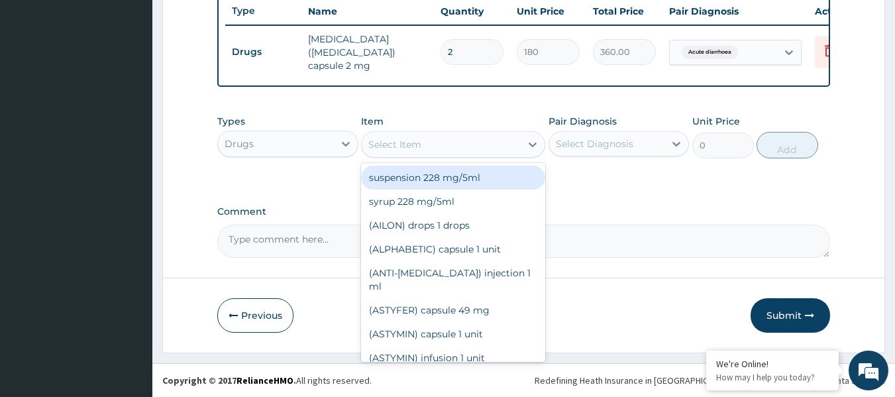
click at [487, 148] on div "Select Item" at bounding box center [441, 144] width 159 height 21
paste input "Paracetamol"
type input "Paracetamol"
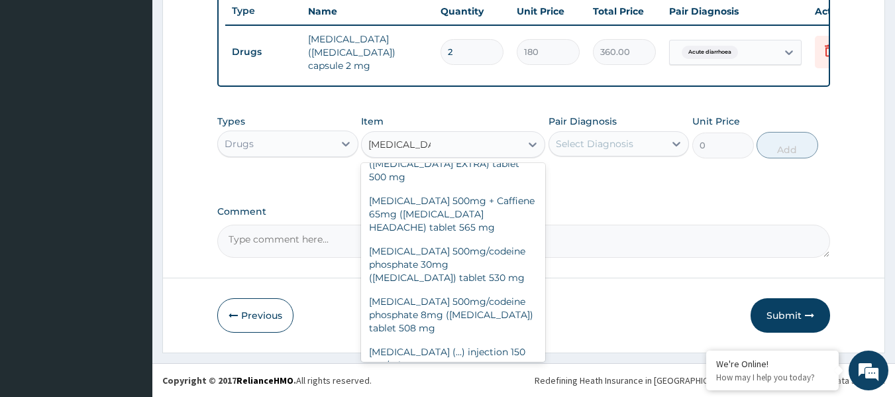
scroll to position [265, 0]
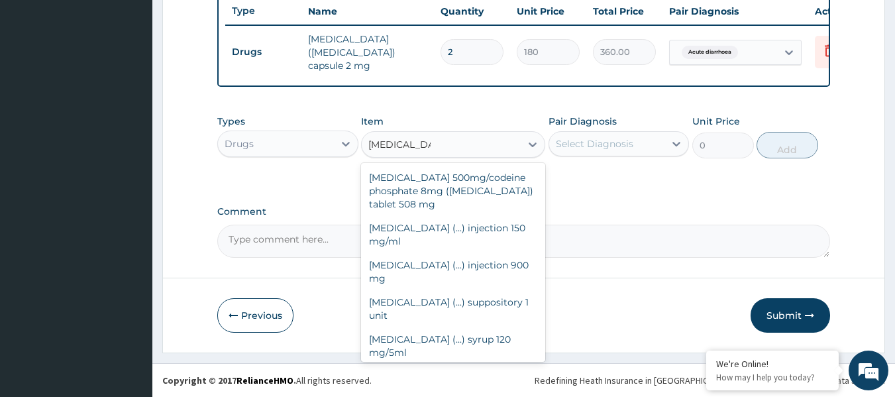
drag, startPoint x: 476, startPoint y: 323, endPoint x: 511, endPoint y: 211, distance: 117.2
click at [474, 364] on div "Paracetamol (...) tablet 500 mg" at bounding box center [453, 376] width 184 height 24
type input "31.5"
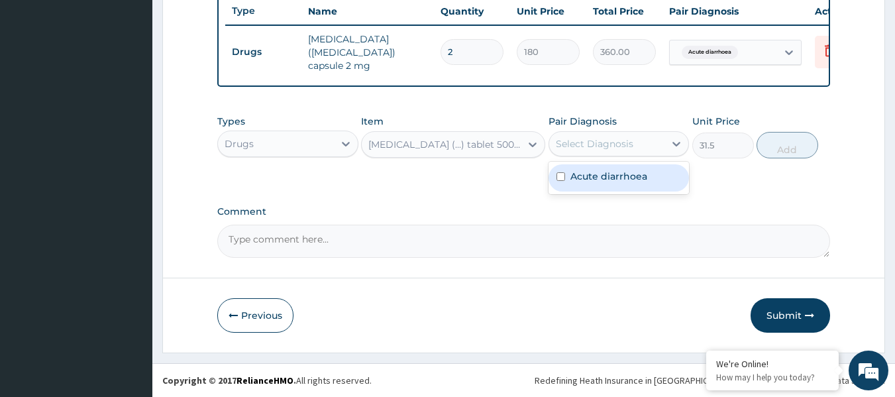
click at [612, 142] on div "Select Diagnosis" at bounding box center [595, 143] width 78 height 13
drag, startPoint x: 614, startPoint y: 182, endPoint x: 678, endPoint y: 151, distance: 71.4
click at [613, 182] on label "Acute diarrhoea" at bounding box center [609, 176] width 77 height 13
checkbox input "true"
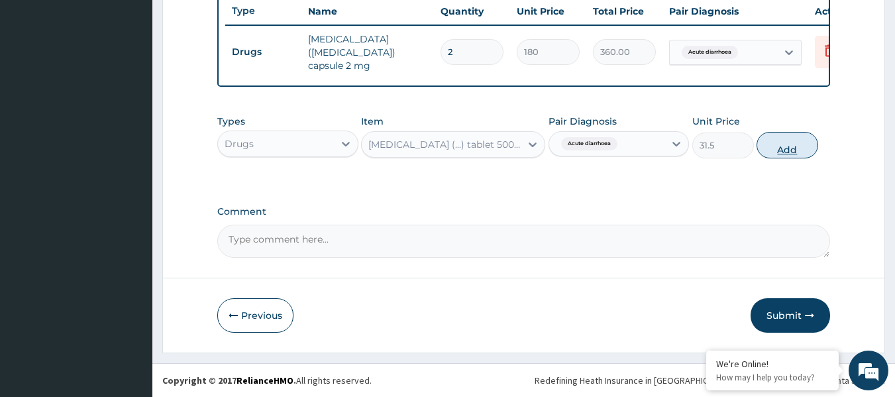
click at [773, 149] on button "Add" at bounding box center [788, 145] width 62 height 27
type input "0"
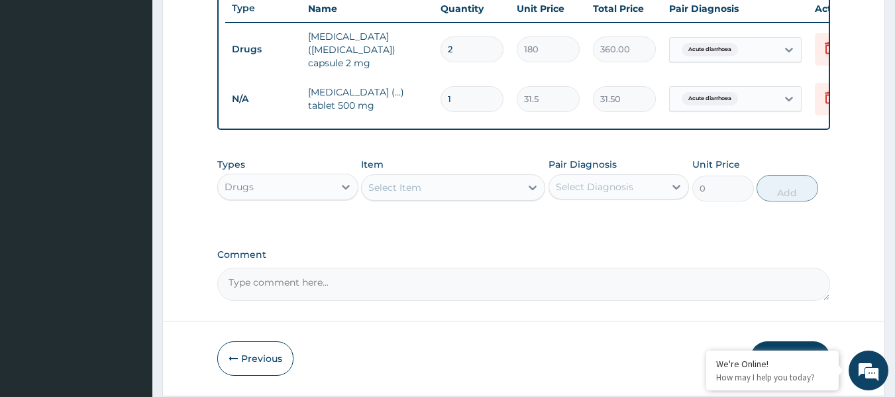
click at [462, 92] on input "1" at bounding box center [472, 99] width 63 height 26
type input "18"
type input "567.00"
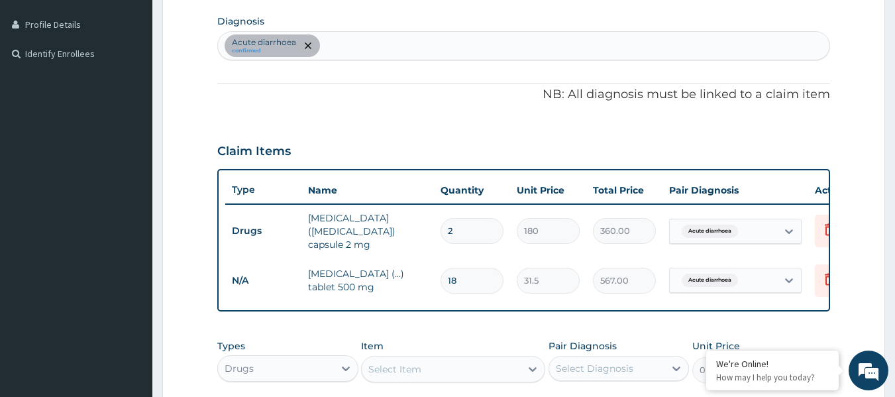
scroll to position [241, 0]
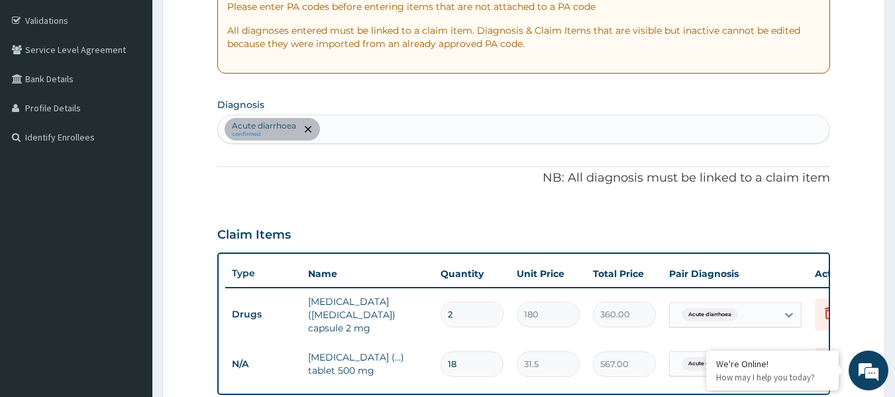
type input "18"
click at [347, 129] on div "Acute diarrhoea confirmed" at bounding box center [524, 129] width 612 height 28
type input "malaria"
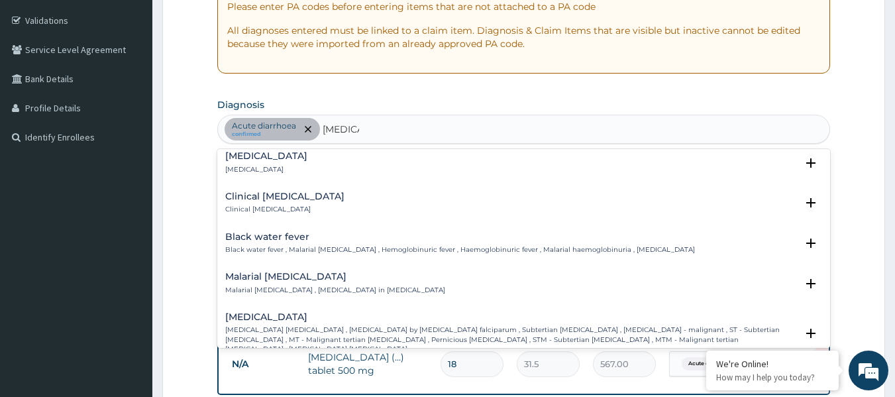
scroll to position [398, 0]
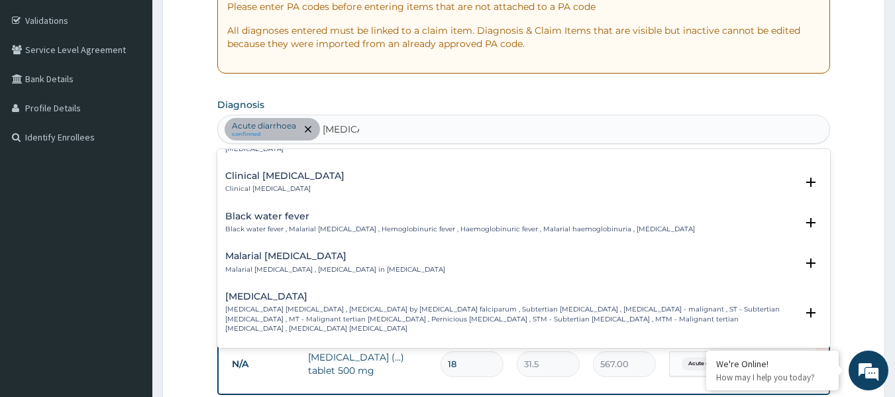
click at [284, 293] on div "Falciparum malaria Falciparum malaria , Malignant tertian malaria , Malaria by …" at bounding box center [511, 313] width 572 height 42
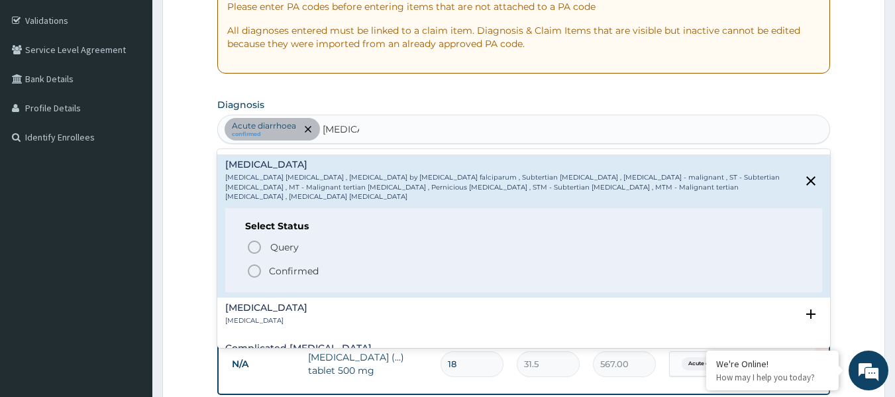
scroll to position [530, 0]
click at [258, 262] on icon "status option filled" at bounding box center [255, 270] width 16 height 16
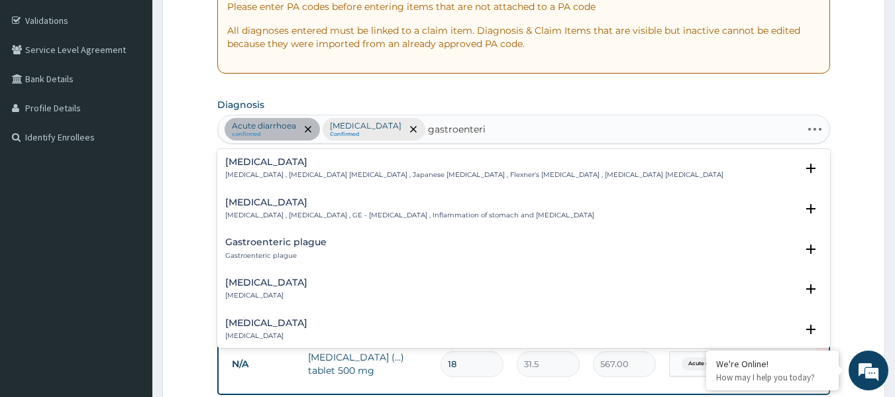
type input "gastroenterit"
click at [250, 202] on h4 "Gastroenteritis" at bounding box center [409, 202] width 369 height 10
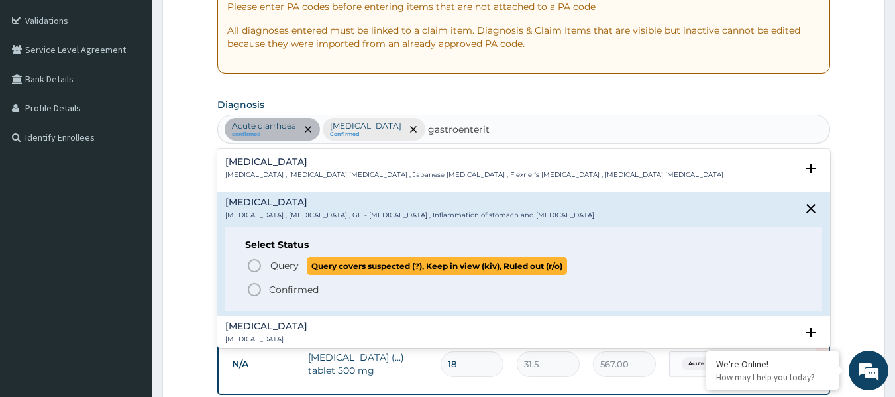
click at [257, 262] on icon "status option query" at bounding box center [255, 266] width 16 height 16
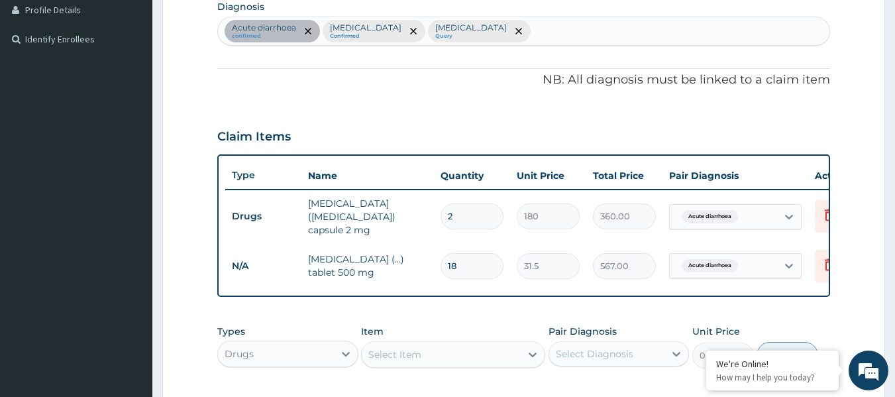
scroll to position [506, 0]
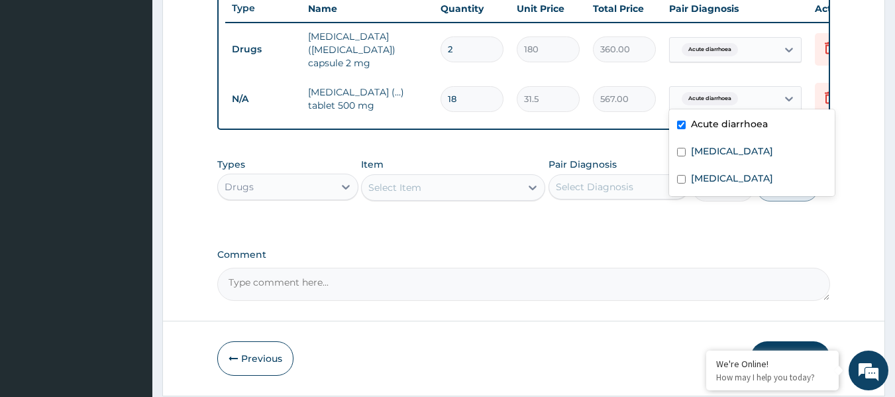
click at [763, 91] on div "Acute diarrhoea" at bounding box center [723, 98] width 107 height 23
click at [729, 156] on label "Falciparum malaria" at bounding box center [732, 150] width 82 height 13
checkbox input "true"
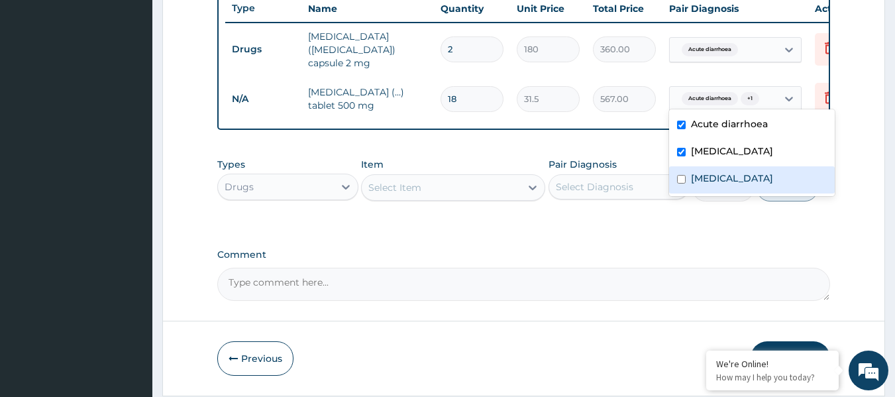
click at [724, 175] on label "Gastroenteritis" at bounding box center [732, 178] width 82 height 13
checkbox input "true"
click at [440, 184] on div "Select Item" at bounding box center [441, 187] width 159 height 21
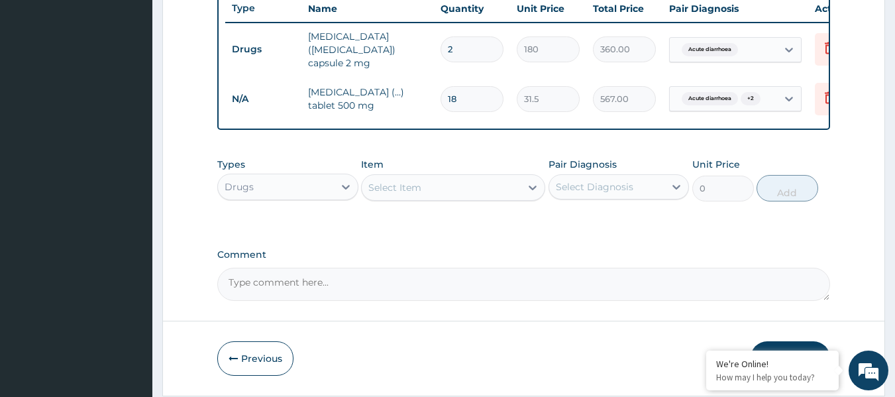
paste input "Artemether"
type input "Artemether"
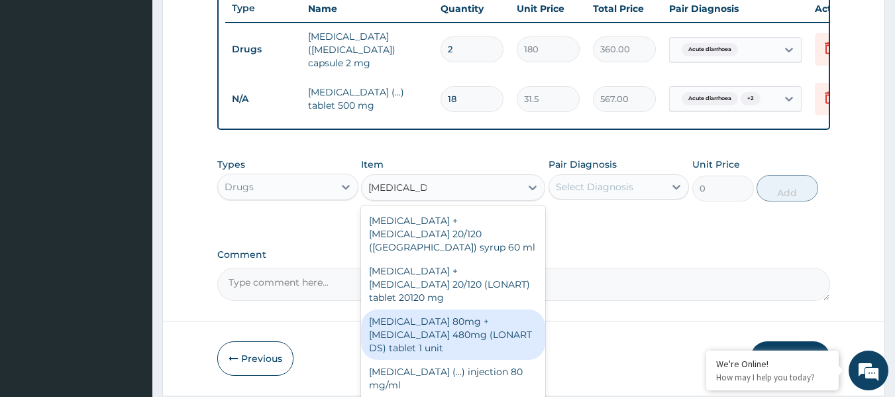
click at [473, 312] on div "Artemether 80mg + Lumefantrine 480mg (LONART DS) tablet 1 unit" at bounding box center [453, 334] width 184 height 50
type input "783"
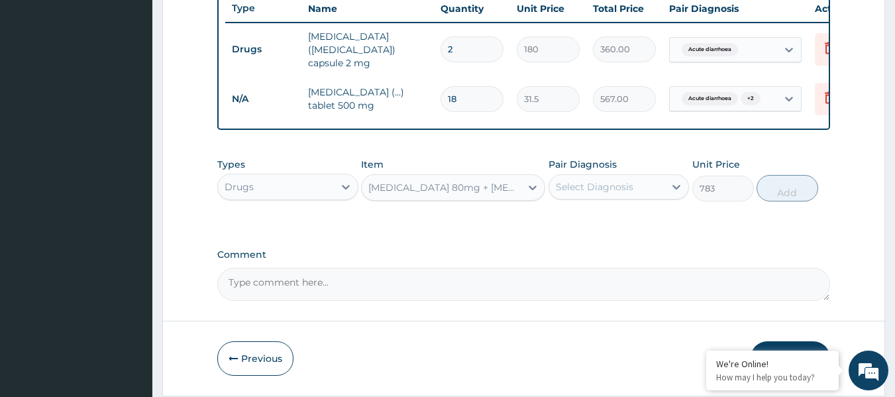
click at [594, 193] on div "Select Diagnosis" at bounding box center [595, 186] width 78 height 13
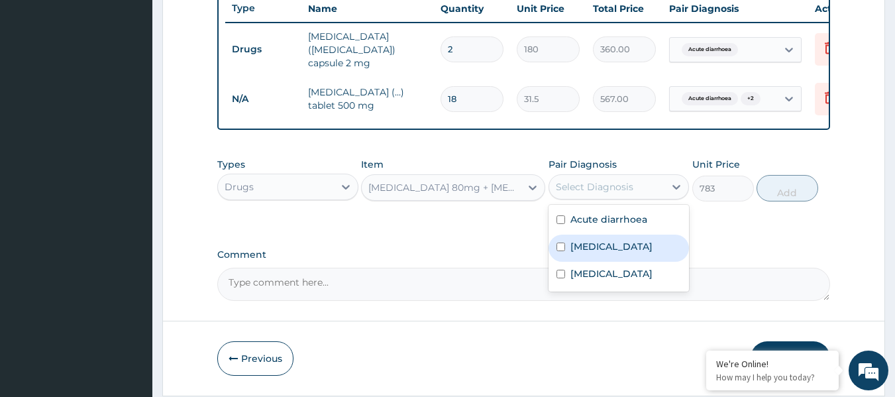
click at [600, 257] on div "Falciparum malaria" at bounding box center [619, 248] width 141 height 27
checkbox input "true"
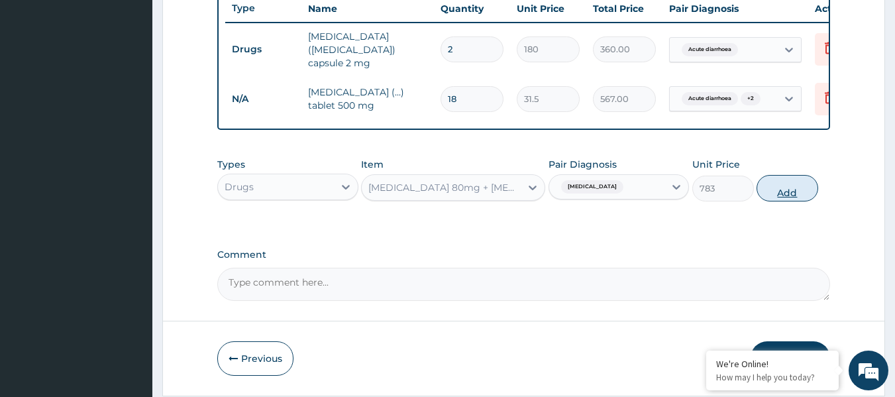
click at [792, 194] on button "Add" at bounding box center [788, 188] width 62 height 27
type input "0"
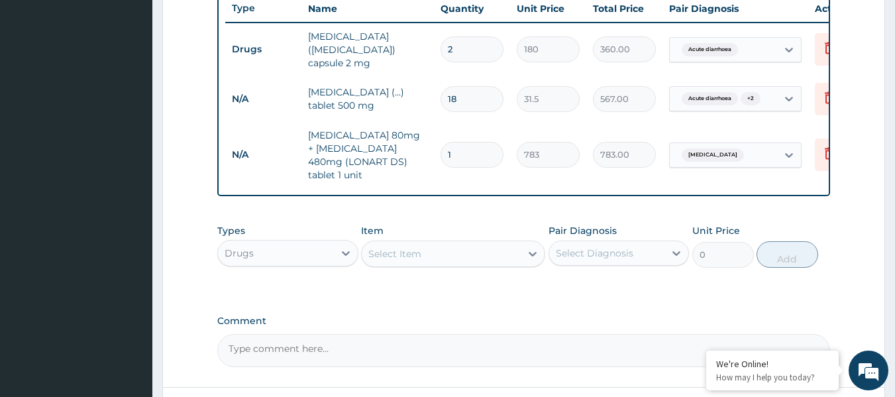
drag, startPoint x: 473, startPoint y: 144, endPoint x: 403, endPoint y: 142, distance: 70.3
click at [404, 143] on tr "N/A Artemether 80mg + Lumefantrine 480mg (LONART DS) tablet 1 unit 1 783 783.00…" at bounding box center [549, 155] width 649 height 66
type input "6"
type input "4698.00"
type input "6"
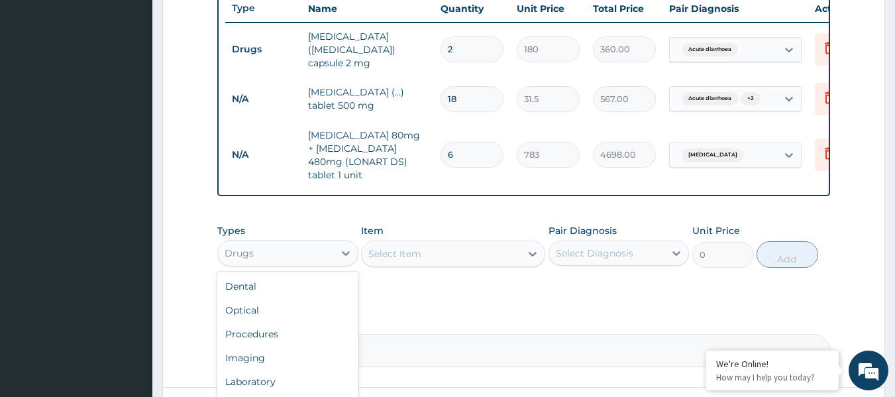
click at [329, 245] on div "Drugs" at bounding box center [276, 253] width 116 height 21
click at [293, 376] on div "Laboratory" at bounding box center [287, 382] width 141 height 24
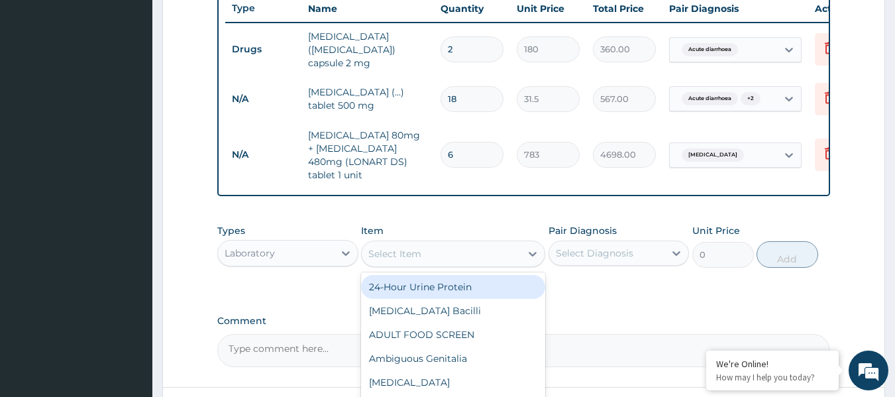
click at [510, 246] on div "Select Item" at bounding box center [441, 253] width 159 height 21
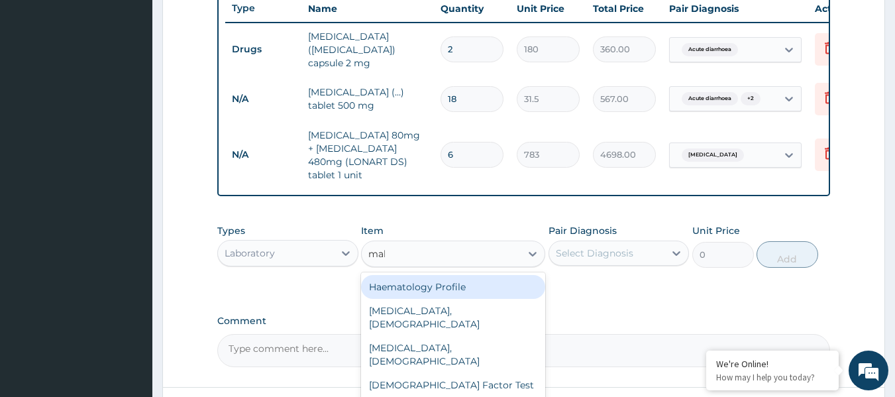
type input "mala"
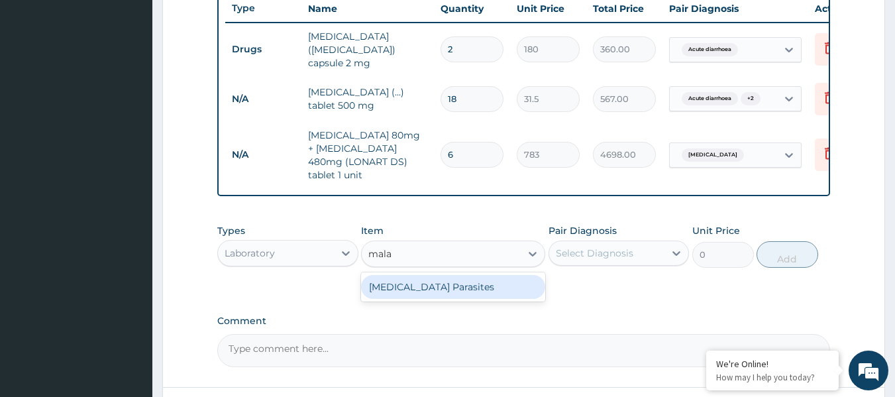
click at [494, 275] on div "Malaria Parasites" at bounding box center [453, 287] width 184 height 24
type input "4200"
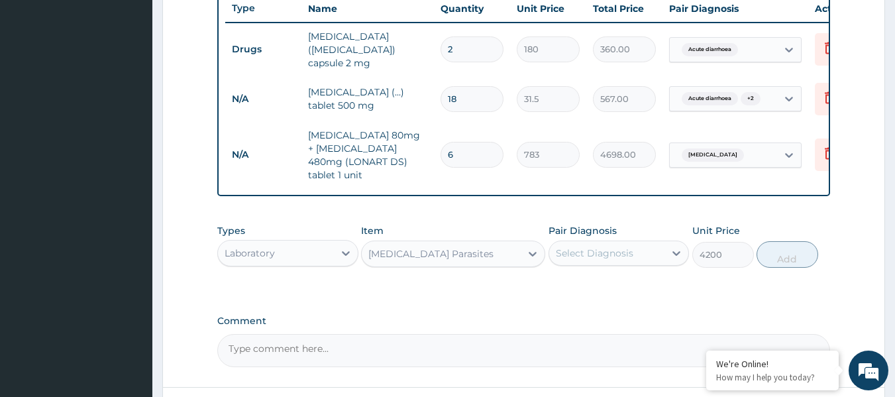
click at [607, 247] on div "Select Diagnosis" at bounding box center [595, 253] width 78 height 13
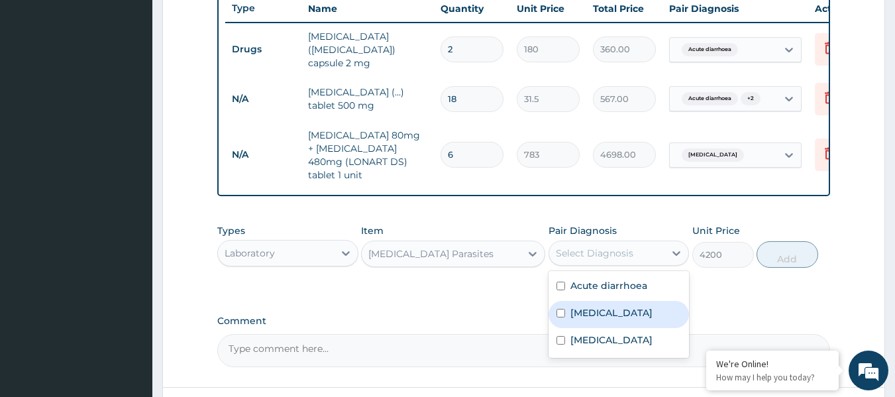
click at [611, 308] on label "Falciparum malaria" at bounding box center [612, 312] width 82 height 13
checkbox input "true"
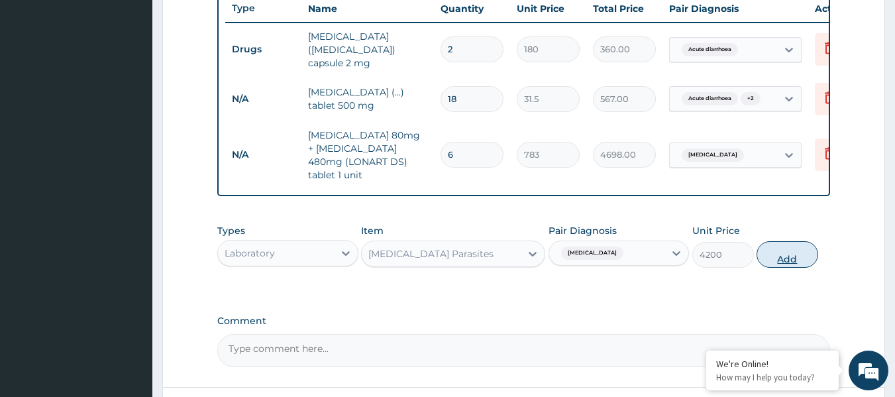
click at [792, 245] on button "Add" at bounding box center [788, 254] width 62 height 27
type input "0"
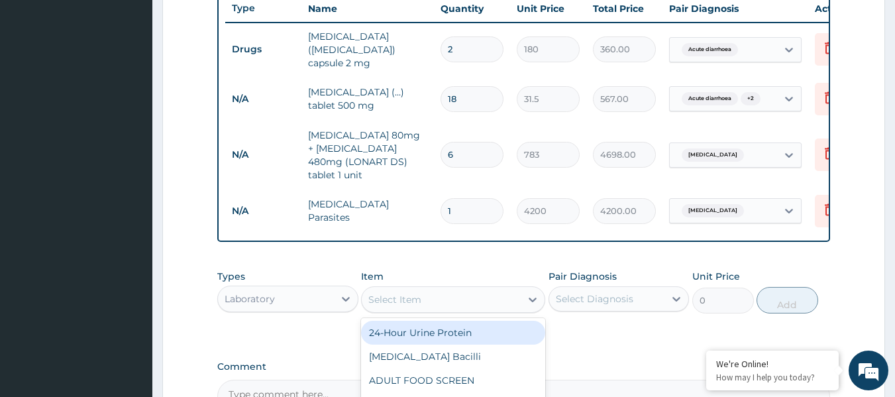
click at [447, 295] on div "Select Item" at bounding box center [441, 299] width 159 height 21
type input "full"
click at [449, 329] on div "Full Blood Count" at bounding box center [453, 333] width 184 height 24
type input "13573"
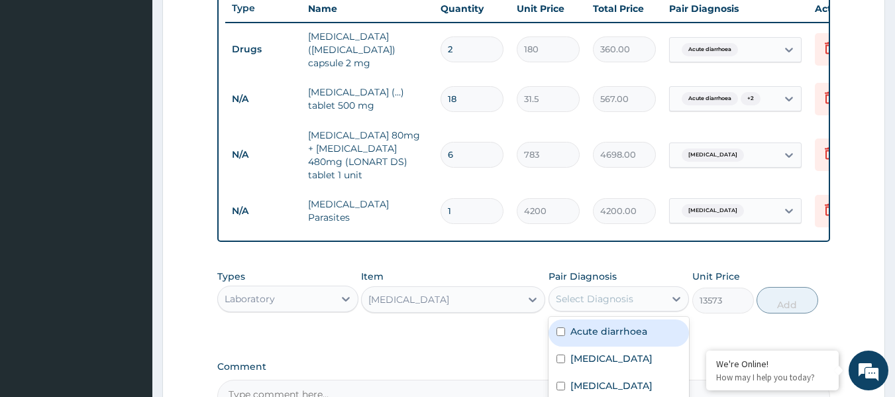
click at [599, 292] on div "Select Diagnosis" at bounding box center [595, 298] width 78 height 13
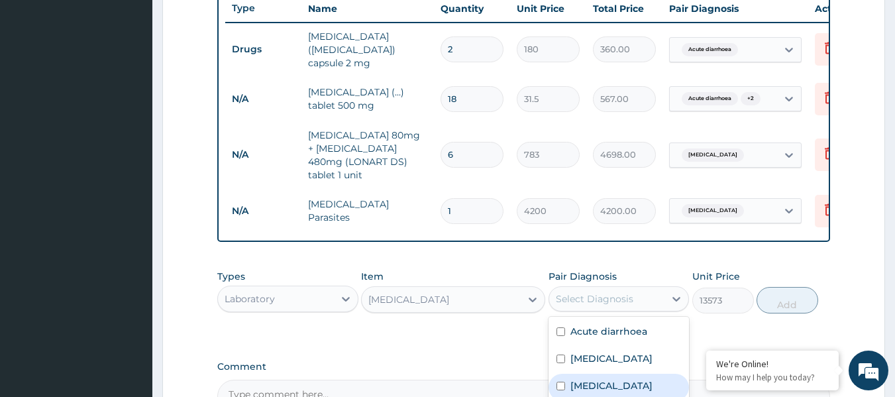
drag, startPoint x: 588, startPoint y: 377, endPoint x: 709, endPoint y: 302, distance: 142.3
click at [588, 379] on label "Gastroenteritis" at bounding box center [612, 385] width 82 height 13
checkbox input "true"
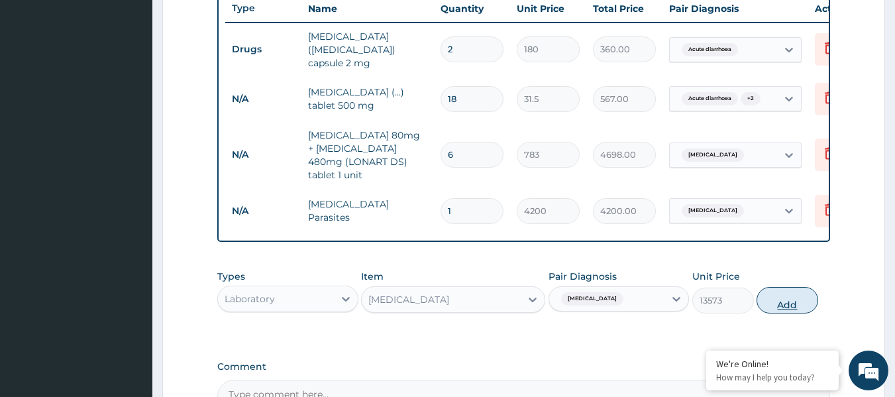
drag, startPoint x: 779, startPoint y: 292, endPoint x: 333, endPoint y: 358, distance: 450.8
click at [778, 292] on button "Add" at bounding box center [788, 300] width 62 height 27
type input "0"
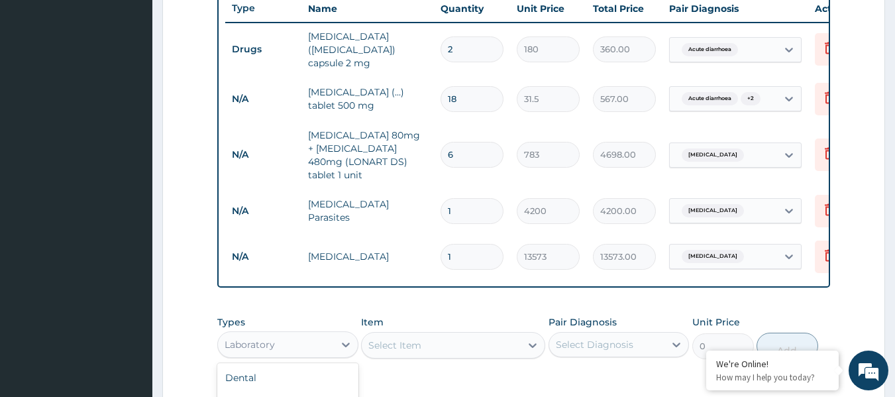
click at [330, 334] on div "Laboratory" at bounding box center [276, 344] width 116 height 21
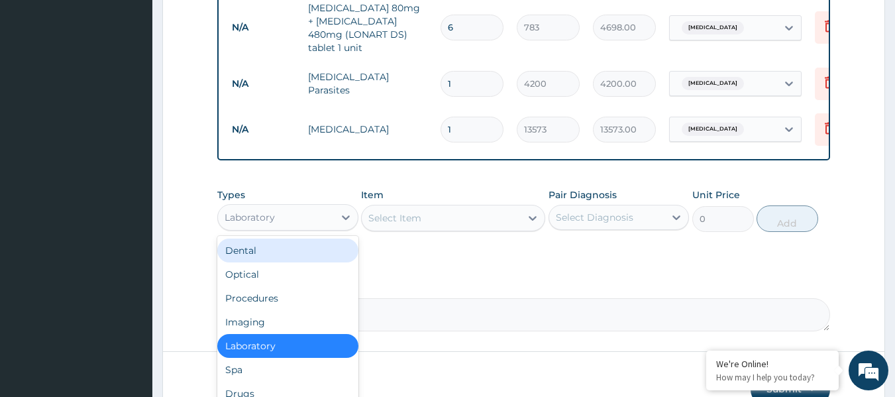
scroll to position [638, 0]
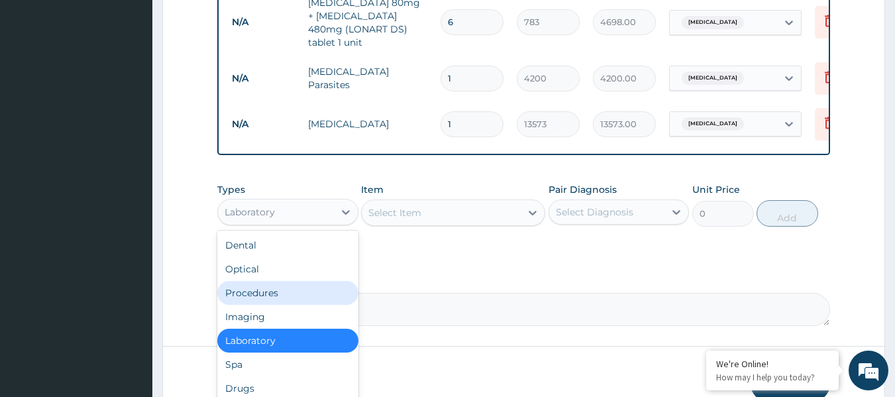
click at [298, 286] on div "Procedures" at bounding box center [287, 293] width 141 height 24
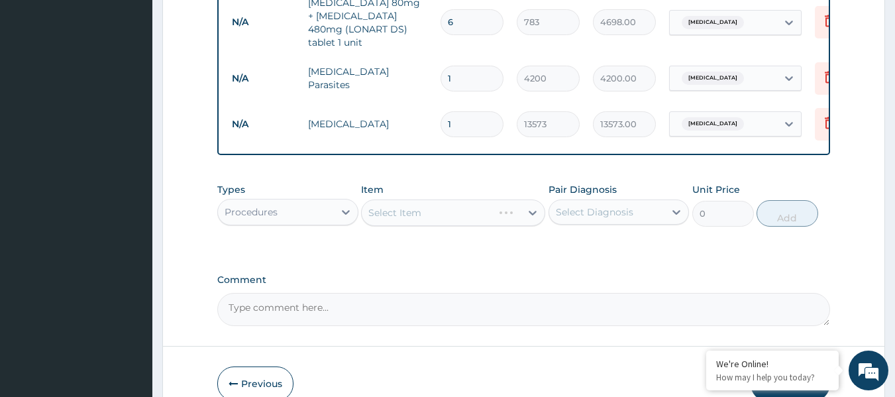
click at [453, 199] on div "Select Item" at bounding box center [453, 212] width 184 height 27
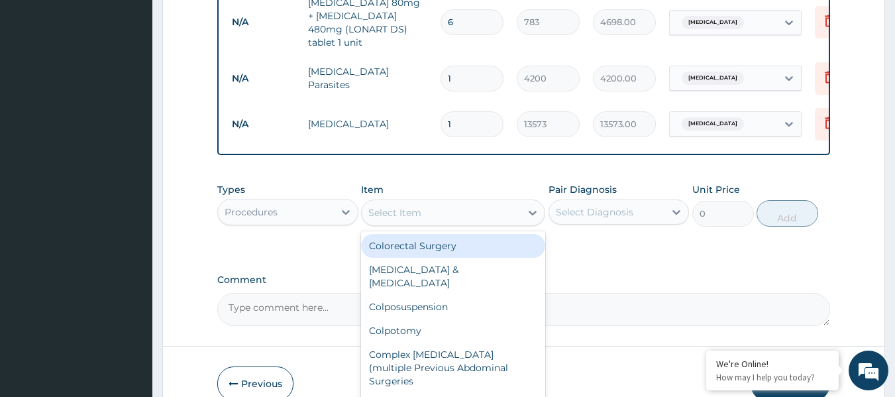
click at [519, 203] on div "Select Item" at bounding box center [441, 212] width 159 height 21
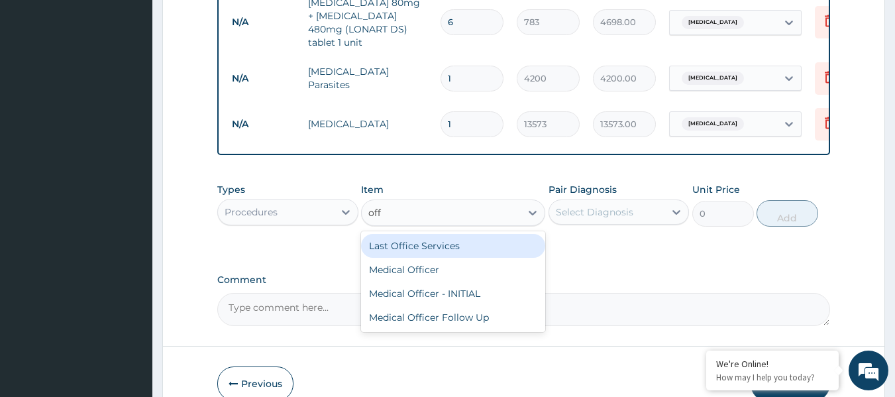
type input "offi"
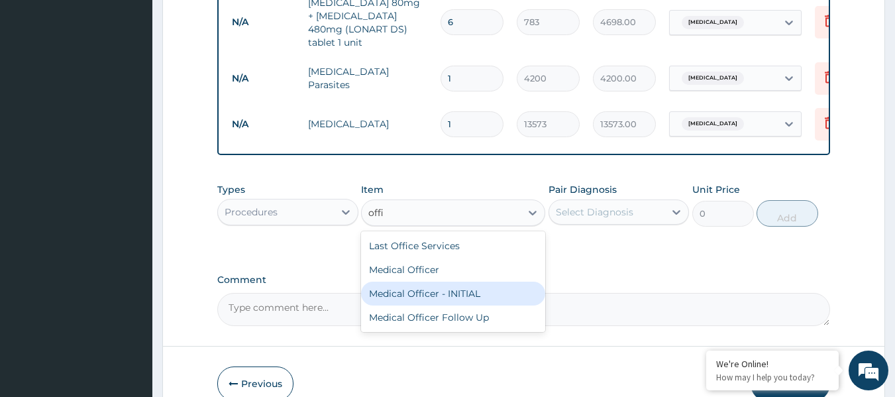
click at [478, 286] on div "Medical Officer - INITIAL" at bounding box center [453, 294] width 184 height 24
type input "9000"
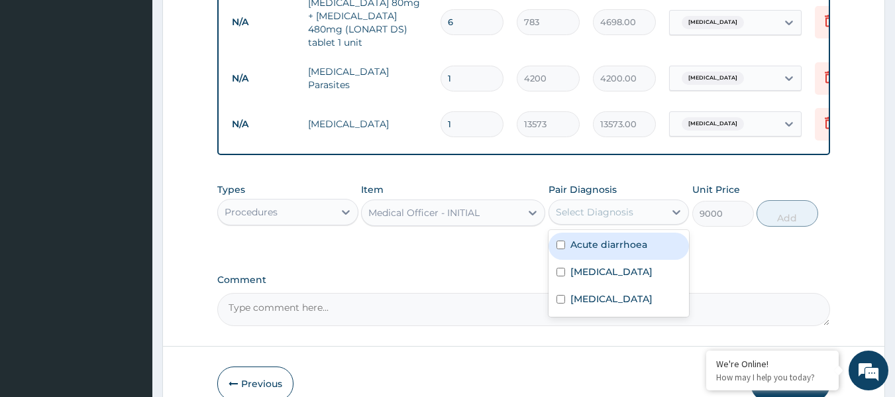
click at [631, 205] on div "Select Diagnosis" at bounding box center [595, 211] width 78 height 13
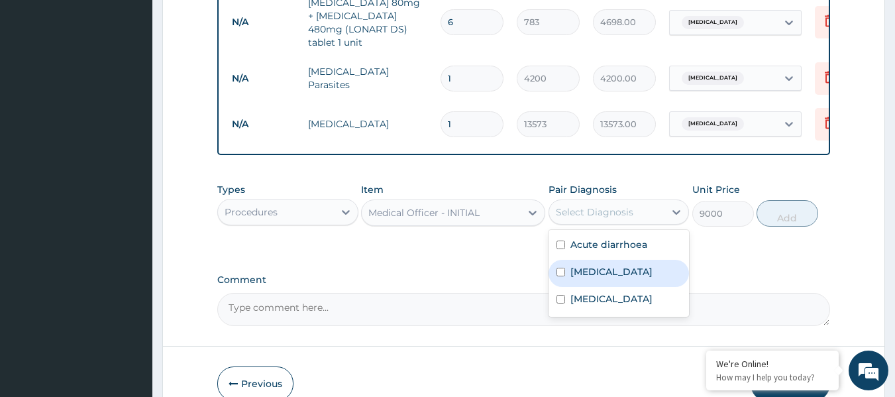
click at [634, 265] on label "Falciparum malaria" at bounding box center [612, 271] width 82 height 13
checkbox input "true"
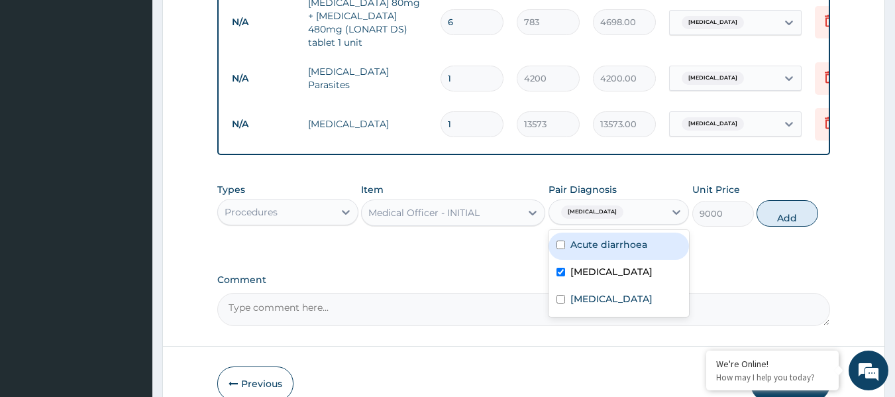
drag, startPoint x: 631, startPoint y: 231, endPoint x: 612, endPoint y: 284, distance: 56.2
click at [633, 238] on label "Acute diarrhoea" at bounding box center [609, 244] width 77 height 13
checkbox input "true"
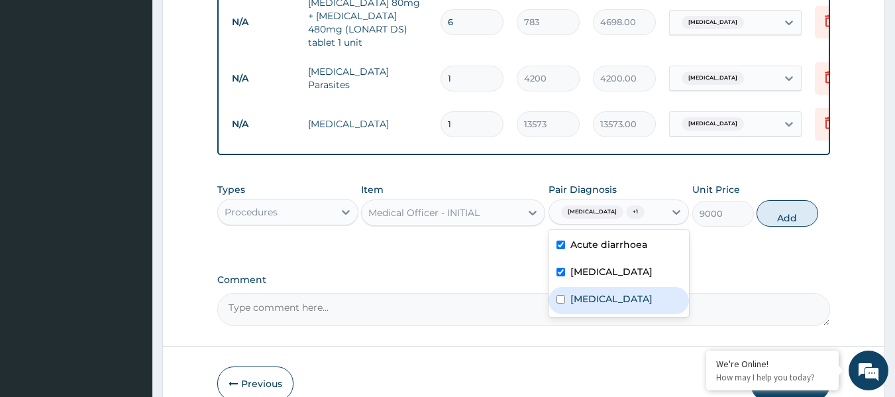
drag, startPoint x: 611, startPoint y: 290, endPoint x: 632, endPoint y: 266, distance: 31.5
click at [611, 292] on label "Gastroenteritis" at bounding box center [612, 298] width 82 height 13
checkbox input "true"
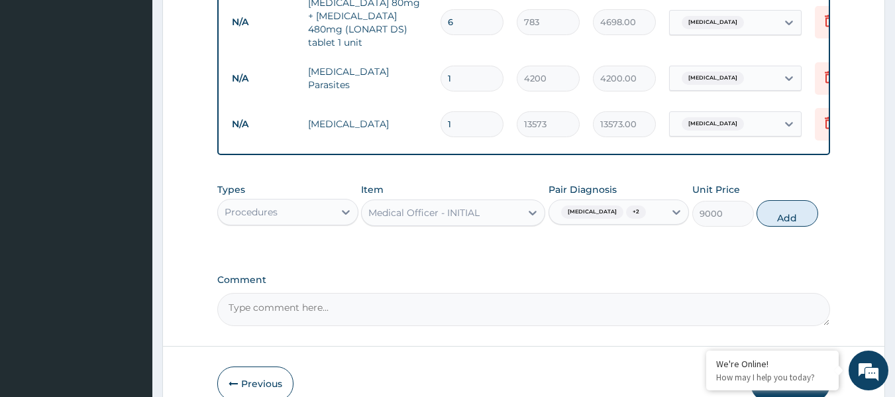
drag, startPoint x: 791, startPoint y: 204, endPoint x: 707, endPoint y: 187, distance: 85.9
click at [790, 204] on button "Add" at bounding box center [788, 213] width 62 height 27
type input "0"
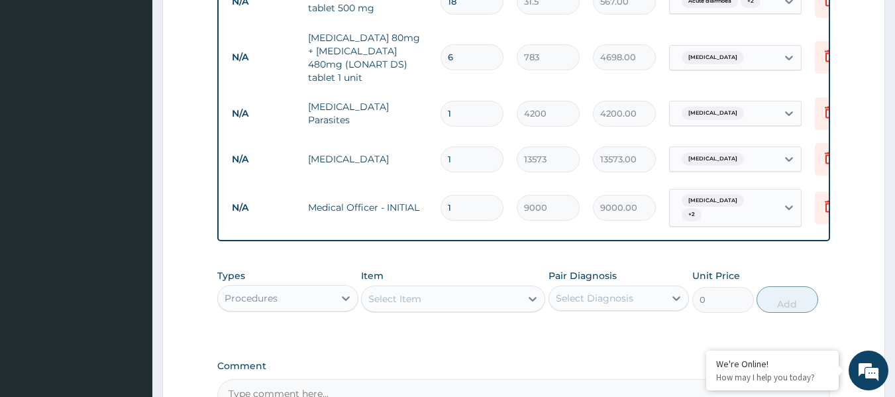
scroll to position [747, 0]
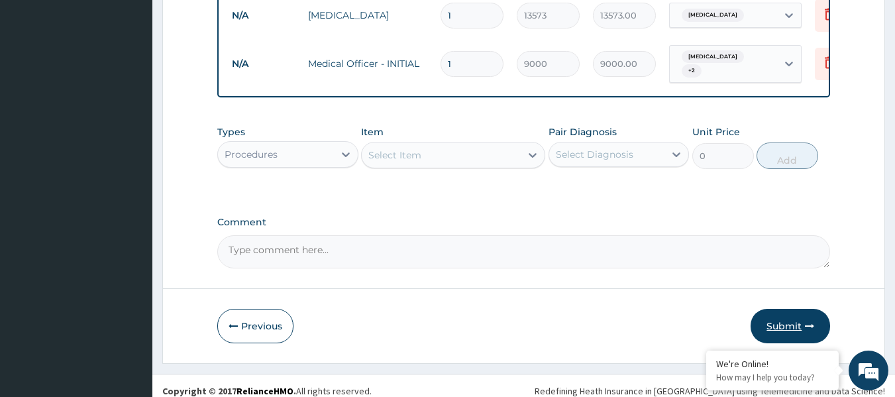
click at [787, 310] on button "Submit" at bounding box center [791, 326] width 80 height 34
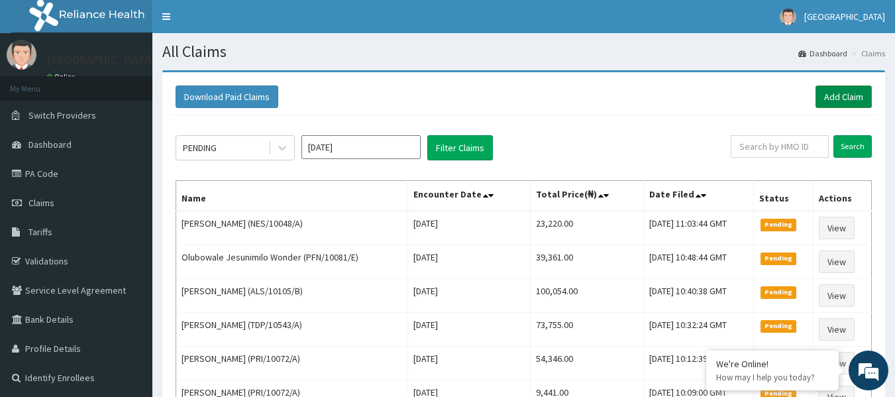
click at [842, 96] on link "Add Claim" at bounding box center [844, 96] width 56 height 23
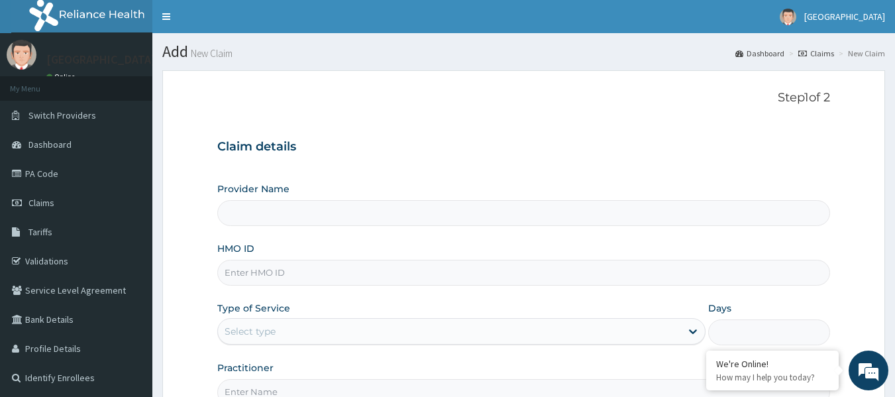
click at [252, 269] on input "HMO ID" at bounding box center [524, 273] width 614 height 26
paste input "TLR/10023/E"
type input "TLR/10023/E"
type input "[GEOGRAPHIC_DATA]"
type input "TLR/10023/E"
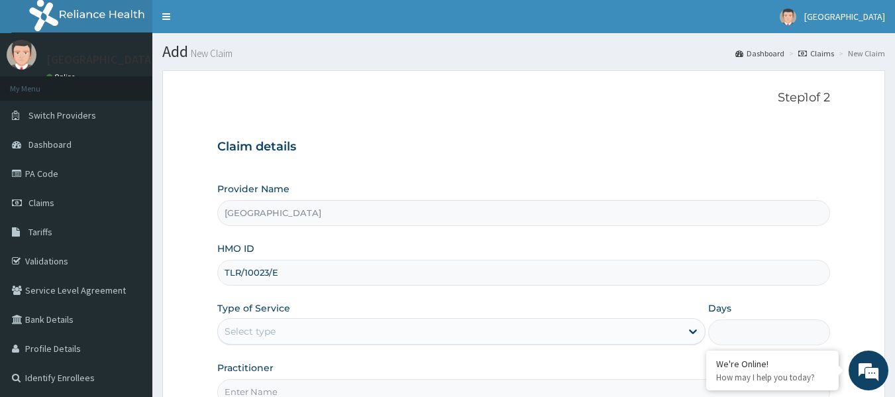
click at [265, 329] on div "Select type" at bounding box center [250, 331] width 51 height 13
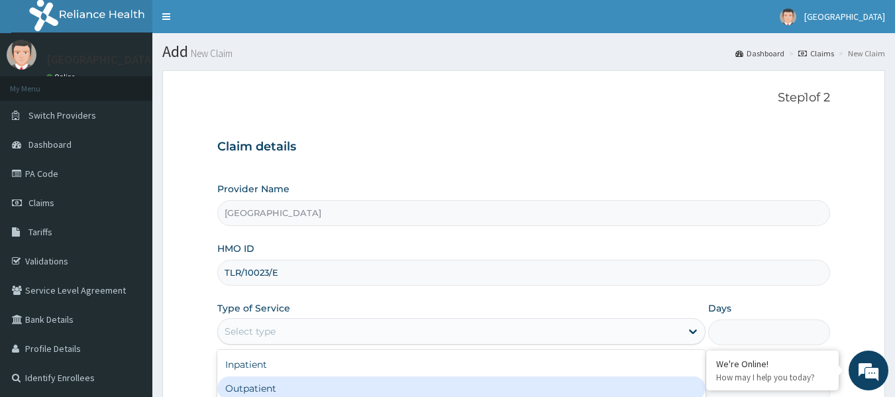
drag, startPoint x: 256, startPoint y: 388, endPoint x: 250, endPoint y: 359, distance: 29.9
click at [255, 388] on div "Outpatient" at bounding box center [461, 388] width 488 height 24
type input "1"
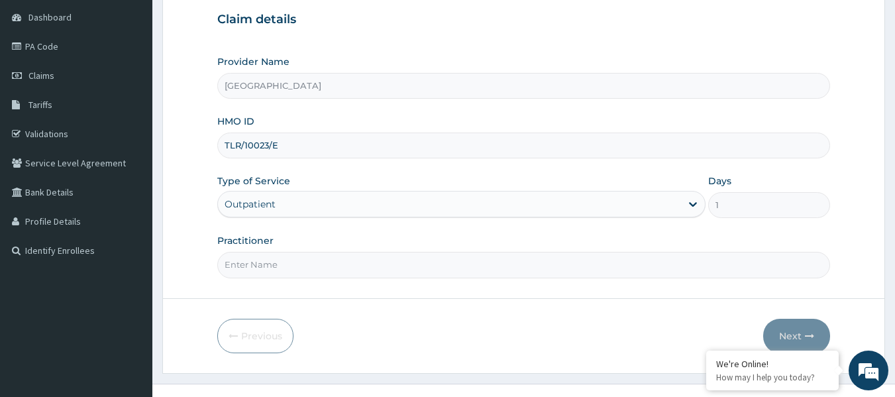
scroll to position [133, 0]
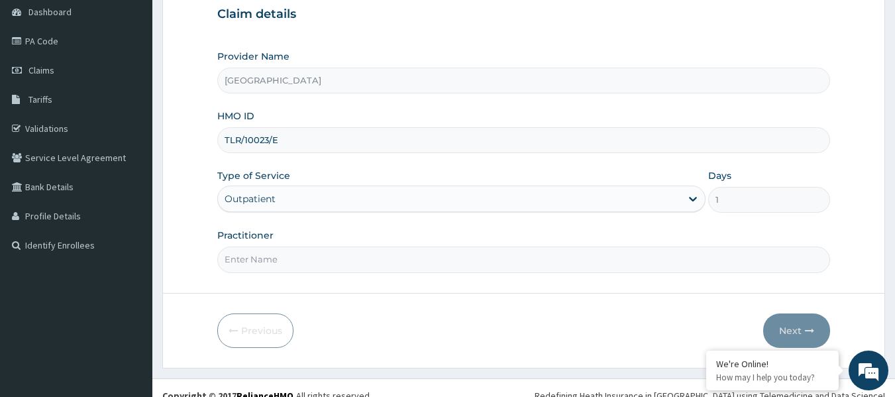
click at [303, 260] on input "Practitioner" at bounding box center [524, 260] width 614 height 26
type input "IYAWE Efosa"
click at [786, 332] on button "Next" at bounding box center [796, 330] width 67 height 34
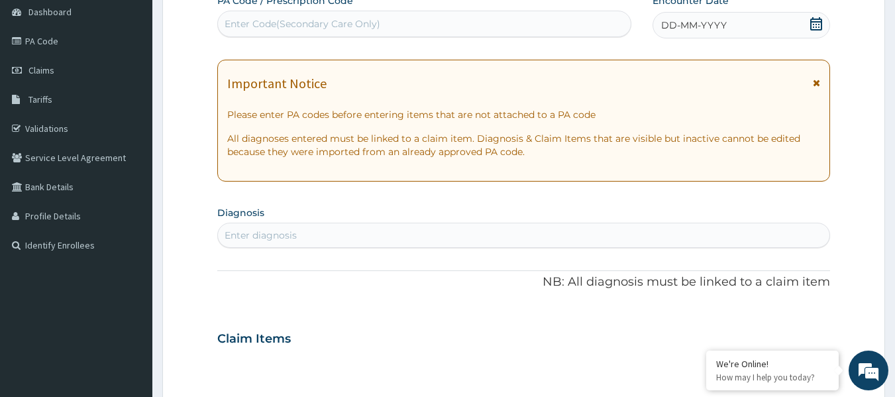
click at [268, 21] on div "Enter Code(Secondary Care Only)" at bounding box center [303, 23] width 156 height 13
paste input "PA/36CC42"
type input "PA/36CC42"
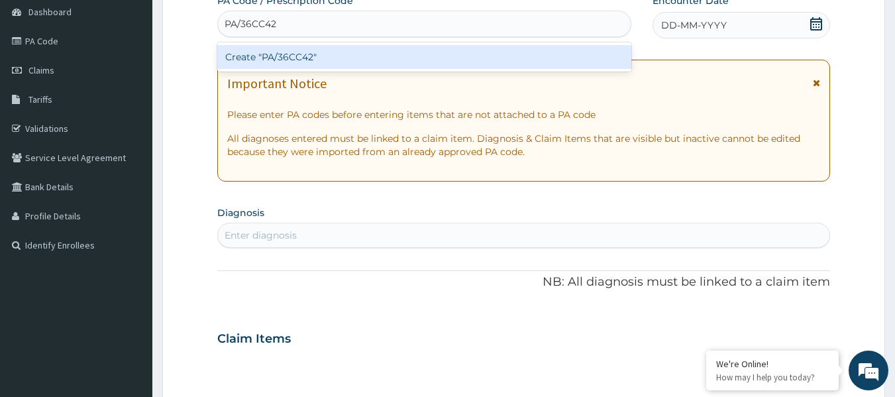
click at [297, 56] on div "Create "PA/36CC42"" at bounding box center [424, 57] width 415 height 24
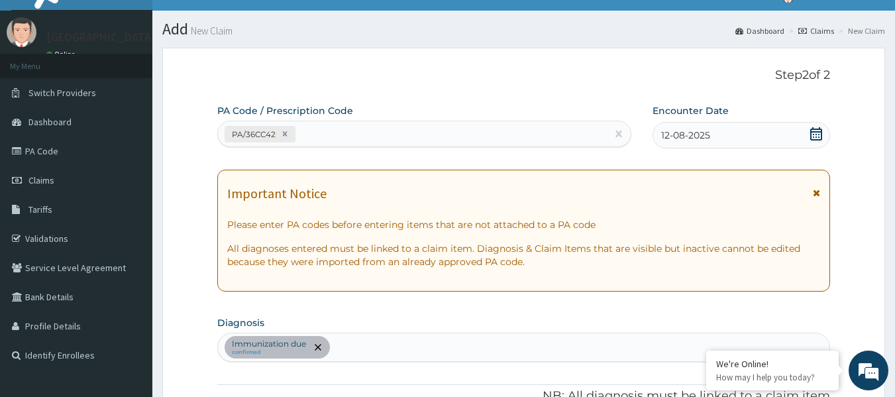
scroll to position [22, 0]
click at [336, 130] on div "PA/36CC42" at bounding box center [413, 135] width 390 height 22
paste input "PA/0BEB36"
type input "PA/0BEB36"
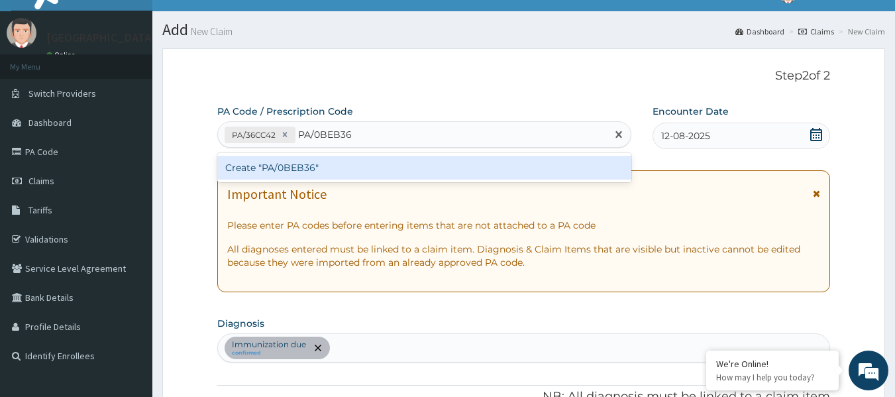
click at [318, 169] on div "Create "PA/0BEB36"" at bounding box center [424, 168] width 415 height 24
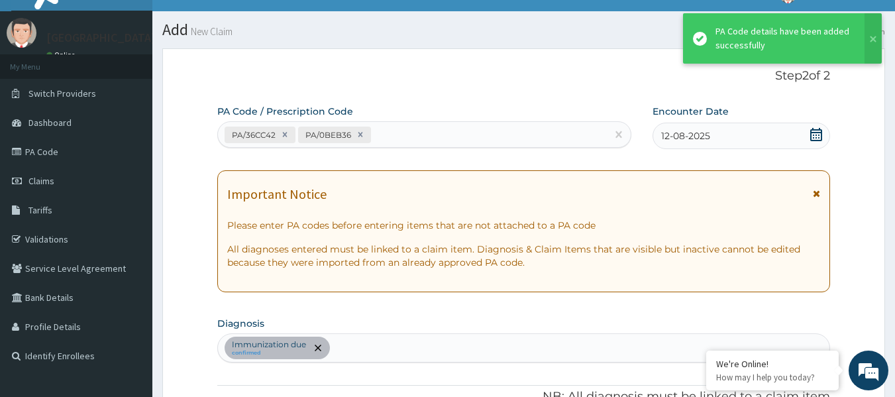
scroll to position [353, 0]
click at [358, 133] on icon at bounding box center [360, 135] width 5 height 5
type input "1"
type input "900.00"
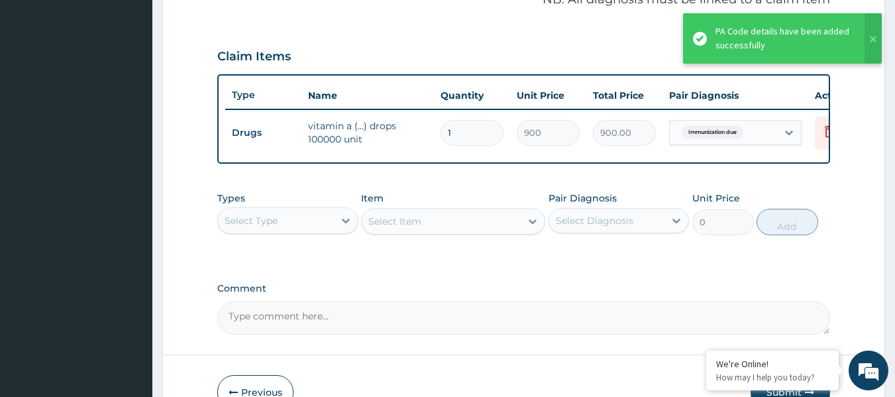
scroll to position [506, 0]
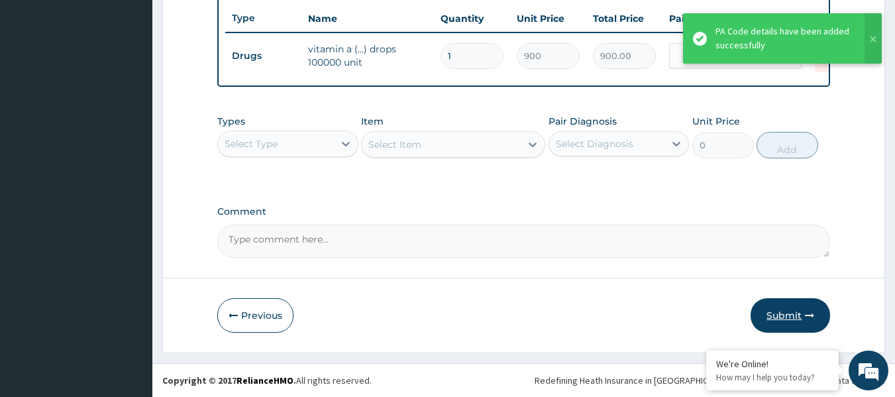
click at [793, 312] on button "Submit" at bounding box center [791, 315] width 80 height 34
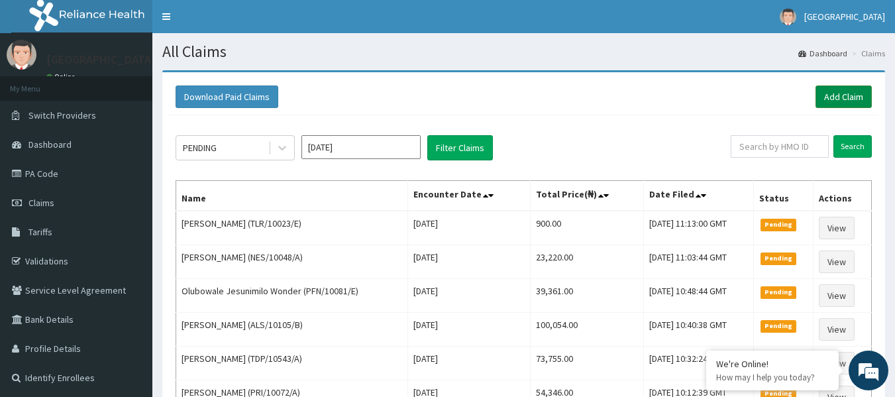
click at [837, 93] on link "Add Claim" at bounding box center [844, 96] width 56 height 23
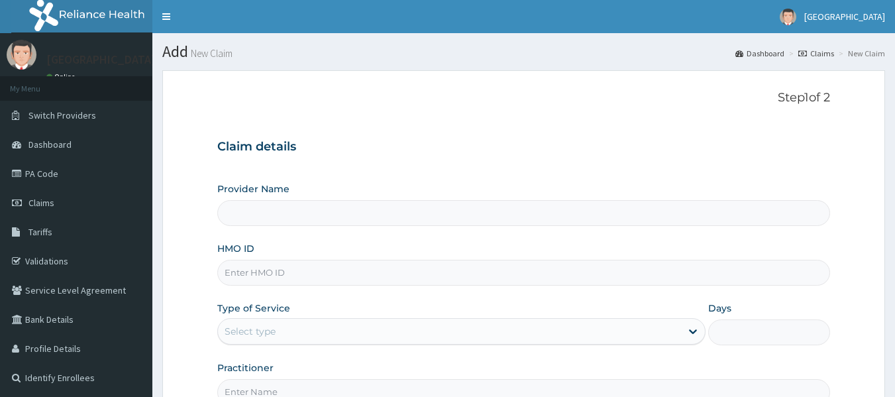
click at [278, 273] on input "HMO ID" at bounding box center [524, 273] width 614 height 26
paste input "TLR/10023/D"
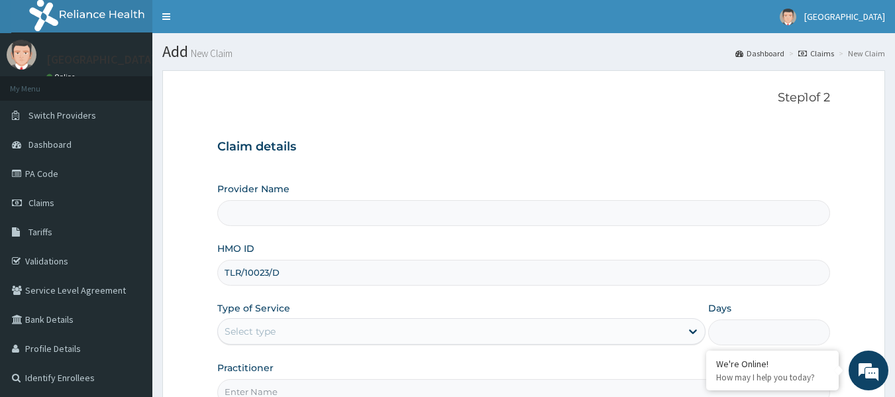
type input "TLR/10023/D"
type input "[GEOGRAPHIC_DATA]"
type input "TLR/10023/D"
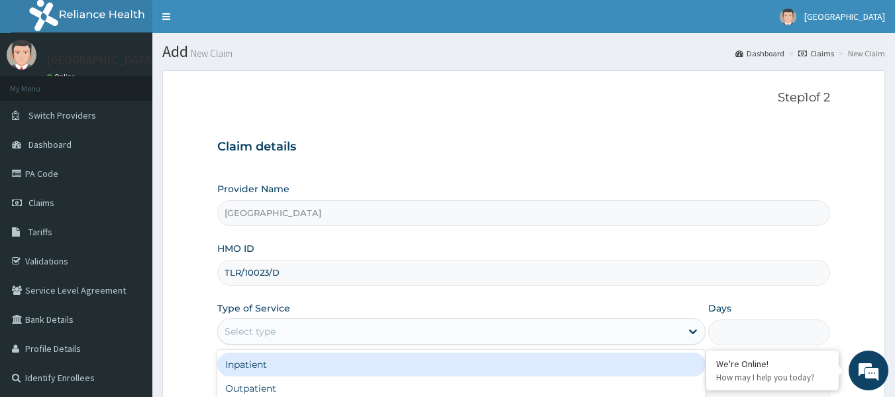
click at [306, 335] on div "Select type" at bounding box center [449, 331] width 463 height 21
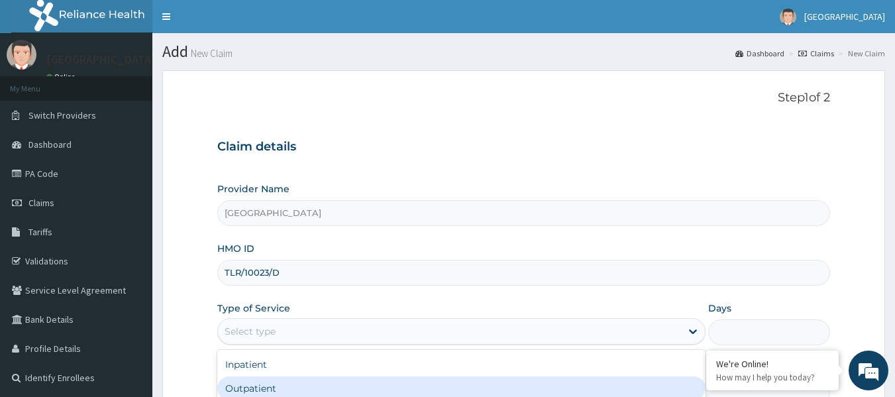
click at [260, 394] on div "Outpatient" at bounding box center [461, 388] width 488 height 24
type input "1"
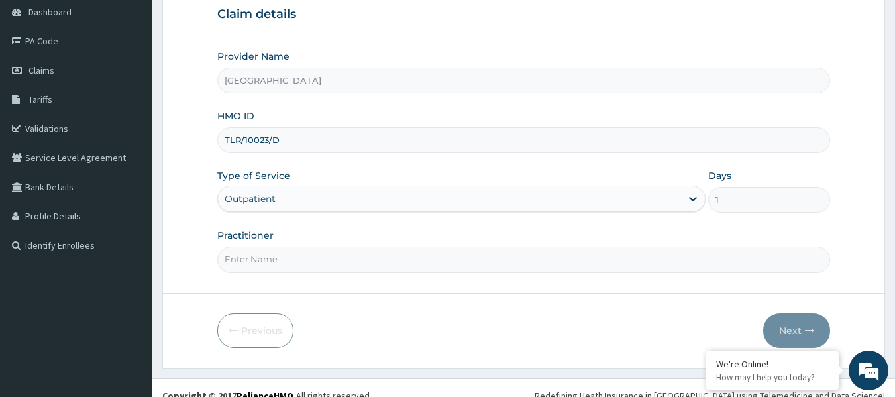
click at [250, 270] on input "Practitioner" at bounding box center [524, 260] width 614 height 26
type input "IYAWE Efosa"
click at [785, 323] on button "Next" at bounding box center [796, 330] width 67 height 34
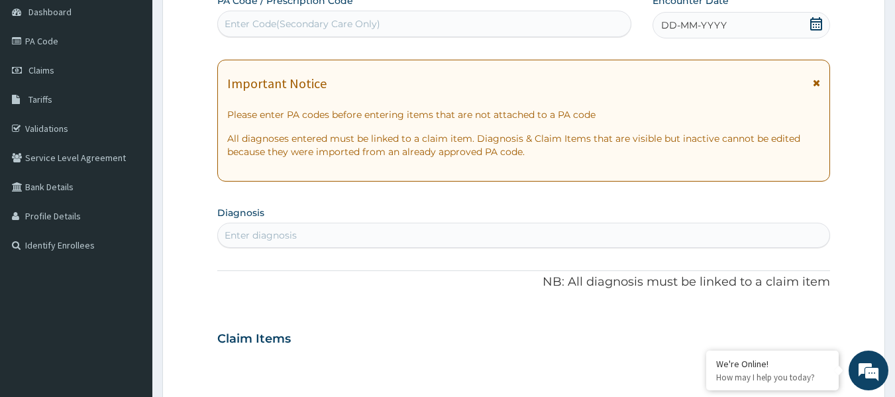
click at [303, 24] on div "Enter Code(Secondary Care Only)" at bounding box center [303, 23] width 156 height 13
paste input "PA/7DD03C"
type input "PA/7DD03C"
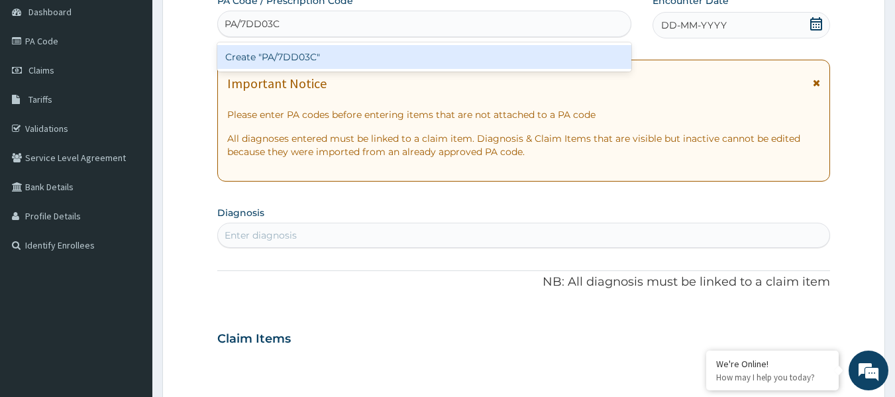
click at [317, 58] on div "Create "PA/7DD03C"" at bounding box center [424, 57] width 415 height 24
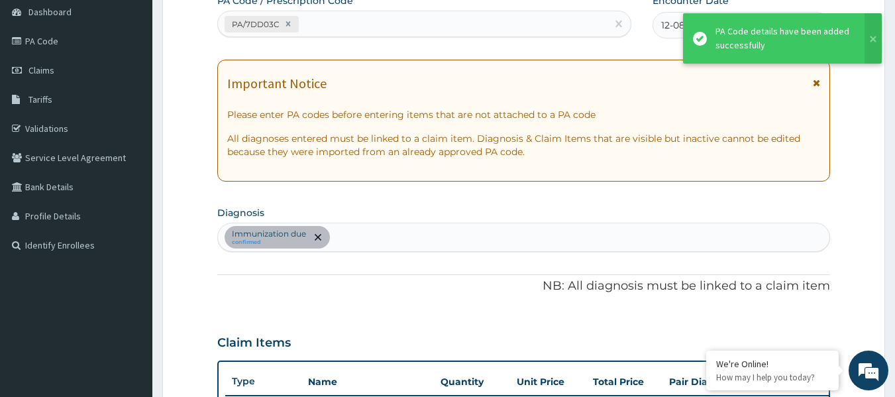
scroll to position [353, 0]
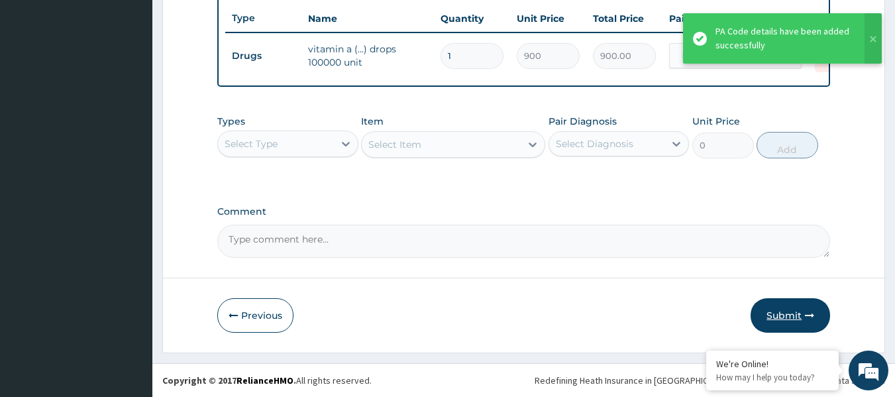
click at [790, 317] on button "Submit" at bounding box center [791, 315] width 80 height 34
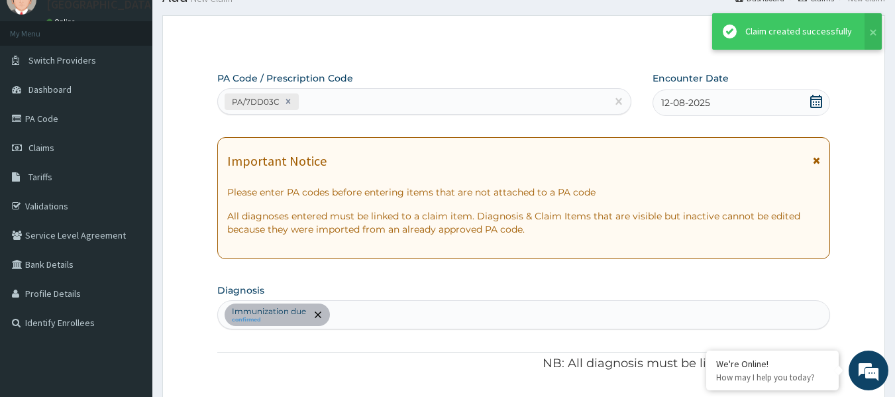
scroll to position [506, 0]
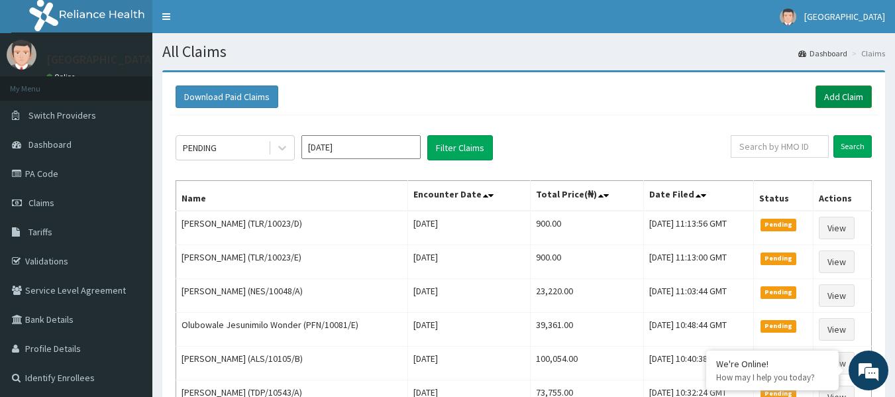
click at [825, 96] on link "Add Claim" at bounding box center [844, 96] width 56 height 23
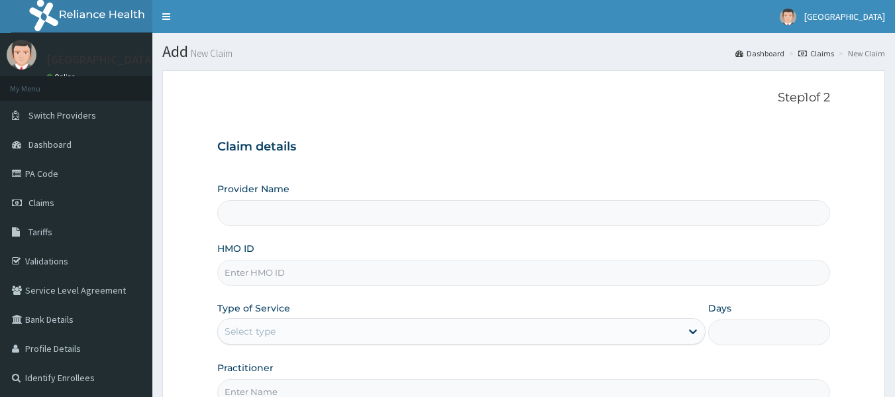
click at [282, 275] on input "HMO ID" at bounding box center [524, 273] width 614 height 26
paste input "NBP/10026/A"
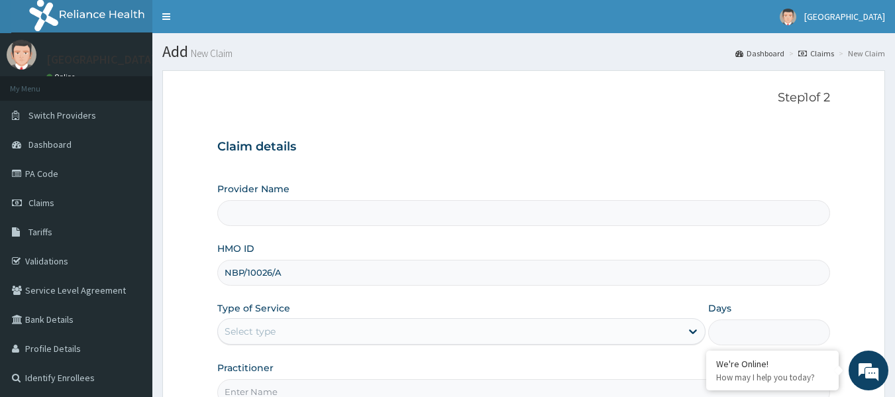
type input "NBP/10026/A"
type input "[GEOGRAPHIC_DATA]"
type input "NBP/10026/A"
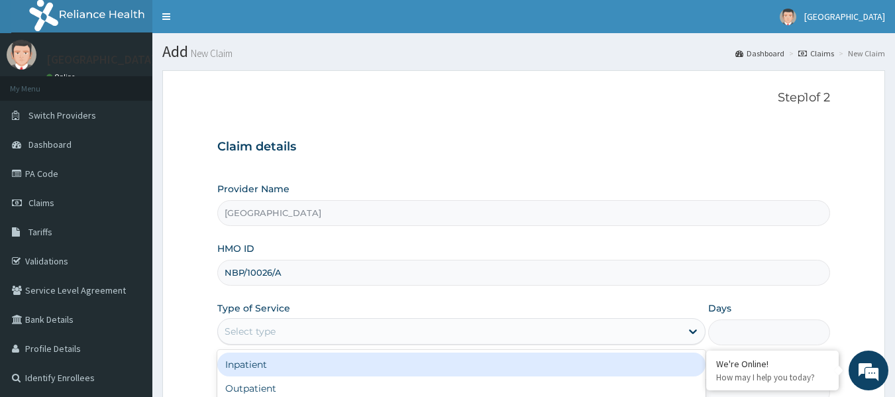
click at [290, 331] on div "Select type" at bounding box center [449, 331] width 463 height 21
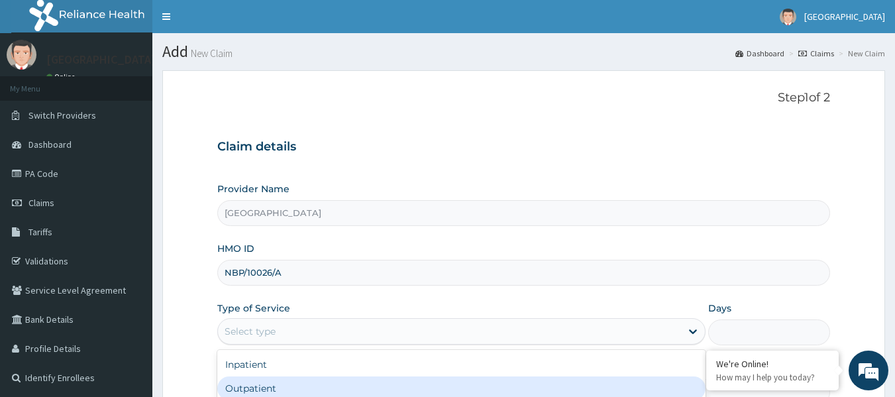
click at [272, 383] on div "Outpatient" at bounding box center [461, 388] width 488 height 24
type input "1"
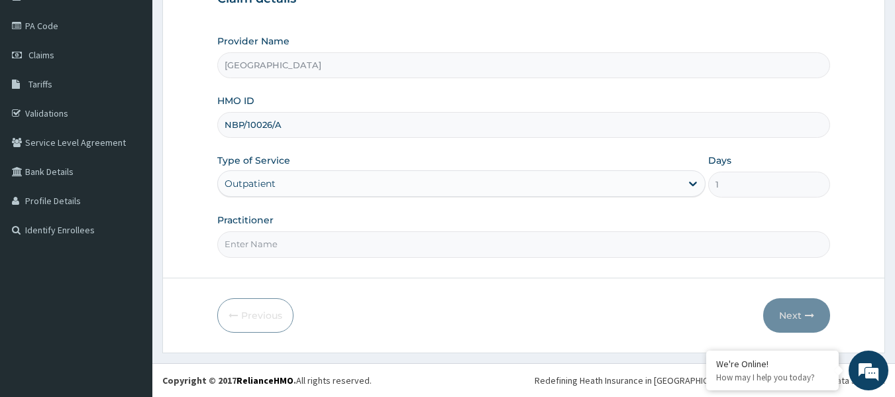
click at [285, 245] on input "Practitioner" at bounding box center [524, 244] width 614 height 26
paste input "PA/5D4A5C"
drag, startPoint x: 285, startPoint y: 245, endPoint x: 121, endPoint y: 242, distance: 164.4
click at [121, 242] on div "R EL Toggle navigation Havana Hospital Havana Hospital - billing@havanaspeciali…" at bounding box center [447, 124] width 895 height 545
paste input "USIM Amarachi"
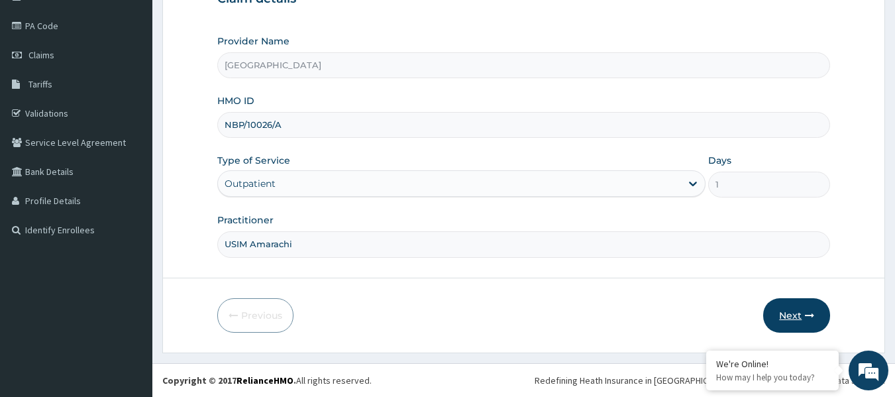
type input "USIM Amarachi"
click at [796, 316] on button "Next" at bounding box center [796, 315] width 67 height 34
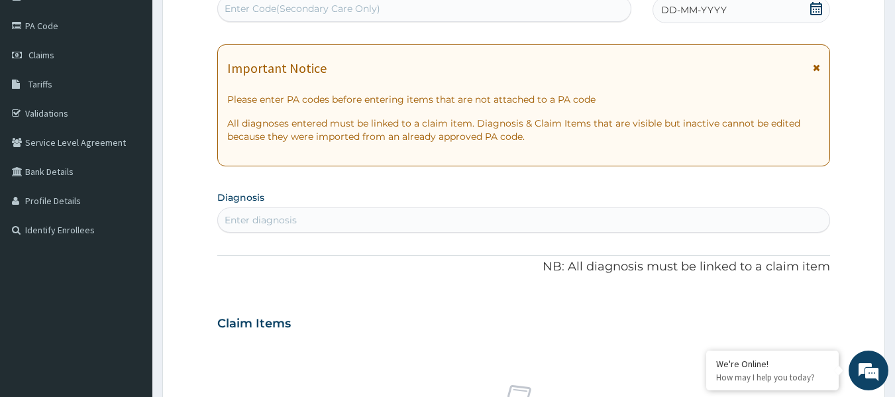
click at [295, 10] on div "Enter Code(Secondary Care Only)" at bounding box center [303, 8] width 156 height 13
paste input "PA/5D4A5C"
type input "PA/5D4A5C"
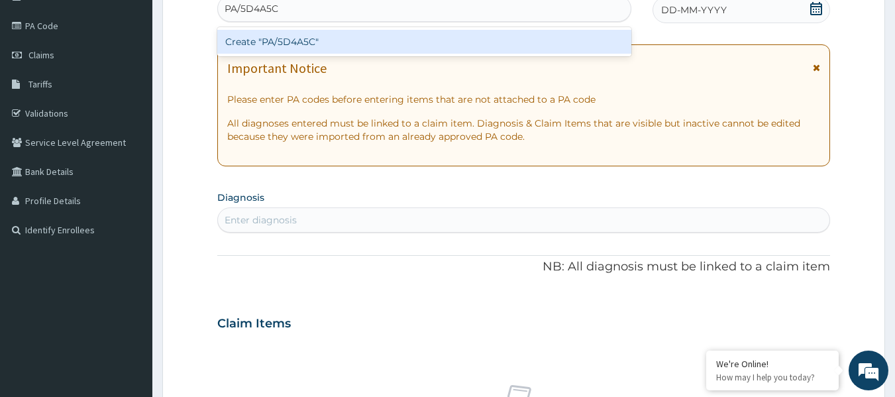
click at [309, 36] on div "Create "PA/5D4A5C"" at bounding box center [424, 42] width 415 height 24
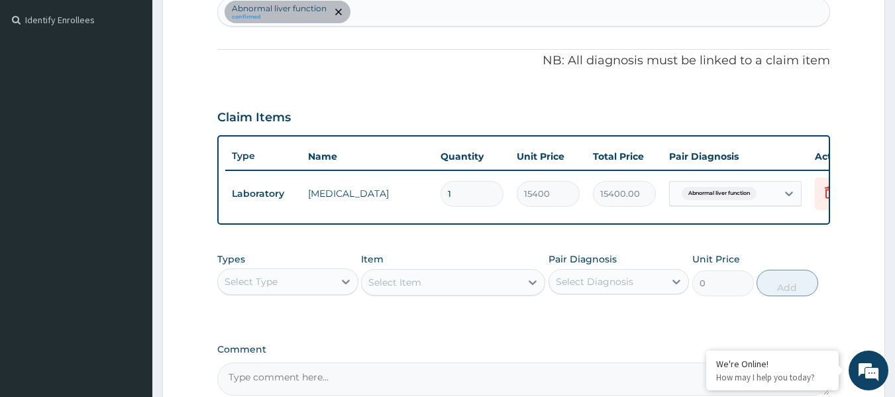
scroll to position [234, 0]
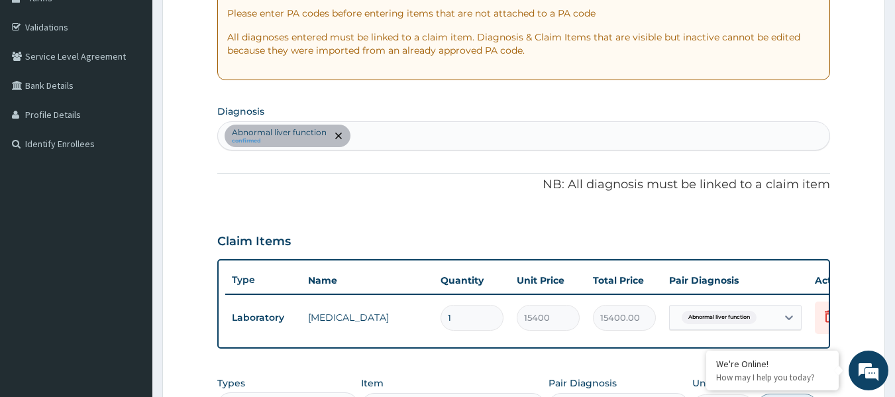
click at [386, 138] on div "Abnormal liver function confirmed" at bounding box center [524, 136] width 612 height 28
type input "malaria"
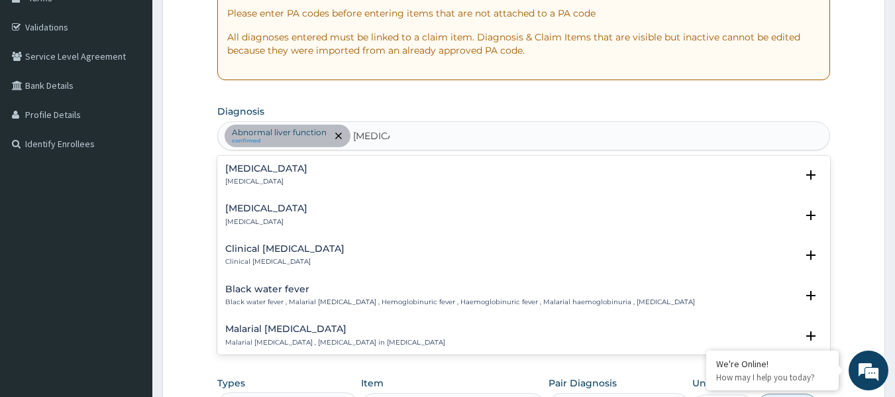
scroll to position [398, 0]
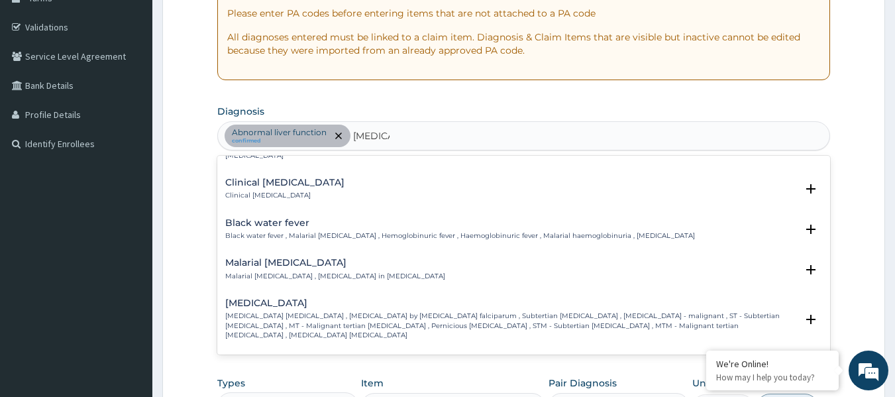
click at [280, 300] on div "Falciparum malaria Falciparum malaria , Malignant tertian malaria , Malaria by …" at bounding box center [511, 319] width 572 height 42
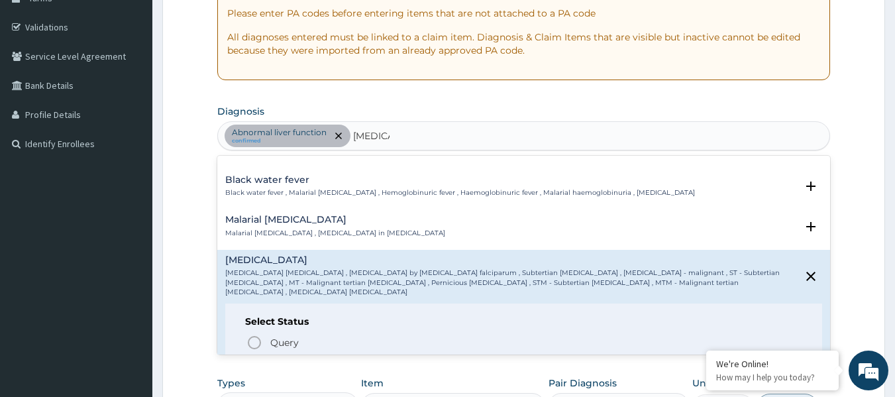
scroll to position [464, 0]
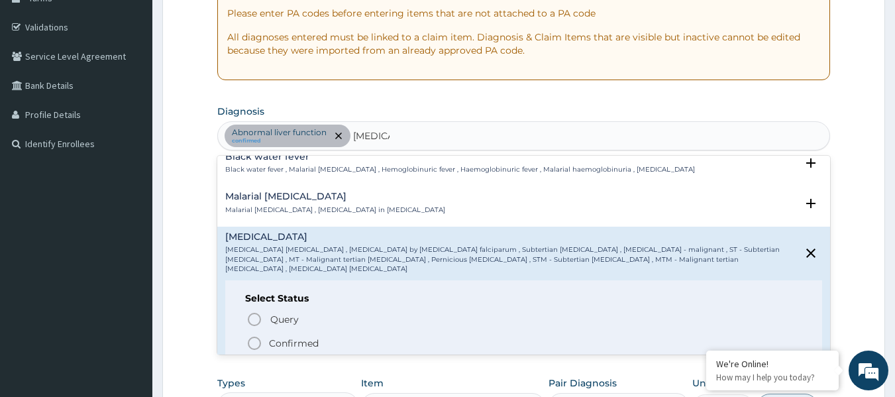
click at [254, 335] on icon "status option filled" at bounding box center [255, 343] width 16 height 16
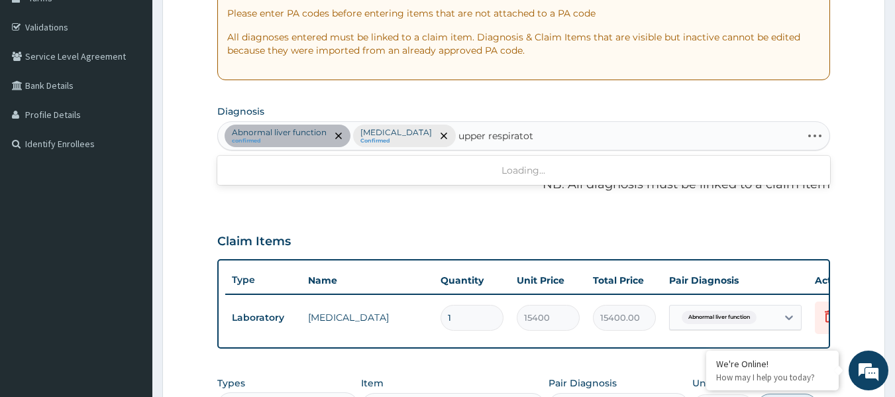
type input "upper respirato"
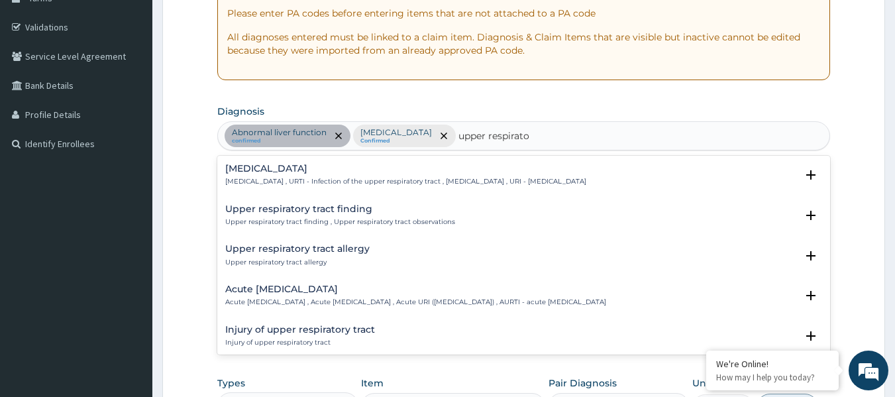
click at [338, 165] on h4 "Upper respiratory infection" at bounding box center [405, 169] width 361 height 10
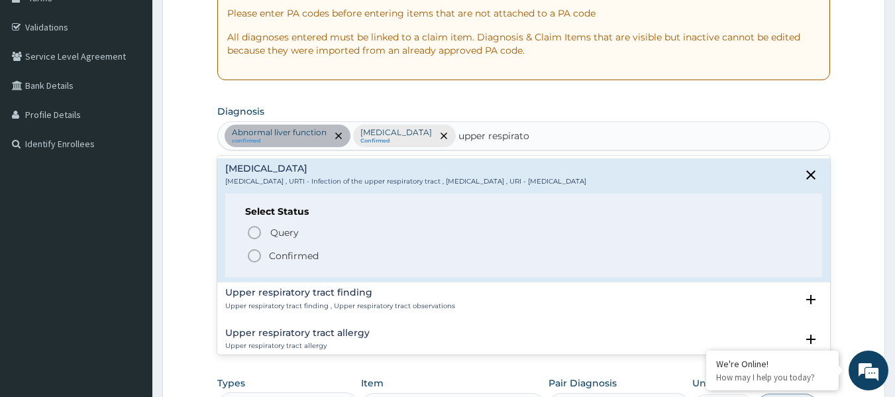
click at [252, 254] on icon "status option filled" at bounding box center [255, 256] width 16 height 16
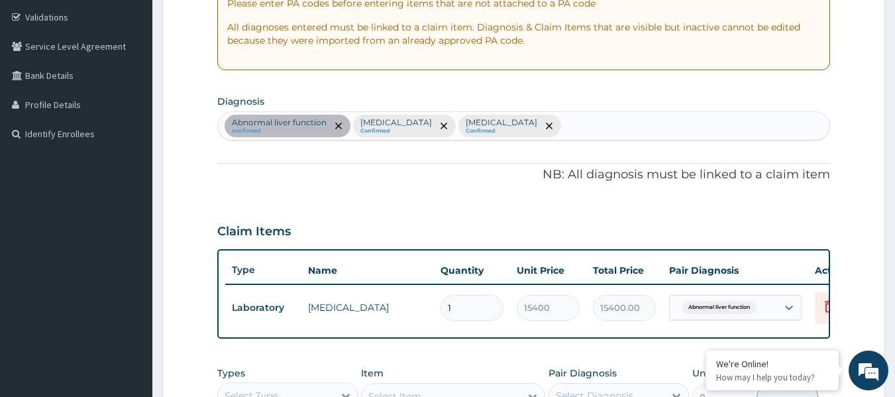
scroll to position [433, 0]
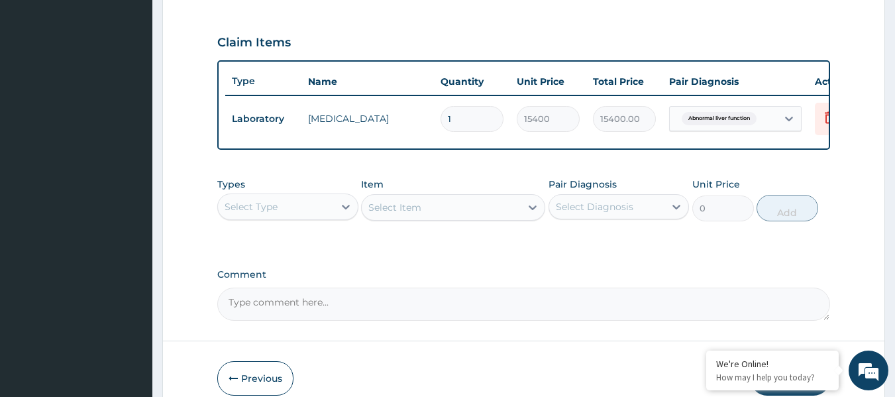
click at [332, 211] on div "Select Type" at bounding box center [276, 206] width 116 height 21
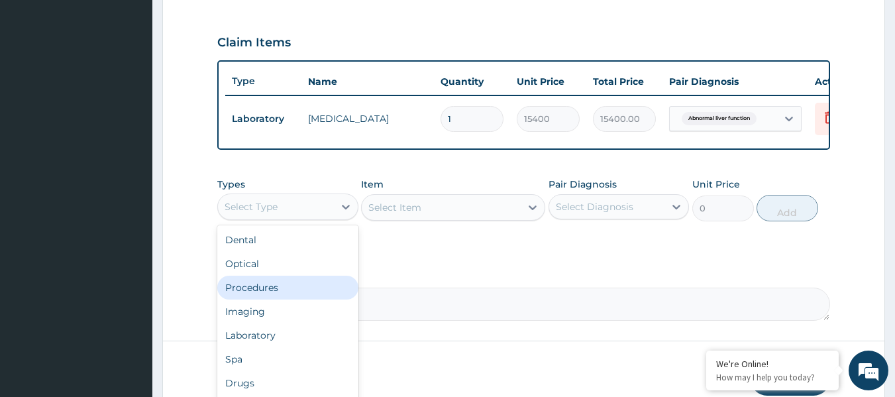
click at [291, 294] on div "Procedures" at bounding box center [287, 288] width 141 height 24
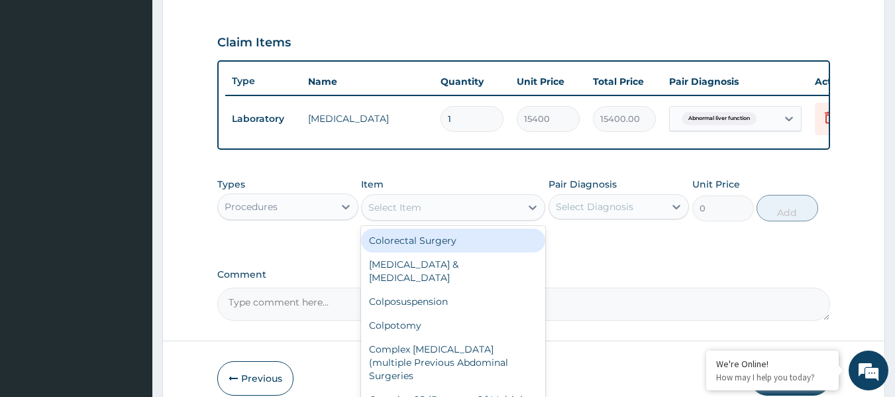
click at [510, 217] on div "Select Item" at bounding box center [441, 207] width 159 height 21
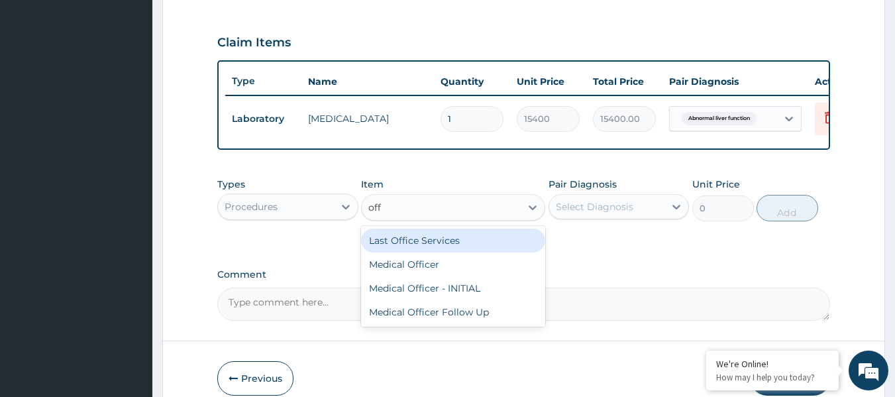
type input "offi"
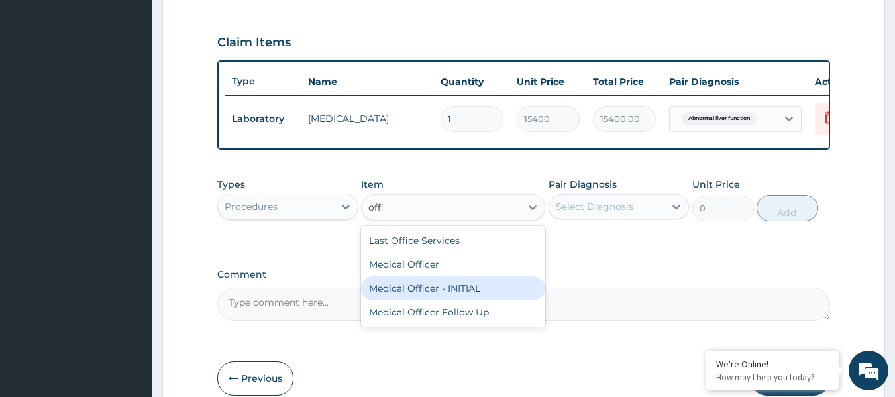
drag, startPoint x: 488, startPoint y: 301, endPoint x: 499, endPoint y: 286, distance: 19.0
click at [488, 300] on div "Medical Officer - INITIAL" at bounding box center [453, 288] width 184 height 24
type input "9000"
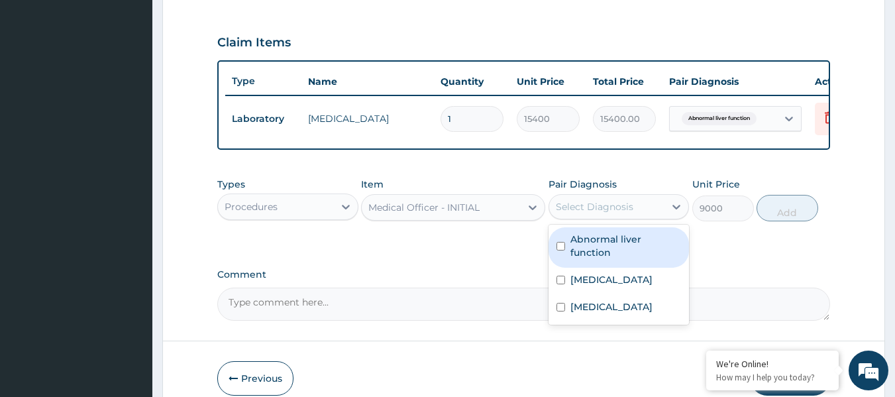
click at [598, 217] on div "Select Diagnosis" at bounding box center [607, 206] width 116 height 21
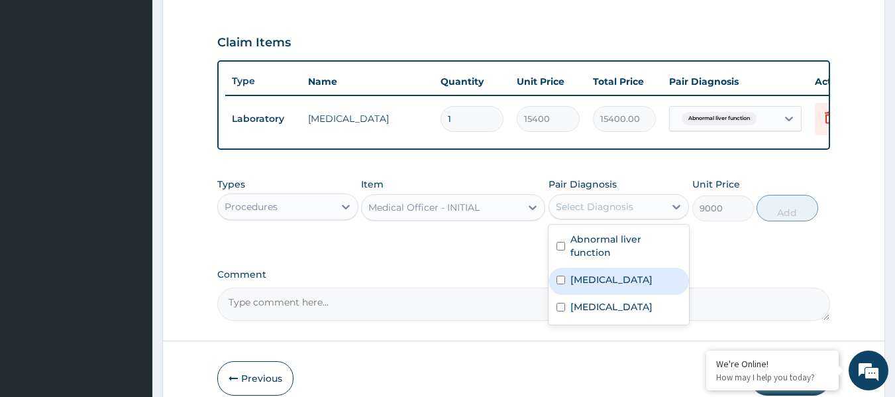
drag, startPoint x: 595, startPoint y: 295, endPoint x: 587, endPoint y: 325, distance: 30.9
click at [595, 286] on label "Falciparum malaria" at bounding box center [612, 279] width 82 height 13
checkbox input "true"
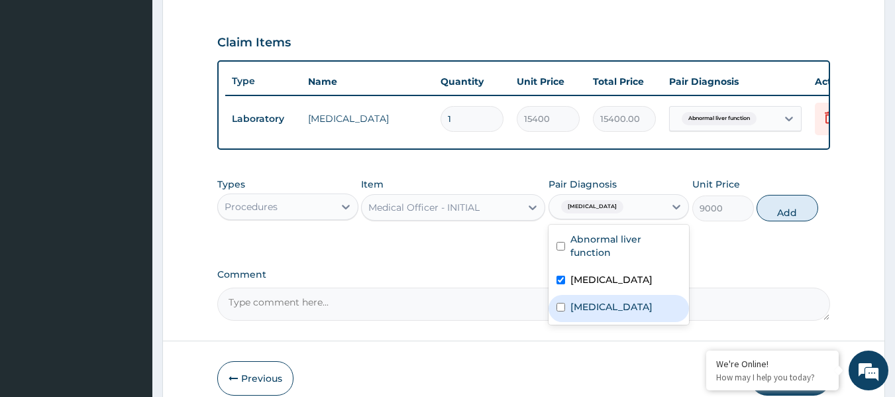
click at [584, 313] on label "Upper respiratory infection" at bounding box center [612, 306] width 82 height 13
checkbox input "true"
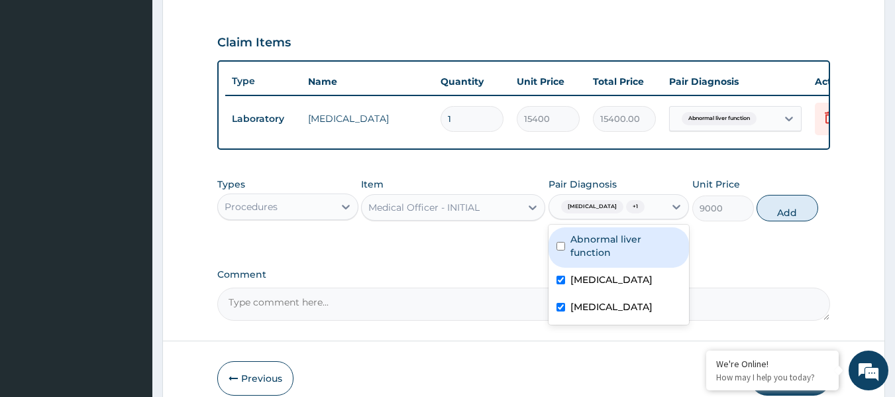
click at [601, 248] on label "Abnormal liver function" at bounding box center [626, 246] width 111 height 27
checkbox input "true"
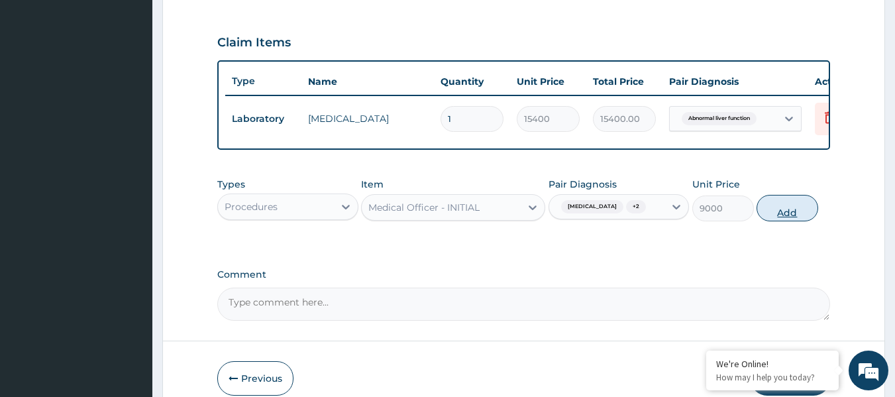
click at [775, 220] on button "Add" at bounding box center [788, 208] width 62 height 27
type input "0"
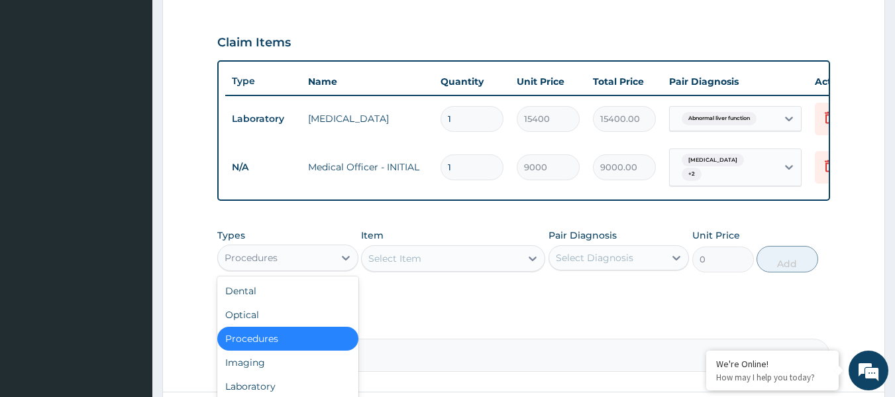
click at [323, 264] on div "Procedures" at bounding box center [276, 257] width 116 height 21
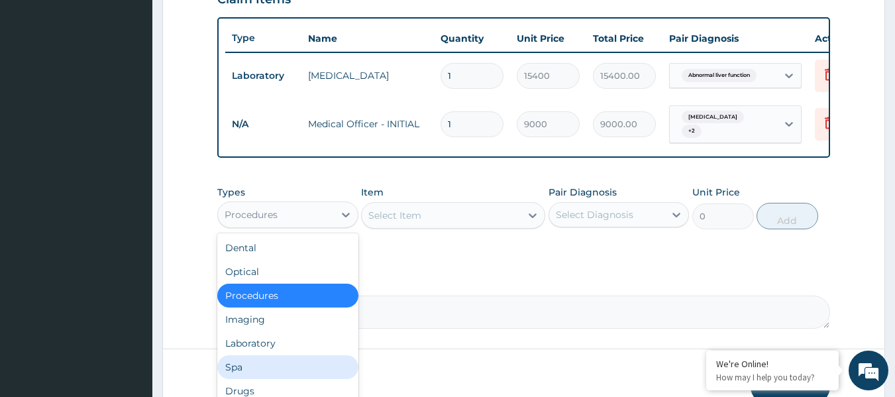
scroll to position [499, 0]
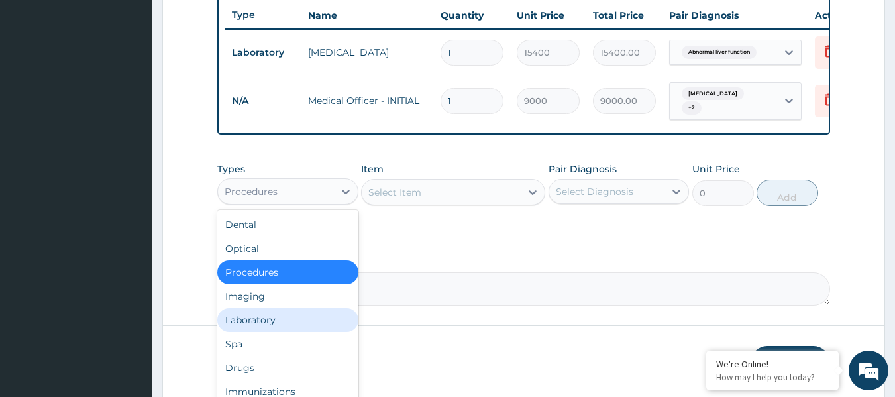
click at [290, 331] on div "Laboratory" at bounding box center [287, 320] width 141 height 24
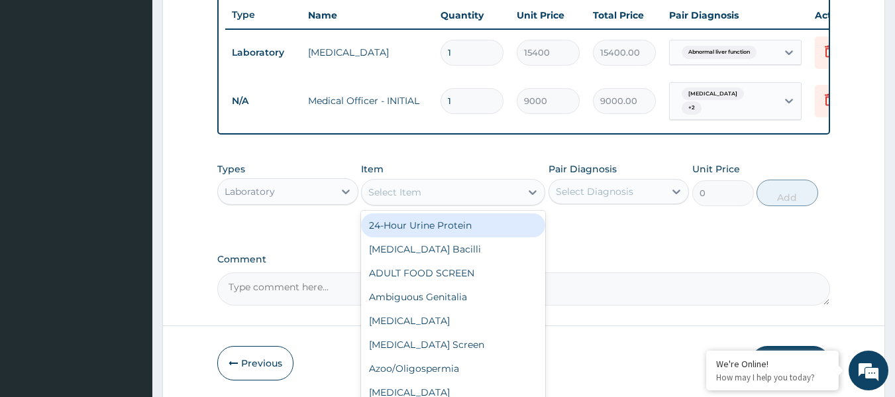
click at [508, 203] on div "Select Item" at bounding box center [441, 192] width 159 height 21
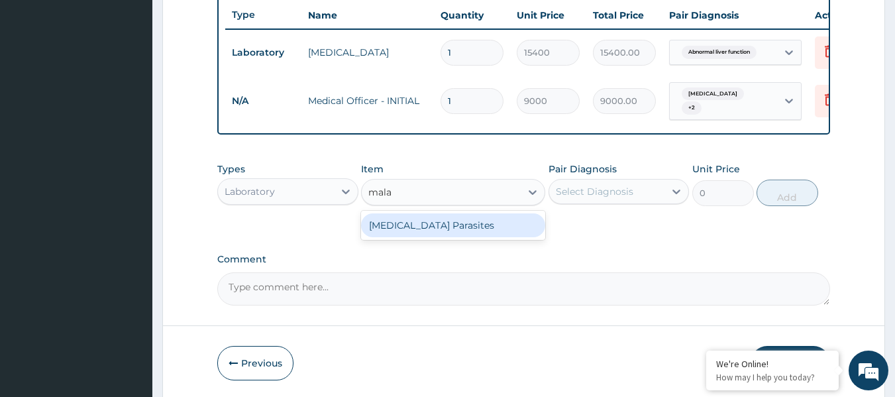
type input "malar"
click at [475, 237] on div "Malaria Parasites" at bounding box center [453, 225] width 184 height 24
type input "4200"
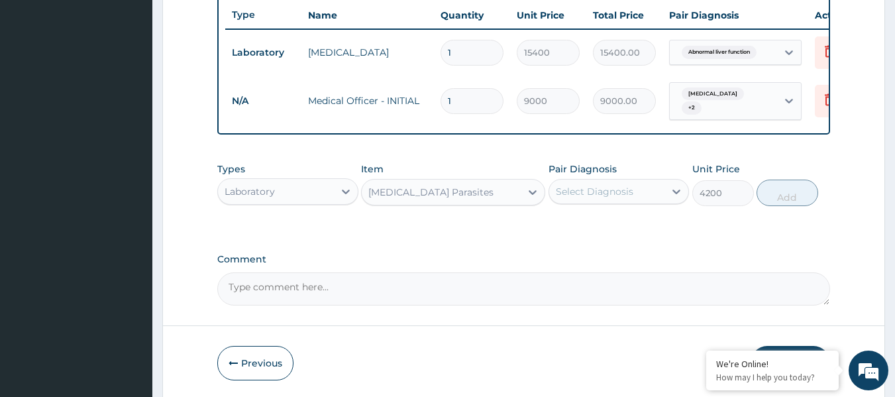
click at [635, 202] on div "Select Diagnosis" at bounding box center [607, 191] width 116 height 21
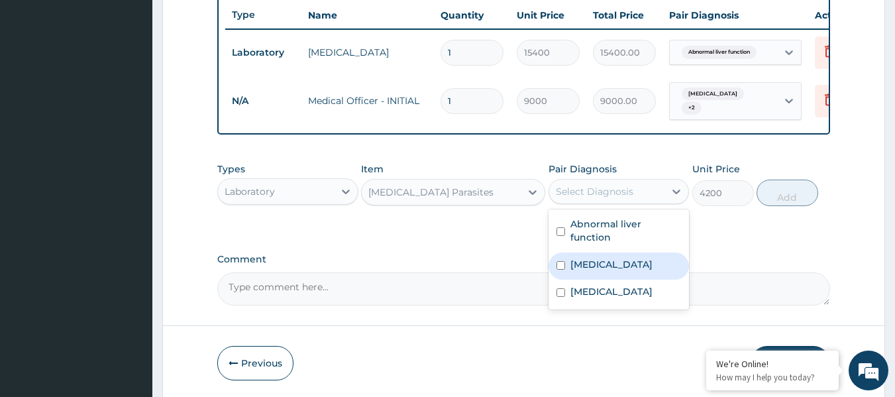
click at [628, 271] on label "Falciparum malaria" at bounding box center [612, 264] width 82 height 13
checkbox input "true"
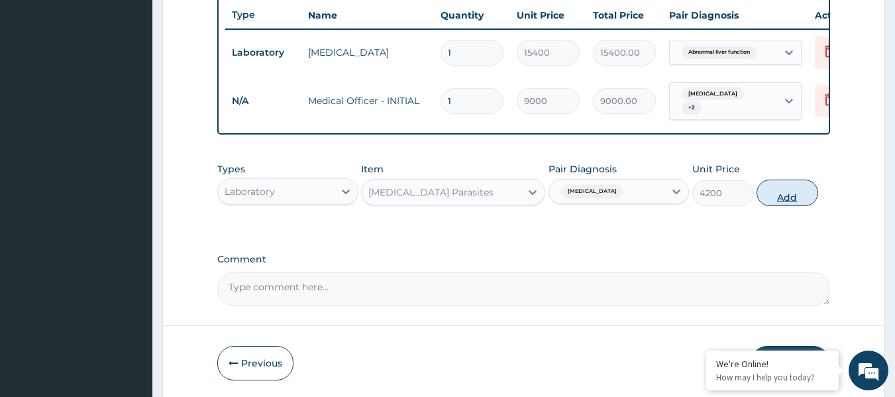
click at [783, 197] on button "Add" at bounding box center [788, 193] width 62 height 27
type input "0"
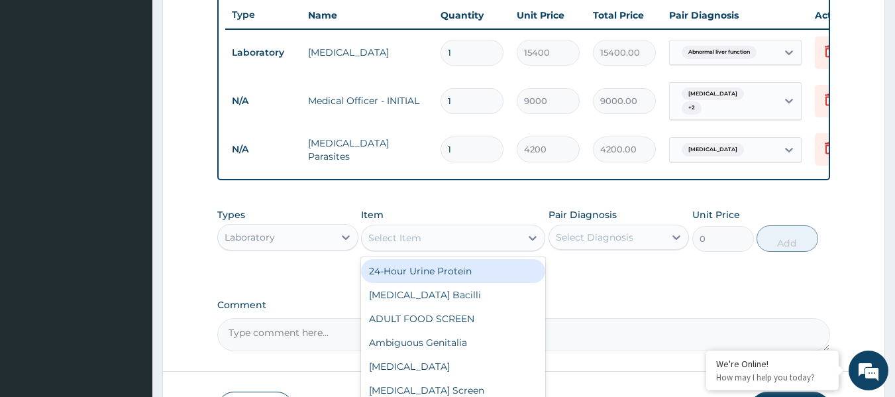
click at [463, 248] on div "Select Item" at bounding box center [441, 237] width 159 height 21
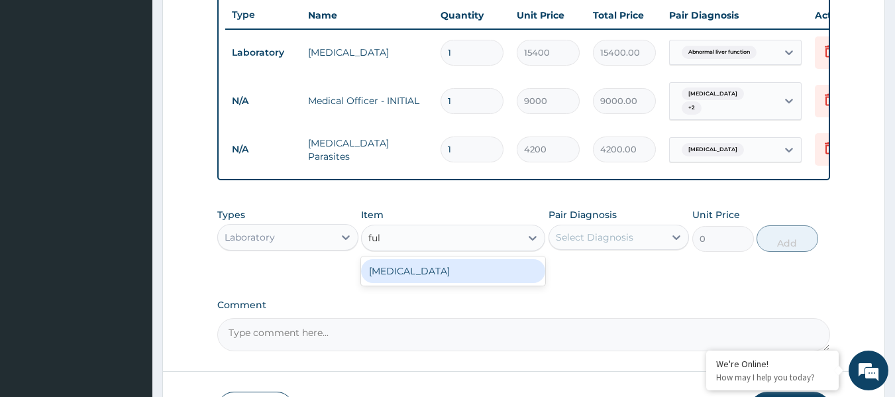
type input "full"
click at [455, 283] on div "Full Blood Count" at bounding box center [453, 271] width 184 height 24
type input "13573"
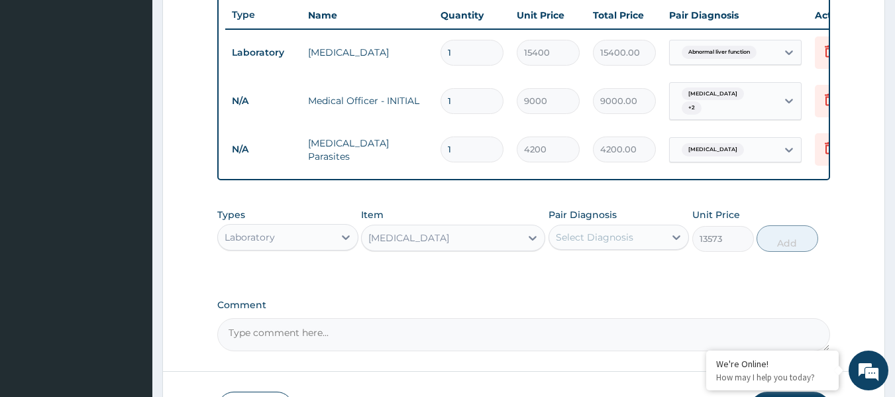
click at [577, 244] on div "Select Diagnosis" at bounding box center [595, 237] width 78 height 13
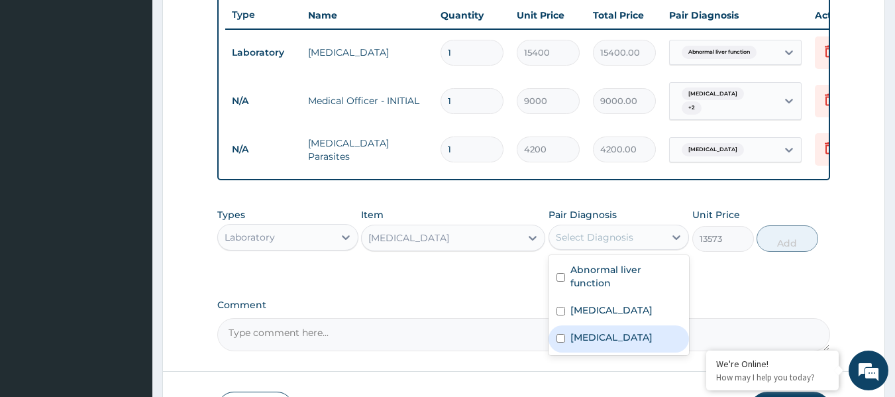
click at [588, 344] on label "Upper respiratory infection" at bounding box center [612, 337] width 82 height 13
checkbox input "true"
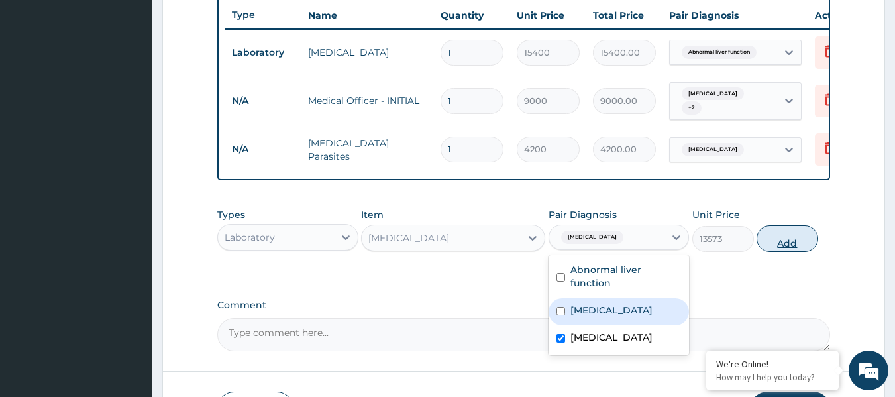
click at [795, 248] on button "Add" at bounding box center [788, 238] width 62 height 27
type input "0"
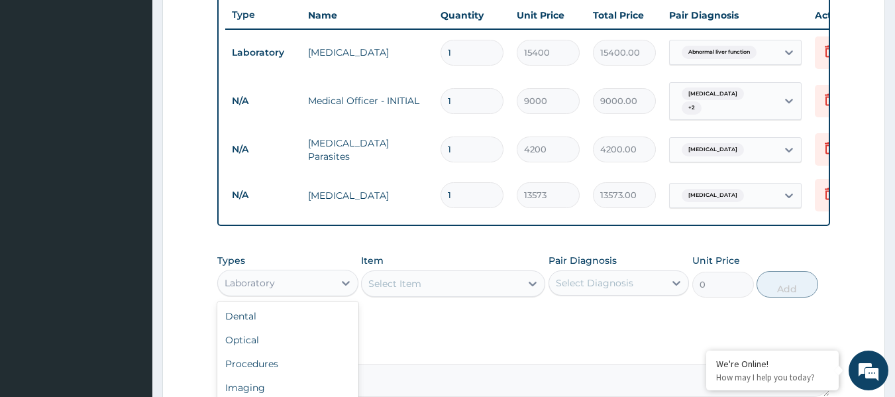
click at [320, 293] on div "Laboratory" at bounding box center [276, 282] width 116 height 21
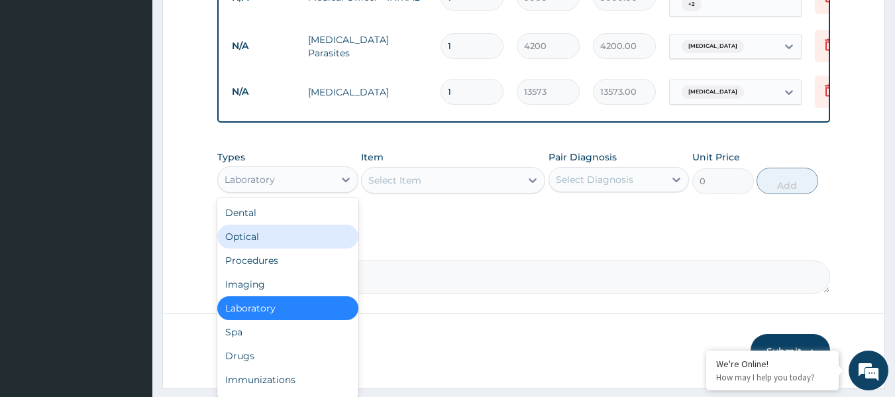
scroll to position [632, 0]
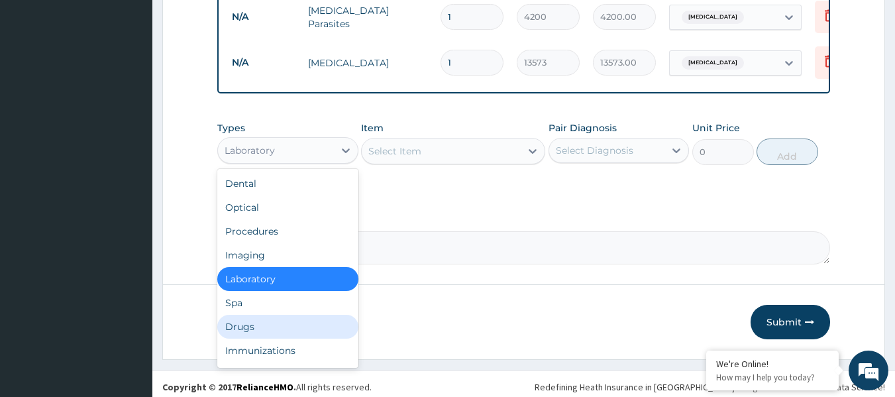
click at [257, 338] on div "Drugs" at bounding box center [287, 327] width 141 height 24
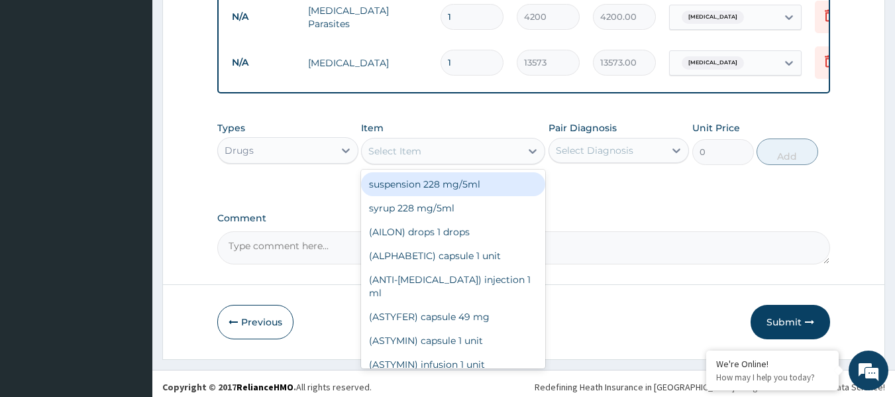
click at [470, 157] on div "Select Item" at bounding box center [441, 150] width 159 height 21
paste input "Paracetamol"
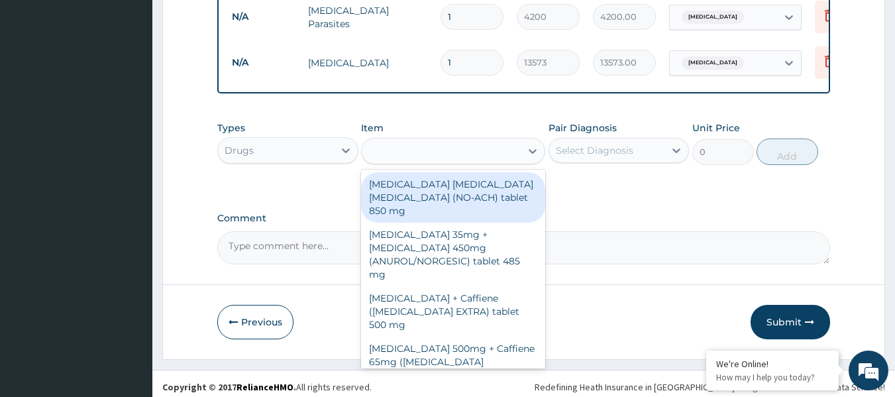
type input "Paracetamol"
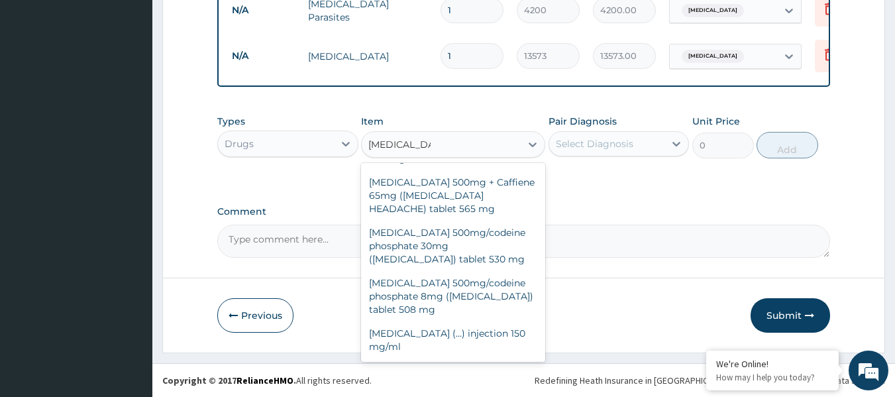
scroll to position [265, 0]
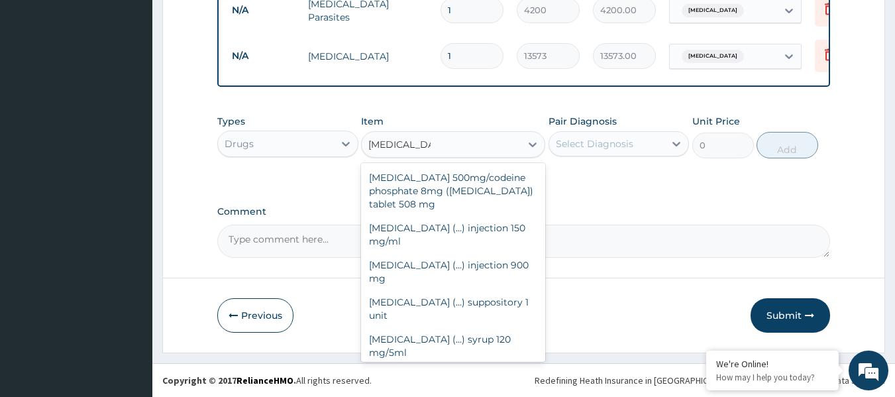
drag, startPoint x: 468, startPoint y: 327, endPoint x: 523, endPoint y: 224, distance: 116.5
click at [467, 364] on div "Paracetamol (...) tablet 500 mg" at bounding box center [453, 376] width 184 height 24
type input "31.5"
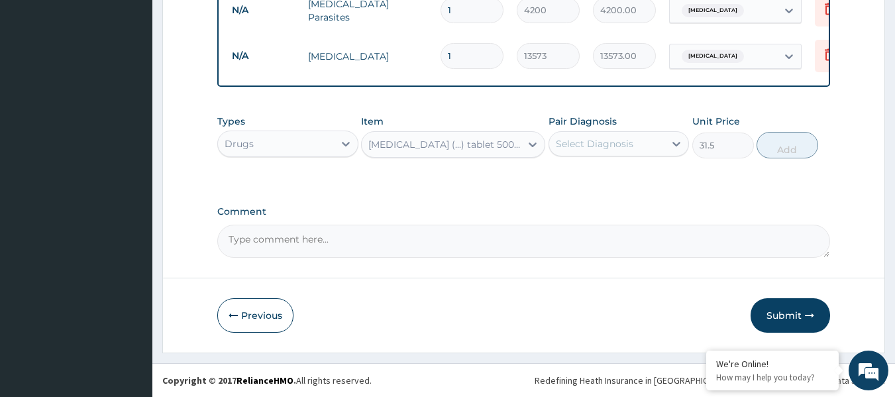
click at [608, 141] on div "Select Diagnosis" at bounding box center [595, 143] width 78 height 13
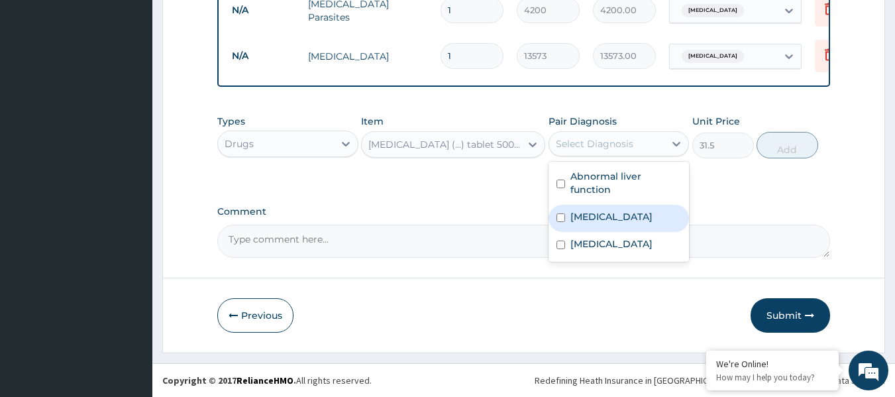
drag, startPoint x: 602, startPoint y: 219, endPoint x: 600, endPoint y: 234, distance: 14.8
click at [603, 225] on div "Falciparum malaria" at bounding box center [619, 218] width 141 height 27
checkbox input "true"
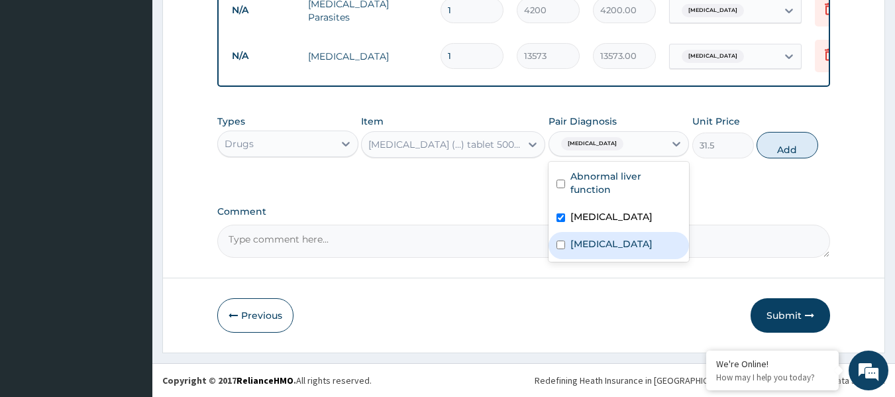
click at [598, 243] on label "Upper respiratory infection" at bounding box center [612, 243] width 82 height 13
checkbox input "true"
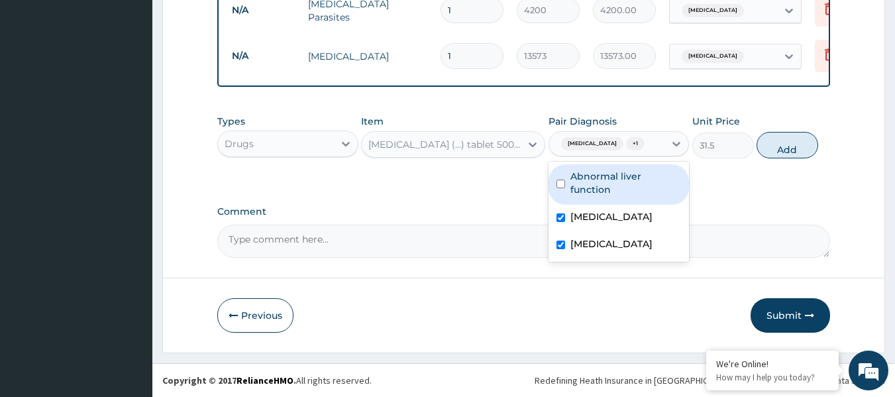
click at [602, 191] on label "Abnormal liver function" at bounding box center [626, 183] width 111 height 27
checkbox input "true"
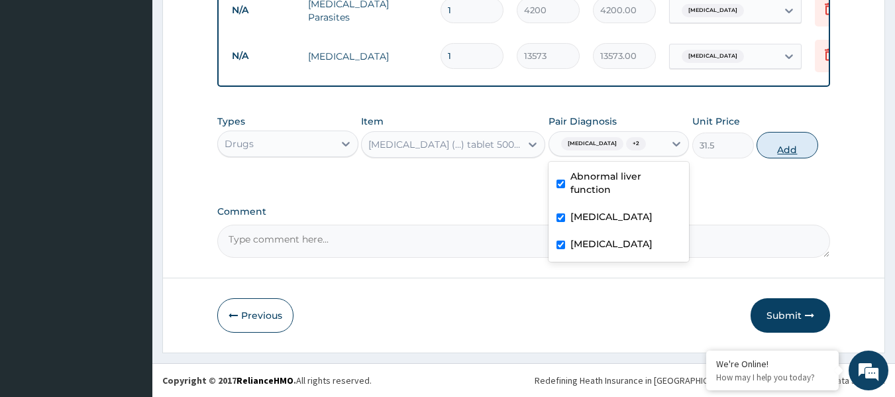
click at [787, 145] on button "Add" at bounding box center [788, 145] width 62 height 27
type input "0"
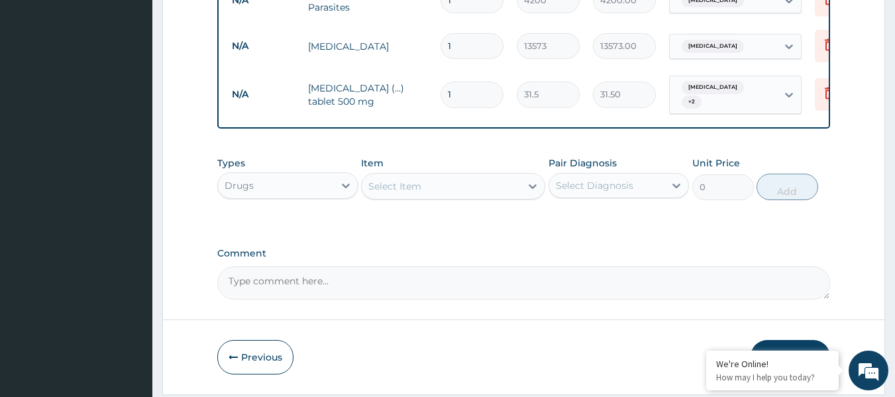
type input "18"
type input "567.00"
type input "18"
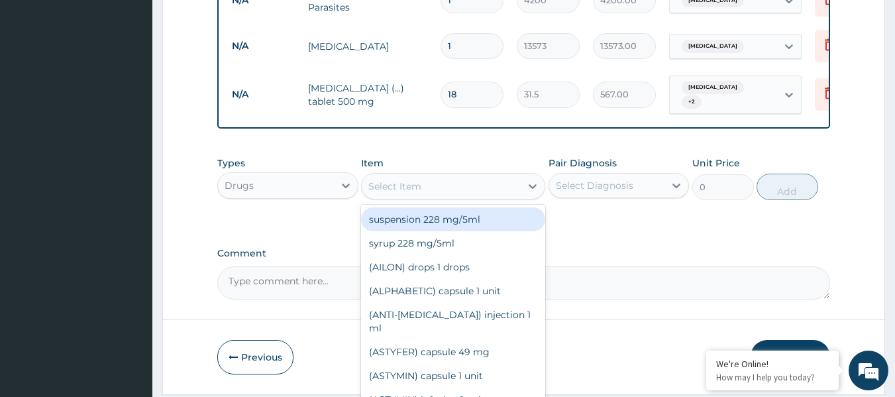
click at [449, 196] on div "Select Item" at bounding box center [441, 186] width 159 height 21
paste input "Artemether"
type input "Artemether"
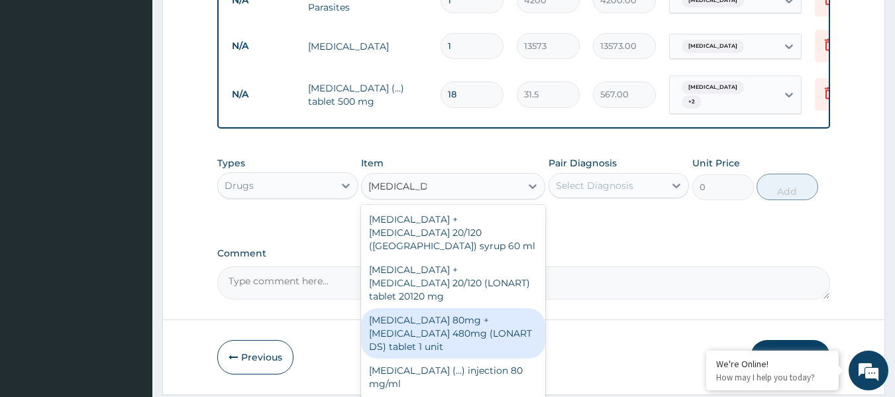
click at [469, 318] on div "Artemether 80mg + Lumefantrine 480mg (LONART DS) tablet 1 unit" at bounding box center [453, 333] width 184 height 50
type input "783"
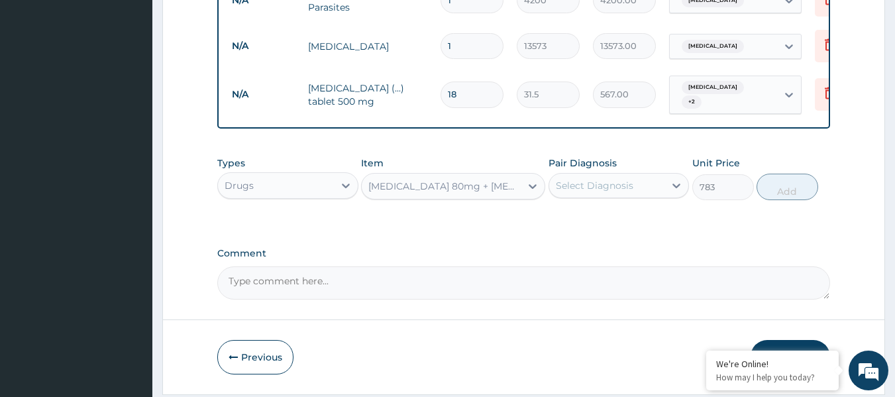
click at [615, 192] on div "Select Diagnosis" at bounding box center [595, 185] width 78 height 13
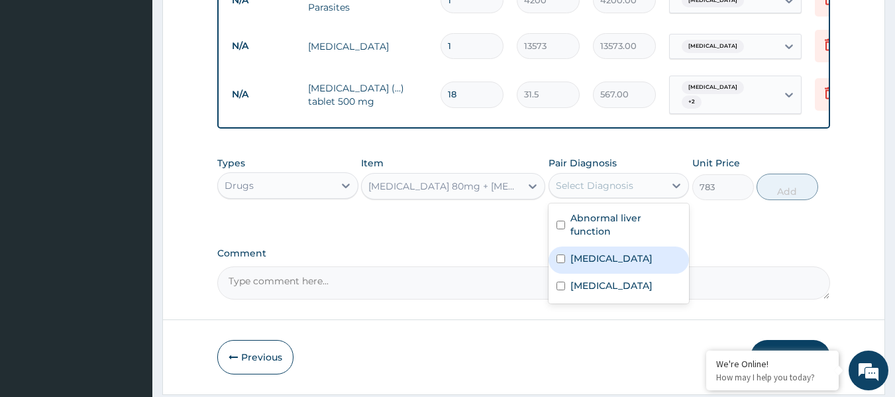
drag, startPoint x: 610, startPoint y: 272, endPoint x: 675, endPoint y: 242, distance: 71.5
click at [610, 265] on label "Falciparum malaria" at bounding box center [612, 258] width 82 height 13
checkbox input "true"
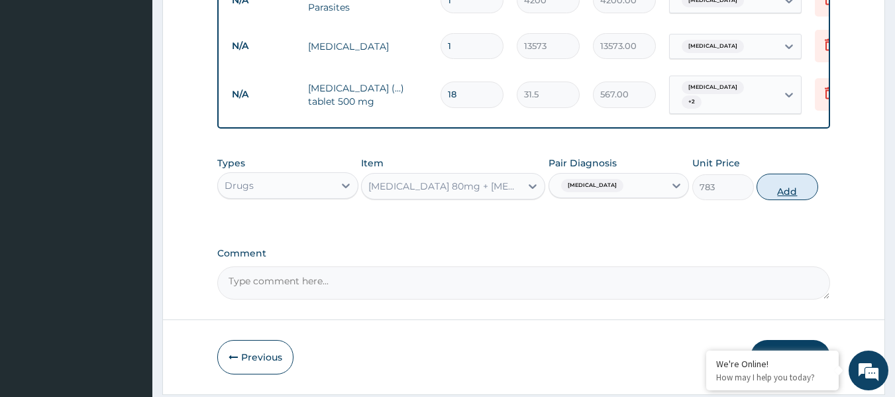
click at [785, 200] on button "Add" at bounding box center [788, 187] width 62 height 27
type input "0"
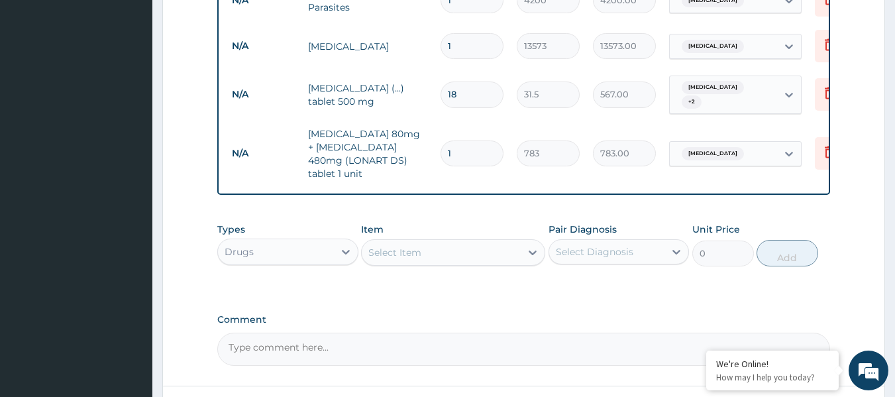
drag, startPoint x: 465, startPoint y: 141, endPoint x: 415, endPoint y: 145, distance: 49.9
click at [415, 145] on tr "N/A Artemether 80mg + Lumefantrine 480mg (LONART DS) tablet 1 unit 1 783 783.00…" at bounding box center [549, 154] width 649 height 66
type input "6"
type input "4698.00"
type input "6"
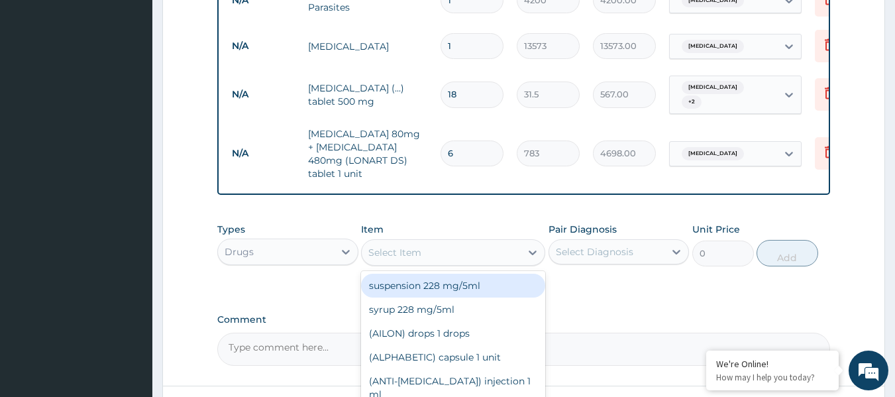
click at [467, 245] on div "Select Item" at bounding box center [441, 252] width 159 height 21
paste input "Loratadine"
type input "Loratadine"
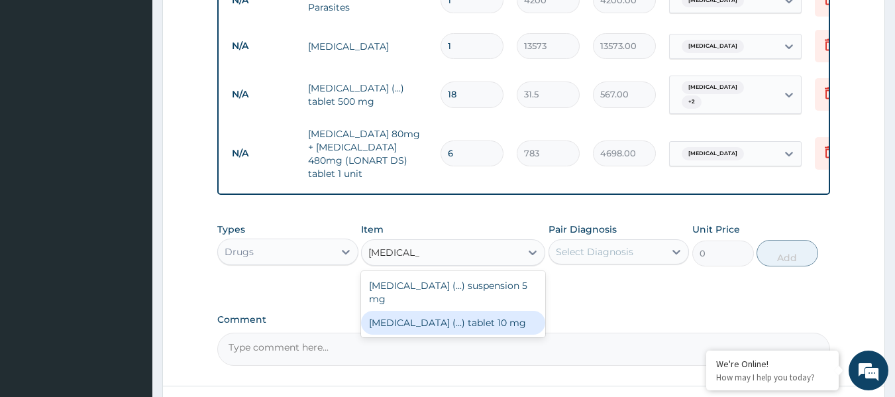
click at [491, 311] on div "Loratadine (...) tablet 10 mg" at bounding box center [453, 323] width 184 height 24
type input "90"
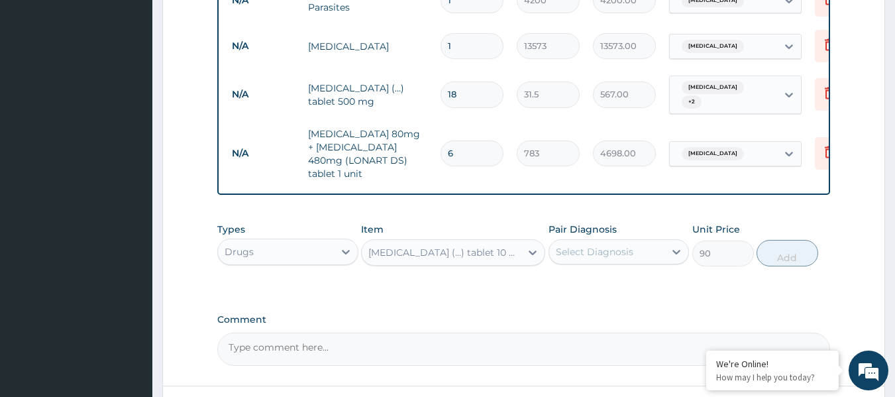
click at [648, 241] on div "Select Diagnosis" at bounding box center [607, 251] width 116 height 21
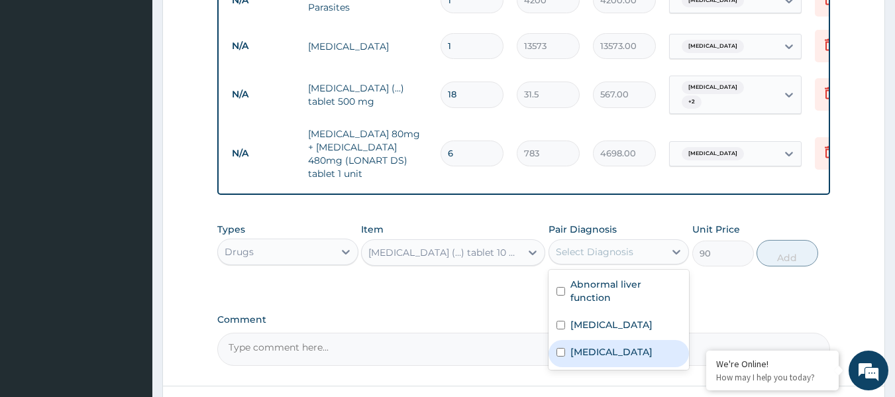
drag, startPoint x: 607, startPoint y: 363, endPoint x: 608, endPoint y: 357, distance: 6.8
click at [607, 358] on label "Upper respiratory infection" at bounding box center [612, 351] width 82 height 13
checkbox input "true"
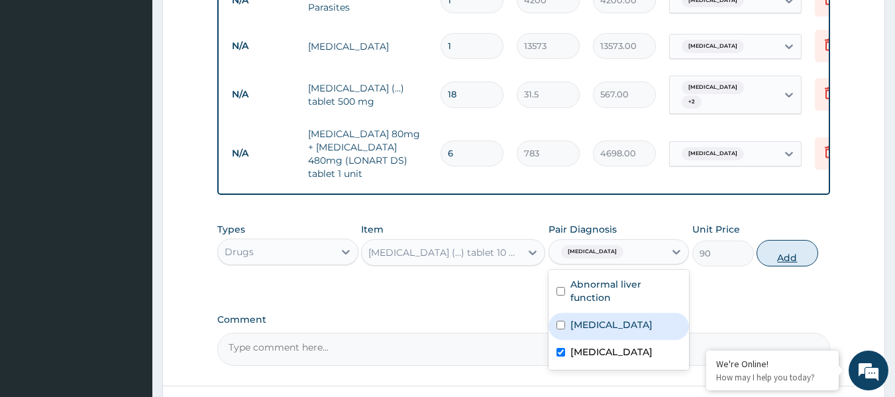
click at [775, 245] on button "Add" at bounding box center [788, 253] width 62 height 27
type input "0"
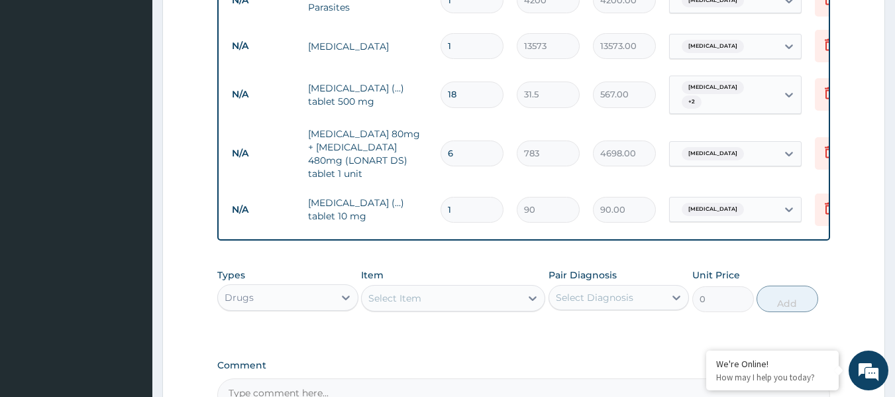
drag, startPoint x: 473, startPoint y: 200, endPoint x: 425, endPoint y: 193, distance: 48.2
click at [426, 194] on tr "N/A Loratadine (...) tablet 10 mg 1 90 90.00 Upper respiratory infection Delete" at bounding box center [549, 210] width 649 height 46
type input "5"
type input "450.00"
type input "5"
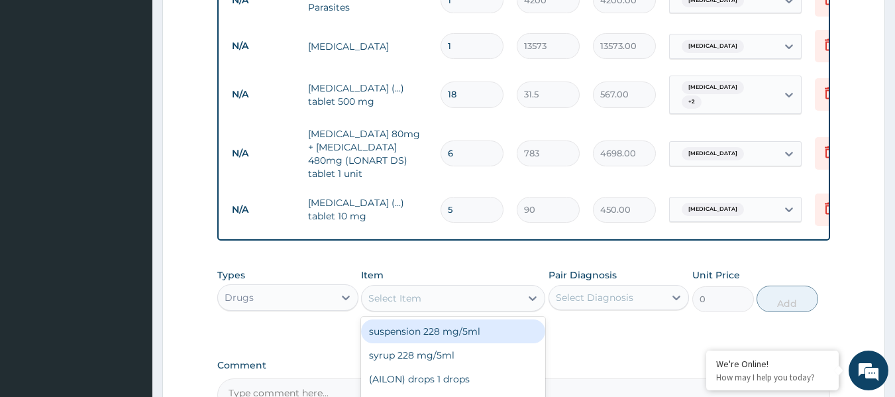
click at [404, 300] on div "Select Item" at bounding box center [394, 298] width 53 height 13
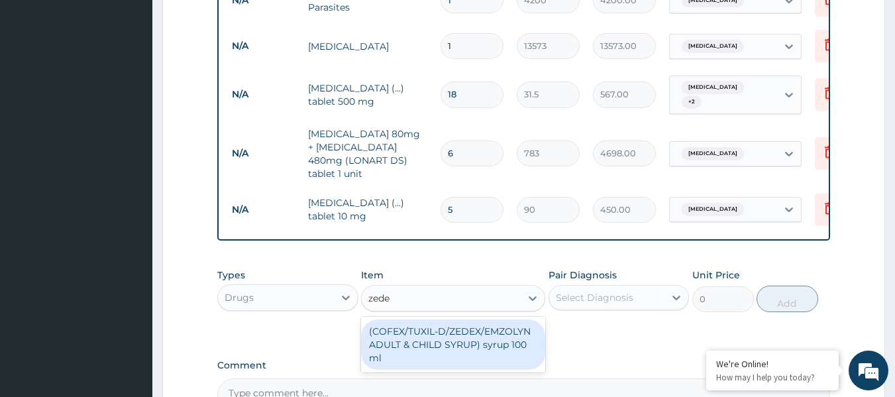
type input "zedex"
click at [423, 339] on div "(COFEX/TUXIL-D/ZEDEX/EMZOLYN ADULT & CHILD SYRUP) syrup 100 ml" at bounding box center [453, 344] width 184 height 50
type input "1620"
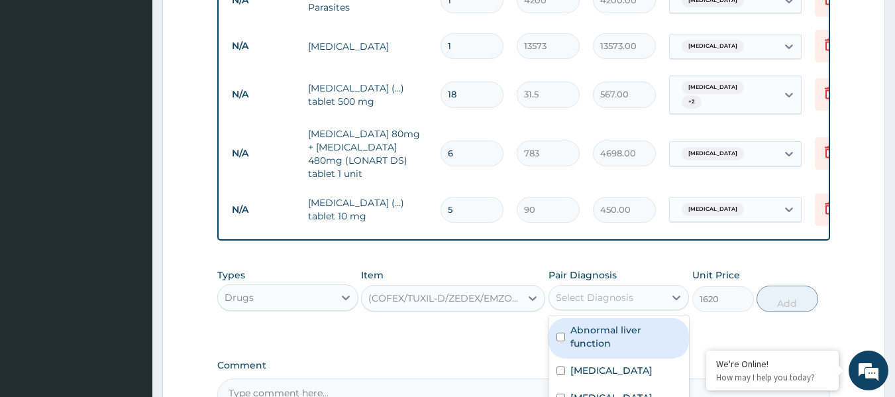
click at [614, 297] on div "Select Diagnosis" at bounding box center [595, 297] width 78 height 13
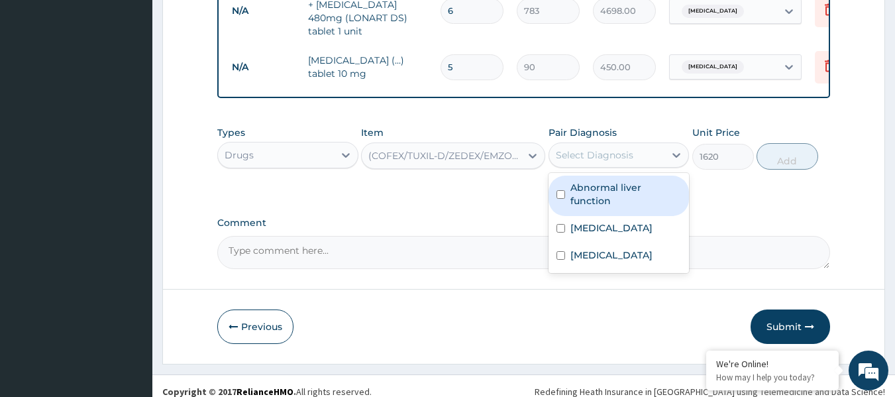
scroll to position [799, 0]
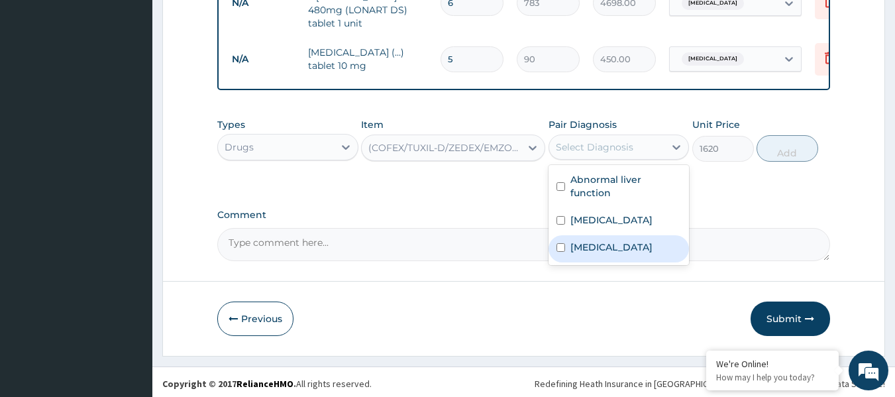
click at [626, 254] on label "Upper respiratory infection" at bounding box center [612, 247] width 82 height 13
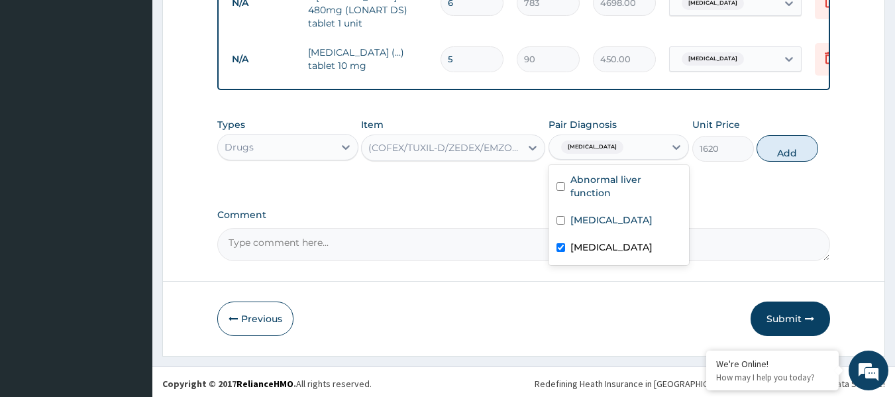
checkbox input "true"
click at [766, 148] on button "Add" at bounding box center [788, 148] width 62 height 27
type input "0"
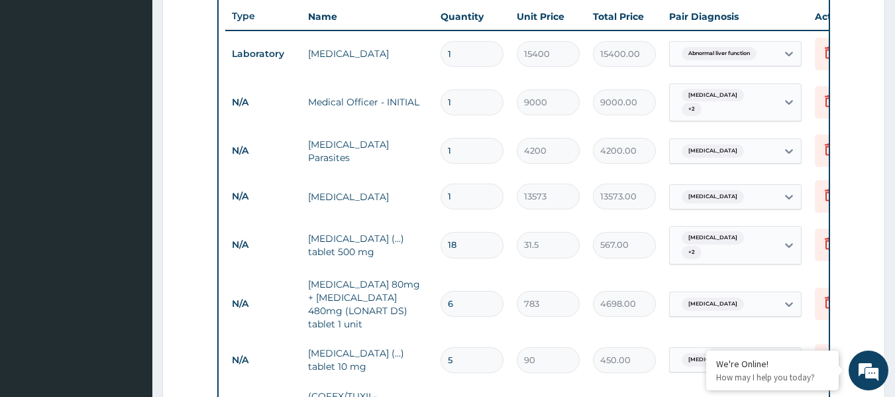
scroll to position [467, 0]
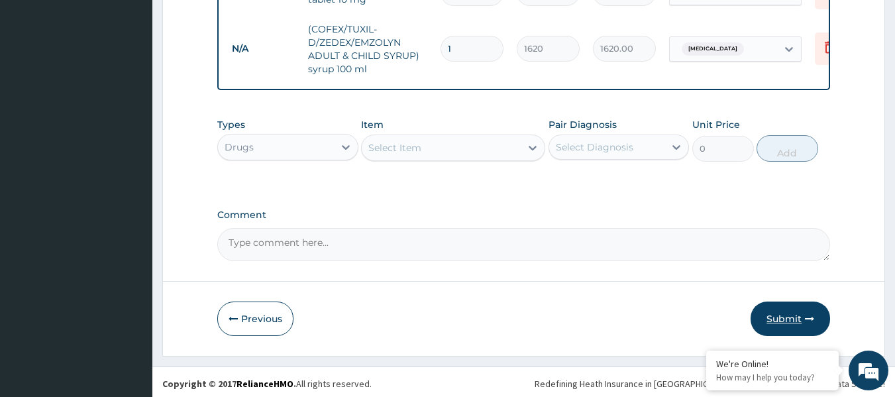
click at [784, 310] on button "Submit" at bounding box center [791, 319] width 80 height 34
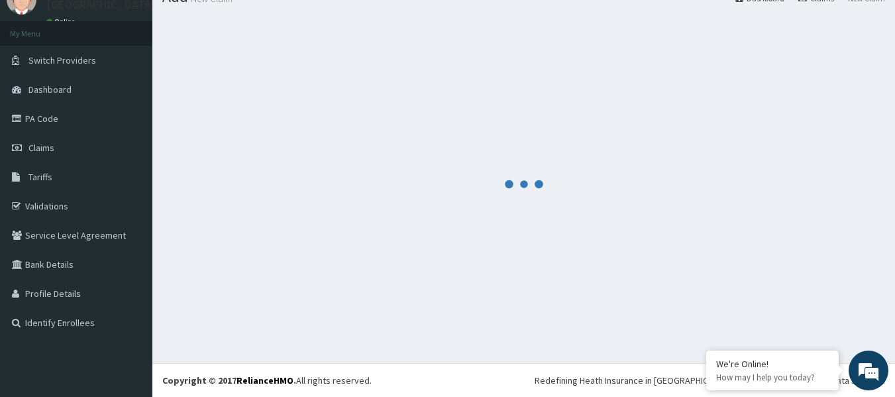
scroll to position [865, 0]
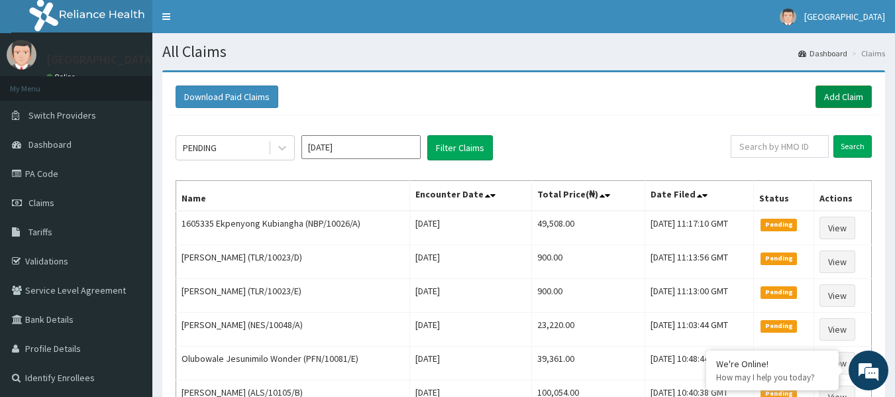
click at [850, 100] on link "Add Claim" at bounding box center [844, 96] width 56 height 23
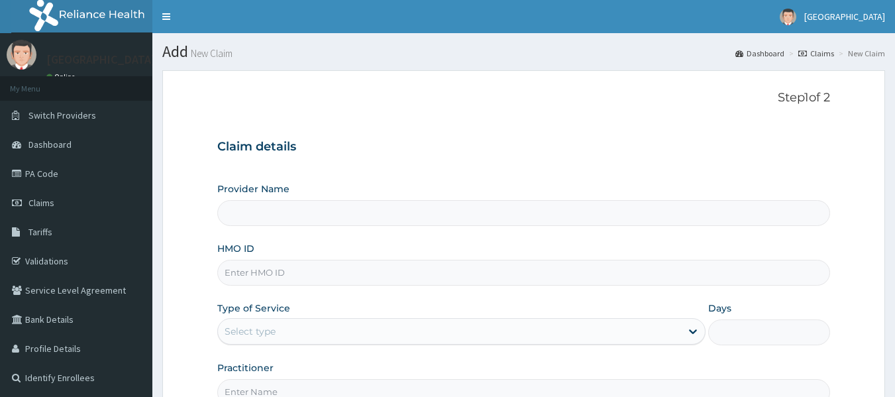
click at [284, 276] on input "HMO ID" at bounding box center [524, 273] width 614 height 26
paste input "ISW/10183/B"
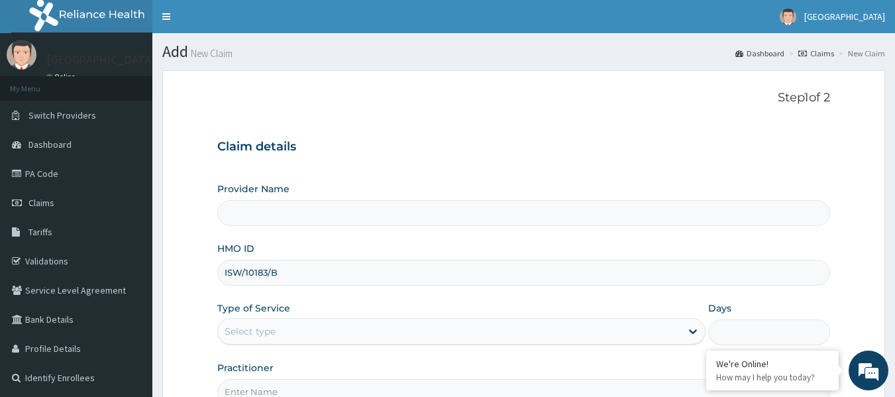
type input "ISW/10183/B"
type input "[GEOGRAPHIC_DATA]"
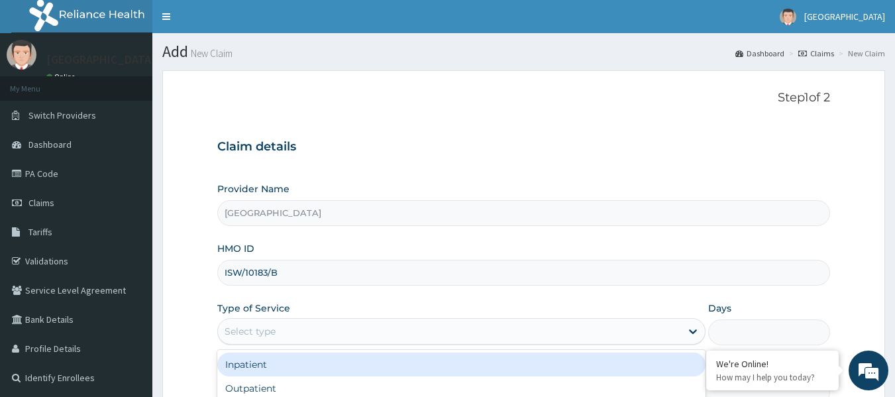
click at [266, 329] on div "Select type" at bounding box center [250, 331] width 51 height 13
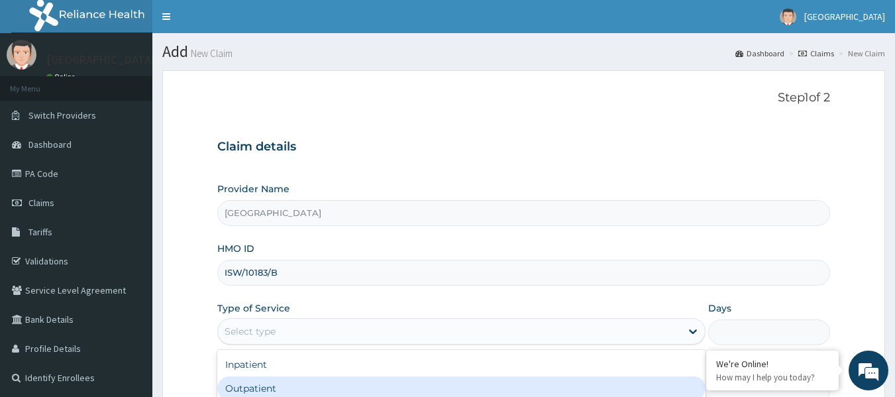
click at [248, 389] on div "Outpatient" at bounding box center [461, 388] width 488 height 24
type input "1"
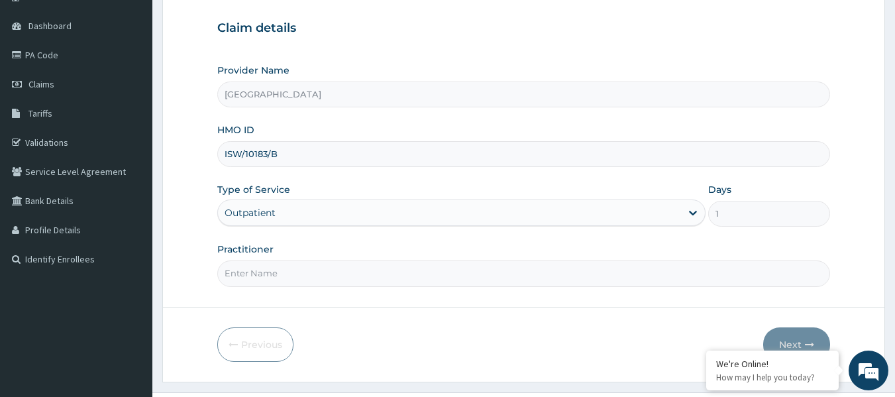
scroll to position [133, 0]
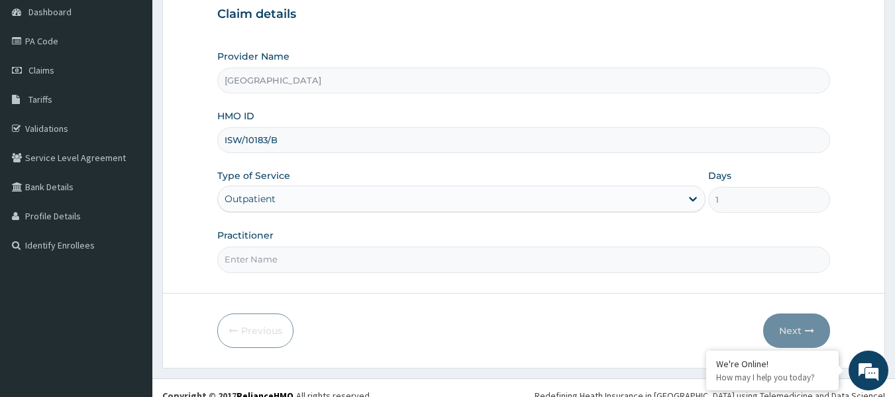
click at [284, 258] on input "Practitioner" at bounding box center [524, 260] width 614 height 26
paste input "USIM Amarachi"
type input "USIM Amarachi"
click at [797, 333] on button "Next" at bounding box center [796, 330] width 67 height 34
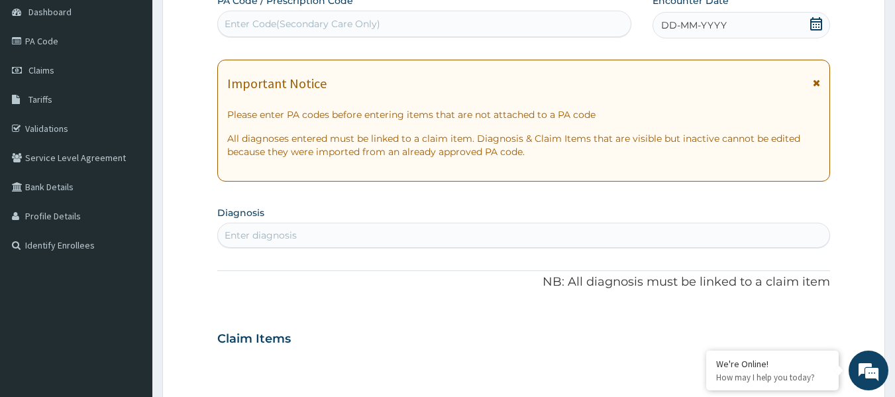
click at [281, 17] on div "Enter Code(Secondary Care Only)" at bounding box center [303, 23] width 156 height 13
paste input "PA/778F38"
type input "PA/778F38"
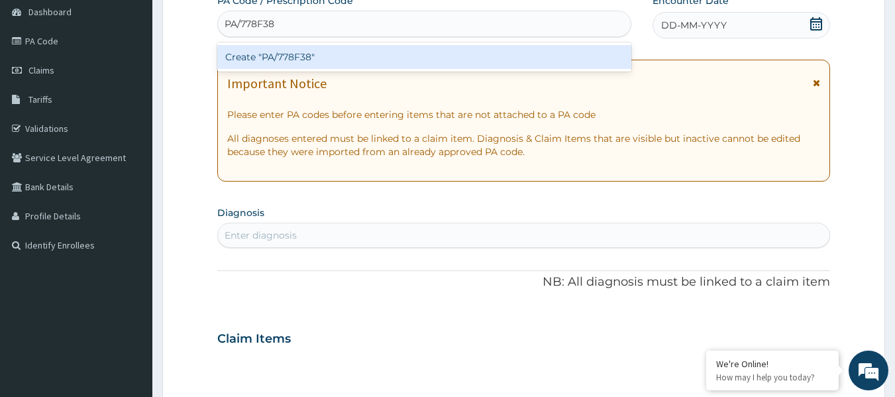
click at [290, 56] on div "Create "PA/778F38"" at bounding box center [424, 57] width 415 height 24
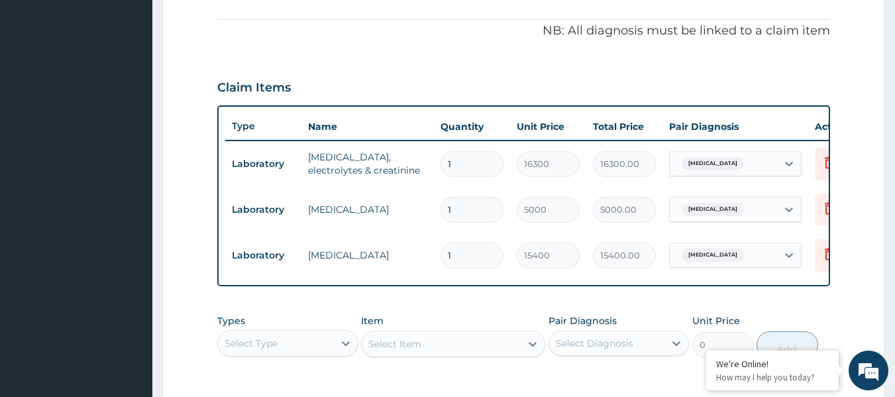
scroll to position [312, 0]
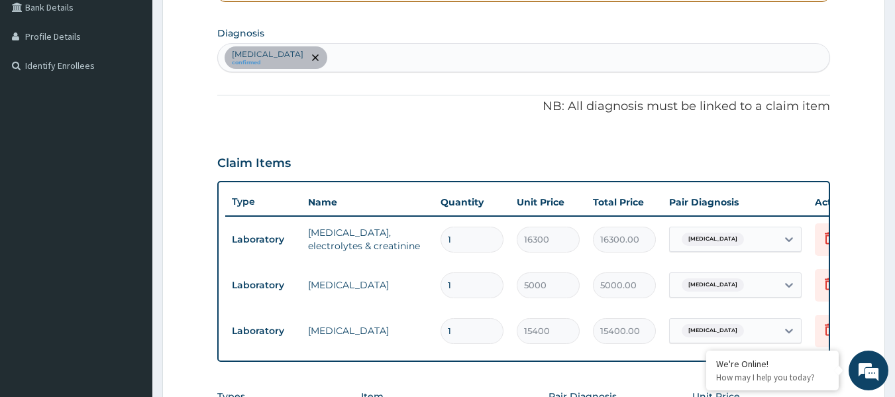
click at [376, 52] on div "Polymyalgia rheumatica confirmed" at bounding box center [524, 58] width 612 height 28
type input "[MEDICAL_DATA]"
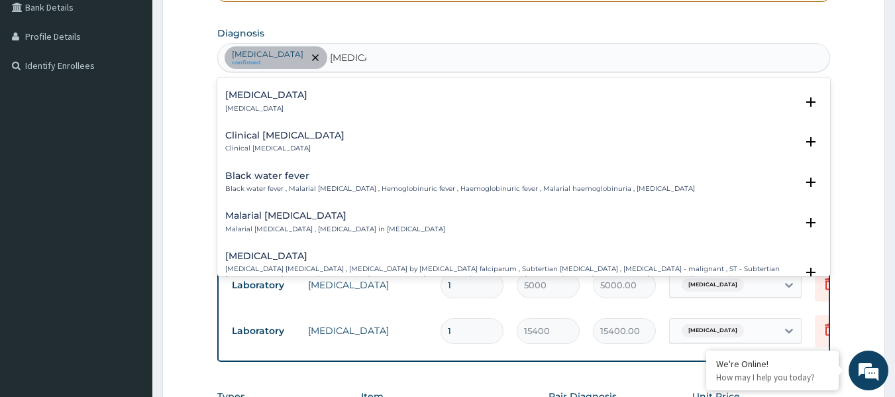
scroll to position [398, 0]
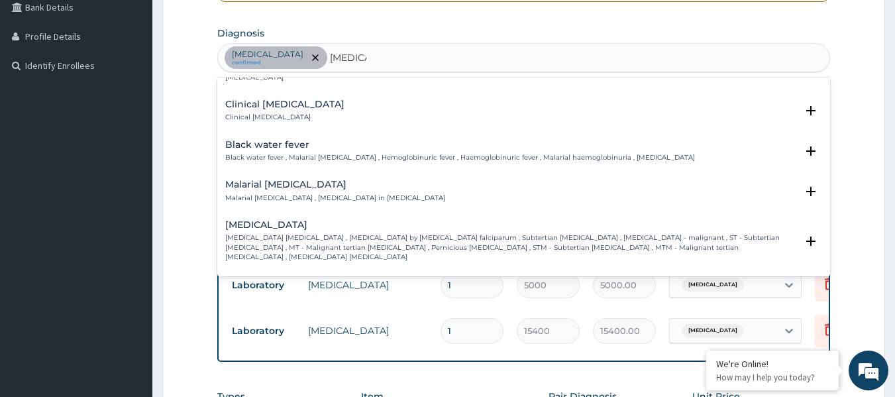
click at [291, 222] on div "Falciparum malaria Falciparum malaria , Malignant tertian malaria , Malaria by …" at bounding box center [511, 241] width 572 height 42
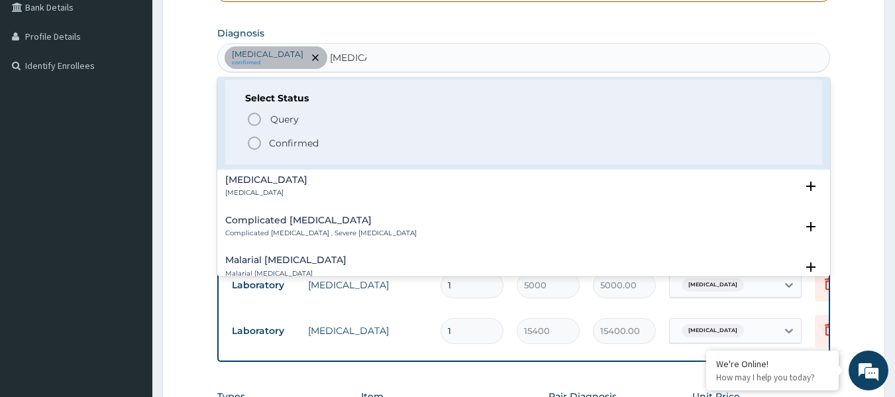
scroll to position [596, 0]
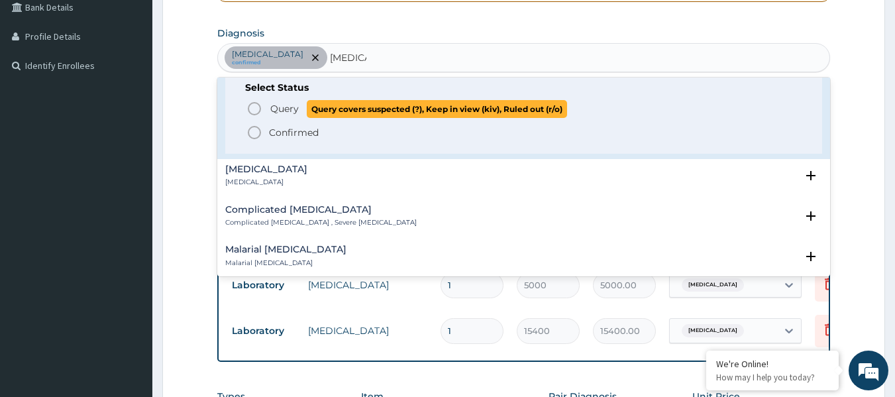
click at [253, 101] on icon "status option query" at bounding box center [255, 109] width 16 height 16
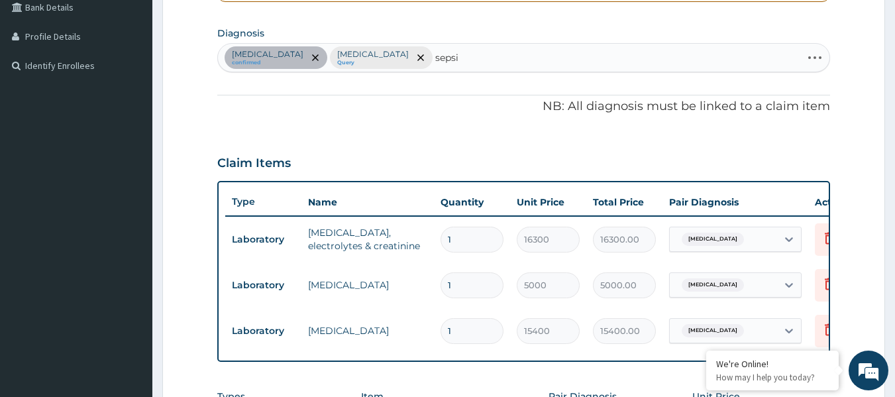
type input "sepsis"
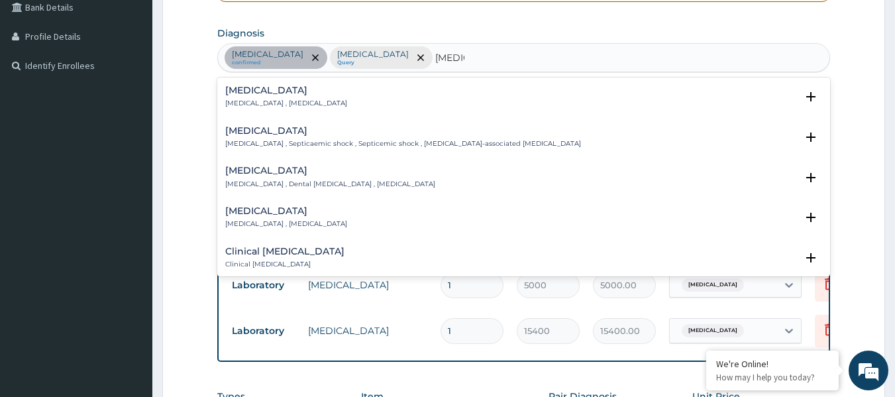
click at [256, 91] on h4 "Sepsis" at bounding box center [286, 90] width 122 height 10
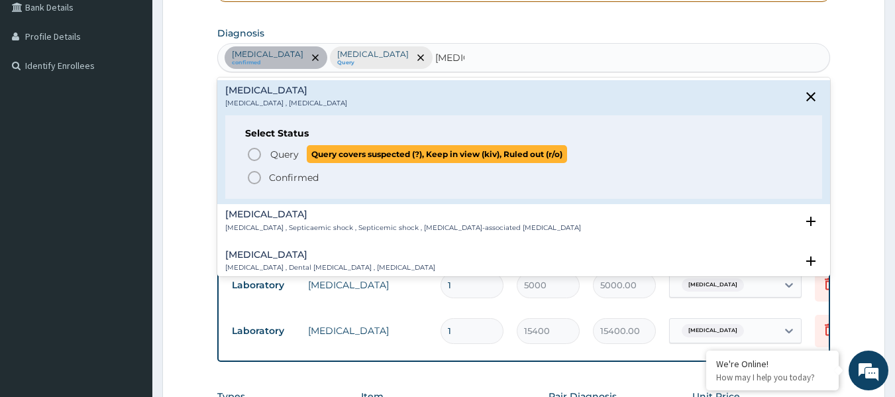
click at [254, 159] on icon "status option query" at bounding box center [255, 154] width 16 height 16
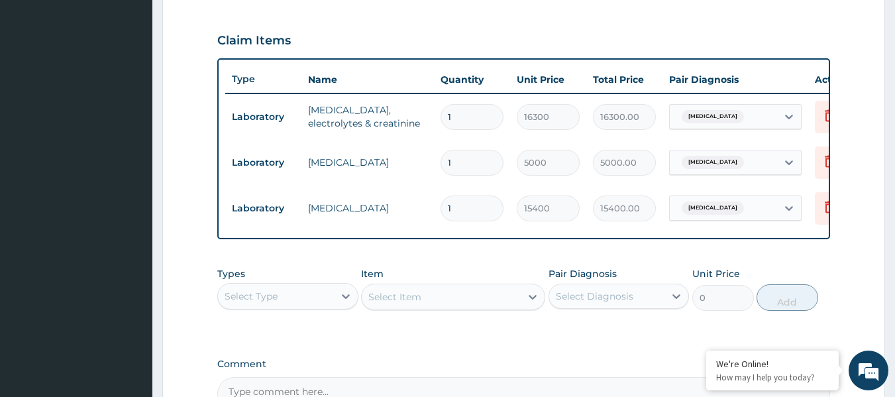
scroll to position [445, 0]
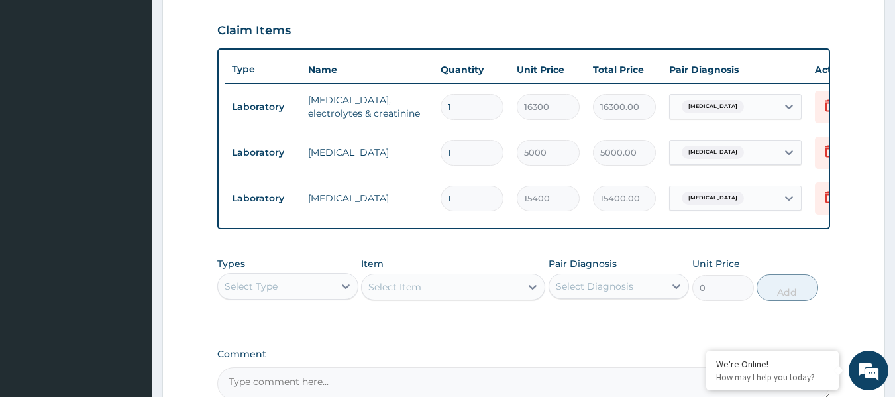
click at [321, 297] on div "Select Type" at bounding box center [276, 286] width 116 height 21
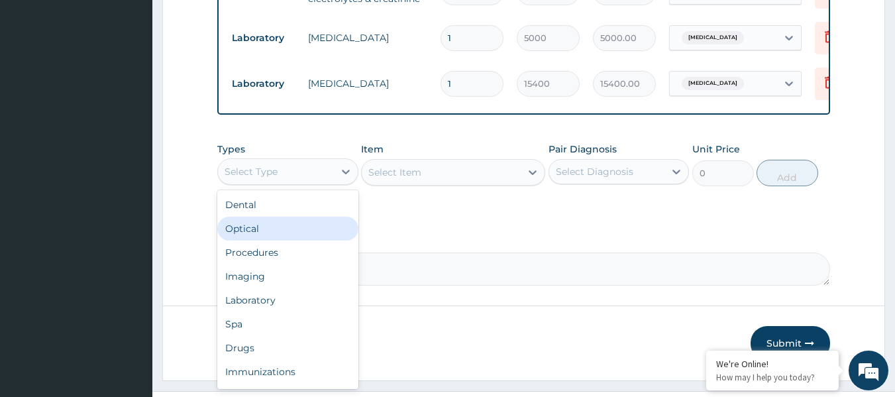
scroll to position [577, 0]
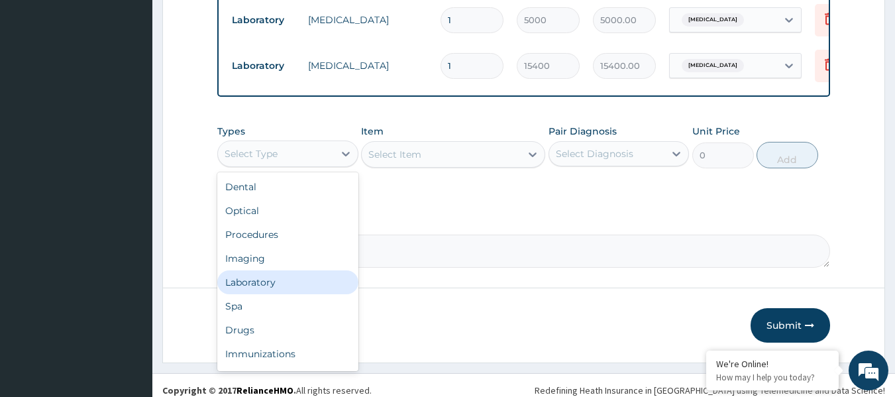
click at [284, 293] on div "Laboratory" at bounding box center [287, 282] width 141 height 24
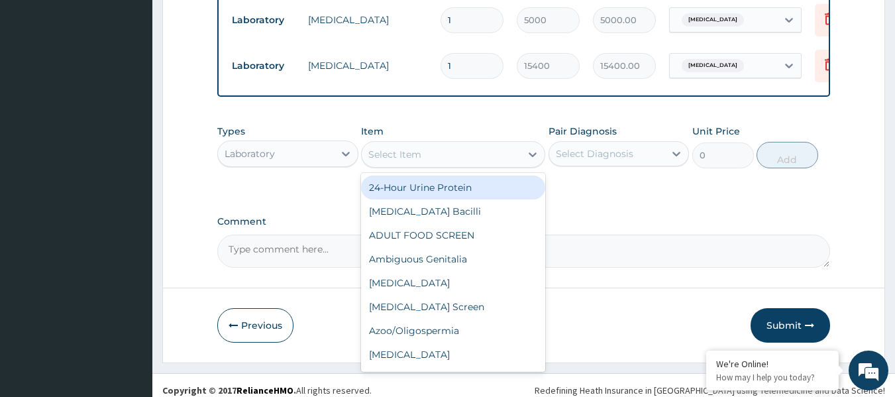
click at [503, 165] on div "Select Item" at bounding box center [441, 154] width 159 height 21
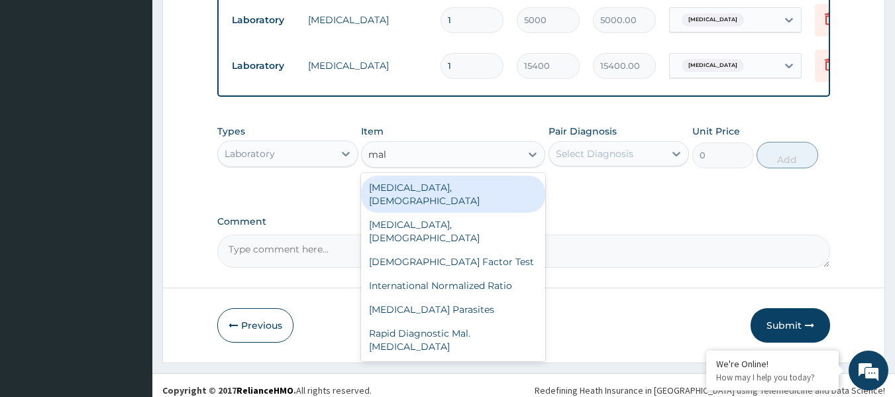
type input "mala"
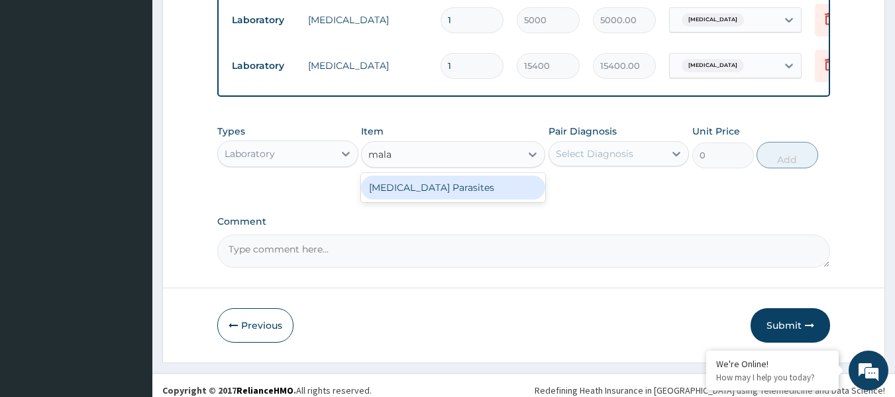
click at [489, 199] on div "Malaria Parasites" at bounding box center [453, 188] width 184 height 24
type input "4200"
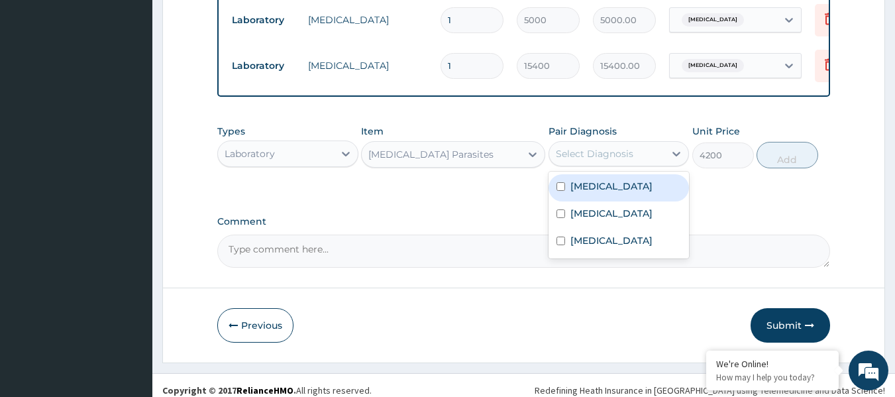
click at [602, 160] on div "Select Diagnosis" at bounding box center [595, 153] width 78 height 13
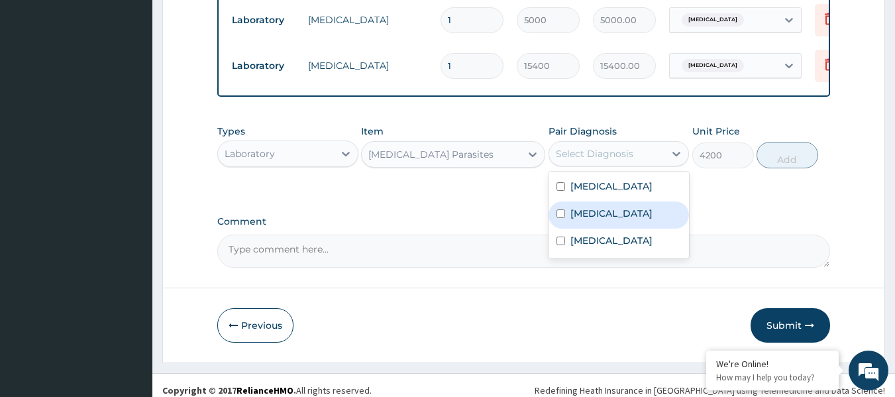
click at [596, 220] on label "Falciparum malaria" at bounding box center [612, 213] width 82 height 13
checkbox input "true"
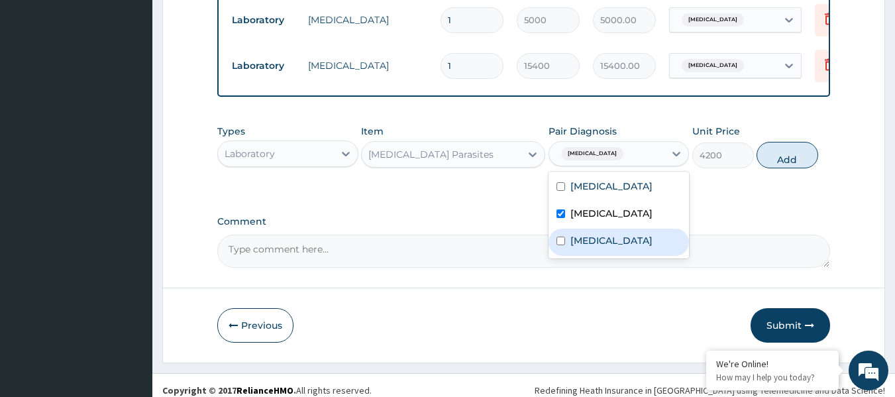
click at [593, 247] on label "Sepsis" at bounding box center [612, 240] width 82 height 13
checkbox input "true"
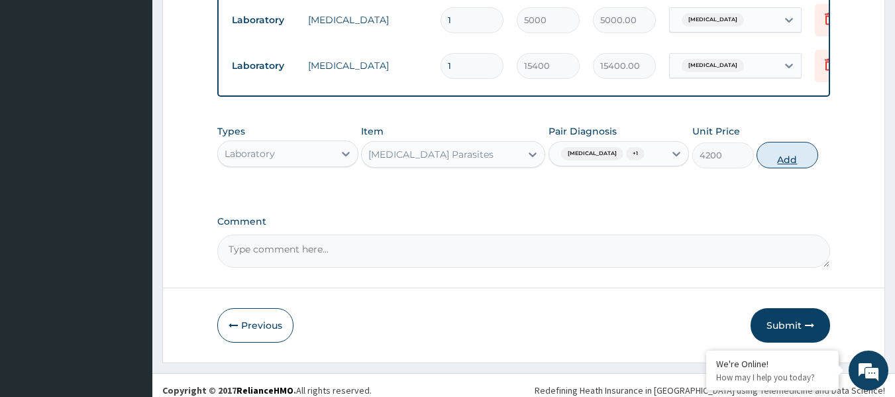
click at [793, 164] on button "Add" at bounding box center [788, 155] width 62 height 27
type input "0"
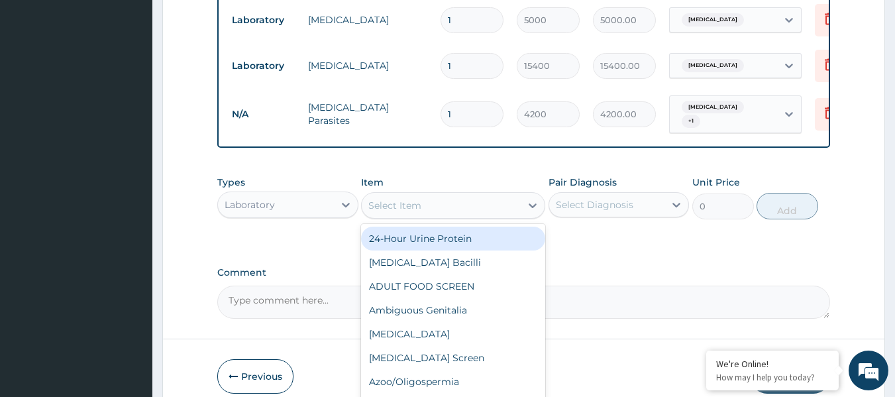
click at [495, 207] on div "Select Item" at bounding box center [441, 205] width 159 height 21
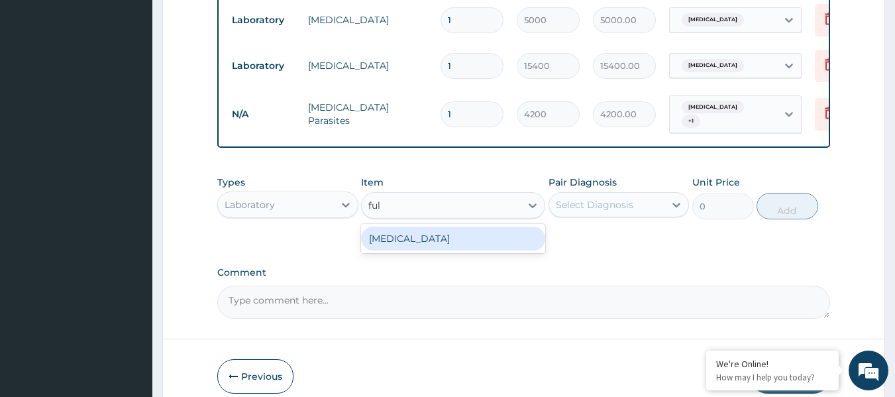
type input "full"
click at [488, 250] on div "Full Blood Count" at bounding box center [453, 239] width 184 height 24
type input "13573"
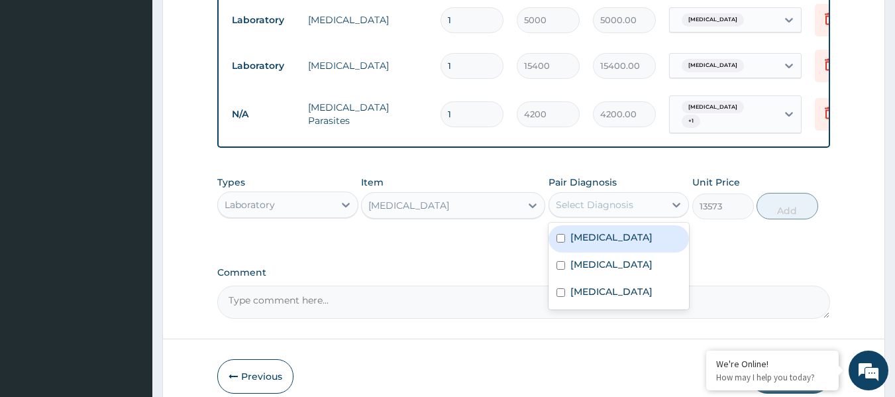
click at [592, 211] on div "Select Diagnosis" at bounding box center [595, 204] width 78 height 13
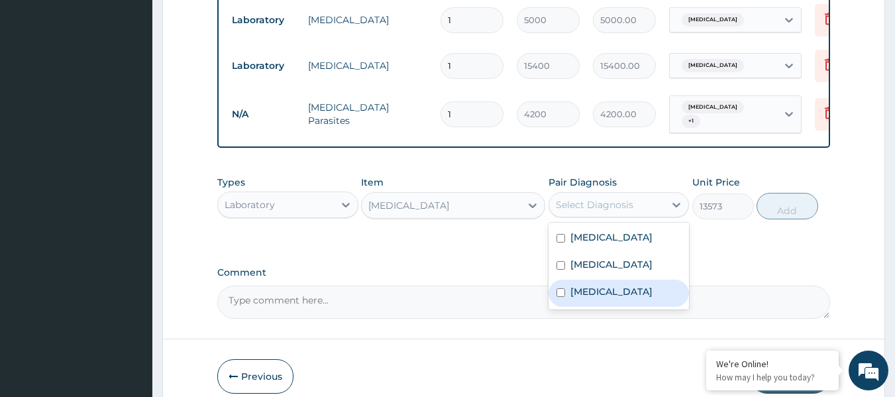
click at [588, 298] on label "Sepsis" at bounding box center [612, 291] width 82 height 13
checkbox input "true"
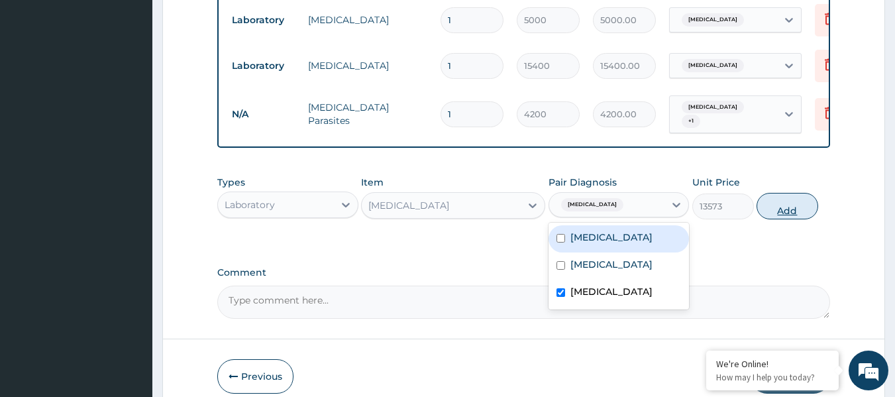
click at [791, 213] on button "Add" at bounding box center [788, 206] width 62 height 27
type input "0"
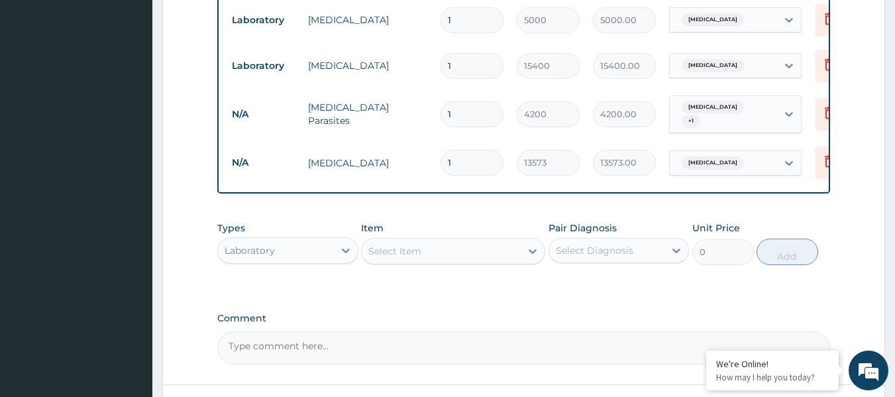
click at [317, 261] on div "Laboratory" at bounding box center [276, 250] width 116 height 21
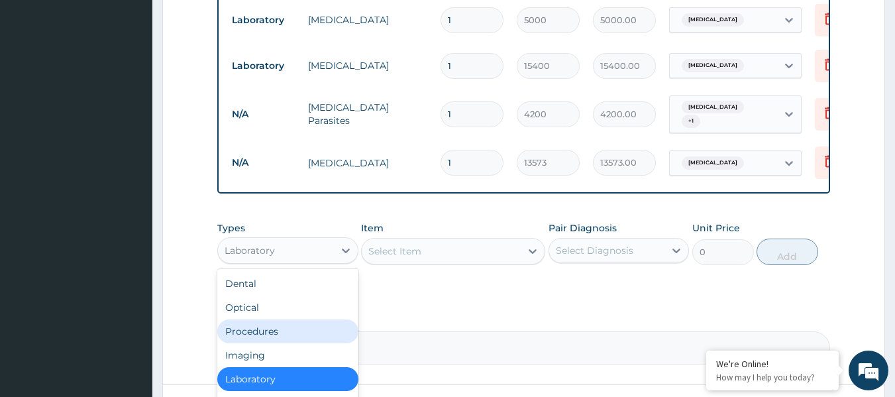
click at [286, 341] on div "Procedures" at bounding box center [287, 331] width 141 height 24
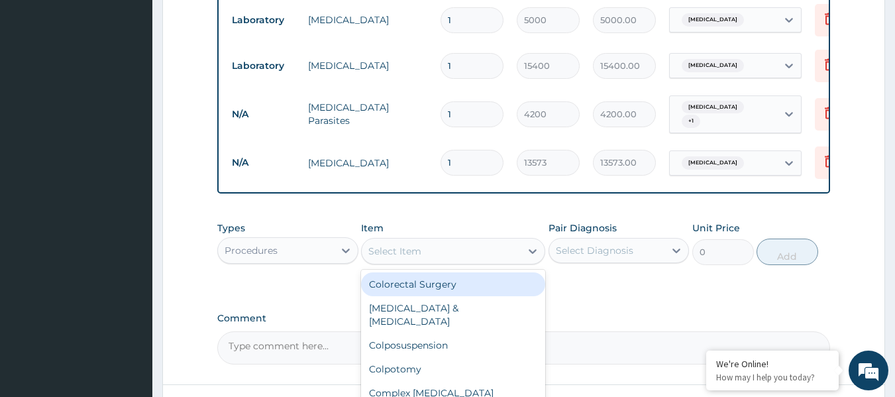
click at [514, 262] on div "Select Item" at bounding box center [441, 251] width 159 height 21
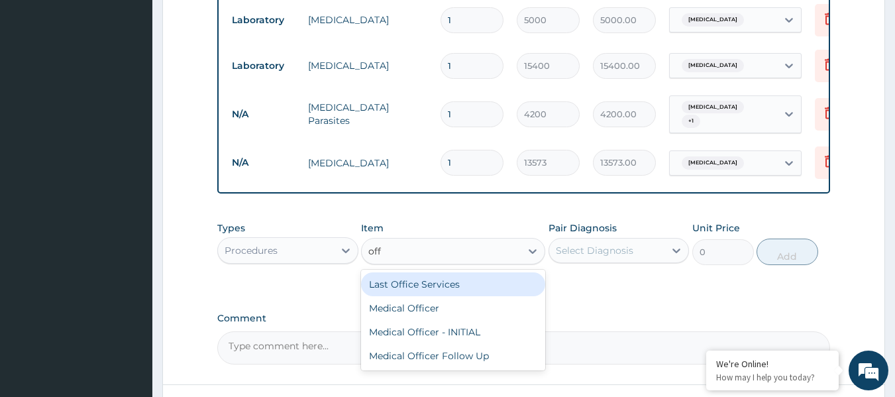
type input "offi"
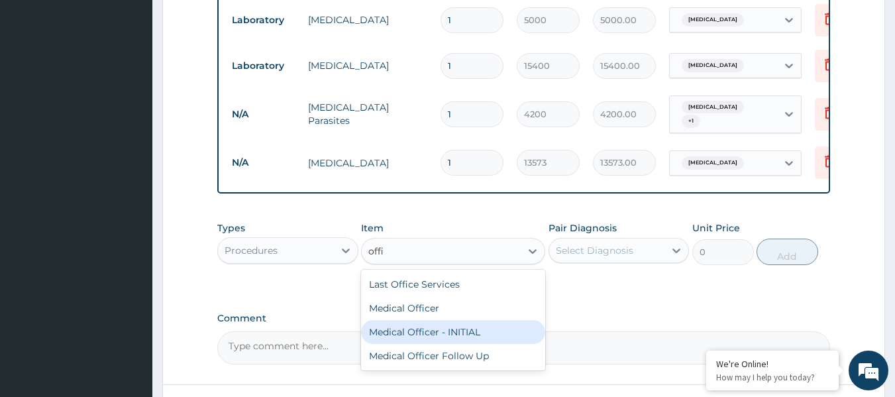
drag, startPoint x: 454, startPoint y: 341, endPoint x: 494, endPoint y: 310, distance: 50.5
click at [464, 338] on div "Medical Officer - INITIAL" at bounding box center [453, 332] width 184 height 24
type input "9000"
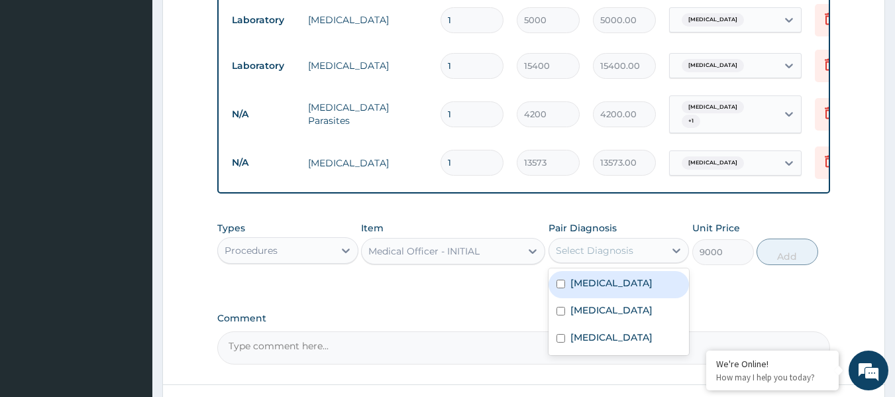
click at [606, 261] on div "Select Diagnosis" at bounding box center [607, 250] width 116 height 21
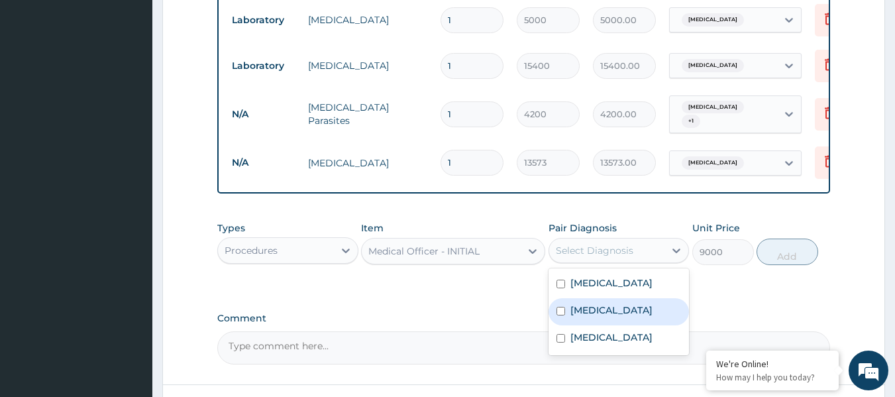
drag, startPoint x: 600, startPoint y: 334, endPoint x: 600, endPoint y: 342, distance: 8.0
click at [602, 317] on label "Falciparum malaria" at bounding box center [612, 309] width 82 height 13
checkbox input "true"
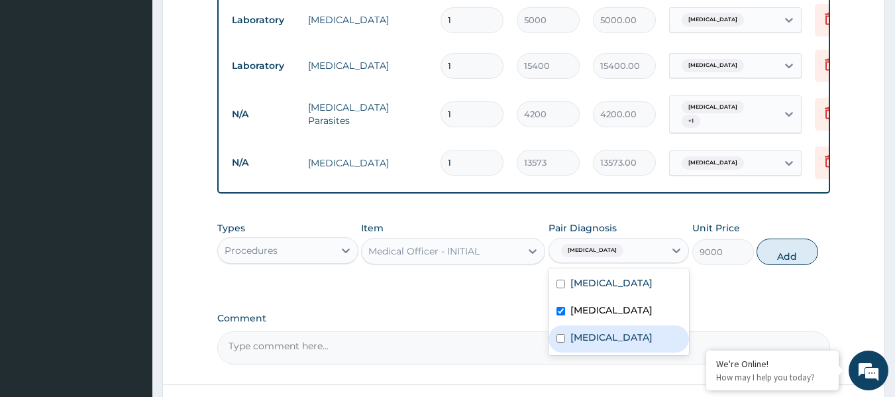
drag, startPoint x: 589, startPoint y: 357, endPoint x: 586, endPoint y: 338, distance: 19.4
click at [588, 344] on label "Sepsis" at bounding box center [612, 337] width 82 height 13
checkbox input "true"
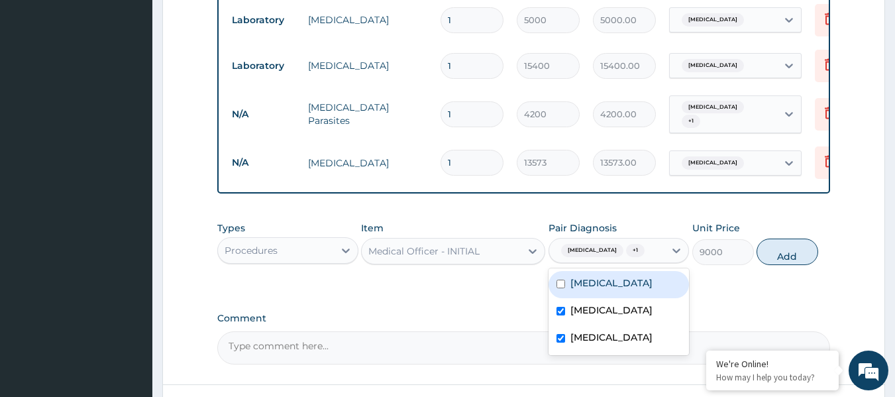
click at [596, 290] on label "Polymyalgia rheumatica" at bounding box center [612, 282] width 82 height 13
checkbox input "true"
click at [780, 260] on button "Add" at bounding box center [788, 252] width 62 height 27
type input "0"
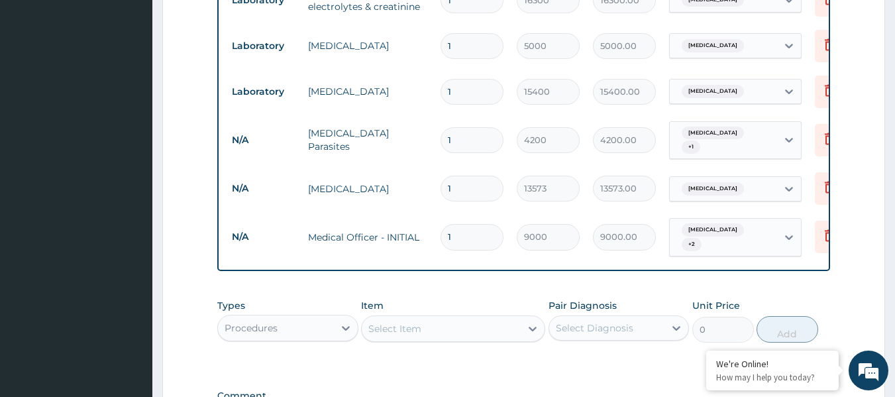
scroll to position [511, 0]
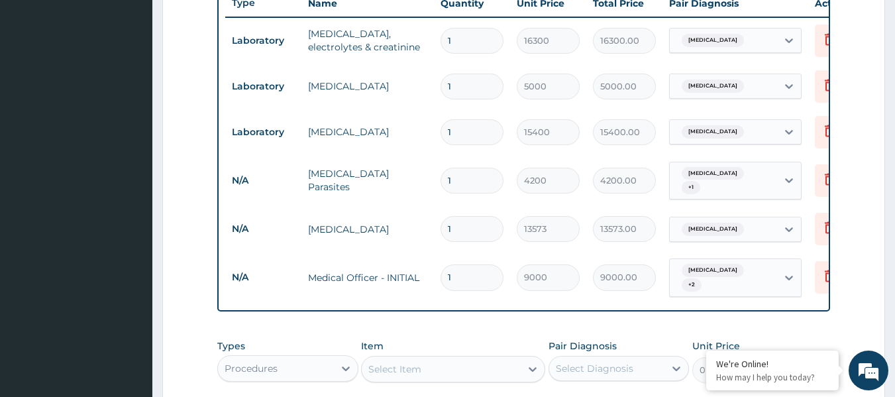
click at [599, 337] on div "PA Code / Prescription Code PA/778F38 Encounter Date 12-08-2025 Important Notic…" at bounding box center [524, 49] width 614 height 867
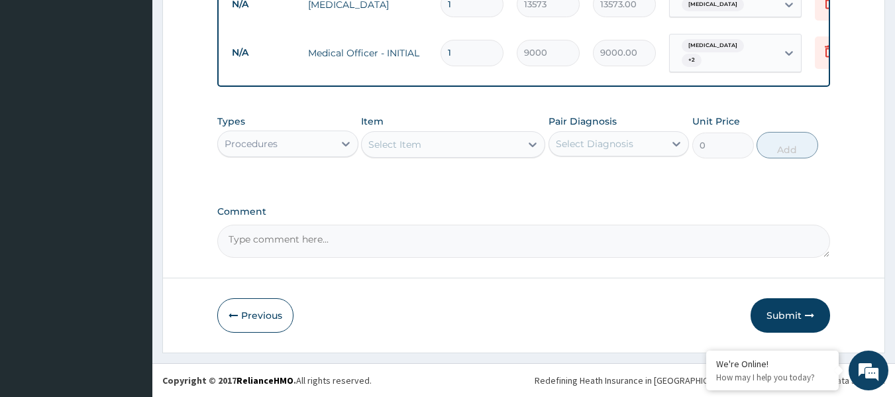
click at [792, 312] on button "Submit" at bounding box center [791, 315] width 80 height 34
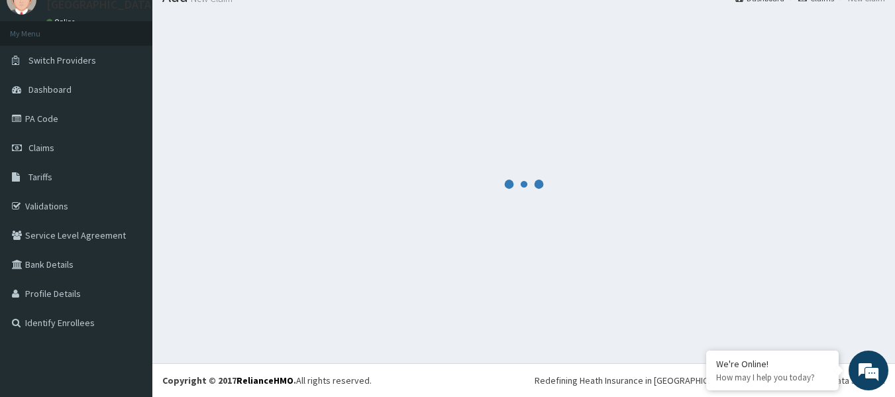
scroll to position [55, 0]
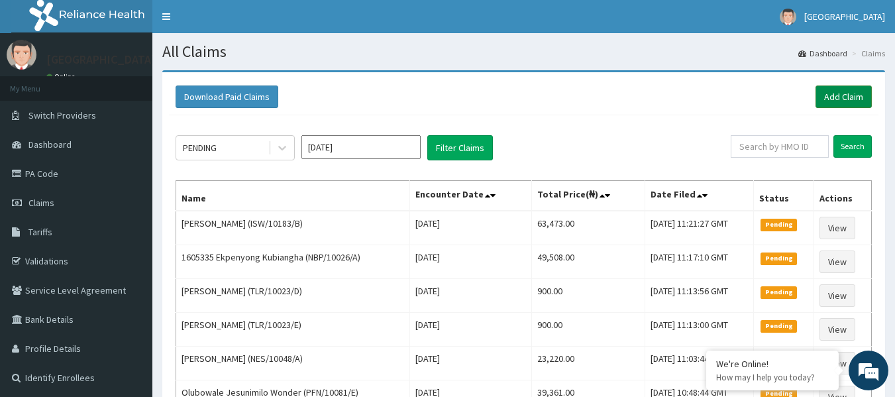
click at [840, 100] on link "Add Claim" at bounding box center [844, 96] width 56 height 23
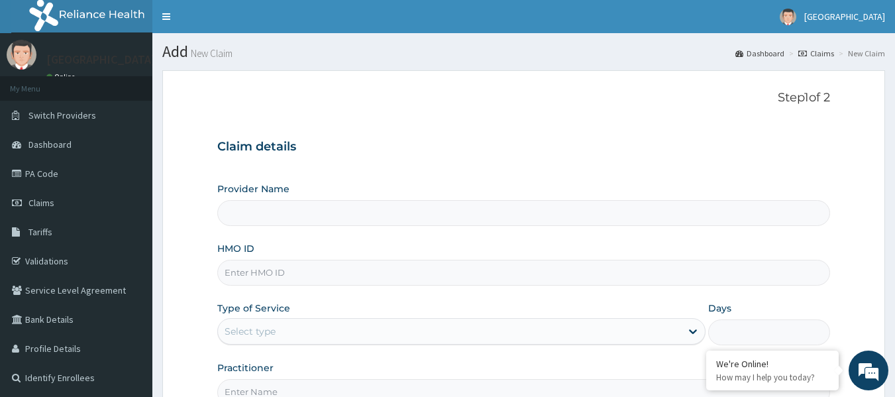
click at [283, 268] on input "HMO ID" at bounding box center [524, 273] width 614 height 26
paste input "ISW/10183/B"
type input "ISW/10183/B"
type input "[GEOGRAPHIC_DATA]"
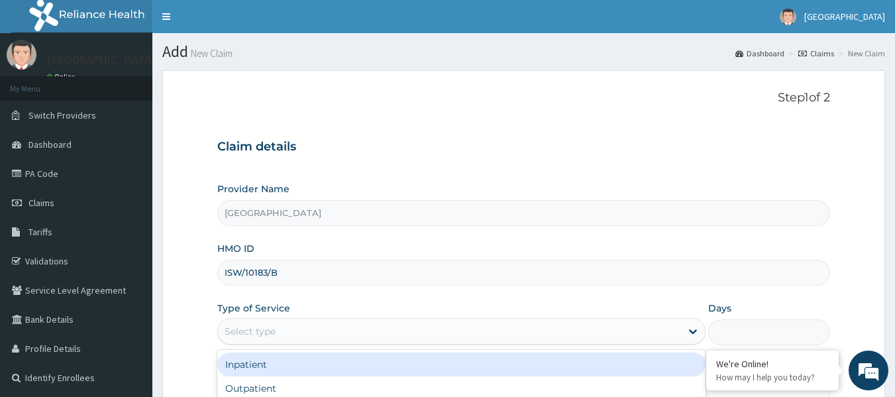
click at [287, 332] on div "Select type" at bounding box center [449, 331] width 463 height 21
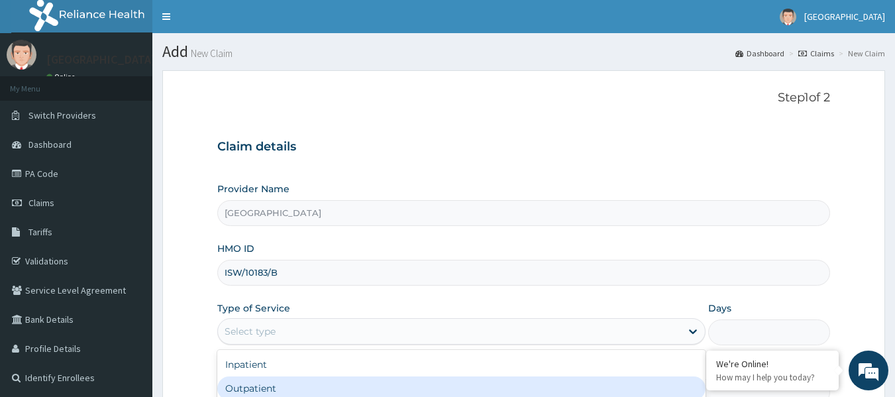
drag, startPoint x: 256, startPoint y: 384, endPoint x: 242, endPoint y: 307, distance: 78.8
click at [255, 381] on div "Outpatient" at bounding box center [461, 388] width 488 height 24
type input "1"
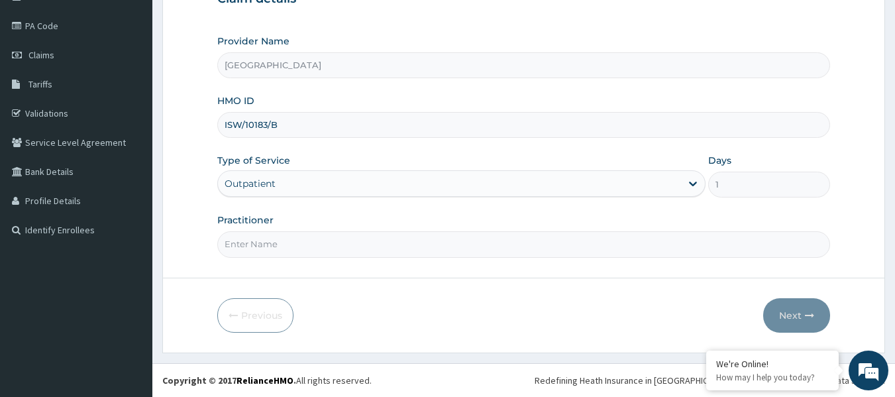
click at [276, 235] on input "Practitioner" at bounding box center [524, 244] width 614 height 26
paste input "IYAWE Efosa"
type input "IYAWE Efosa"
click at [799, 312] on button "Next" at bounding box center [796, 315] width 67 height 34
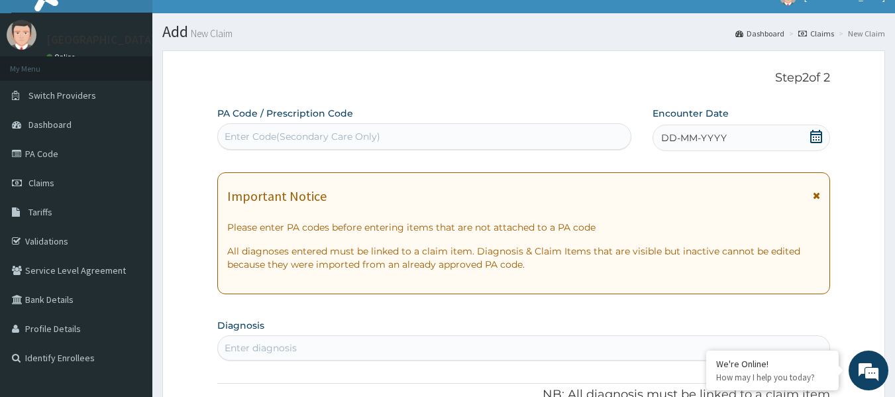
scroll to position [15, 0]
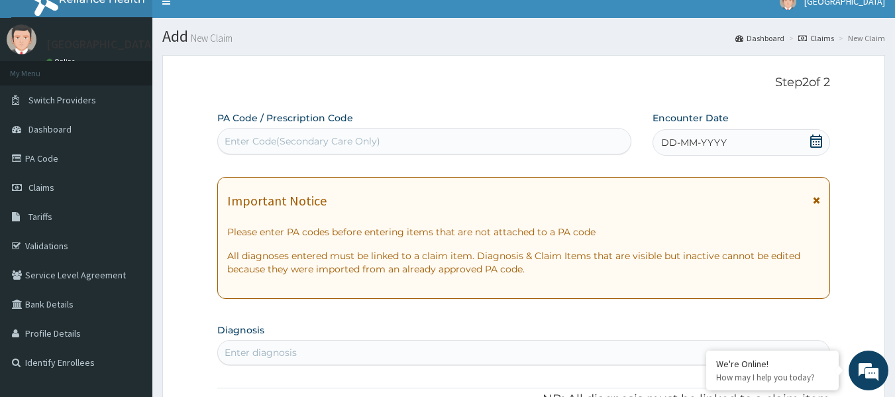
click at [295, 139] on div "Enter Code(Secondary Care Only)" at bounding box center [303, 141] width 156 height 13
paste input "PA/29FBD5"
type input "PA/29FBD5"
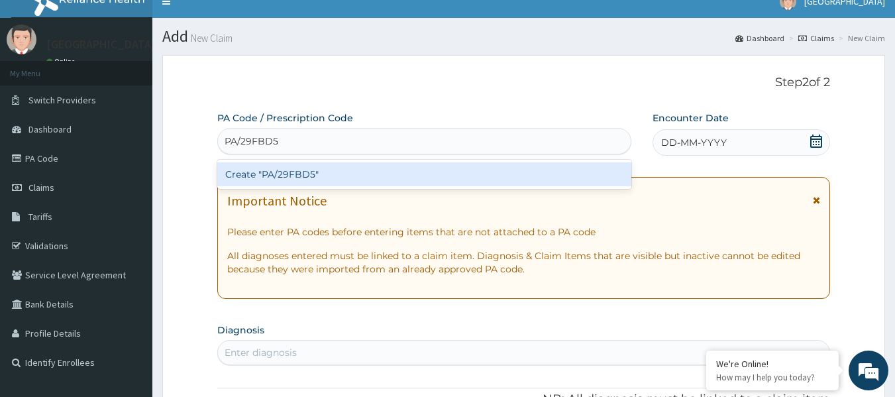
click at [270, 178] on div "Create "PA/29FBD5"" at bounding box center [424, 174] width 415 height 24
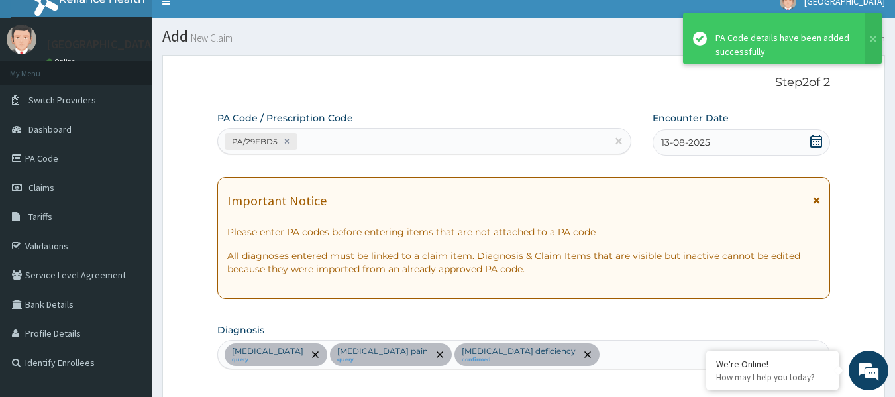
scroll to position [353, 0]
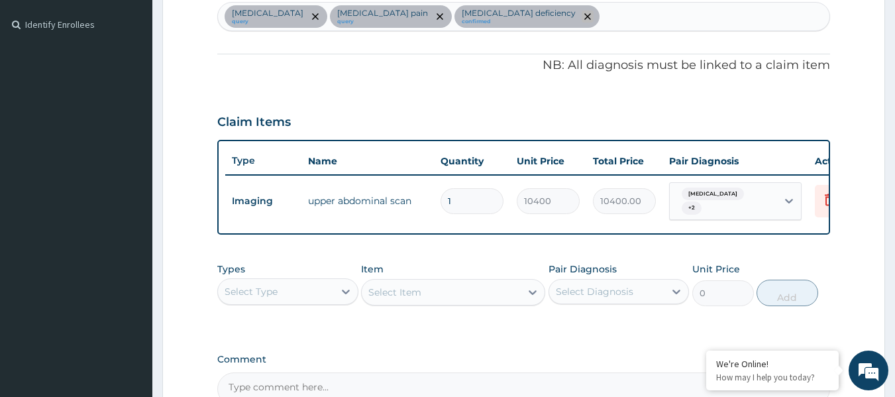
click at [584, 17] on icon "remove selection option" at bounding box center [587, 16] width 7 height 7
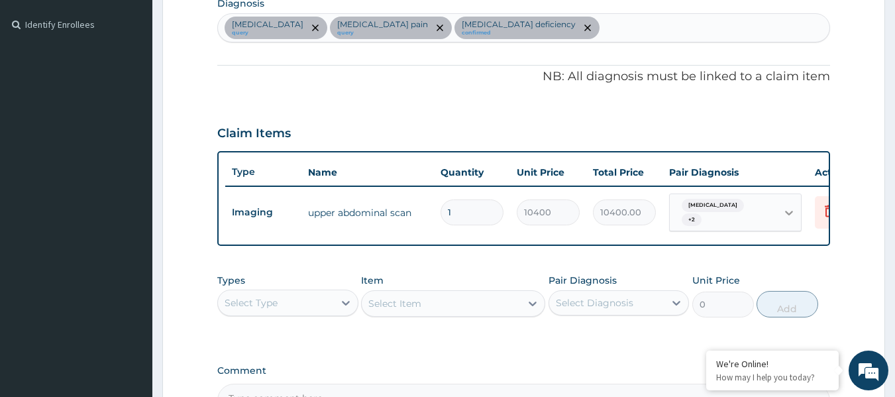
click at [789, 210] on icon at bounding box center [789, 212] width 13 height 13
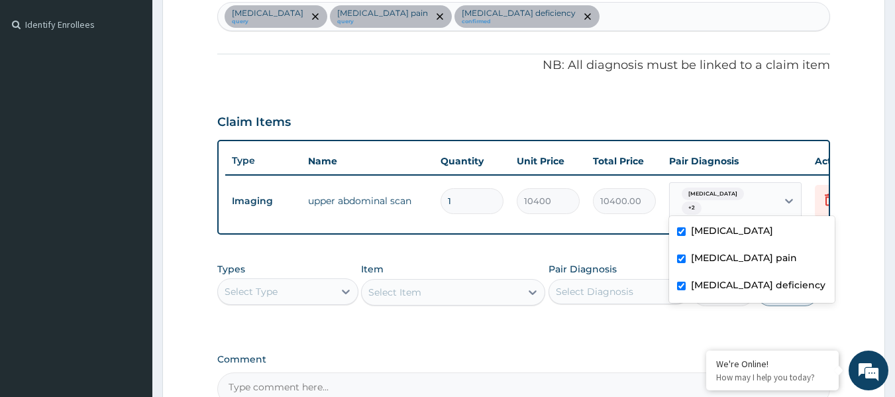
click at [682, 287] on input "checkbox" at bounding box center [681, 286] width 9 height 9
click at [679, 288] on input "checkbox" at bounding box center [681, 286] width 9 height 9
checkbox input "true"
click at [555, 19] on div "Fibromyalgia query Gallbladder pain query Vitamin D deficiency confirmed" at bounding box center [524, 17] width 612 height 28
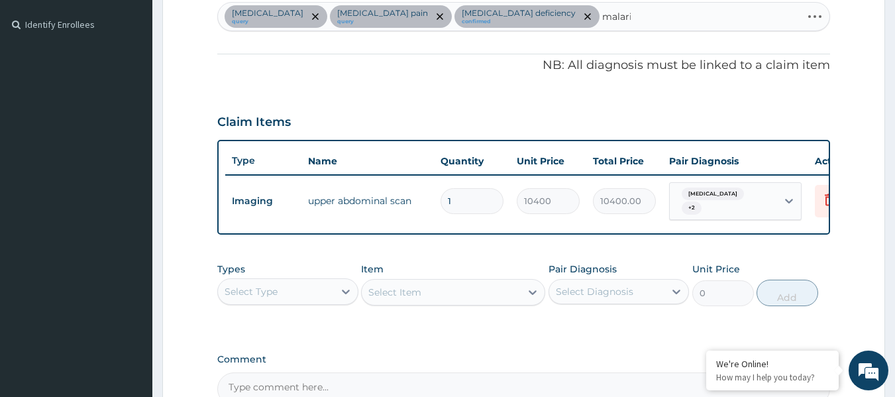
type input "malaria"
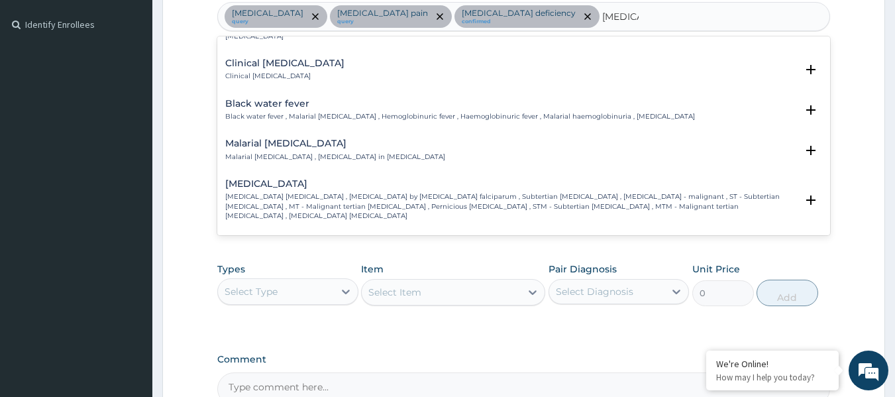
scroll to position [464, 0]
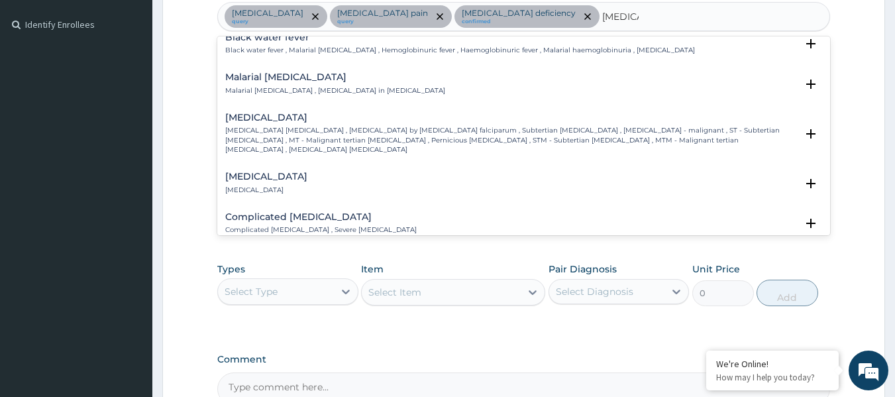
click at [313, 115] on div "Falciparum malaria Falciparum malaria , Malignant tertian malaria , Malaria by …" at bounding box center [511, 134] width 572 height 42
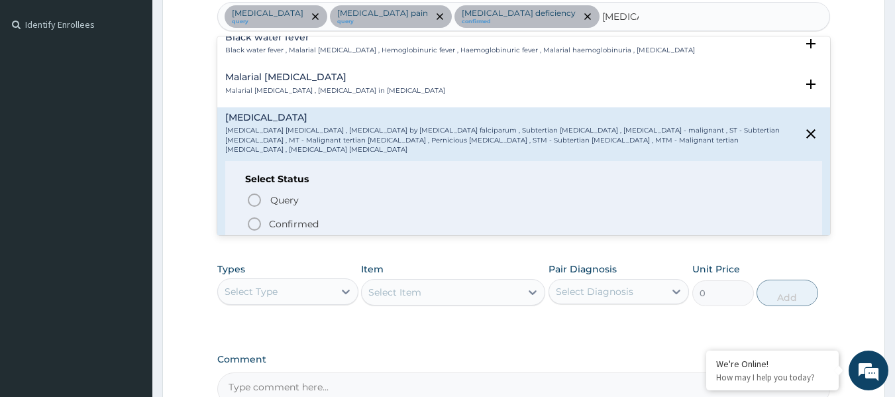
click at [255, 216] on icon "status option filled" at bounding box center [255, 224] width 16 height 16
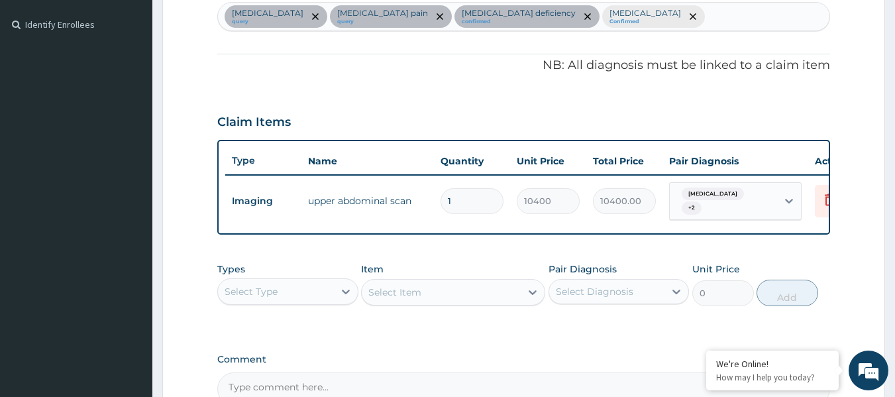
click at [680, 23] on div "Fibromyalgia query Gallbladder pain query Vitamin D deficiency confirmed Falcip…" at bounding box center [524, 17] width 612 height 28
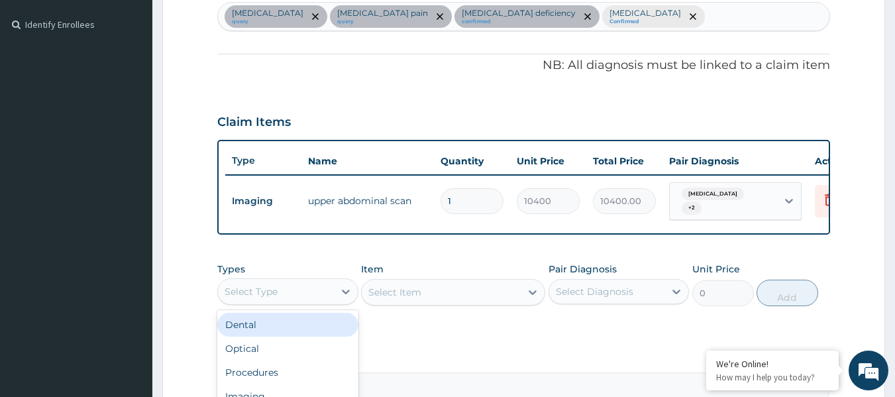
click at [316, 291] on div "Select Type" at bounding box center [276, 291] width 116 height 21
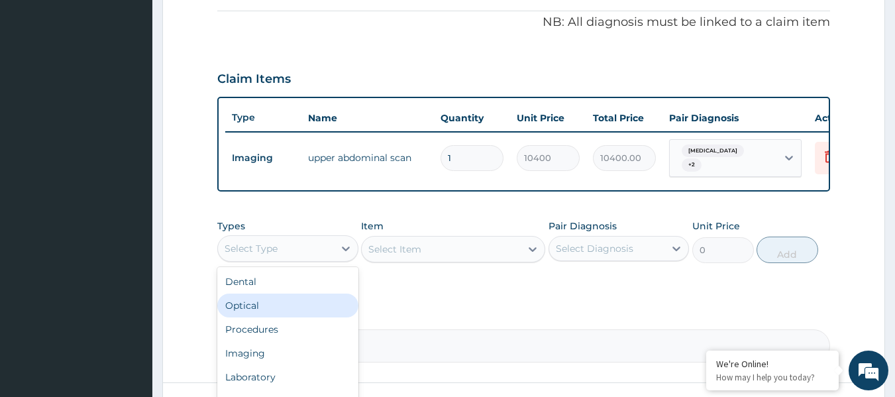
scroll to position [419, 0]
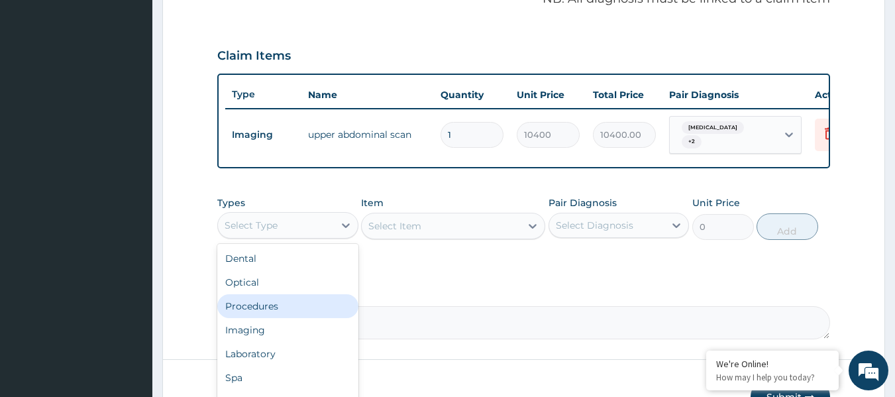
click at [285, 315] on div "Procedures" at bounding box center [287, 306] width 141 height 24
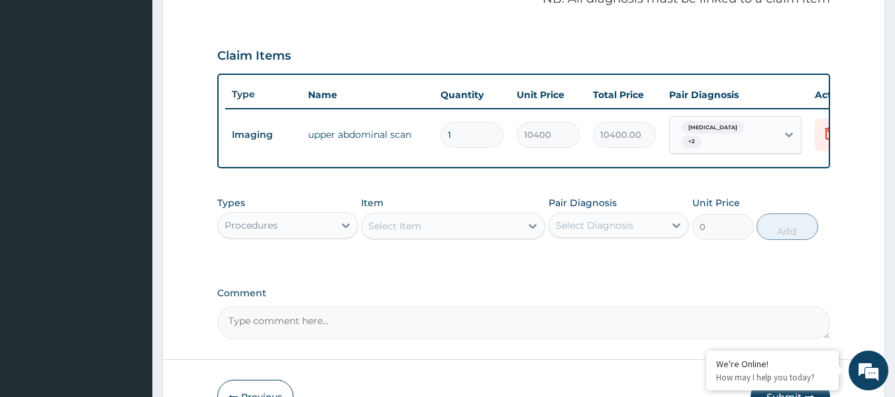
click at [504, 226] on div "Select Item" at bounding box center [441, 225] width 159 height 21
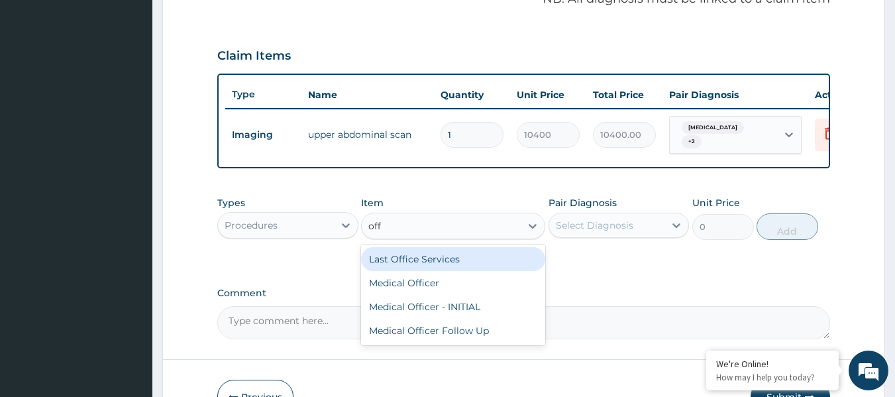
type input "offi"
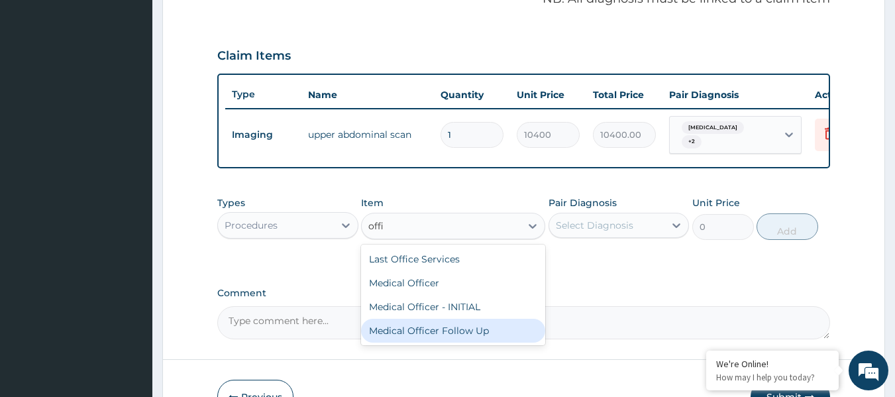
drag, startPoint x: 469, startPoint y: 334, endPoint x: 474, endPoint y: 320, distance: 14.7
click at [467, 331] on div "Medical Officer Follow Up" at bounding box center [453, 331] width 184 height 24
type input "4500"
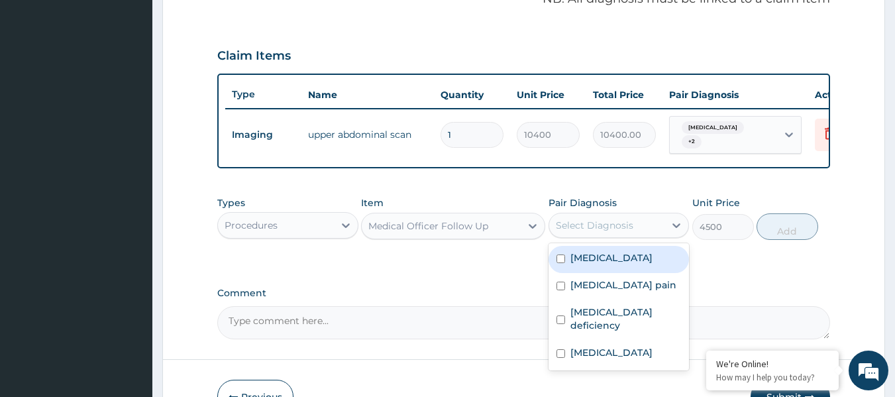
drag, startPoint x: 597, startPoint y: 239, endPoint x: 586, endPoint y: 278, distance: 41.1
click at [597, 240] on div "Pair Diagnosis option Fibromyalgia focused, 1 of 4. 4 results available. Use Up…" at bounding box center [619, 218] width 141 height 44
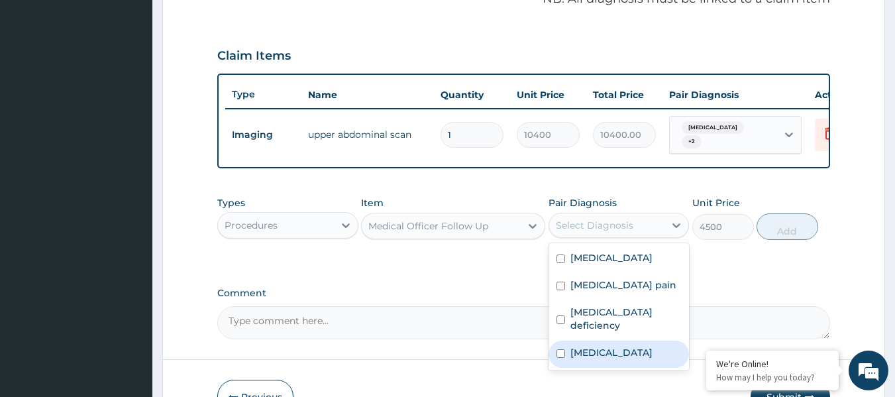
drag, startPoint x: 606, startPoint y: 343, endPoint x: 602, endPoint y: 335, distance: 8.6
click at [602, 346] on label "Falciparum malaria" at bounding box center [612, 352] width 82 height 13
checkbox input "true"
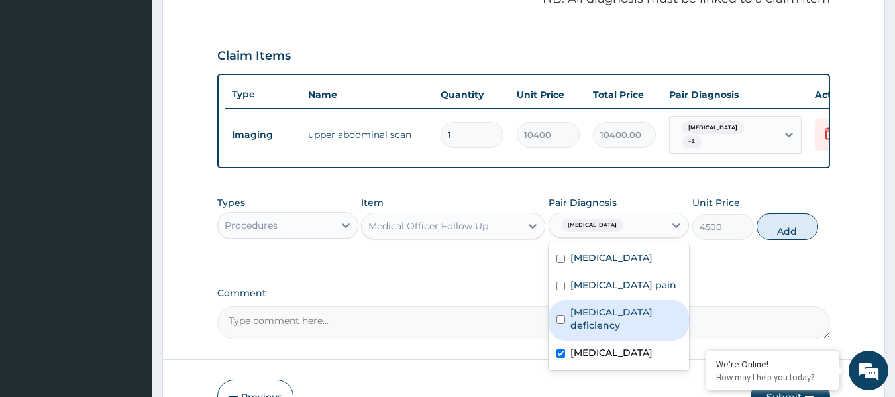
drag, startPoint x: 603, startPoint y: 315, endPoint x: 604, endPoint y: 296, distance: 18.6
click at [603, 313] on label "Vitamin D deficiency" at bounding box center [626, 318] width 111 height 27
checkbox input "true"
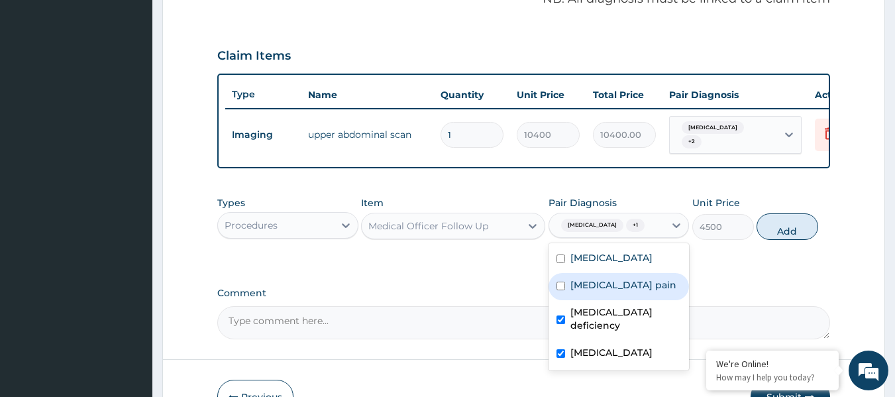
drag, startPoint x: 603, startPoint y: 294, endPoint x: 602, endPoint y: 284, distance: 10.0
click at [602, 286] on label "Gallbladder pain" at bounding box center [624, 284] width 106 height 13
checkbox input "true"
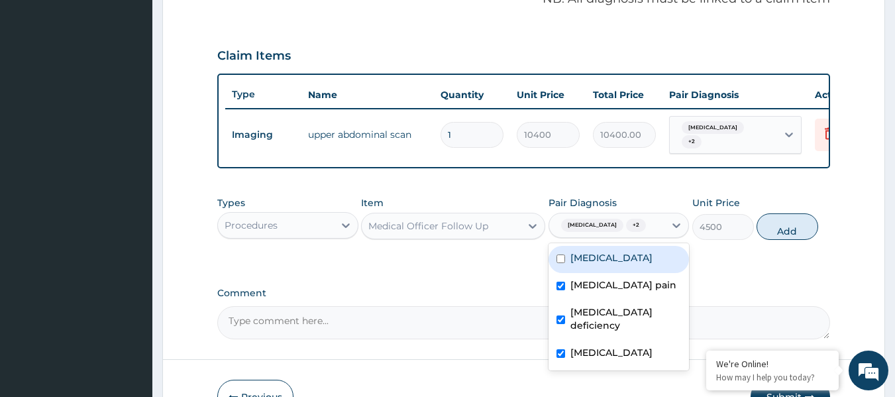
drag, startPoint x: 602, startPoint y: 262, endPoint x: 630, endPoint y: 251, distance: 29.2
click at [601, 261] on label "Fibromyalgia" at bounding box center [612, 257] width 82 height 13
checkbox input "true"
click at [770, 236] on button "Add" at bounding box center [788, 226] width 62 height 27
type input "0"
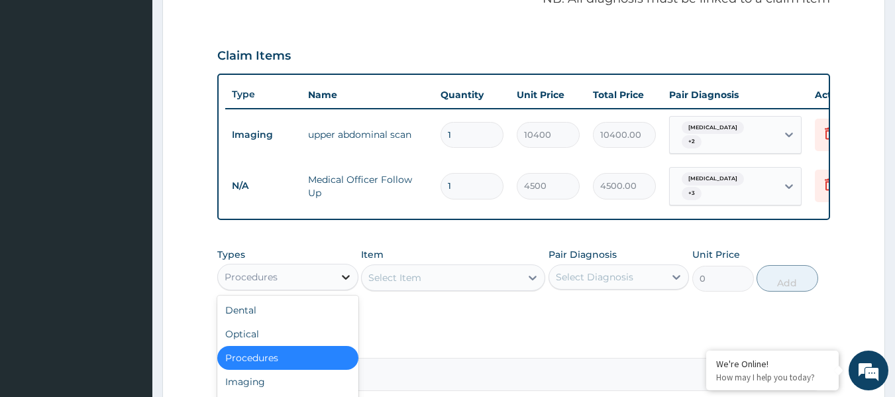
click at [337, 282] on div at bounding box center [346, 277] width 24 height 24
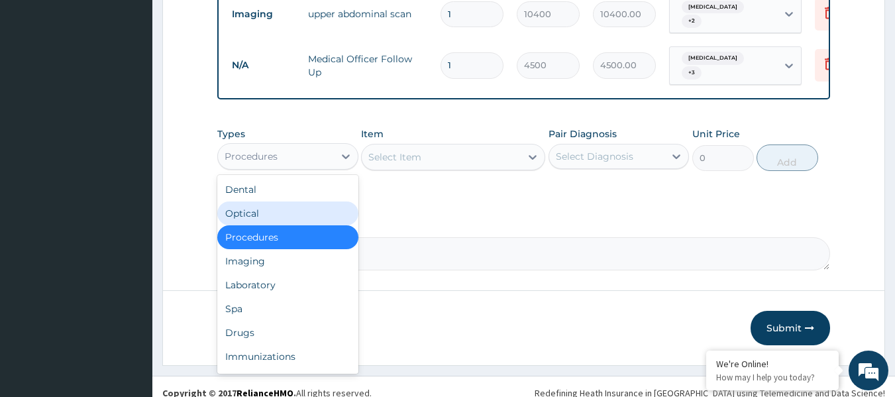
scroll to position [552, 0]
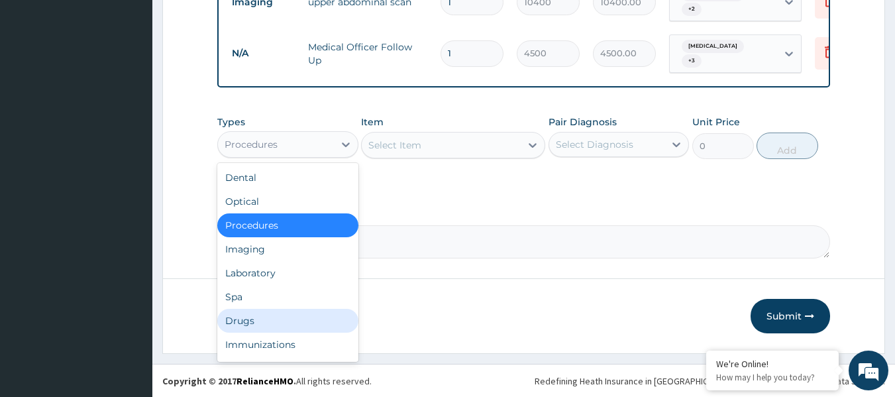
click at [256, 327] on div "Drugs" at bounding box center [287, 321] width 141 height 24
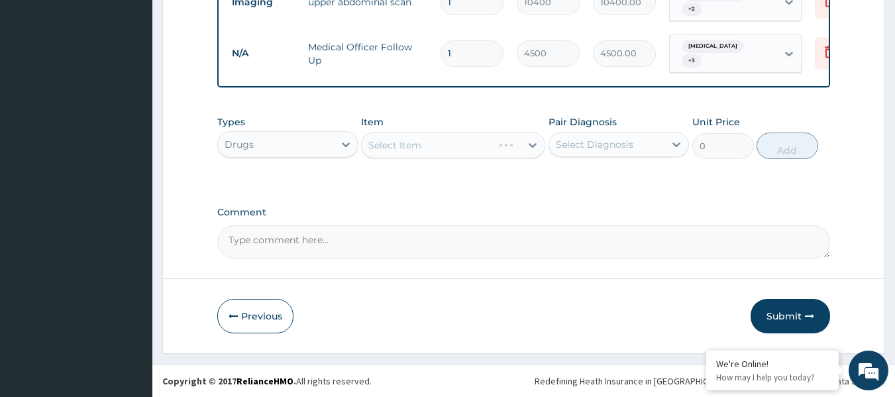
click at [474, 144] on div "Select Item" at bounding box center [453, 145] width 184 height 27
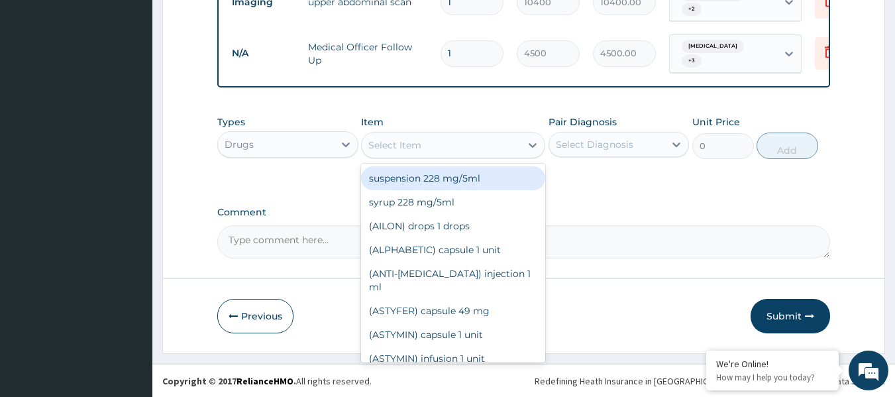
click at [494, 148] on div "Select Item" at bounding box center [441, 145] width 159 height 21
paste input "Artemether"
type input "Artemether"
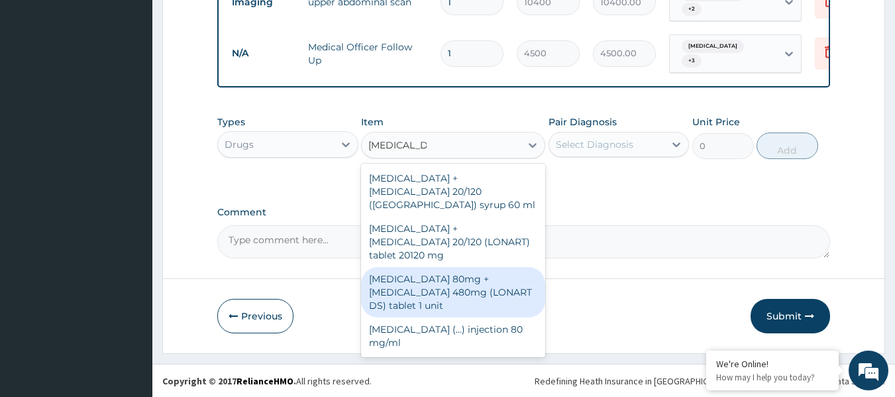
click at [479, 267] on div "Artemether 80mg + Lumefantrine 480mg (LONART DS) tablet 1 unit" at bounding box center [453, 292] width 184 height 50
type input "783"
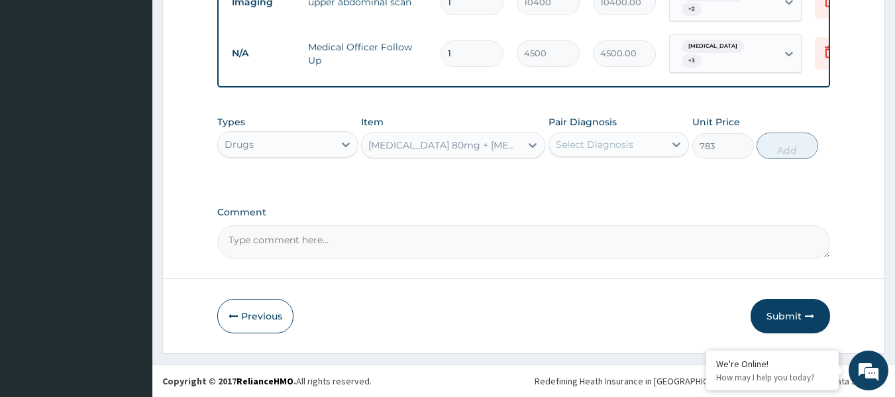
click at [614, 150] on div "Select Diagnosis" at bounding box center [595, 144] width 78 height 13
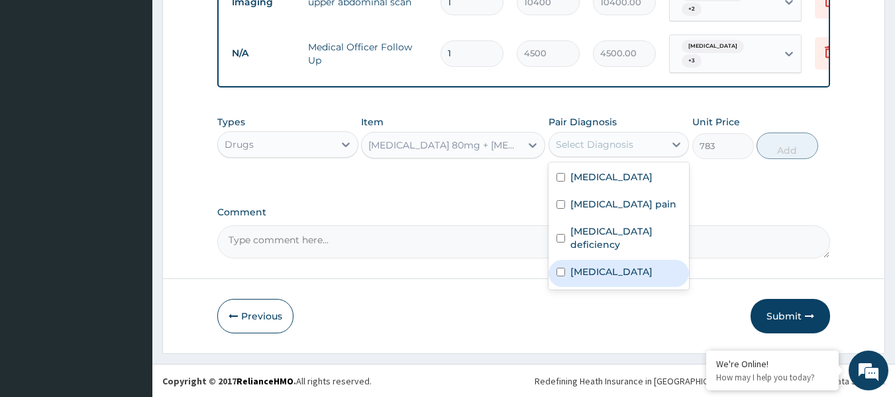
click at [603, 265] on label "Falciparum malaria" at bounding box center [612, 271] width 82 height 13
checkbox input "true"
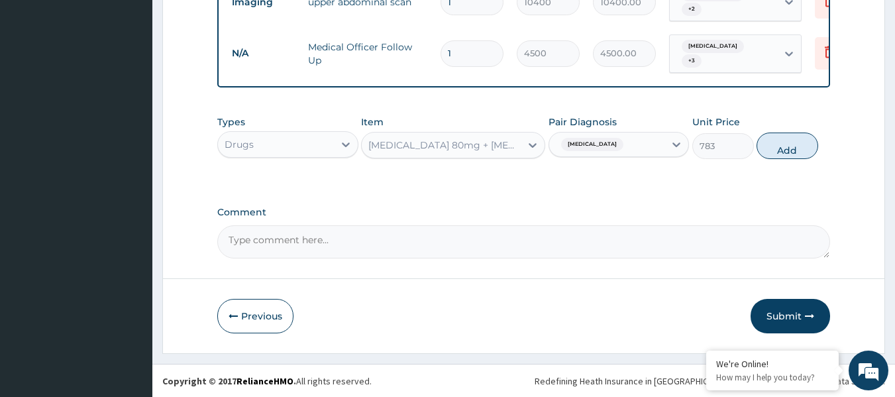
drag, startPoint x: 777, startPoint y: 151, endPoint x: 558, endPoint y: 127, distance: 220.6
click at [758, 151] on button "Add" at bounding box center [788, 146] width 62 height 27
type input "0"
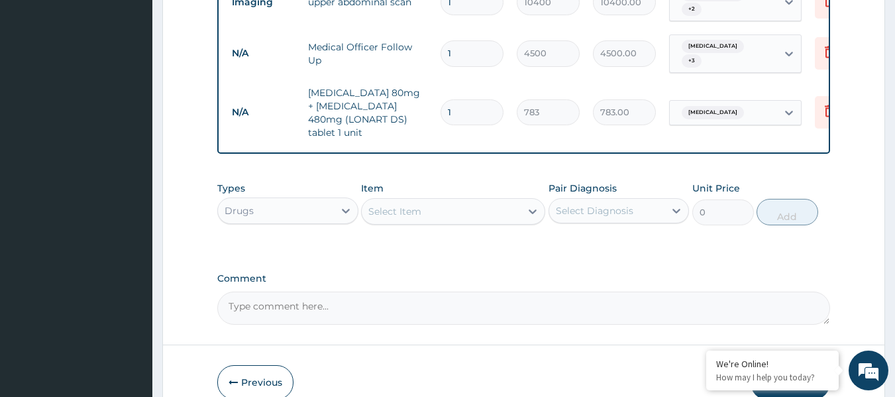
drag, startPoint x: 450, startPoint y: 102, endPoint x: 394, endPoint y: 101, distance: 56.3
click at [394, 101] on tr "N/A Artemether 80mg + Lumefantrine 480mg (LONART DS) tablet 1 unit 1 783 783.00…" at bounding box center [549, 113] width 649 height 66
type input "6"
type input "4698.00"
type input "6"
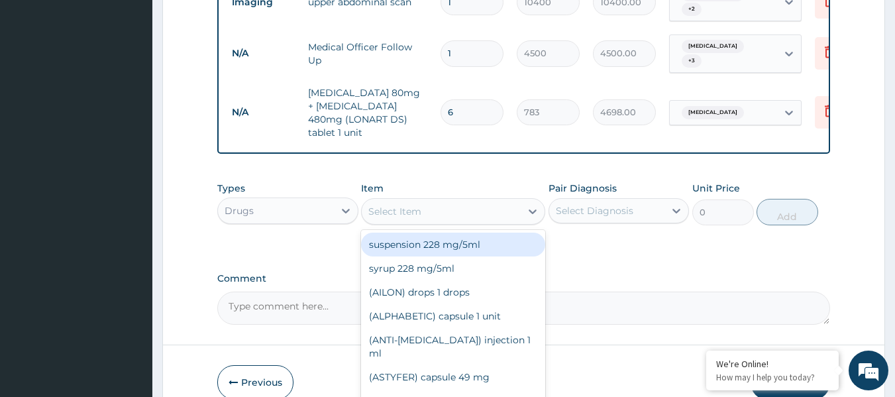
click at [471, 212] on div "Select Item" at bounding box center [441, 211] width 159 height 21
paste input "[MEDICAL_DATA]"
type input "[MEDICAL_DATA]"
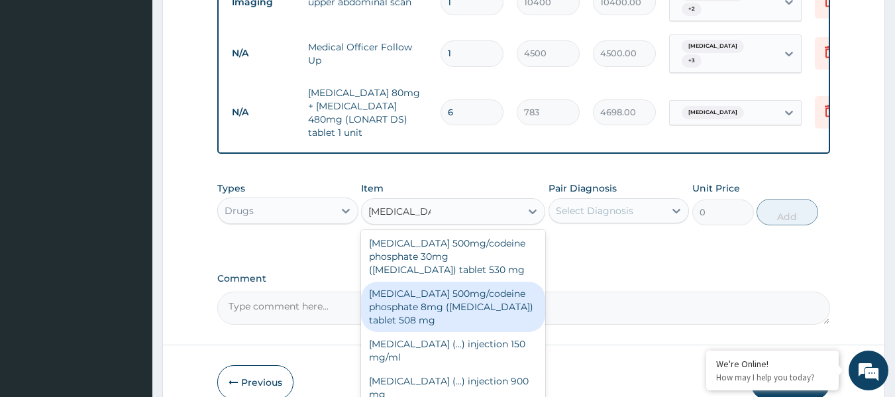
scroll to position [265, 0]
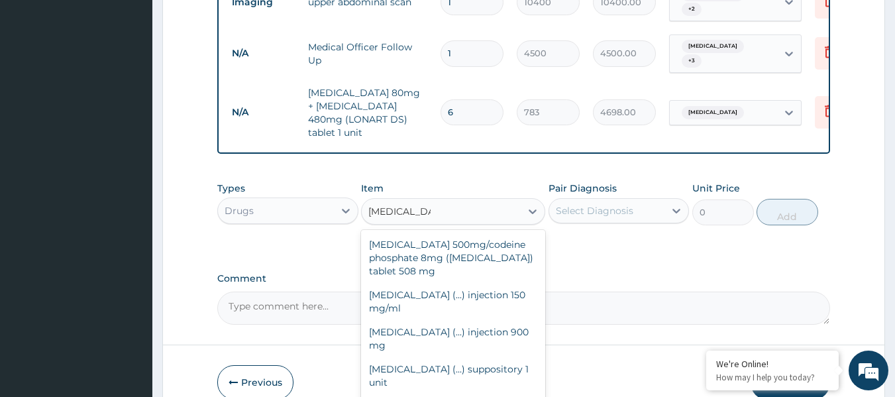
type input "31.5"
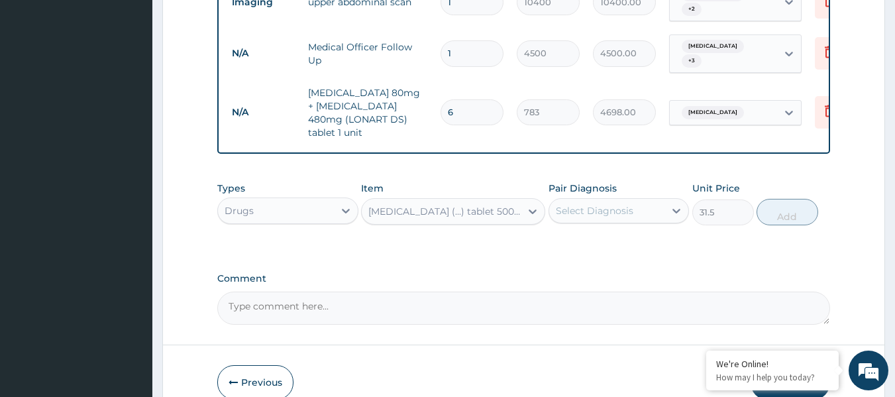
click at [583, 204] on div "Select Diagnosis" at bounding box center [595, 210] width 78 height 13
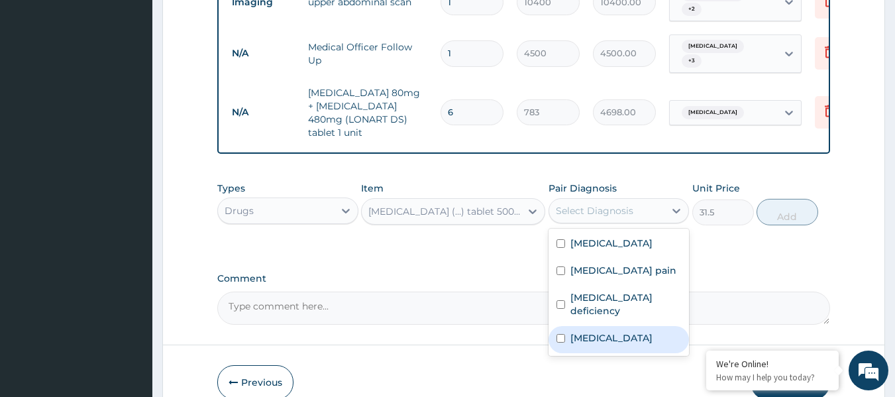
drag, startPoint x: 600, startPoint y: 319, endPoint x: 606, endPoint y: 302, distance: 17.6
click at [600, 331] on label "Falciparum malaria" at bounding box center [612, 337] width 82 height 13
checkbox input "true"
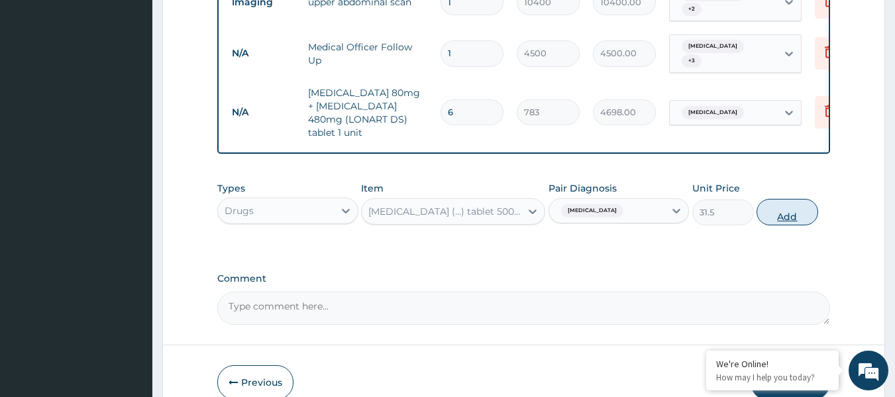
click at [779, 201] on button "Add" at bounding box center [788, 212] width 62 height 27
type input "0"
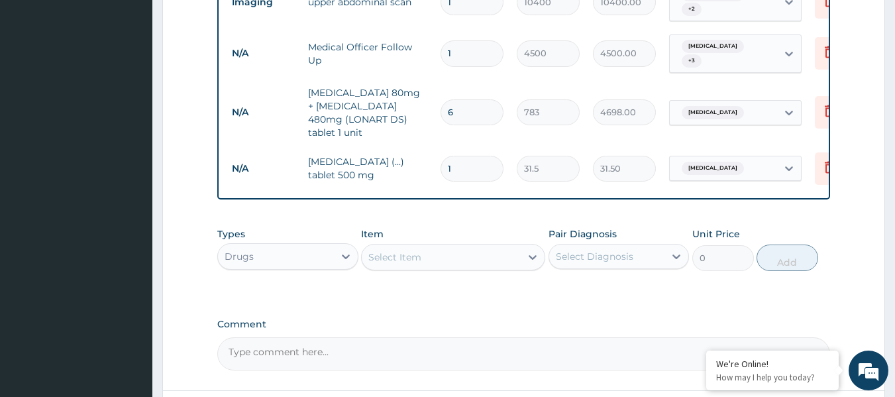
type input "18"
type input "567.00"
type input "18"
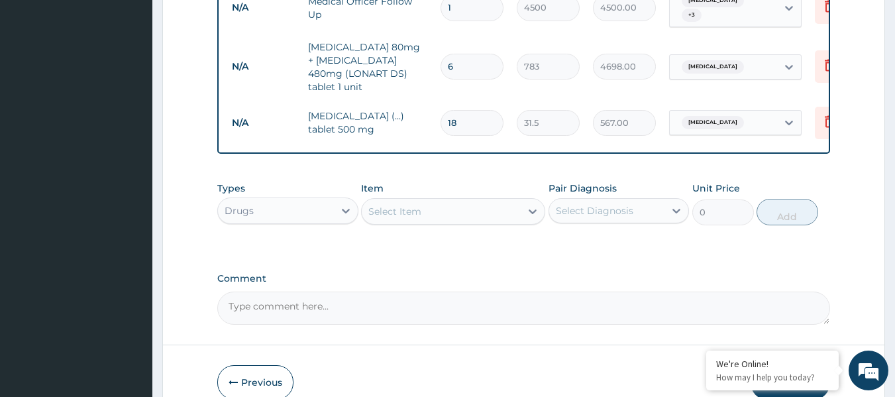
scroll to position [655, 0]
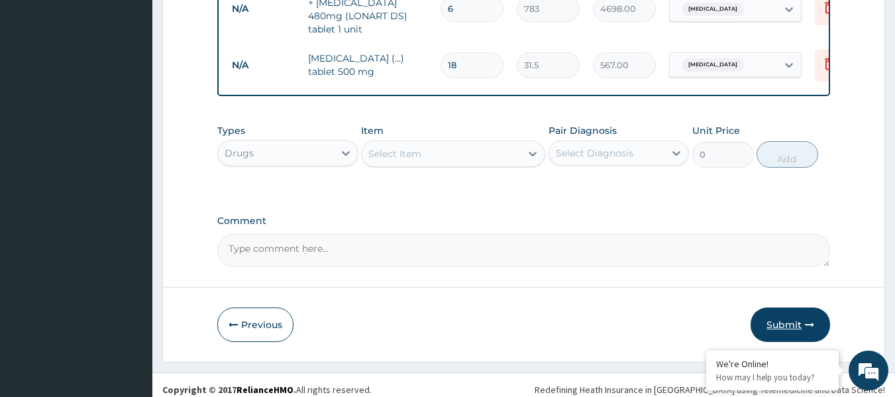
click at [786, 309] on button "Submit" at bounding box center [791, 324] width 80 height 34
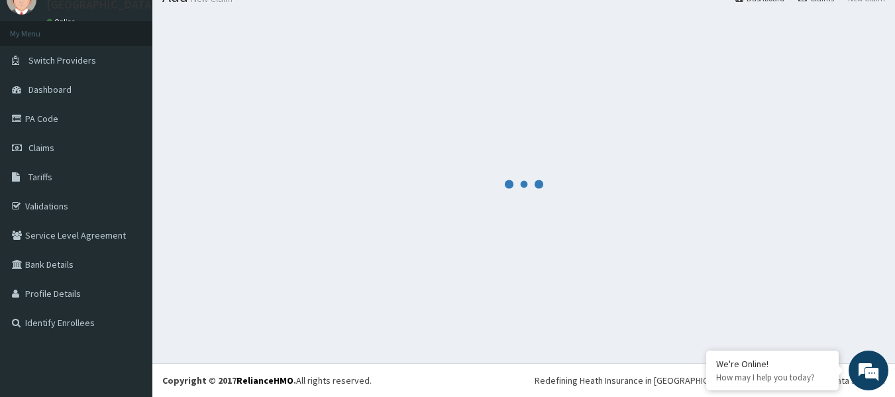
scroll to position [55, 0]
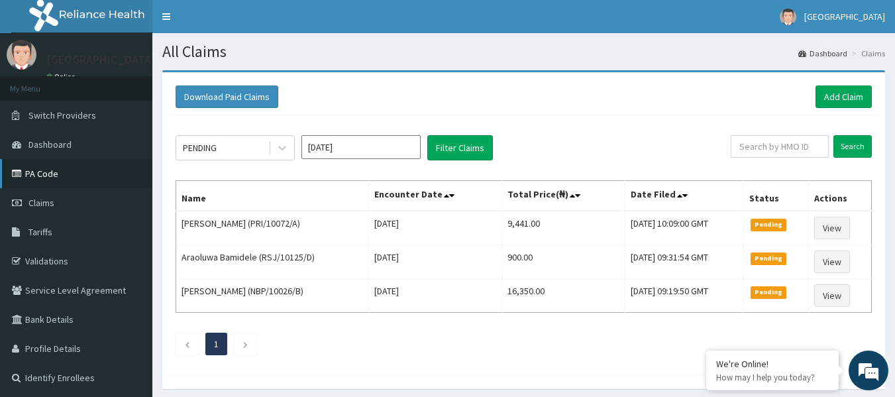
click at [68, 175] on link "PA Code" at bounding box center [76, 173] width 152 height 29
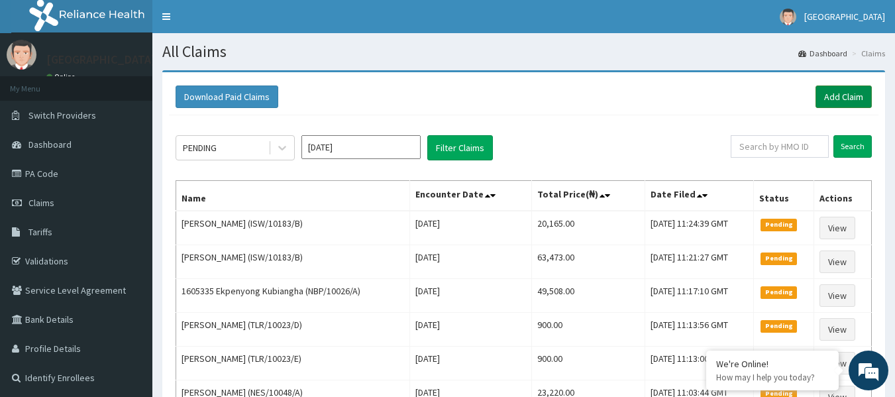
click at [830, 99] on link "Add Claim" at bounding box center [844, 96] width 56 height 23
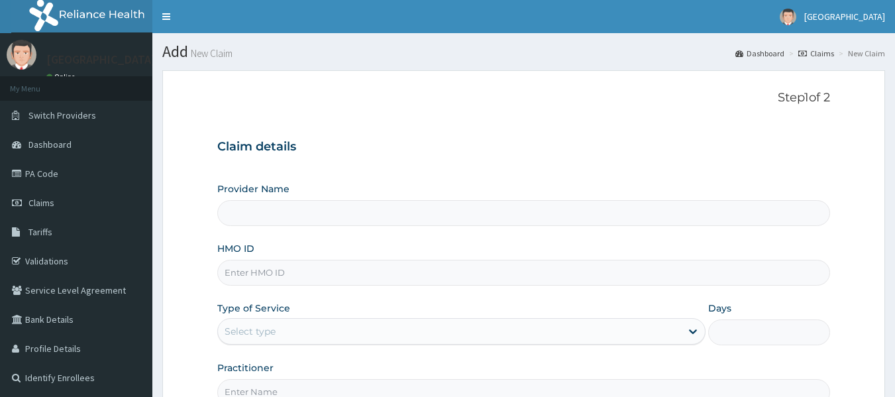
click at [283, 273] on input "HMO ID" at bounding box center [524, 273] width 614 height 26
paste input "BJL/10011/A"
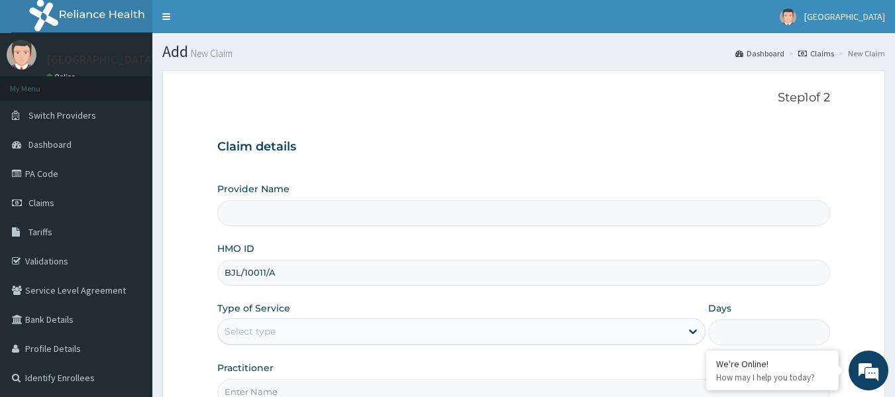
type input "BJL/10011/A"
type input "[GEOGRAPHIC_DATA]"
type input "BJL/10011/A"
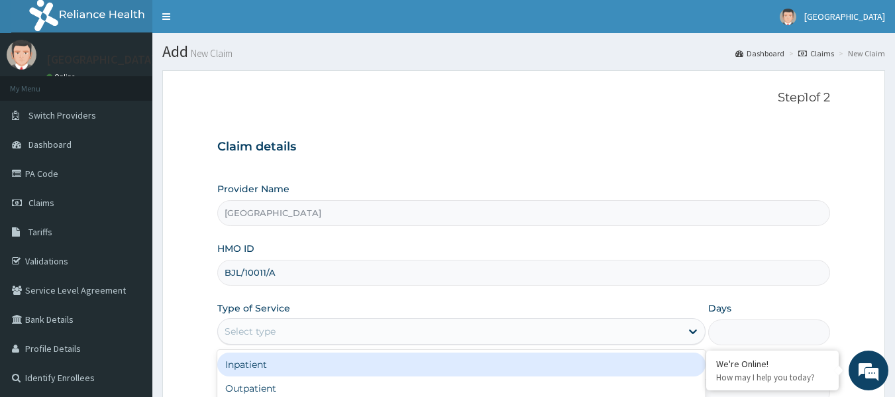
drag, startPoint x: 252, startPoint y: 329, endPoint x: 266, endPoint y: 357, distance: 32.0
click at [260, 329] on div "Select type" at bounding box center [250, 331] width 51 height 13
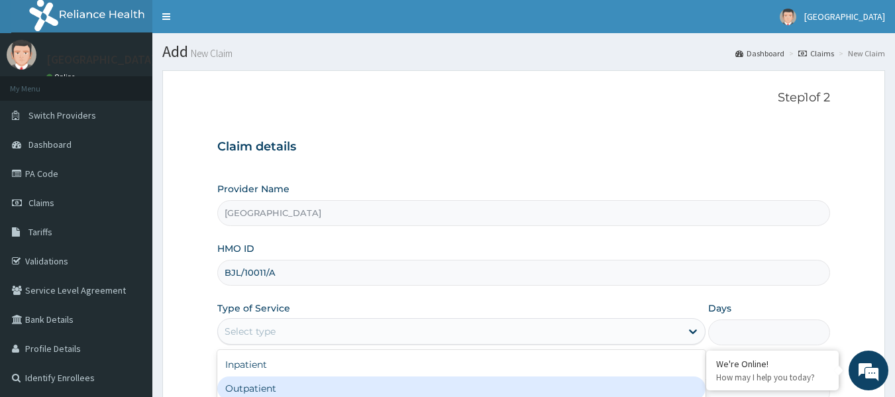
click at [252, 383] on div "Outpatient" at bounding box center [461, 388] width 488 height 24
type input "1"
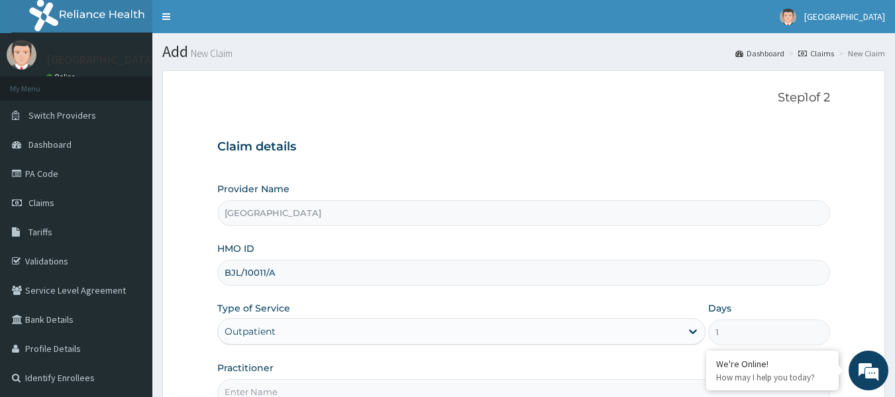
drag, startPoint x: 278, startPoint y: 274, endPoint x: 204, endPoint y: 264, distance: 74.3
click at [204, 264] on form "Step 1 of 2 Claim details Provider Name [GEOGRAPHIC_DATA] HMO ID BJL/10011/A Ty…" at bounding box center [523, 285] width 723 height 430
paste input
type input "BJL/10011/A"
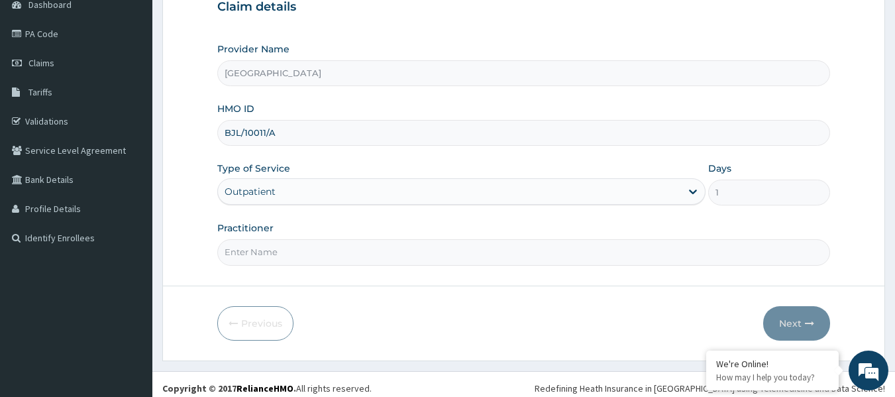
scroll to position [148, 0]
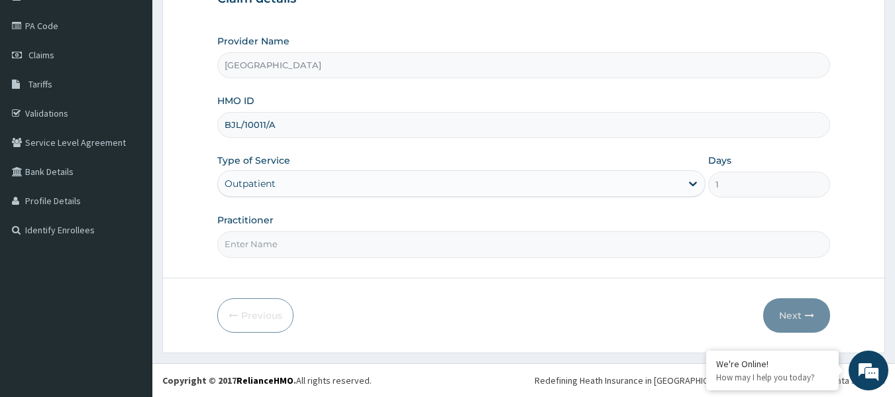
click at [296, 239] on input "Practitioner" at bounding box center [524, 244] width 614 height 26
paste input "[PERSON_NAME]r"
type input "[PERSON_NAME]r"
click at [790, 315] on button "Next" at bounding box center [796, 315] width 67 height 34
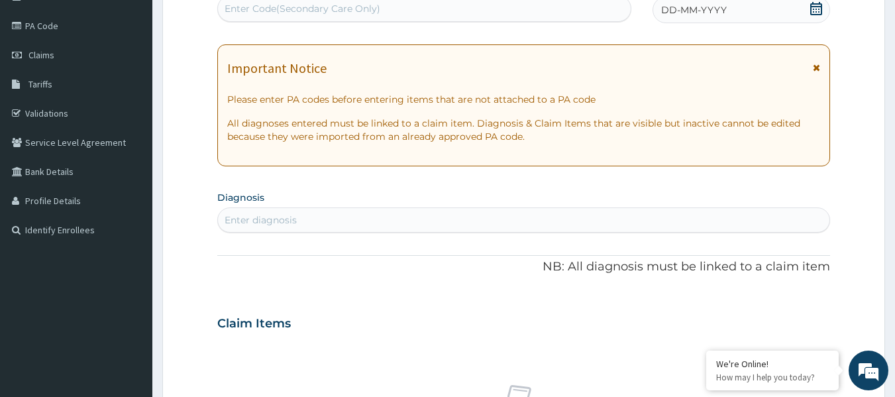
click at [262, 13] on div "Enter Code(Secondary Care Only)" at bounding box center [303, 8] width 156 height 13
paste input "PA/3A6EF2"
type input "PA/3A6EF2"
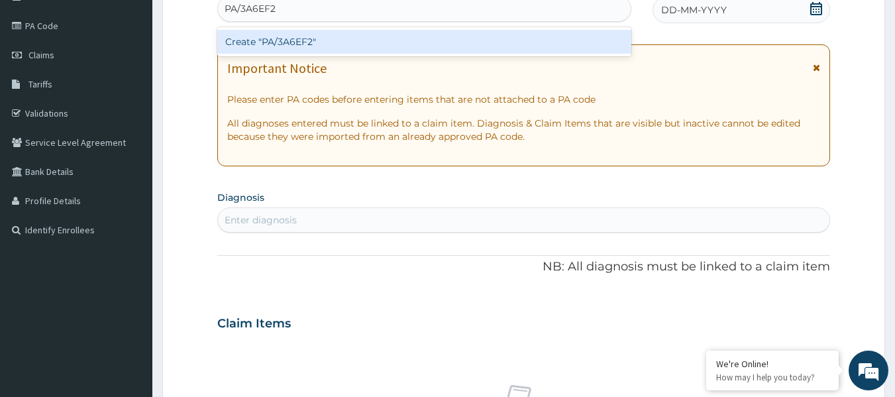
click at [283, 46] on div "Create "PA/3A6EF2"" at bounding box center [424, 42] width 415 height 24
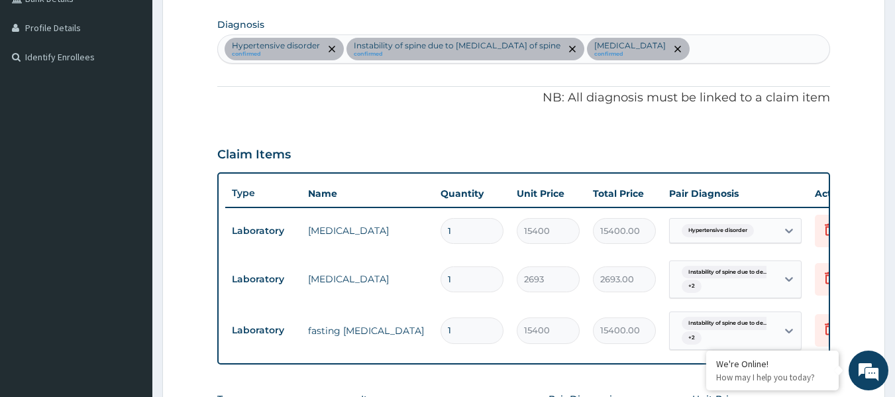
scroll to position [320, 0]
click at [715, 53] on div "Hypertensive disorder confirmed Instability of spine due to [MEDICAL_DATA] of s…" at bounding box center [524, 50] width 612 height 28
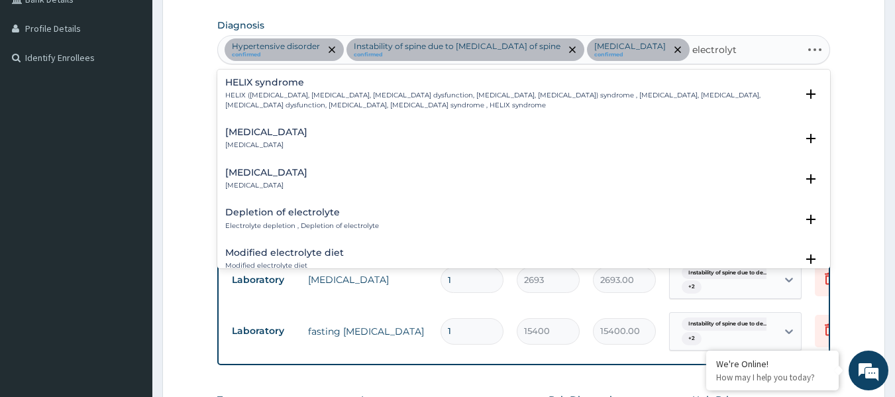
type input "electrolyte"
click at [296, 140] on div "[MEDICAL_DATA] [MEDICAL_DATA]" at bounding box center [266, 138] width 82 height 23
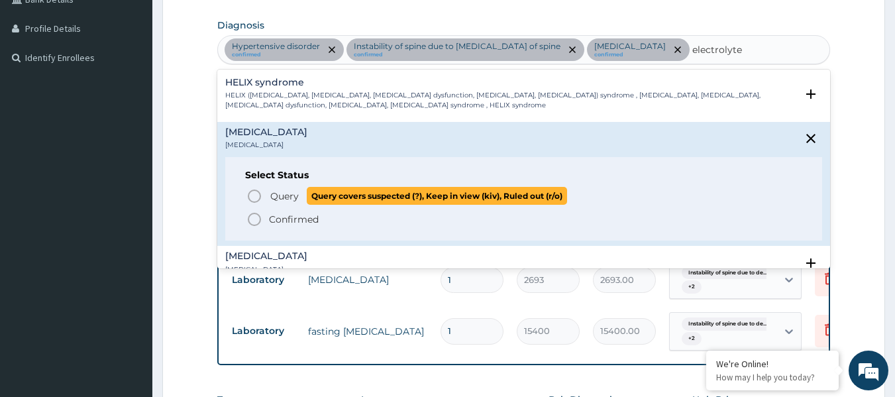
click at [256, 193] on icon "status option query" at bounding box center [255, 196] width 16 height 16
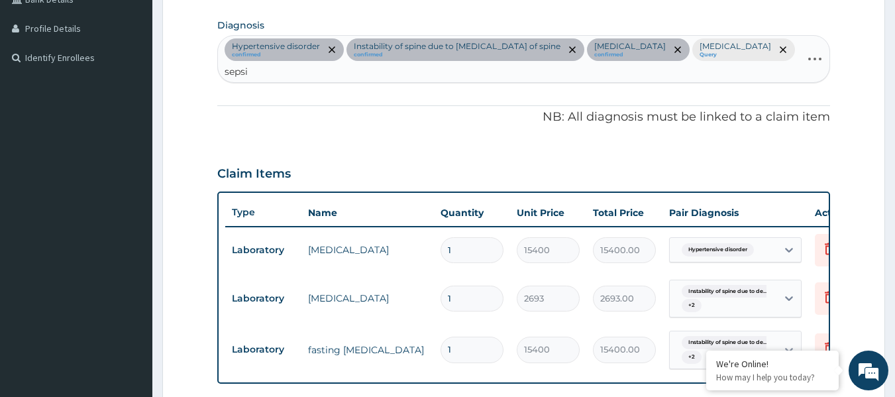
type input "[MEDICAL_DATA]"
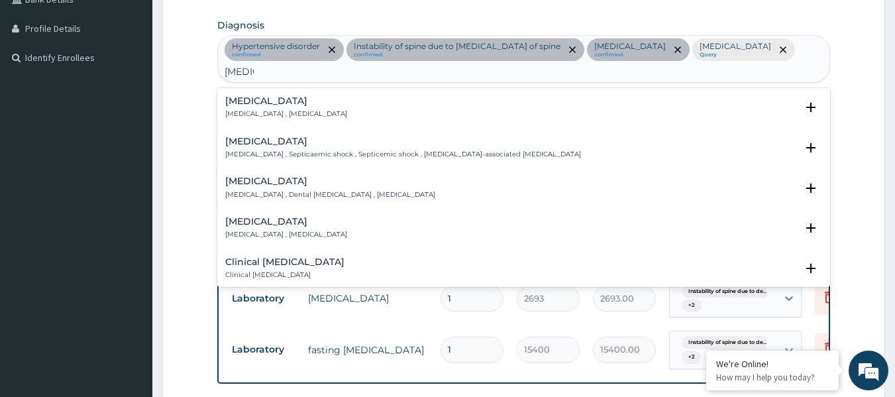
click at [233, 113] on p "Systemic infection , Sepsis" at bounding box center [286, 113] width 122 height 9
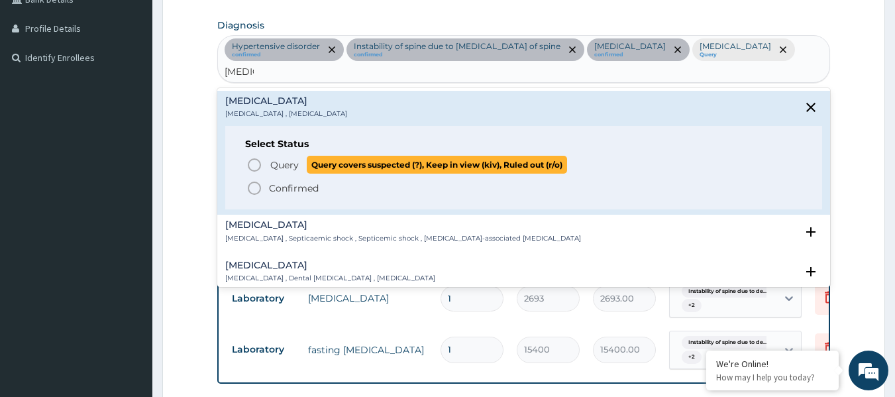
click at [256, 163] on icon "status option query" at bounding box center [255, 165] width 16 height 16
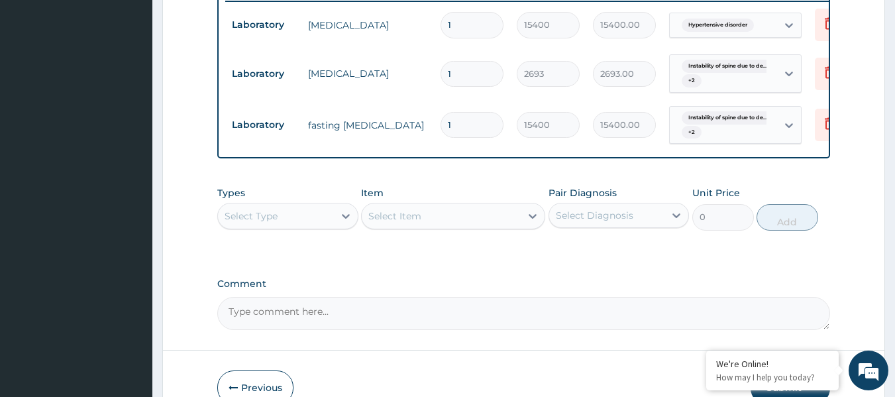
scroll to position [585, 0]
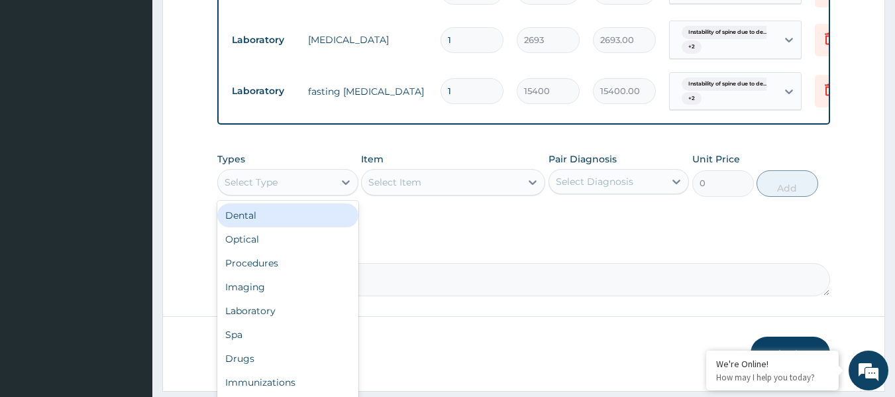
click at [315, 193] on div "Select Type" at bounding box center [276, 182] width 116 height 21
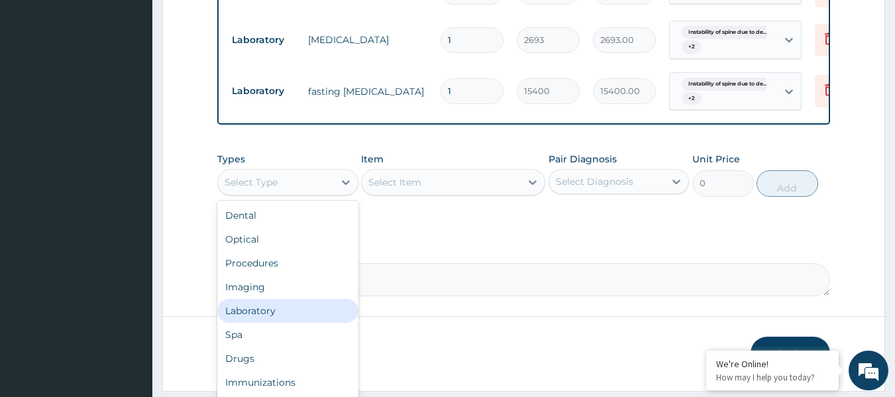
click at [285, 323] on div "Laboratory" at bounding box center [287, 311] width 141 height 24
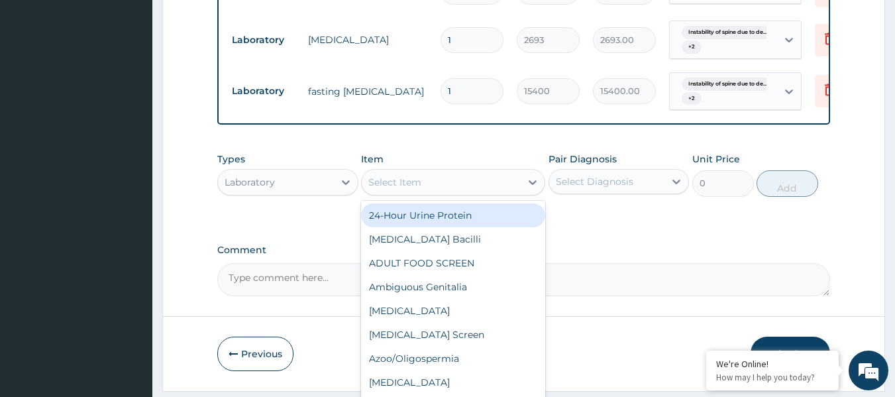
click at [449, 193] on div "Select Item" at bounding box center [441, 182] width 159 height 21
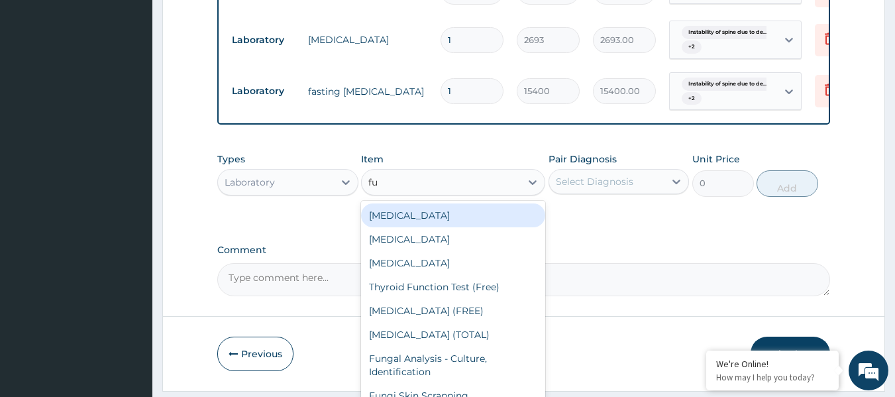
type input "ful"
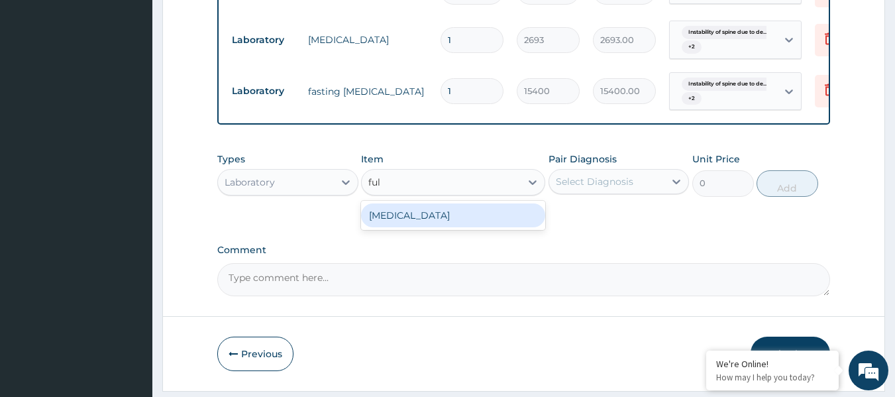
click at [427, 226] on div "Full Blood Count" at bounding box center [453, 215] width 184 height 24
type input "13573"
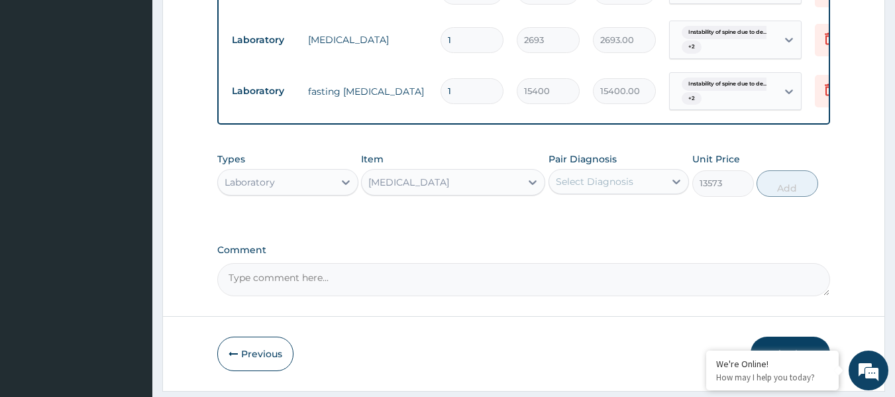
click at [649, 192] on div "Select Diagnosis" at bounding box center [607, 181] width 116 height 21
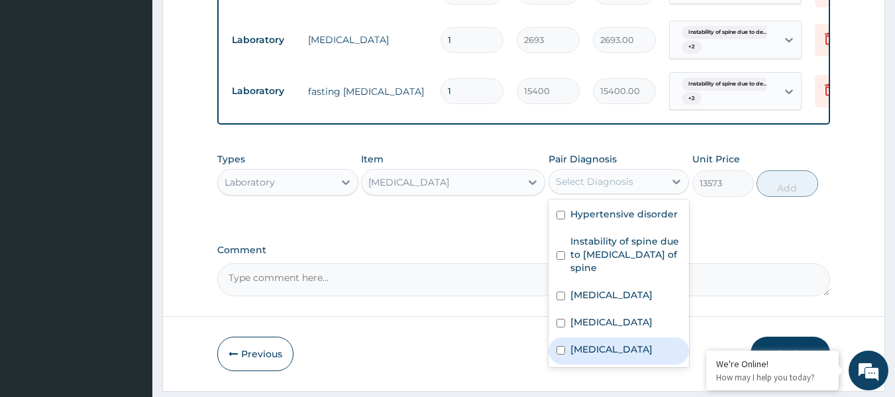
click at [616, 353] on div "Sepsis" at bounding box center [619, 350] width 141 height 27
checkbox input "true"
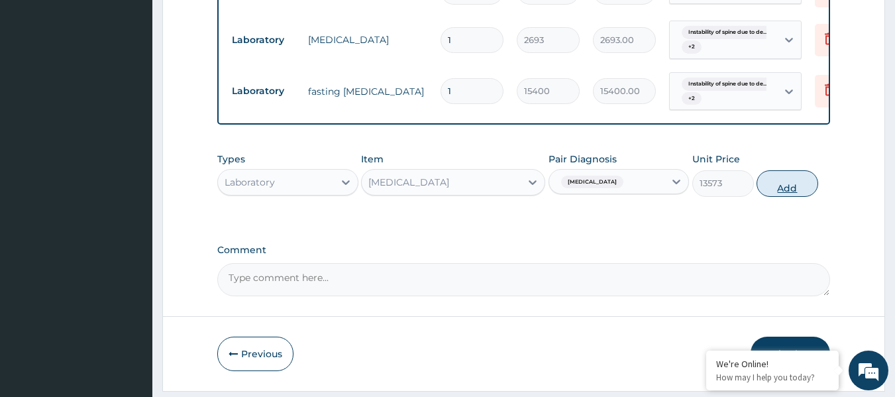
drag, startPoint x: 793, startPoint y: 201, endPoint x: 780, endPoint y: 195, distance: 13.9
click at [791, 197] on button "Add" at bounding box center [788, 183] width 62 height 27
type input "0"
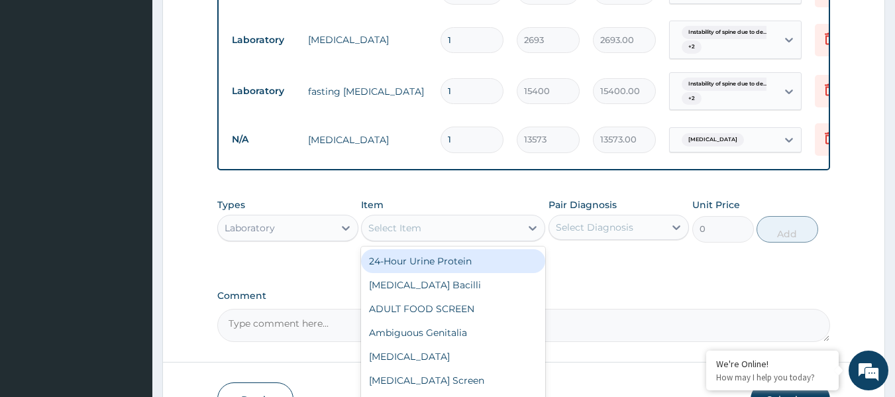
click at [459, 235] on div "Select Item" at bounding box center [441, 227] width 159 height 21
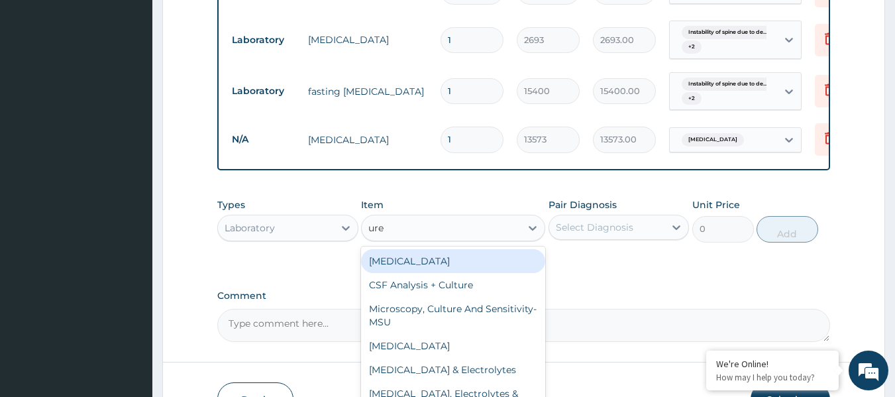
type input "urea"
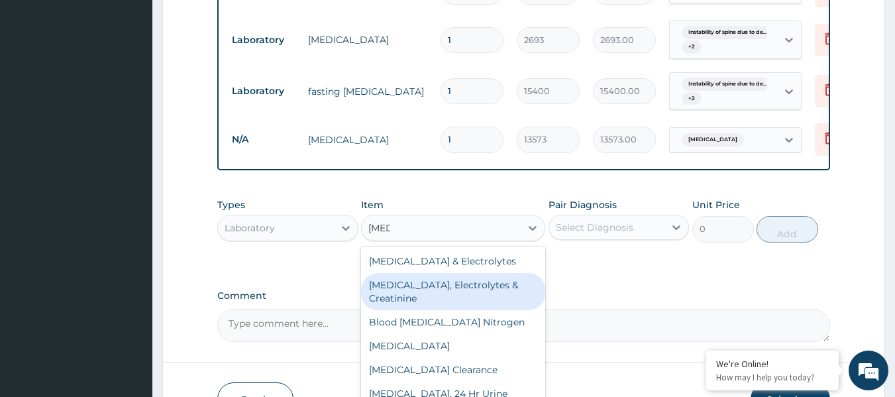
click at [472, 302] on div "Urea, Electrolytes & Creatinine" at bounding box center [453, 291] width 184 height 37
type input "16300"
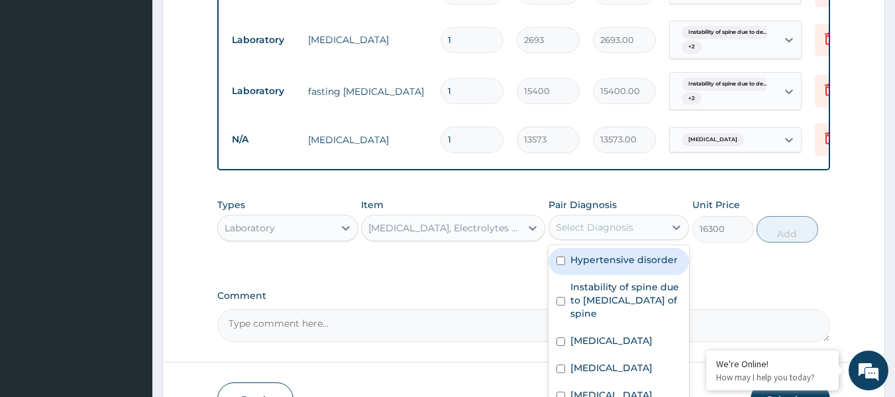
drag, startPoint x: 601, startPoint y: 234, endPoint x: 610, endPoint y: 258, distance: 25.4
click at [604, 234] on div "Select Diagnosis" at bounding box center [595, 227] width 78 height 13
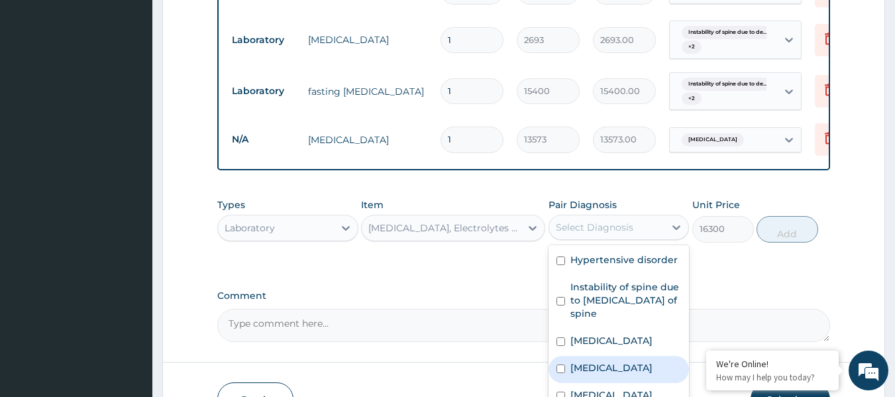
drag, startPoint x: 620, startPoint y: 378, endPoint x: 630, endPoint y: 342, distance: 38.0
click at [620, 374] on label "Electrolyte imbalance" at bounding box center [612, 367] width 82 height 13
checkbox input "true"
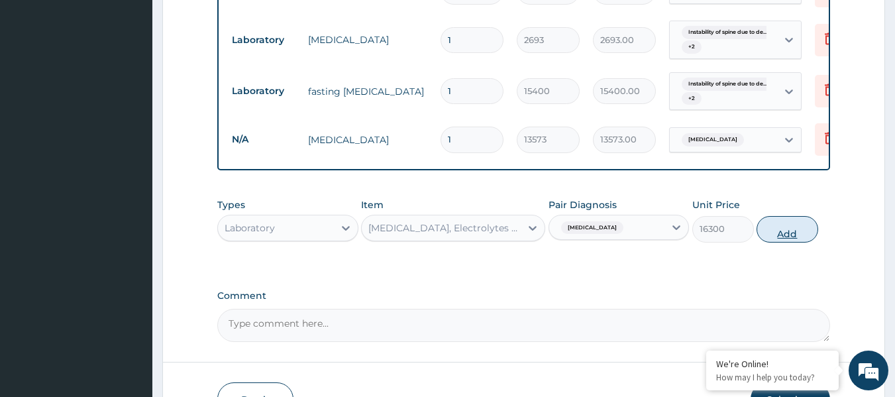
click at [799, 239] on button "Add" at bounding box center [788, 229] width 62 height 27
type input "0"
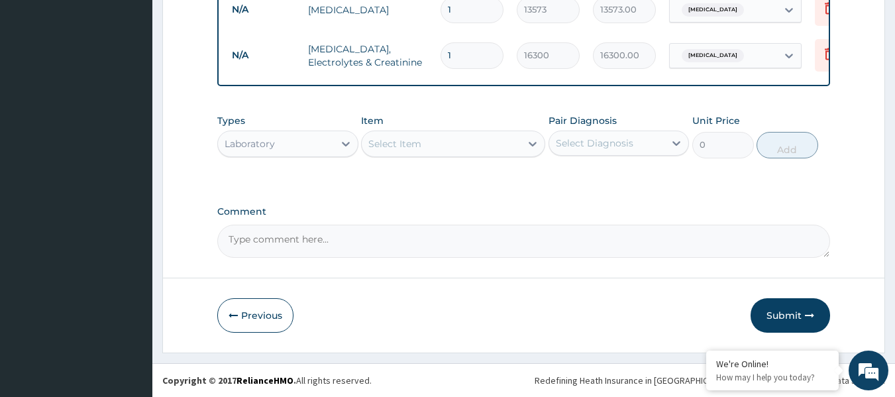
scroll to position [725, 0]
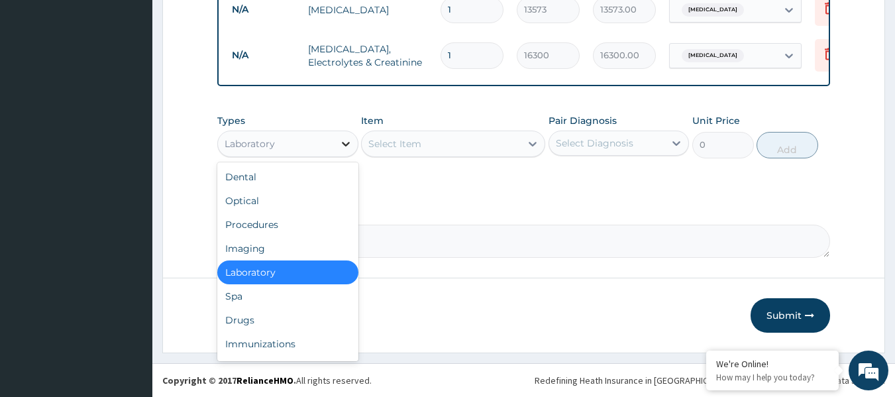
click at [335, 150] on div at bounding box center [346, 144] width 24 height 24
click at [325, 217] on div "Procedures" at bounding box center [287, 225] width 141 height 24
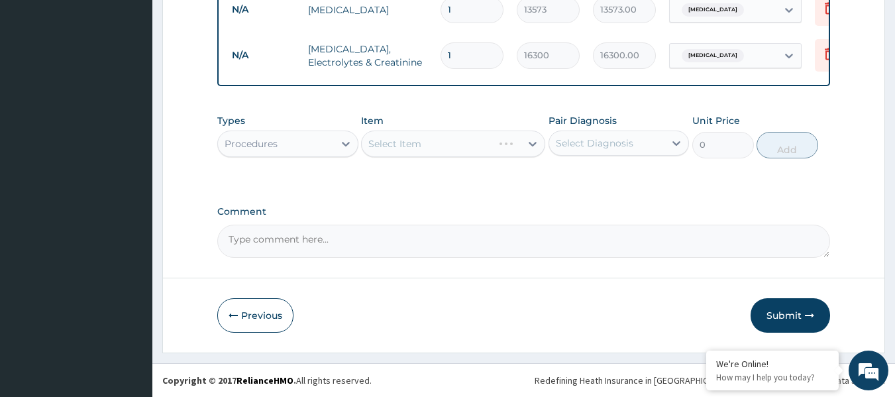
click at [514, 145] on div "Select Item" at bounding box center [453, 144] width 184 height 27
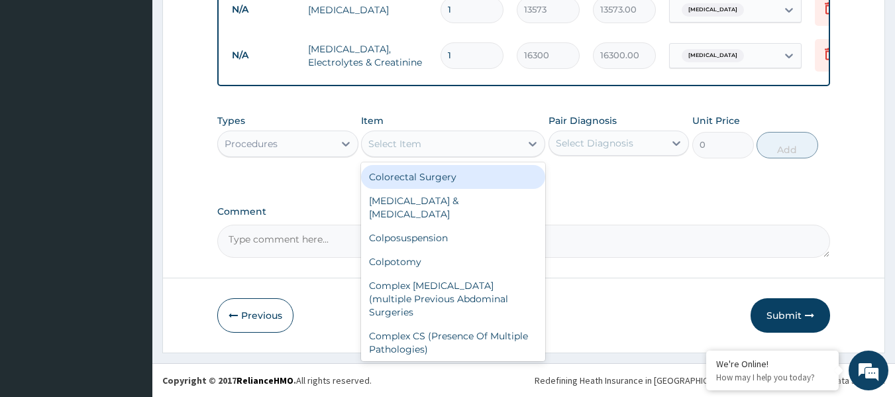
click at [514, 145] on div "Select Item" at bounding box center [441, 143] width 159 height 21
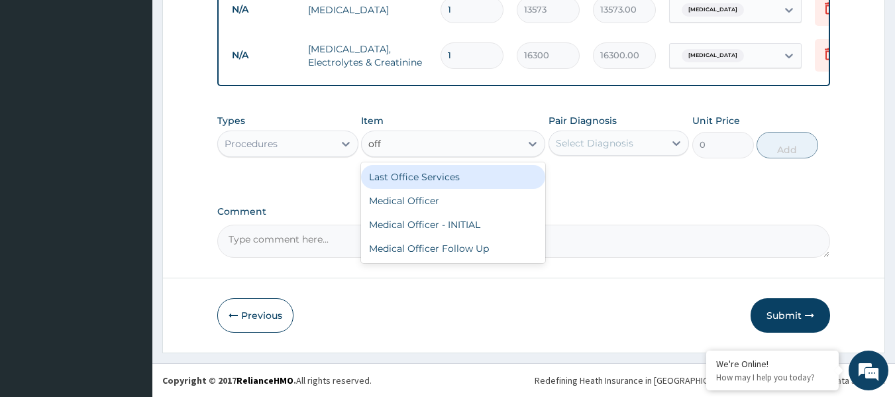
type input "offi"
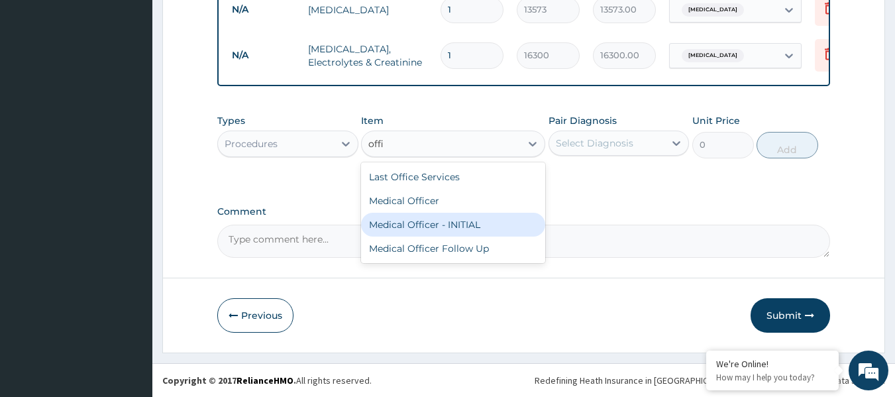
click at [467, 225] on div "Medical Officer - INITIAL" at bounding box center [453, 225] width 184 height 24
type input "9000"
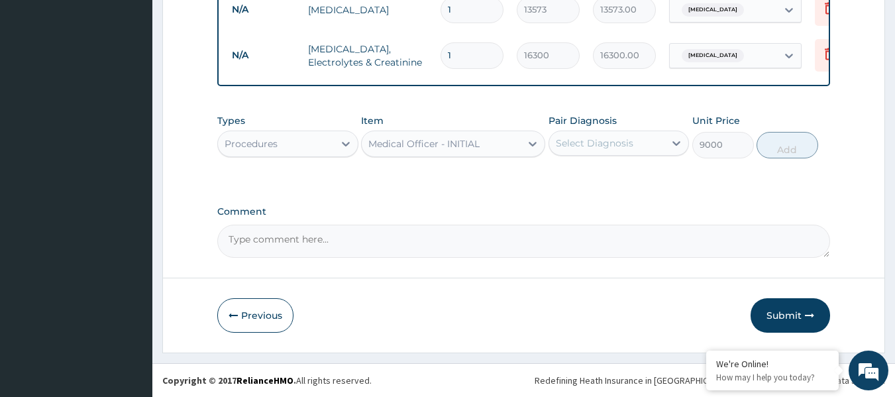
click at [634, 145] on div "Select Diagnosis" at bounding box center [607, 143] width 116 height 21
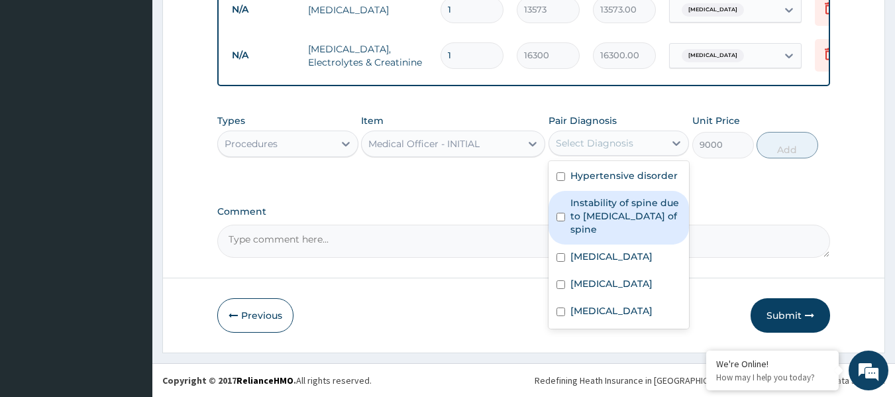
drag, startPoint x: 616, startPoint y: 219, endPoint x: 621, endPoint y: 186, distance: 33.6
click at [610, 215] on label "Instability of spine due to degeneration of spine" at bounding box center [626, 216] width 111 height 40
checkbox input "true"
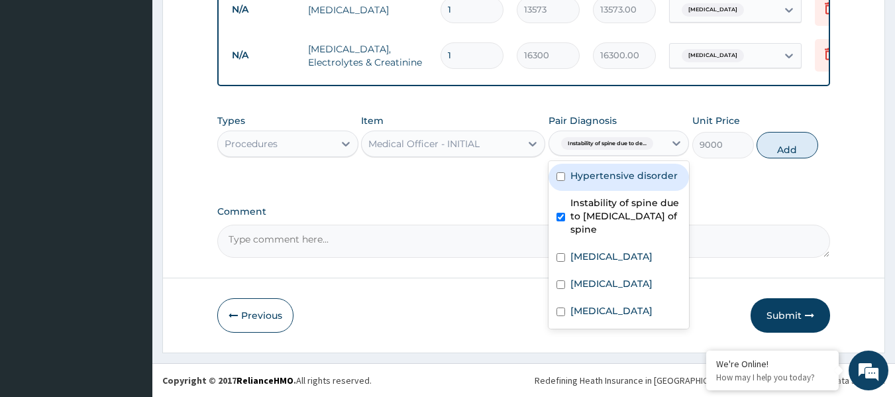
drag, startPoint x: 620, startPoint y: 180, endPoint x: 608, endPoint y: 225, distance: 46.6
click at [620, 184] on div "Hypertensive disorder" at bounding box center [619, 177] width 141 height 27
checkbox input "true"
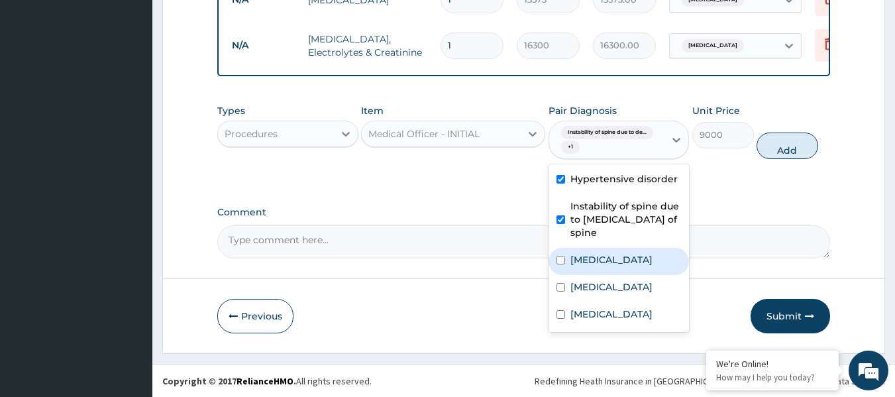
drag, startPoint x: 604, startPoint y: 270, endPoint x: 599, endPoint y: 276, distance: 7.6
click at [604, 266] on label "Lumbar spondylosis" at bounding box center [612, 259] width 82 height 13
checkbox input "true"
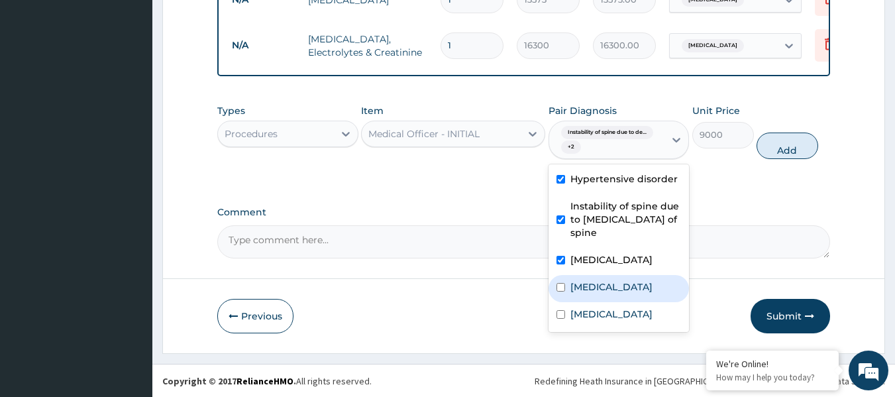
drag, startPoint x: 592, startPoint y: 301, endPoint x: 582, endPoint y: 317, distance: 18.4
click at [591, 294] on label "Electrolyte imbalance" at bounding box center [612, 286] width 82 height 13
checkbox input "true"
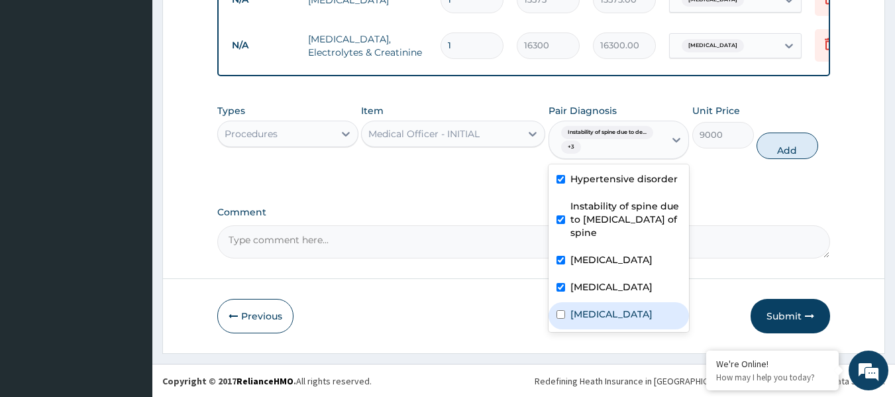
click at [580, 321] on label "Sepsis" at bounding box center [612, 313] width 82 height 13
checkbox input "true"
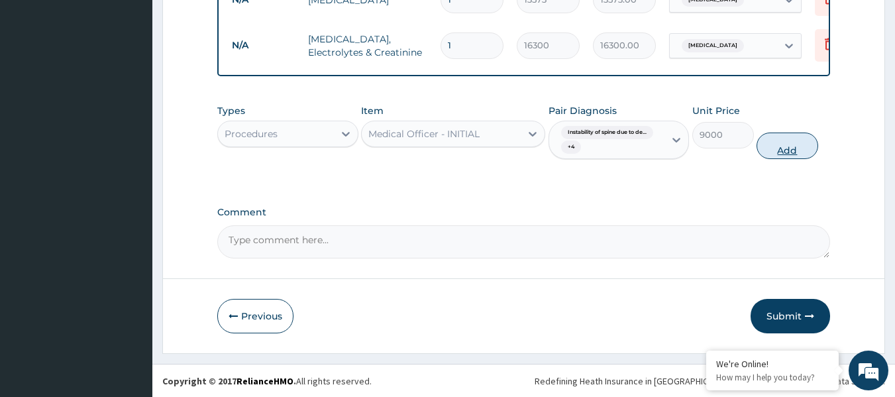
click at [770, 159] on button "Add" at bounding box center [788, 146] width 62 height 27
type input "0"
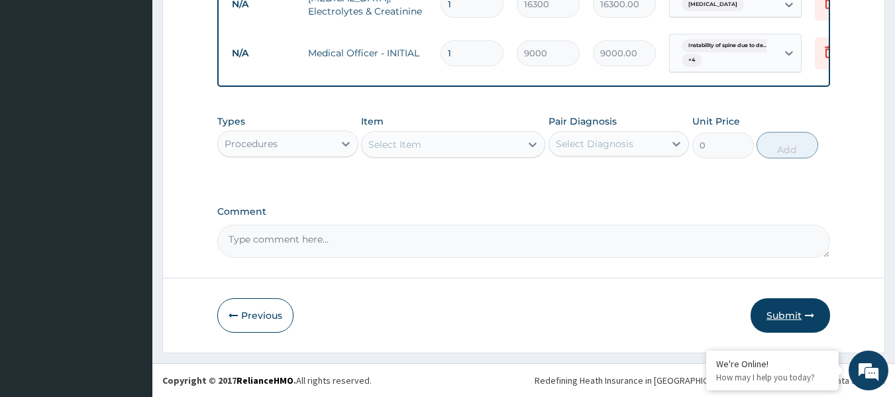
click at [769, 314] on button "Submit" at bounding box center [791, 315] width 80 height 34
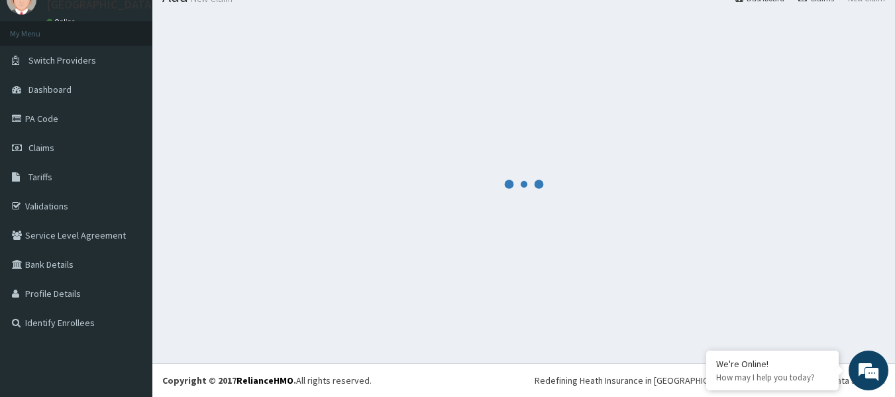
scroll to position [776, 0]
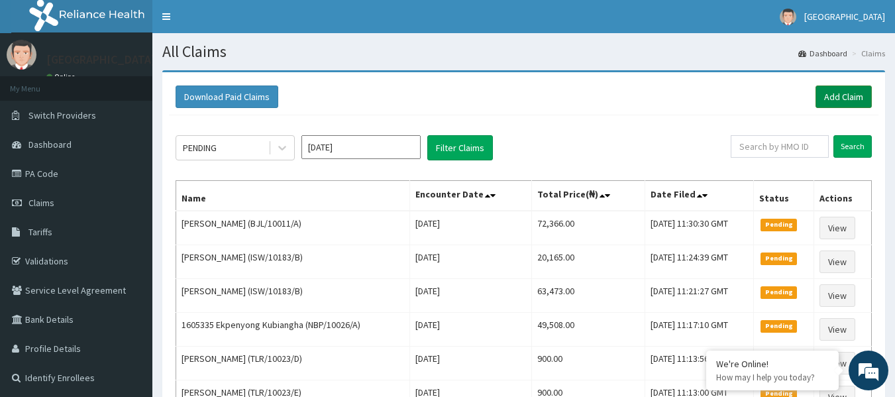
click at [846, 101] on link "Add Claim" at bounding box center [844, 96] width 56 height 23
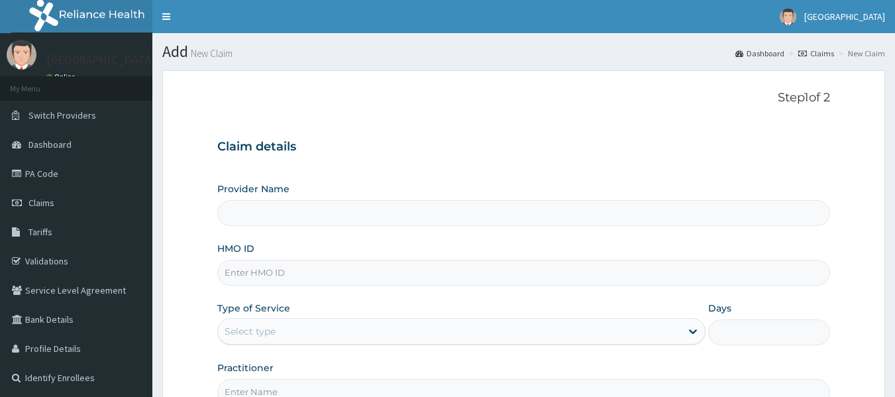
click at [278, 273] on input "HMO ID" at bounding box center [524, 273] width 614 height 26
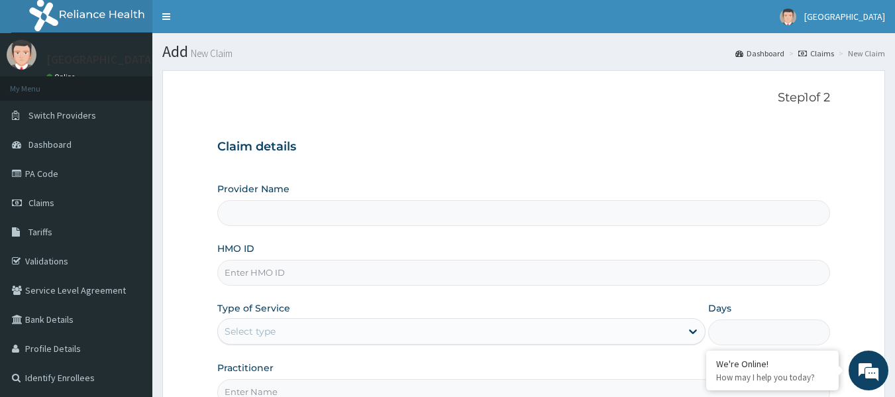
paste input "ITL/10072/B"
type input "ITL/10072/B"
type input "[GEOGRAPHIC_DATA]"
type input "ITL/10072/B"
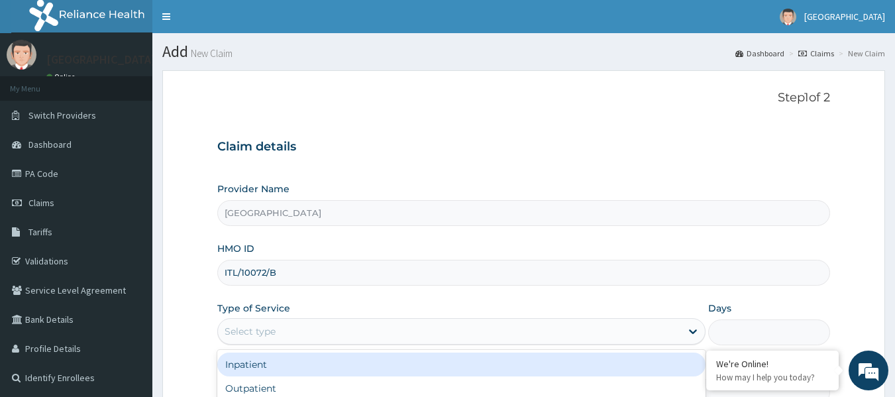
click at [284, 329] on div "Select type" at bounding box center [449, 331] width 463 height 21
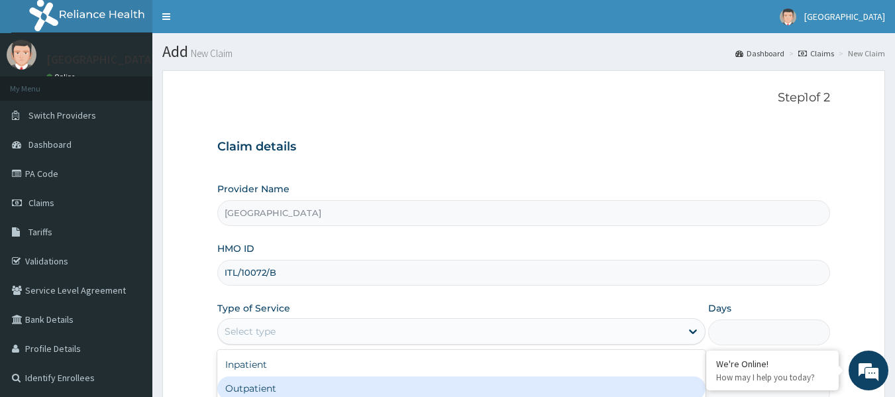
click at [269, 384] on div "Outpatient" at bounding box center [461, 388] width 488 height 24
type input "1"
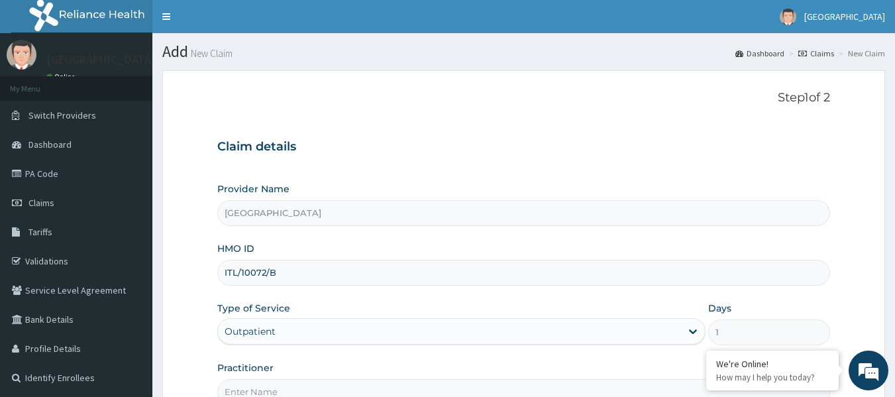
drag, startPoint x: 284, startPoint y: 277, endPoint x: 212, endPoint y: 272, distance: 72.4
click at [212, 272] on form "Step 1 of 2 Claim details Provider Name [GEOGRAPHIC_DATA] HMO ID ITL/10072/B Ty…" at bounding box center [523, 285] width 723 height 430
paste input
type input "ITL/10072/B"
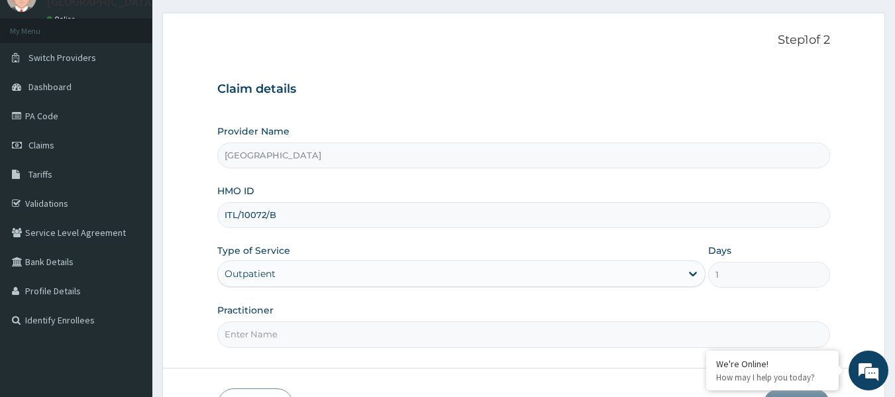
scroll to position [133, 0]
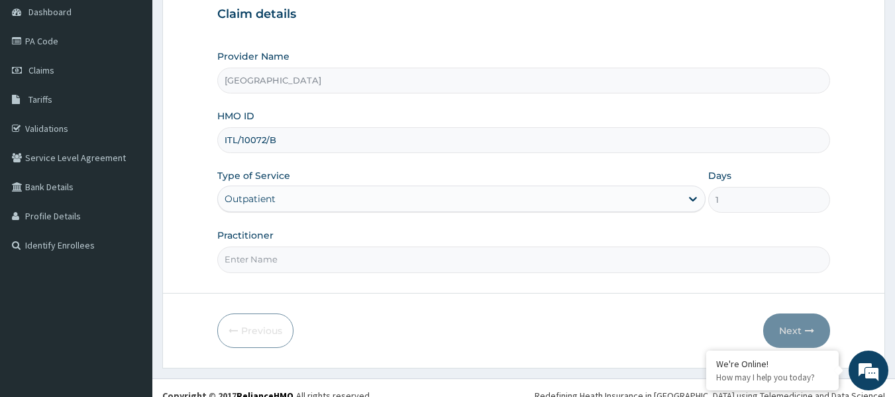
click at [267, 263] on input "Practitioner" at bounding box center [524, 260] width 614 height 26
paste input "[PERSON_NAME]"
type input "[PERSON_NAME]"
click at [791, 327] on button "Next" at bounding box center [796, 330] width 67 height 34
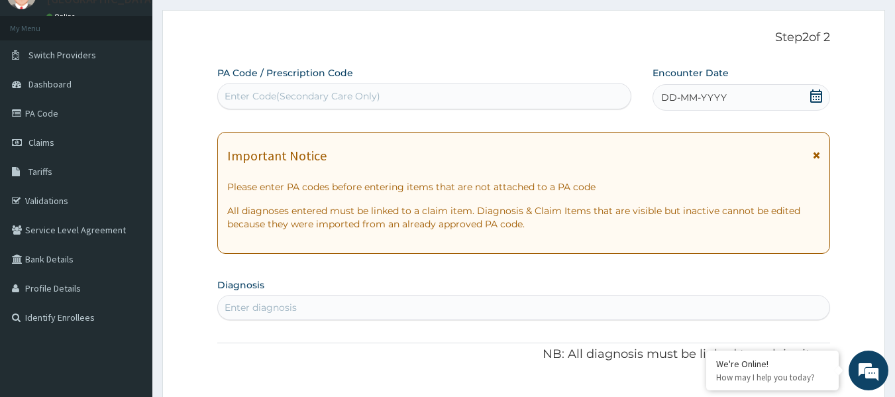
scroll to position [0, 0]
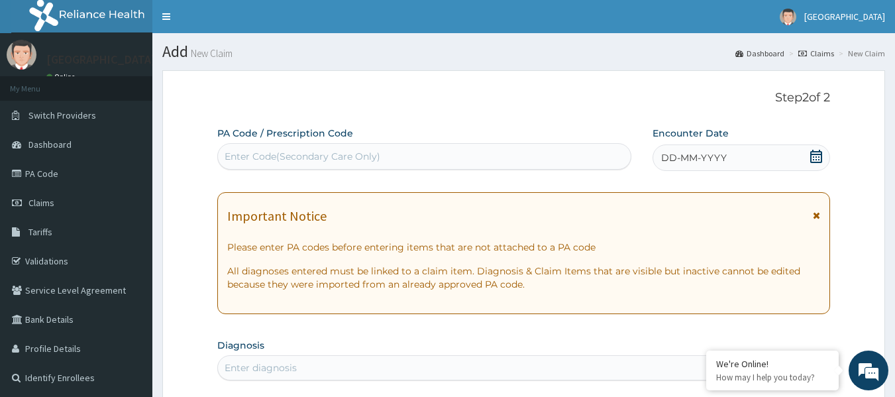
click at [276, 150] on div "Enter Code(Secondary Care Only)" at bounding box center [303, 156] width 156 height 13
paste input "PA/ED6014"
type input "PA/ED6014"
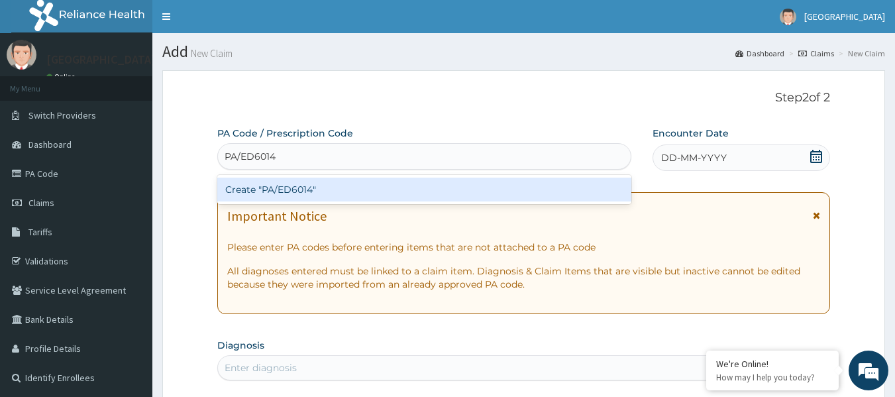
click at [305, 188] on div "Create "PA/ED6014"" at bounding box center [424, 190] width 415 height 24
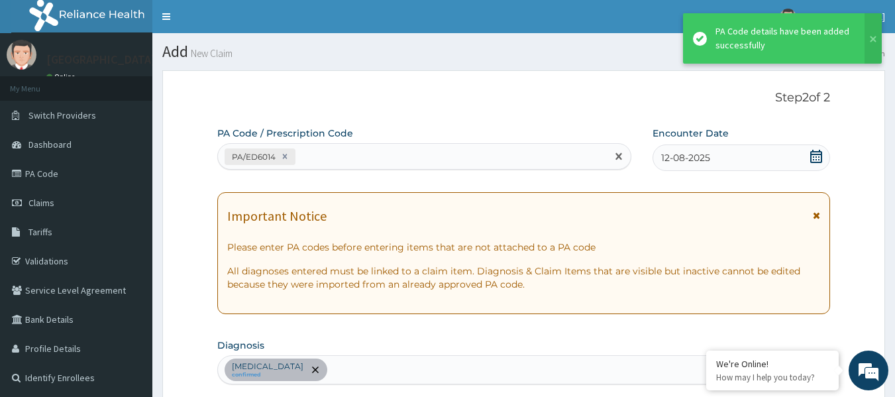
click at [353, 150] on div "PA/ED6014" at bounding box center [413, 157] width 390 height 22
paste input "PA/21DA60"
type input "PA/21DA60"
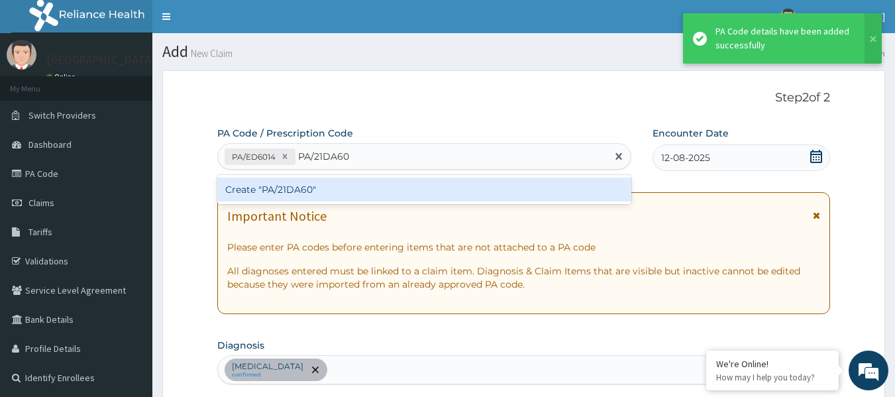
click at [333, 190] on div "Create "PA/21DA60"" at bounding box center [424, 190] width 415 height 24
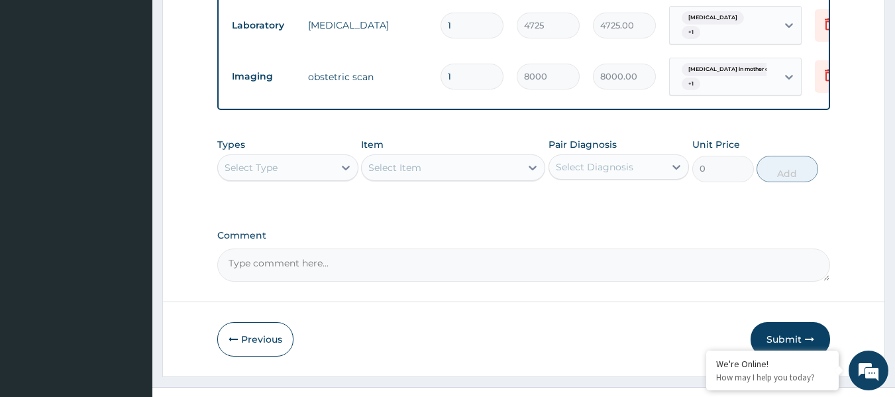
scroll to position [610, 0]
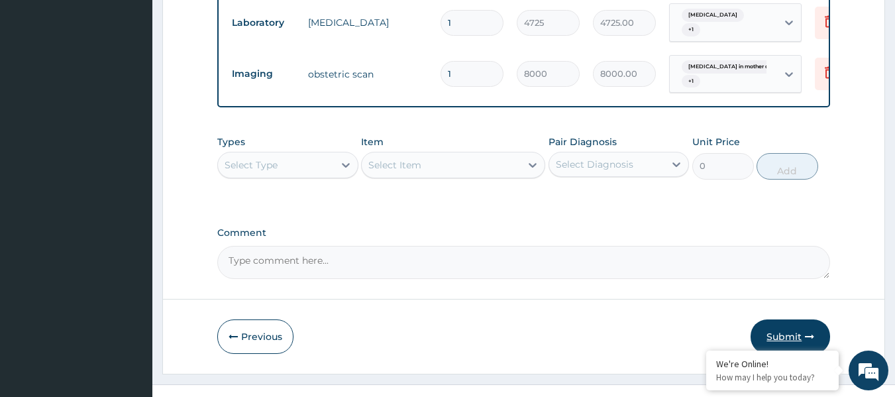
click at [783, 319] on button "Submit" at bounding box center [791, 336] width 80 height 34
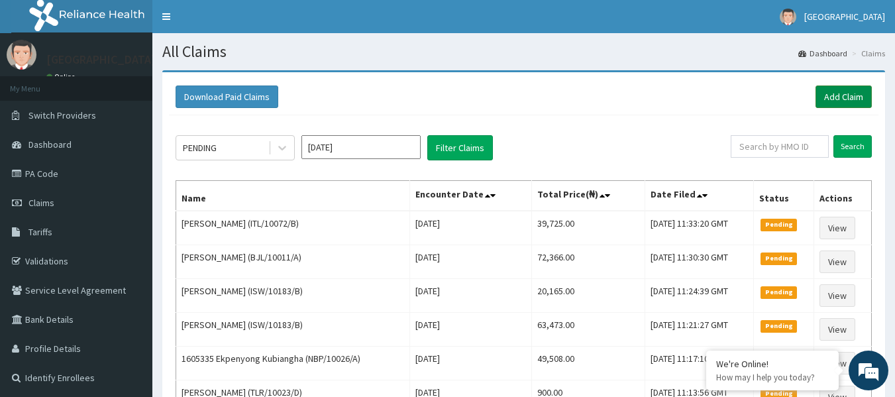
click at [839, 97] on link "Add Claim" at bounding box center [844, 96] width 56 height 23
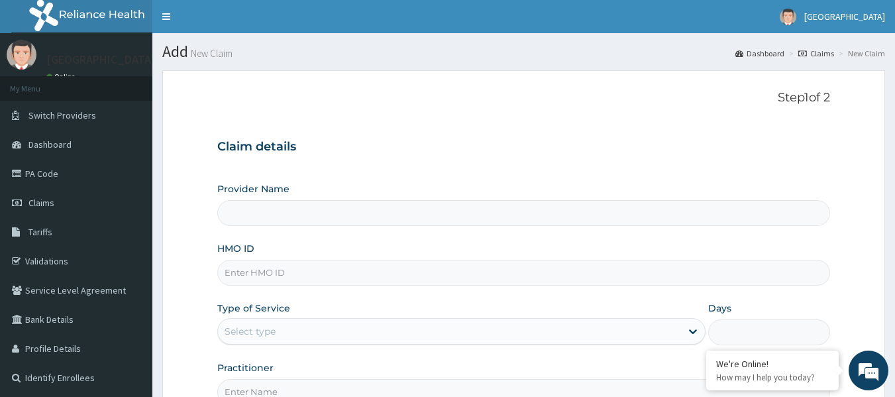
click at [270, 274] on input "HMO ID" at bounding box center [524, 273] width 614 height 26
paste input "ITL/10072/B"
type input "ITL/10072/B"
type input "[GEOGRAPHIC_DATA]"
type input "ITL/10072/B"
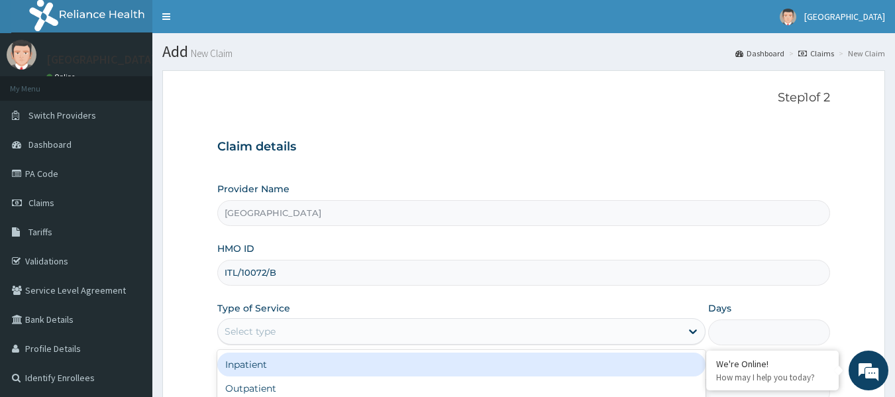
click at [280, 327] on div "Select type" at bounding box center [449, 331] width 463 height 21
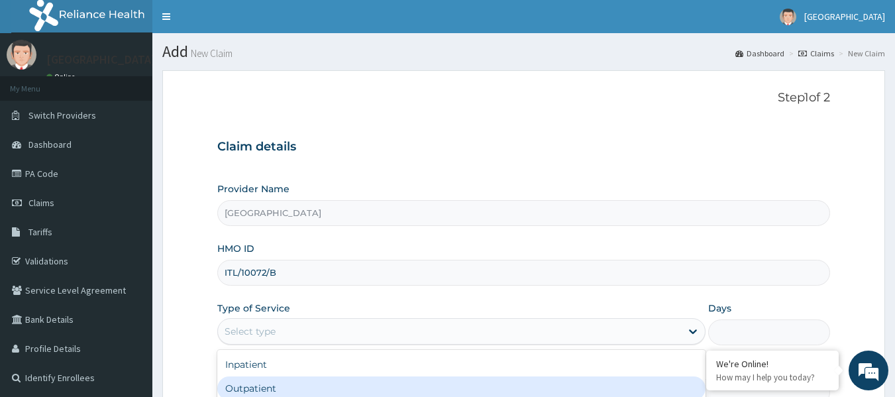
click at [265, 384] on div "Outpatient" at bounding box center [461, 388] width 488 height 24
type input "1"
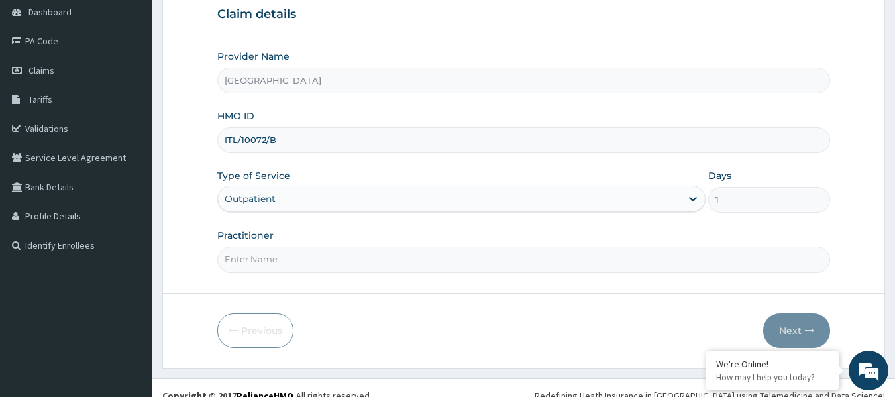
click at [279, 254] on input "Practitioner" at bounding box center [524, 260] width 614 height 26
paste input "AWOYINKA Babatunde"
type input "AWOYINKA Babatunde"
click at [791, 325] on button "Next" at bounding box center [796, 330] width 67 height 34
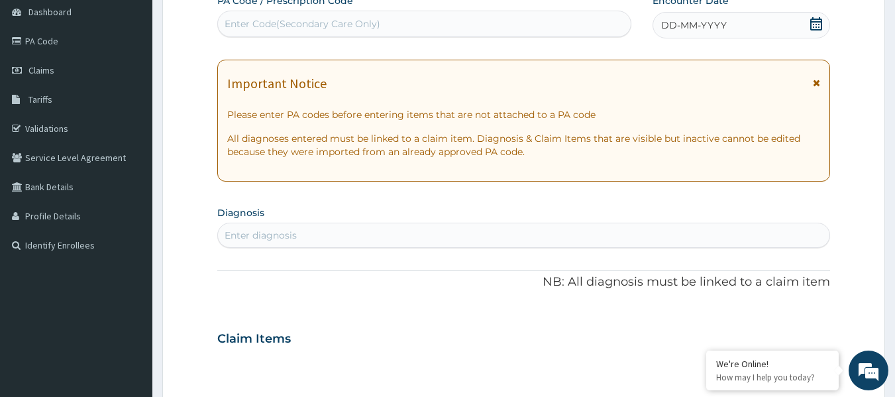
click at [264, 15] on div "Enter Code(Secondary Care Only)" at bounding box center [424, 23] width 413 height 21
paste input "PA/E2D605"
type input "PA/E2D605"
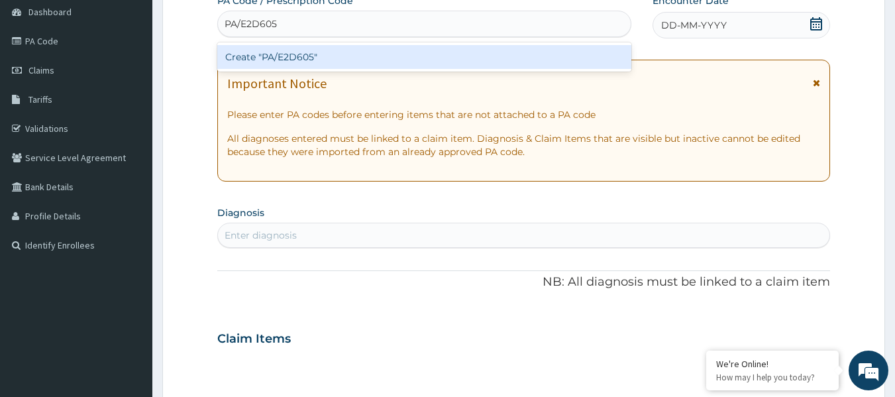
click at [308, 55] on div "Create "PA/E2D605"" at bounding box center [424, 57] width 415 height 24
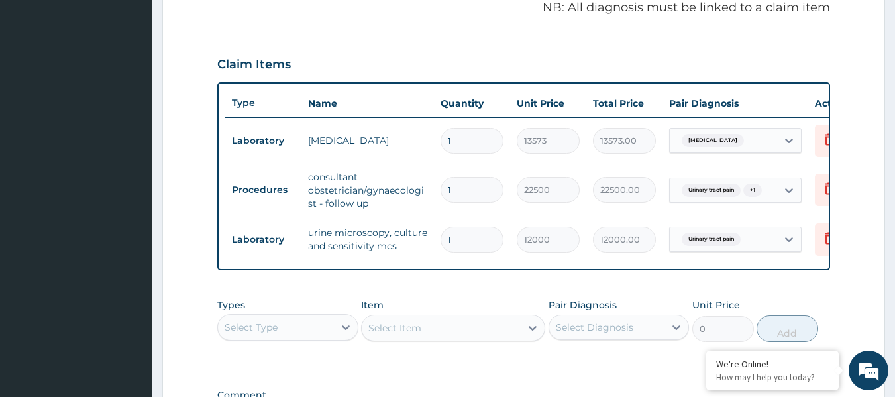
scroll to position [319, 0]
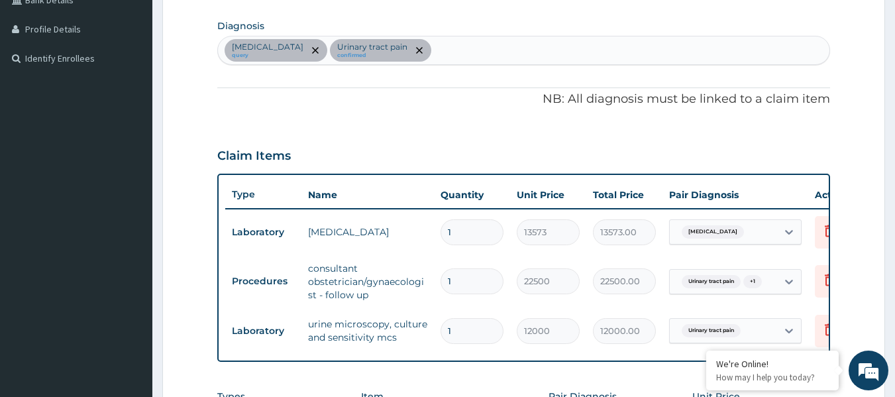
click at [419, 50] on div "Anemia query Urinary tract pain confirmed" at bounding box center [524, 50] width 612 height 28
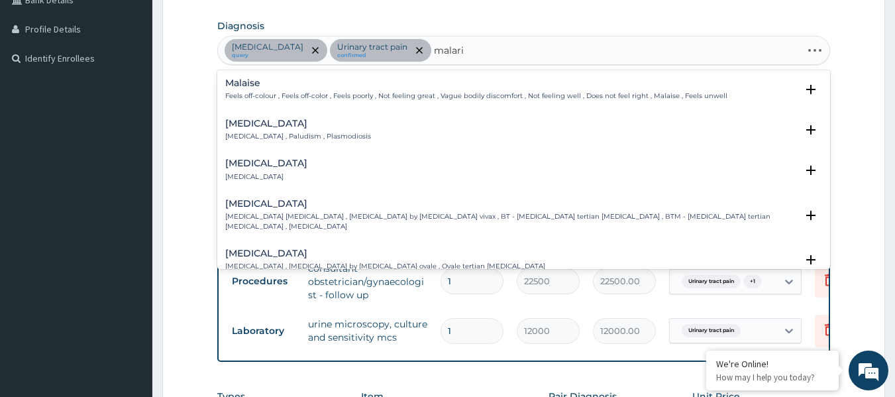
type input "malaria"
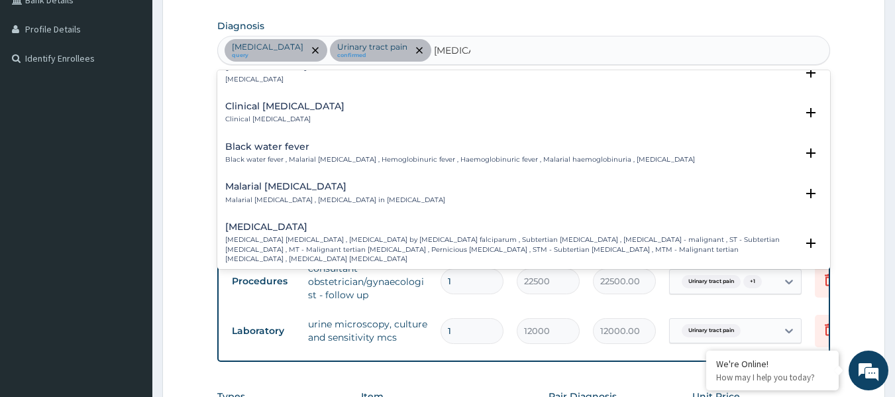
scroll to position [398, 0]
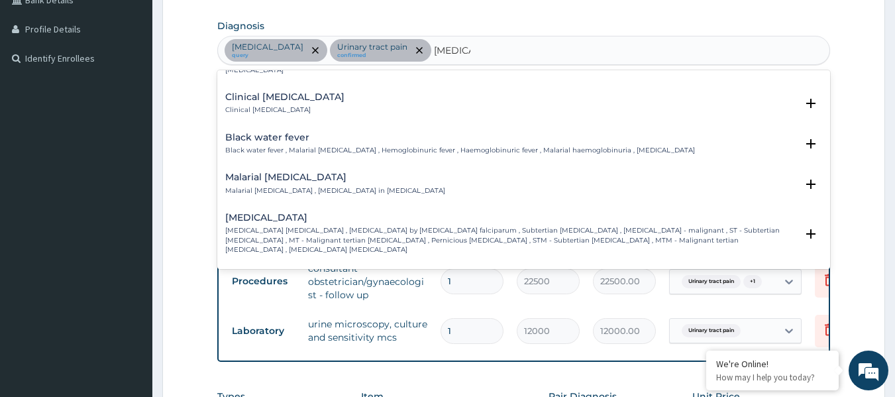
click at [341, 213] on h4 "Falciparum malaria" at bounding box center [511, 218] width 572 height 10
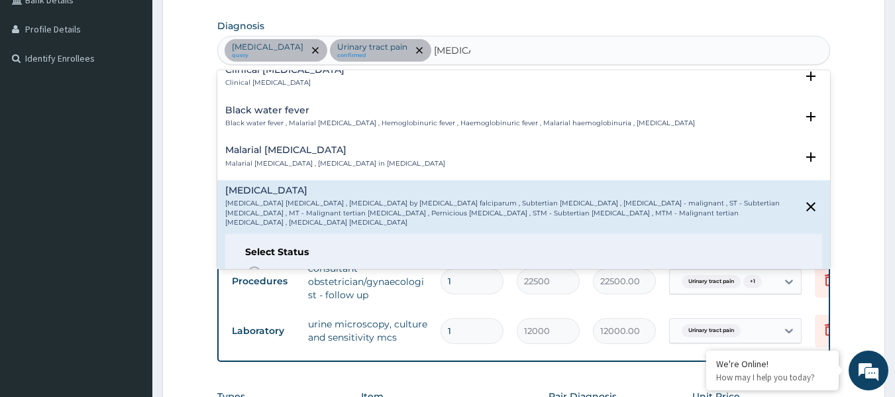
scroll to position [464, 0]
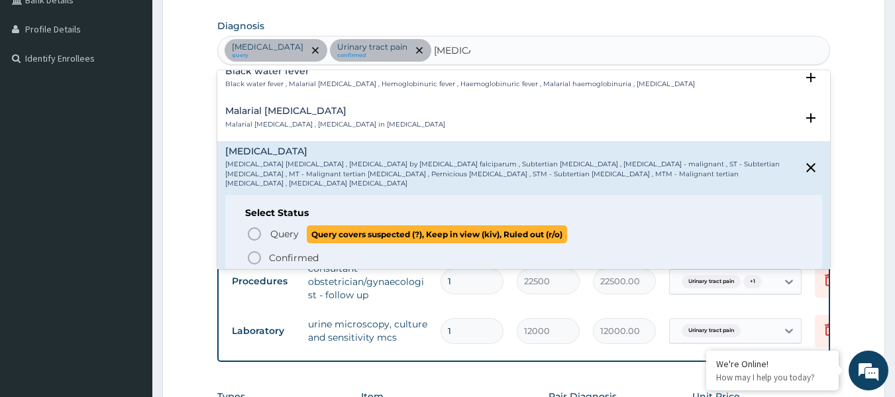
click at [255, 226] on icon "status option query" at bounding box center [255, 234] width 16 height 16
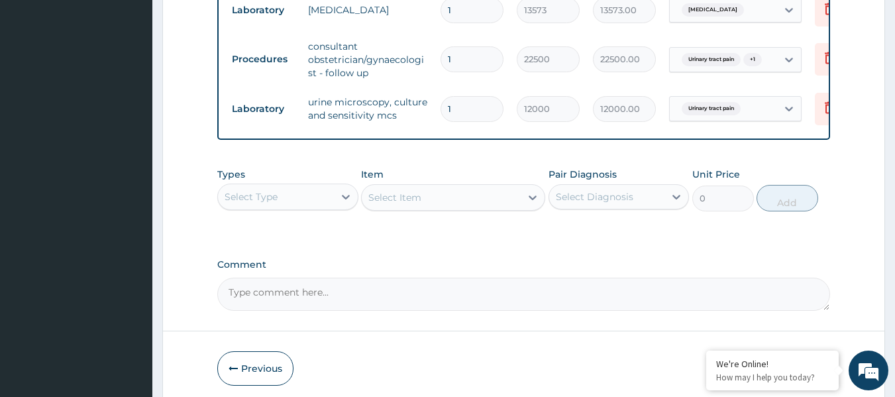
scroll to position [584, 0]
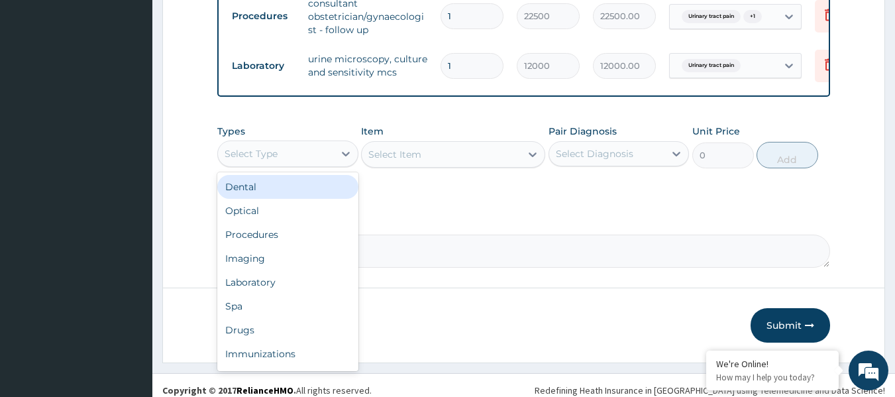
click at [315, 158] on div "Select Type" at bounding box center [276, 153] width 116 height 21
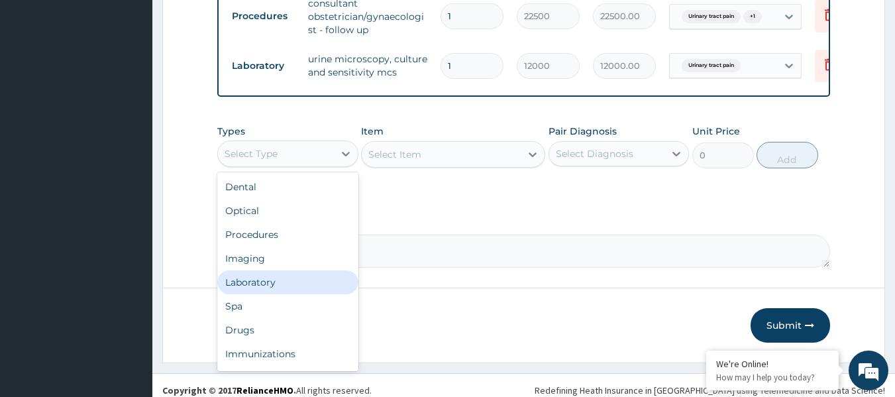
click at [282, 290] on div "Laboratory" at bounding box center [287, 282] width 141 height 24
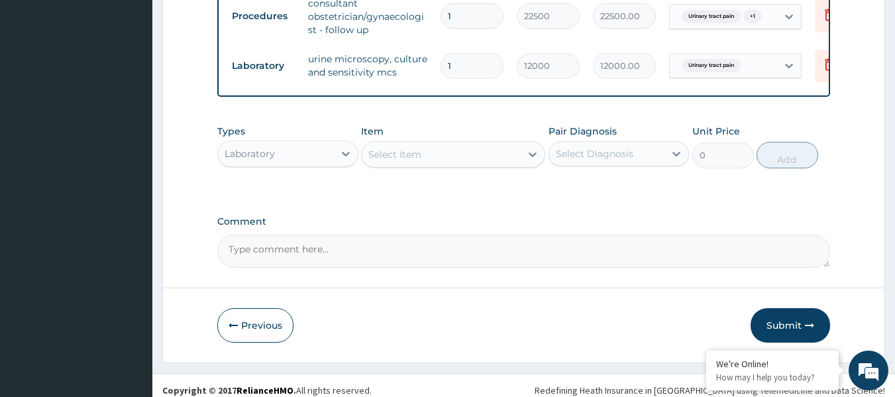
click at [500, 165] on div "Select Item" at bounding box center [441, 154] width 159 height 21
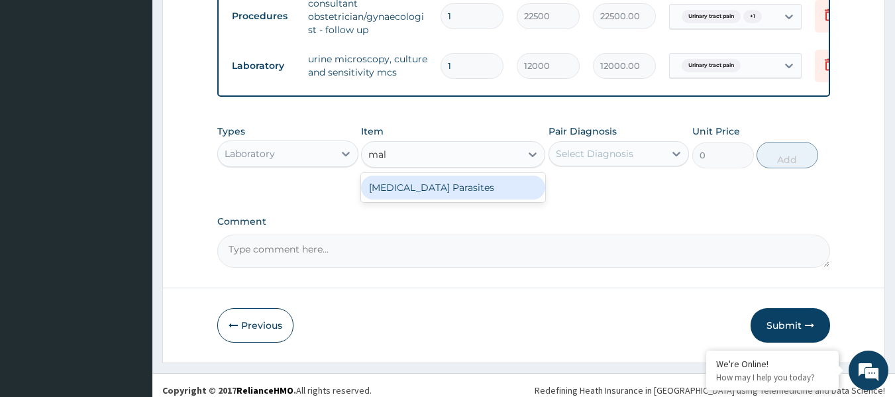
type input "mala"
click at [490, 199] on div "Malaria Parasites" at bounding box center [453, 188] width 184 height 24
type input "4200"
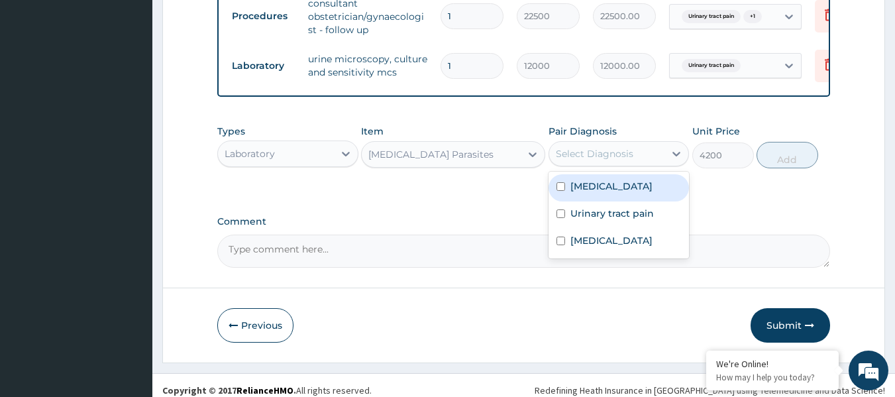
click at [649, 163] on div "Select Diagnosis" at bounding box center [607, 153] width 116 height 21
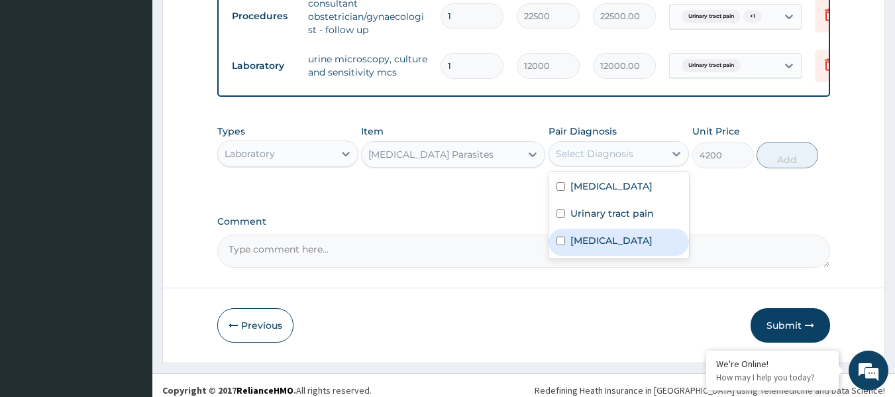
click at [651, 247] on label "Falciparum malaria" at bounding box center [612, 240] width 82 height 13
checkbox input "true"
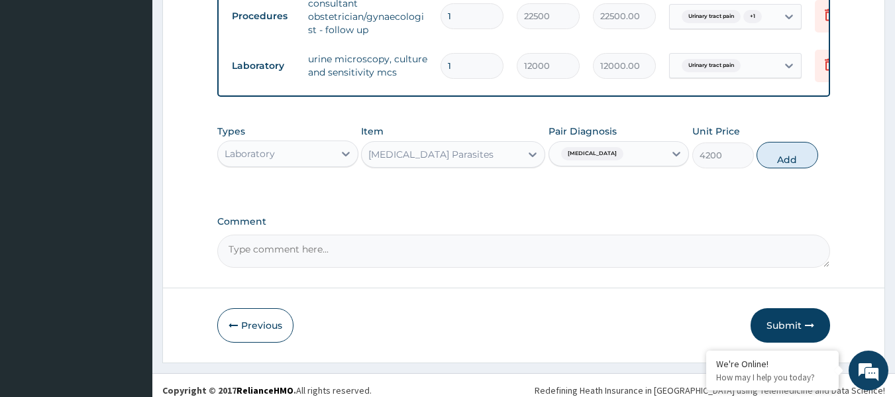
click at [786, 168] on button "Add" at bounding box center [788, 155] width 62 height 27
type input "0"
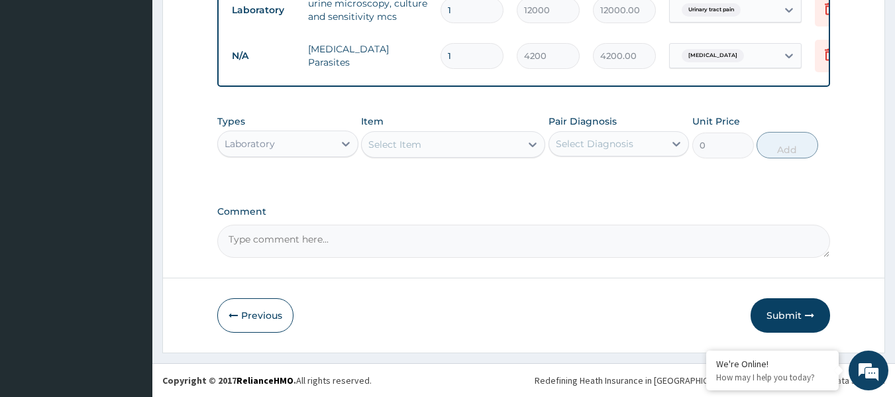
scroll to position [650, 0]
click at [772, 319] on button "Submit" at bounding box center [791, 315] width 80 height 34
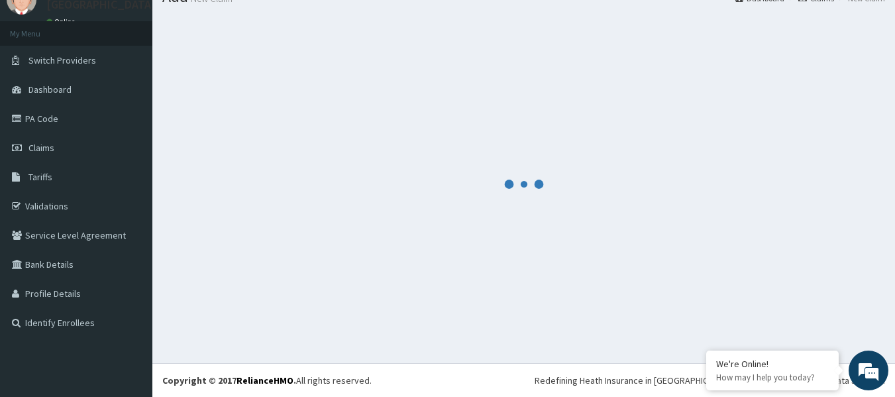
scroll to position [55, 0]
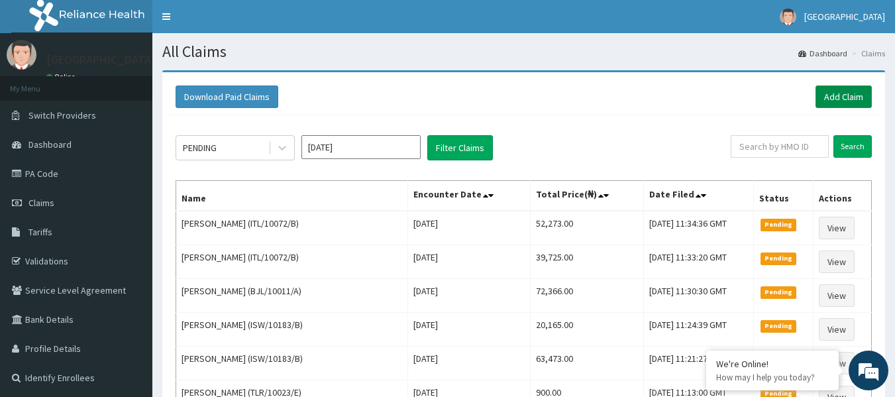
click at [838, 99] on link "Add Claim" at bounding box center [844, 96] width 56 height 23
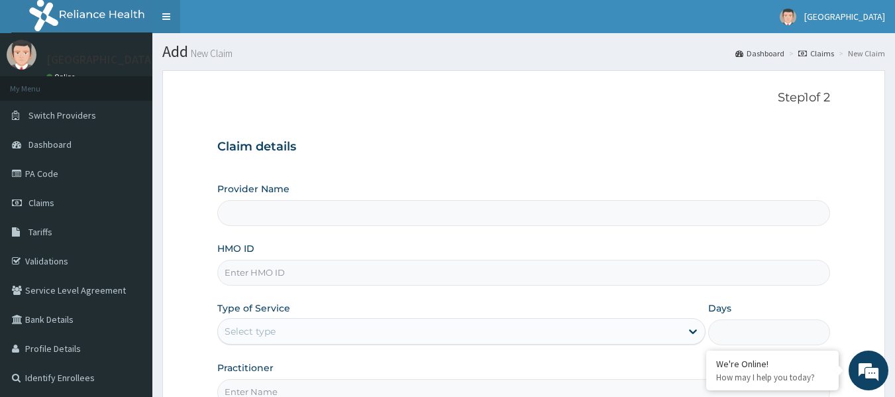
type input "[GEOGRAPHIC_DATA]"
click at [316, 278] on input "HMO ID" at bounding box center [524, 273] width 614 height 26
paste input "JGI/10009/A"
type input "JGI/10009/A"
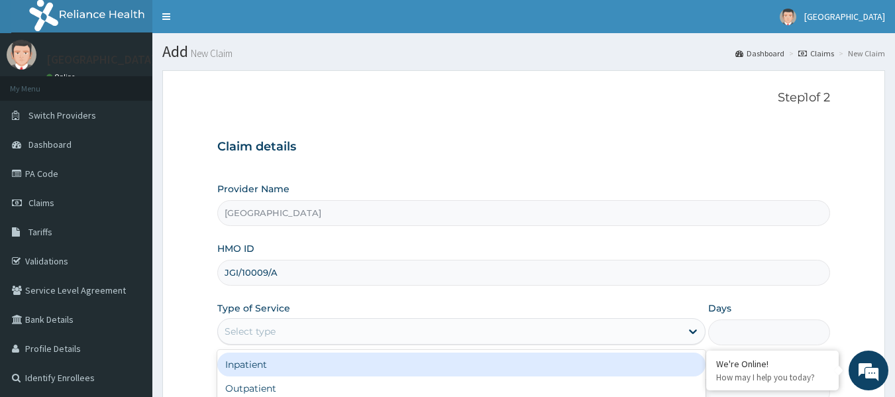
click at [323, 339] on div "Select type" at bounding box center [449, 331] width 463 height 21
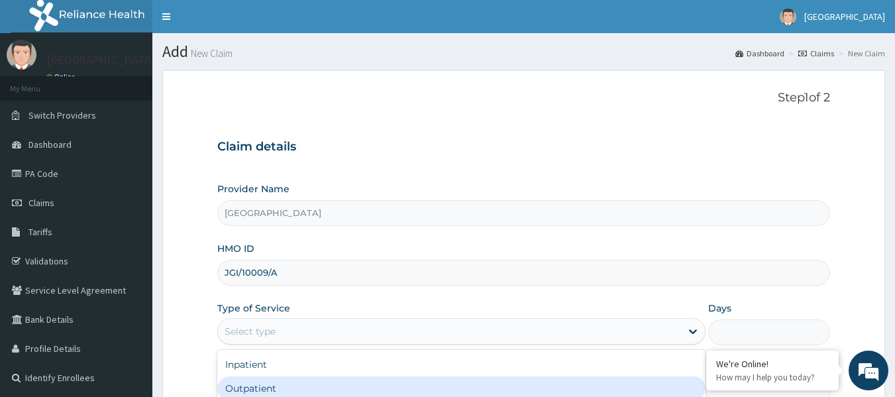
click at [277, 390] on div "Outpatient" at bounding box center [461, 388] width 488 height 24
type input "1"
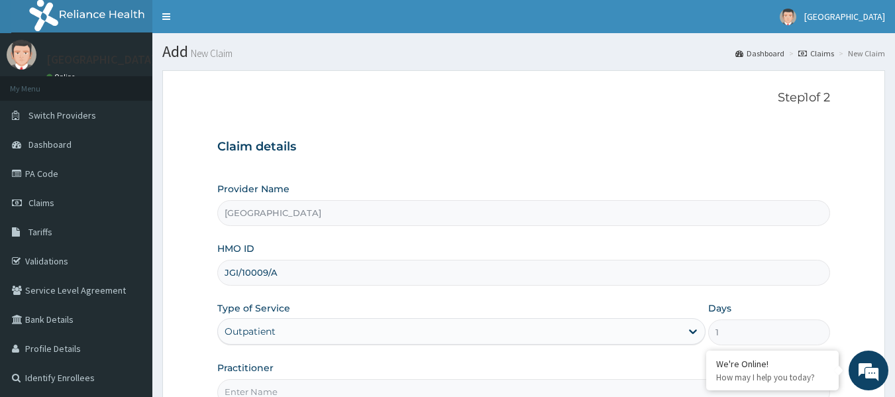
drag, startPoint x: 289, startPoint y: 275, endPoint x: 237, endPoint y: 276, distance: 52.4
click at [190, 273] on form "Step 1 of 2 Claim details Provider Name [GEOGRAPHIC_DATA] HMO ID JGI/10009/A Ty…" at bounding box center [523, 285] width 723 height 430
paste input "RBN/10083/F"
type input "RBN/10083/F"
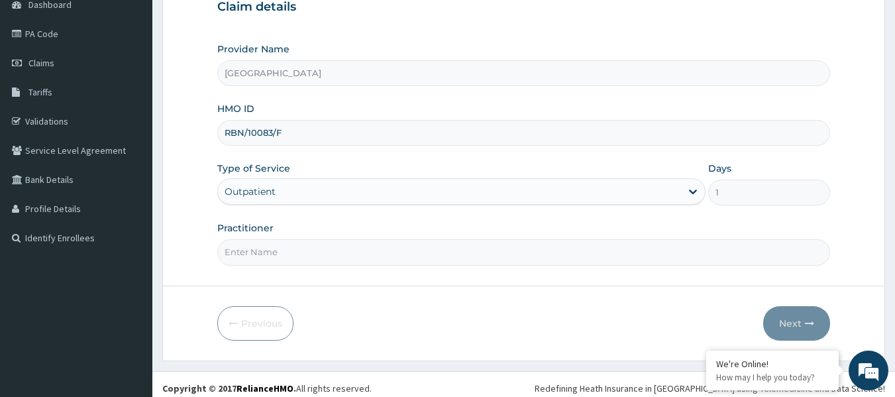
scroll to position [148, 0]
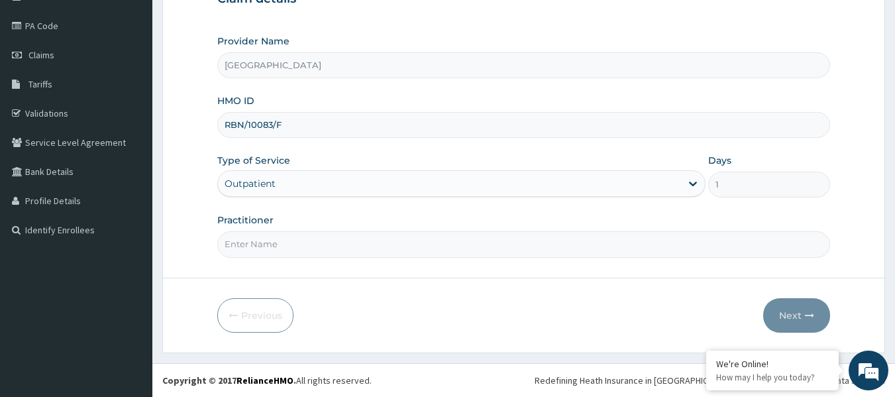
click at [287, 239] on input "Practitioner" at bounding box center [524, 244] width 614 height 26
paste input "[PERSON_NAME]"
type input "[PERSON_NAME]"
click at [791, 319] on button "Next" at bounding box center [796, 315] width 67 height 34
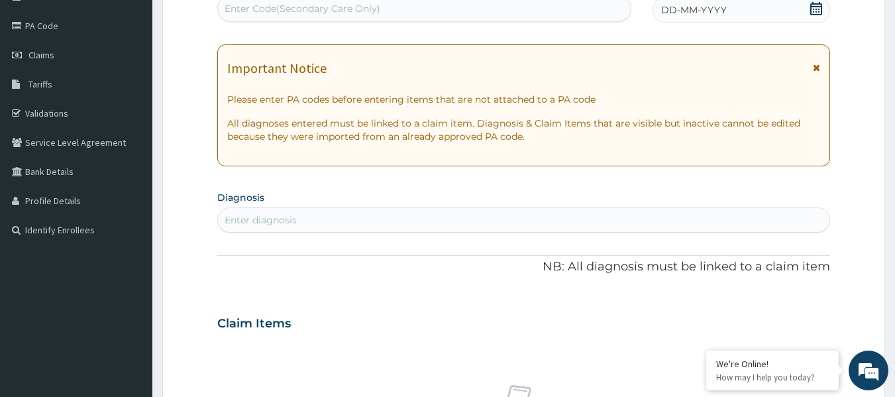
click at [816, 11] on icon at bounding box center [816, 8] width 13 height 13
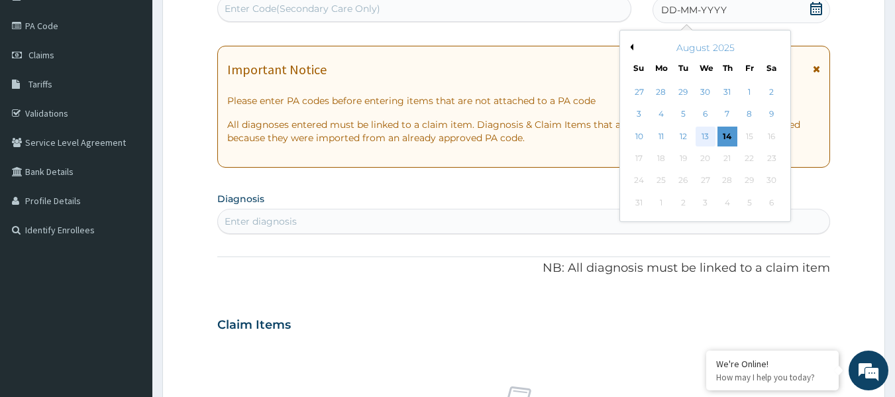
click at [702, 135] on div "13" at bounding box center [706, 137] width 20 height 20
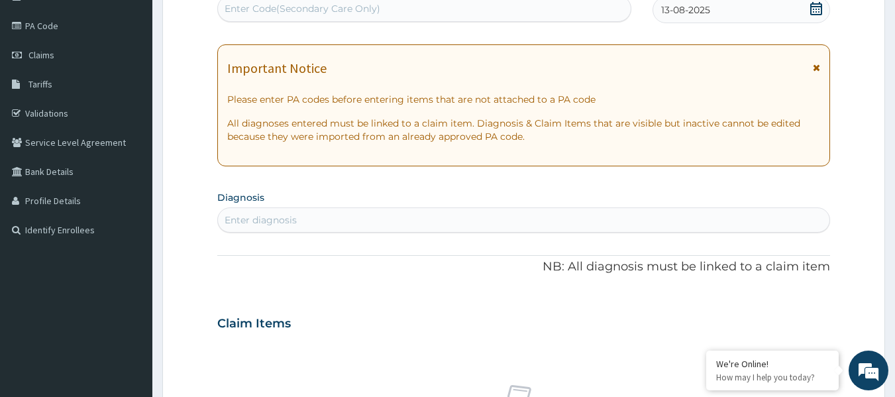
click at [329, 211] on div "Enter diagnosis" at bounding box center [524, 219] width 612 height 21
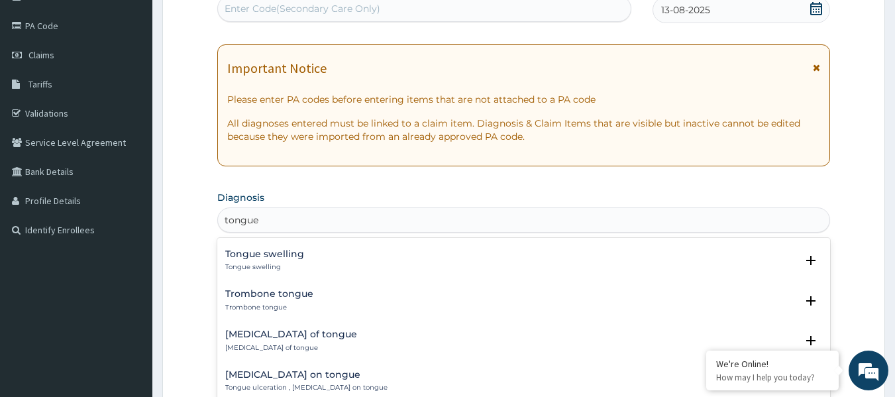
scroll to position [1193, 0]
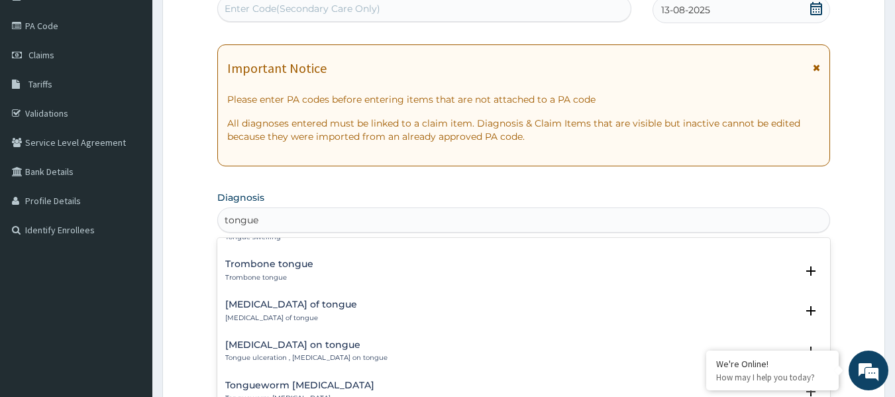
type input "tongue"
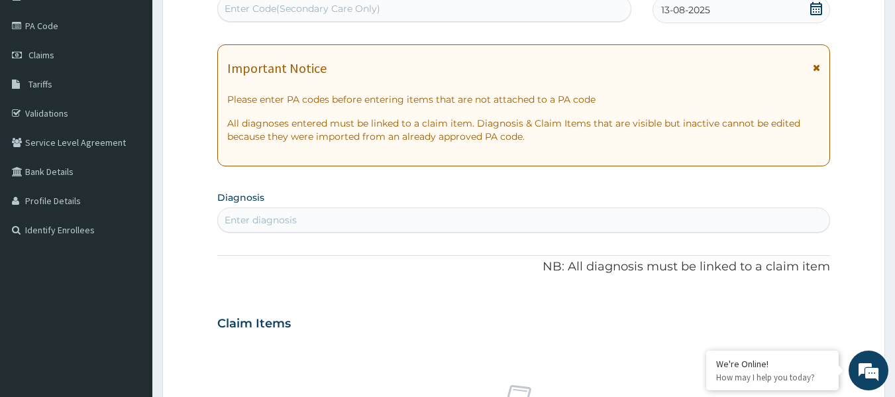
click at [282, 222] on div "Enter diagnosis" at bounding box center [261, 219] width 72 height 13
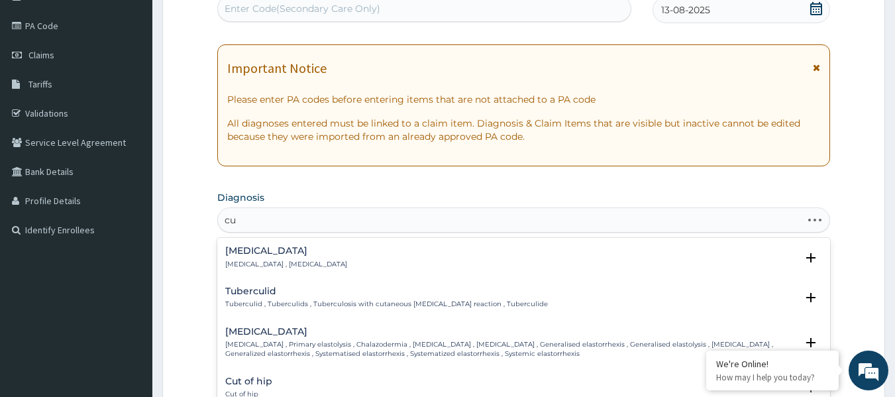
type input "c"
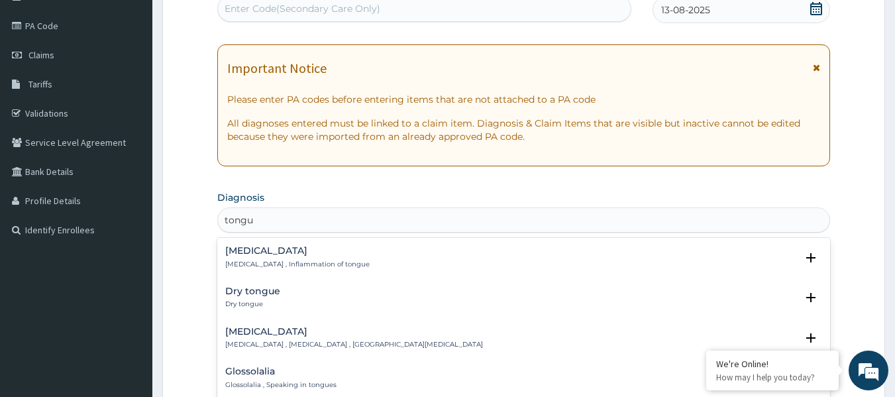
type input "tongue"
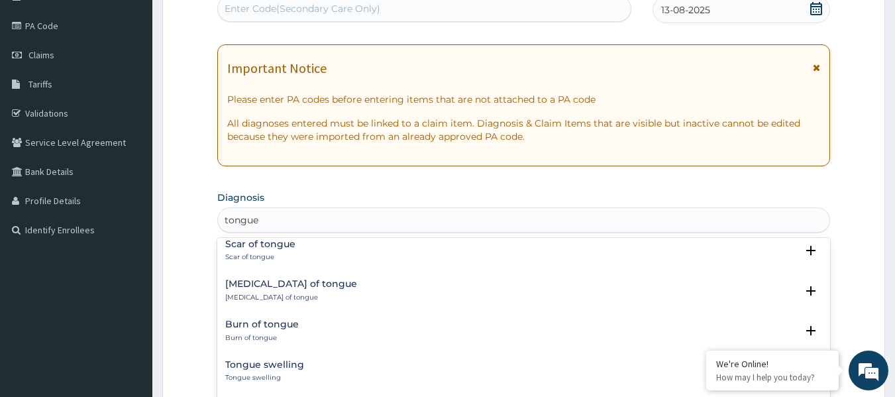
scroll to position [1022, 0]
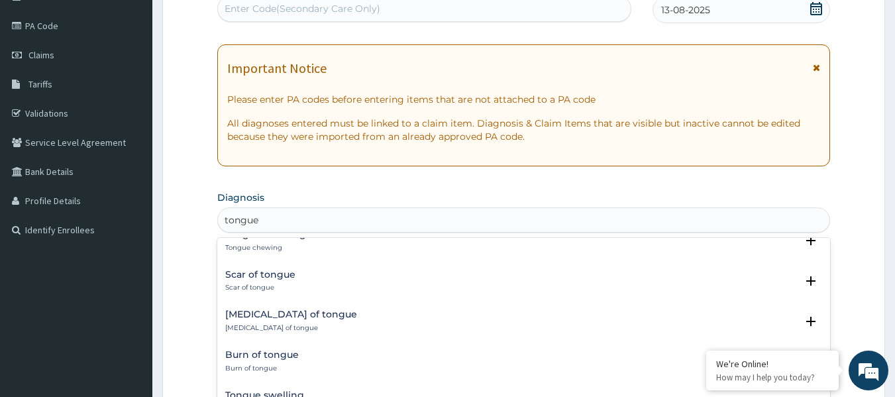
click at [262, 276] on h4 "Scar of tongue" at bounding box center [260, 275] width 70 height 10
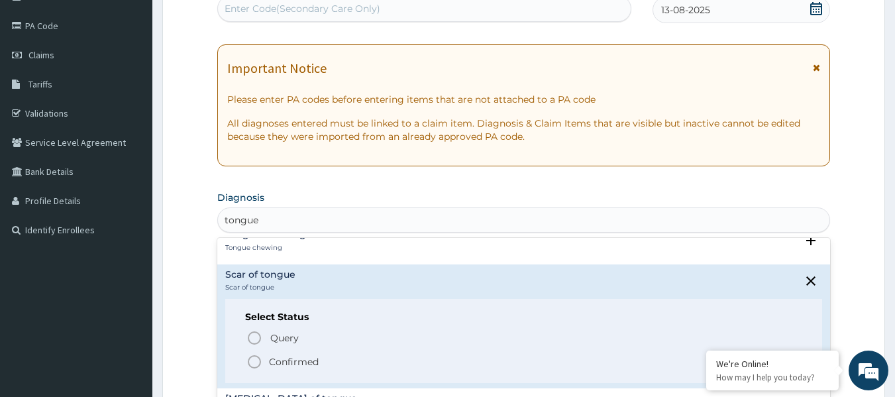
click at [254, 362] on icon "status option filled" at bounding box center [255, 362] width 16 height 16
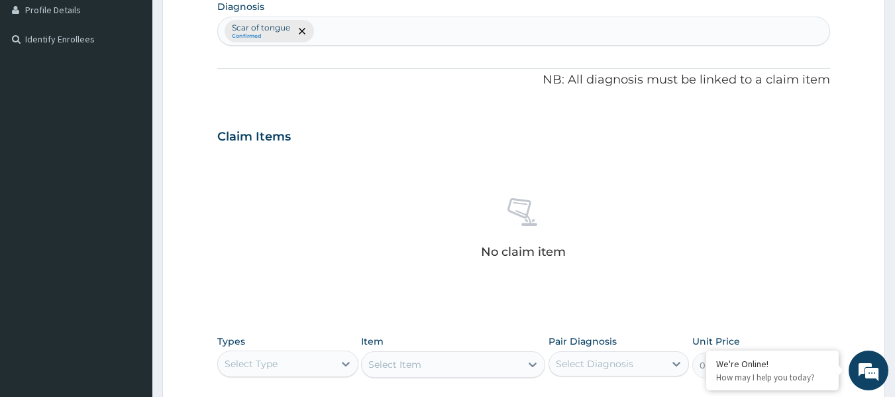
scroll to position [347, 0]
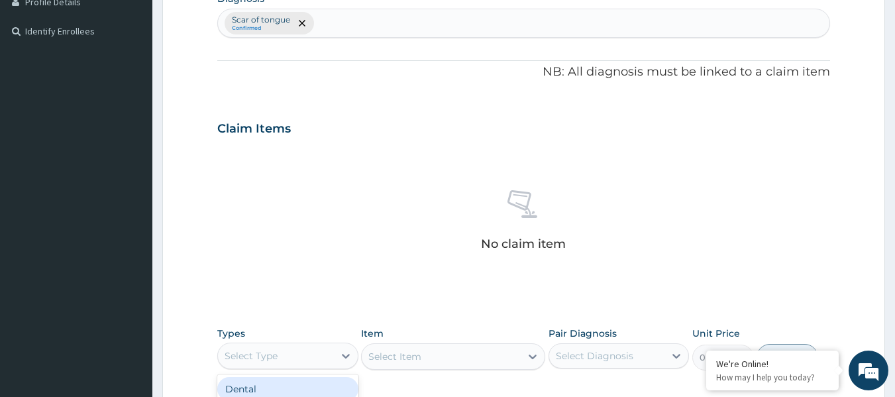
click at [331, 357] on div "Select Type" at bounding box center [276, 355] width 116 height 21
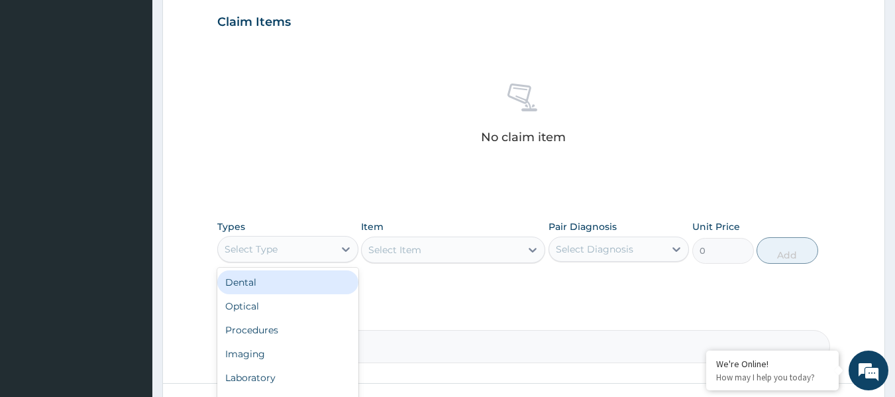
scroll to position [479, 0]
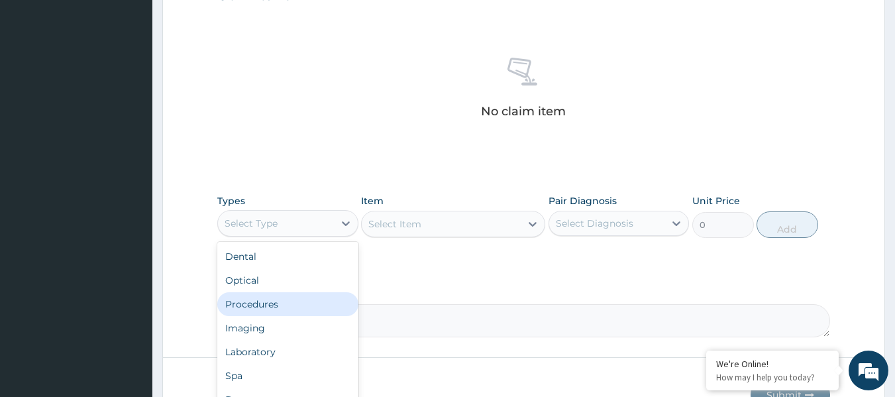
click at [284, 302] on div "Procedures" at bounding box center [287, 304] width 141 height 24
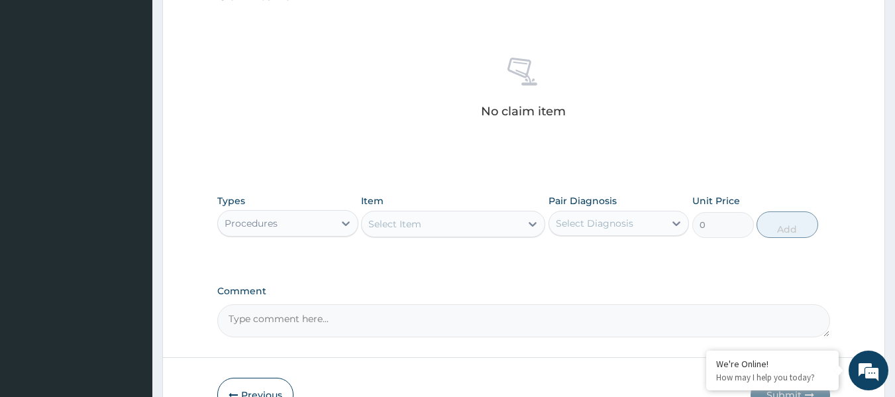
click at [520, 223] on div "Select Item" at bounding box center [441, 223] width 159 height 21
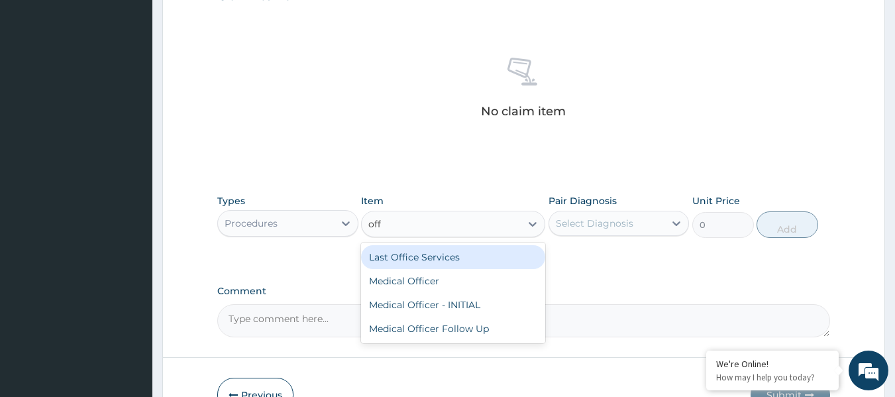
type input "offi"
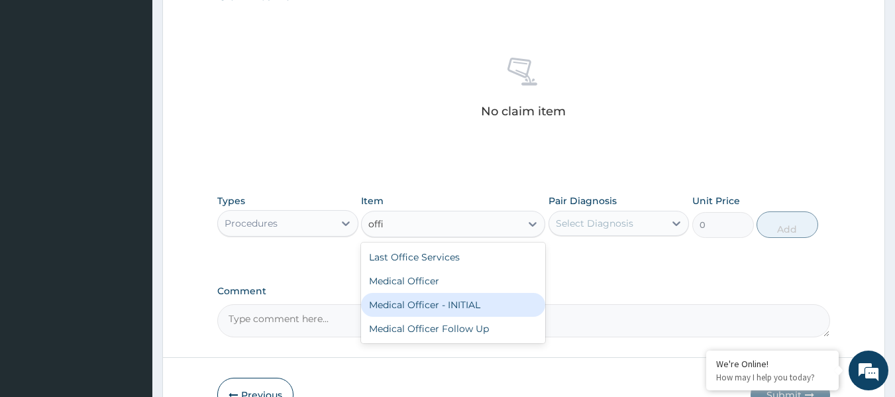
click at [495, 300] on div "Medical Officer - INITIAL" at bounding box center [453, 305] width 184 height 24
type input "9000"
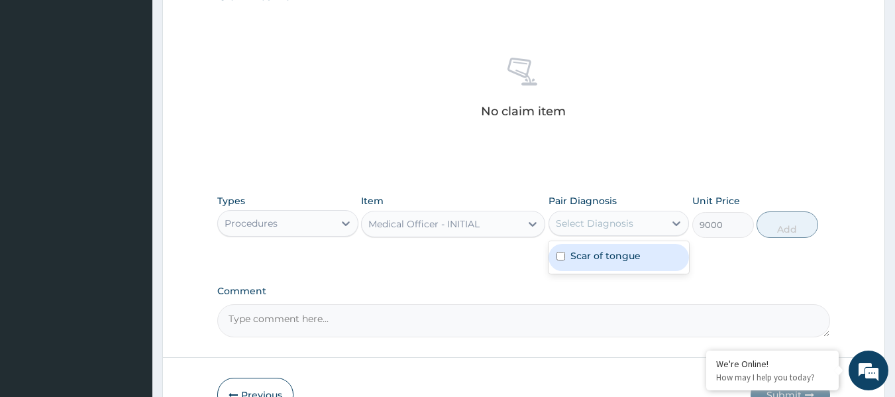
click at [610, 217] on div "Select Diagnosis" at bounding box center [595, 223] width 78 height 13
click at [614, 256] on label "Scar of tongue" at bounding box center [606, 255] width 70 height 13
checkbox input "true"
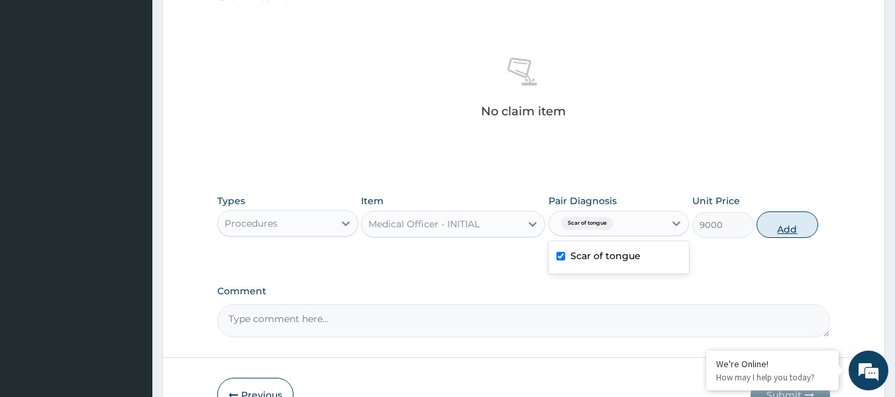
click at [793, 229] on button "Add" at bounding box center [788, 224] width 62 height 27
type input "0"
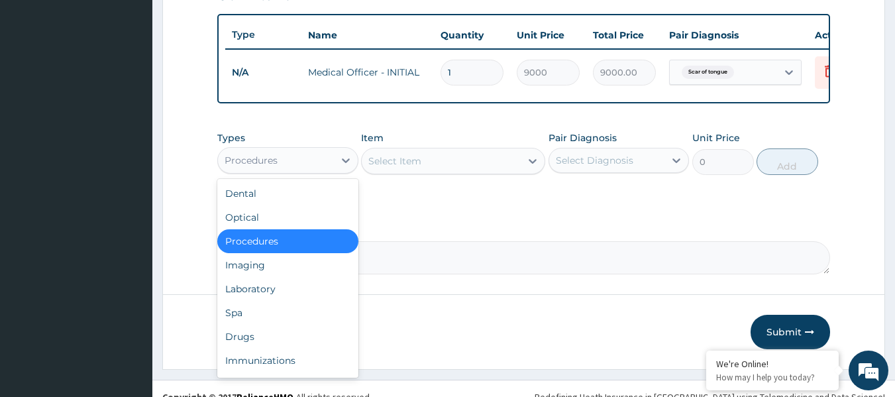
click at [317, 170] on div "Procedures" at bounding box center [276, 160] width 116 height 21
click at [239, 349] on div "Drugs" at bounding box center [287, 337] width 141 height 24
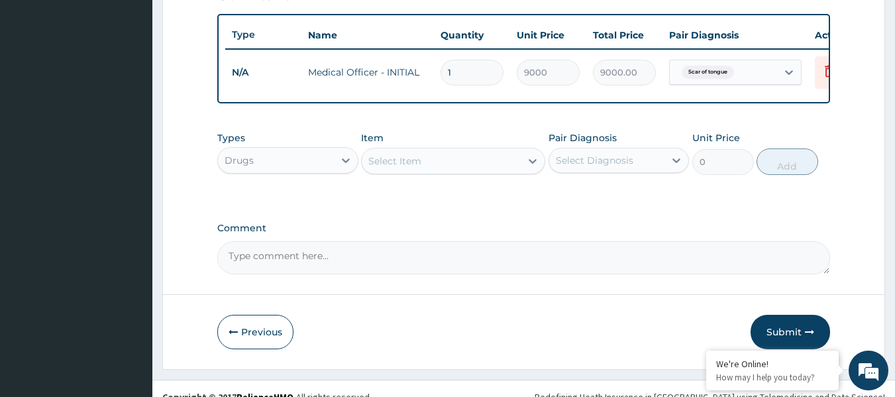
click at [431, 171] on div "Select Item" at bounding box center [441, 160] width 159 height 21
drag, startPoint x: 431, startPoint y: 171, endPoint x: 413, endPoint y: 170, distance: 17.3
click at [413, 168] on div "Select Item" at bounding box center [394, 160] width 53 height 13
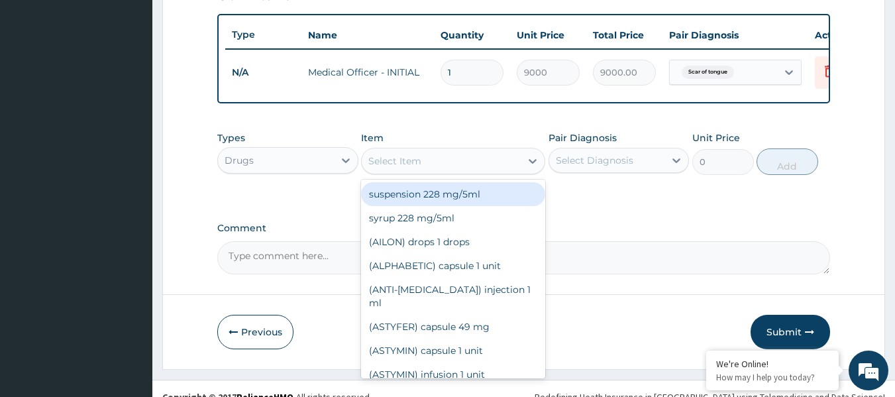
paste input "Vitamin"
type input "Vitamin"
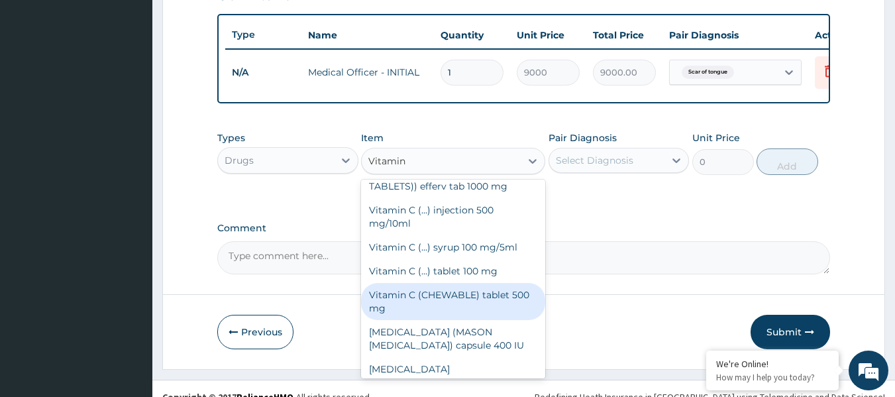
scroll to position [464, 0]
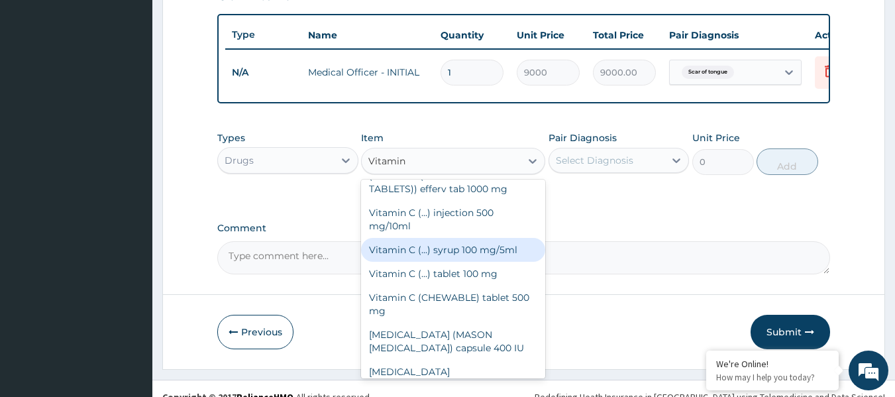
click at [443, 262] on div "Vitamin C (...) syrup 100 mg/5ml" at bounding box center [453, 250] width 184 height 24
type input "1620"
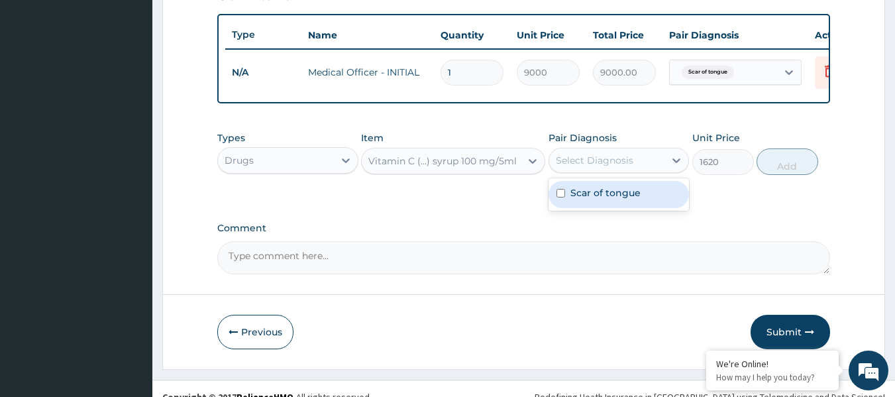
click at [597, 166] on div "Select Diagnosis" at bounding box center [595, 160] width 78 height 13
click at [603, 199] on label "Scar of tongue" at bounding box center [606, 192] width 70 height 13
checkbox input "true"
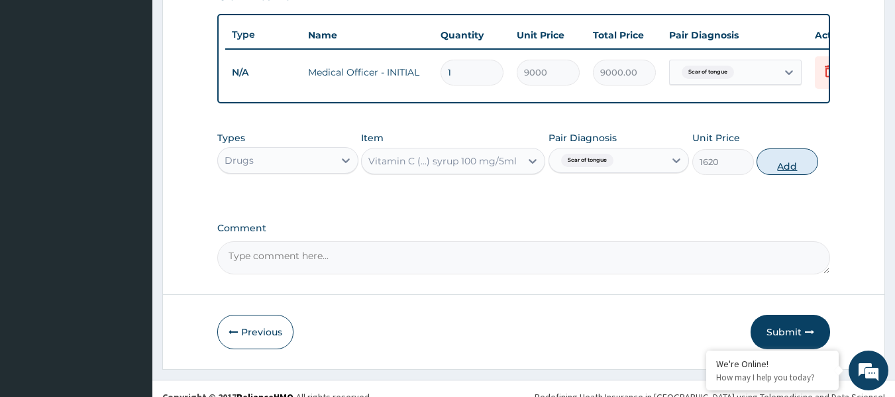
click at [783, 174] on button "Add" at bounding box center [788, 161] width 62 height 27
type input "0"
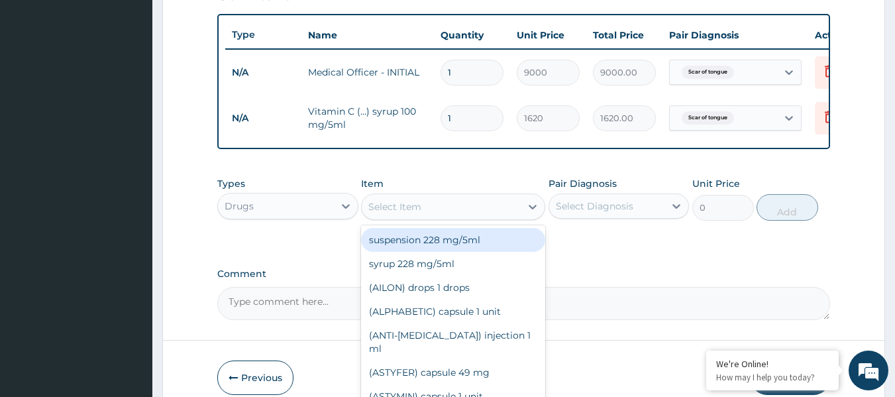
click at [424, 217] on div "Select Item" at bounding box center [441, 206] width 159 height 21
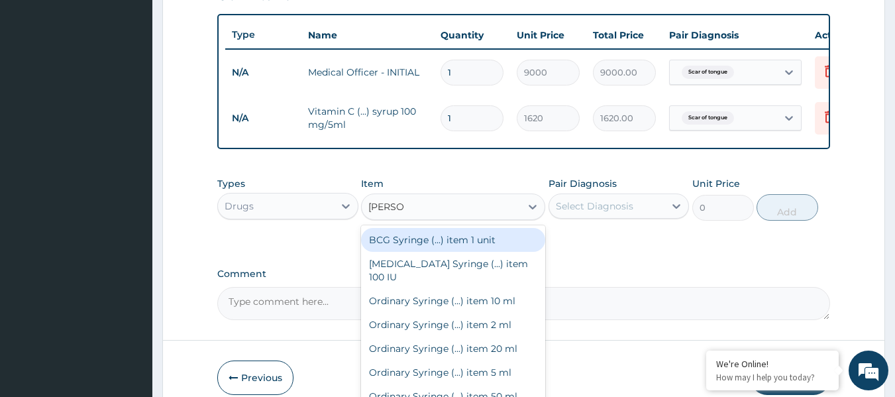
type input "syringe"
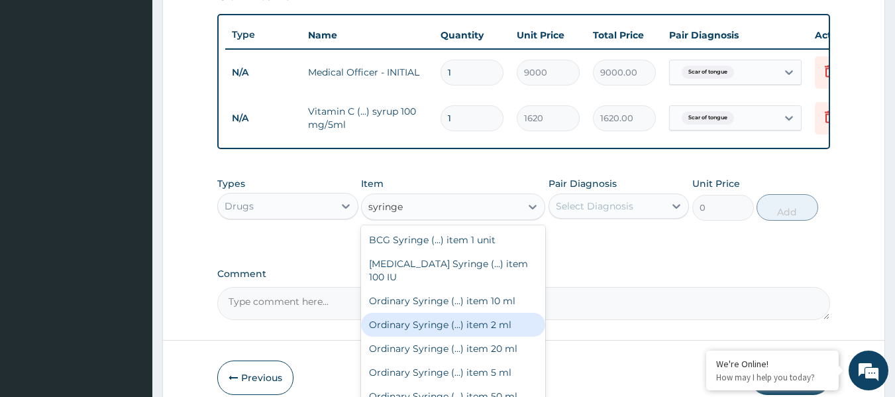
click at [443, 324] on div "Ordinary Syringe (...) item 2 ml" at bounding box center [453, 325] width 184 height 24
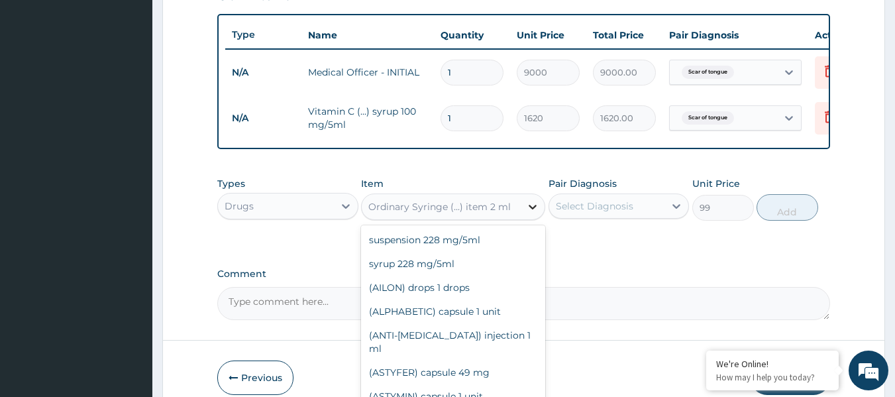
click at [530, 213] on icon at bounding box center [532, 206] width 13 height 13
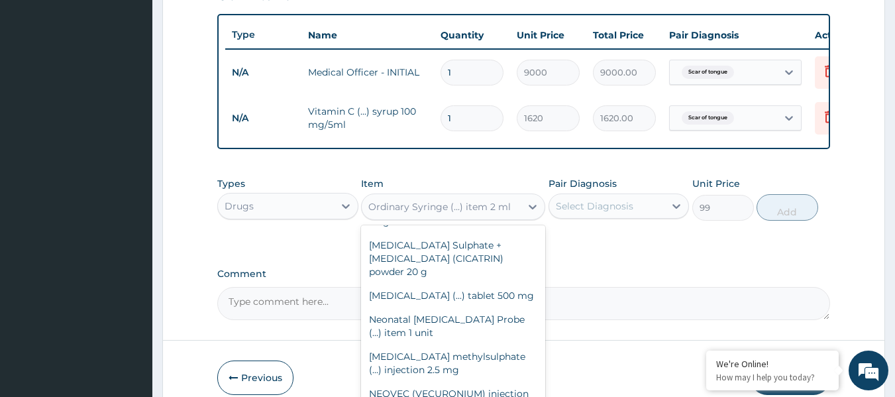
scroll to position [25139, 0]
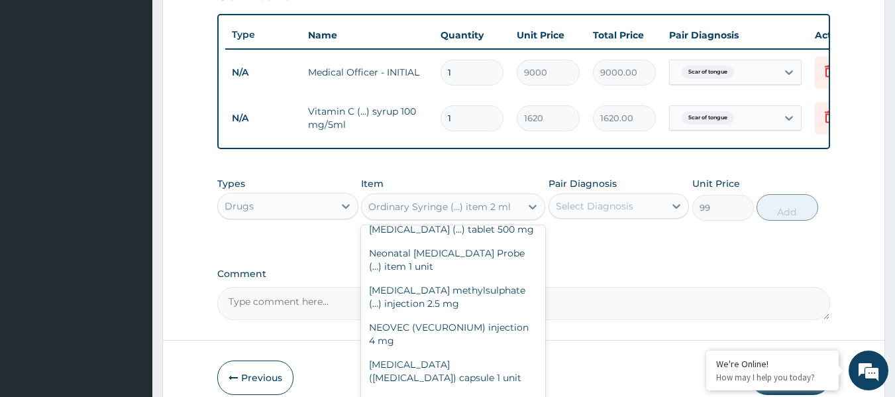
type input "216"
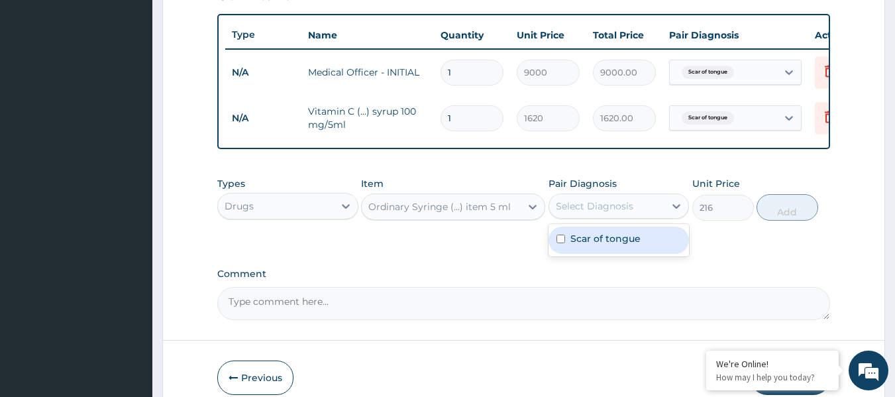
click at [633, 217] on div "Select Diagnosis" at bounding box center [607, 205] width 116 height 21
click at [624, 254] on div "Scar of tongue" at bounding box center [619, 240] width 141 height 27
checkbox input "true"
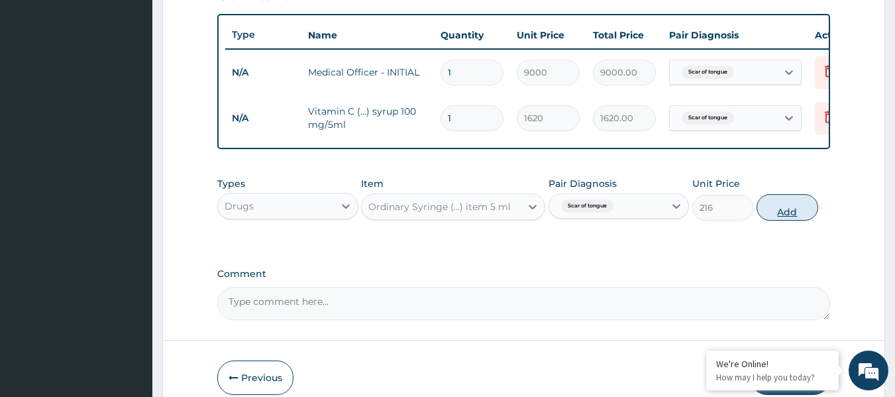
click at [795, 213] on button "Add" at bounding box center [788, 207] width 62 height 27
type input "0"
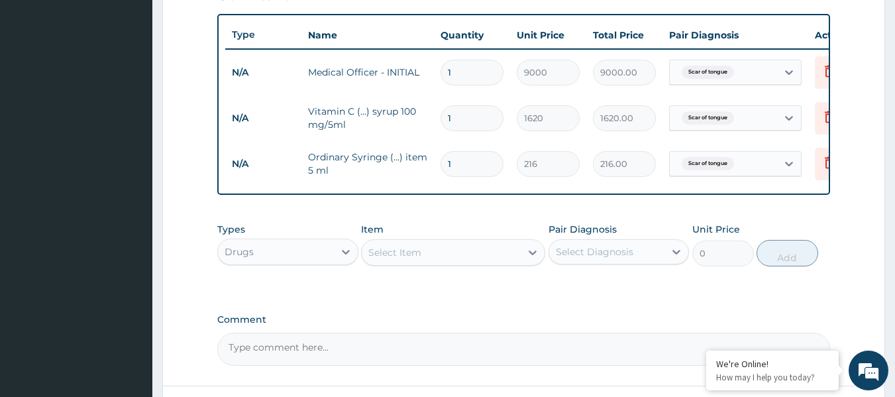
click at [648, 323] on label "Comment" at bounding box center [524, 319] width 614 height 11
click at [648, 333] on textarea "Comment" at bounding box center [524, 349] width 614 height 33
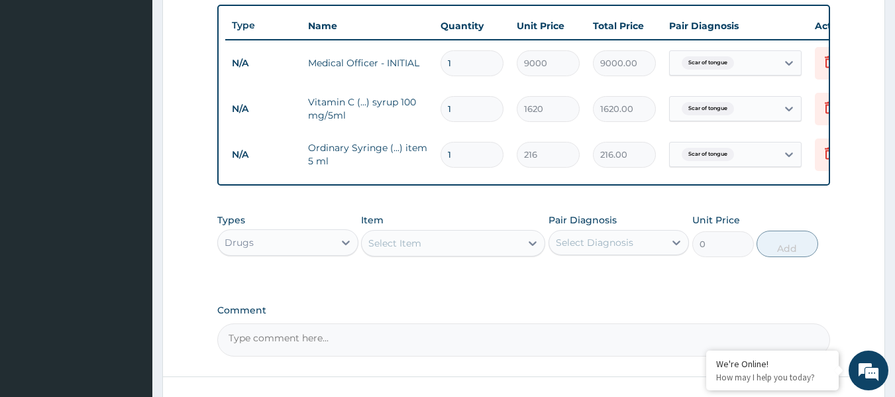
scroll to position [597, 0]
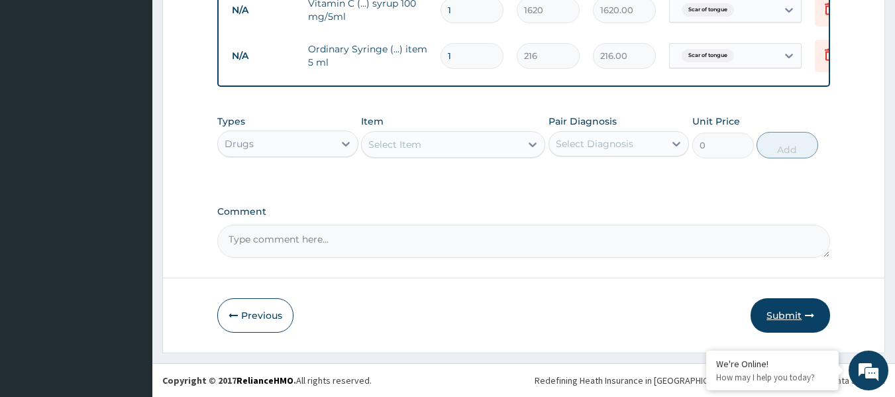
click at [801, 319] on button "Submit" at bounding box center [791, 315] width 80 height 34
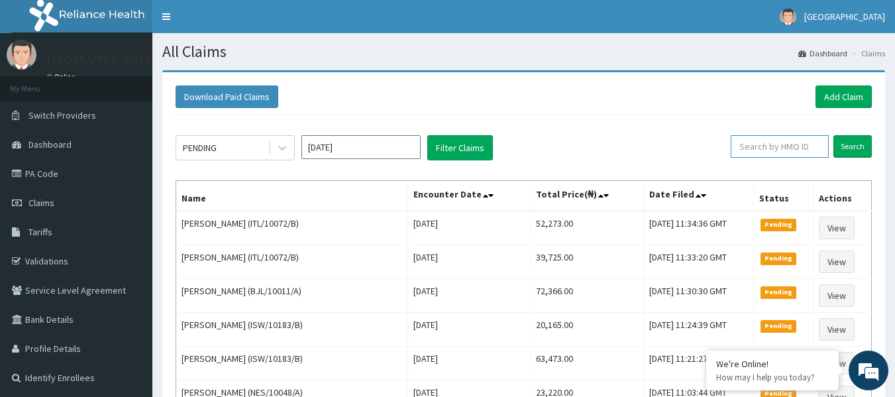
click at [777, 148] on input "text" at bounding box center [780, 146] width 98 height 23
paste input "PRI/10072/A"
type input "PRI/10072/A"
click at [863, 140] on input "Search" at bounding box center [853, 146] width 38 height 23
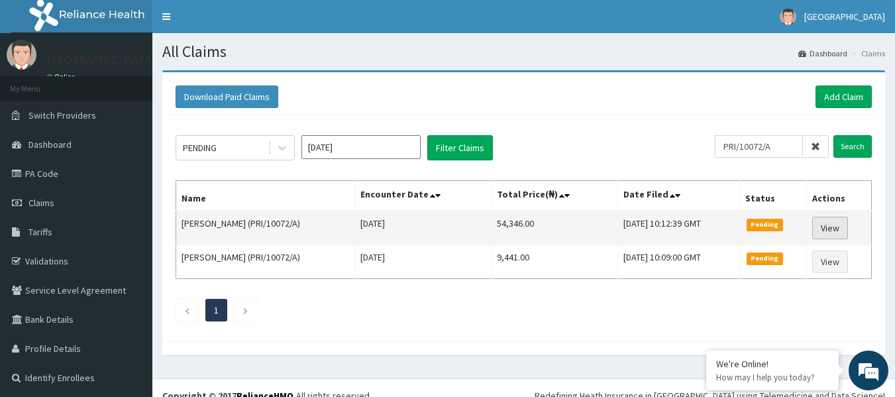
click at [831, 227] on link "View" at bounding box center [830, 228] width 36 height 23
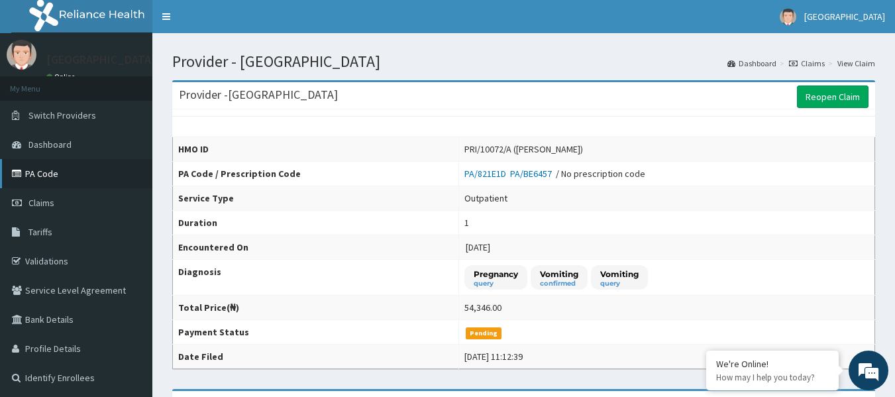
click at [52, 175] on link "PA Code" at bounding box center [76, 173] width 152 height 29
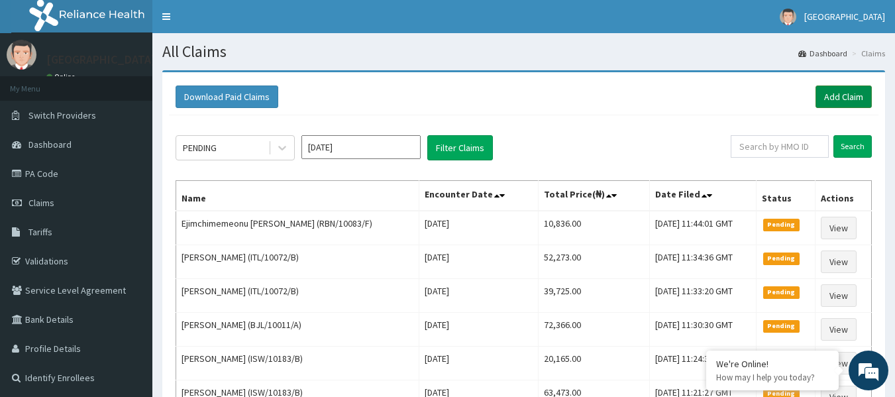
click at [849, 100] on link "Add Claim" at bounding box center [844, 96] width 56 height 23
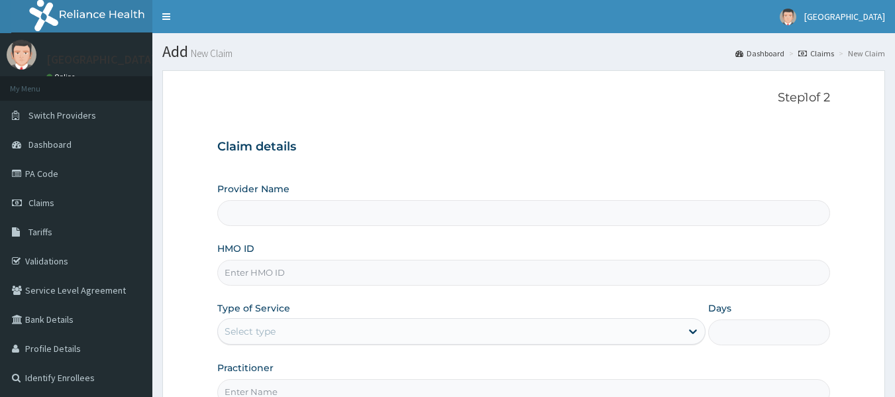
click at [291, 272] on input "HMO ID" at bounding box center [524, 273] width 614 height 26
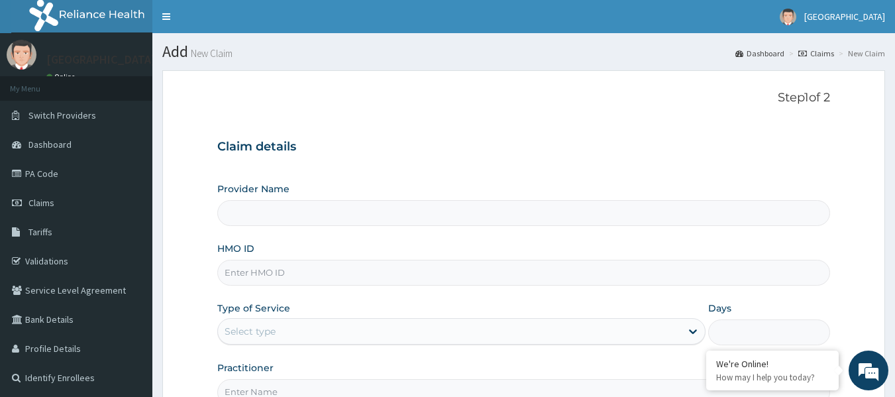
paste input "SDV/10015/A"
type input "SDV/10015/A"
type input "[GEOGRAPHIC_DATA]"
type input "SDV/10015/A"
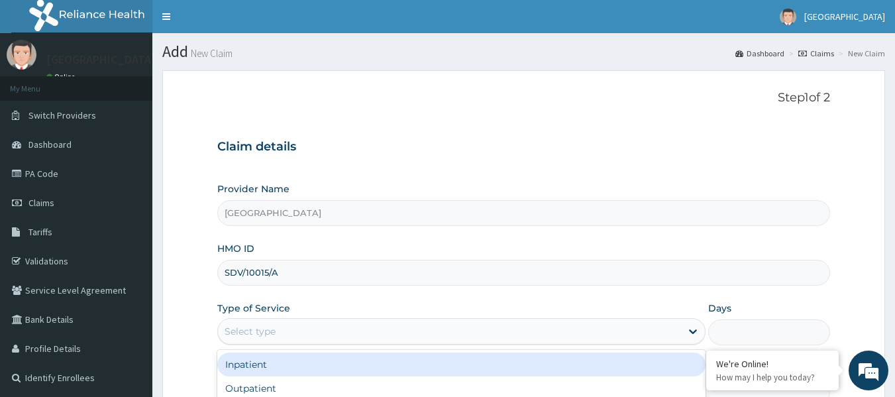
click at [297, 333] on div "Select type" at bounding box center [449, 331] width 463 height 21
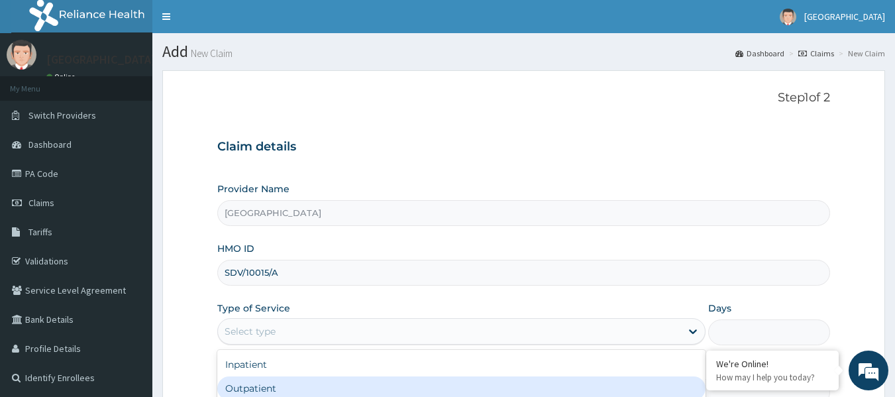
click at [268, 390] on div "Outpatient" at bounding box center [461, 388] width 488 height 24
type input "1"
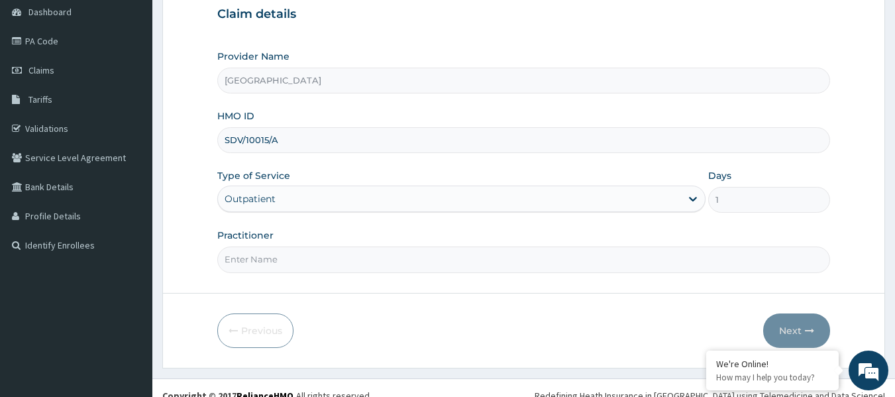
drag, startPoint x: 300, startPoint y: 142, endPoint x: 204, endPoint y: 132, distance: 95.9
click at [204, 132] on form "Step 1 of 2 Claim details Provider Name [GEOGRAPHIC_DATA] HMO ID SDV/10015/A Ty…" at bounding box center [523, 153] width 723 height 430
paste input "ISW/10183/B"
type input "ISW/10183/B"
click at [309, 265] on input "Practitioner" at bounding box center [524, 260] width 614 height 26
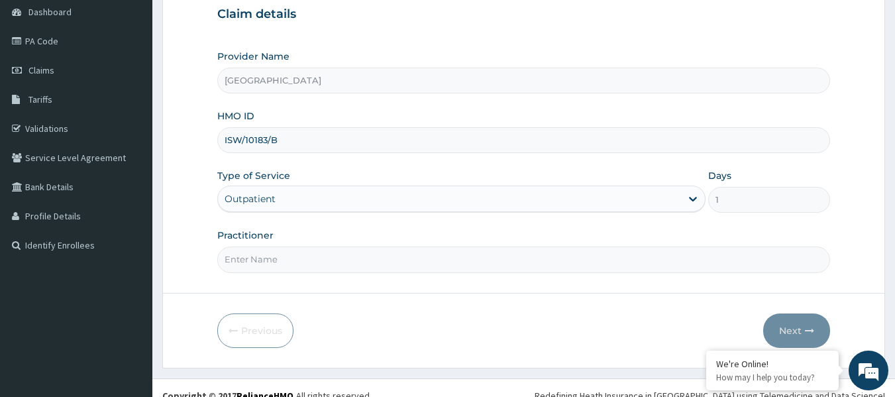
type input "[PERSON_NAME]"
click at [799, 329] on button "Next" at bounding box center [796, 330] width 67 height 34
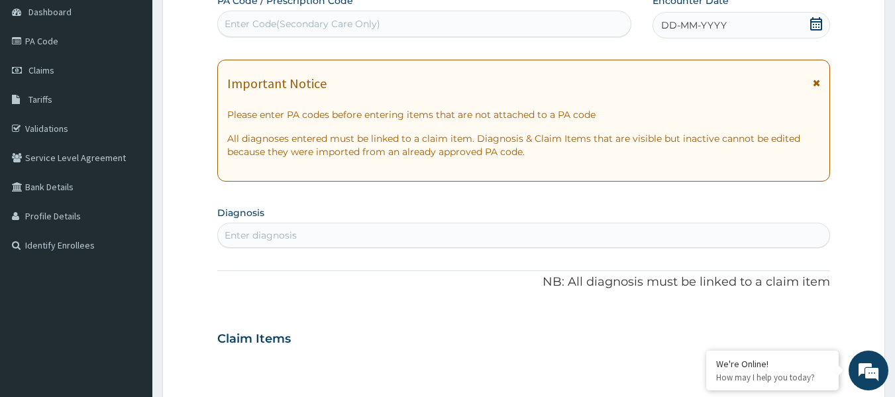
click at [248, 24] on div "Enter Code(Secondary Care Only)" at bounding box center [303, 23] width 156 height 13
paste input "PA/BE0FB6"
type input "PA/BE0FB6"
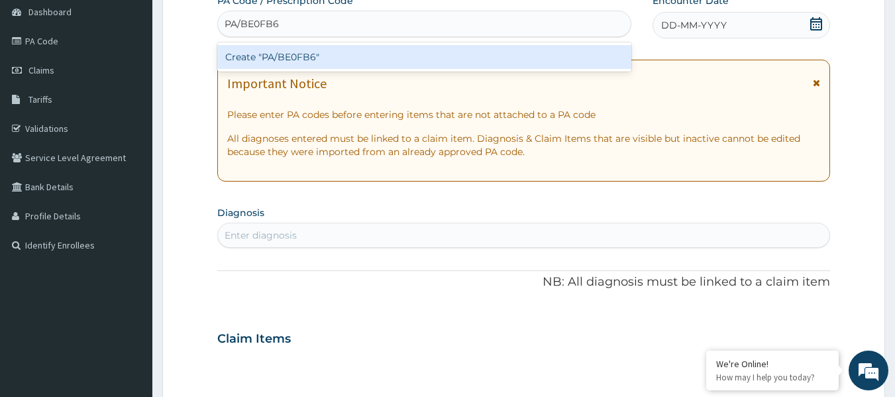
click at [280, 60] on div "Create "PA/BE0FB6"" at bounding box center [424, 57] width 415 height 24
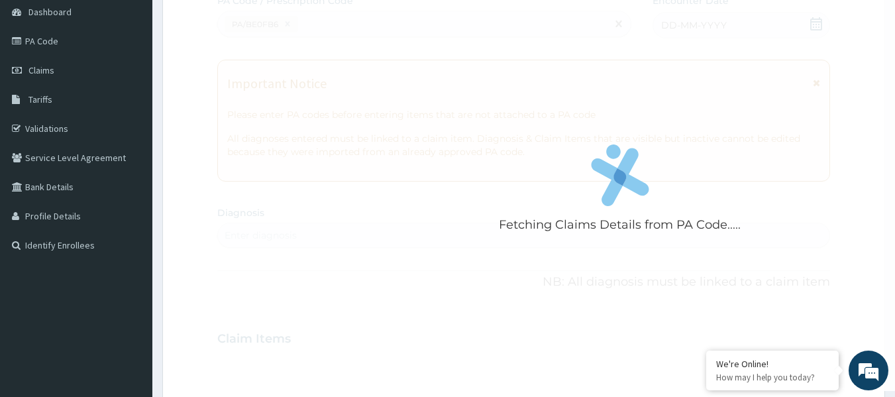
scroll to position [353, 0]
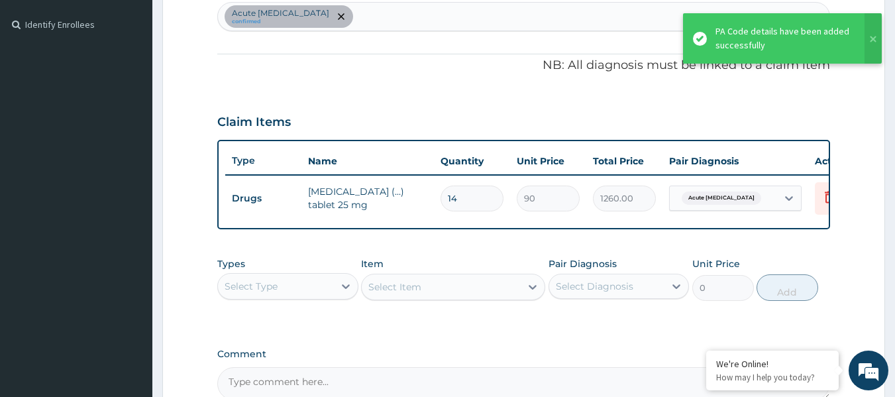
click at [459, 252] on div "PA Code / Prescription Code PA/BE0FB6 Encounter Date [DATE] Important Notice Pl…" at bounding box center [524, 86] width 614 height 627
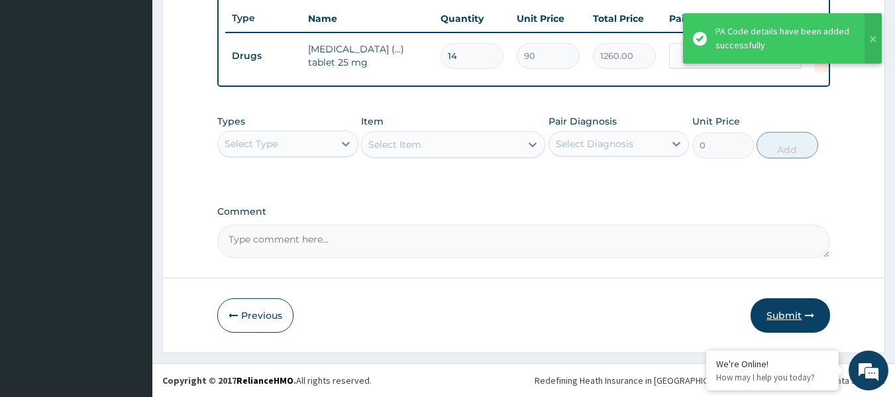
click at [795, 317] on button "Submit" at bounding box center [791, 315] width 80 height 34
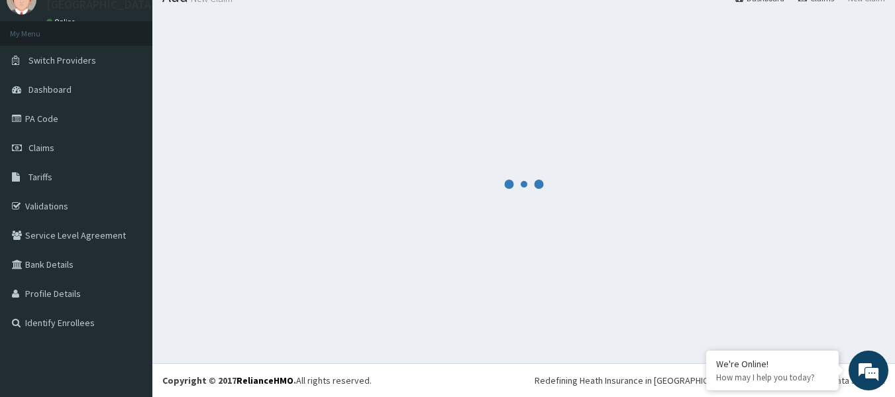
scroll to position [506, 0]
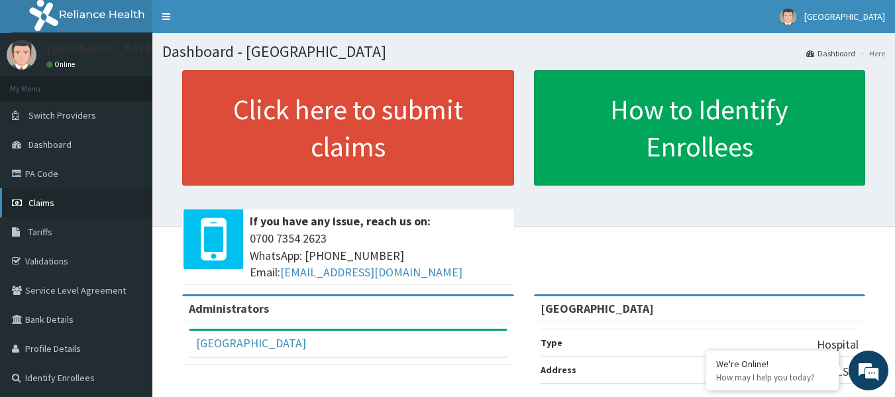
click at [50, 201] on span "Claims" at bounding box center [41, 203] width 26 height 12
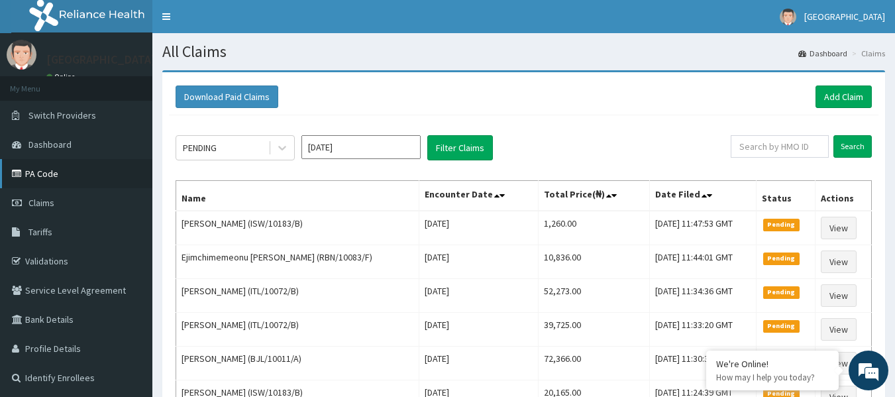
click at [52, 176] on link "PA Code" at bounding box center [76, 173] width 152 height 29
